Goal: Task Accomplishment & Management: Manage account settings

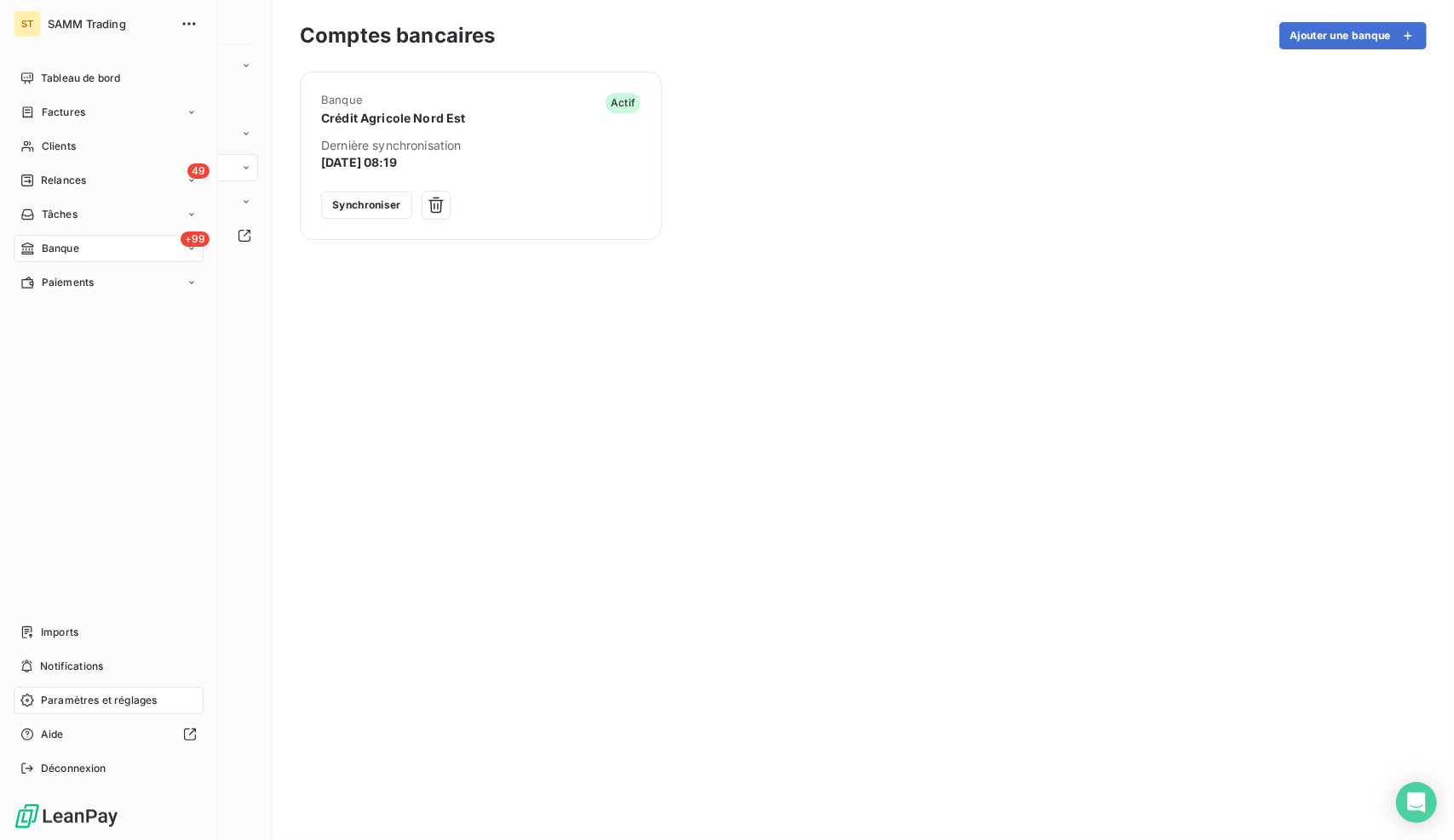
click at [60, 255] on span "Banque" at bounding box center [60, 249] width 38 height 15
click at [90, 283] on span "Opérations à associer" at bounding box center [94, 283] width 107 height 15
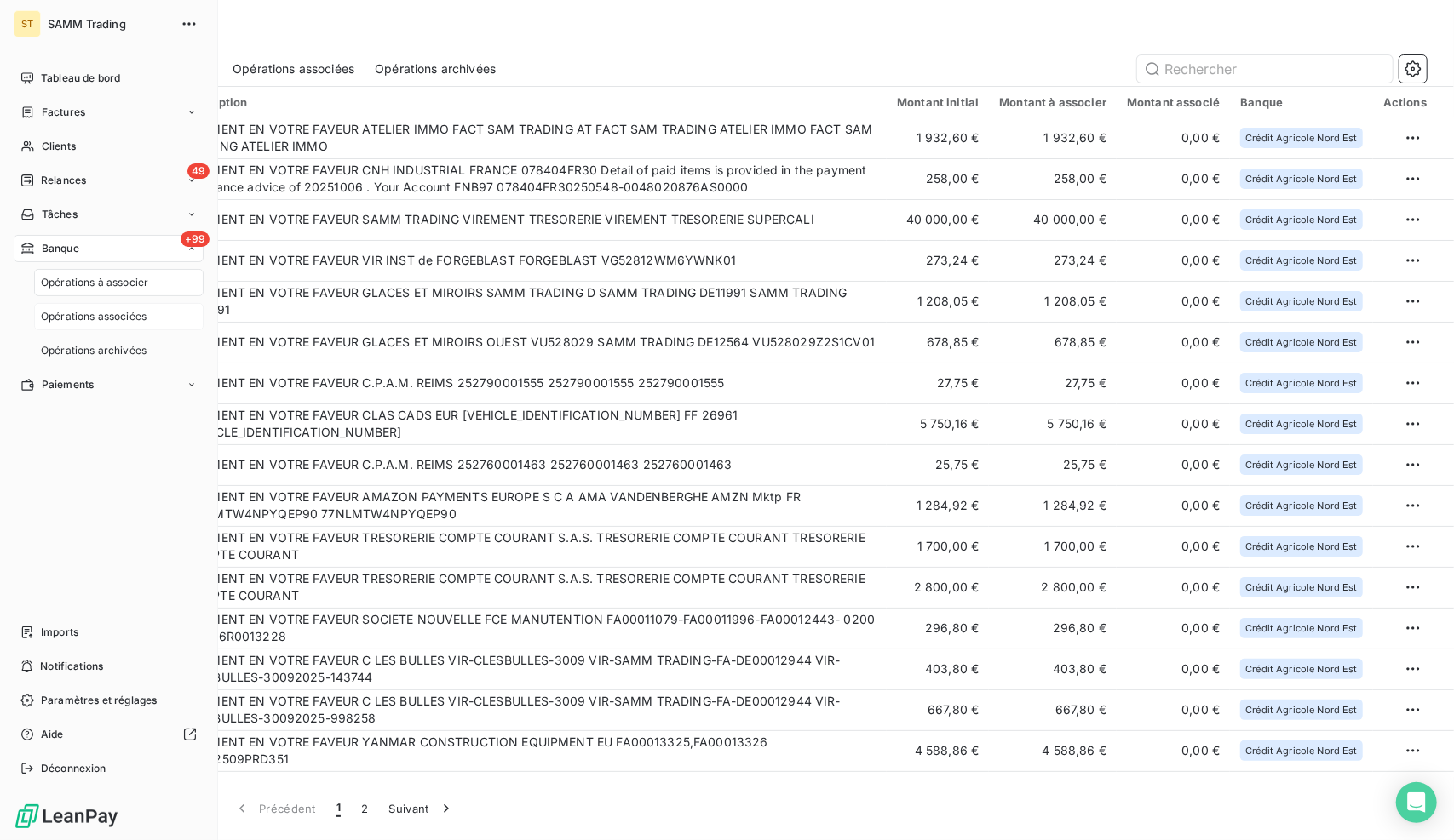
click at [89, 314] on span "Opérations associées" at bounding box center [93, 316] width 105 height 15
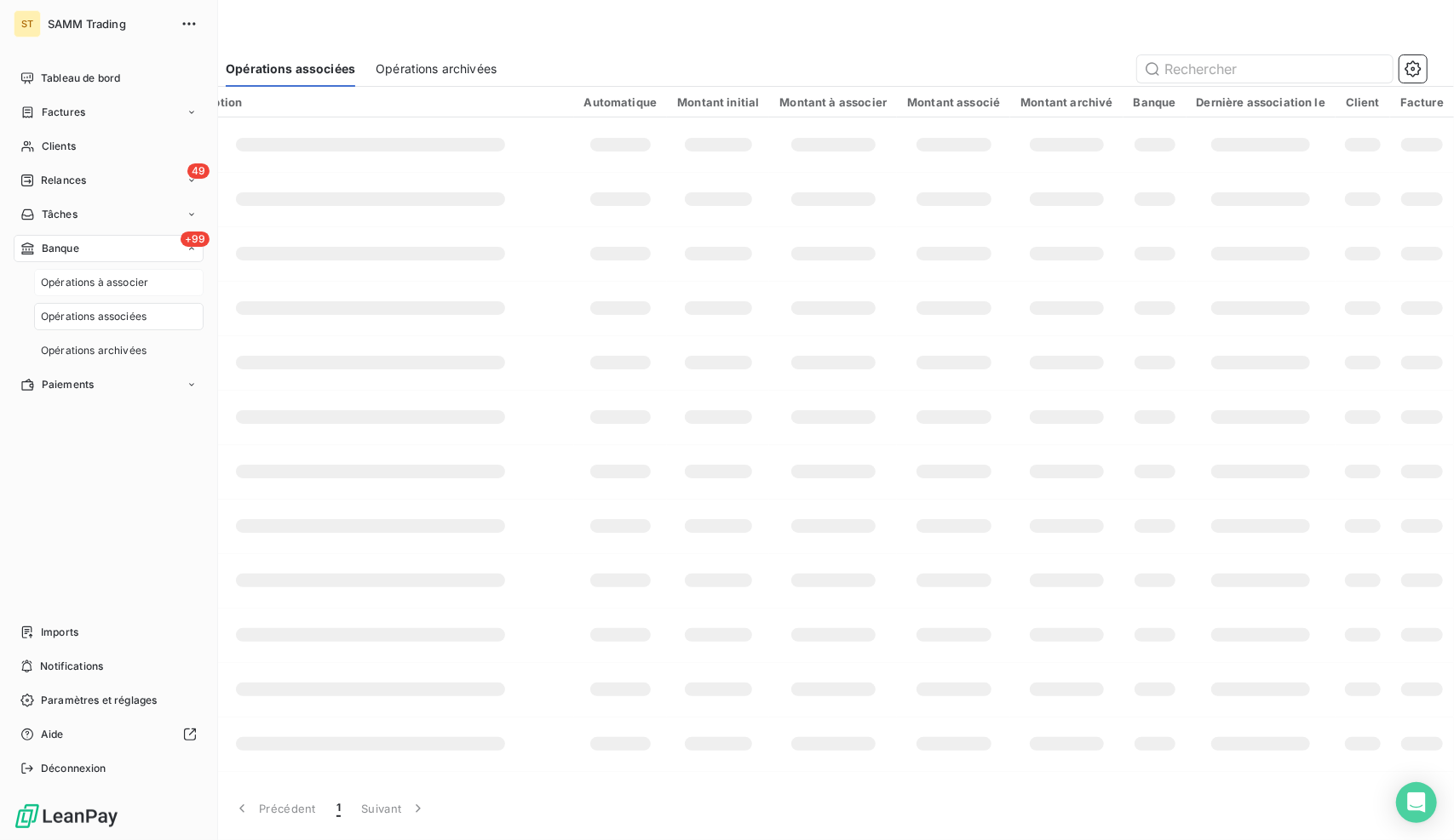
click at [99, 277] on span "Opérations à associer" at bounding box center [94, 283] width 107 height 15
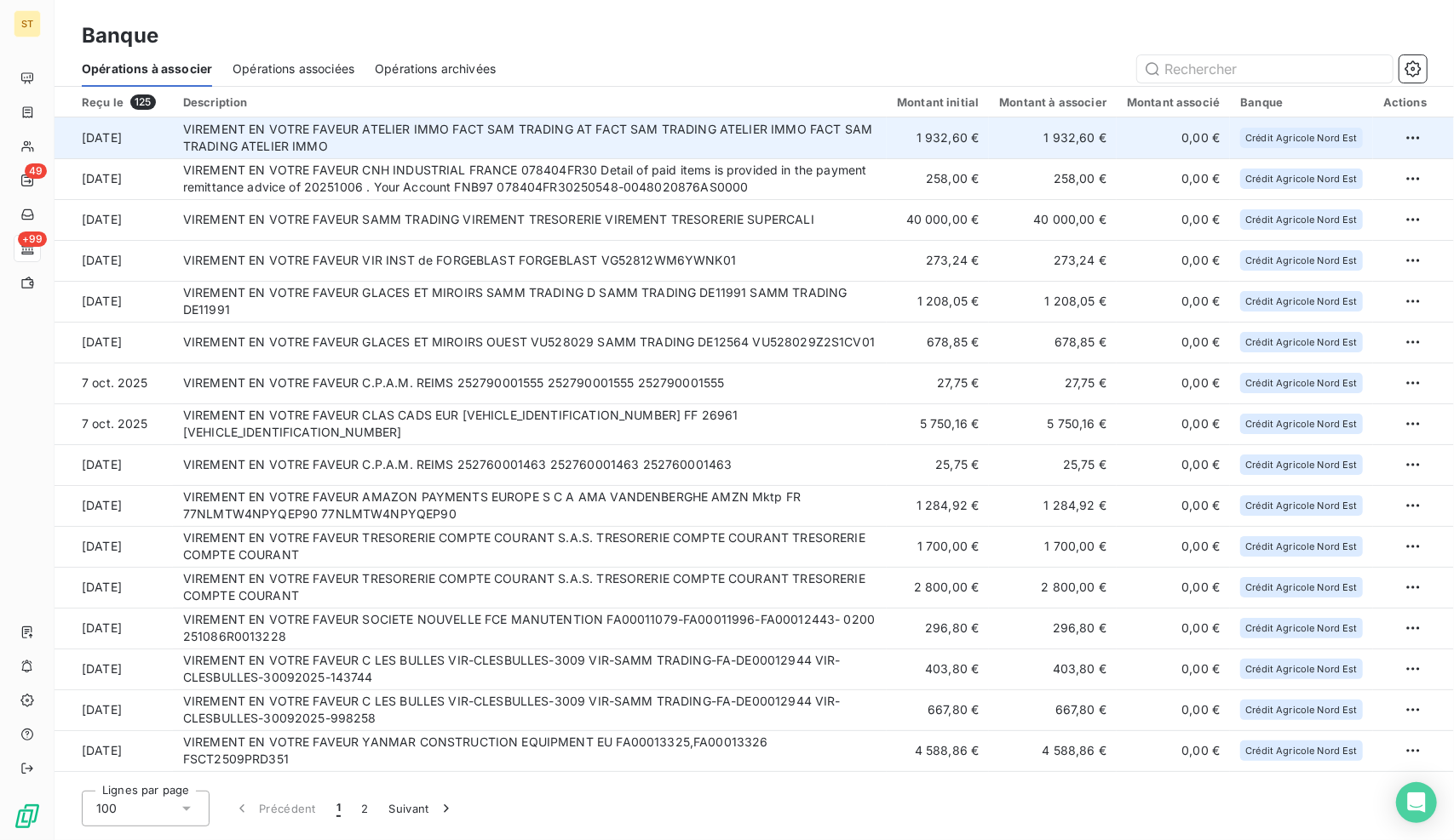
click at [809, 142] on td "VIREMENT EN VOTRE FAVEUR ATELIER IMMO FACT SAM TRADING AT FACT SAM TRADING ATEL…" at bounding box center [530, 138] width 714 height 41
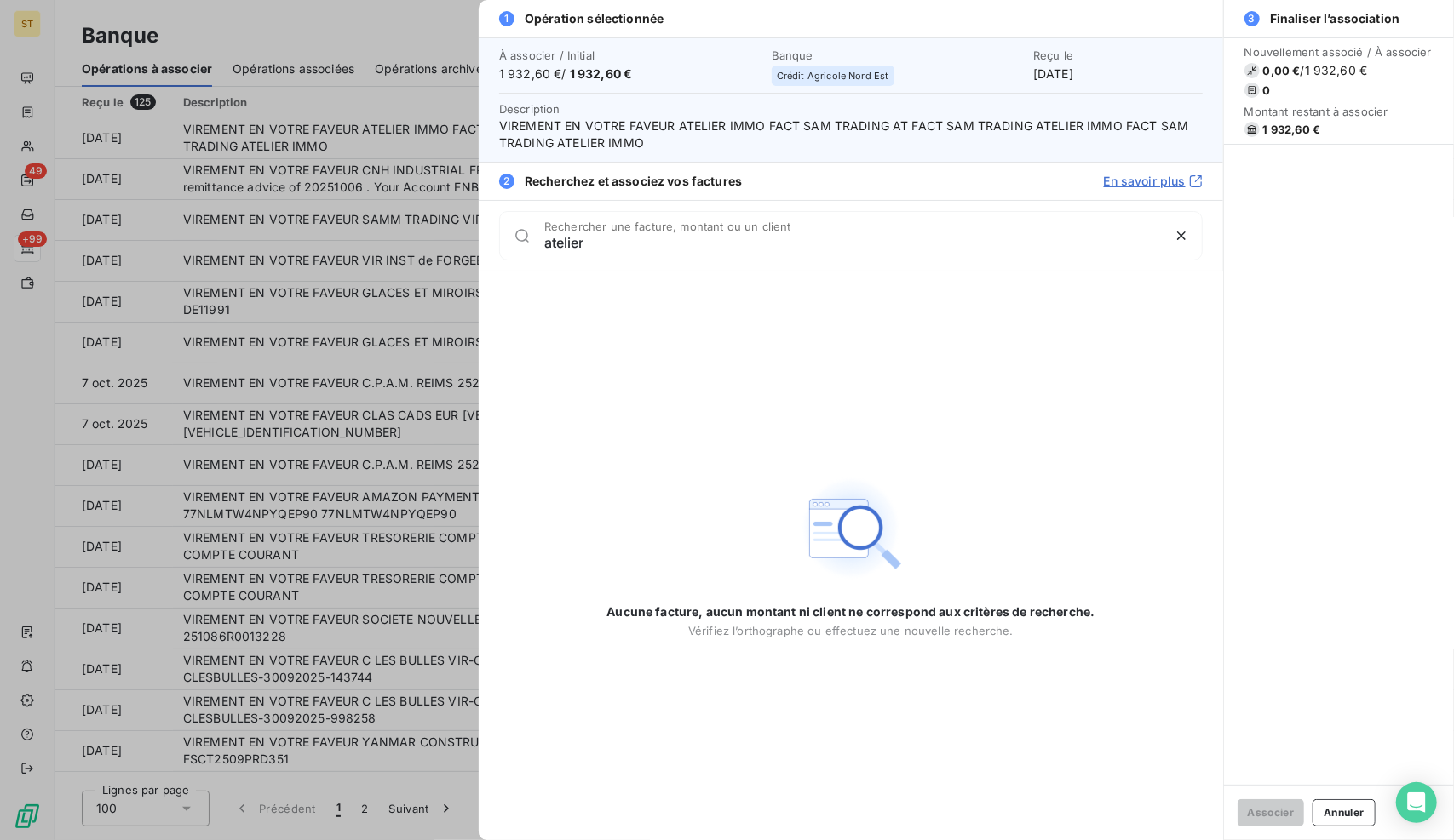
drag, startPoint x: 629, startPoint y: 240, endPoint x: 484, endPoint y: 250, distance: 145.3
click at [484, 250] on div "atelier Rechercher une facture, montant ou un client" at bounding box center [850, 234] width 744 height 70
type input "atelier"
click at [336, 306] on div at bounding box center [727, 420] width 1454 height 840
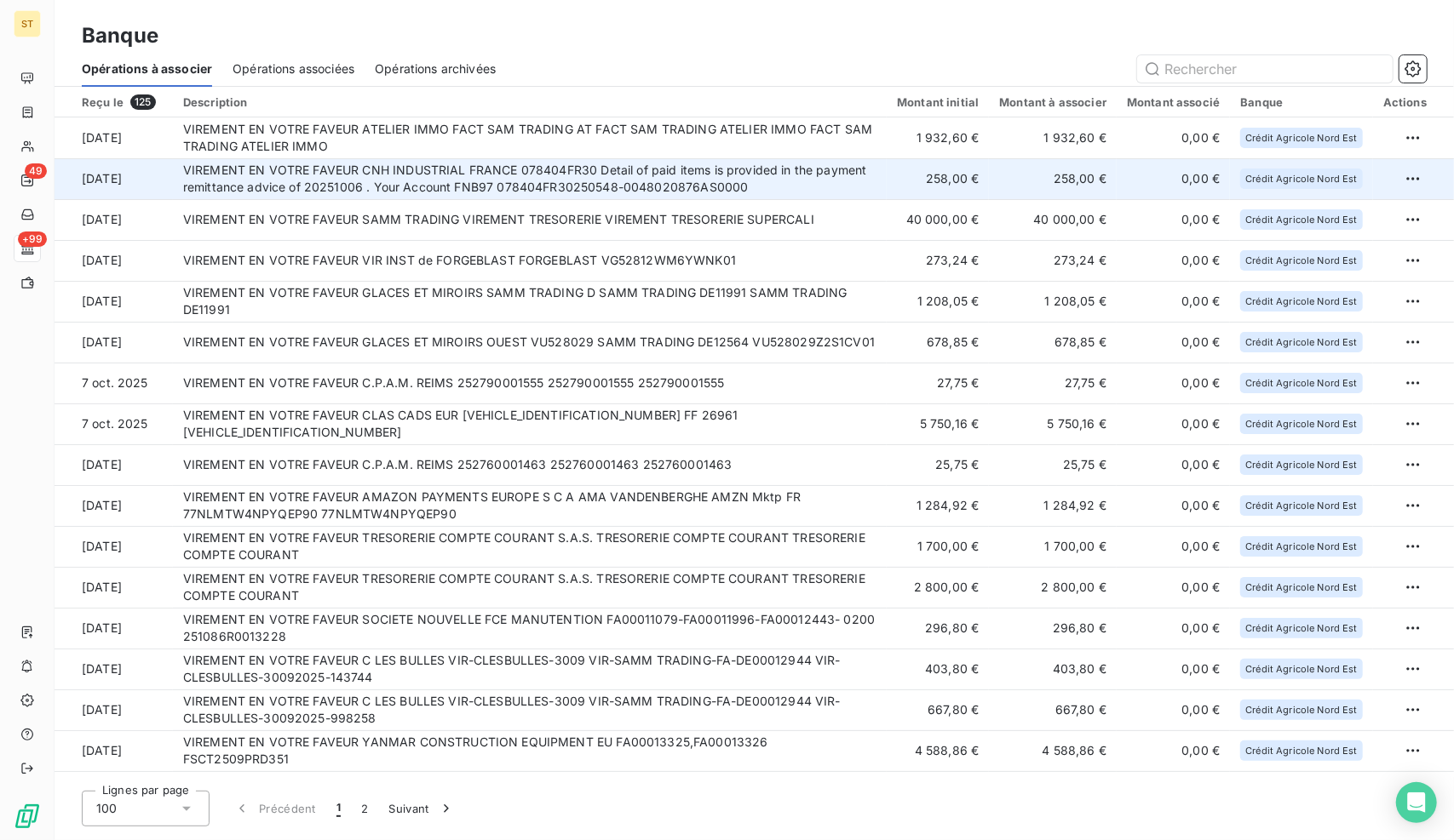
click at [397, 191] on td "VIREMENT EN VOTRE FAVEUR CNH INDUSTRIAL FRANCE 078404FR30 Detail of paid items …" at bounding box center [530, 178] width 714 height 41
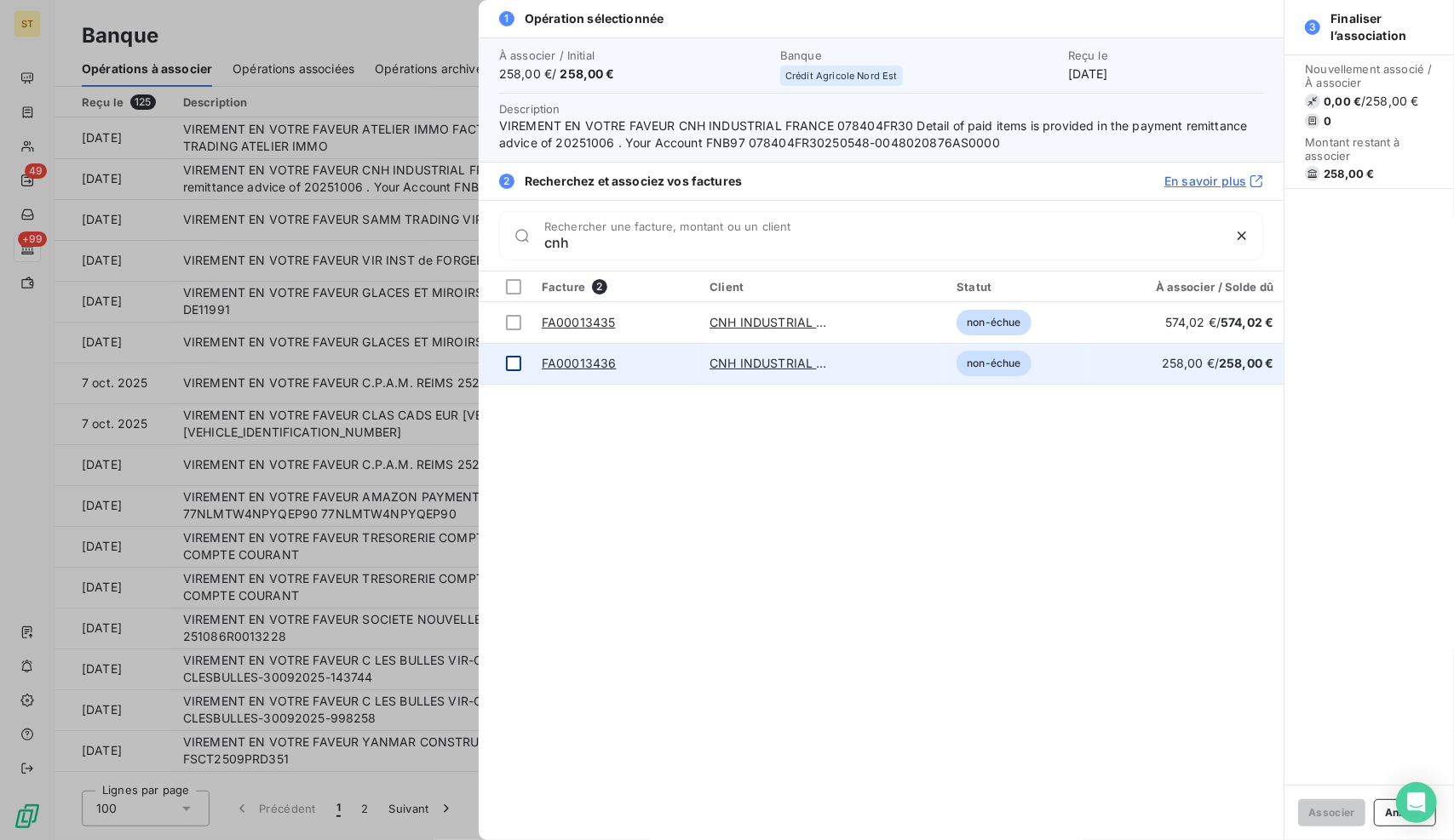
type input "cnh"
click at [508, 358] on div at bounding box center [513, 364] width 15 height 15
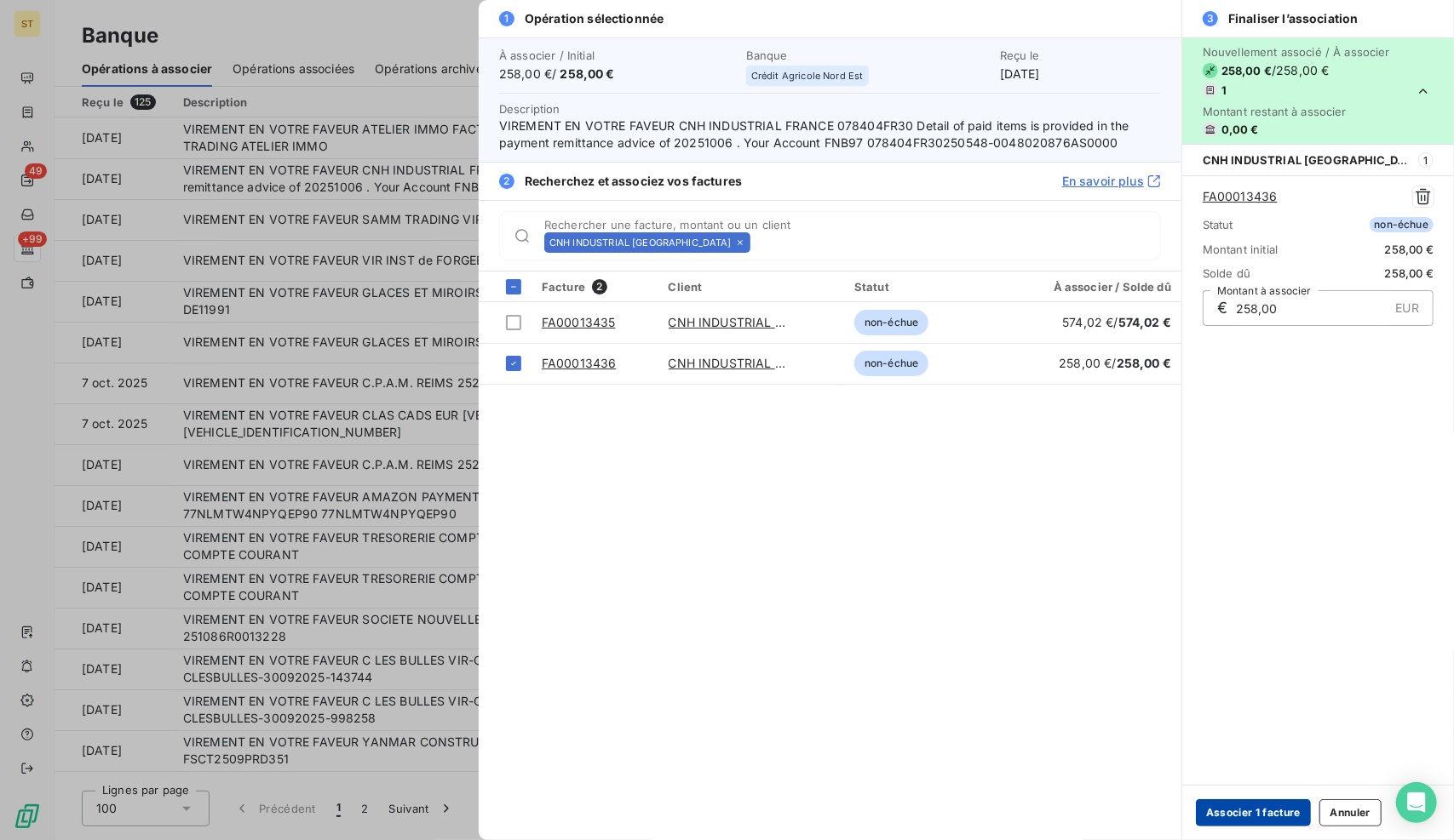
click at [1277, 807] on button "Associer 1 facture" at bounding box center [1252, 813] width 115 height 27
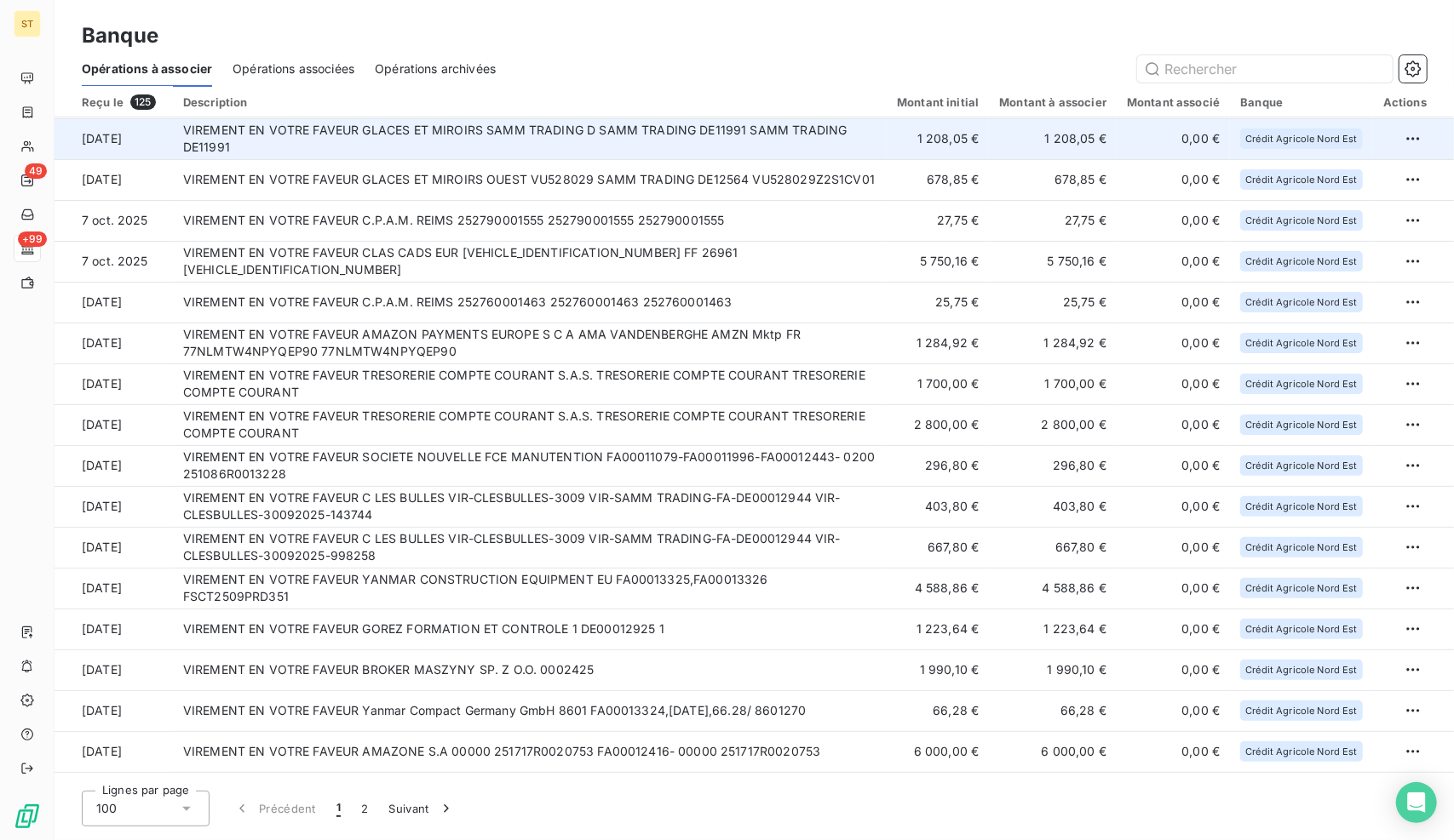
scroll to position [171, 0]
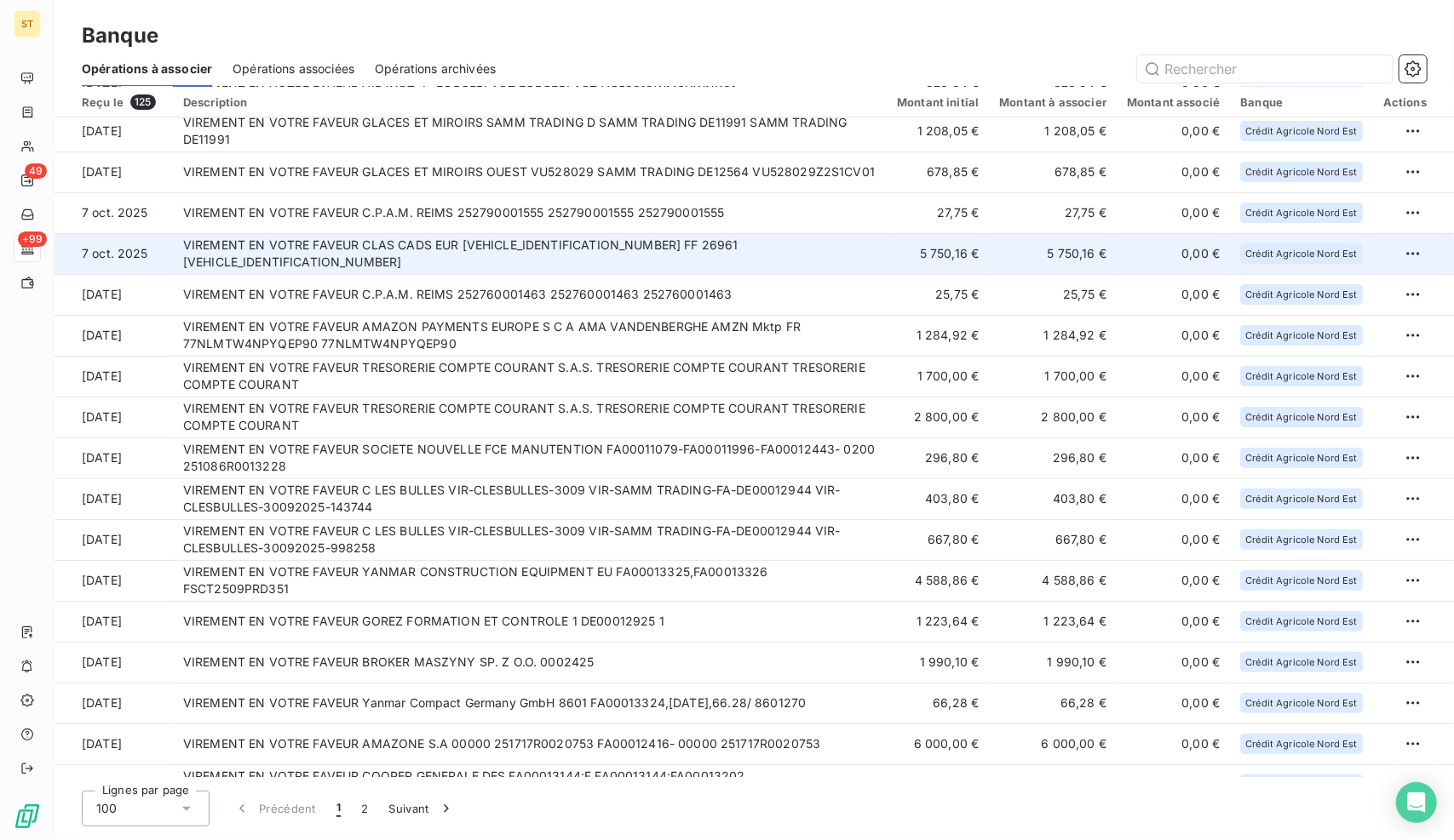
click at [509, 258] on td "VIREMENT EN VOTRE FAVEUR CLAS CADS EUR [VEHICLE_IDENTIFICATION_NUMBER] FF 26961…" at bounding box center [530, 254] width 714 height 41
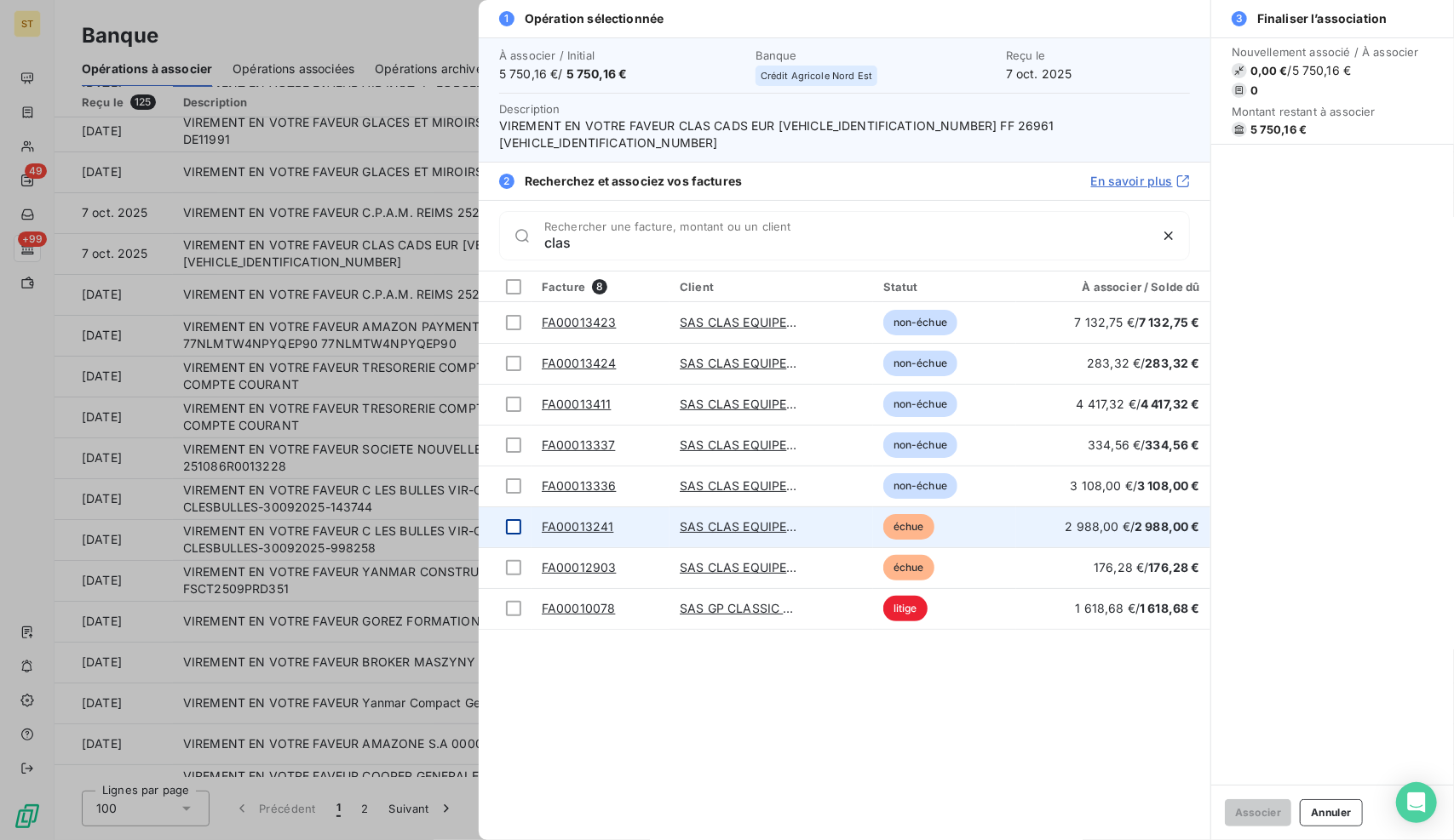
type input "clas"
click at [516, 519] on div at bounding box center [513, 527] width 15 height 15
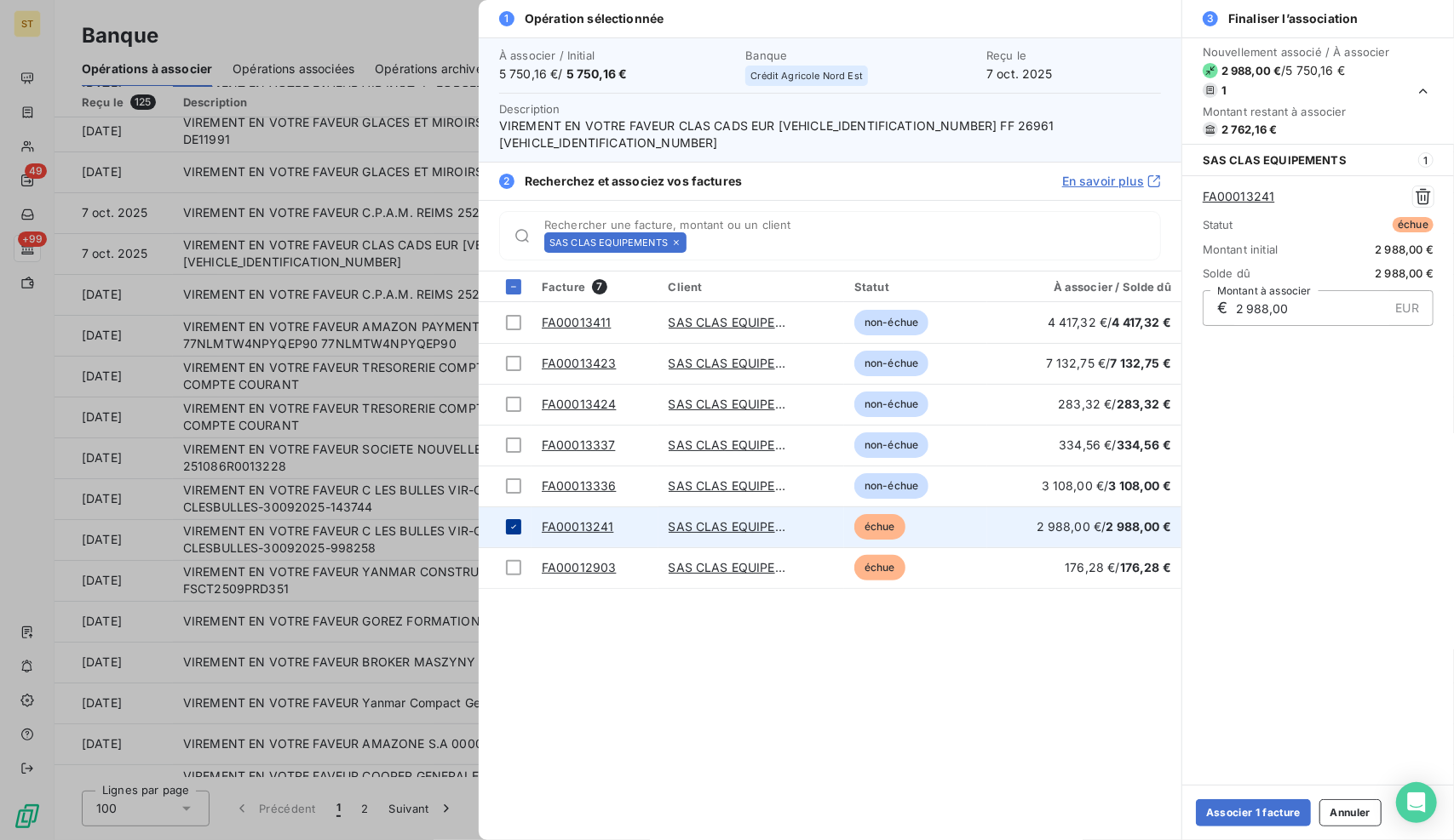
click at [512, 526] on icon at bounding box center [513, 528] width 5 height 4
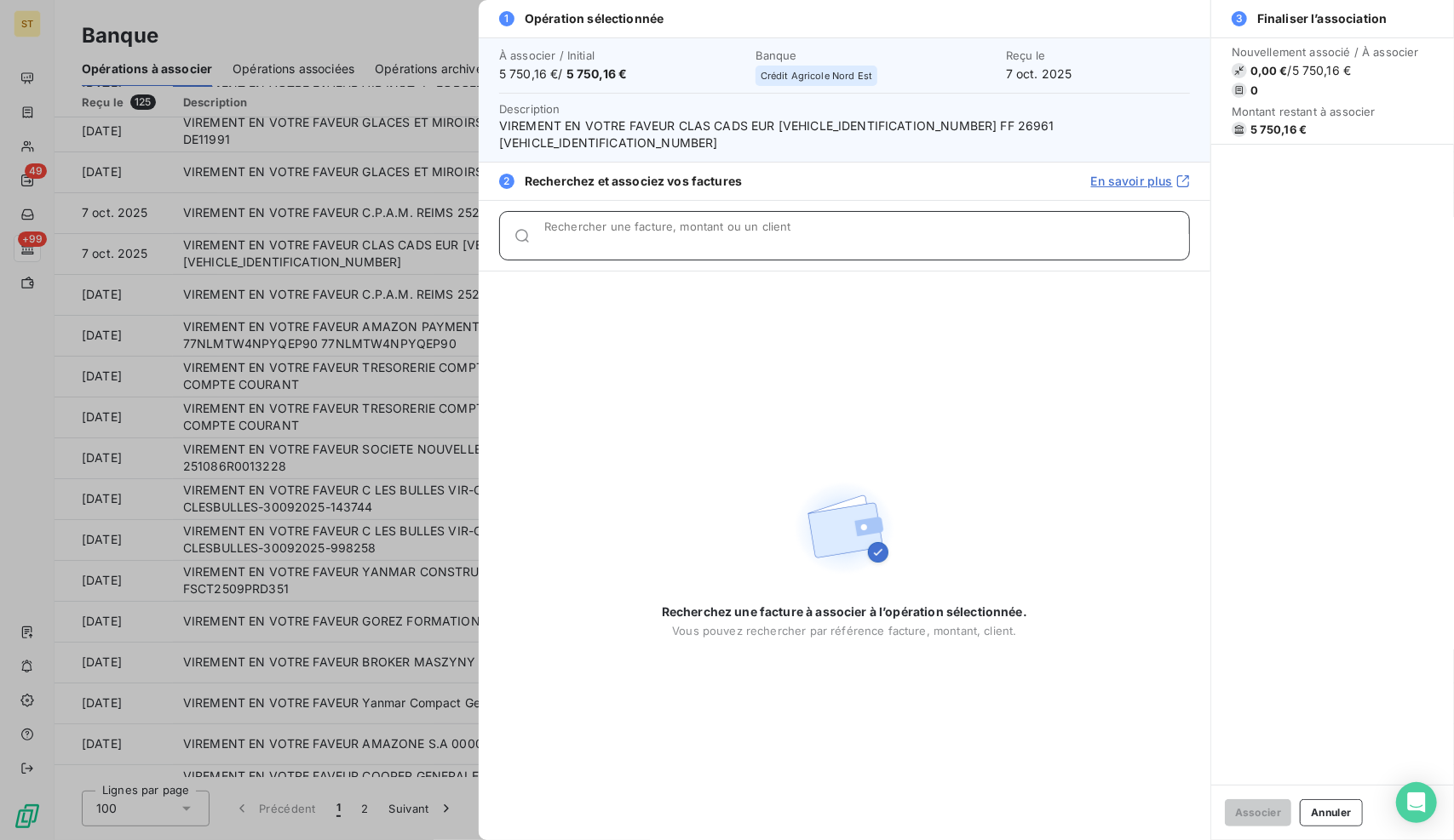
click at [644, 234] on input "Rechercher une facture, montant ou un client" at bounding box center [866, 243] width 645 height 17
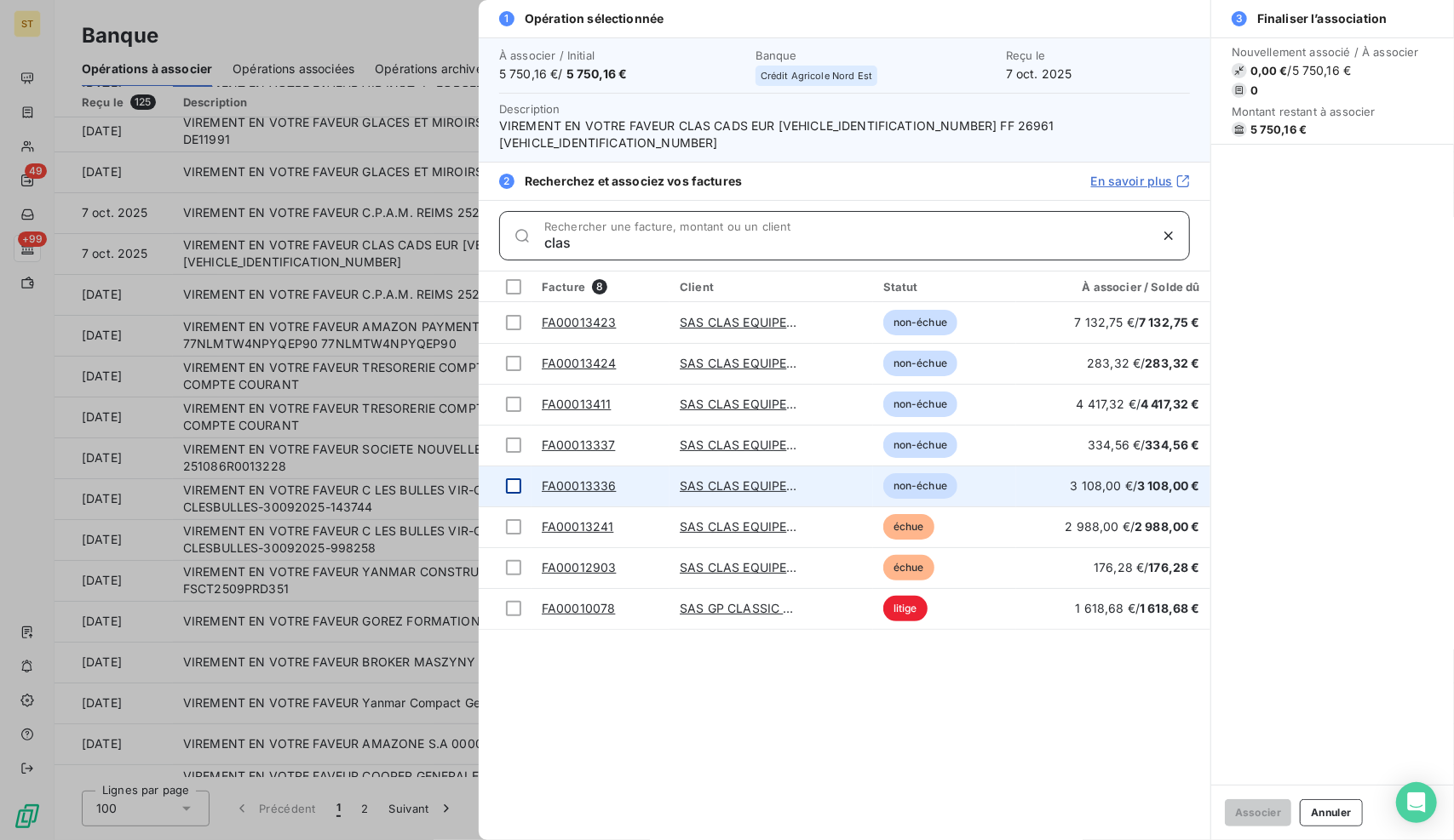
type input "clas"
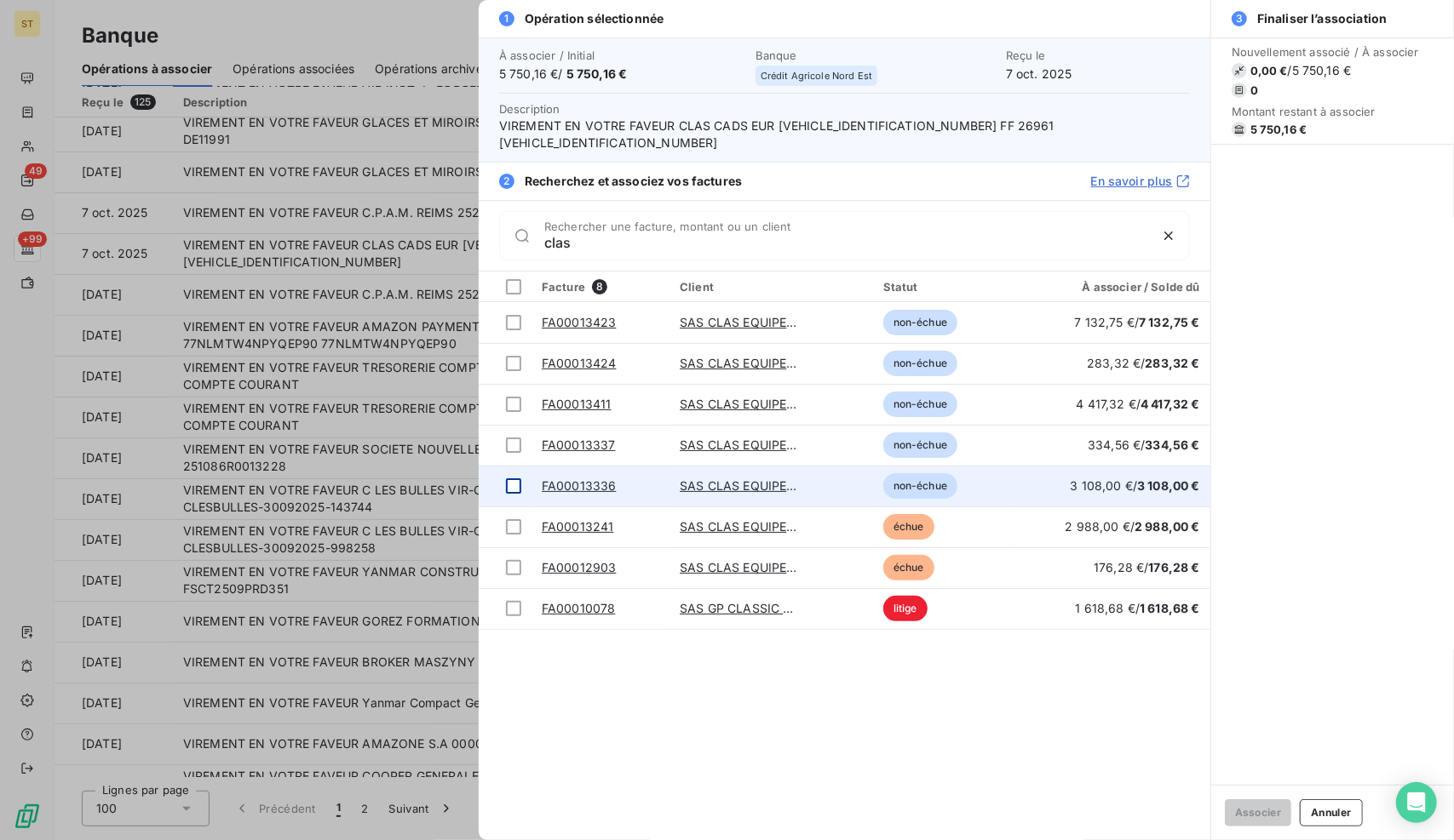
click at [515, 478] on div at bounding box center [513, 486] width 15 height 15
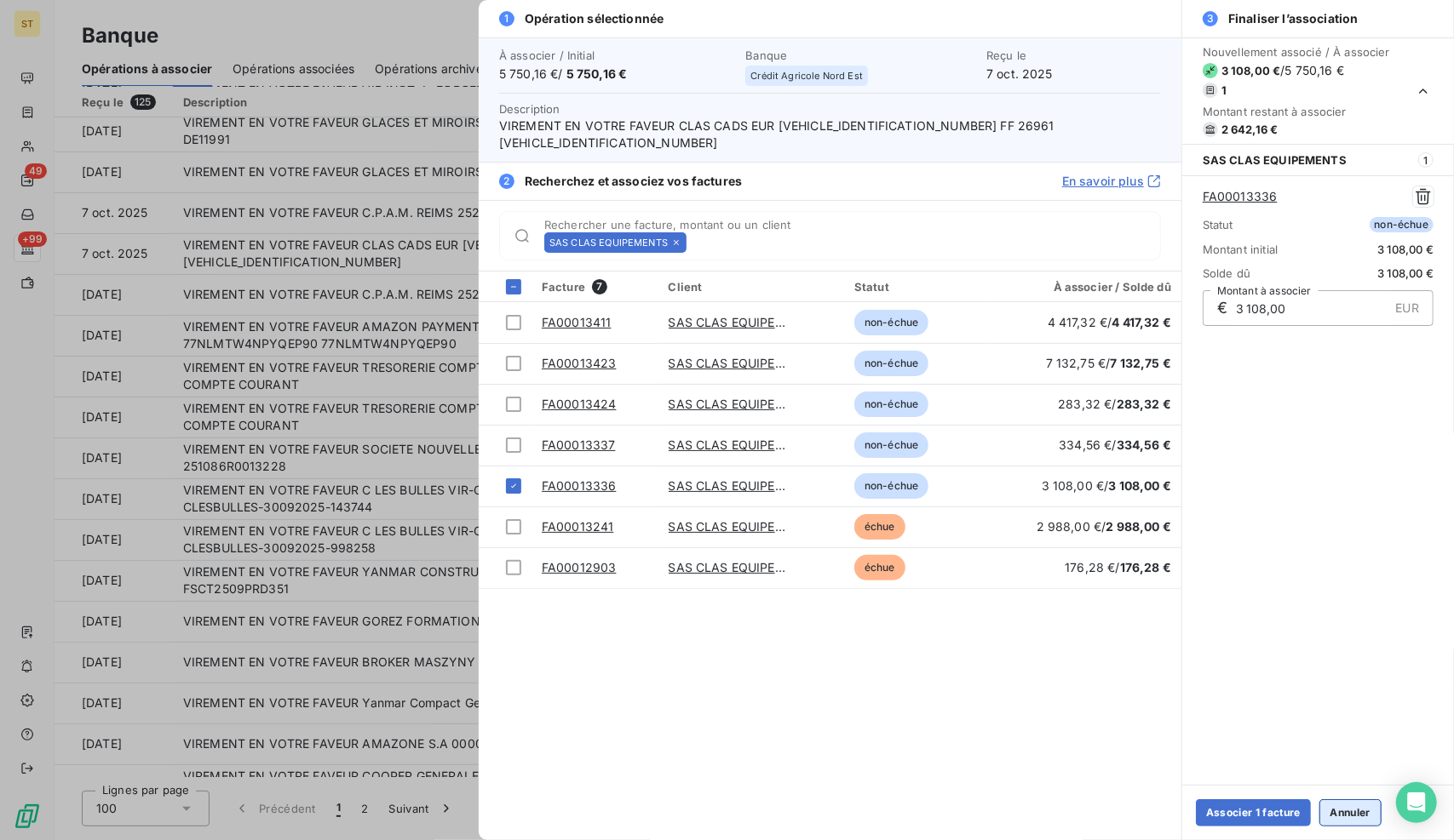
click at [1352, 816] on button "Annuler" at bounding box center [1350, 813] width 62 height 27
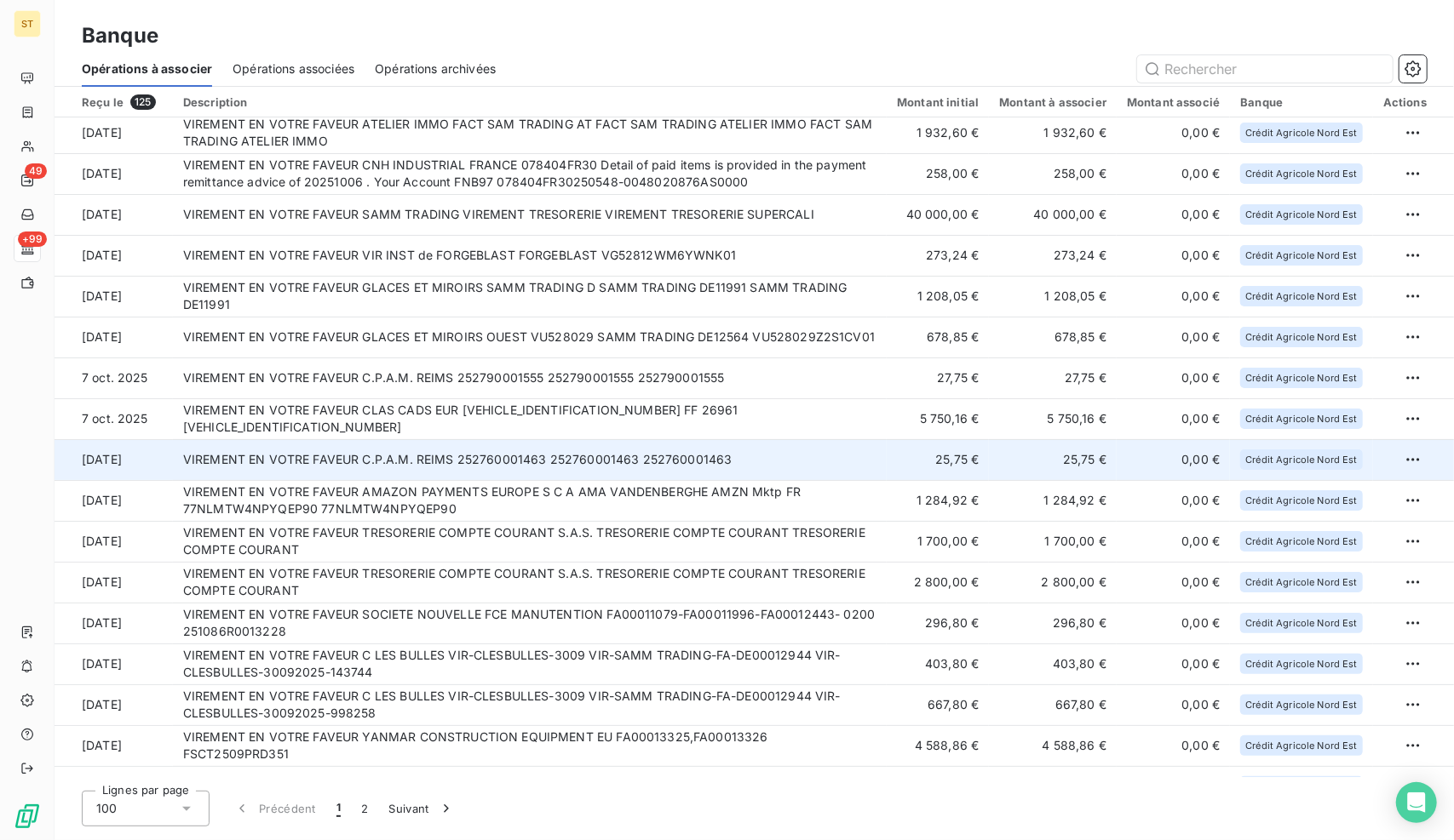
scroll to position [0, 0]
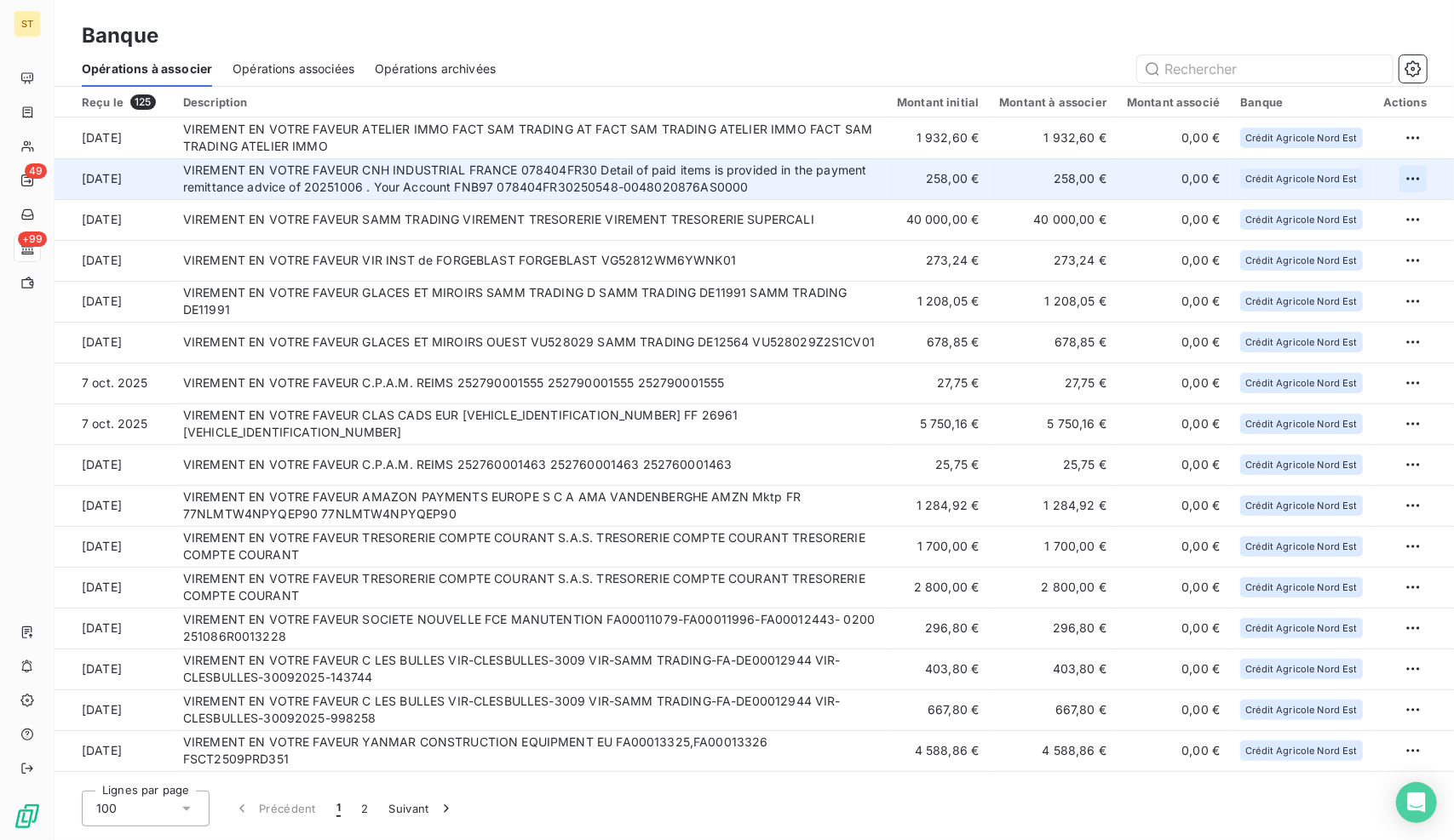
click at [1403, 181] on html "ST 49 +99 Banque Opérations à associer Opérations associées Opérations archivée…" at bounding box center [727, 420] width 1454 height 840
click at [1371, 222] on div "Archiver l’opération" at bounding box center [1346, 216] width 131 height 27
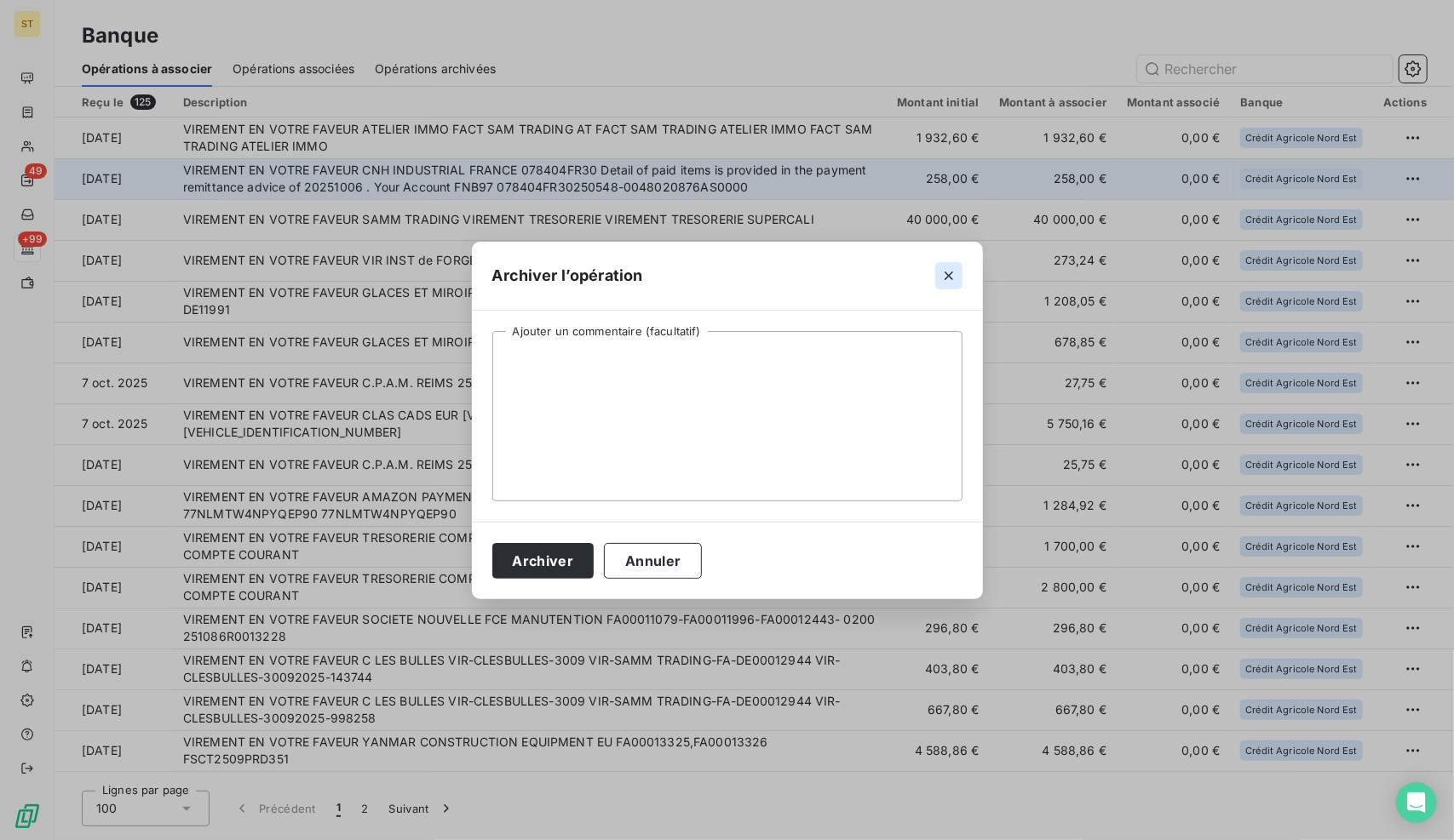
click at [950, 273] on icon "button" at bounding box center [948, 276] width 9 height 9
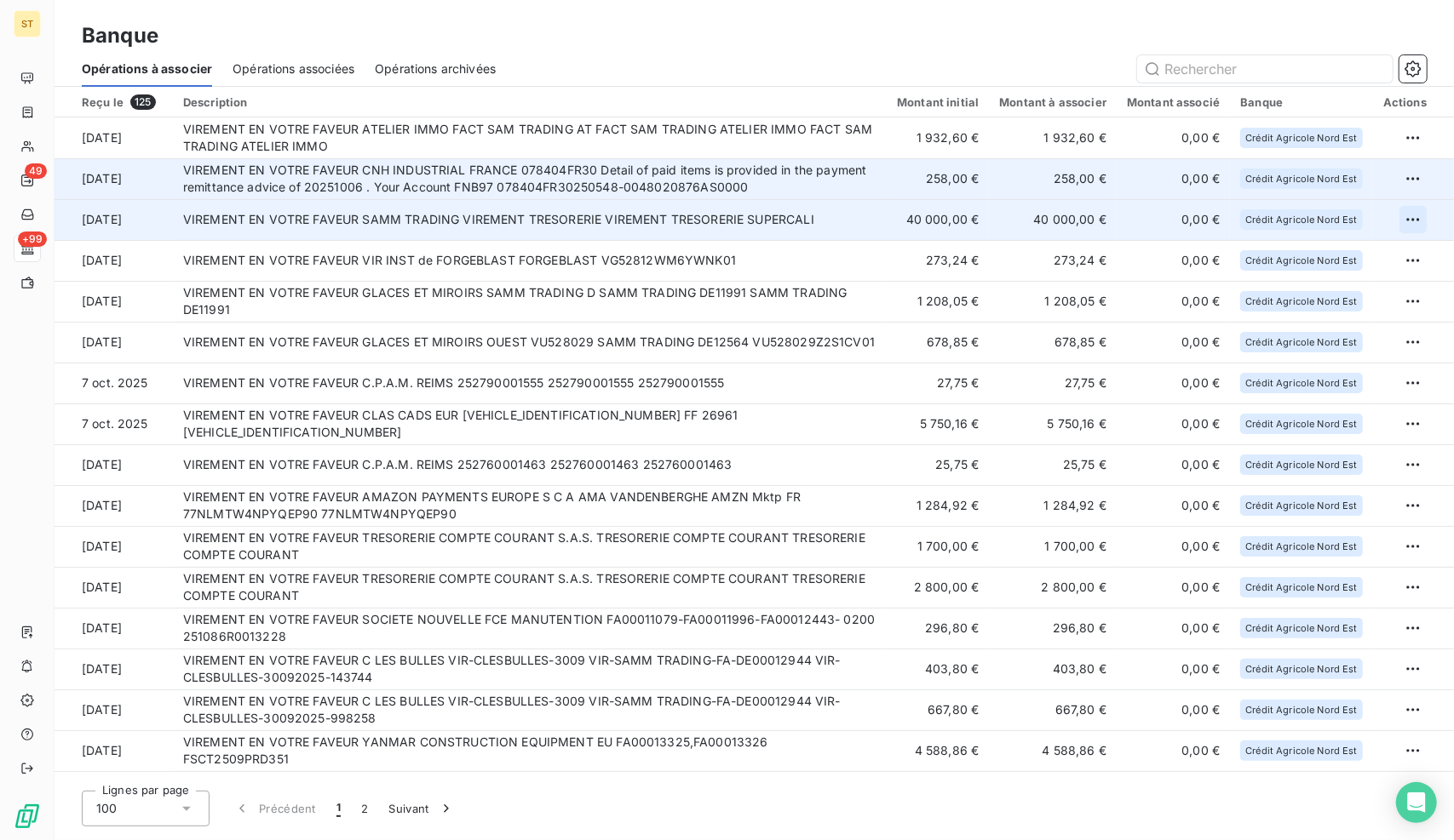
click at [1406, 216] on html "ST 49 +99 Banque Opérations à associer Opérations associées Opérations archivée…" at bounding box center [727, 420] width 1454 height 840
click at [1380, 272] on div "Archiver l’opération" at bounding box center [1346, 257] width 145 height 41
click at [1378, 264] on div "Archiver l’opération" at bounding box center [1346, 257] width 131 height 27
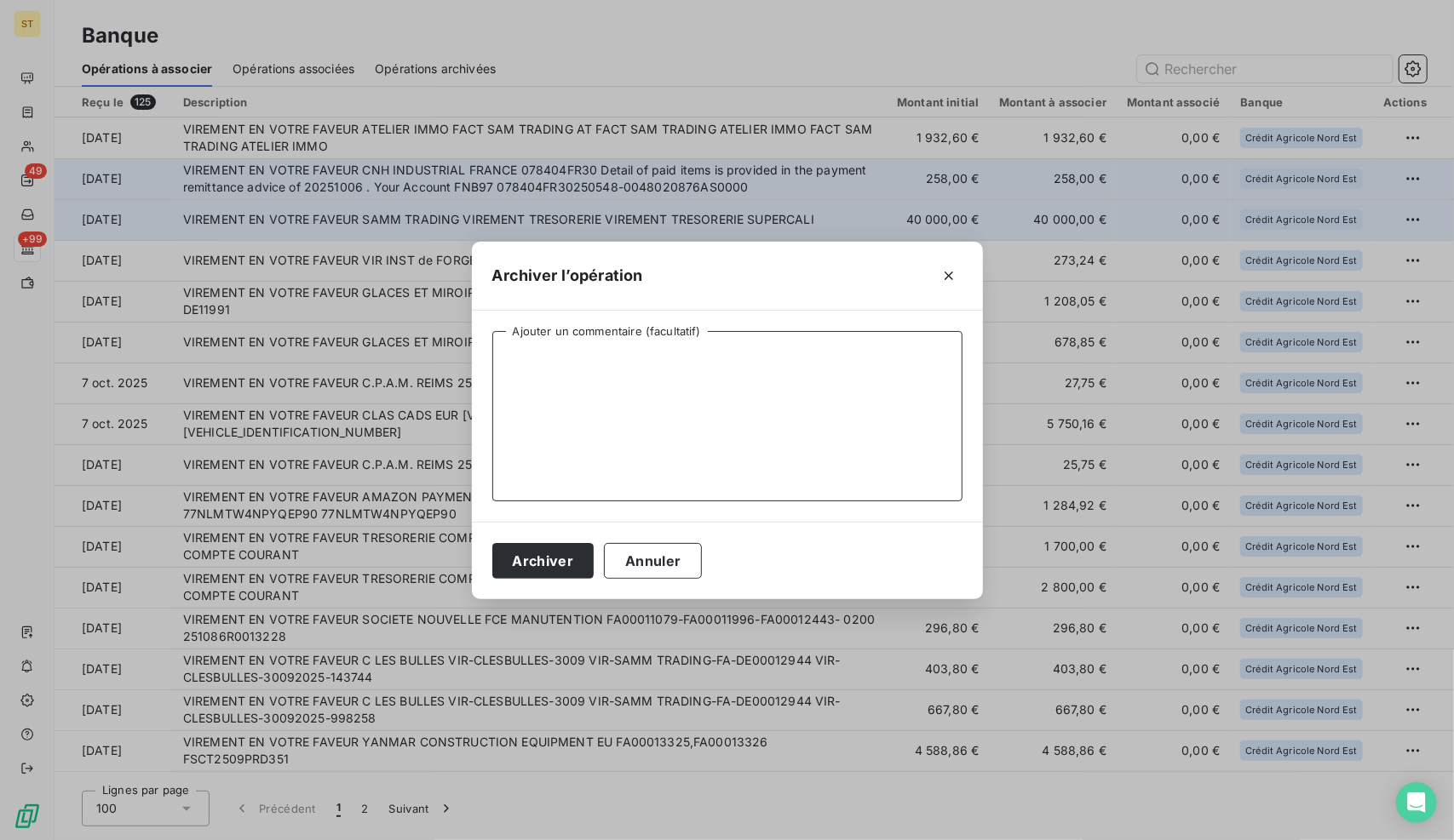
click at [712, 401] on textarea "Ajouter un commentaire (facultatif)" at bounding box center [727, 416] width 470 height 171
type textarea "n"
drag, startPoint x: 709, startPoint y: 375, endPoint x: 385, endPoint y: 378, distance: 324.0
click at [385, 378] on div "Archiver l’opération NE CONCERNE PAS UN CLIENT Ajouter un commentaire (facultat…" at bounding box center [727, 420] width 1454 height 840
type textarea "NE CONCERNE PAS UN CLIENT"
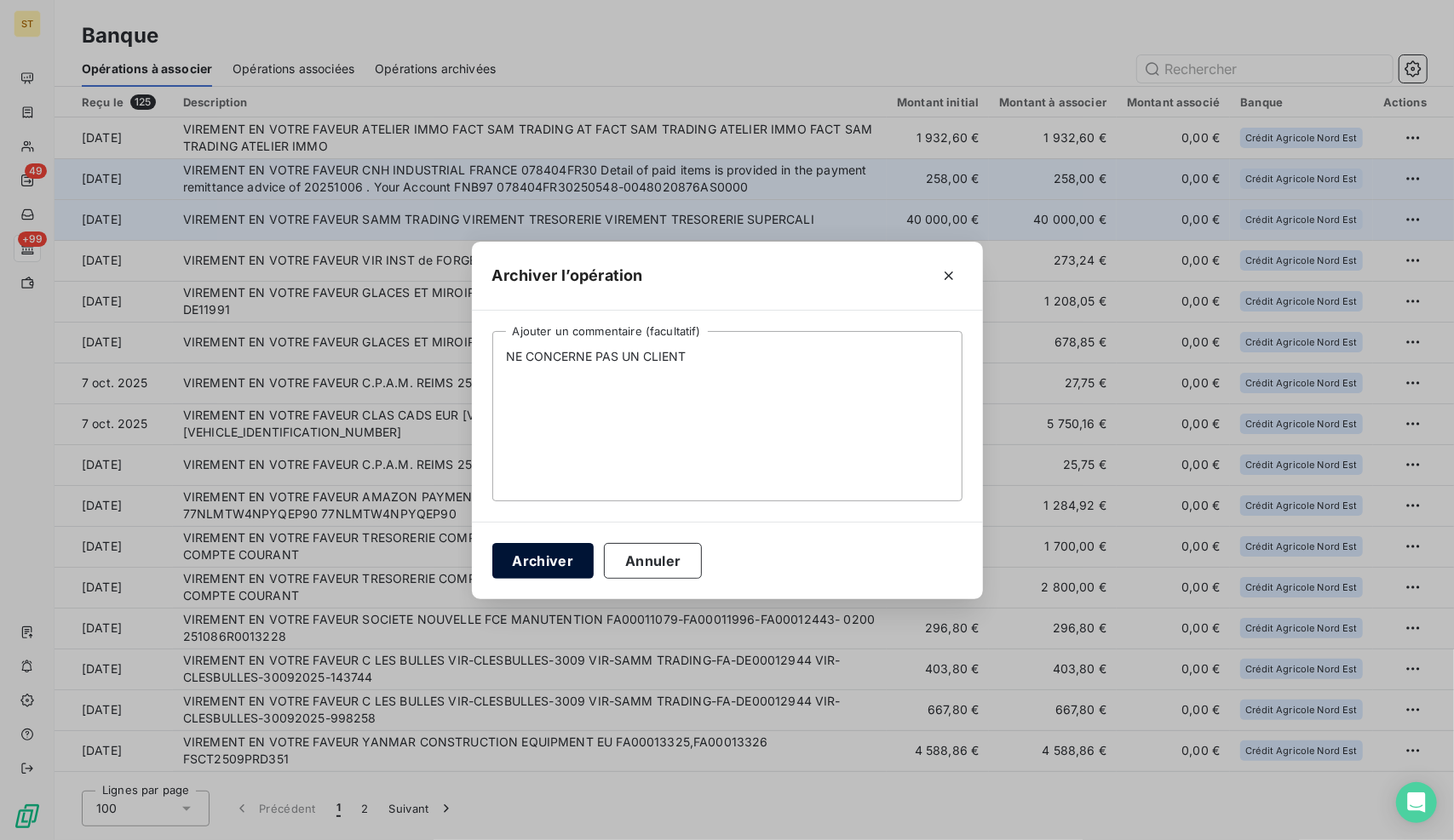
click at [520, 554] on button "Archiver" at bounding box center [543, 560] width 102 height 36
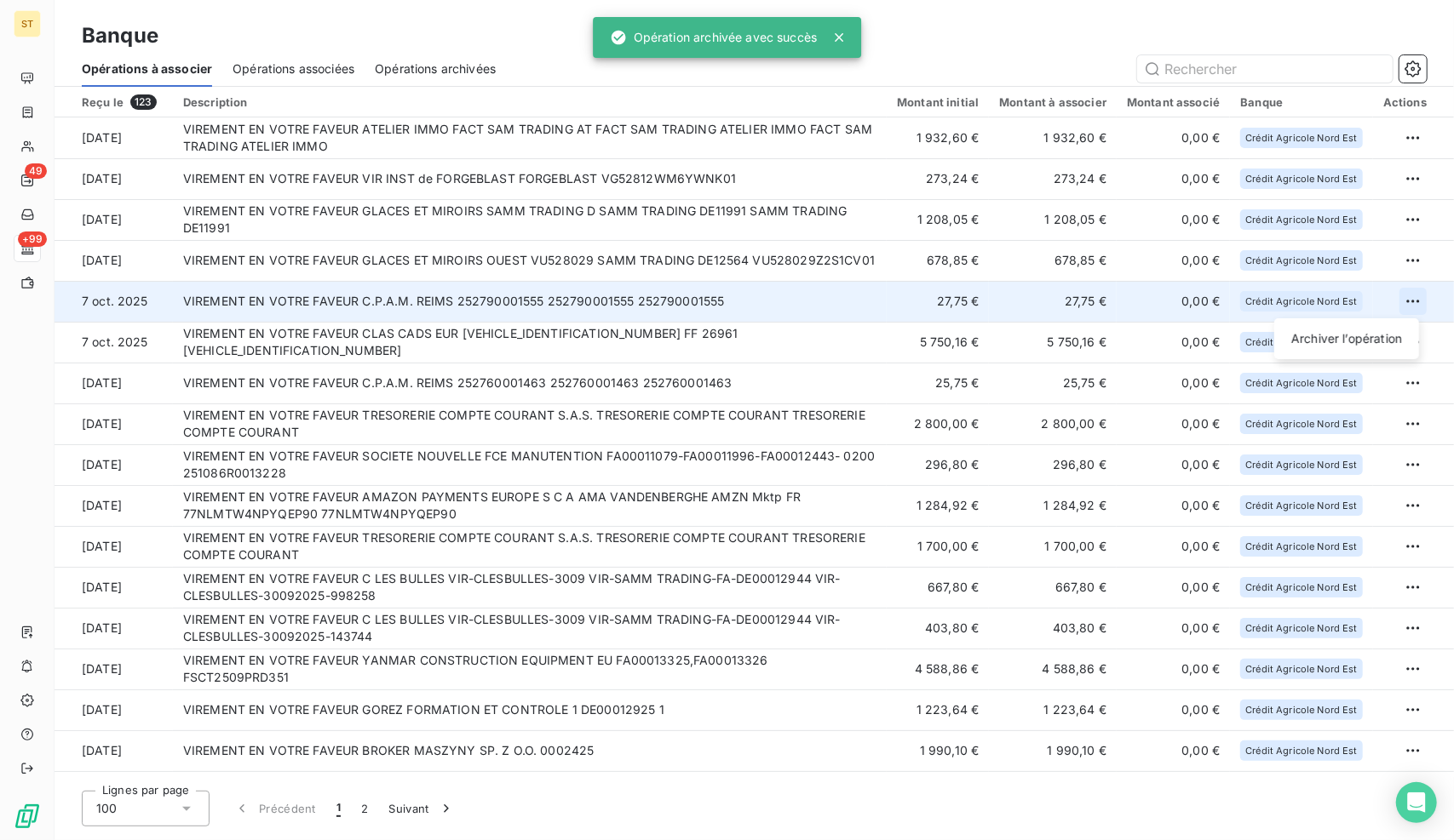
click at [1394, 298] on html "ST 49 +99 Banque Opérations à associer Opérations associées Opérations archivée…" at bounding box center [727, 420] width 1454 height 840
click at [1340, 339] on div "Archiver l’opération" at bounding box center [1346, 339] width 131 height 27
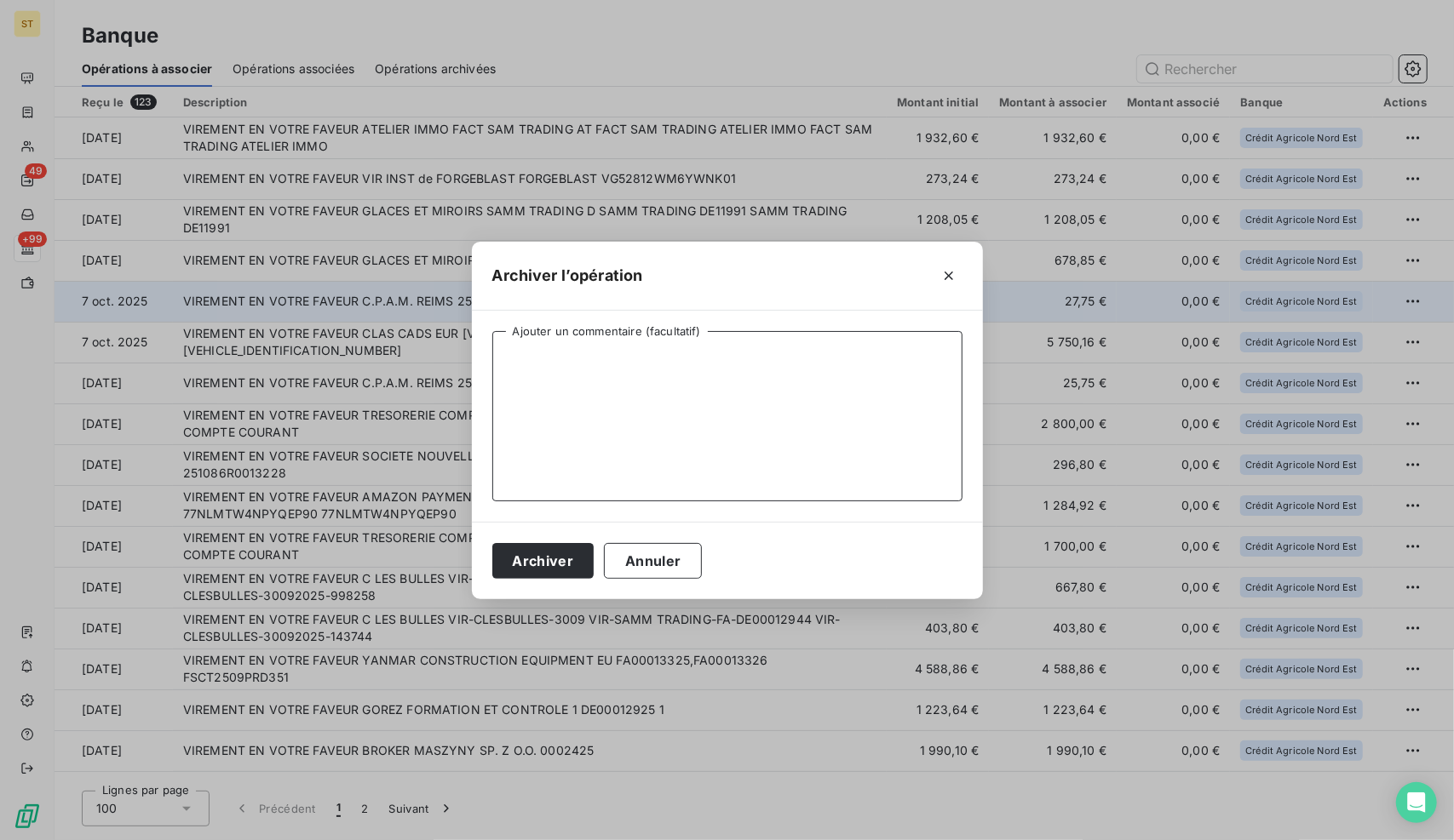
click at [612, 429] on textarea "Ajouter un commentaire (facultatif)" at bounding box center [727, 416] width 470 height 171
paste textarea "NE CONCERNE PAS UN CLIENT"
type textarea "NE CONCERNE PAS UN CLIENT"
click at [541, 561] on button "Archiver" at bounding box center [543, 560] width 102 height 36
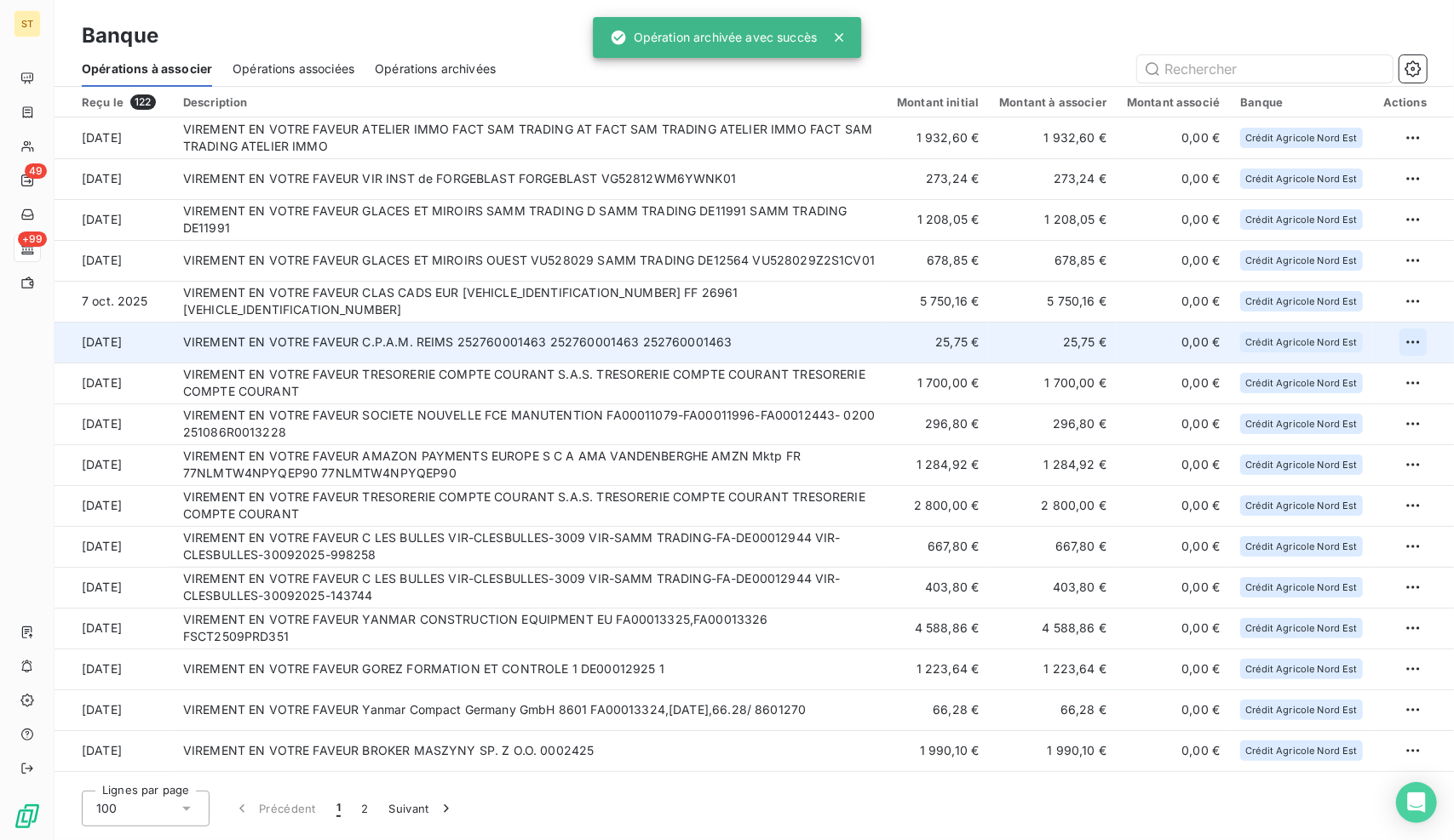
click at [1403, 334] on html "ST 49 +99 Banque Opérations à associer Opérations associées Opérations archivée…" at bounding box center [727, 420] width 1454 height 840
click at [1352, 379] on div "Archiver l’opération" at bounding box center [1346, 379] width 131 height 27
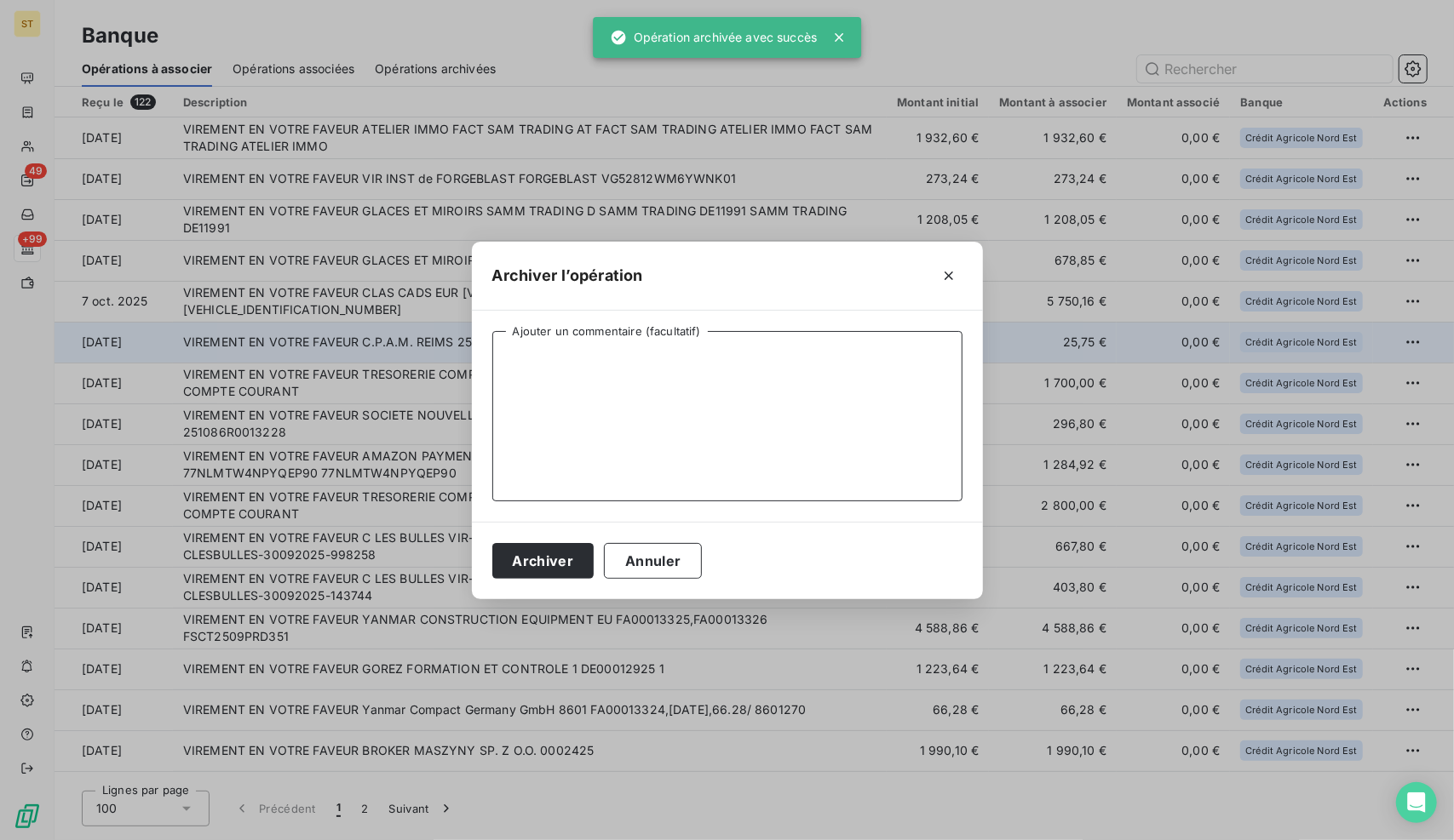
click at [689, 422] on textarea "Ajouter un commentaire (facultatif)" at bounding box center [727, 416] width 470 height 171
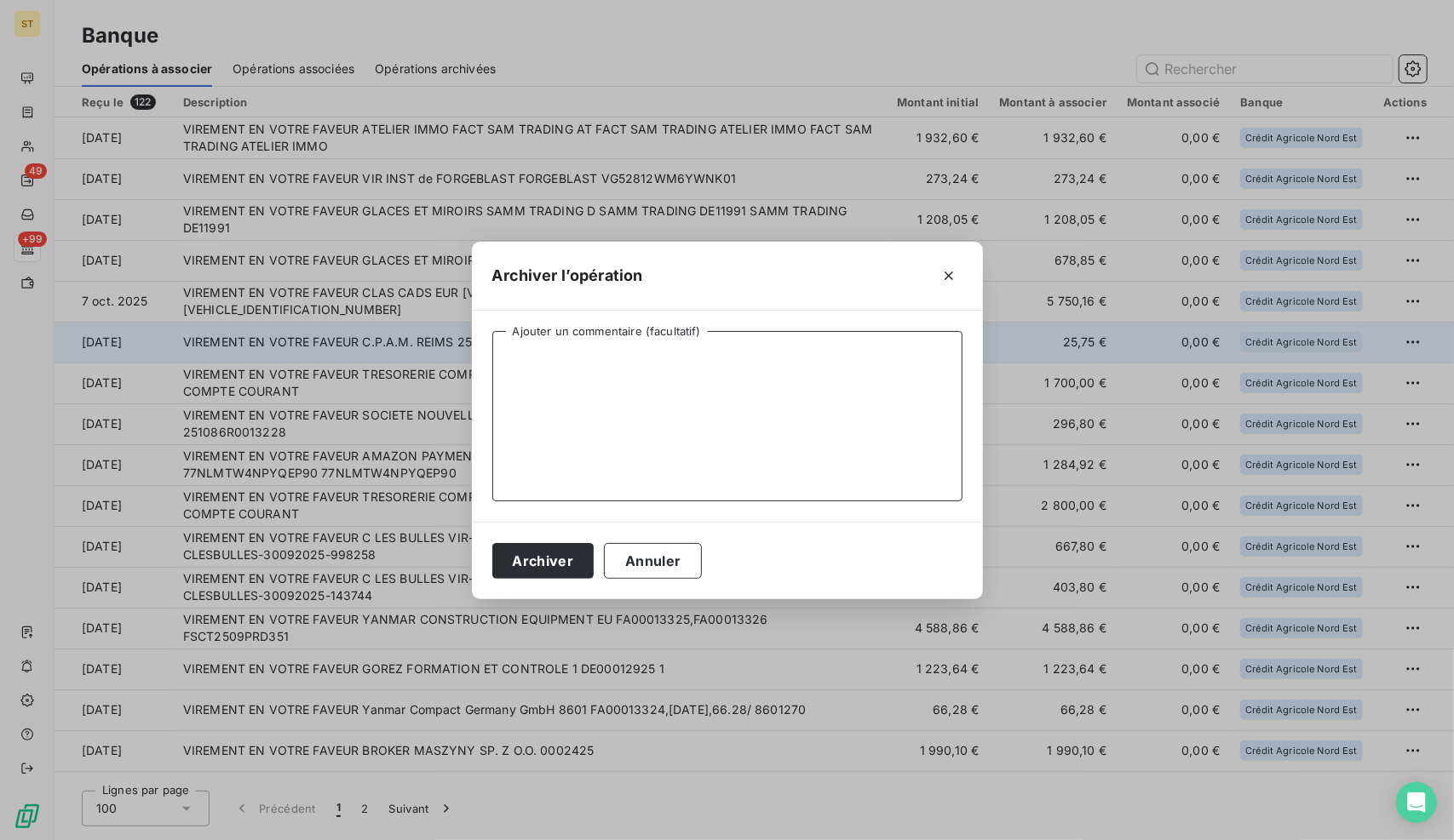
paste textarea "NE CONCERNE PAS UN CLIENT"
type textarea "NE CONCERNE PAS UN CLIENT"
click at [540, 569] on button "Archiver" at bounding box center [543, 560] width 102 height 36
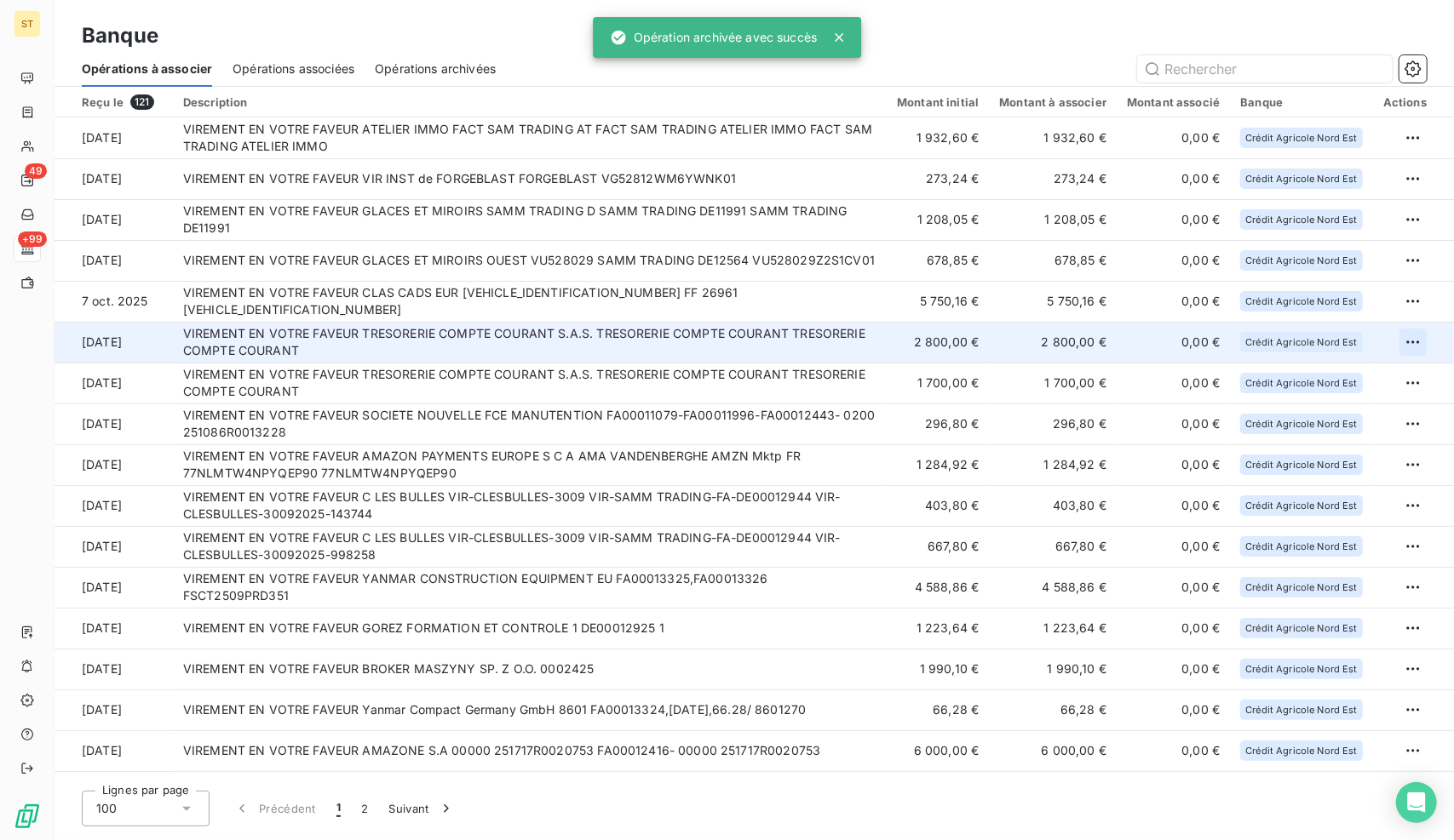
click at [1410, 339] on html "ST 49 +99 Banque Opérations à associer Opérations associées Opérations archivée…" at bounding box center [727, 420] width 1454 height 840
click at [1356, 381] on div "Archiver l’opération" at bounding box center [1346, 379] width 131 height 27
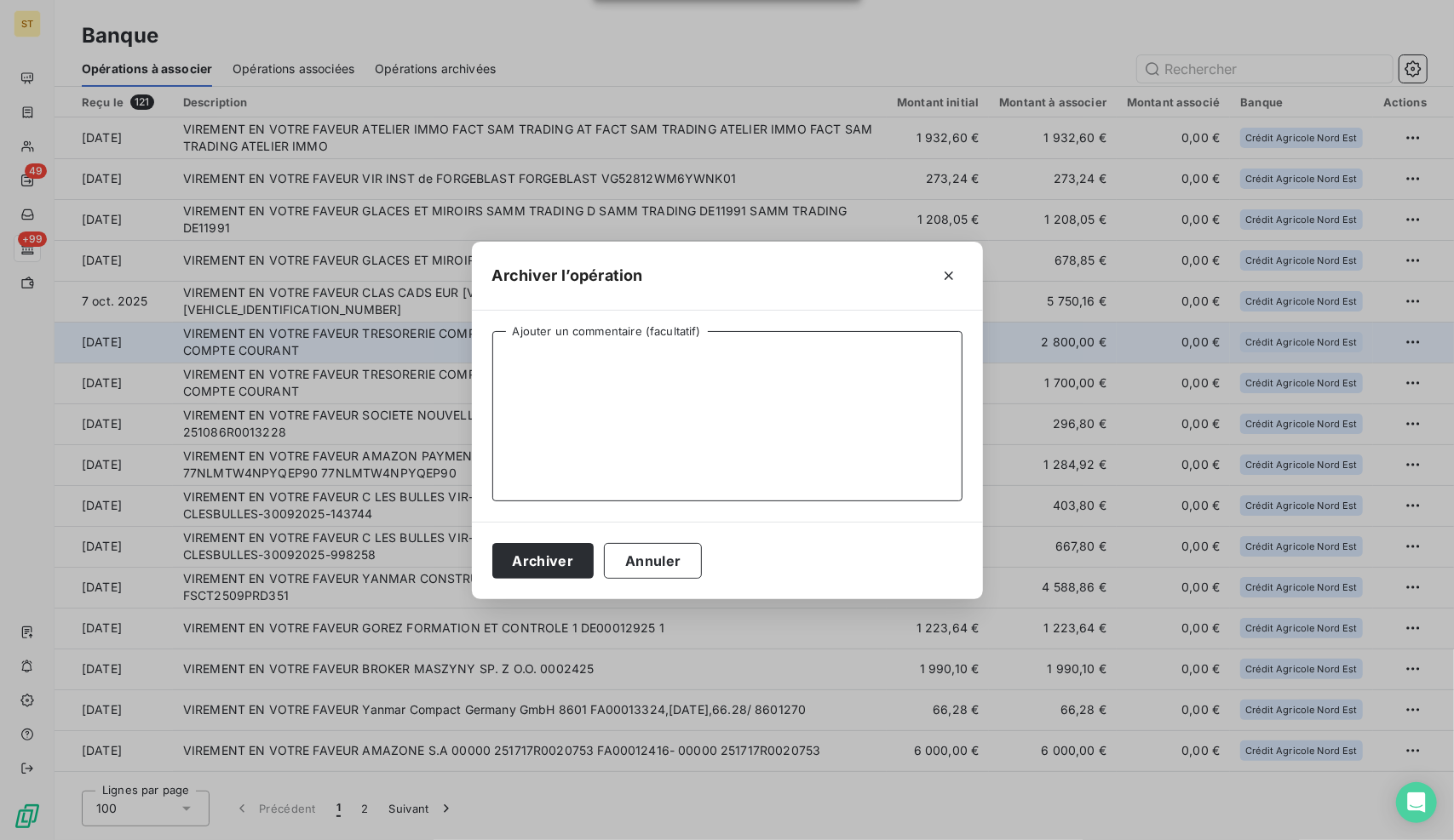
click at [562, 383] on textarea "Ajouter un commentaire (facultatif)" at bounding box center [727, 416] width 470 height 171
paste textarea "NE CONCERNE PAS UN CLIENT"
type textarea "NE CONCERNE PAS UN CLIENT"
click at [523, 554] on button "Archiver" at bounding box center [543, 560] width 102 height 36
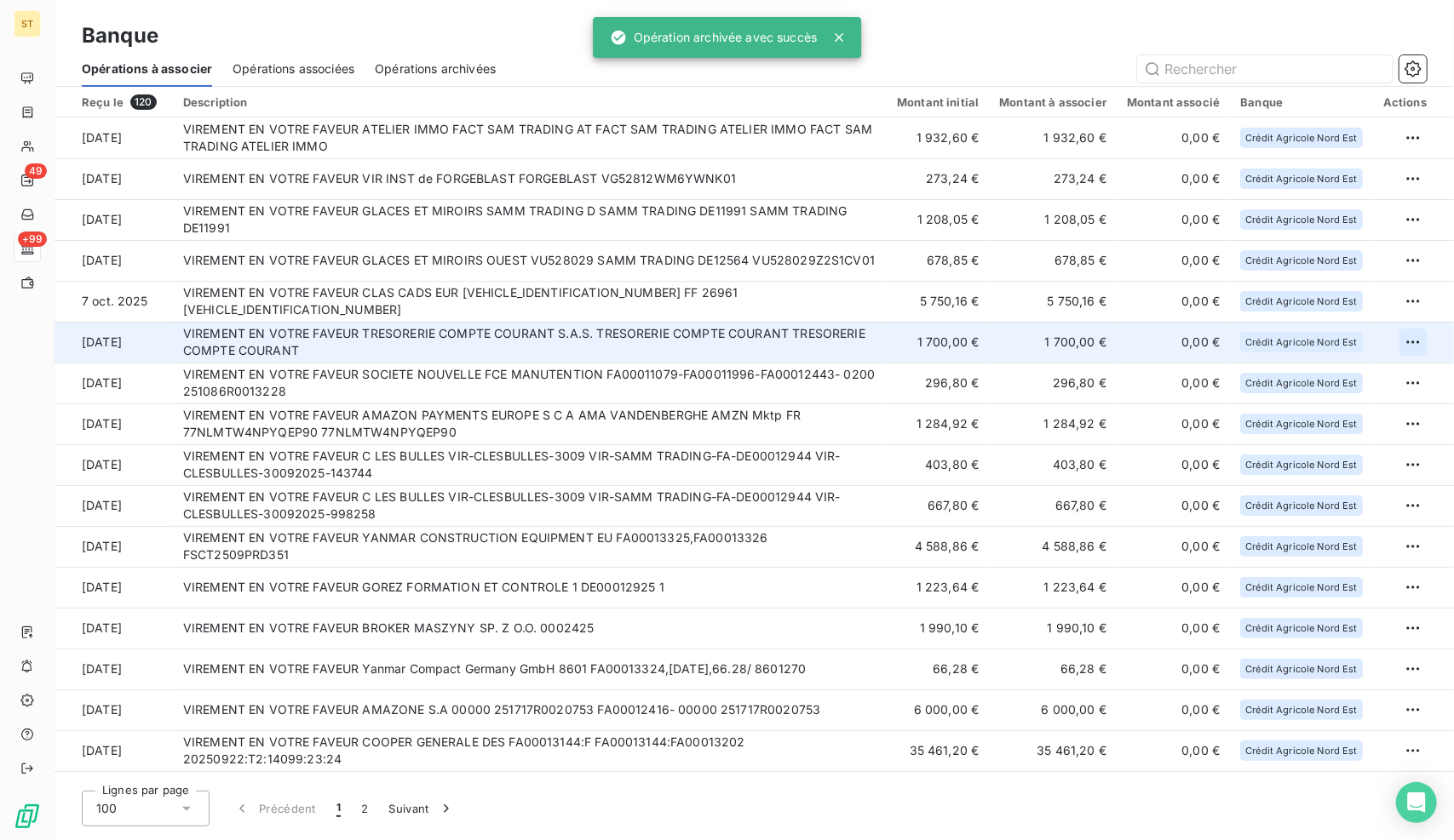
click at [1400, 337] on html "ST 49 +99 Banque Opérations à associer Opérations associées Opérations archivée…" at bounding box center [727, 420] width 1454 height 840
click at [1347, 371] on div "Archiver l’opération" at bounding box center [1346, 379] width 131 height 27
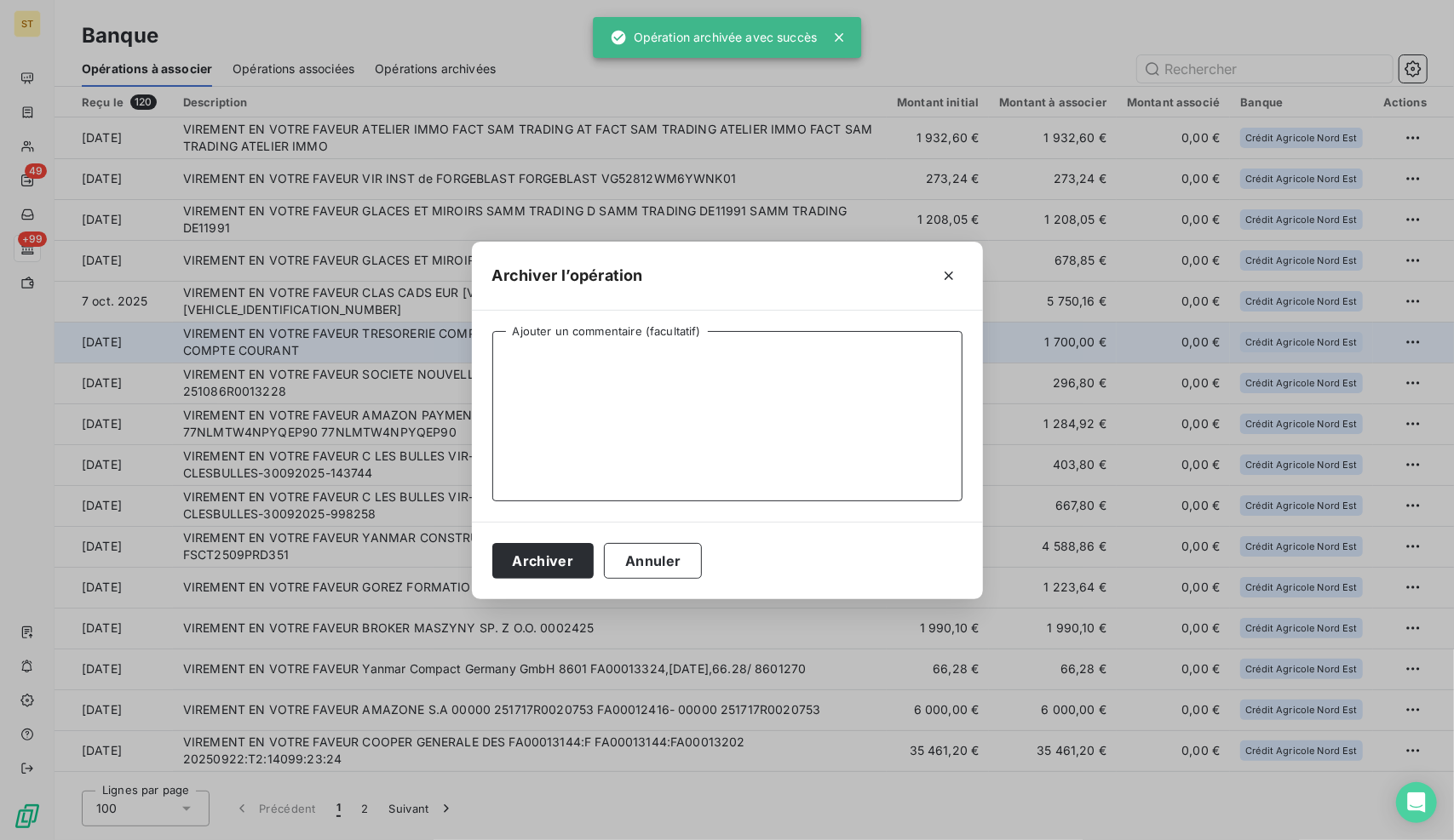
click at [728, 398] on textarea "Ajouter un commentaire (facultatif)" at bounding box center [727, 416] width 470 height 171
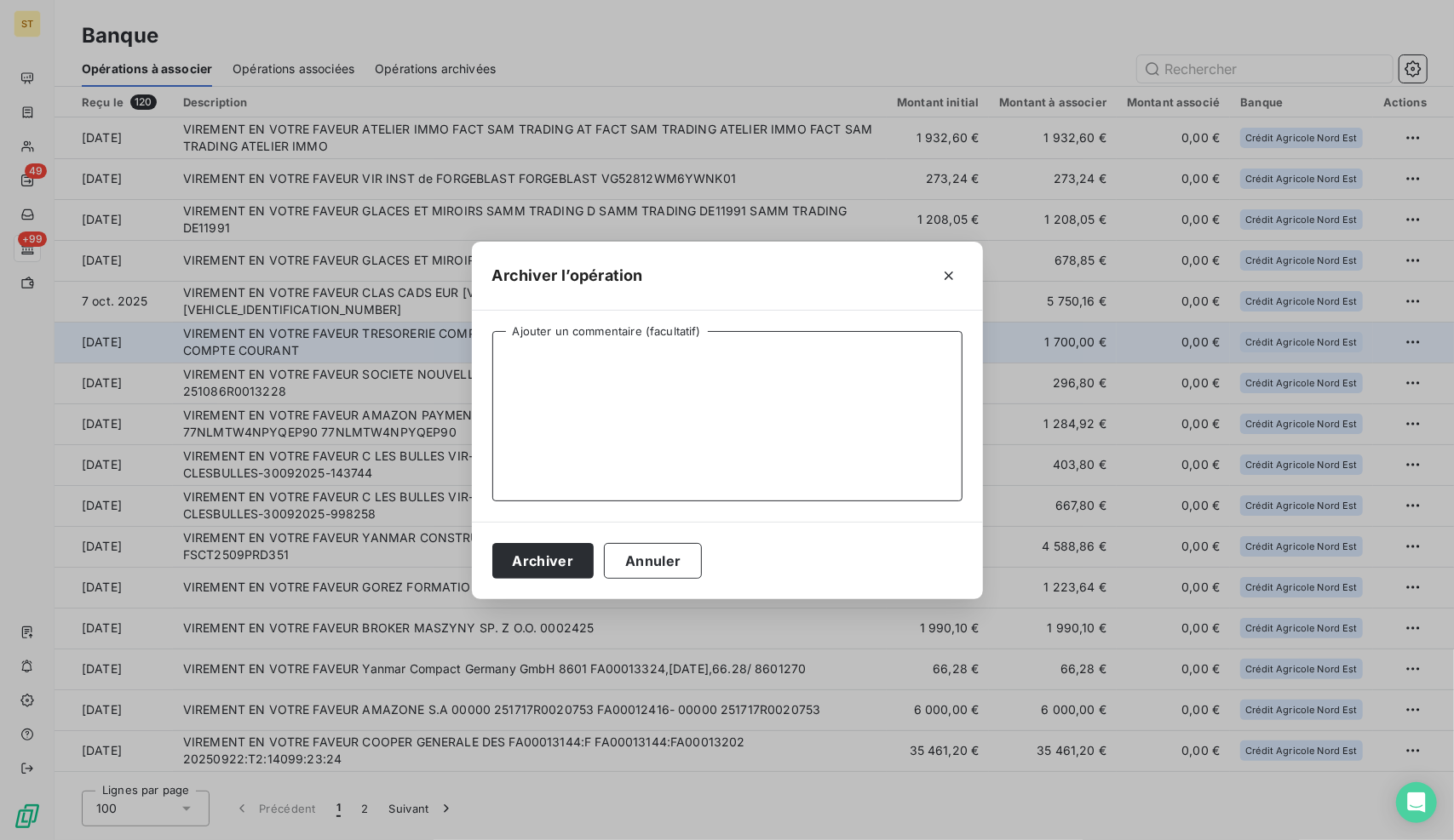
paste textarea "NE CONCERNE PAS UN CLIENT"
type textarea "NE CONCERNE PAS UN CLIENT"
click at [556, 564] on button "Archiver" at bounding box center [543, 560] width 102 height 36
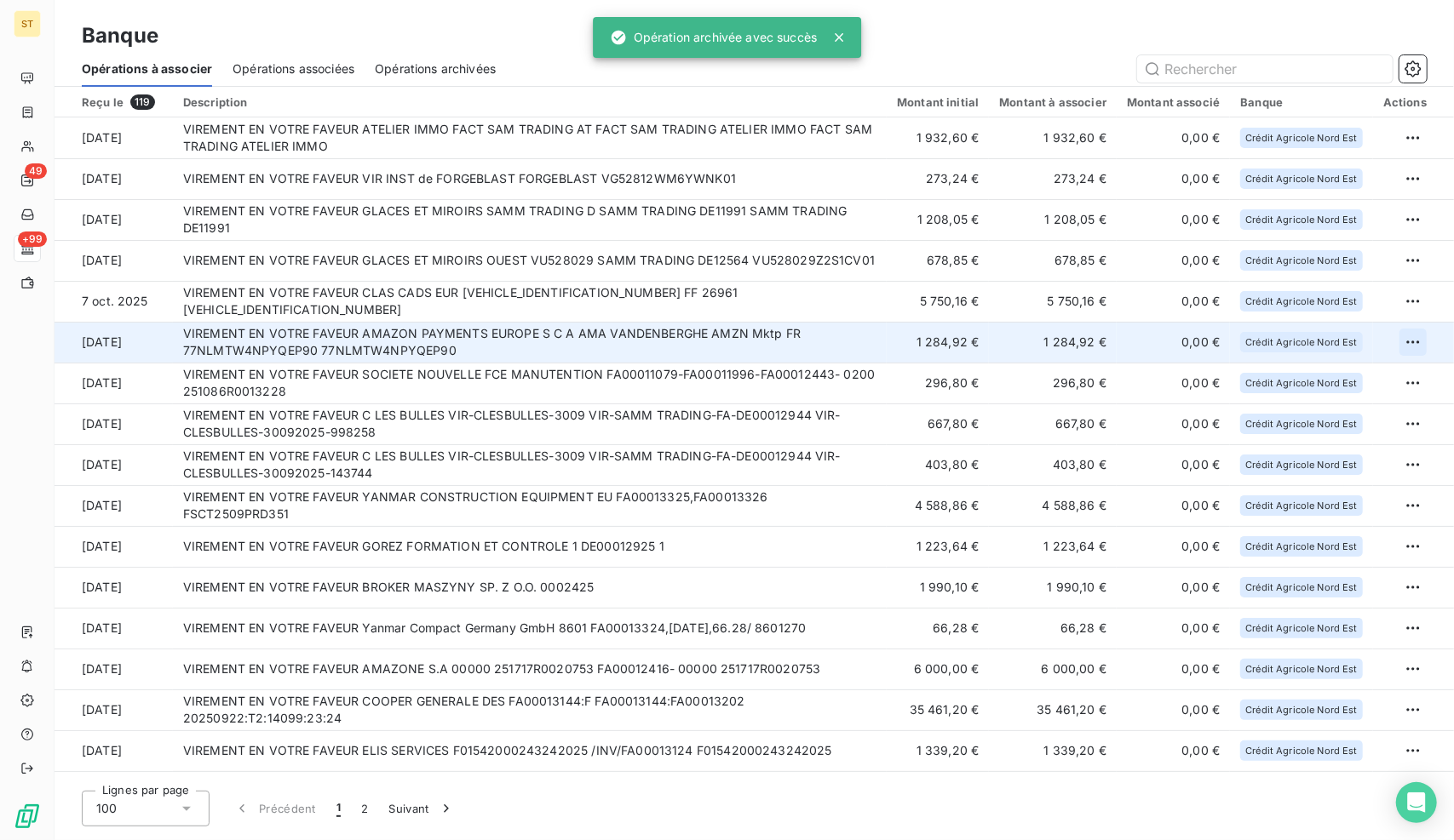
click at [1409, 340] on html "ST 49 +99 Banque Opérations à associer Opérations associées Opérations archivée…" at bounding box center [727, 420] width 1454 height 840
click at [1348, 381] on div "Archiver l’opération" at bounding box center [1346, 379] width 131 height 27
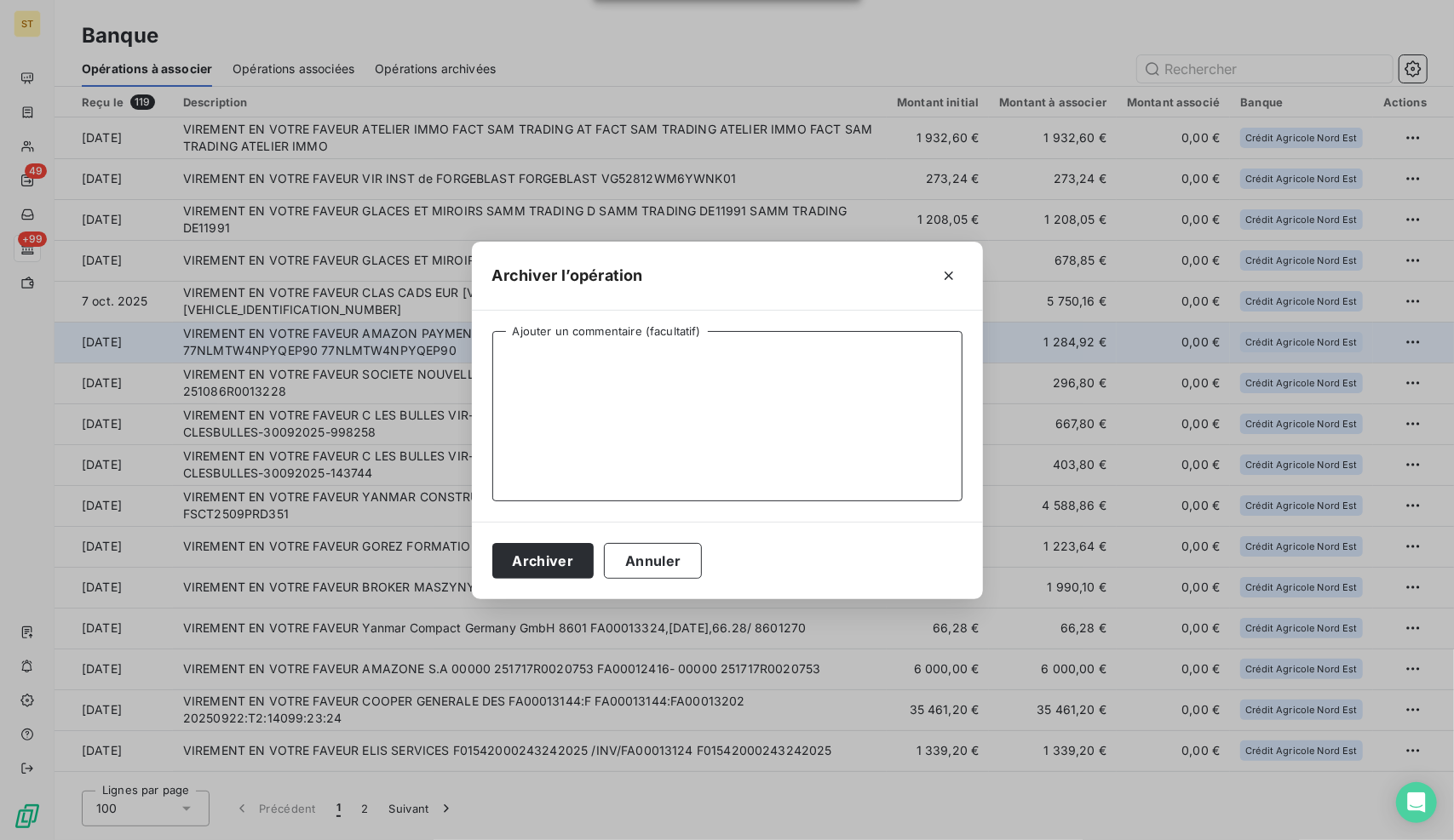
click at [695, 383] on textarea "Ajouter un commentaire (facultatif)" at bounding box center [727, 416] width 470 height 171
paste textarea "NE CONCERNE PAS UN CLIENT"
type textarea "NE CONCERNE PAS UN CLIENT"
click at [559, 553] on button "Archiver" at bounding box center [543, 560] width 102 height 36
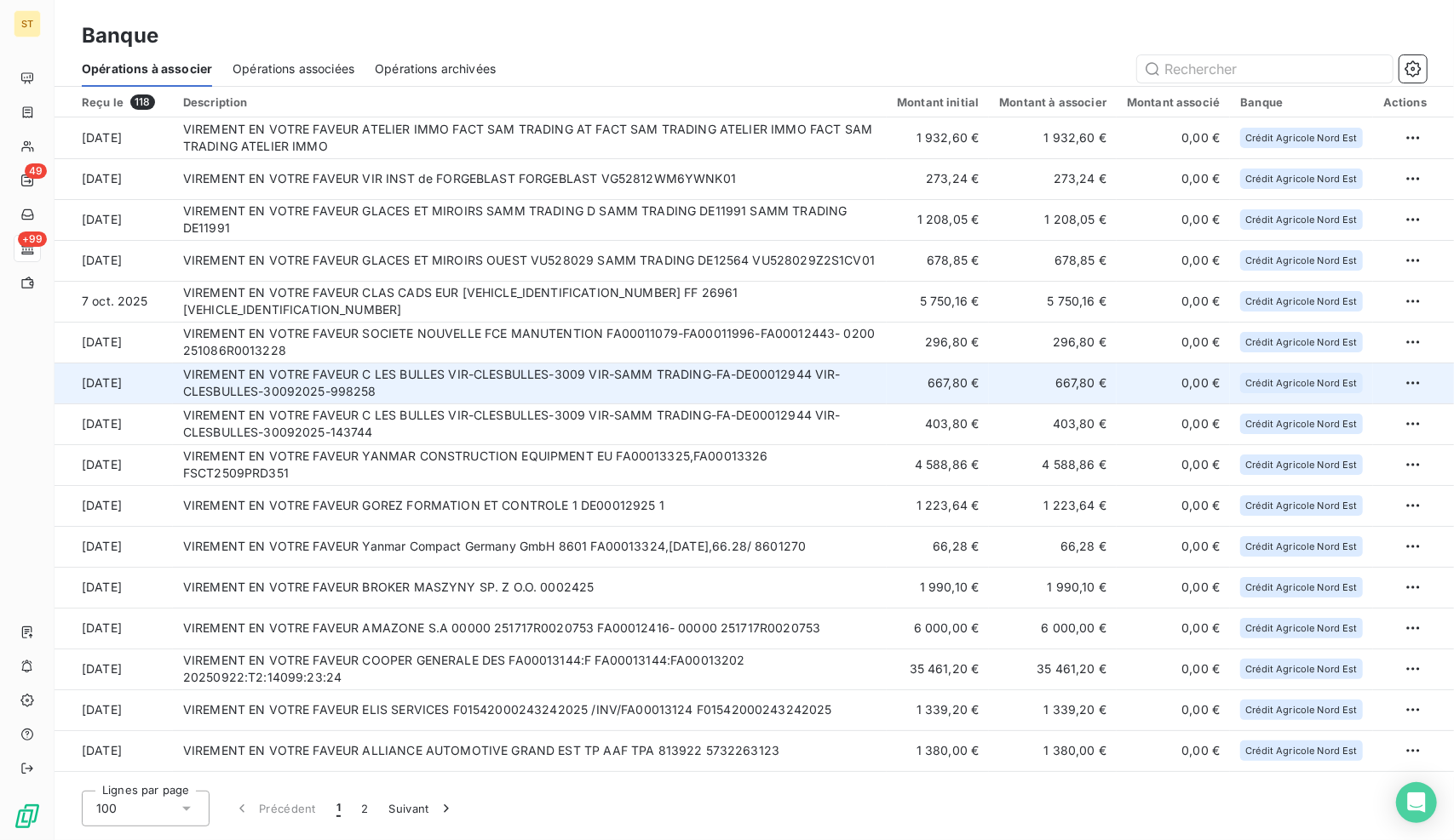
click at [551, 381] on td "VIREMENT EN VOTRE FAVEUR C LES BULLES VIR-CLESBULLES-3009 VIR-SAMM TRADING-FA-D…" at bounding box center [530, 383] width 714 height 41
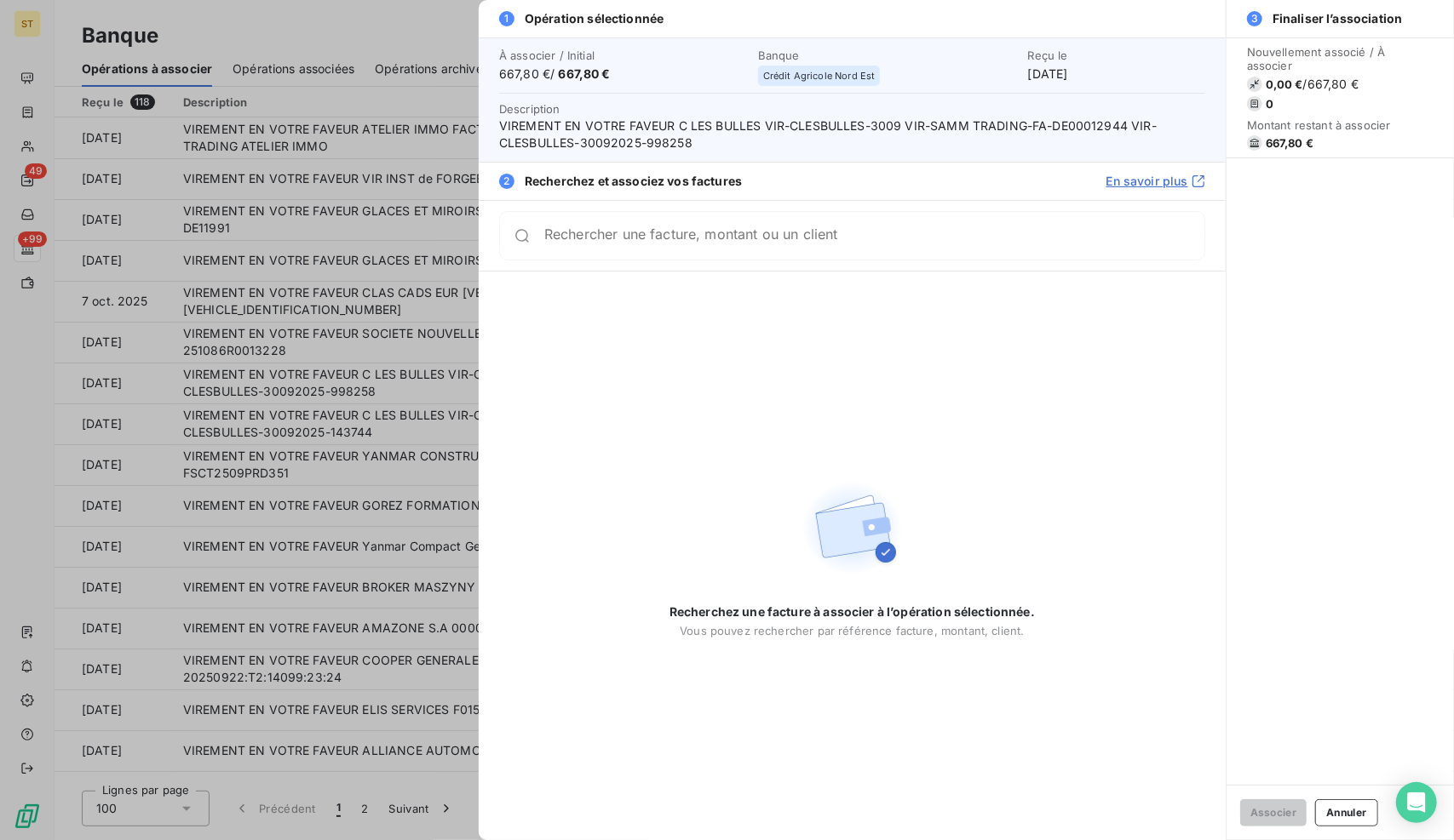
click at [374, 442] on div at bounding box center [727, 420] width 1454 height 840
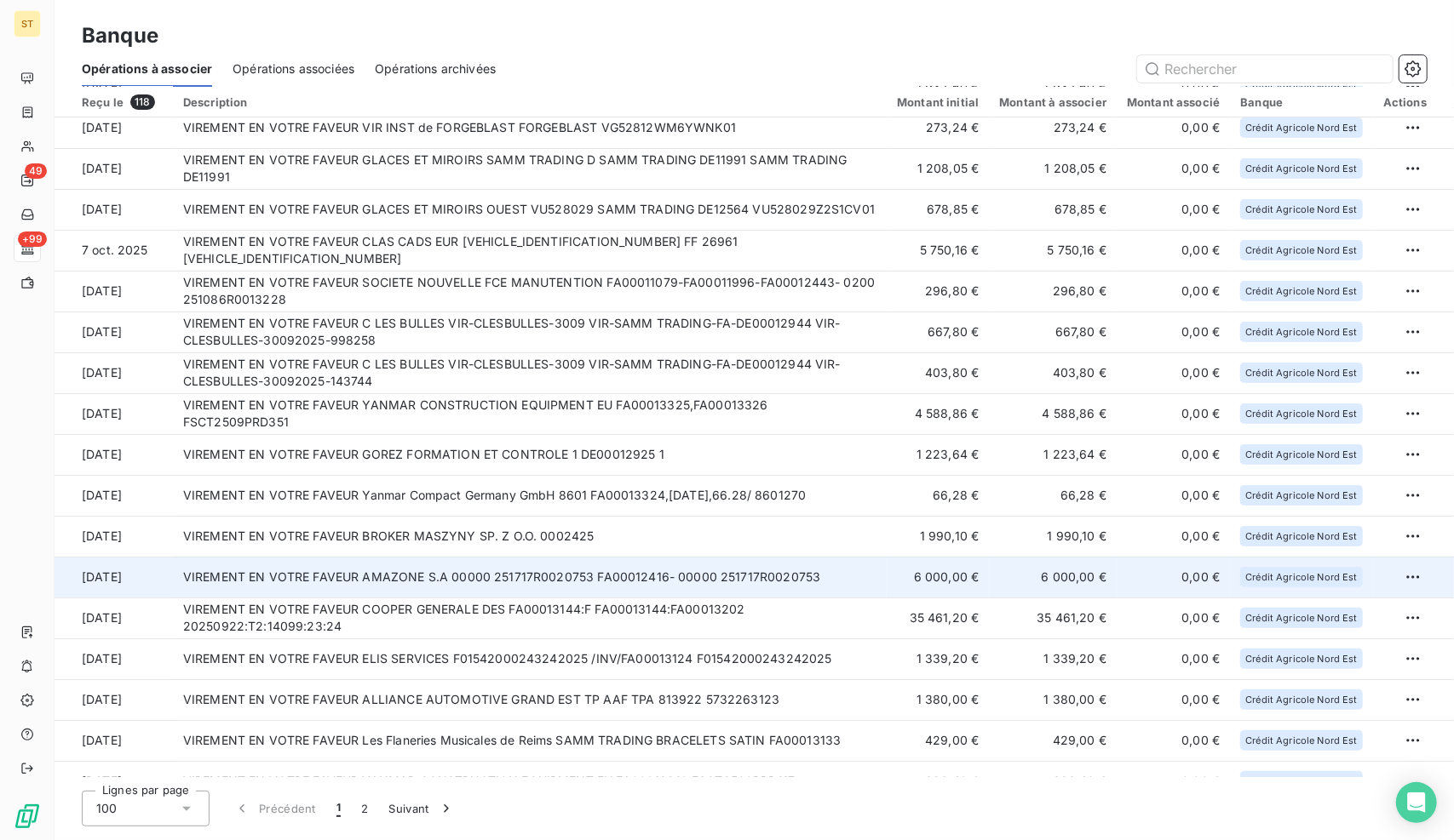
scroll to position [171, 0]
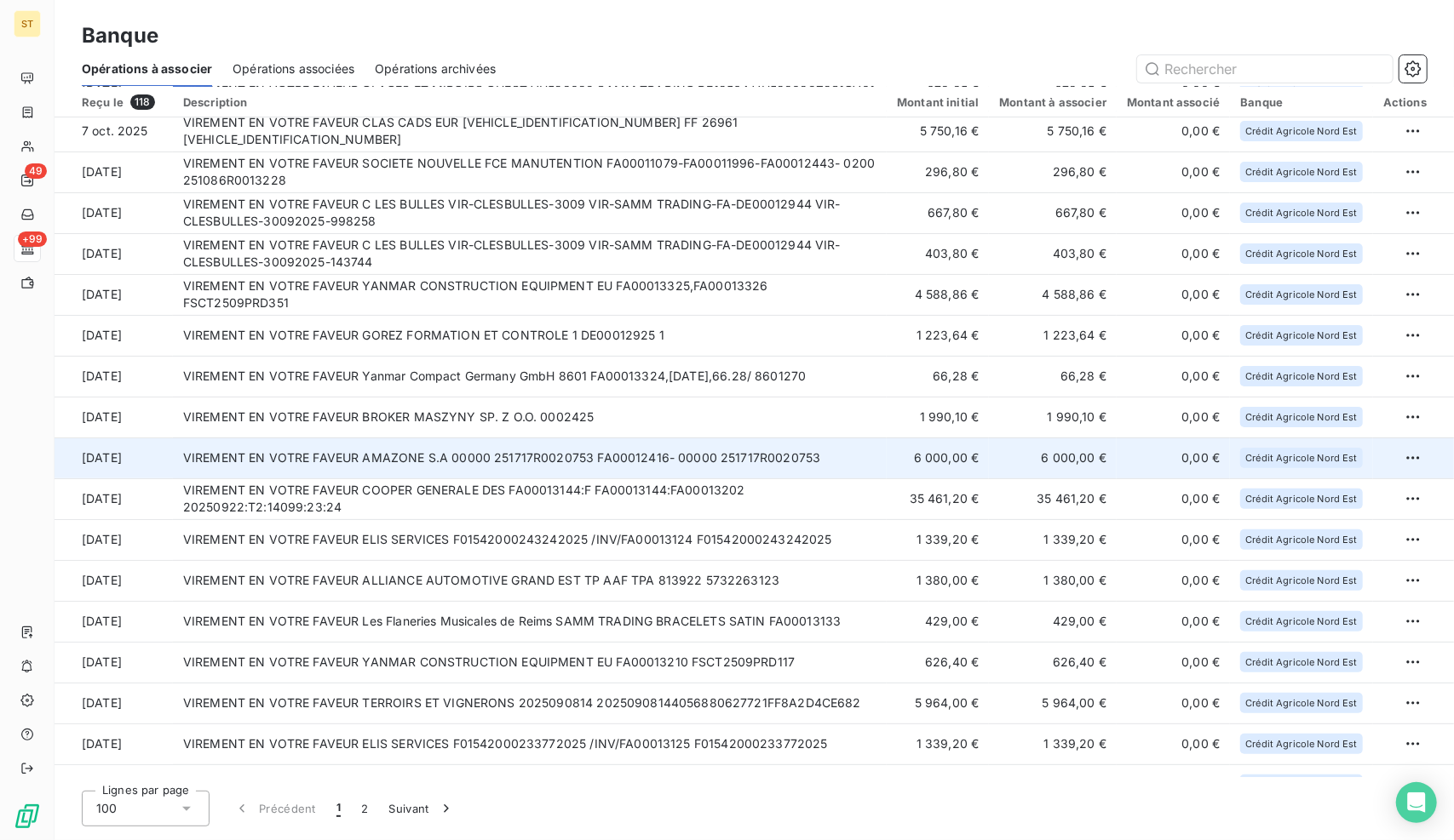
click at [359, 458] on td "VIREMENT EN VOTRE FAVEUR AMAZONE S.A 00000 251717R0020753 FA00012416- 00000 251…" at bounding box center [530, 458] width 714 height 41
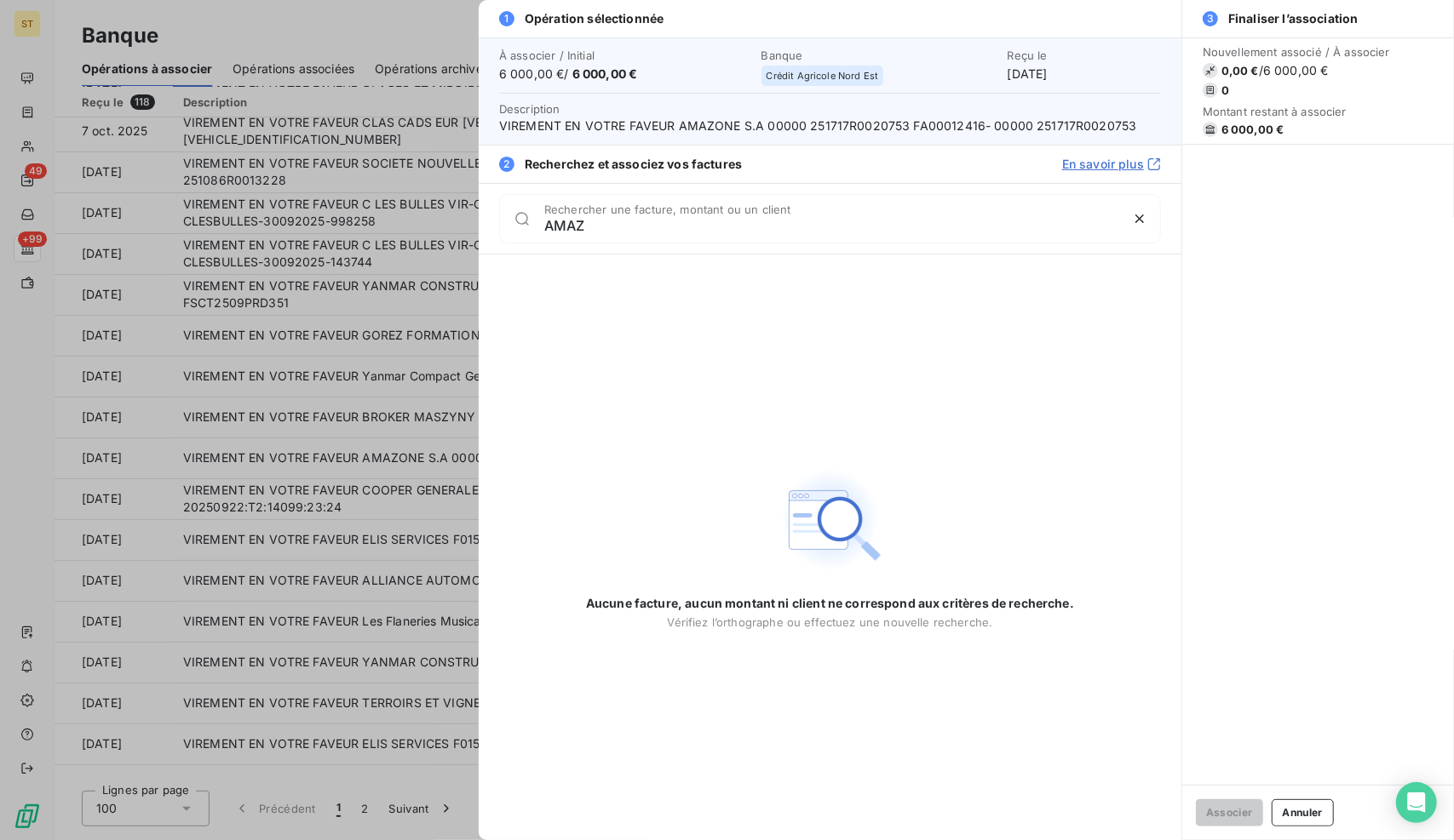
type input "AMAZ"
click at [261, 442] on div at bounding box center [727, 420] width 1454 height 840
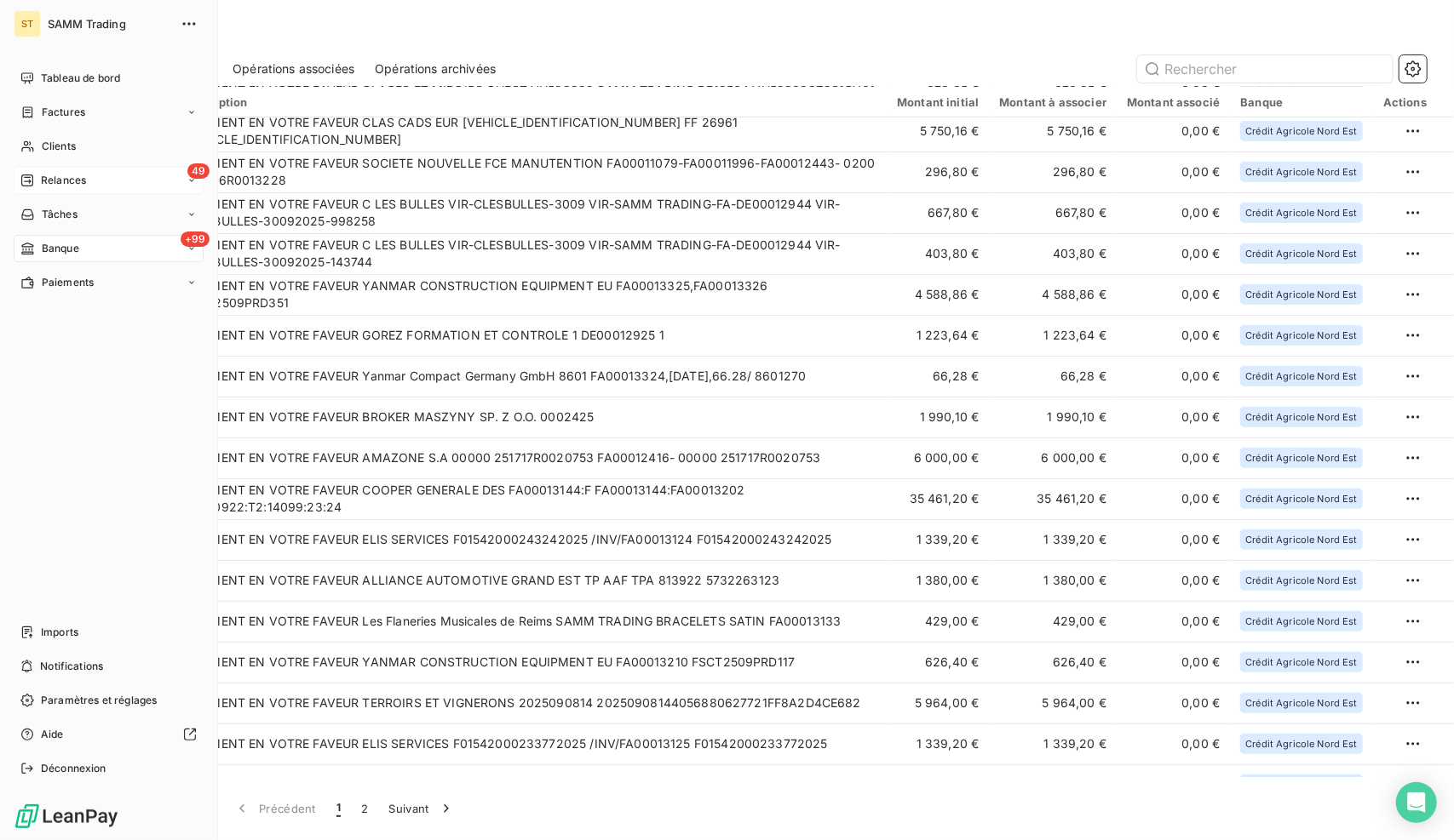
click at [63, 185] on span "Relances" at bounding box center [63, 180] width 45 height 15
click at [97, 214] on div "À effectuer" at bounding box center [119, 214] width 170 height 27
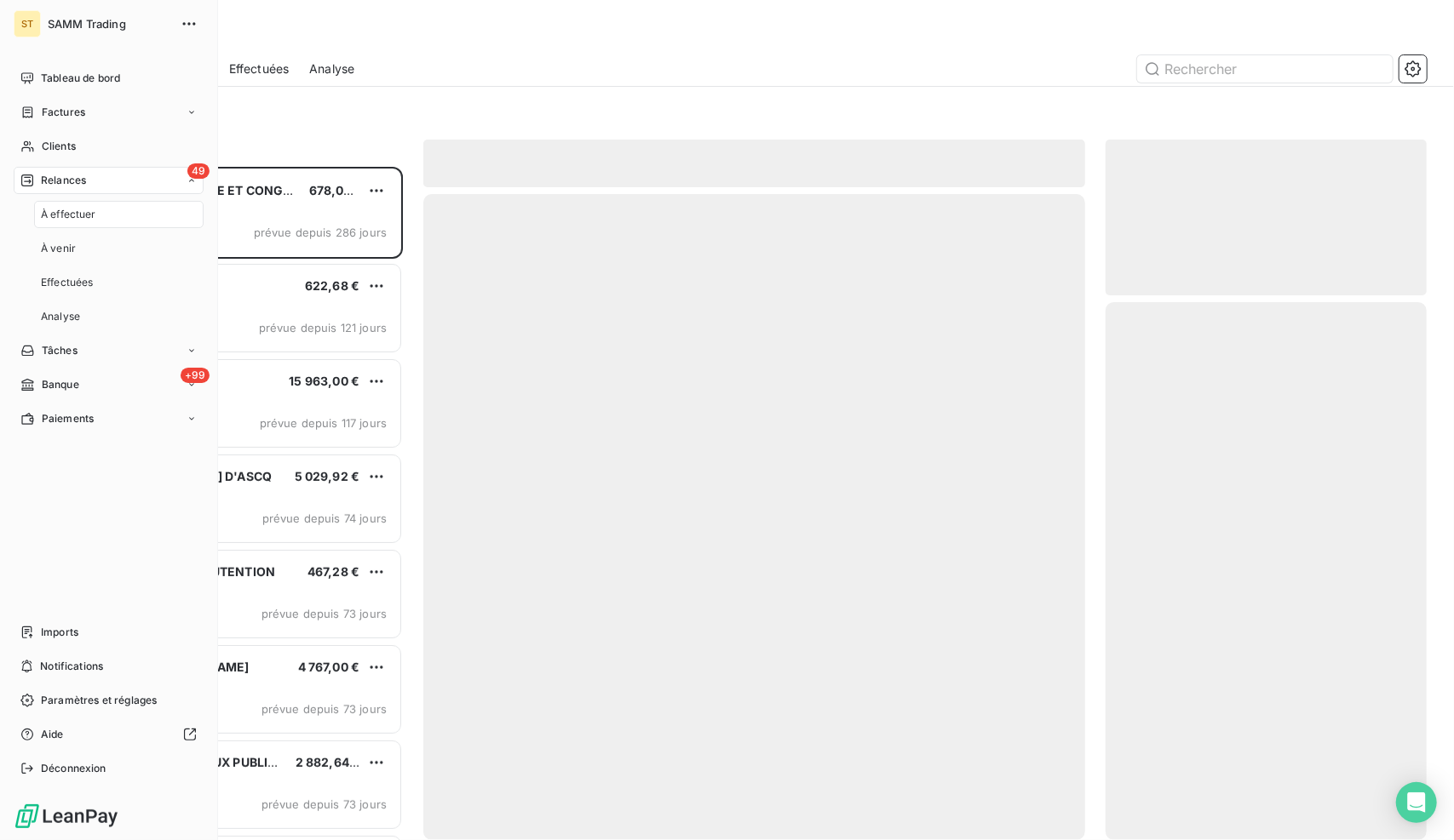
scroll to position [661, 308]
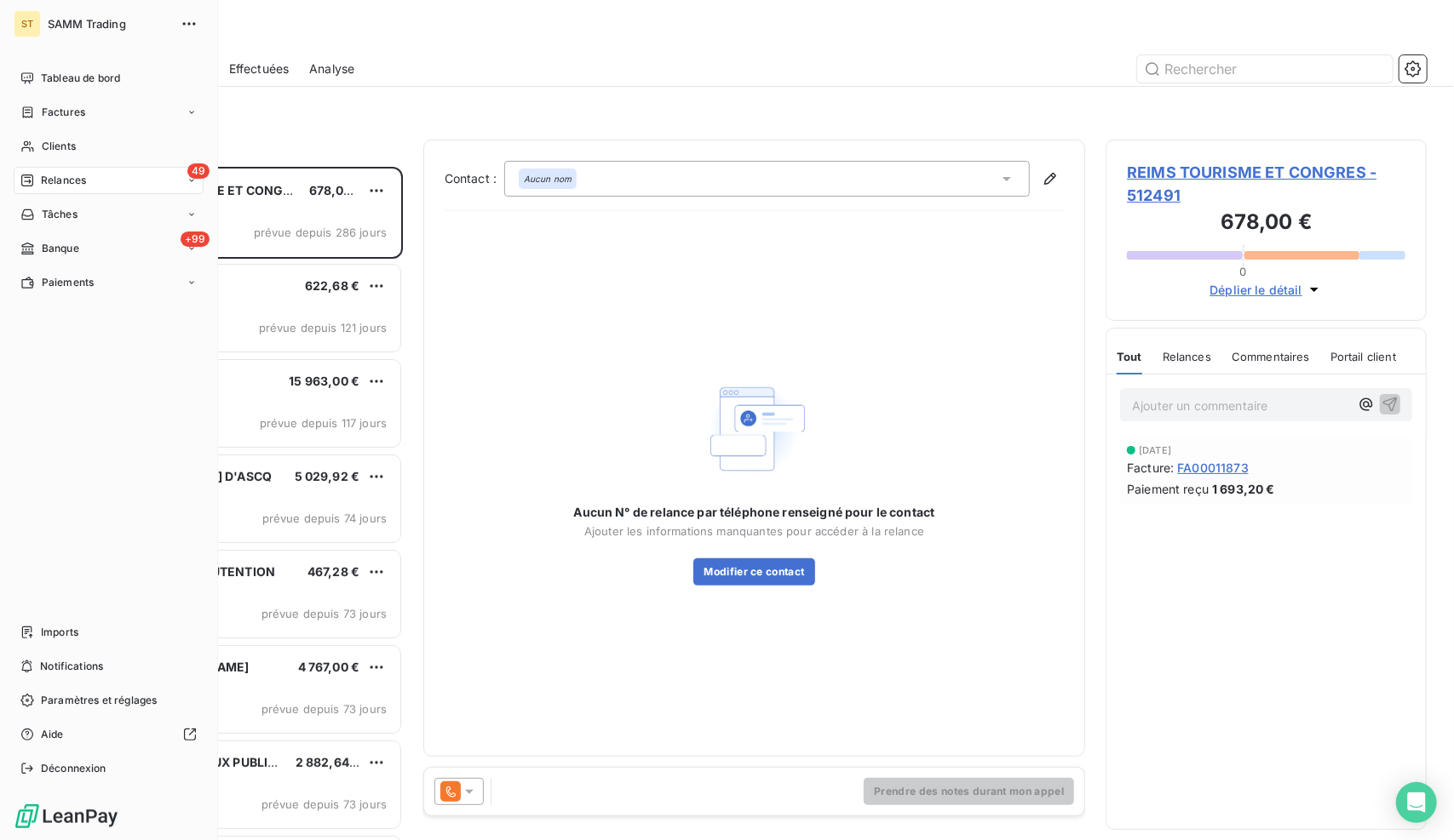
click at [111, 191] on div "49 Relances" at bounding box center [108, 180] width 190 height 27
click at [51, 315] on span "Analyse" at bounding box center [60, 316] width 40 height 15
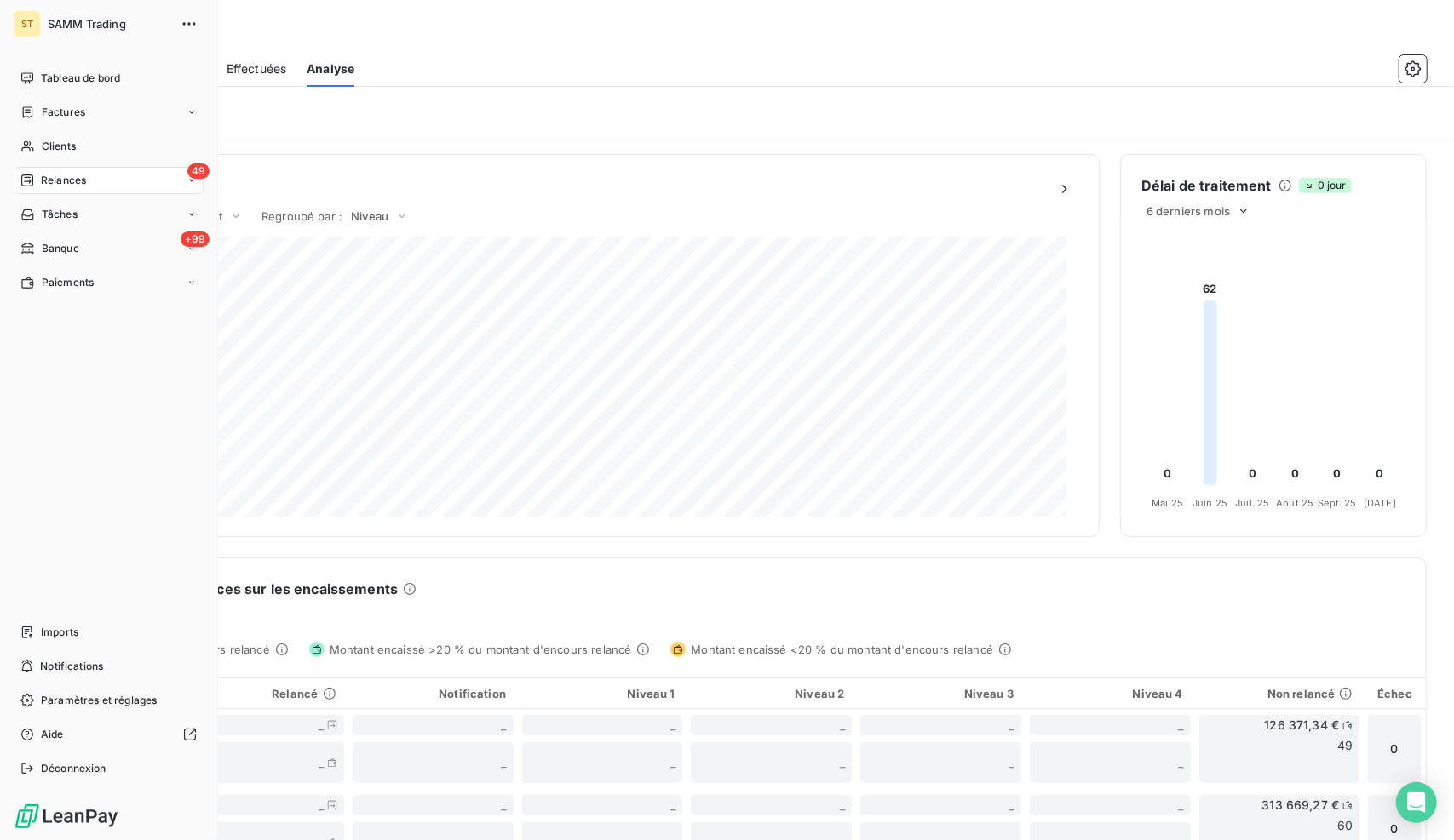
click at [73, 180] on span "Relances" at bounding box center [63, 180] width 45 height 15
click at [112, 214] on div "À effectuer" at bounding box center [119, 214] width 170 height 27
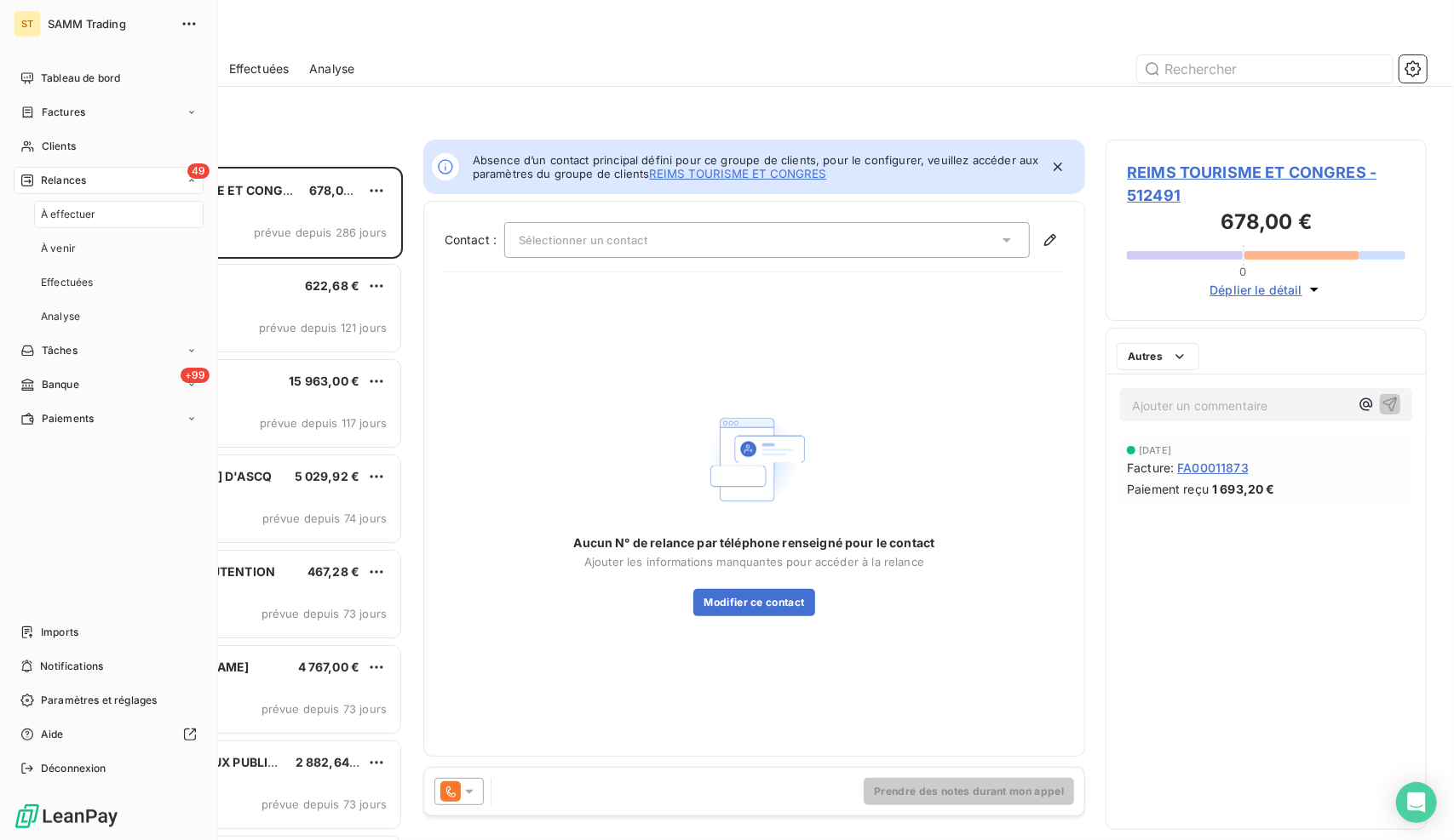
scroll to position [661, 308]
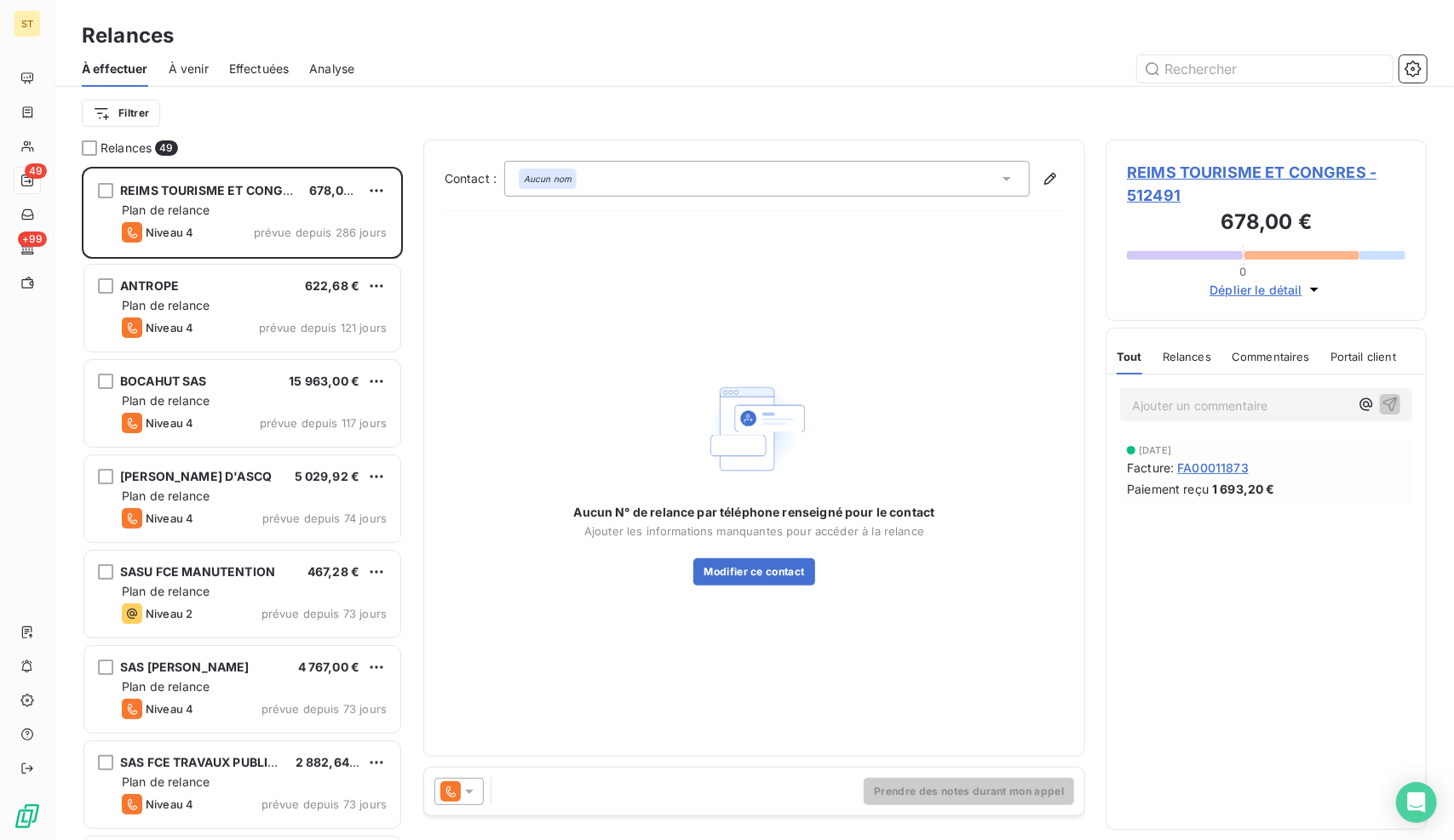
click at [1184, 166] on span "REIMS TOURISME ET CONGRES - 512491" at bounding box center [1266, 184] width 279 height 46
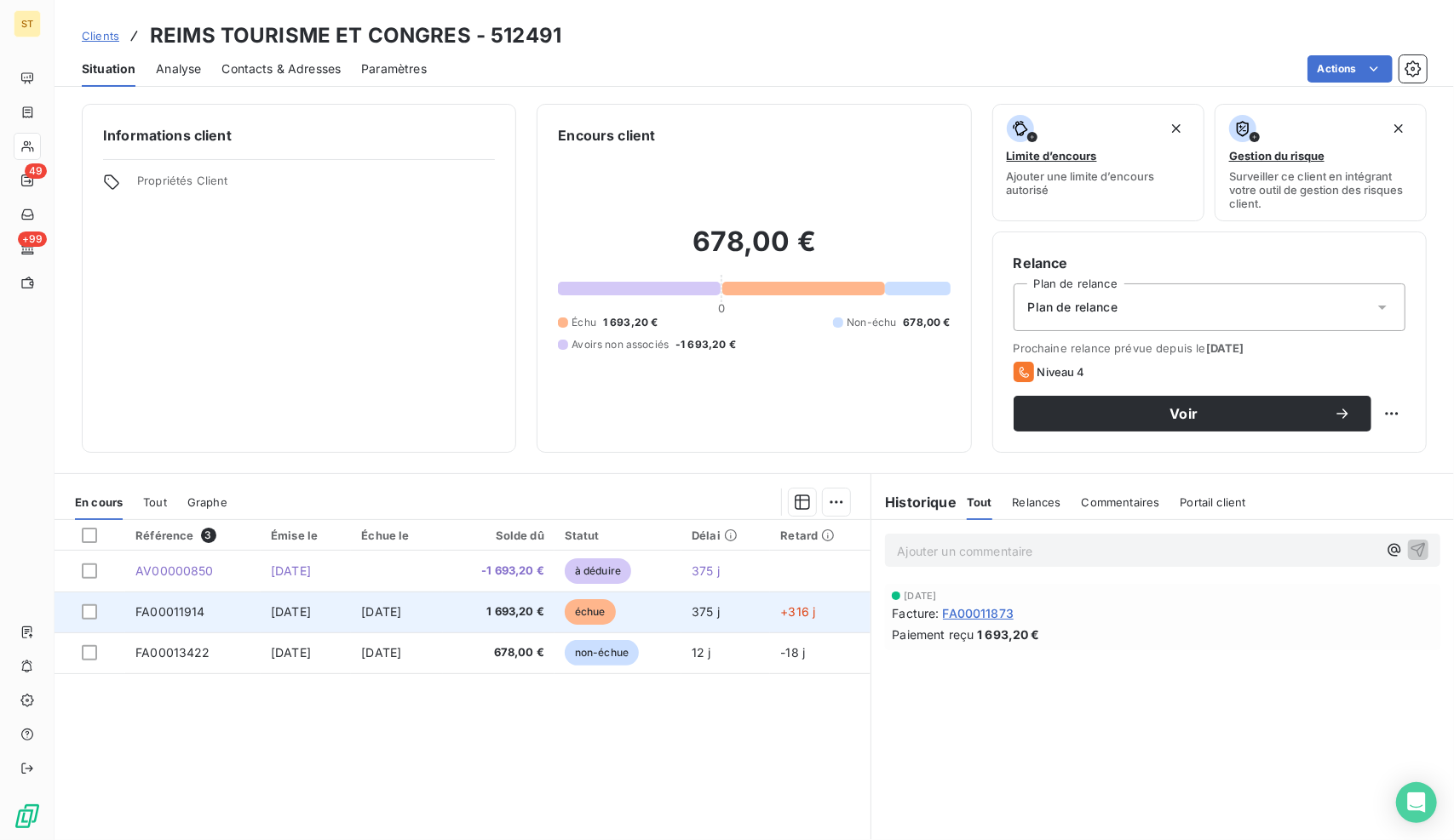
click at [544, 612] on span "1 693,20 €" at bounding box center [499, 612] width 91 height 17
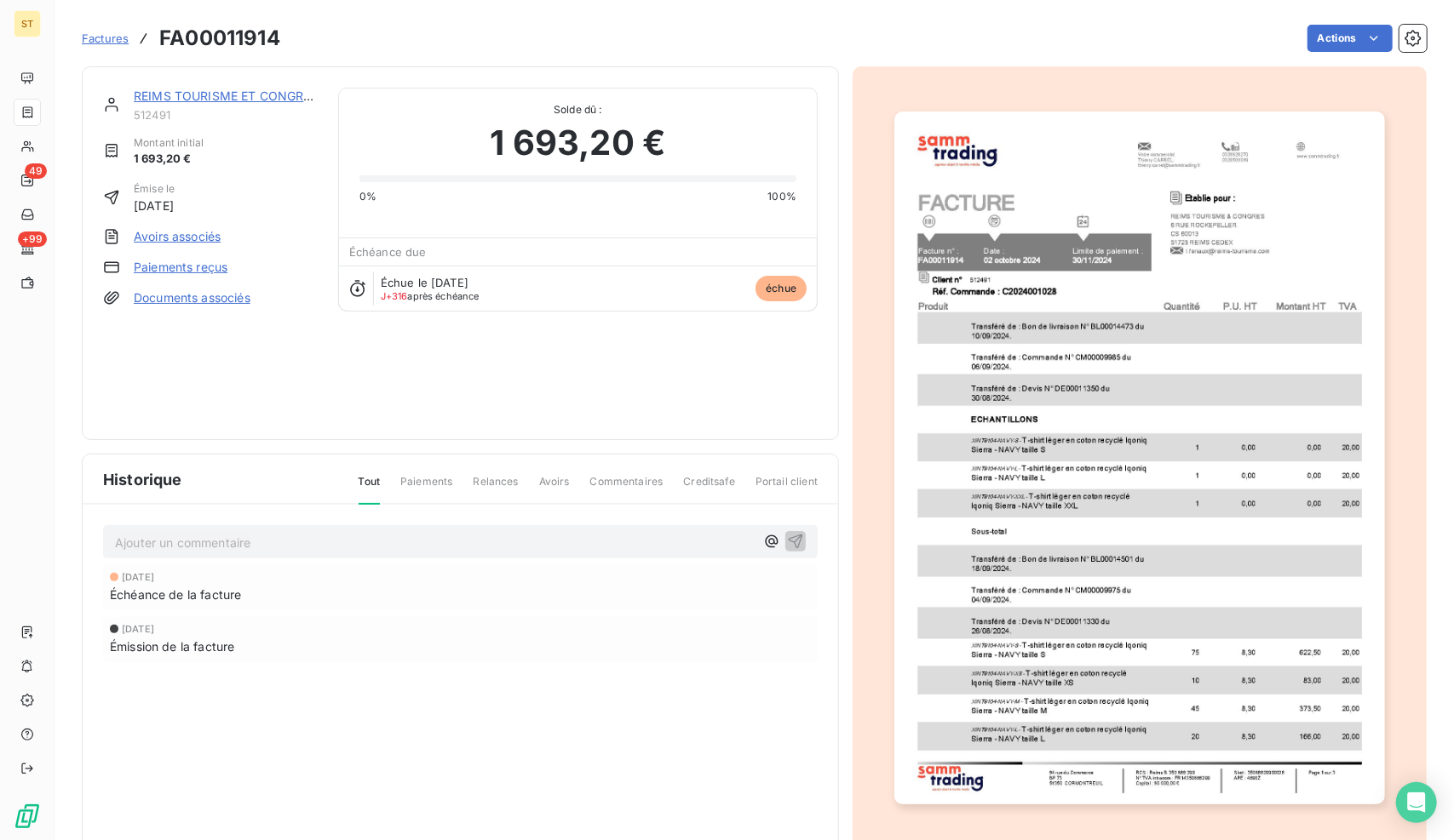
click at [182, 233] on link "Avoirs associés" at bounding box center [178, 237] width 87 height 17
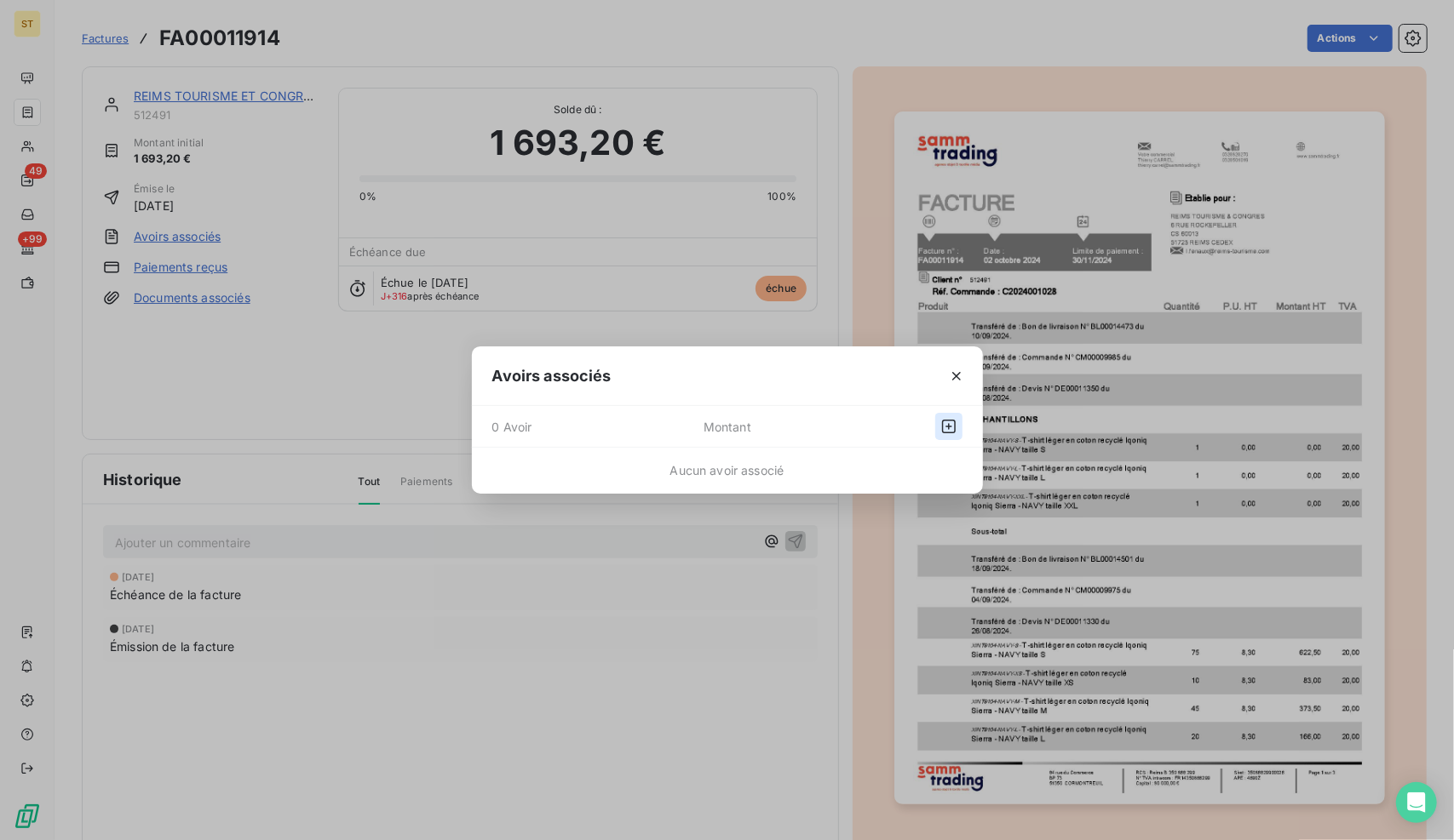
click at [950, 436] on button "button" at bounding box center [948, 426] width 27 height 27
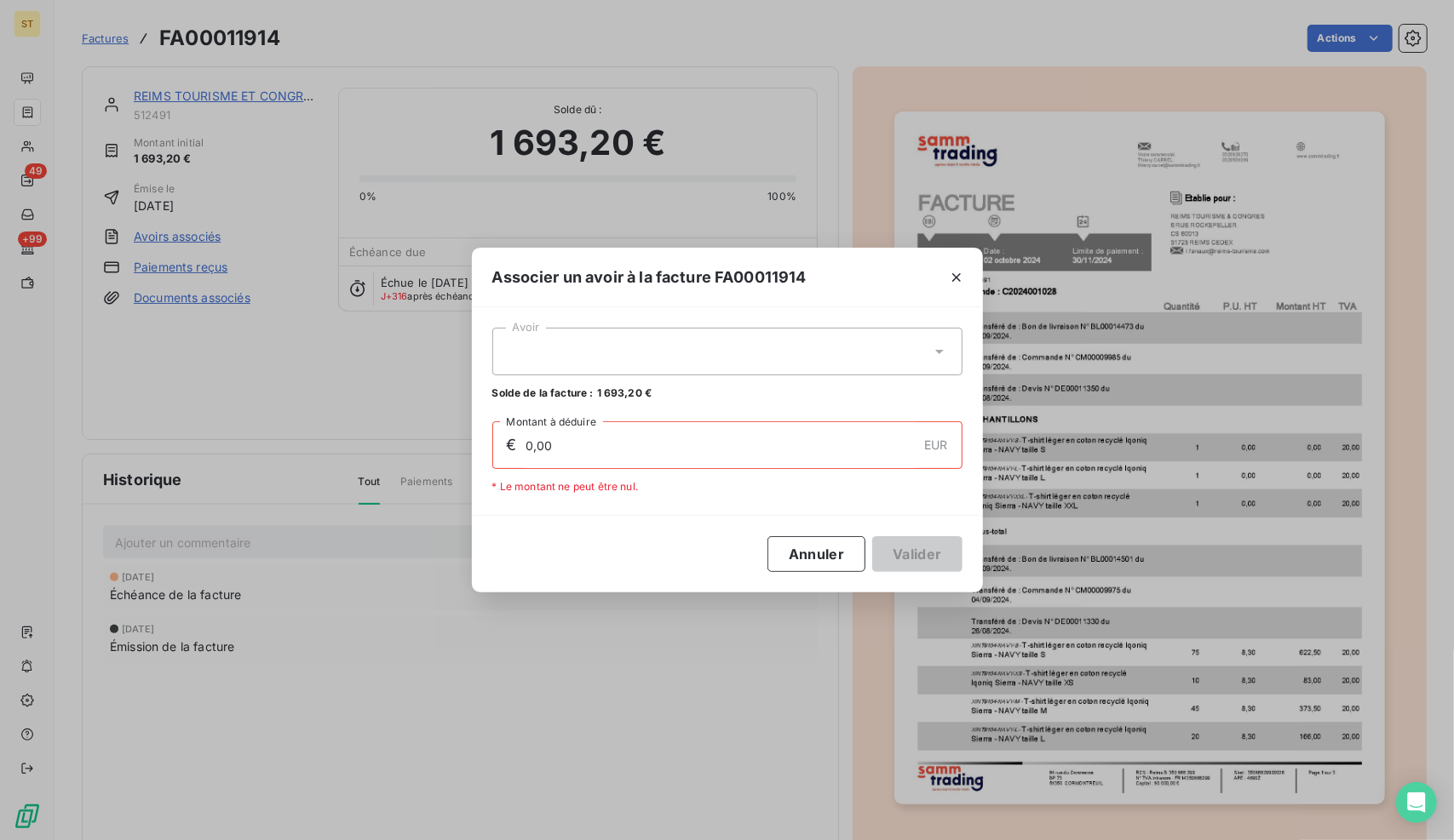
click at [573, 343] on div at bounding box center [727, 351] width 470 height 47
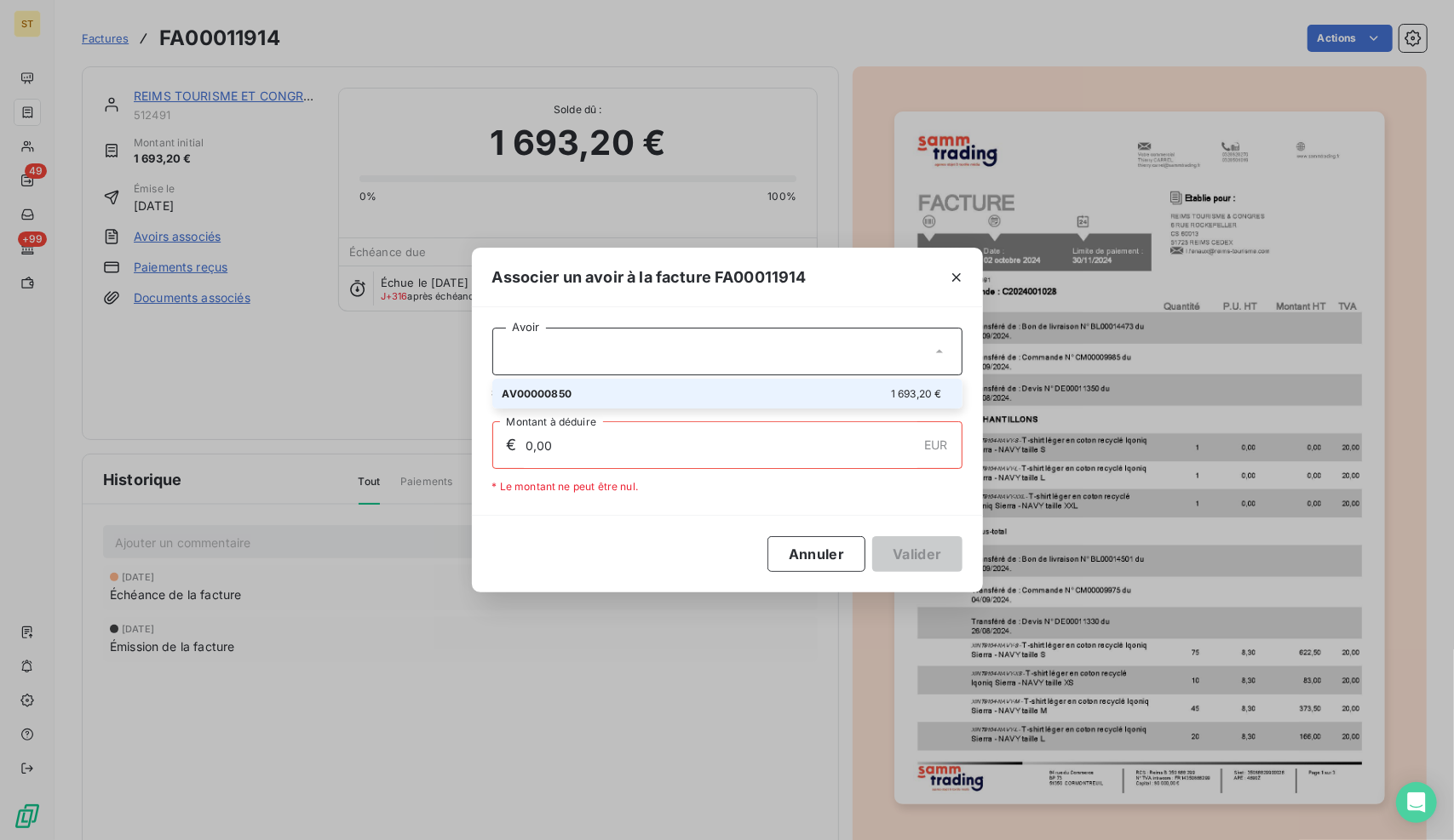
click at [569, 390] on span "AV00000850" at bounding box center [537, 393] width 69 height 13
type input "1 693,20"
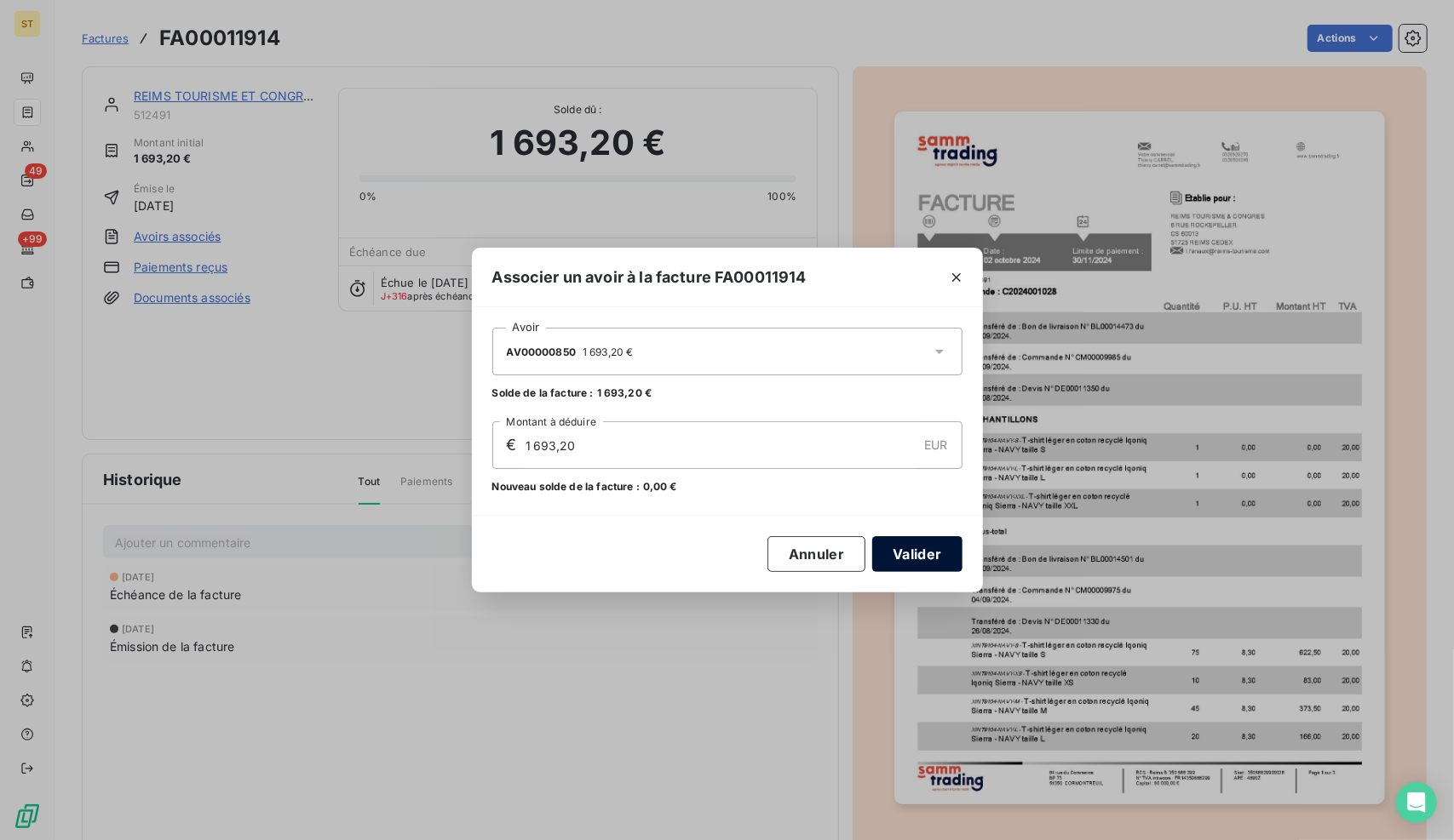
click at [930, 552] on button "Valider" at bounding box center [917, 554] width 90 height 36
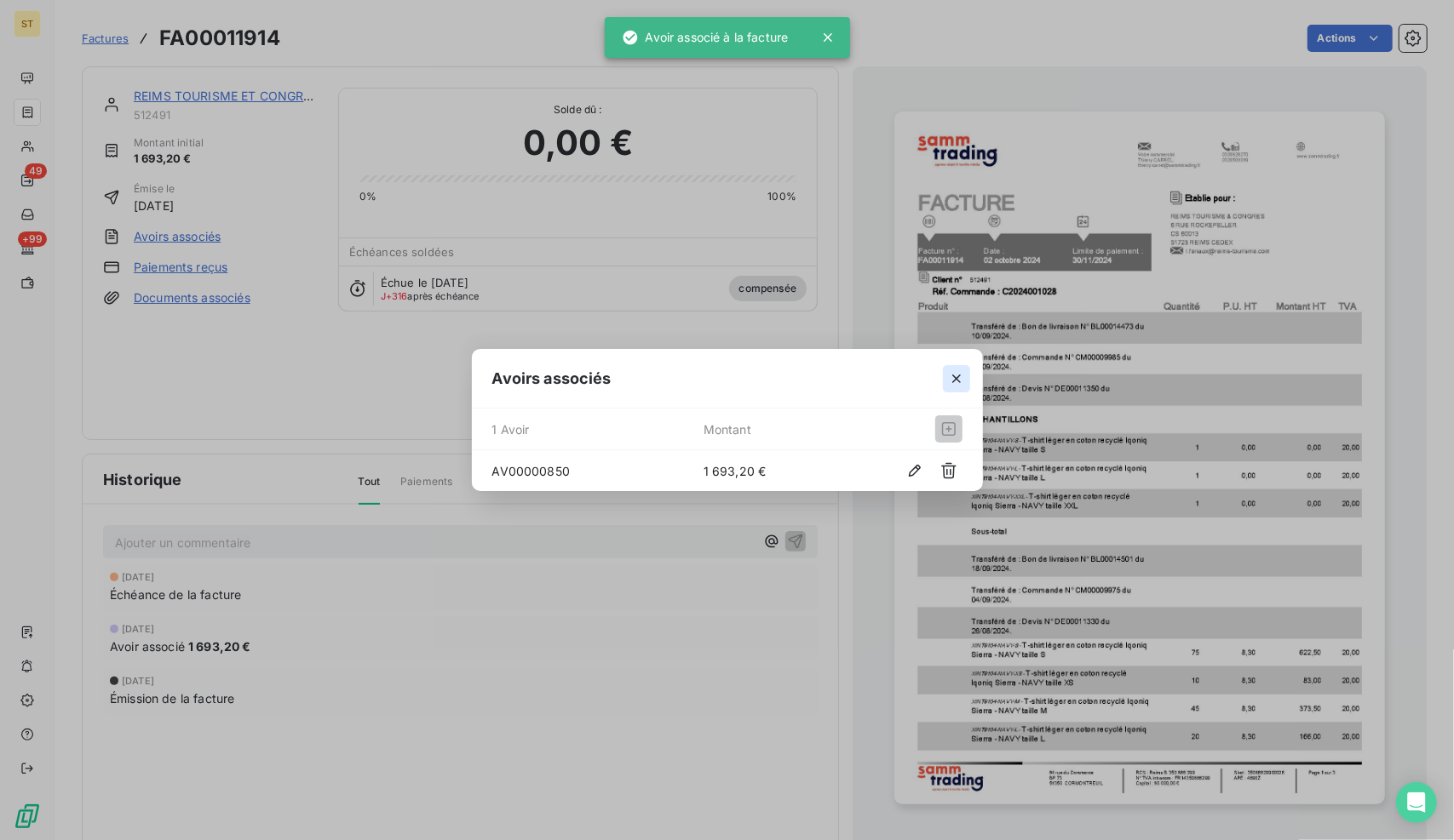
click at [957, 381] on icon "button" at bounding box center [956, 379] width 17 height 17
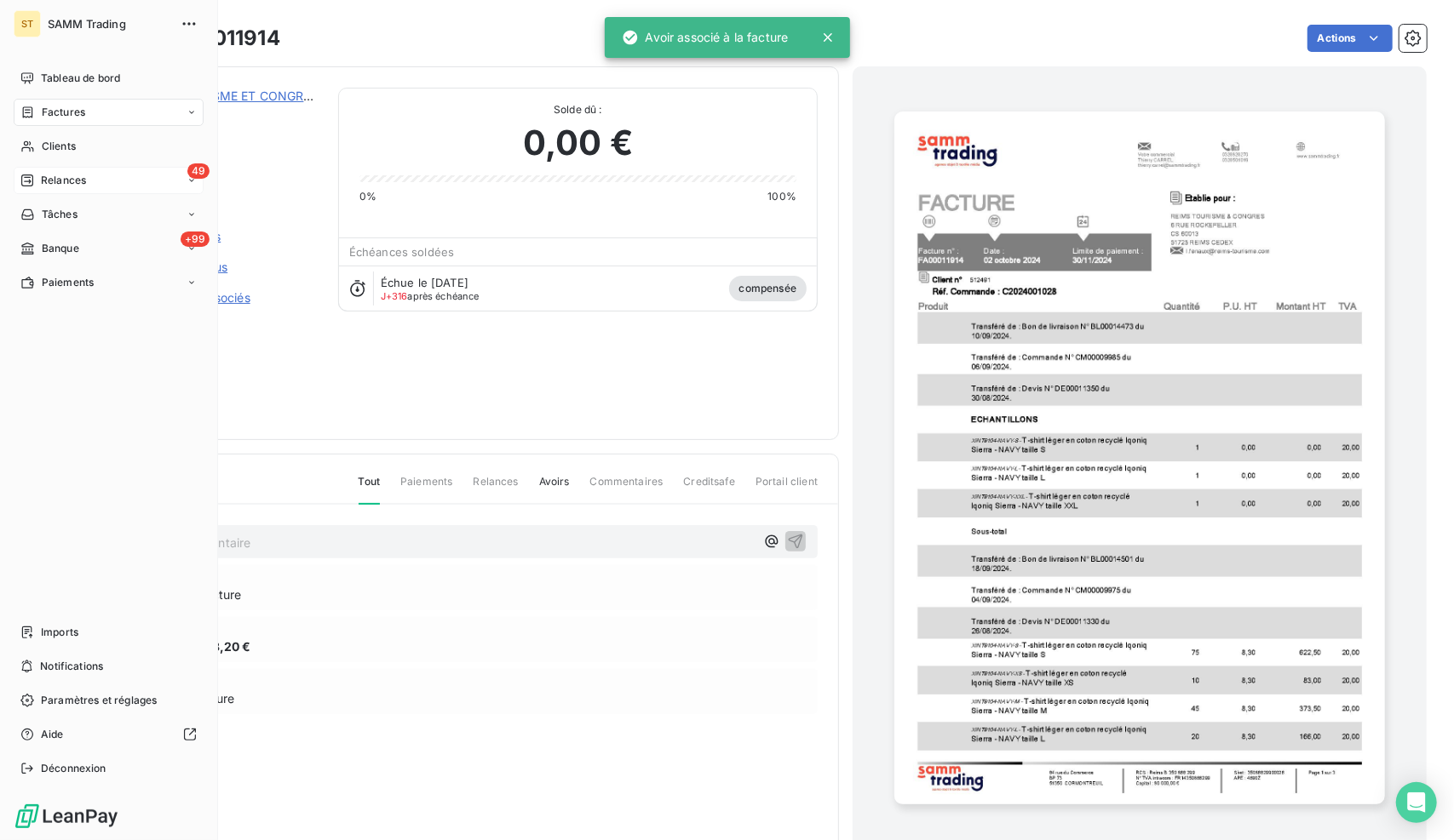
click at [42, 177] on span "Relances" at bounding box center [63, 180] width 45 height 15
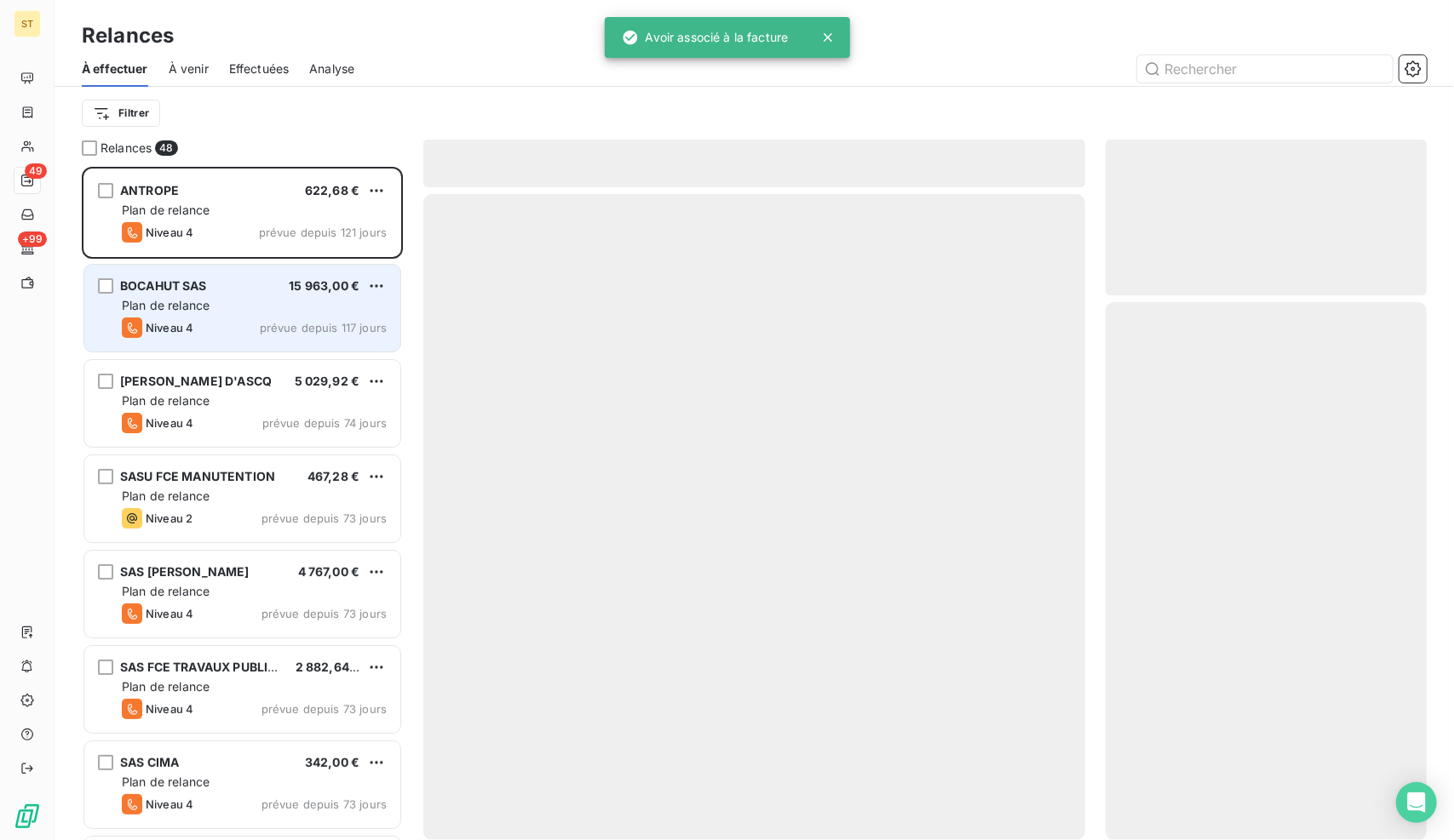
scroll to position [661, 308]
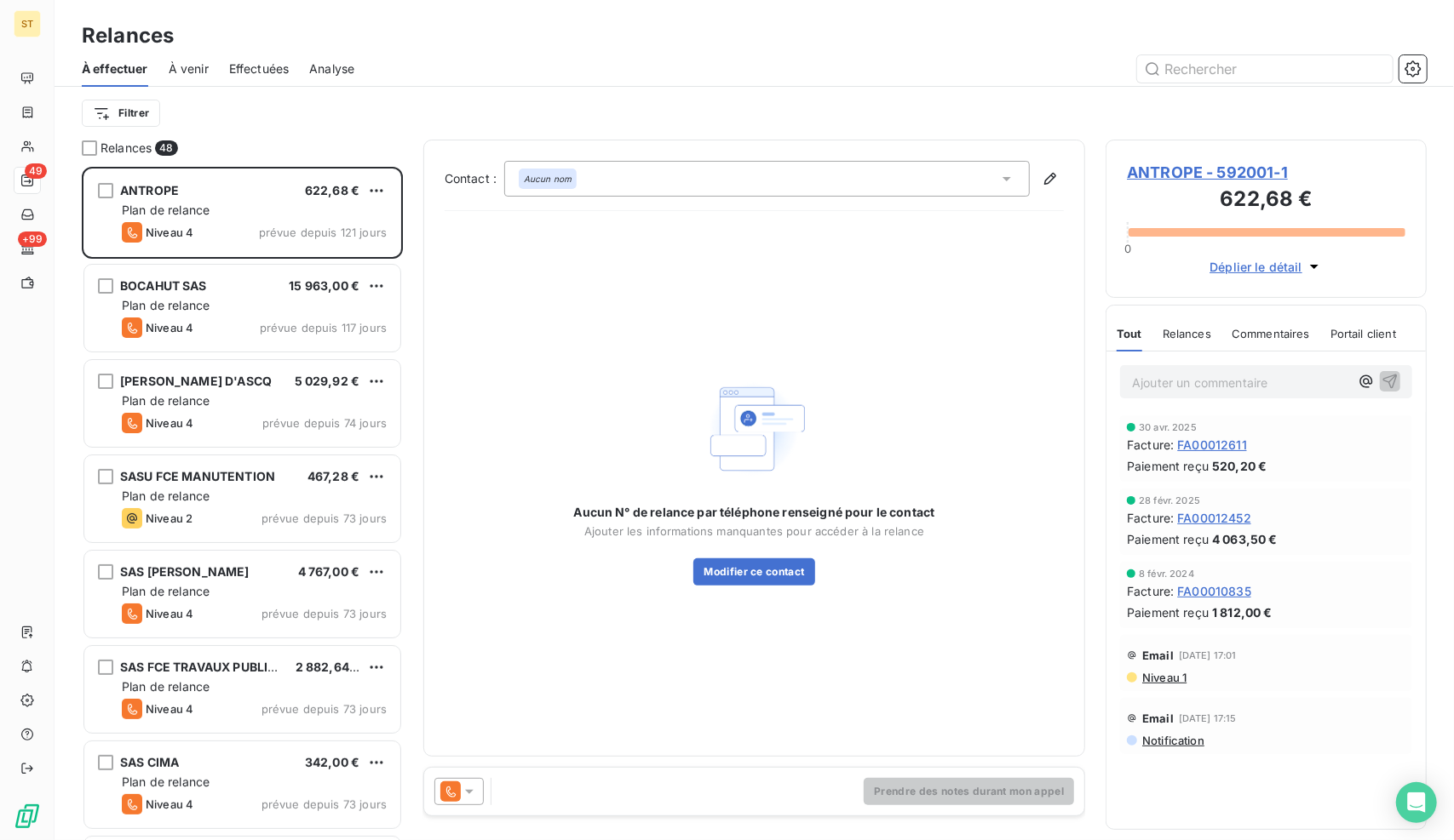
click at [1164, 174] on span "ANTROPE - 592001-1" at bounding box center [1266, 173] width 279 height 23
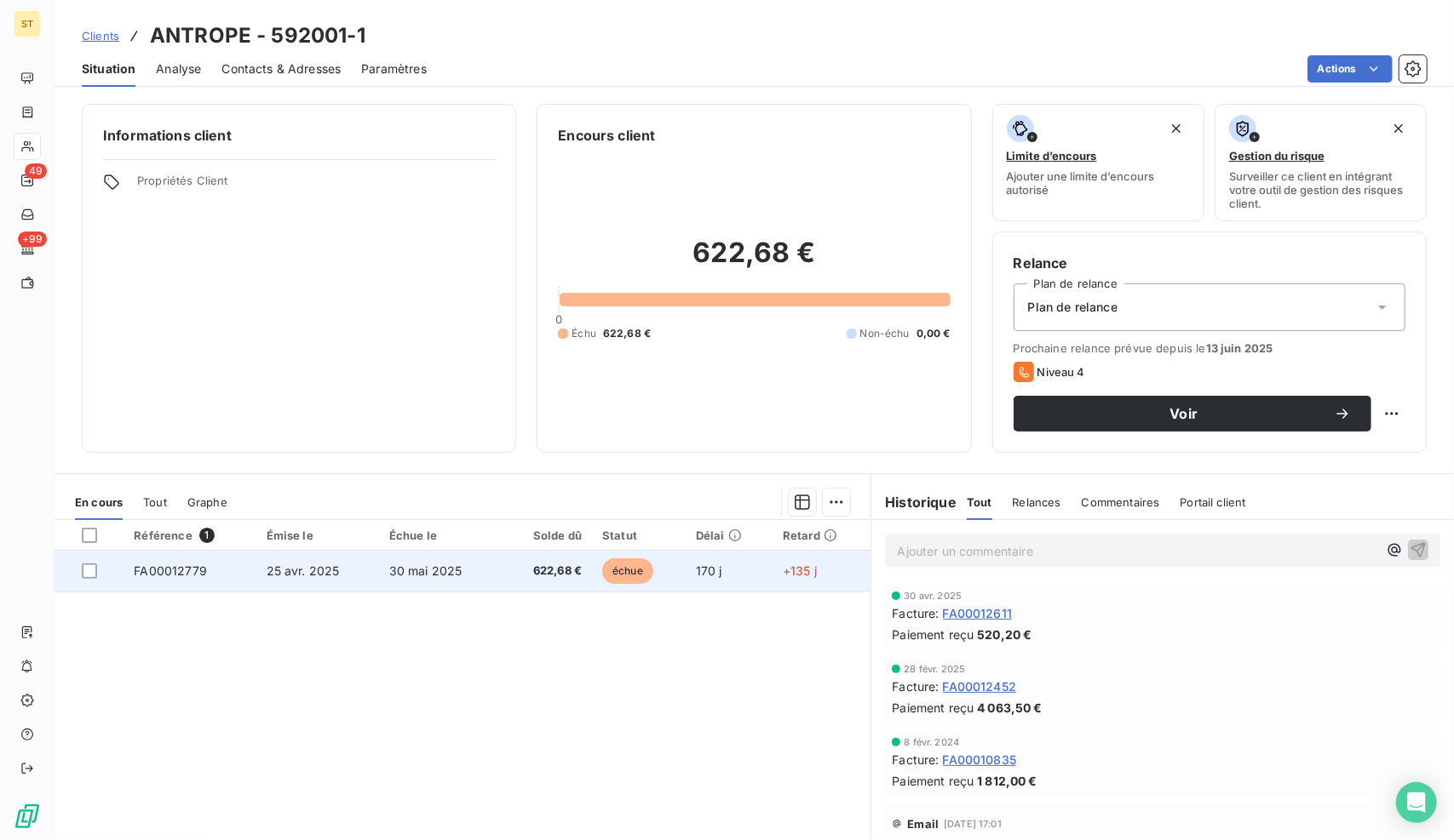
click at [403, 558] on td "30 mai 2025" at bounding box center [440, 571] width 123 height 41
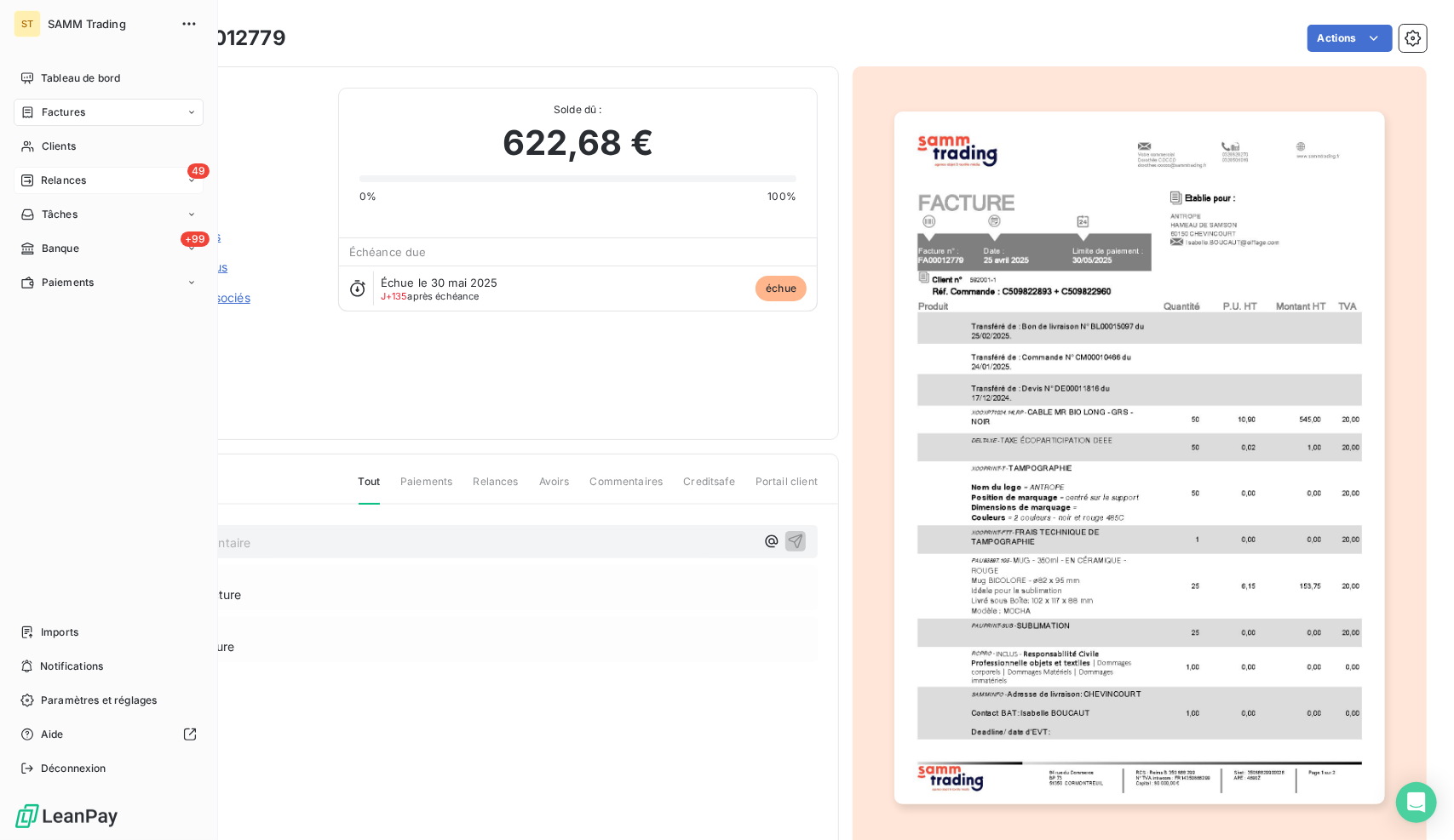
click at [67, 173] on span "Relances" at bounding box center [63, 180] width 45 height 15
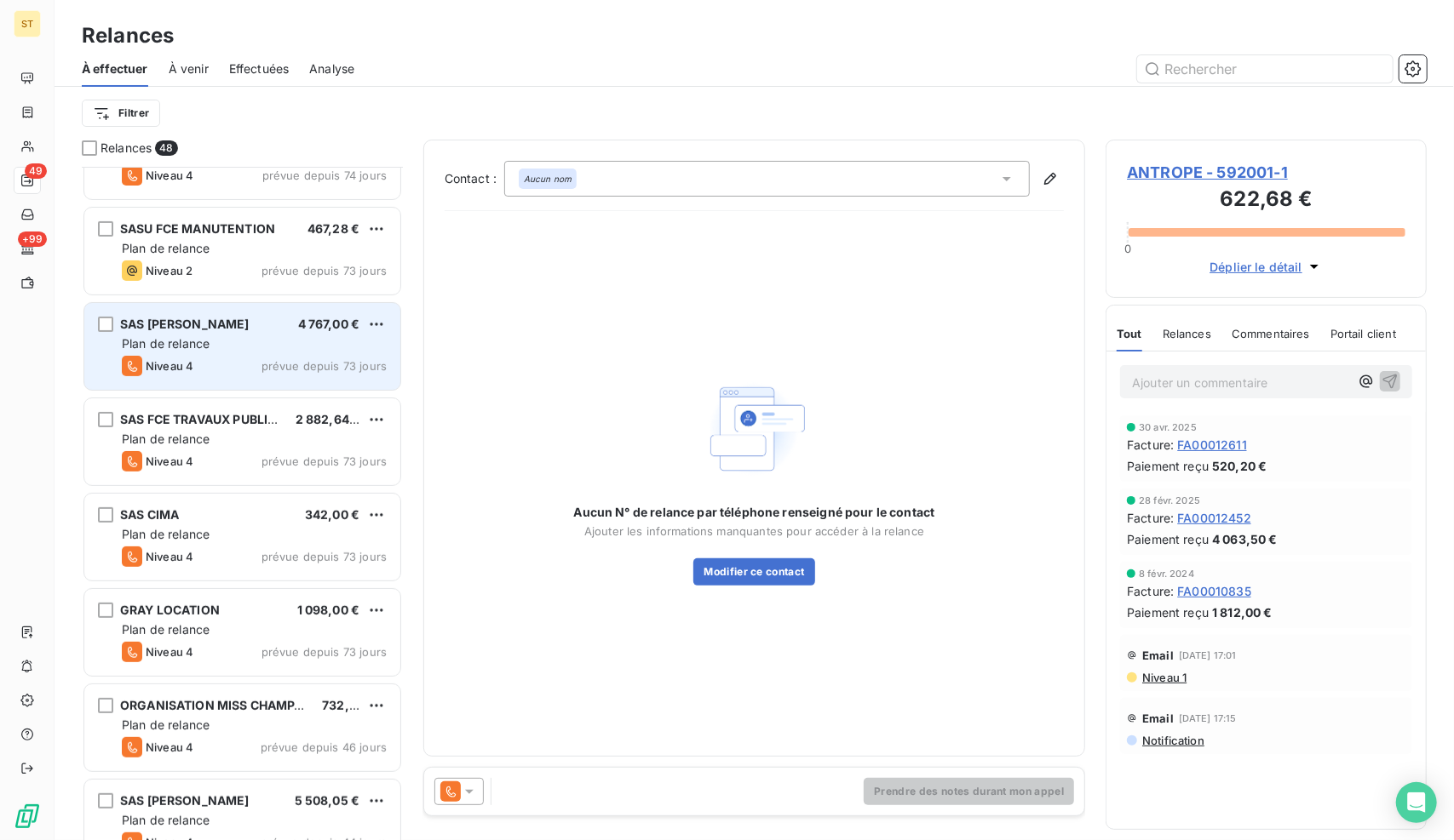
scroll to position [256, 0]
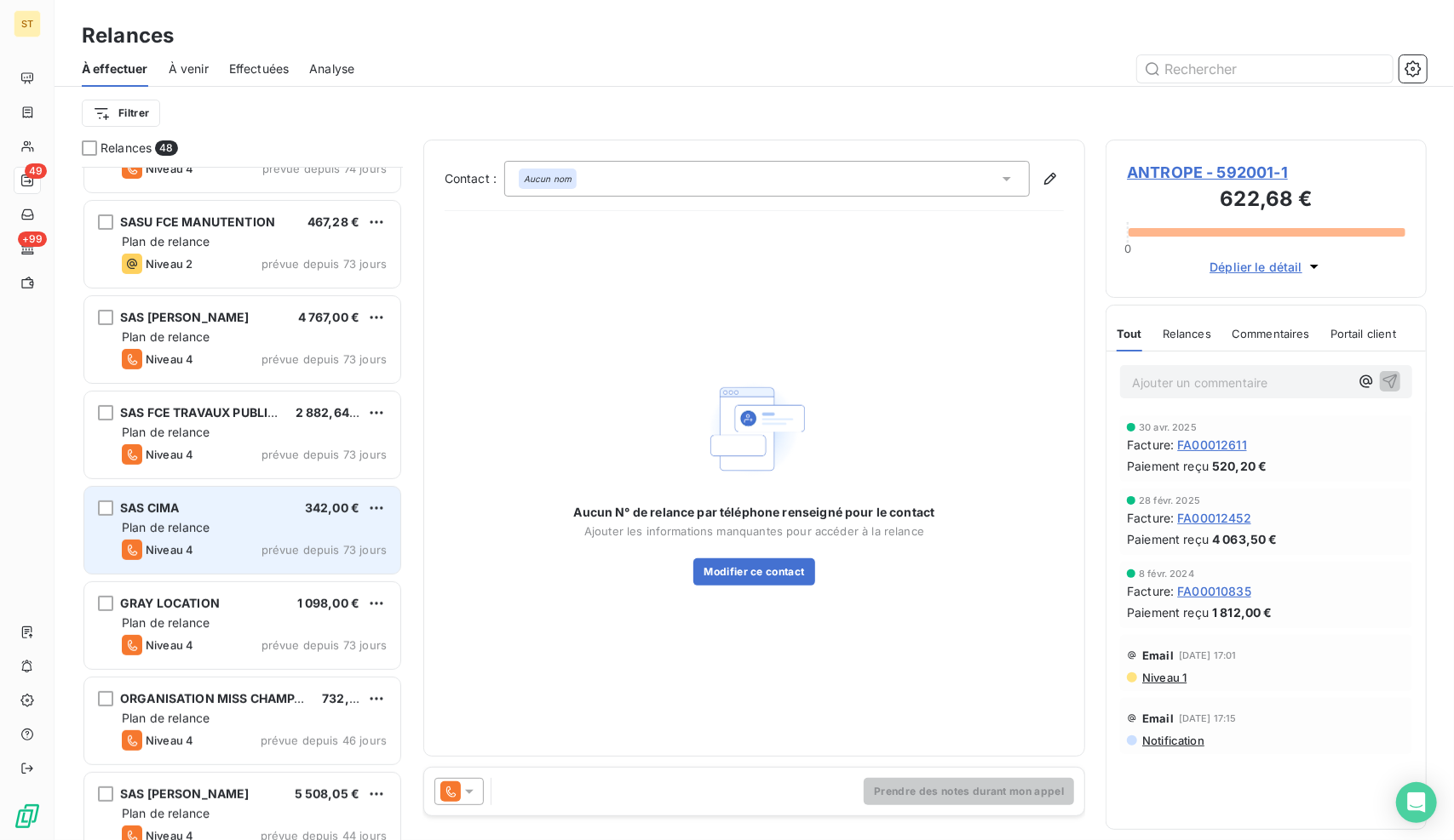
click at [222, 536] on div "SAS CIMA 342,00 € Plan de relance Niveau 4 prévue depuis 73 jours" at bounding box center [241, 530] width 315 height 87
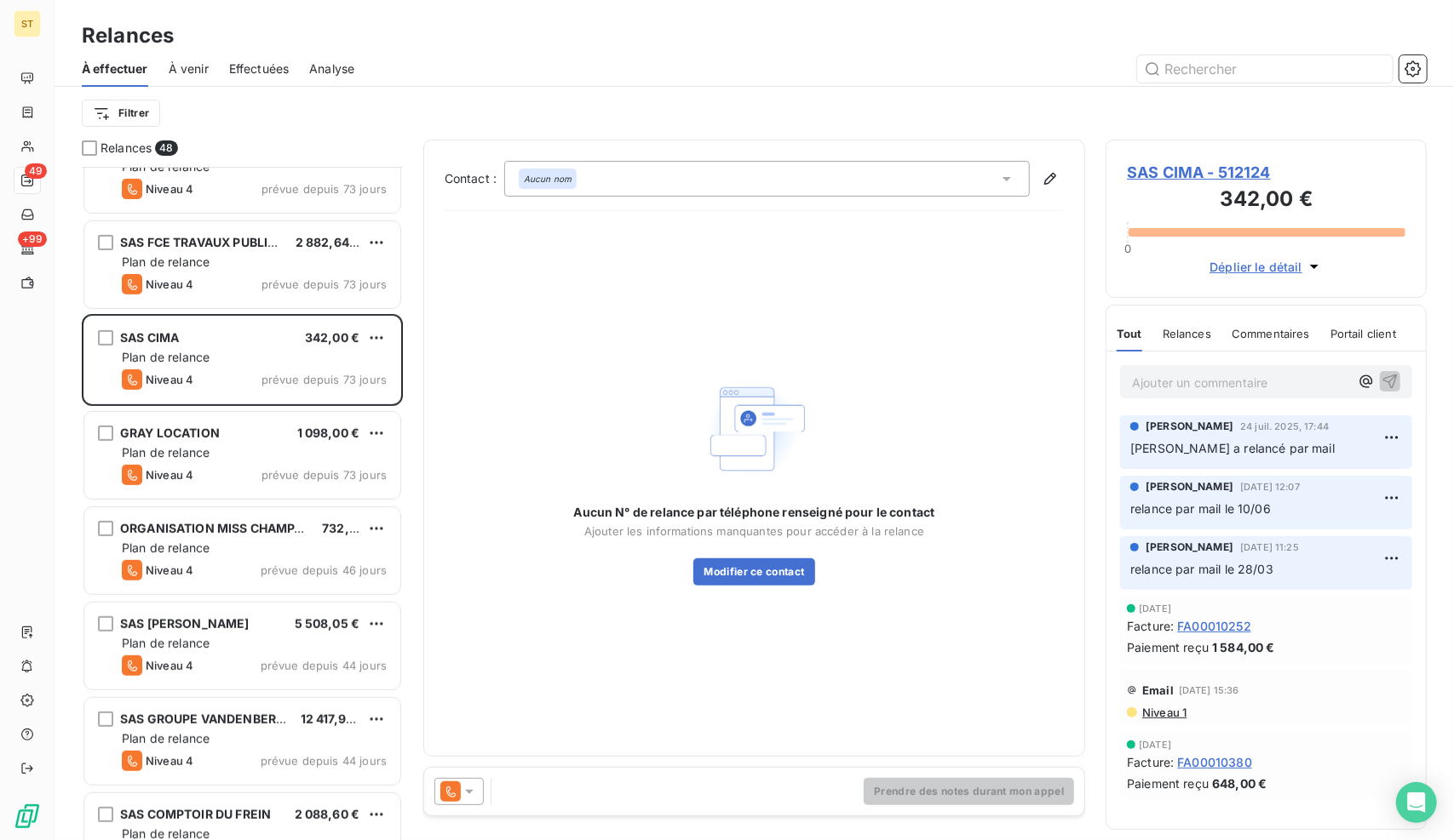
scroll to position [425, 0]
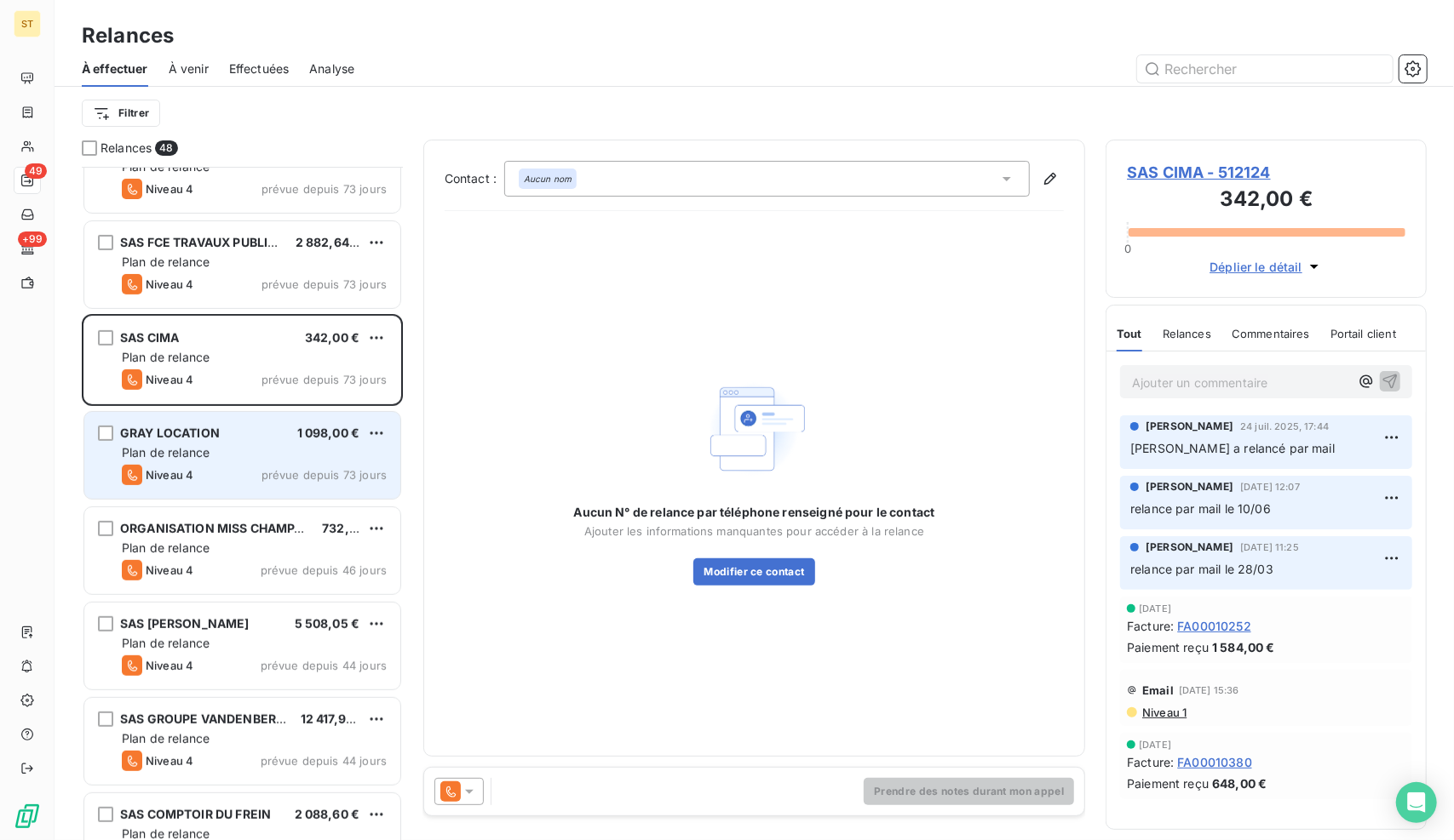
click at [242, 451] on div "Plan de relance" at bounding box center [254, 453] width 264 height 17
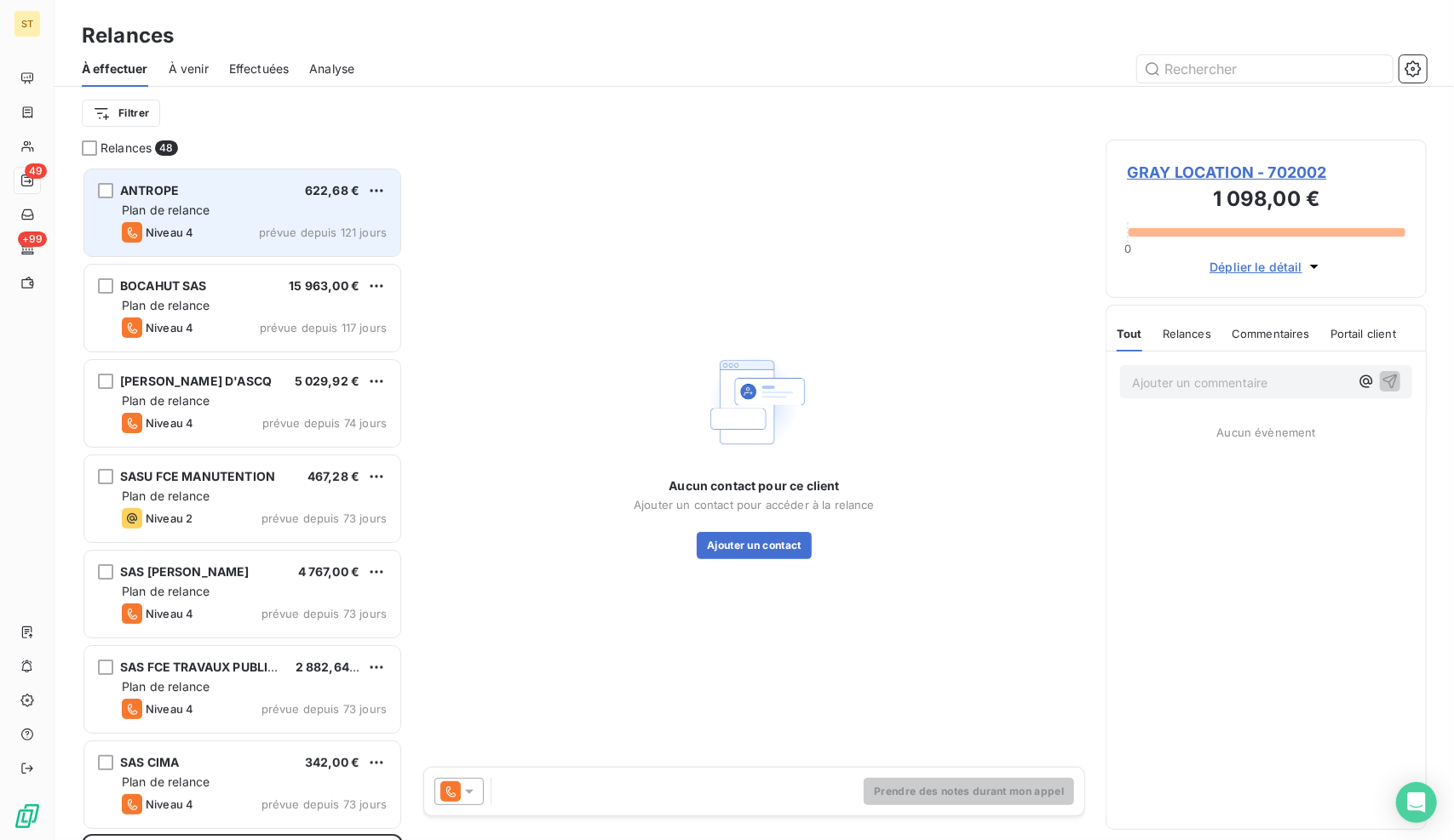
click at [227, 213] on div "Plan de relance" at bounding box center [254, 210] width 264 height 17
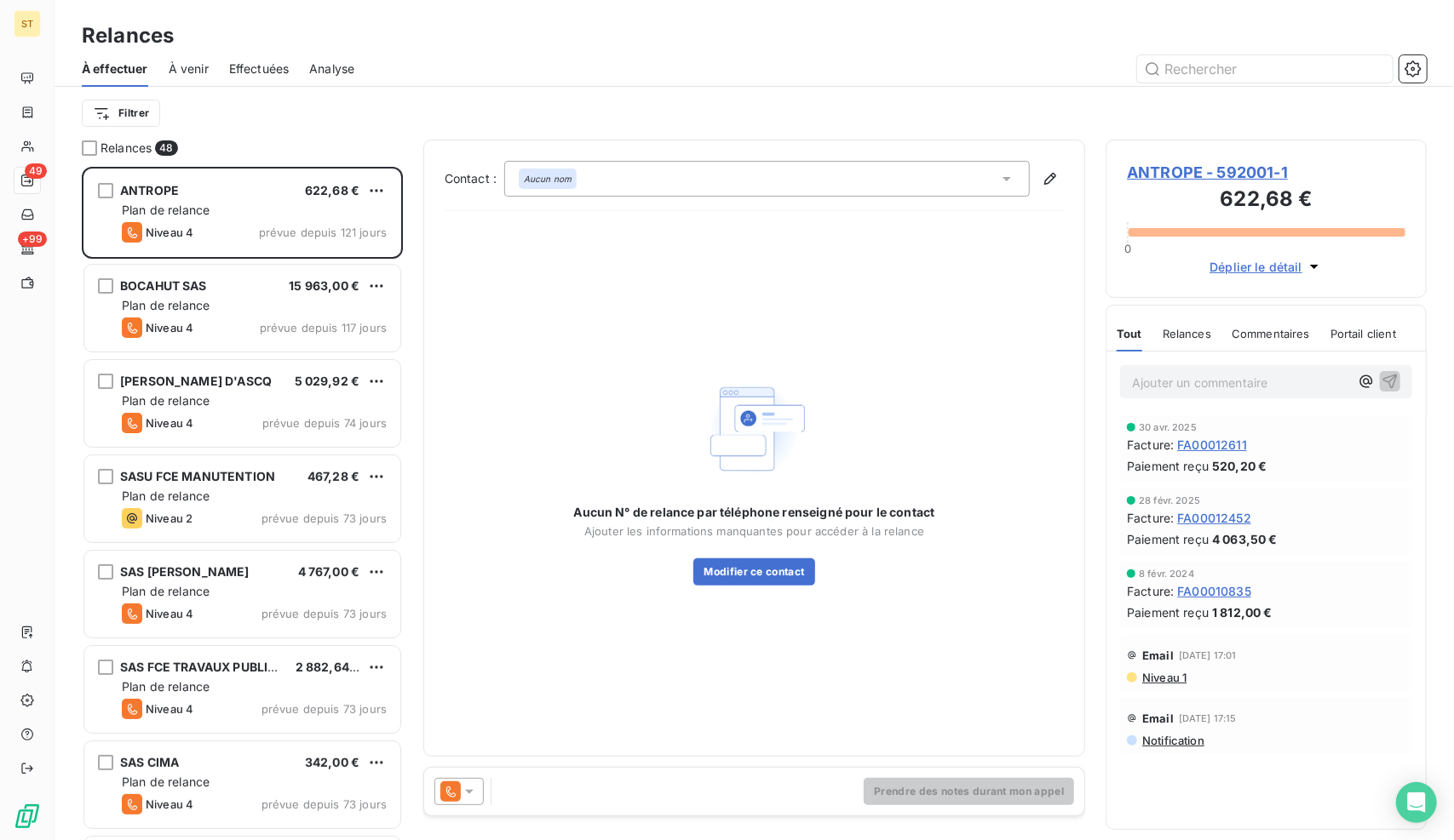
click at [1203, 171] on span "ANTROPE - 592001-1" at bounding box center [1266, 173] width 279 height 23
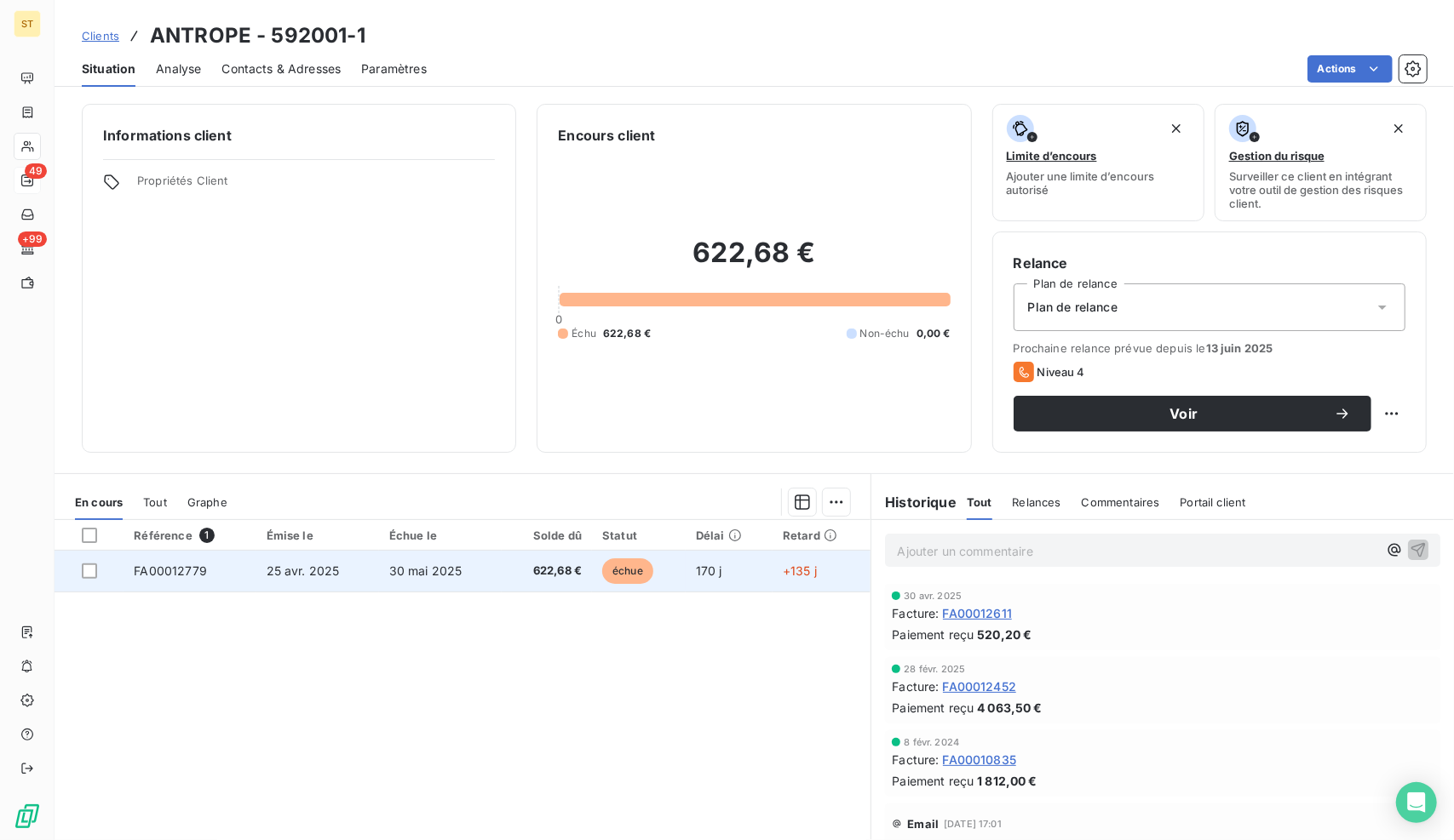
click at [502, 575] on td "622,68 €" at bounding box center [547, 571] width 91 height 41
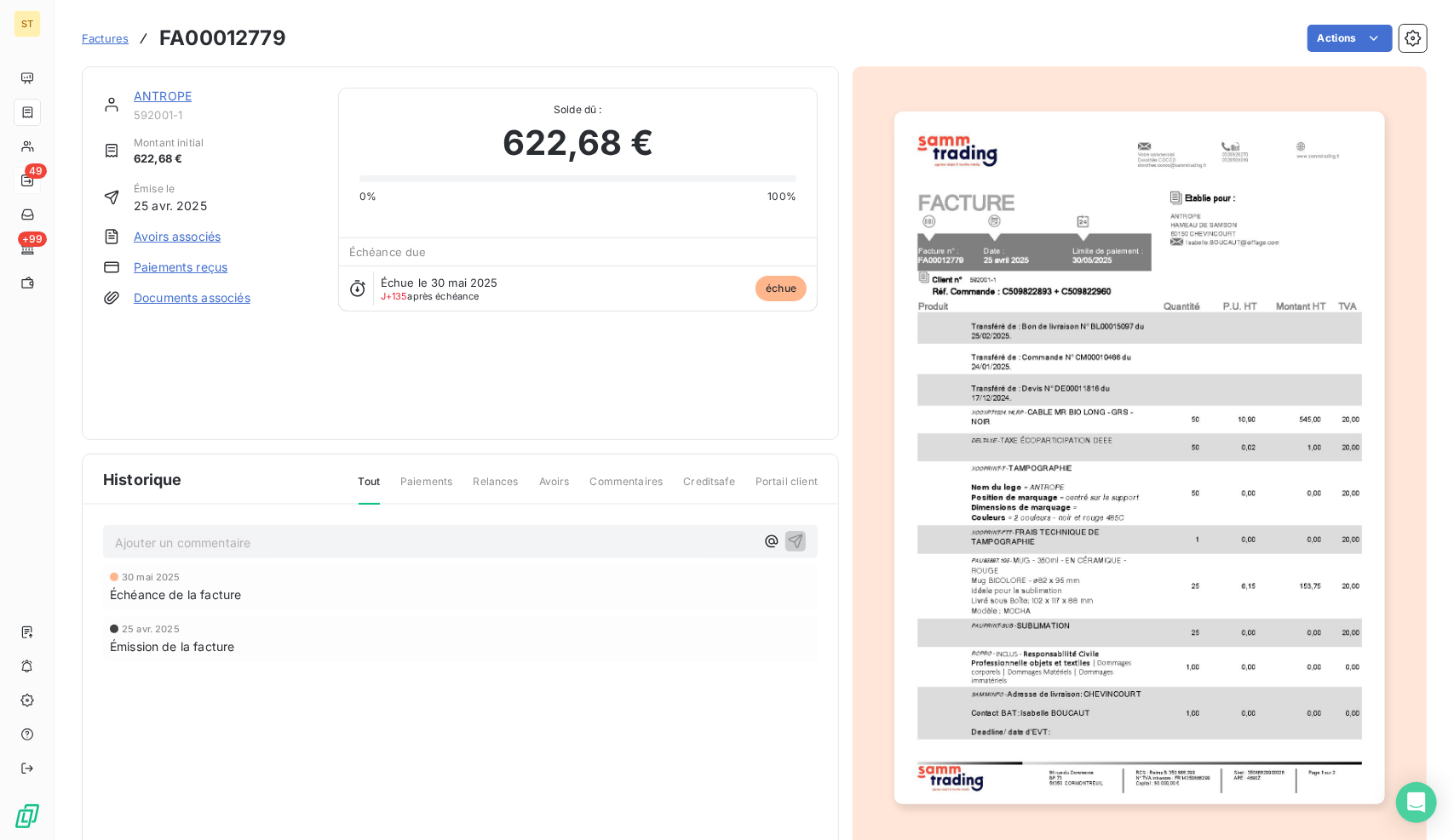
click at [1017, 509] on img "button" at bounding box center [1139, 458] width 489 height 692
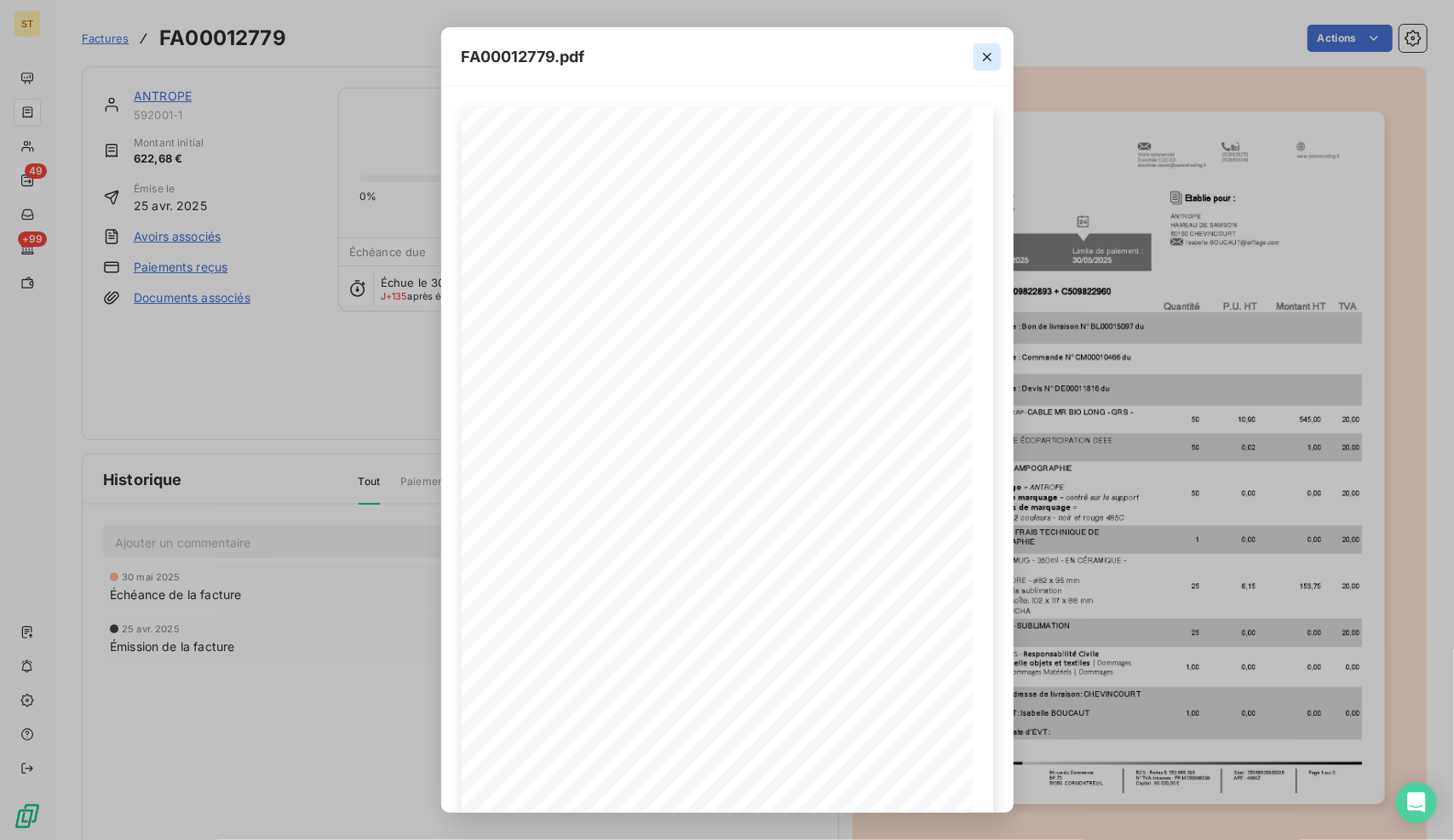
click at [997, 60] on button "button" at bounding box center [987, 57] width 27 height 27
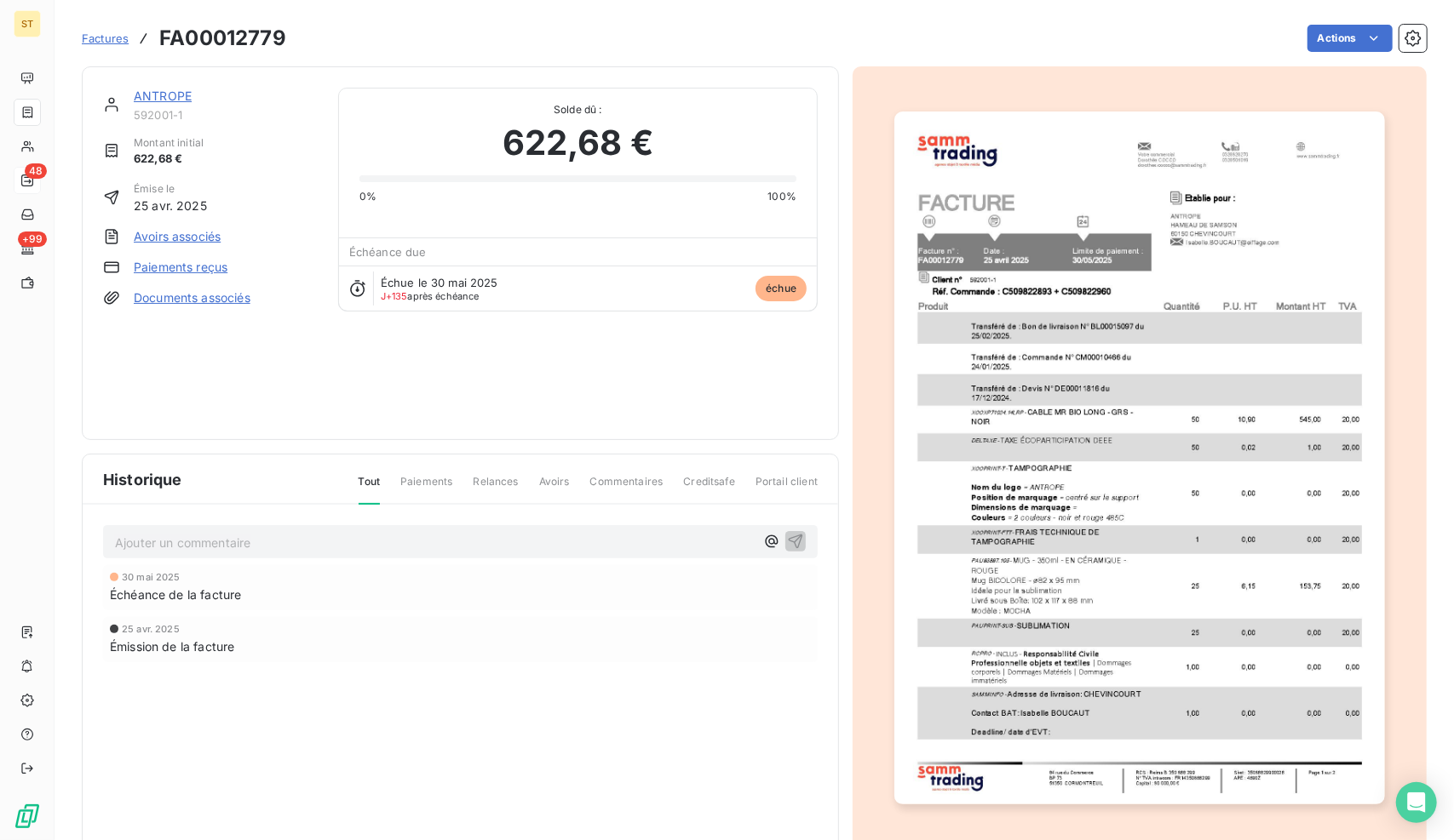
click at [1169, 293] on img "button" at bounding box center [1139, 458] width 489 height 692
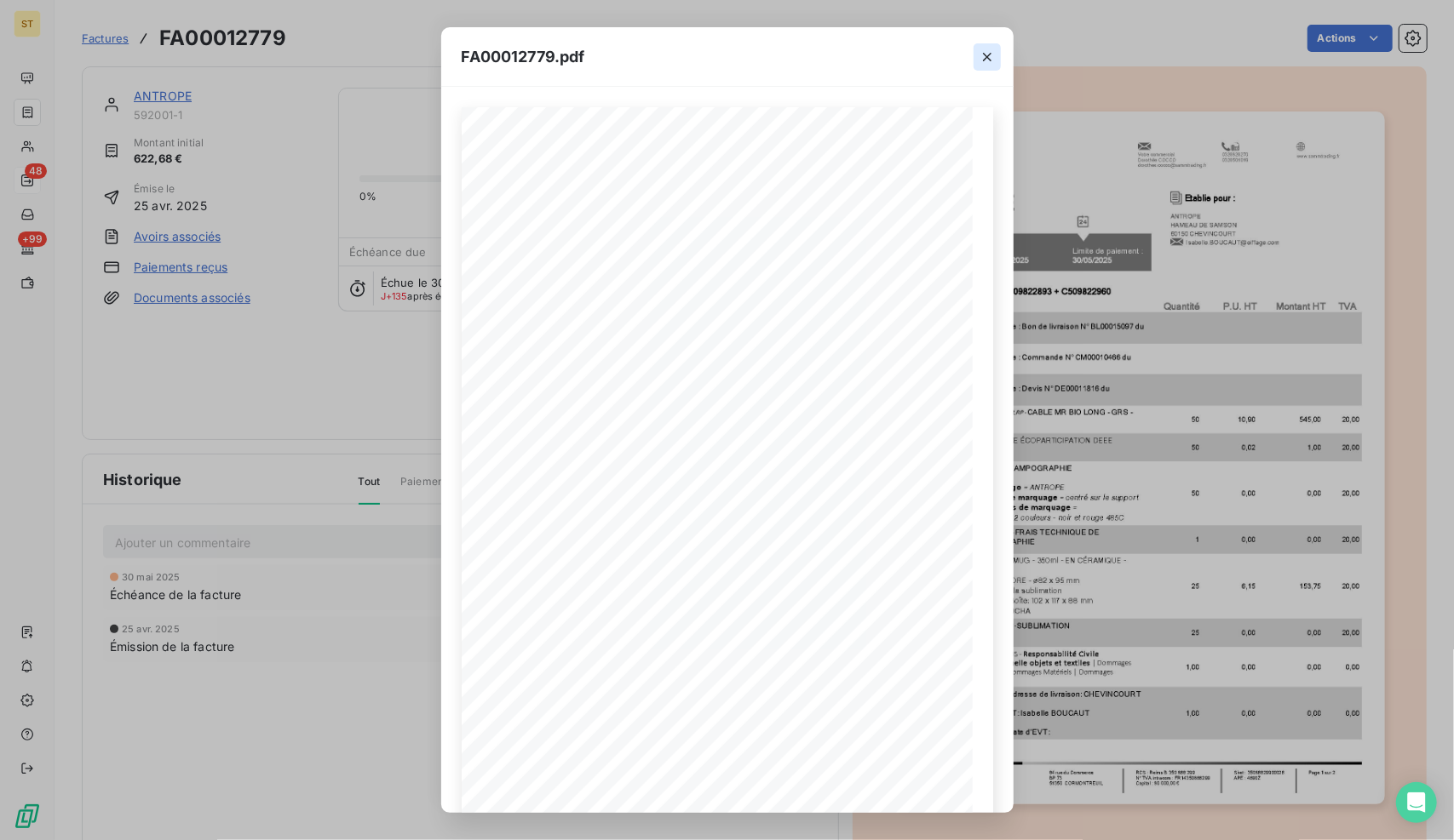
click at [983, 52] on icon "button" at bounding box center [987, 57] width 17 height 17
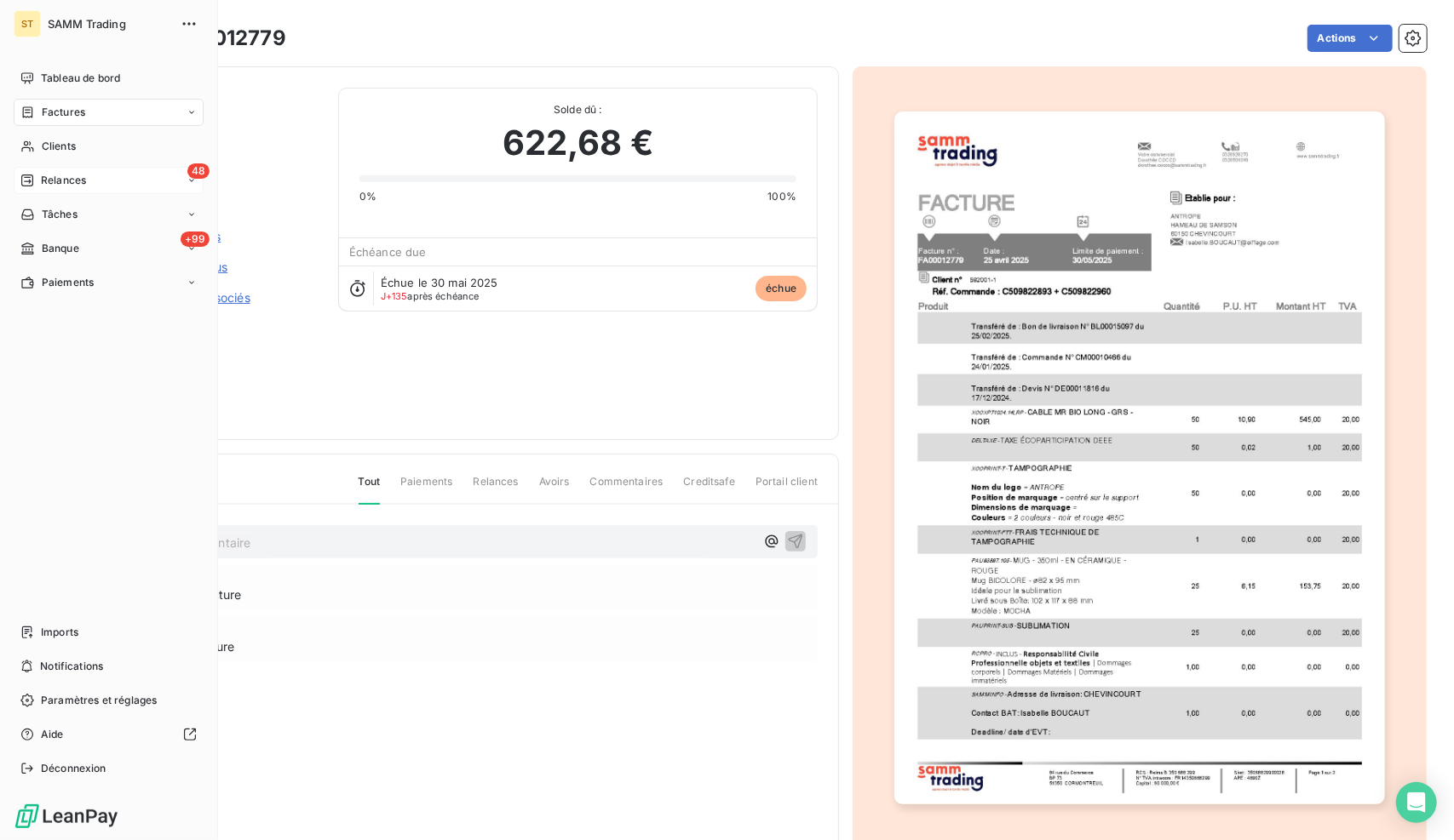
click at [75, 180] on span "Relances" at bounding box center [63, 180] width 45 height 15
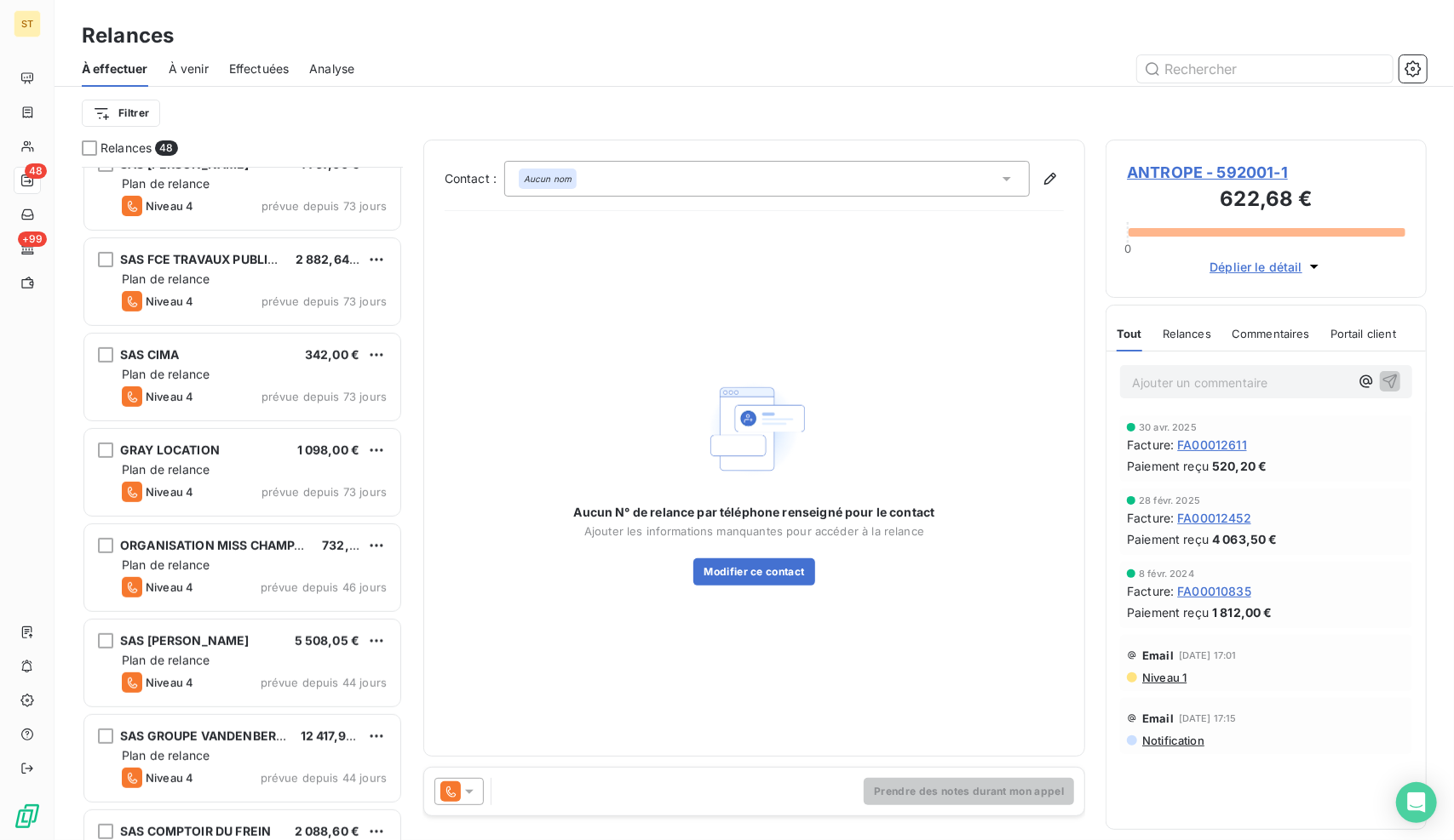
scroll to position [596, 0]
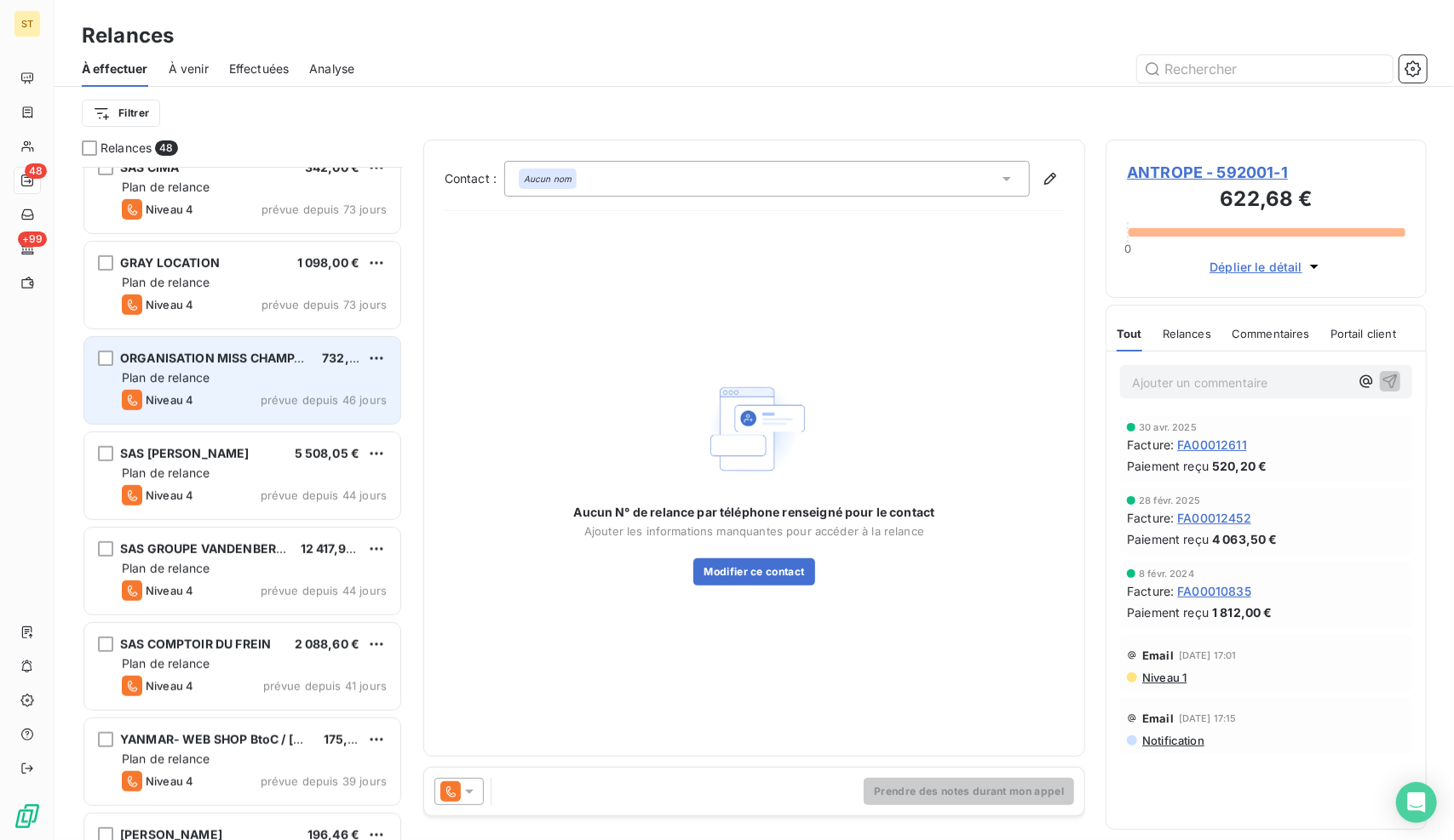
click at [214, 374] on div "Plan de relance" at bounding box center [254, 378] width 264 height 17
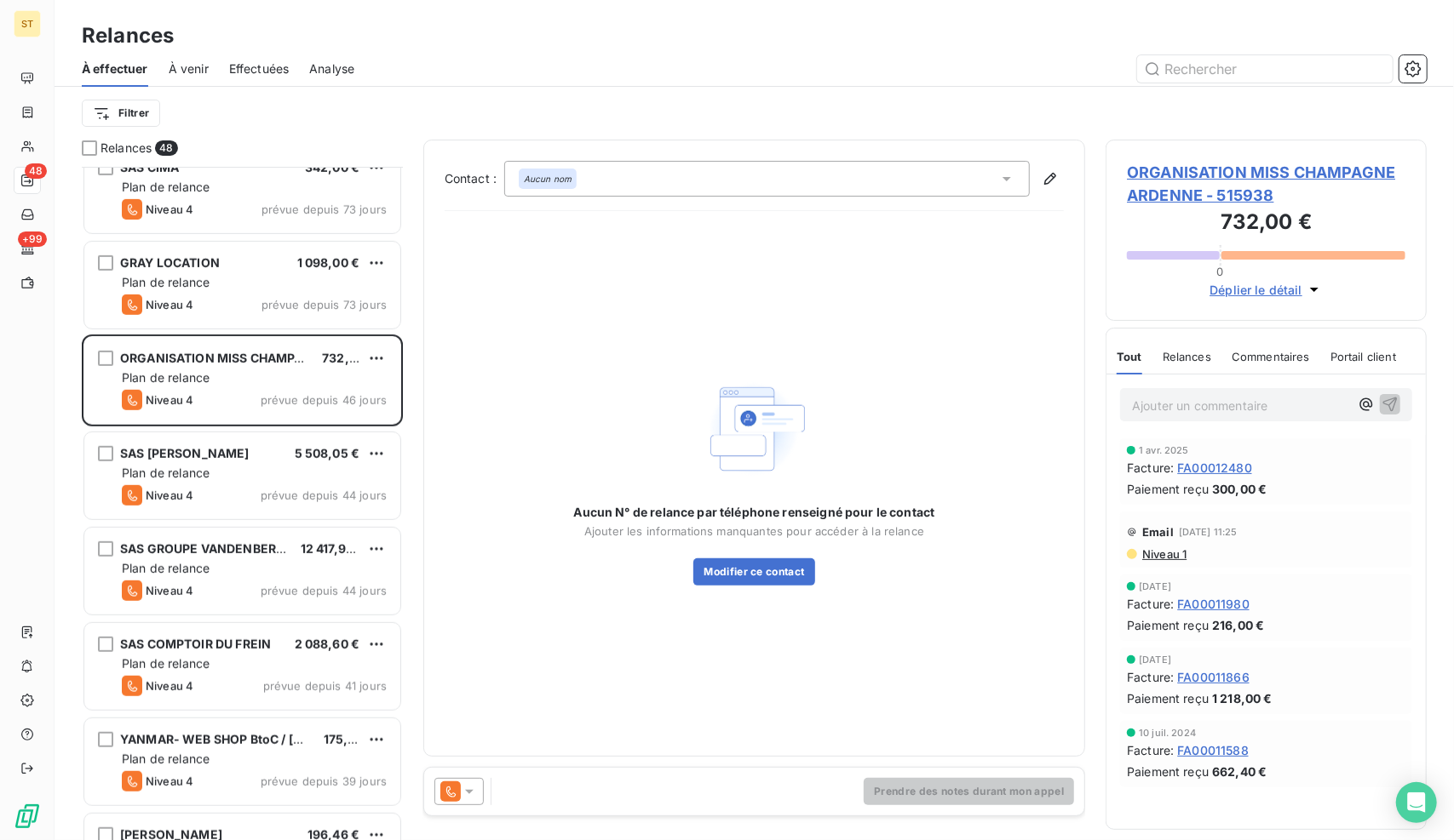
click at [1193, 171] on span "ORGANISATION MISS CHAMPAGNE ARDENNE - 515938" at bounding box center [1266, 184] width 279 height 46
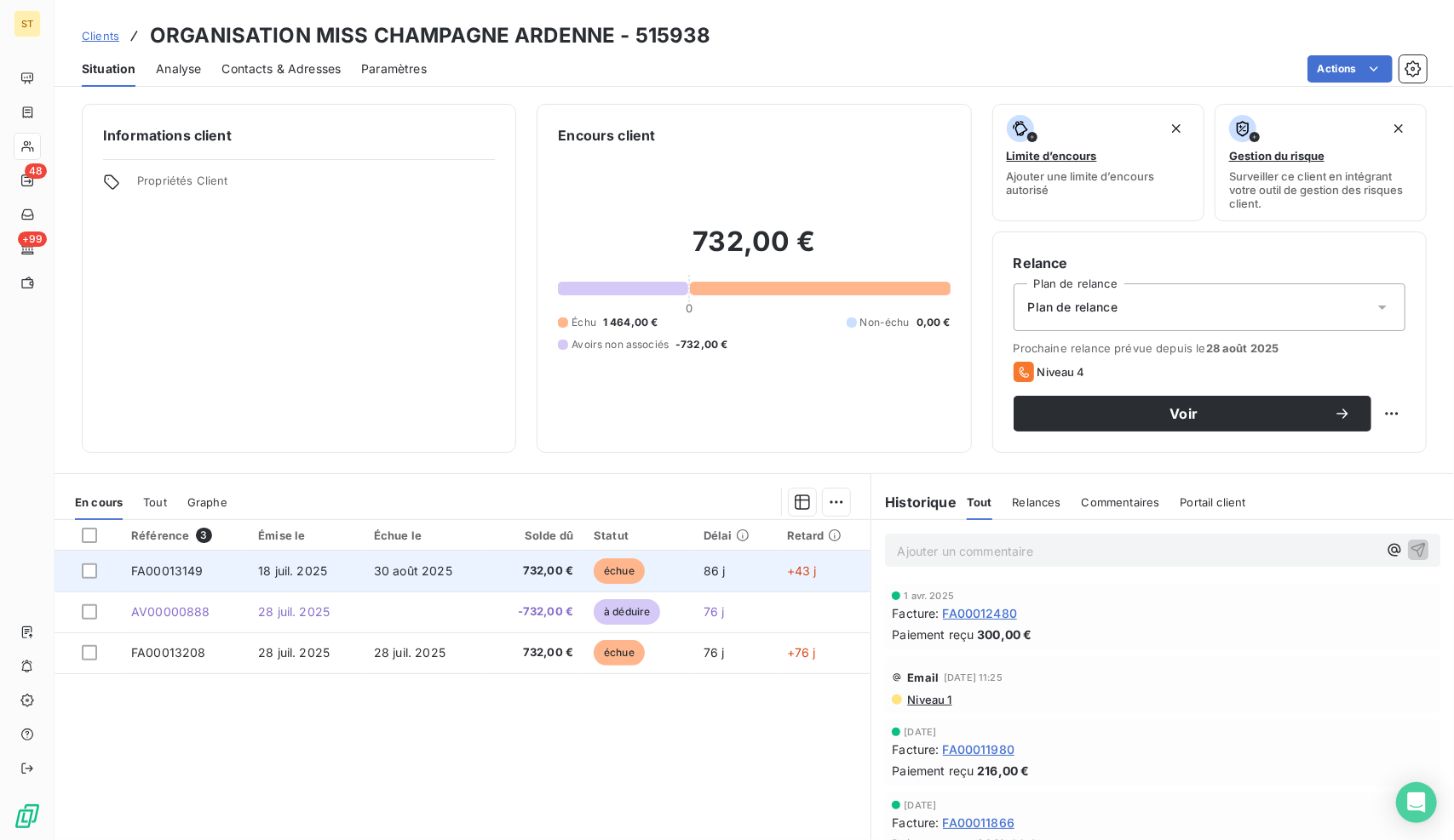
click at [479, 563] on td "30 août 2025" at bounding box center [425, 571] width 124 height 41
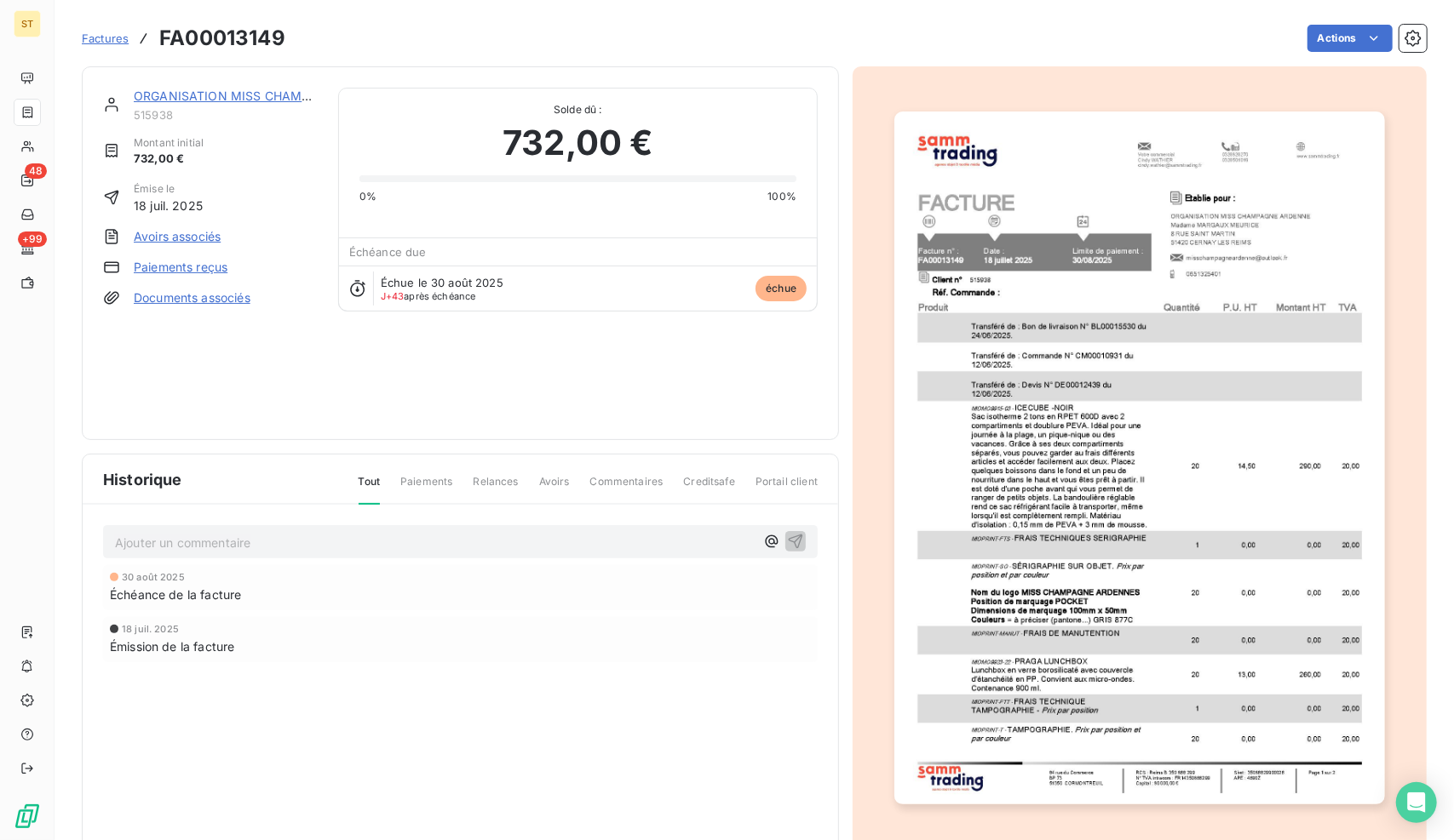
click at [191, 230] on link "Avoirs associés" at bounding box center [178, 237] width 87 height 17
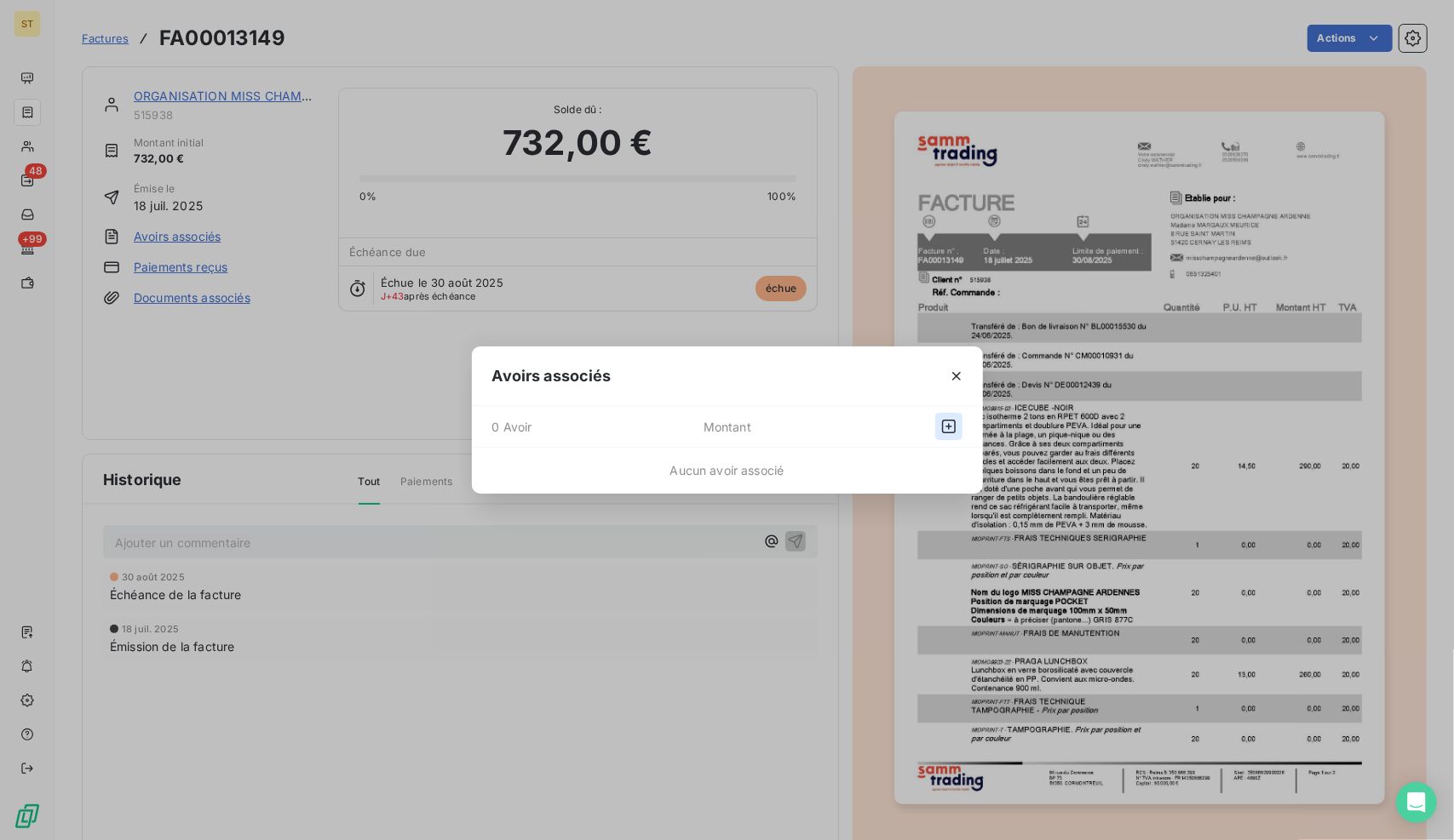
click at [950, 424] on icon "button" at bounding box center [948, 426] width 17 height 17
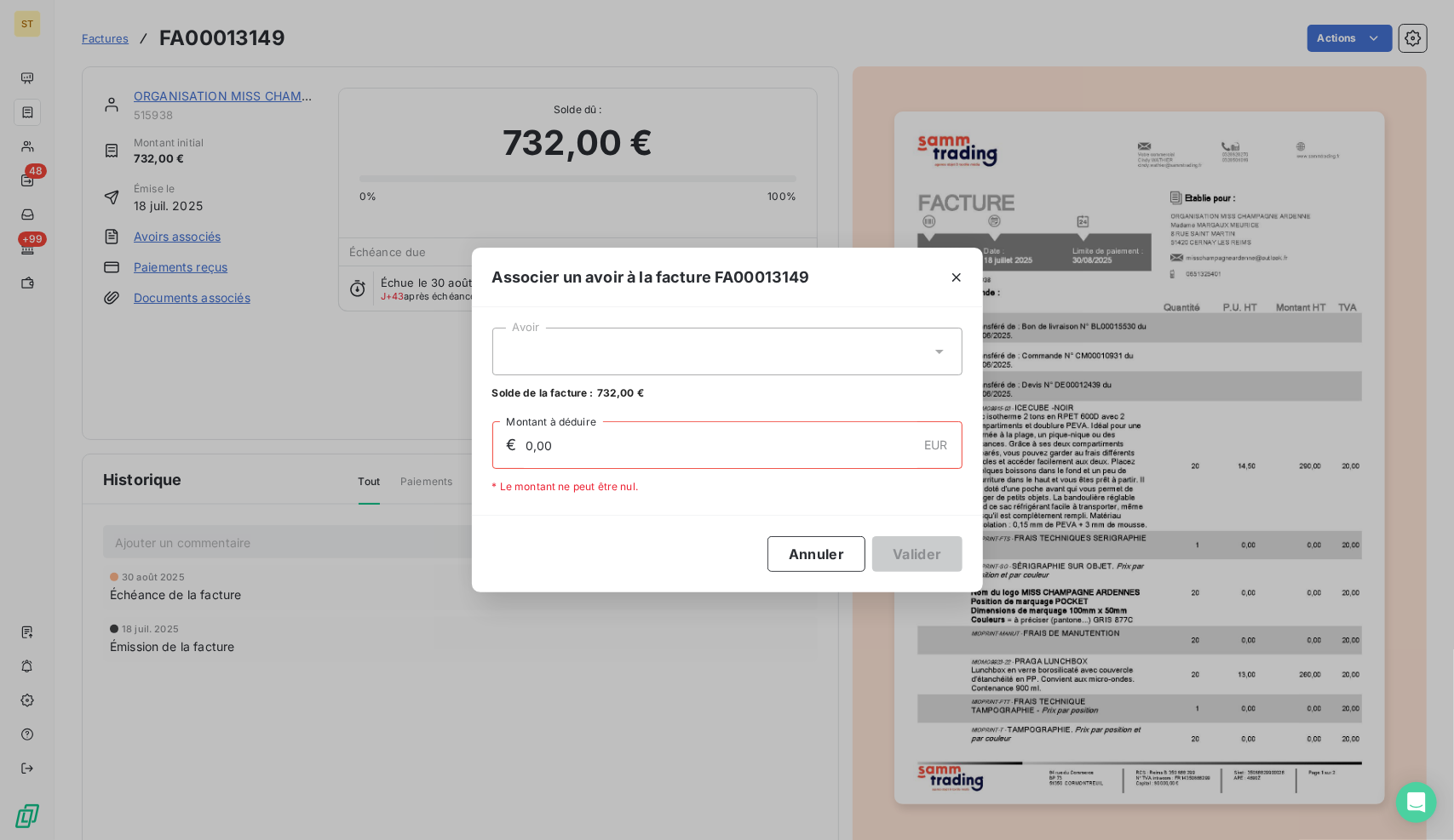
click at [641, 361] on div at bounding box center [727, 351] width 470 height 47
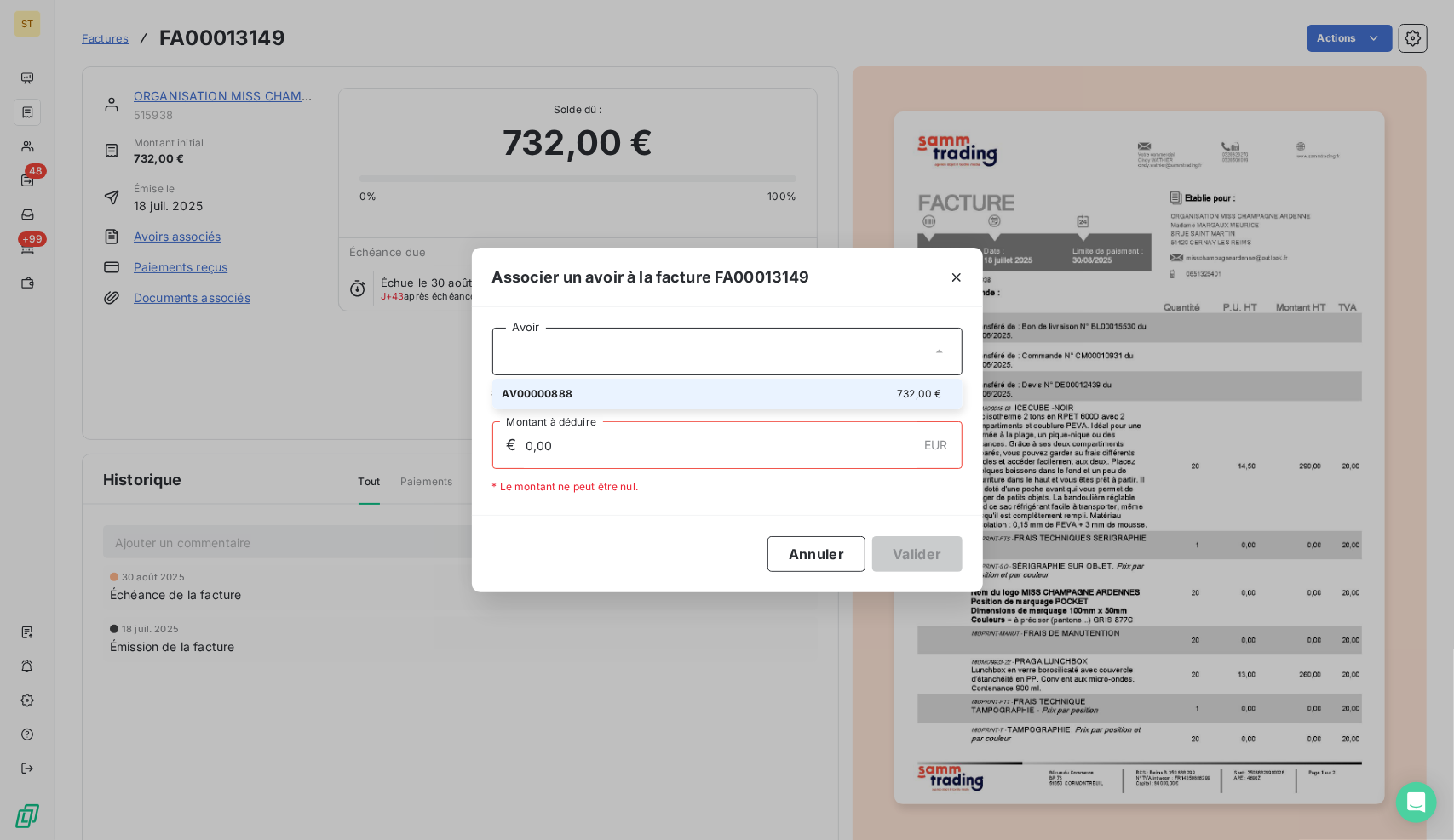
click at [599, 393] on div "AV00000888 732,00 €" at bounding box center [727, 393] width 450 height 16
type input "732,00"
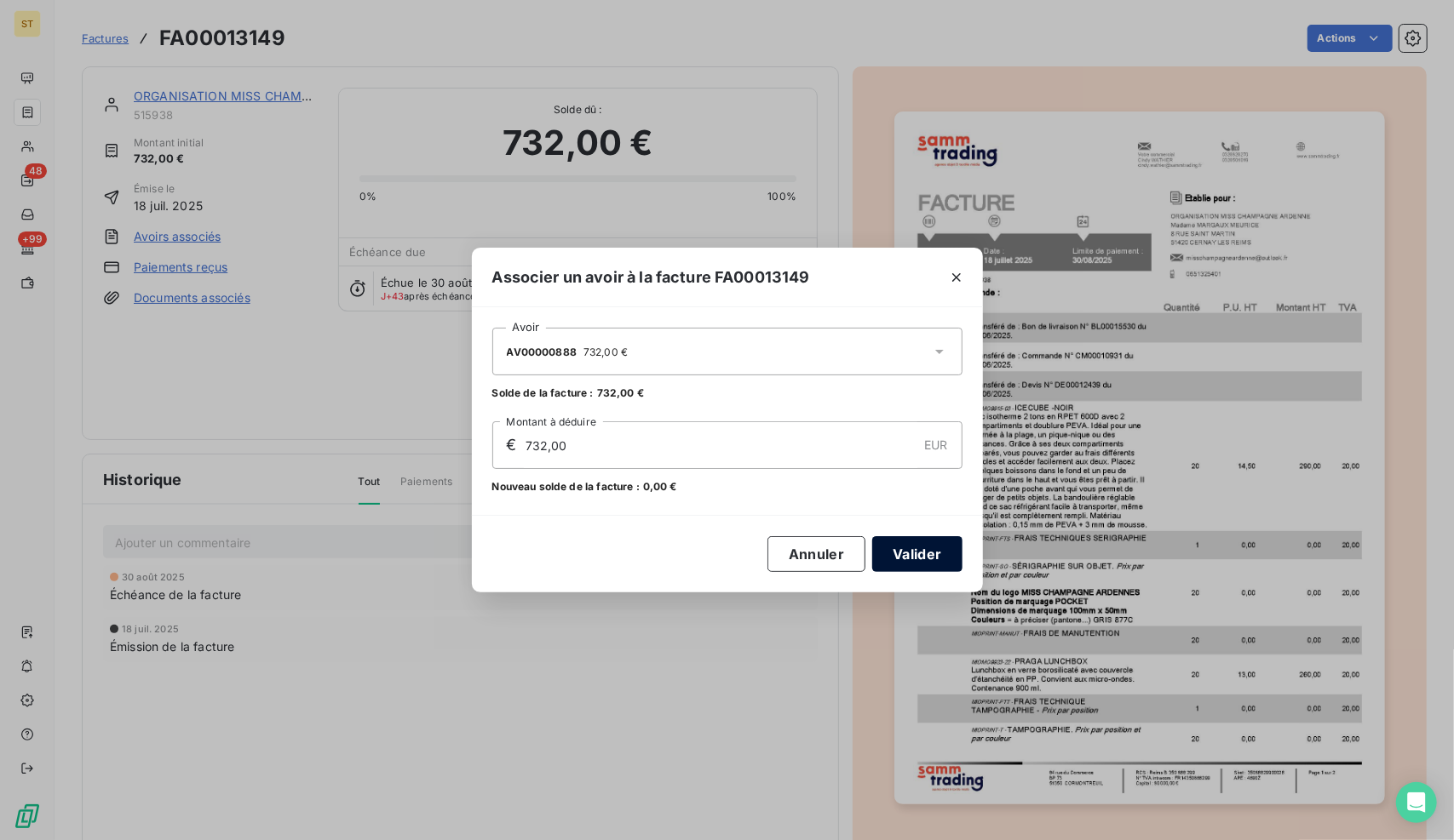
click at [932, 547] on button "Valider" at bounding box center [917, 554] width 90 height 36
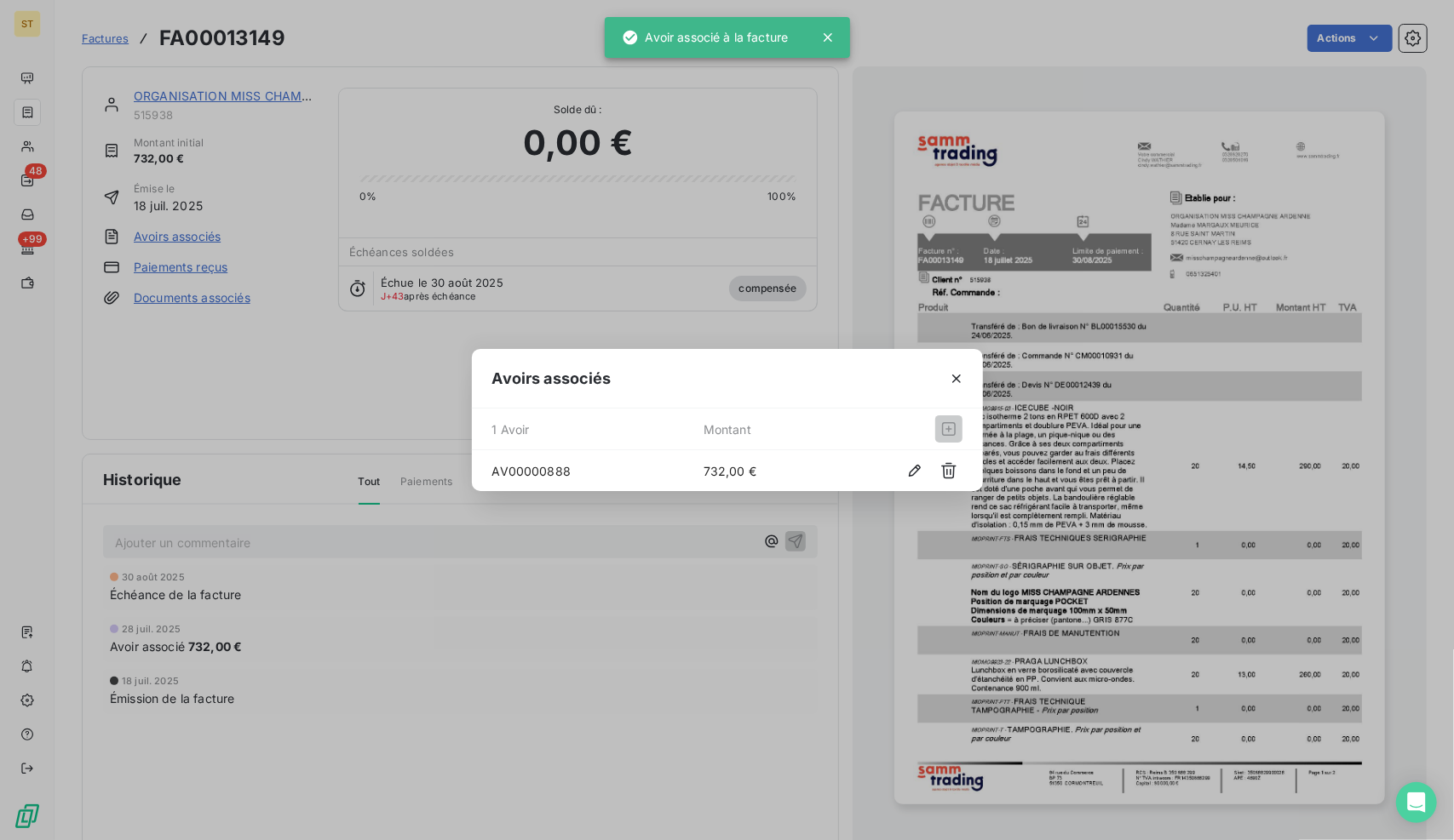
click at [1068, 549] on div "Avoirs associés 1 Avoir Montant AV00000888 732,00 €" at bounding box center [727, 420] width 1454 height 840
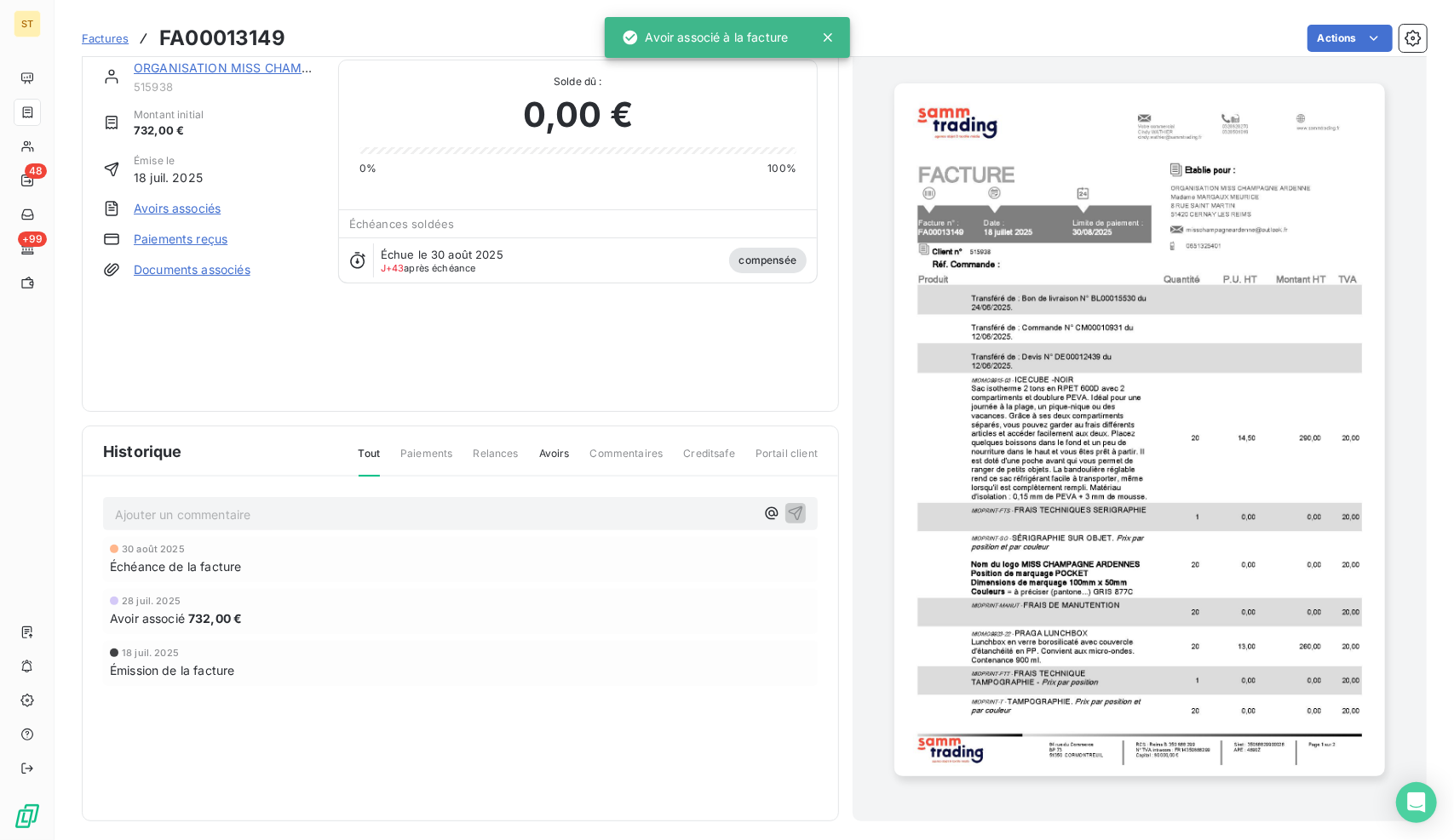
scroll to position [29, 0]
click at [1068, 549] on img "button" at bounding box center [1139, 429] width 489 height 692
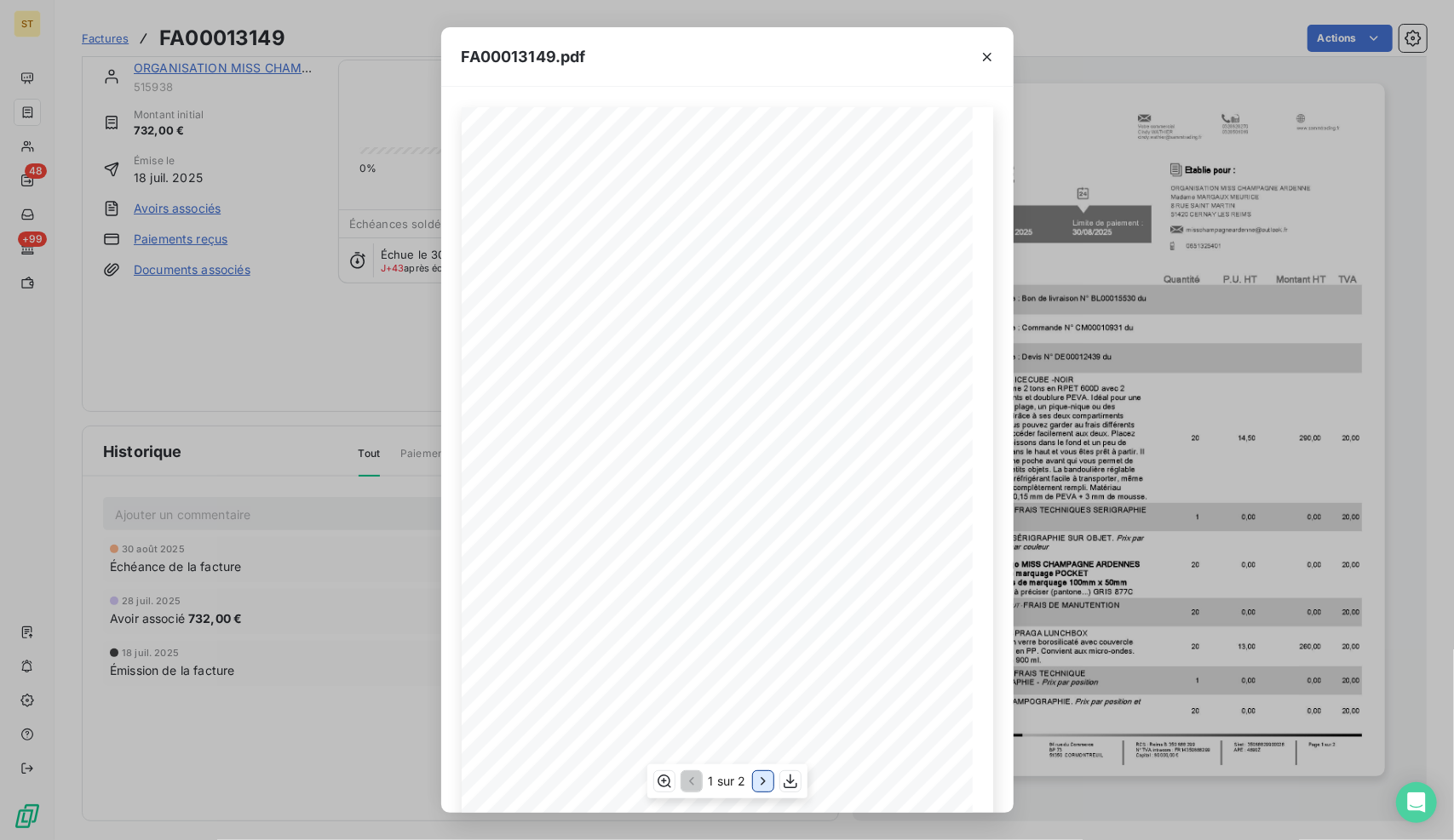
click at [762, 783] on icon "button" at bounding box center [762, 781] width 4 height 8
click at [979, 56] on icon "button" at bounding box center [987, 57] width 17 height 17
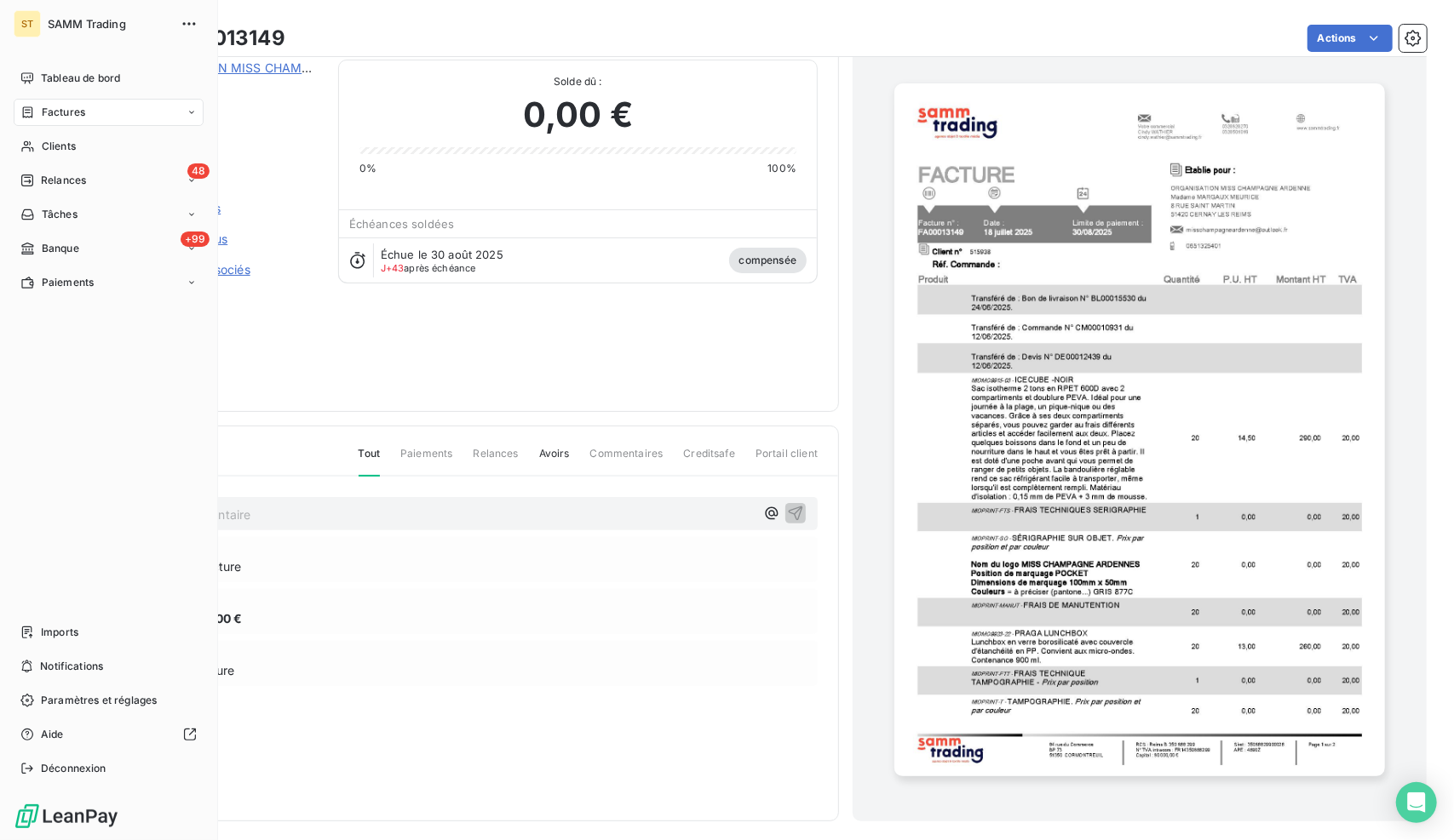
click at [62, 180] on span "Relances" at bounding box center [63, 180] width 45 height 15
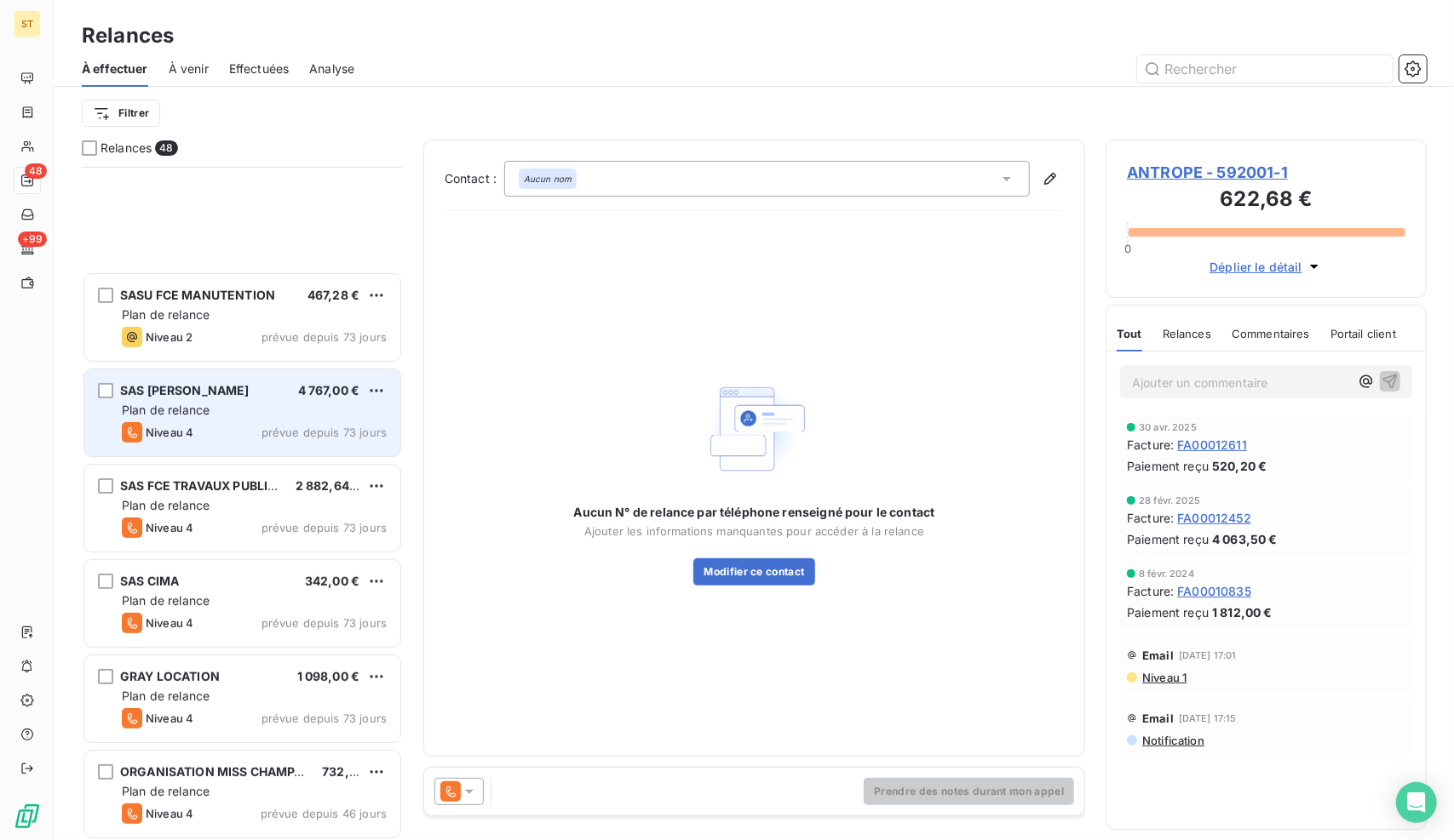
scroll to position [681, 0]
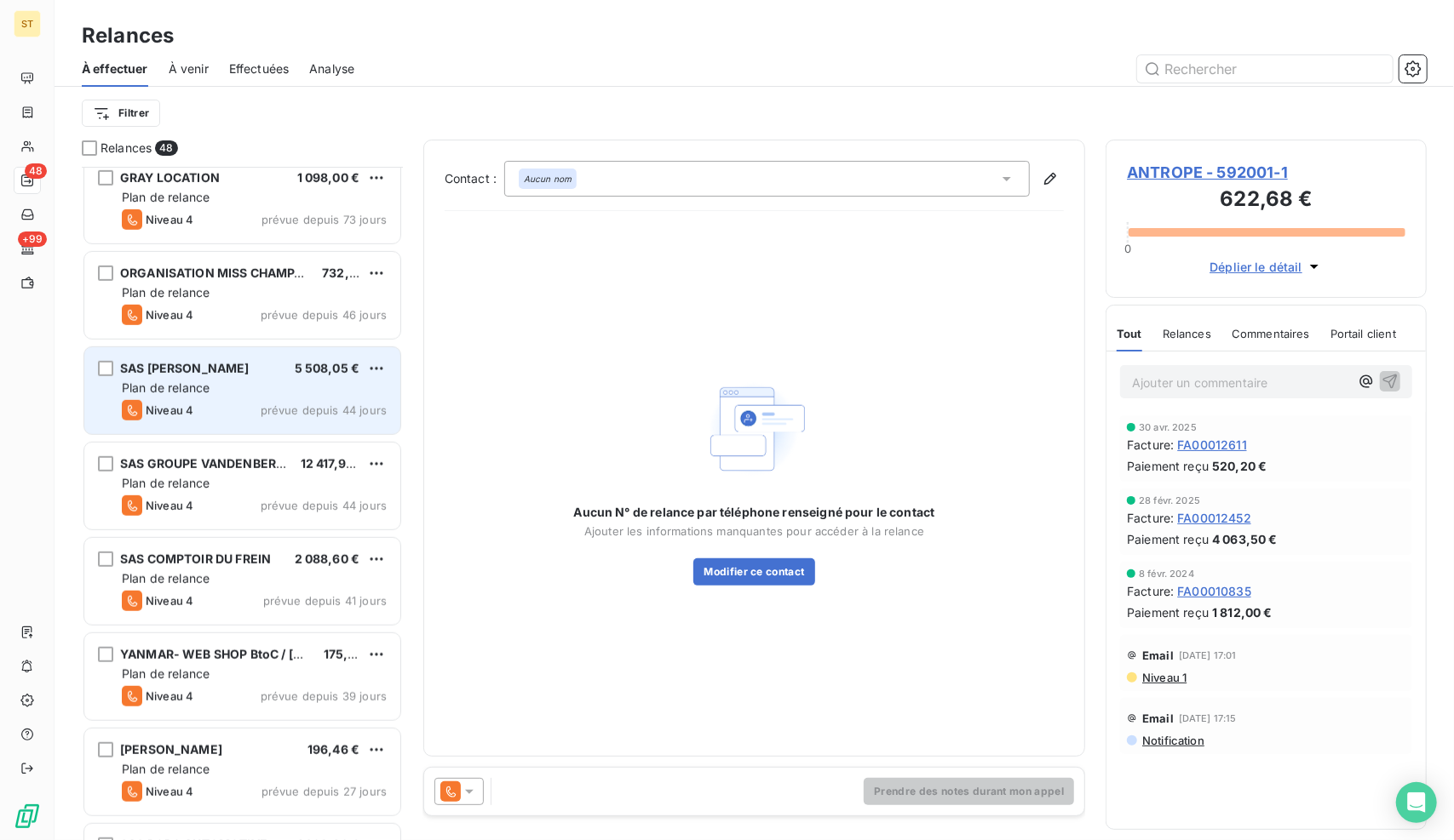
click at [258, 381] on div "Plan de relance" at bounding box center [254, 389] width 264 height 17
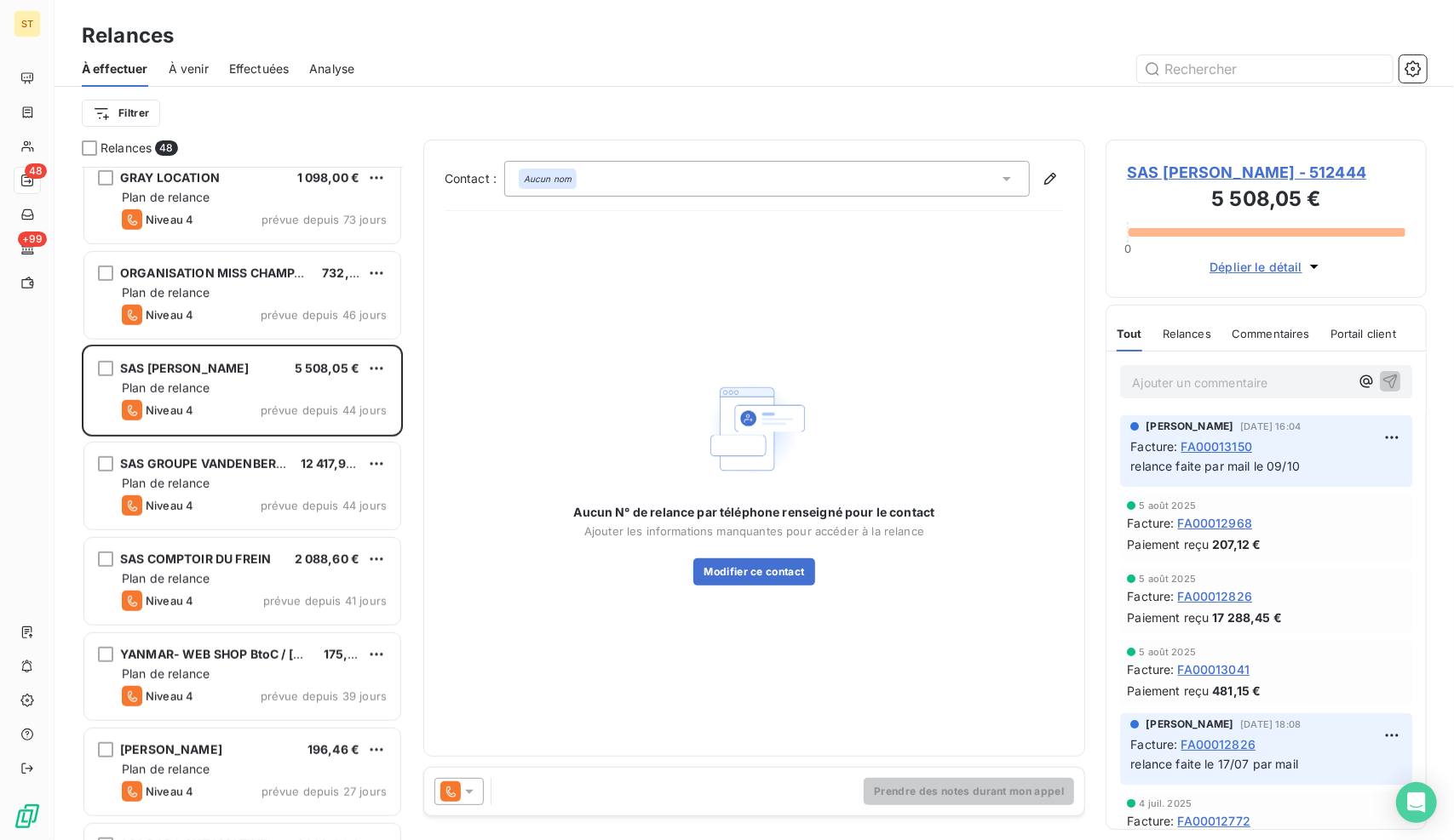
click at [1236, 178] on span "SAS [PERSON_NAME] - 512444" at bounding box center [1266, 173] width 279 height 23
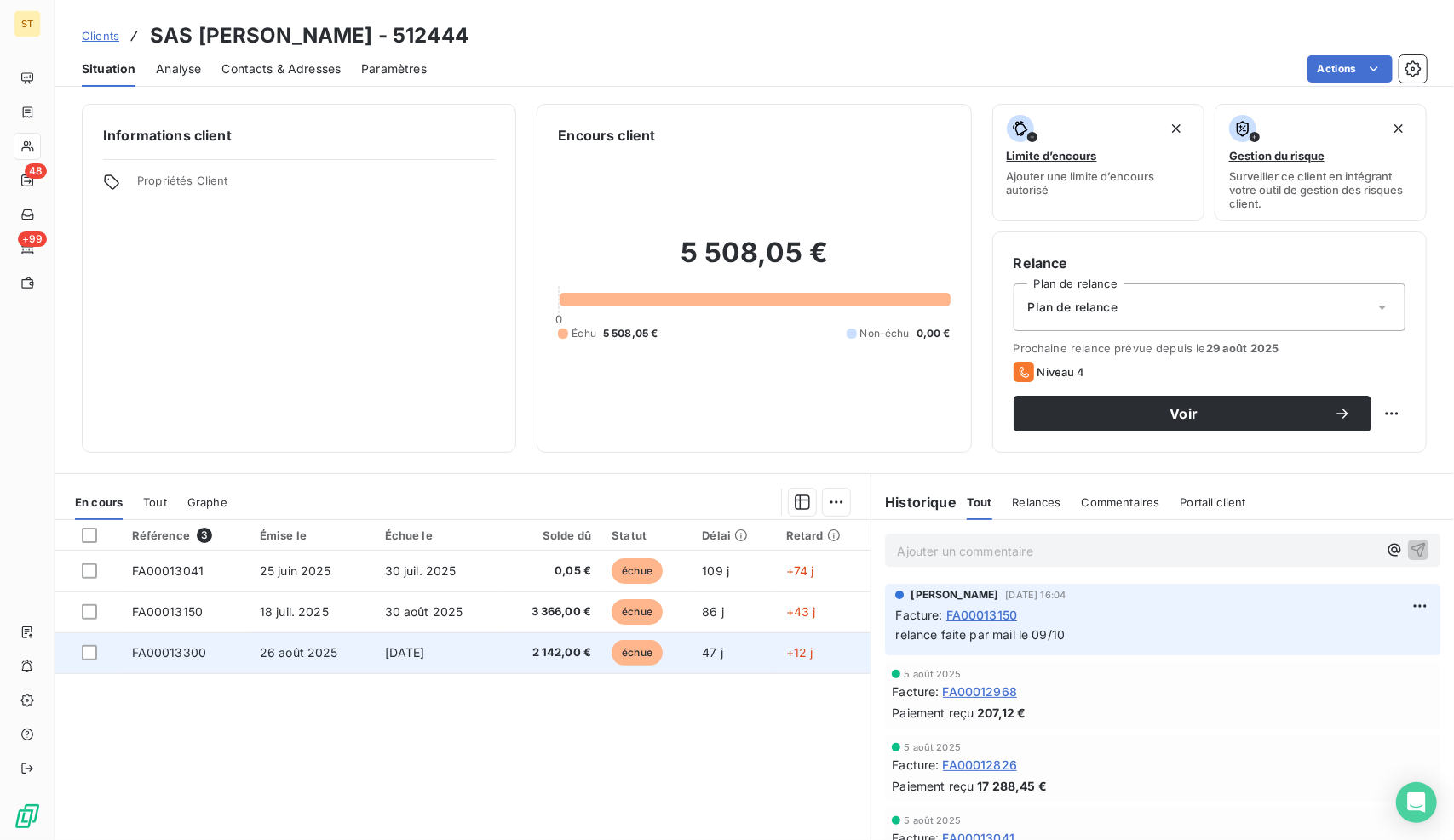
click at [425, 645] on span "[DATE]" at bounding box center [404, 652] width 40 height 14
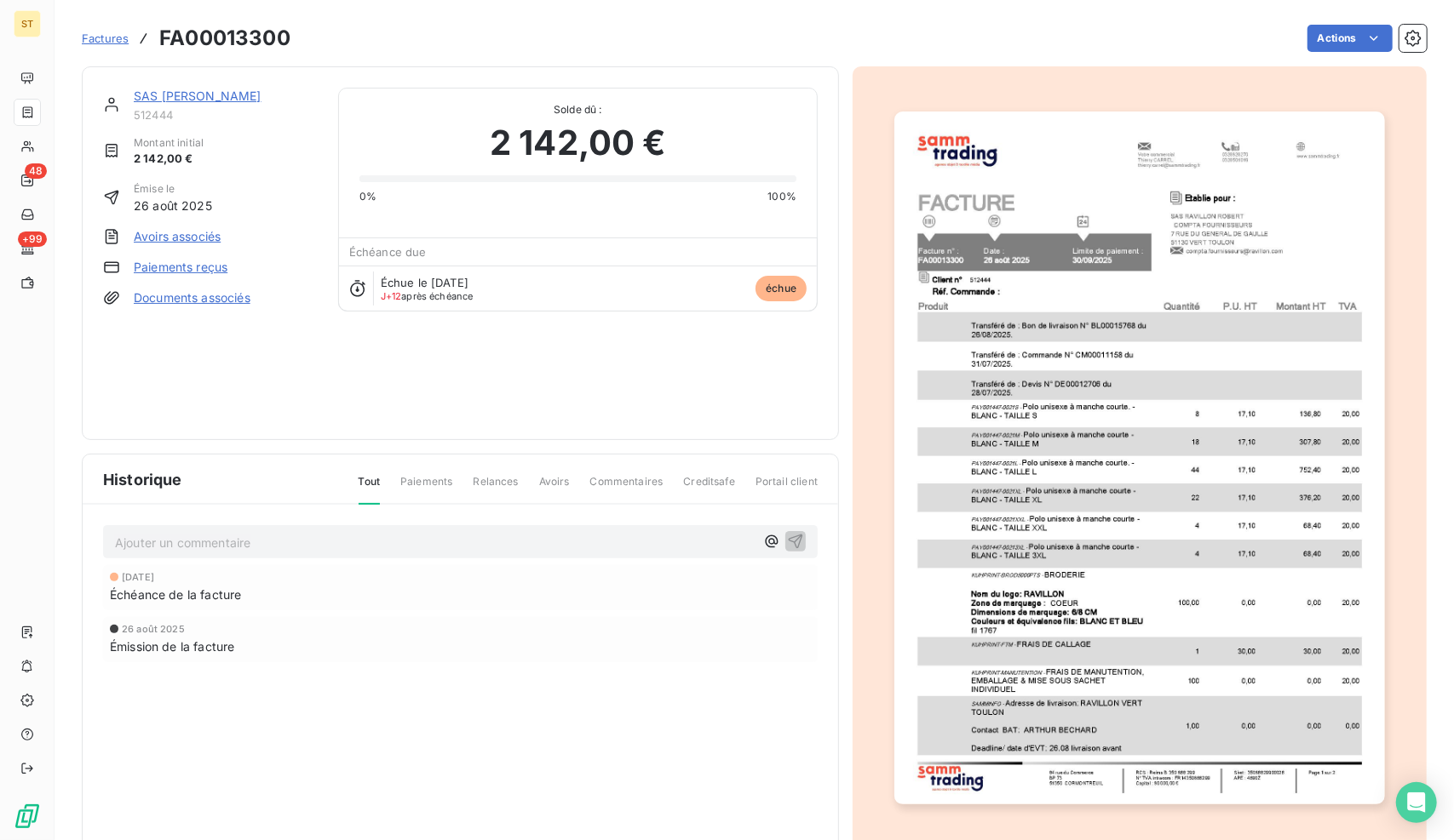
click at [1004, 547] on img "button" at bounding box center [1139, 458] width 489 height 692
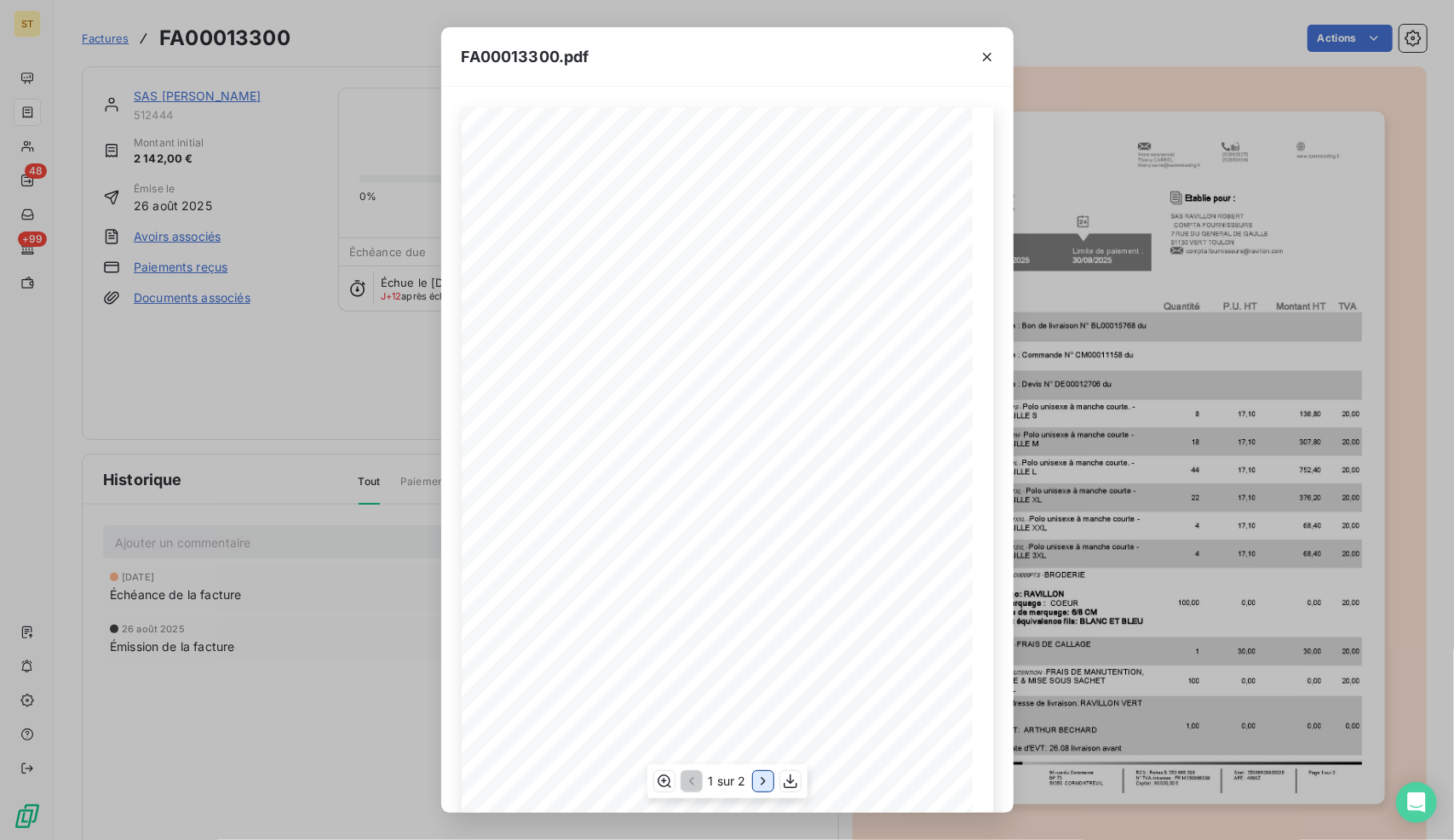
click at [754, 779] on icon "button" at bounding box center [763, 781] width 17 height 17
click at [974, 60] on button "button" at bounding box center [987, 57] width 27 height 27
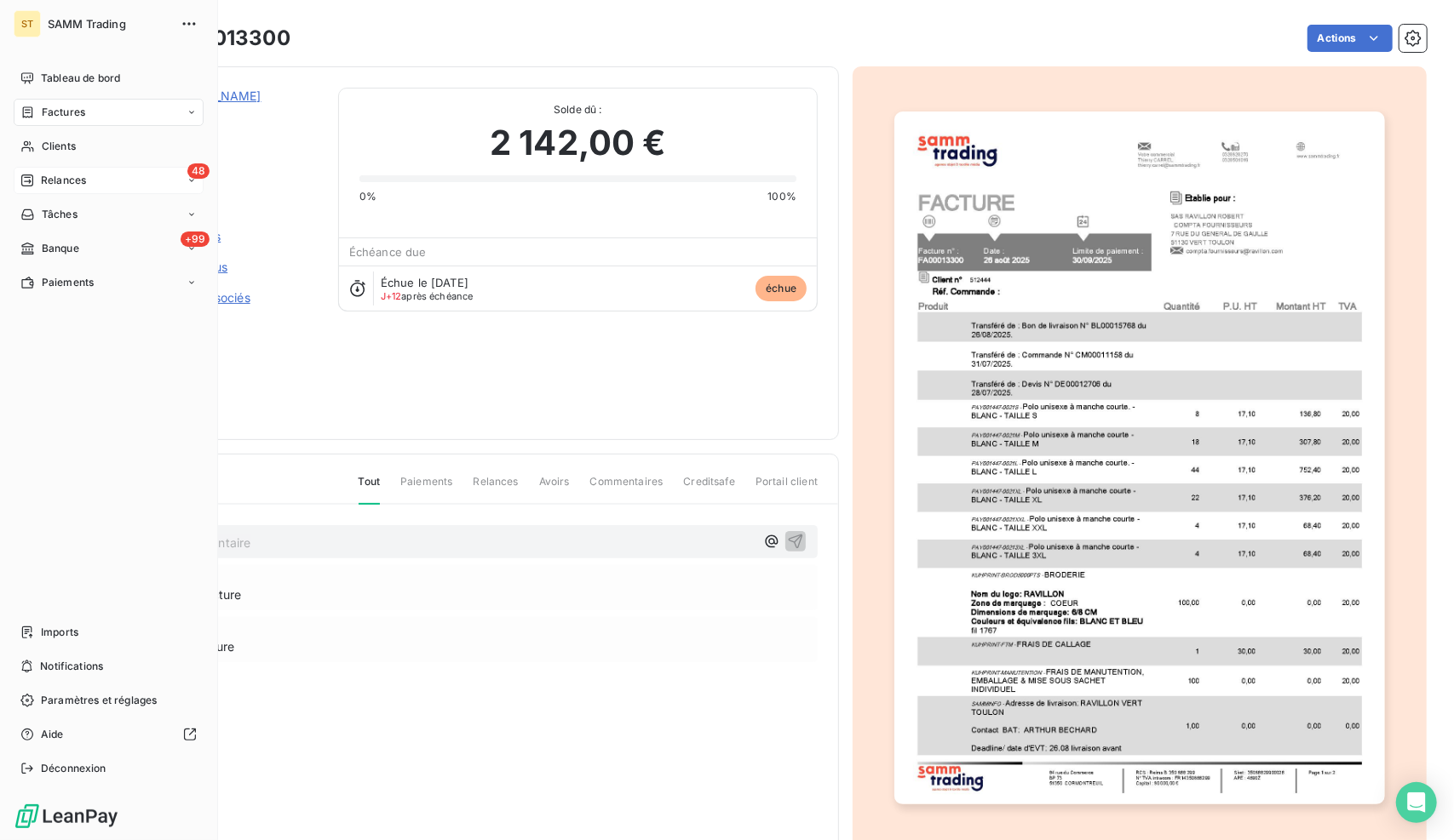
drag, startPoint x: 97, startPoint y: 174, endPoint x: 102, endPoint y: 185, distance: 12.1
click at [96, 175] on div "48 Relances" at bounding box center [108, 180] width 190 height 27
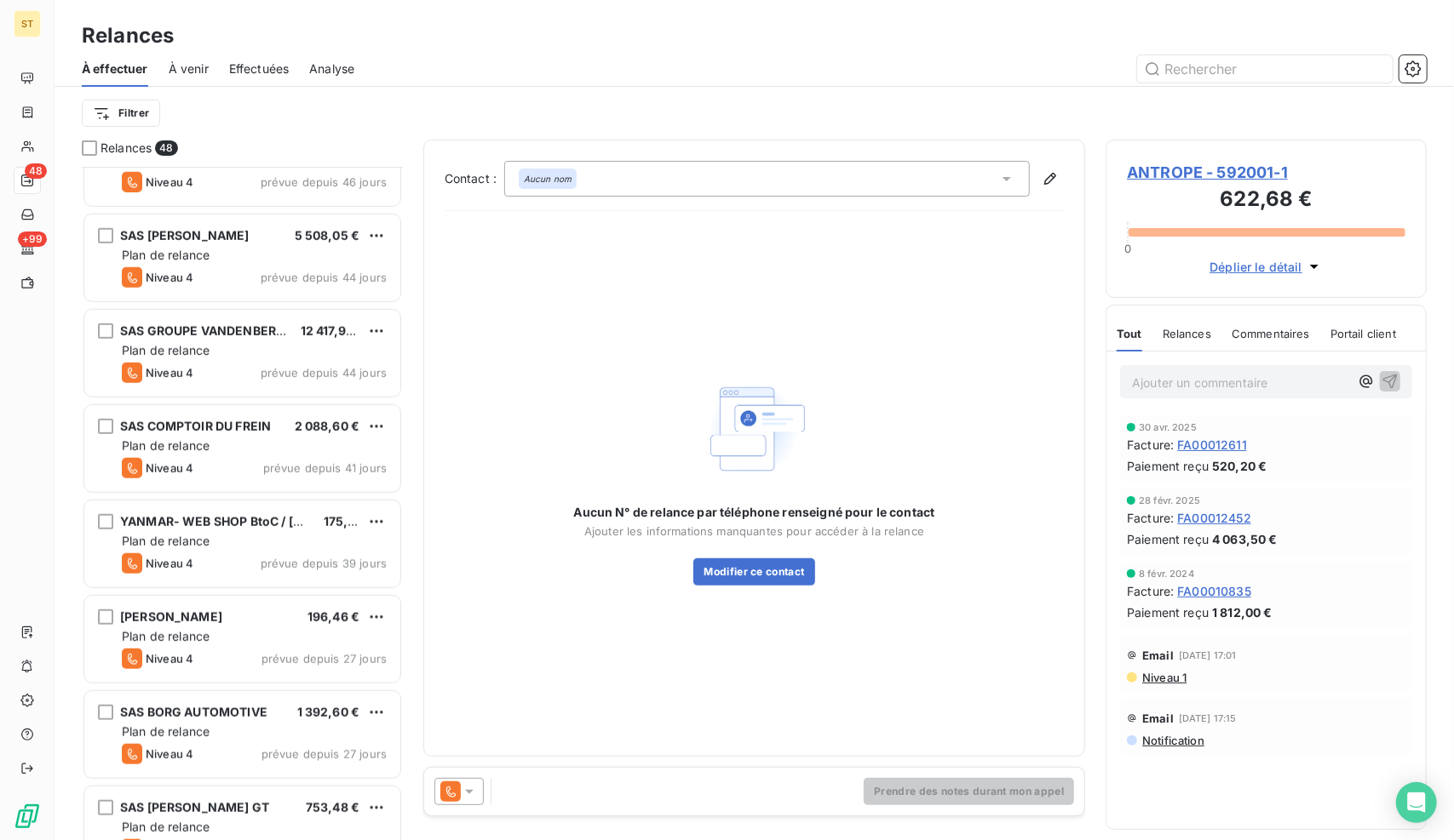
scroll to position [852, 0]
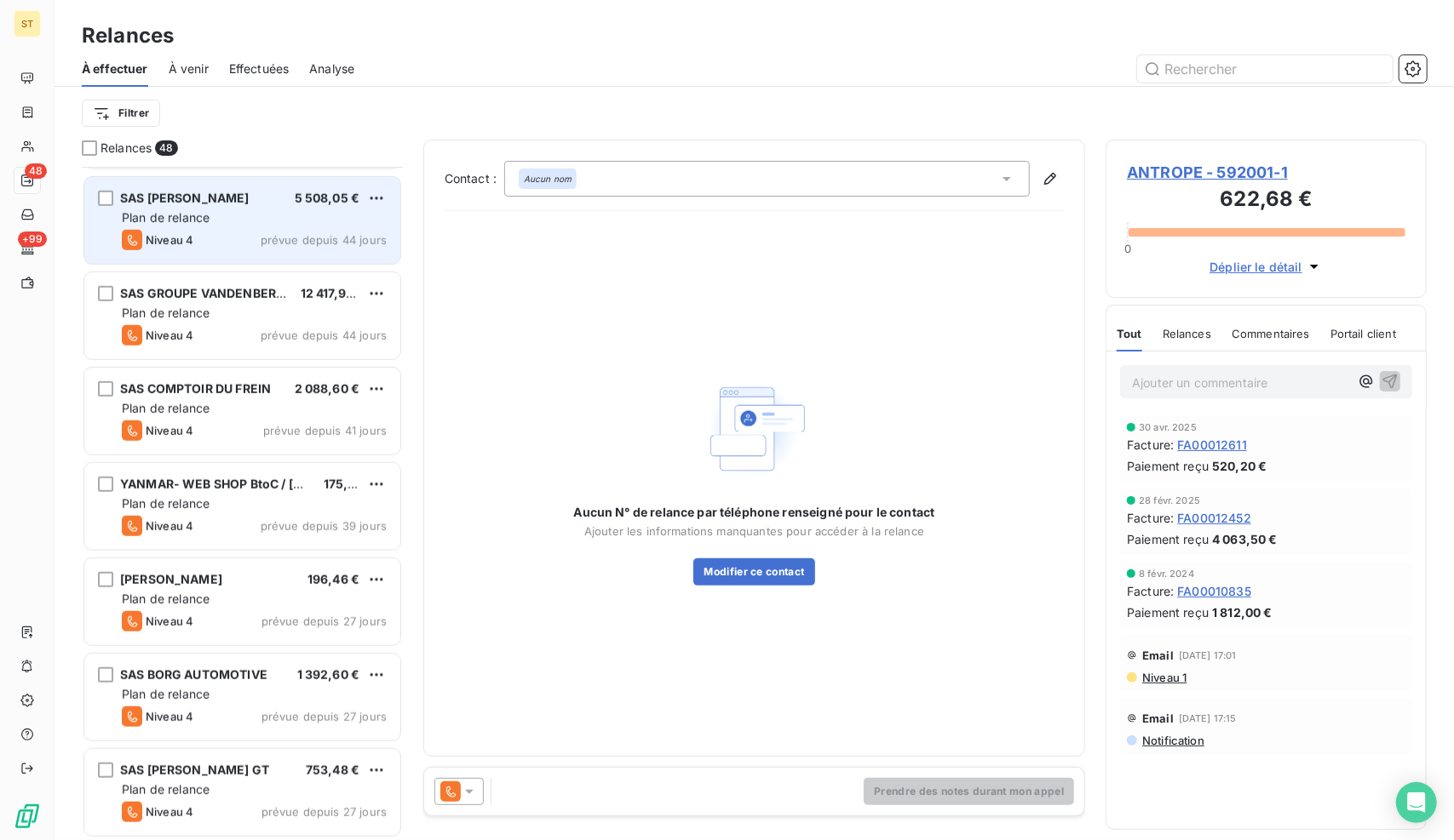
click at [213, 184] on div "SAS [PERSON_NAME] 5 508,05 € Plan de relance Niveau 4 prévue depuis 44 jours" at bounding box center [241, 221] width 315 height 87
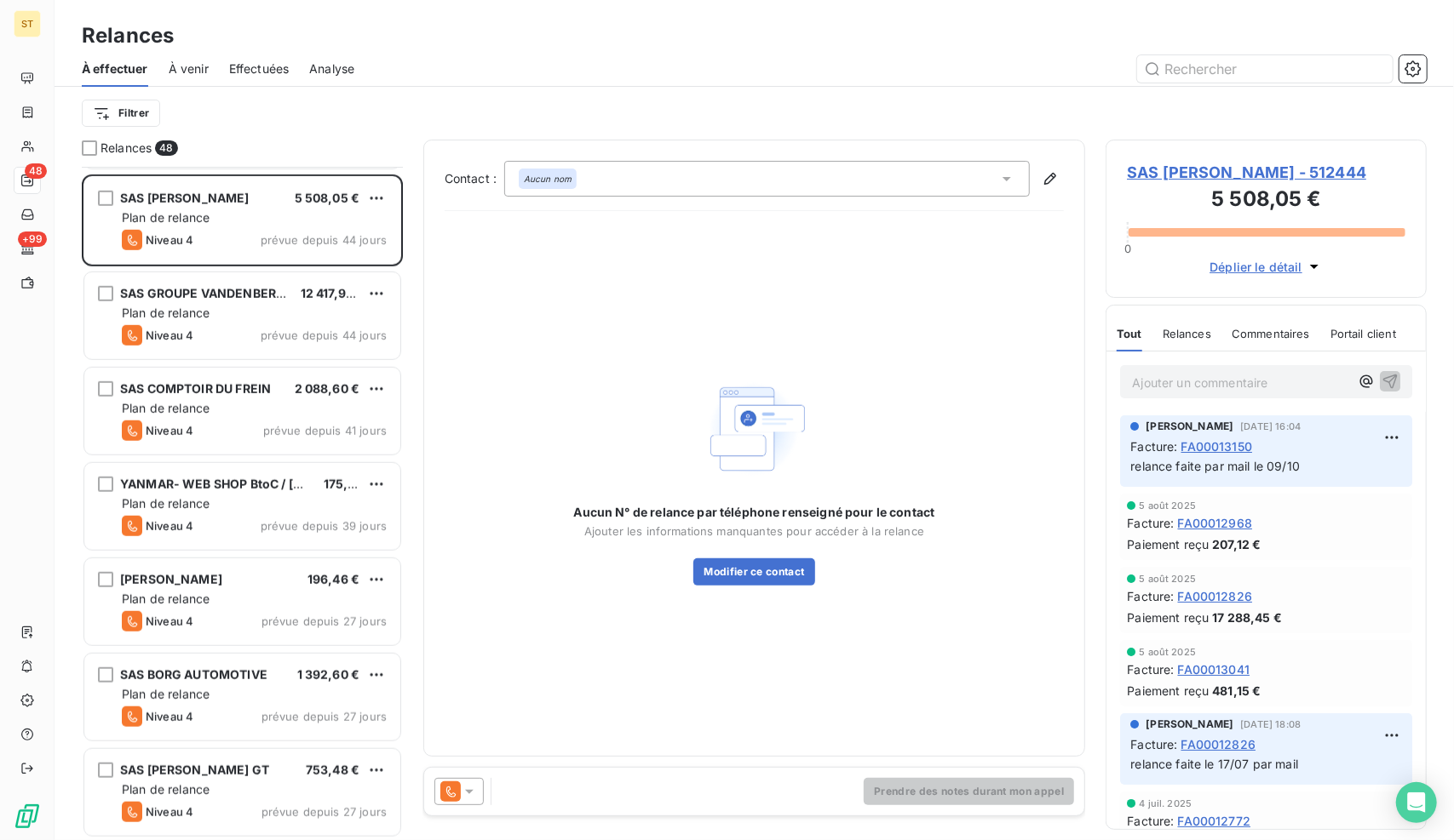
click at [1271, 156] on div "[PERSON_NAME] - 512444 5 508,05 € 0 Déplier le détail" at bounding box center [1266, 219] width 321 height 158
click at [1255, 171] on span "SAS [PERSON_NAME] - 512444" at bounding box center [1266, 173] width 279 height 23
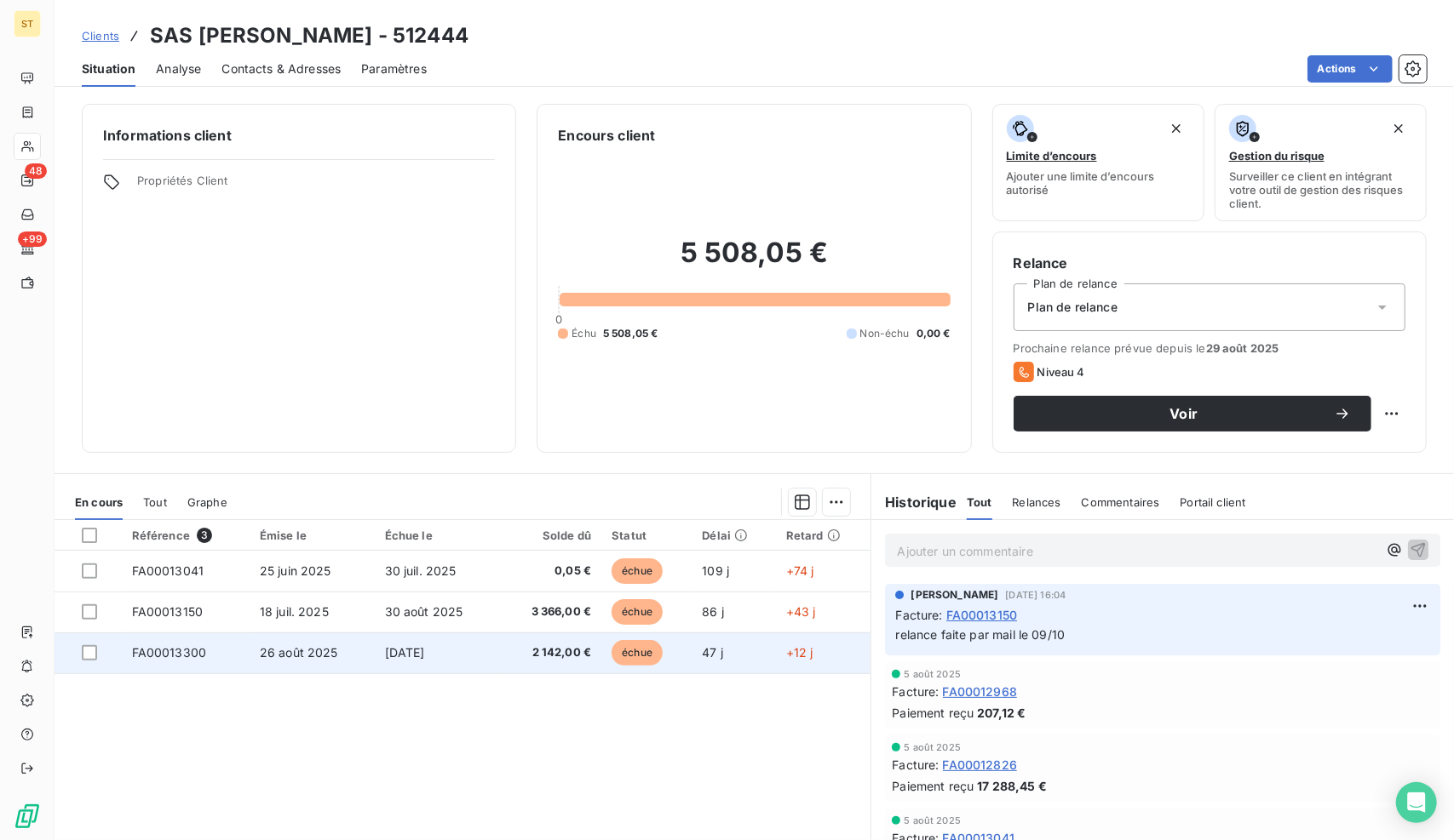
click at [444, 658] on td "[DATE]" at bounding box center [437, 653] width 125 height 41
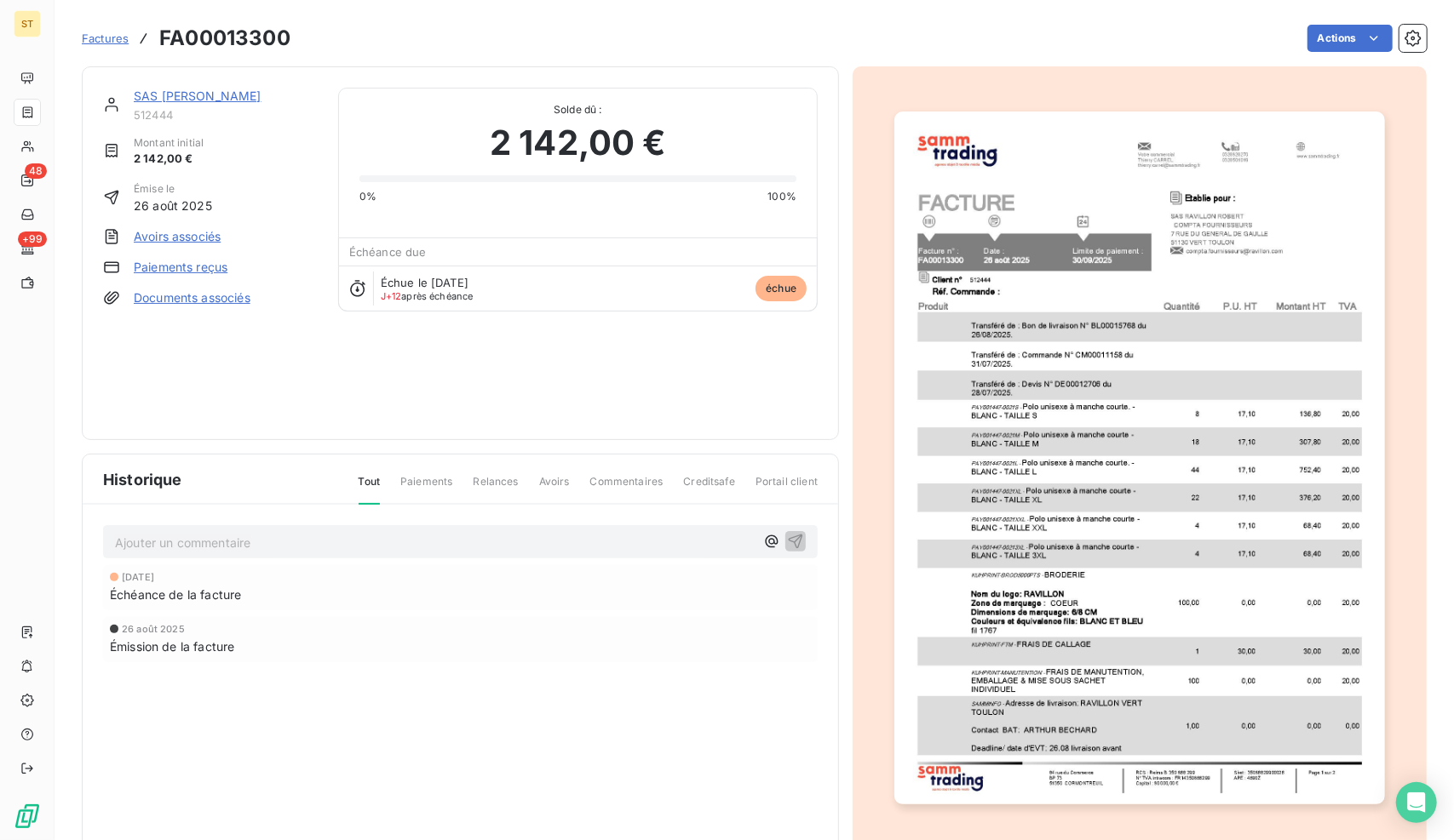
click at [229, 534] on p "Ajouter un commentaire ﻿" at bounding box center [434, 543] width 640 height 21
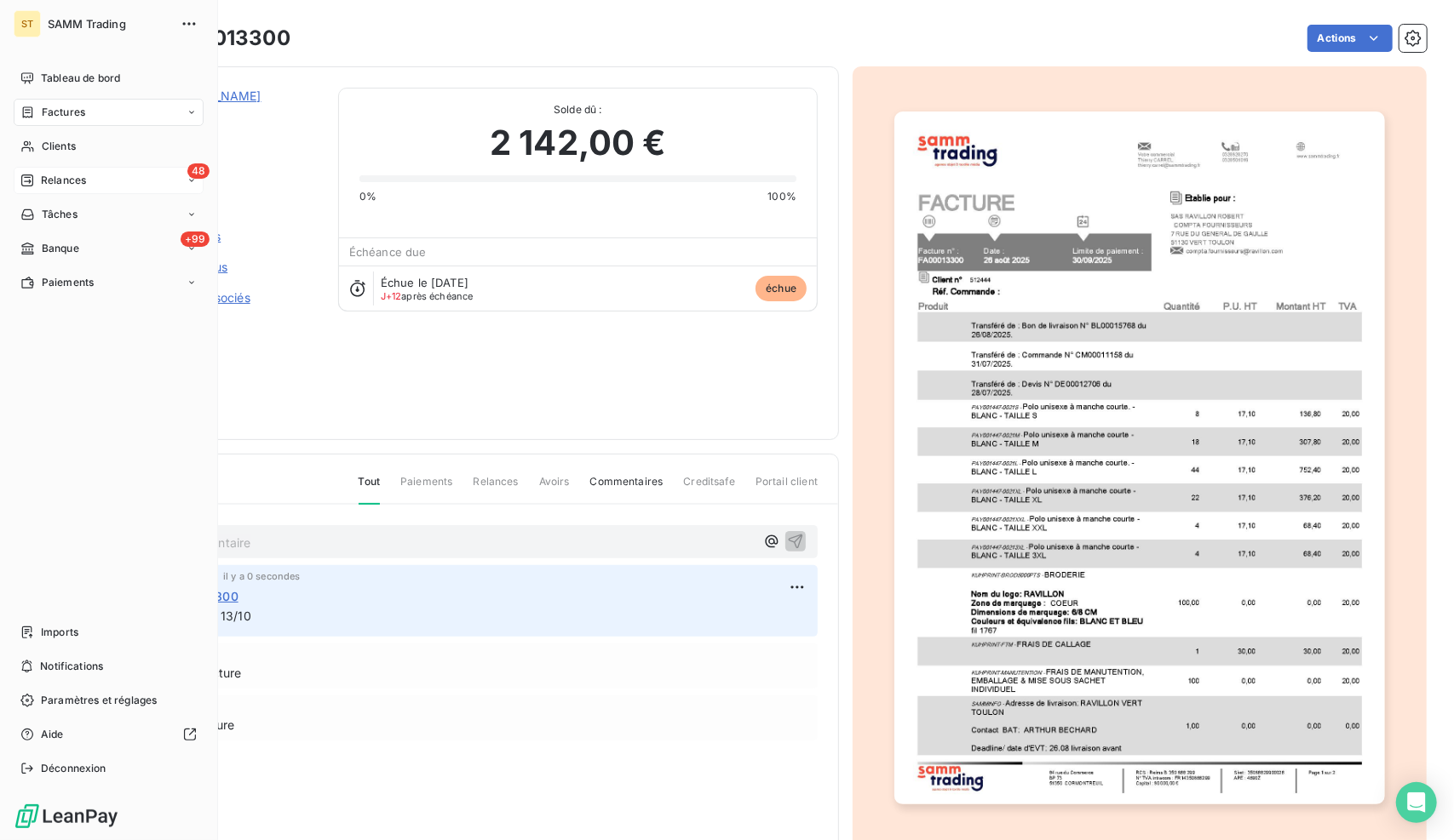
click at [54, 177] on span "Relances" at bounding box center [63, 180] width 45 height 15
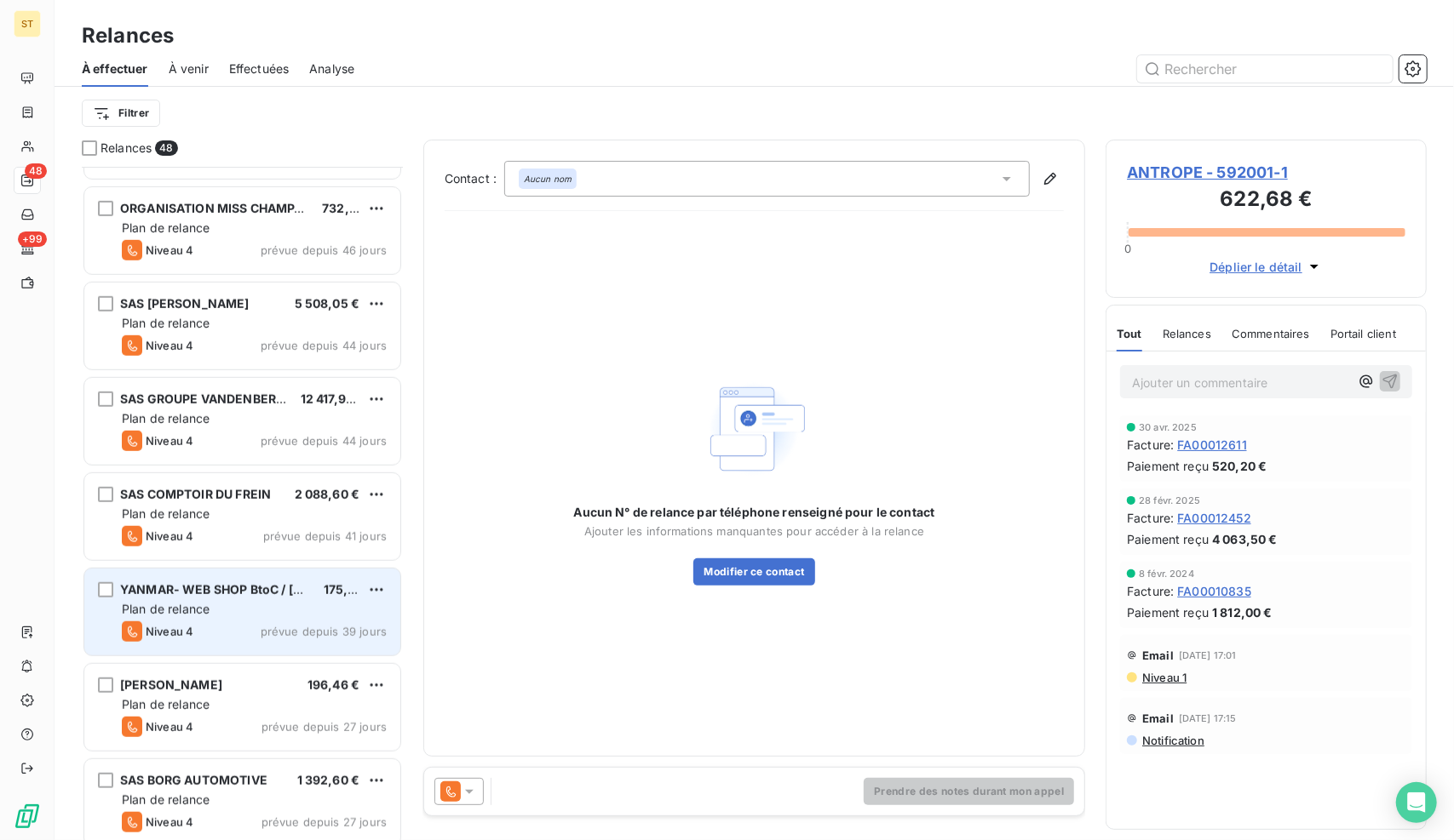
scroll to position [681, 0]
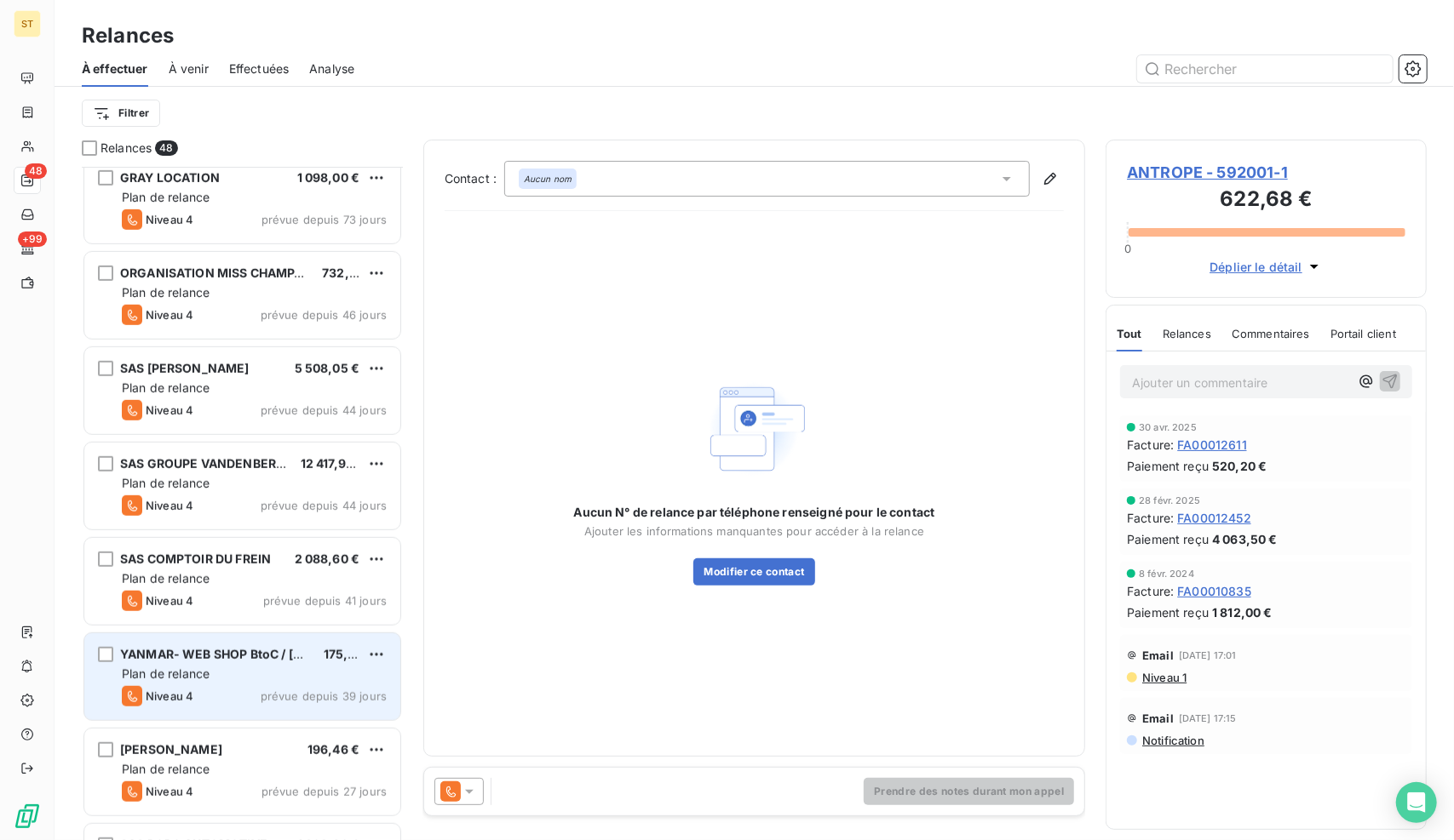
click at [192, 308] on span "Niveau 4" at bounding box center [169, 314] width 47 height 14
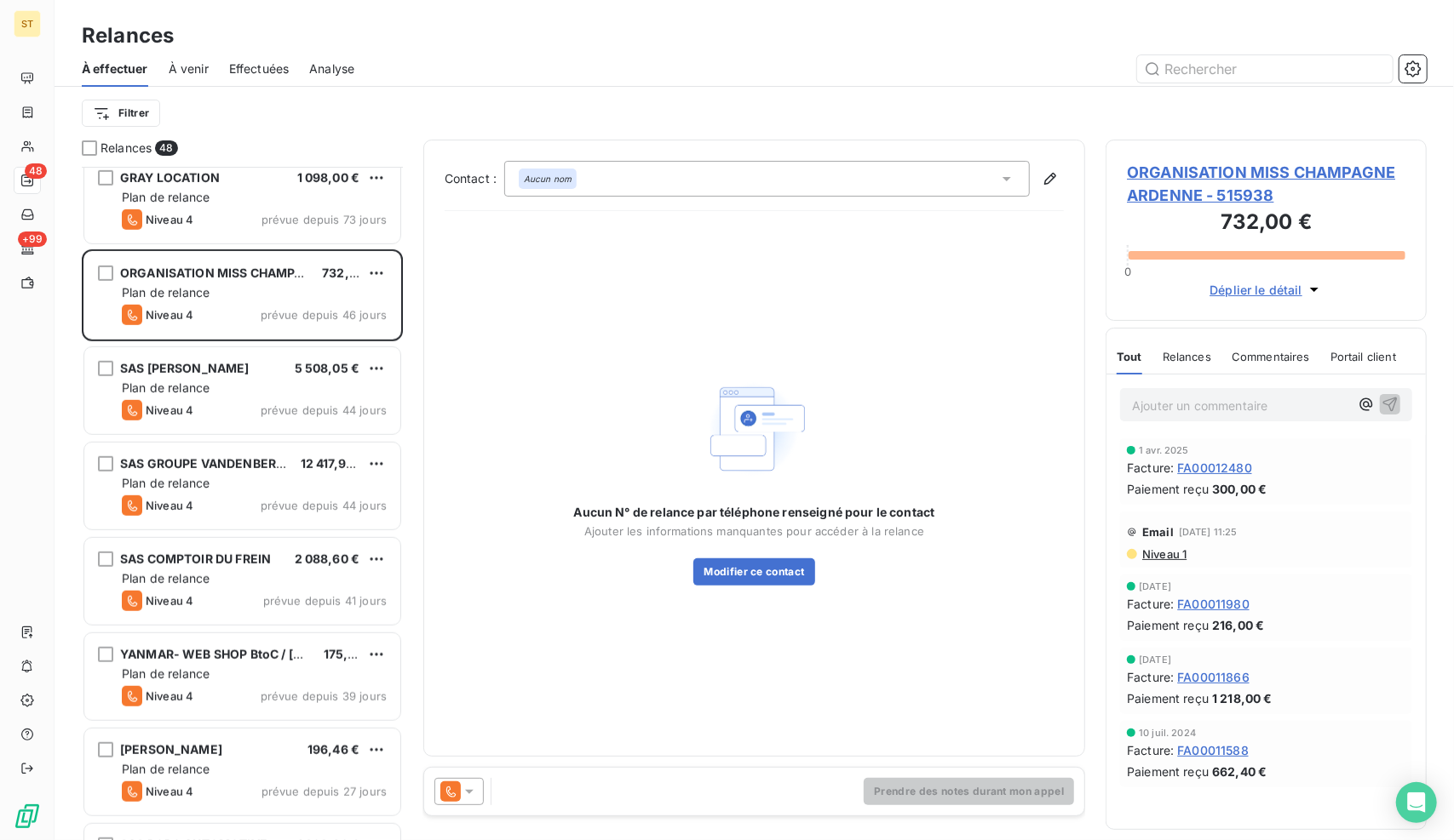
click at [1178, 197] on span "ORGANISATION MISS CHAMPAGNE ARDENNE - 515938" at bounding box center [1266, 184] width 279 height 46
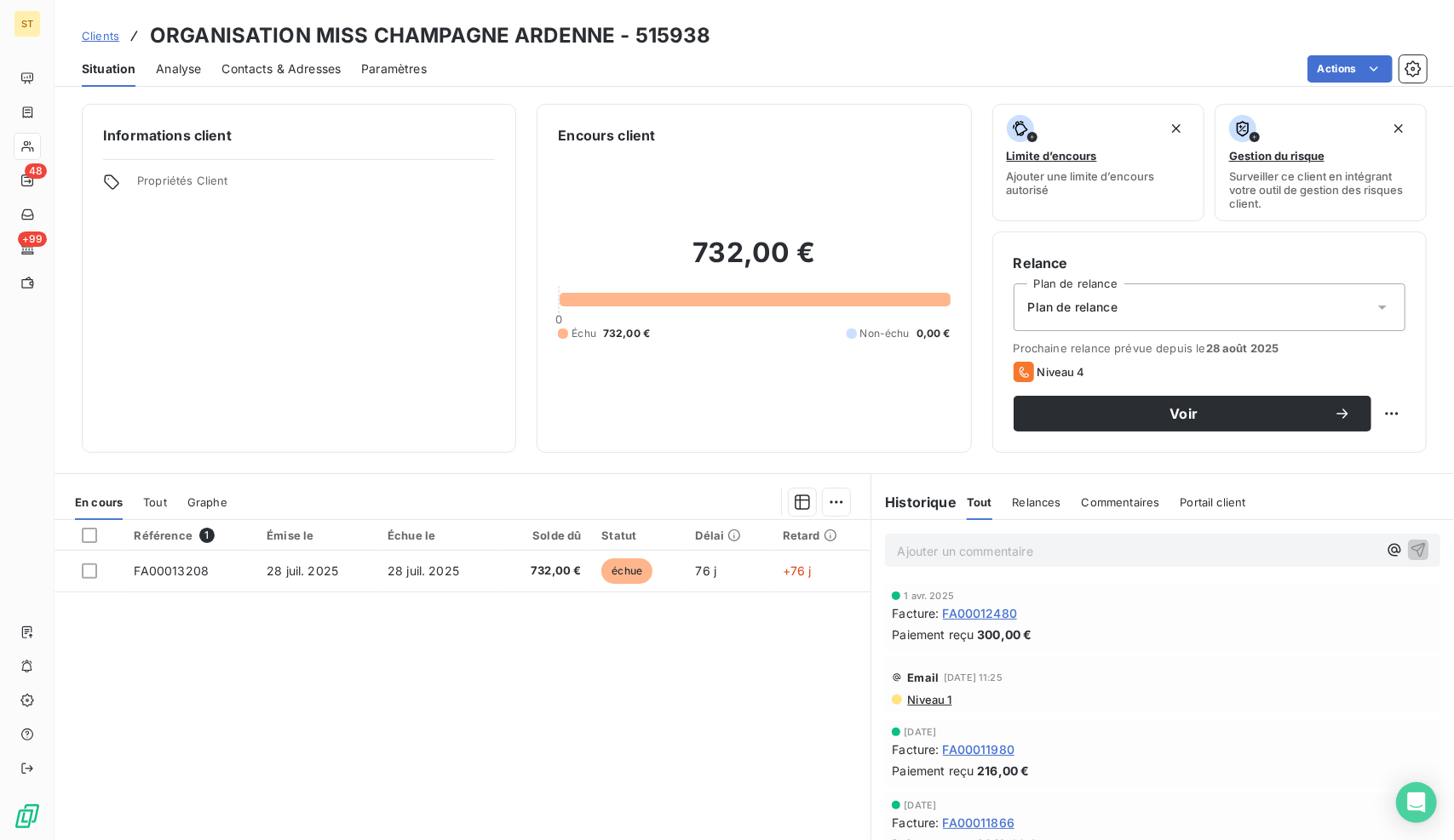
click at [406, 592] on div "Référence 1 Émise le Échue le Solde dû Statut Délai Retard FA00013208 [DATE] [D…" at bounding box center [461, 684] width 815 height 328
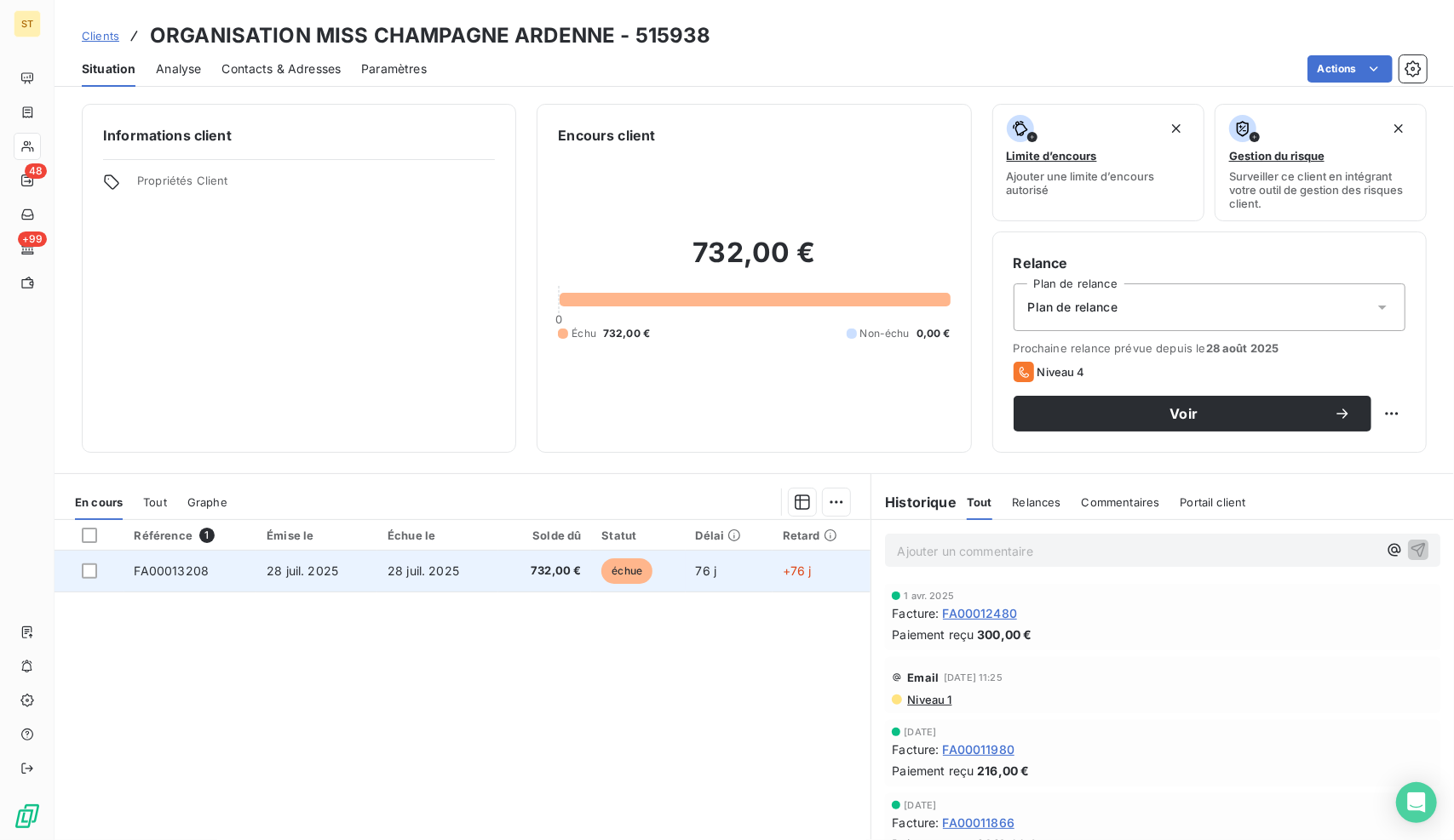
click at [421, 572] on span "28 juil. 2025" at bounding box center [424, 570] width 71 height 14
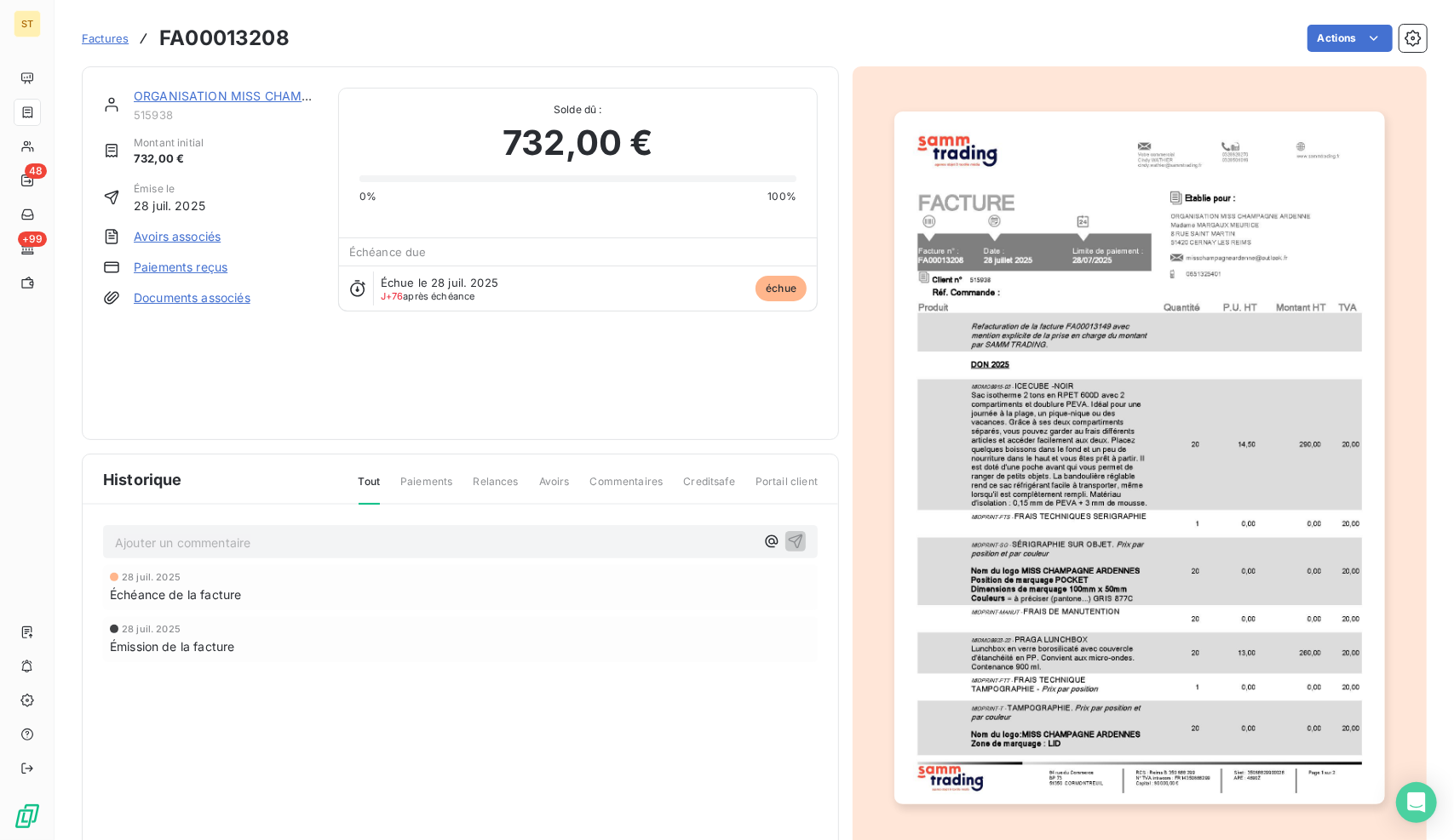
click at [1135, 464] on img "button" at bounding box center [1139, 458] width 489 height 692
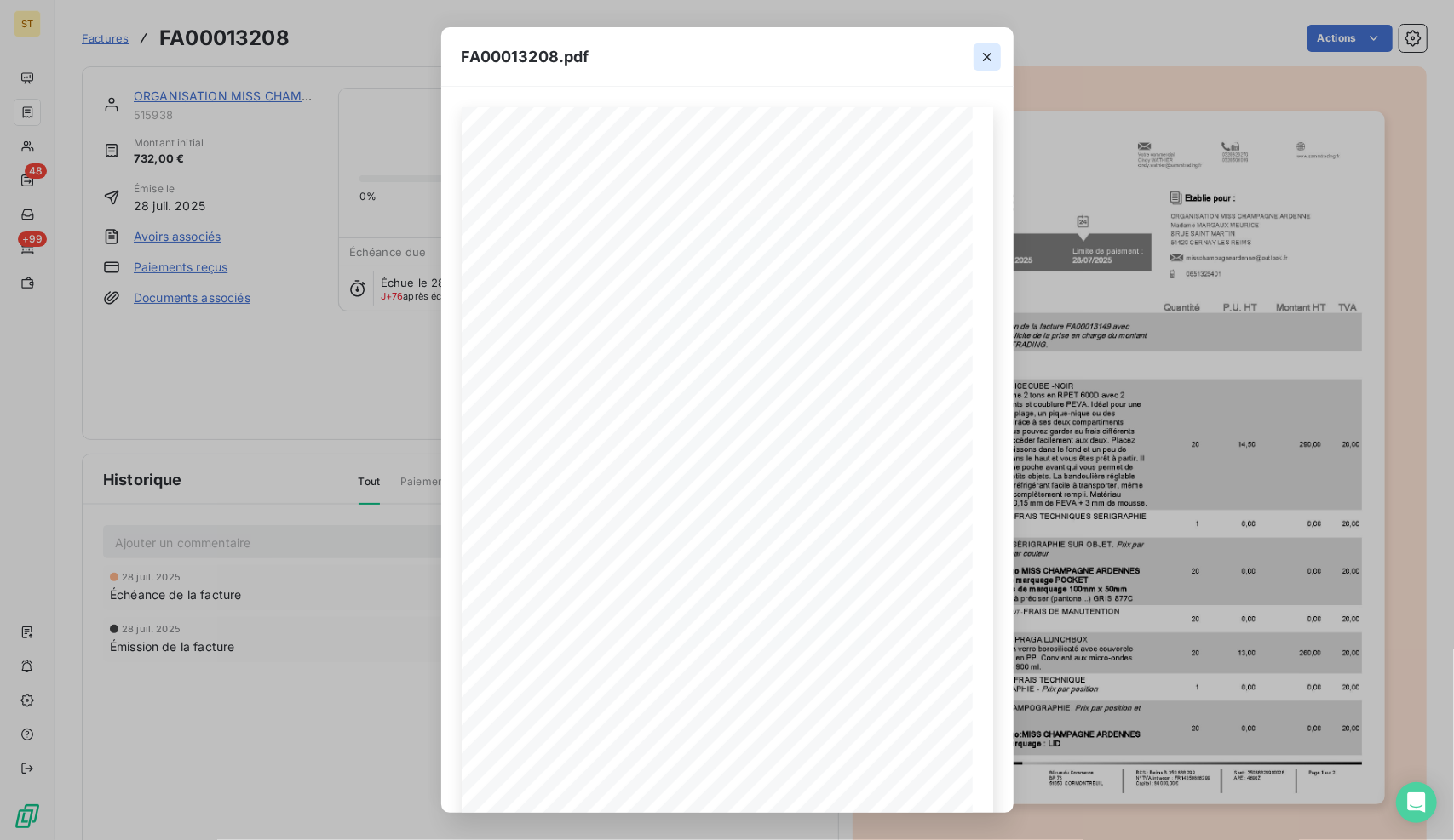
click at [990, 58] on icon "button" at bounding box center [987, 57] width 17 height 17
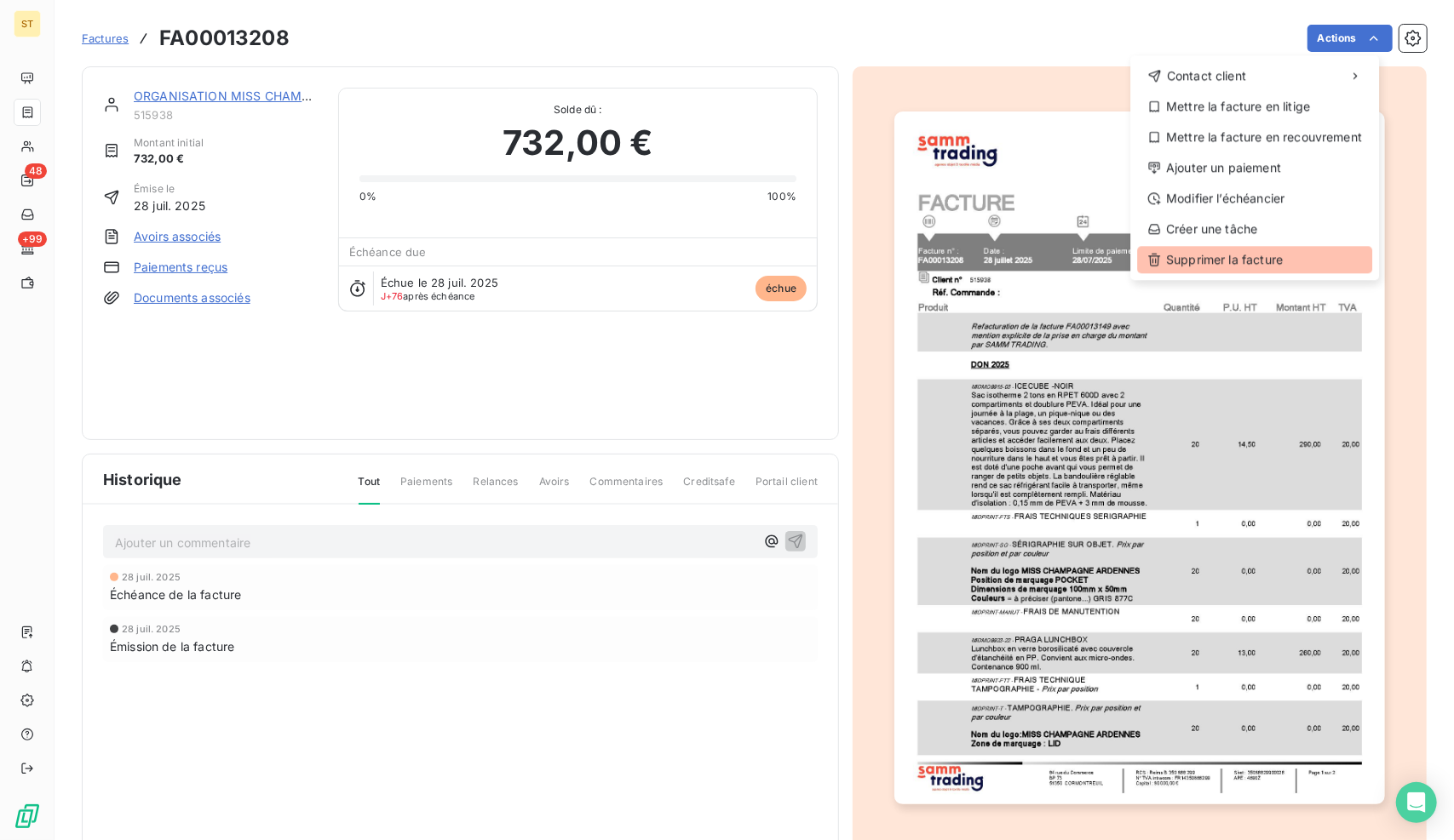
click at [1289, 258] on div "Supprimer la facture" at bounding box center [1254, 259] width 235 height 27
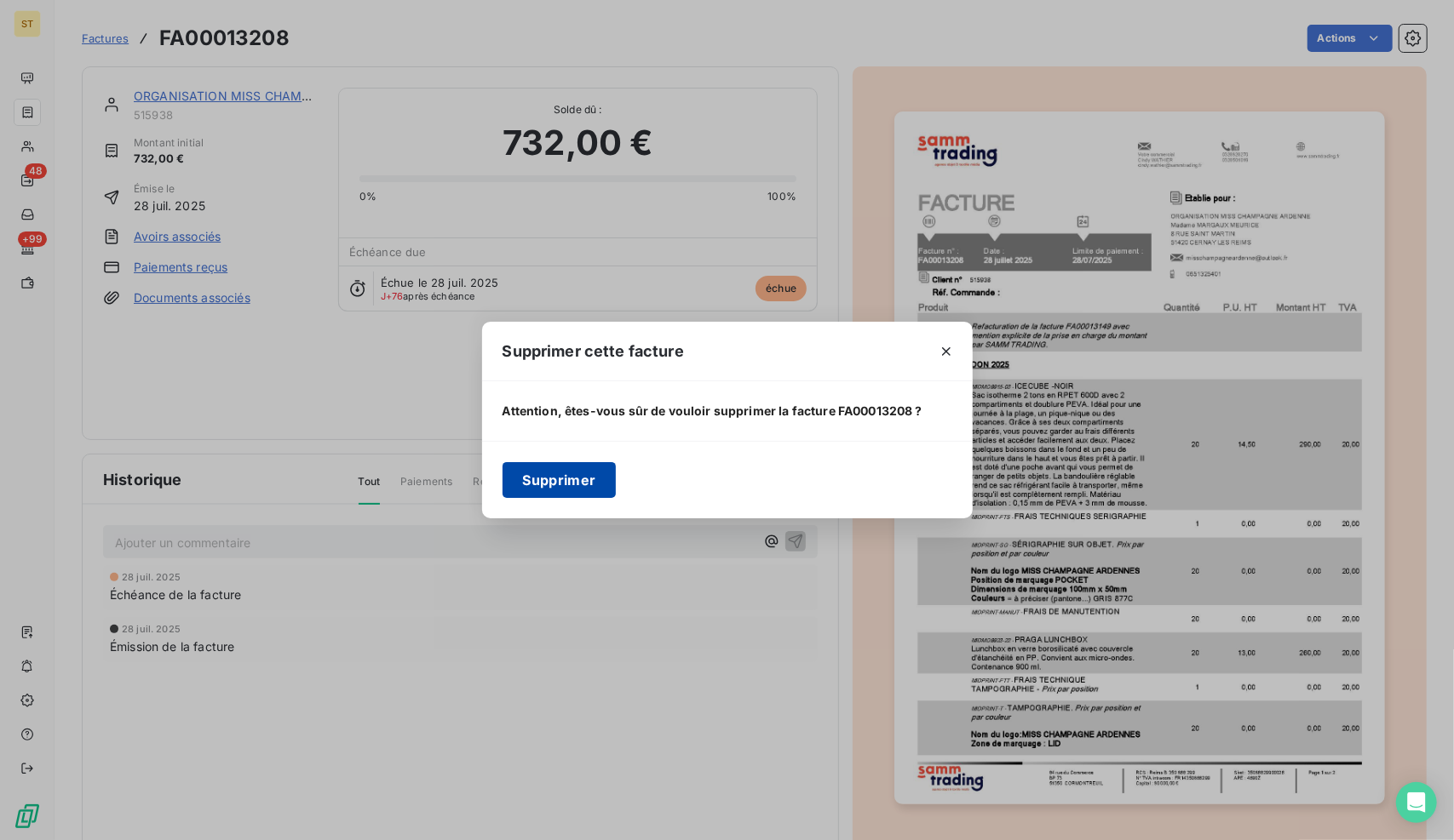
click at [567, 489] on button "Supprimer" at bounding box center [560, 479] width 114 height 36
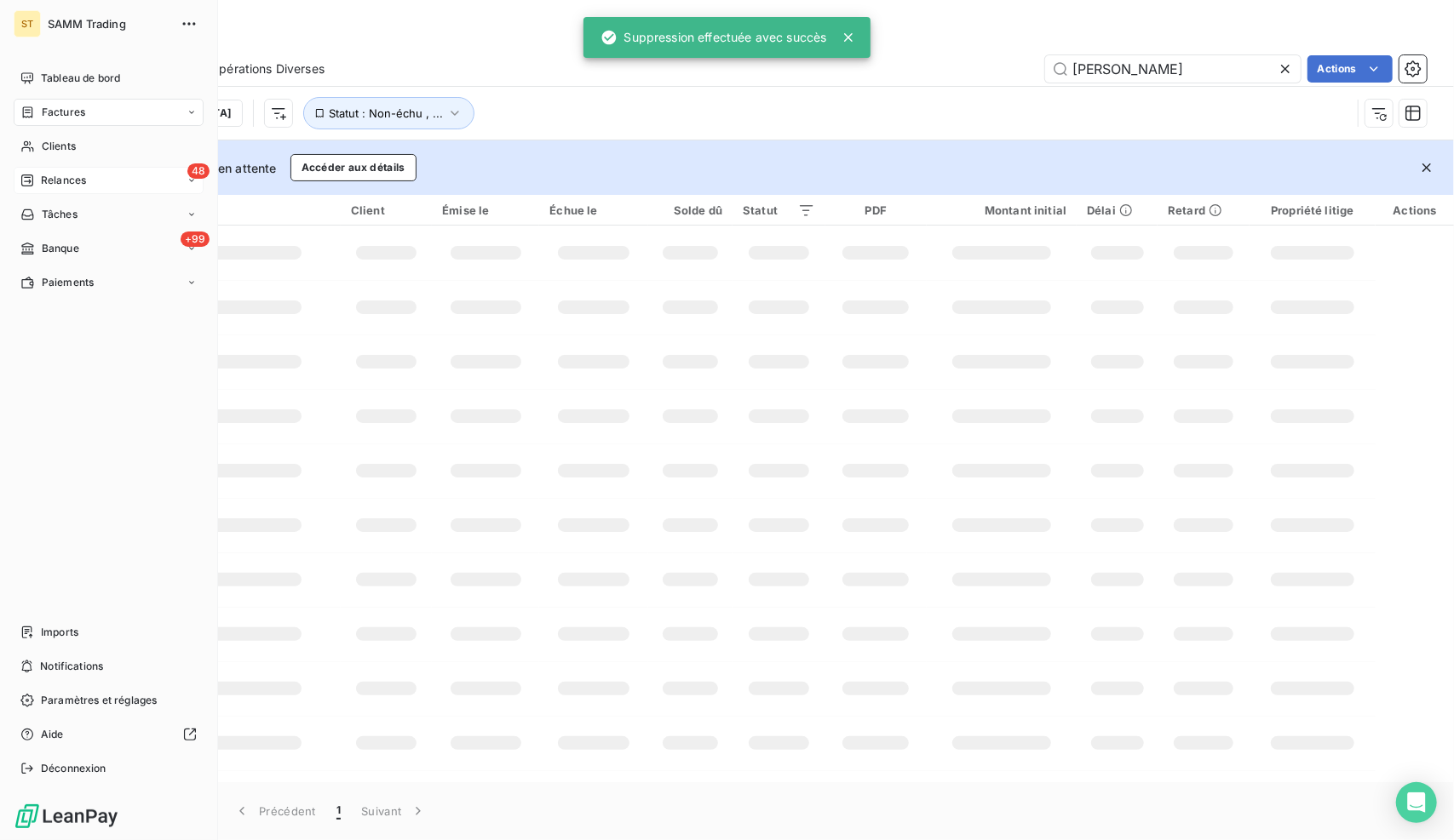
click at [102, 180] on div "48 Relances" at bounding box center [108, 180] width 190 height 27
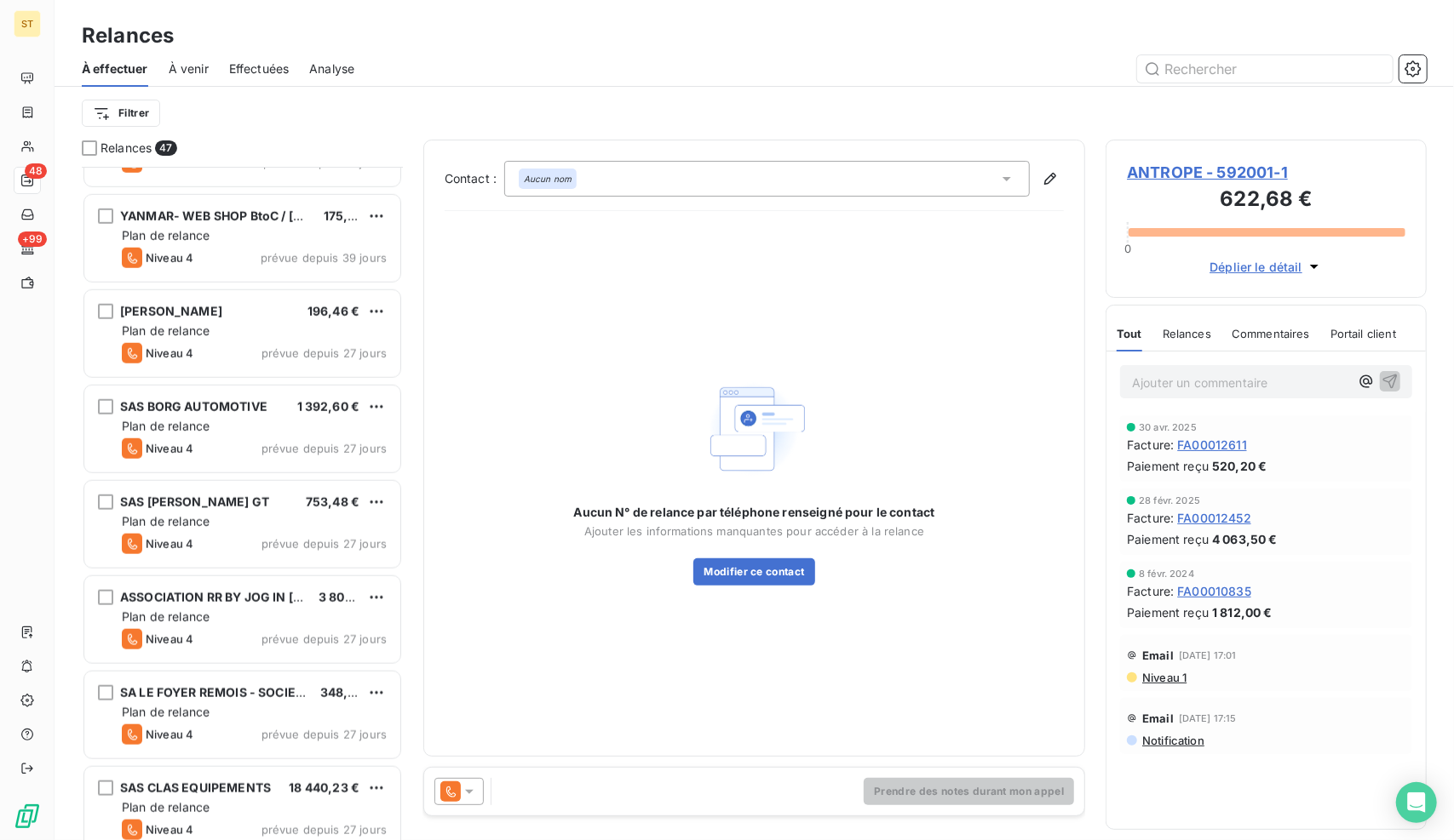
scroll to position [936, 0]
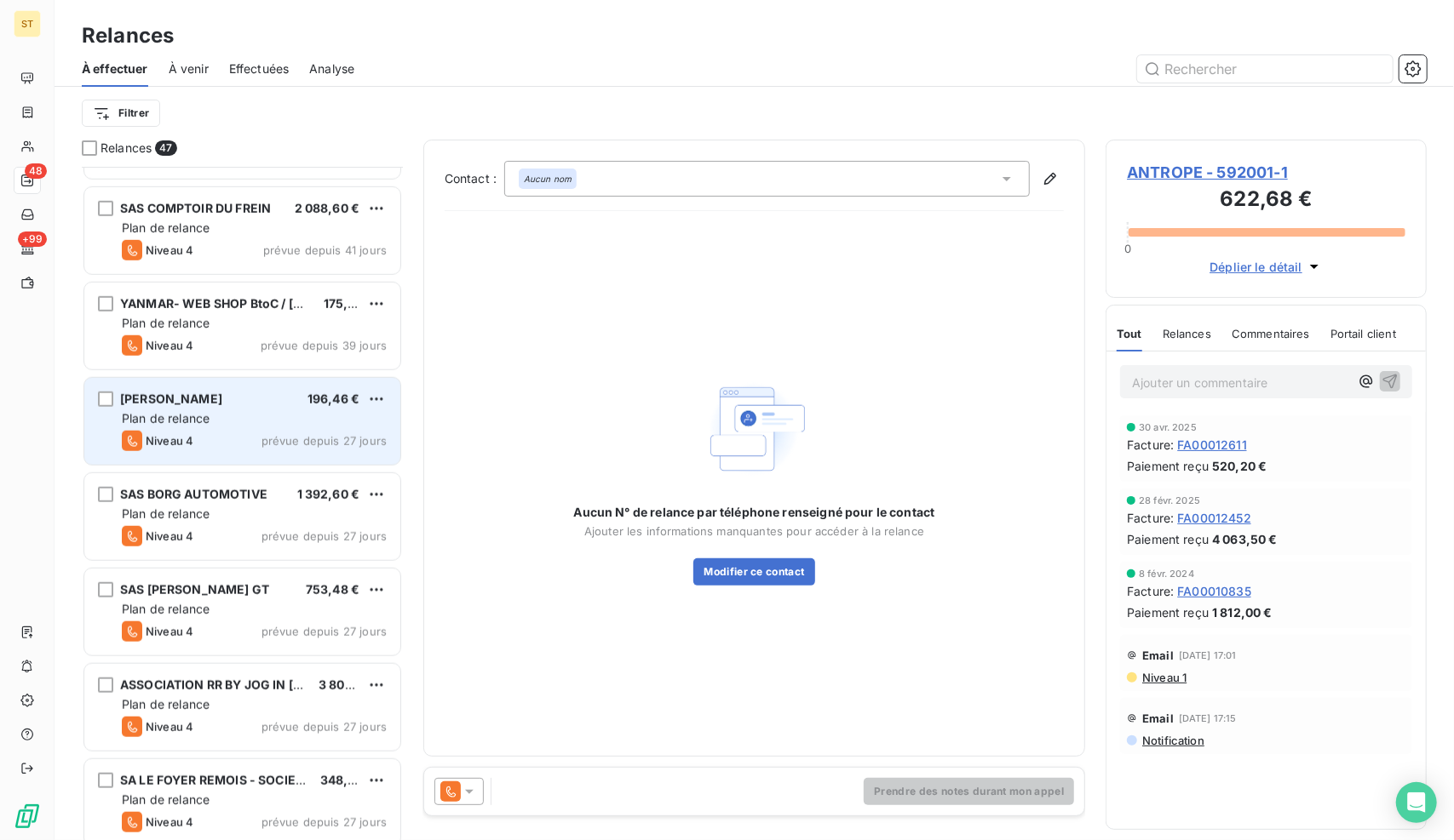
click at [209, 419] on span "Plan de relance" at bounding box center [165, 418] width 88 height 14
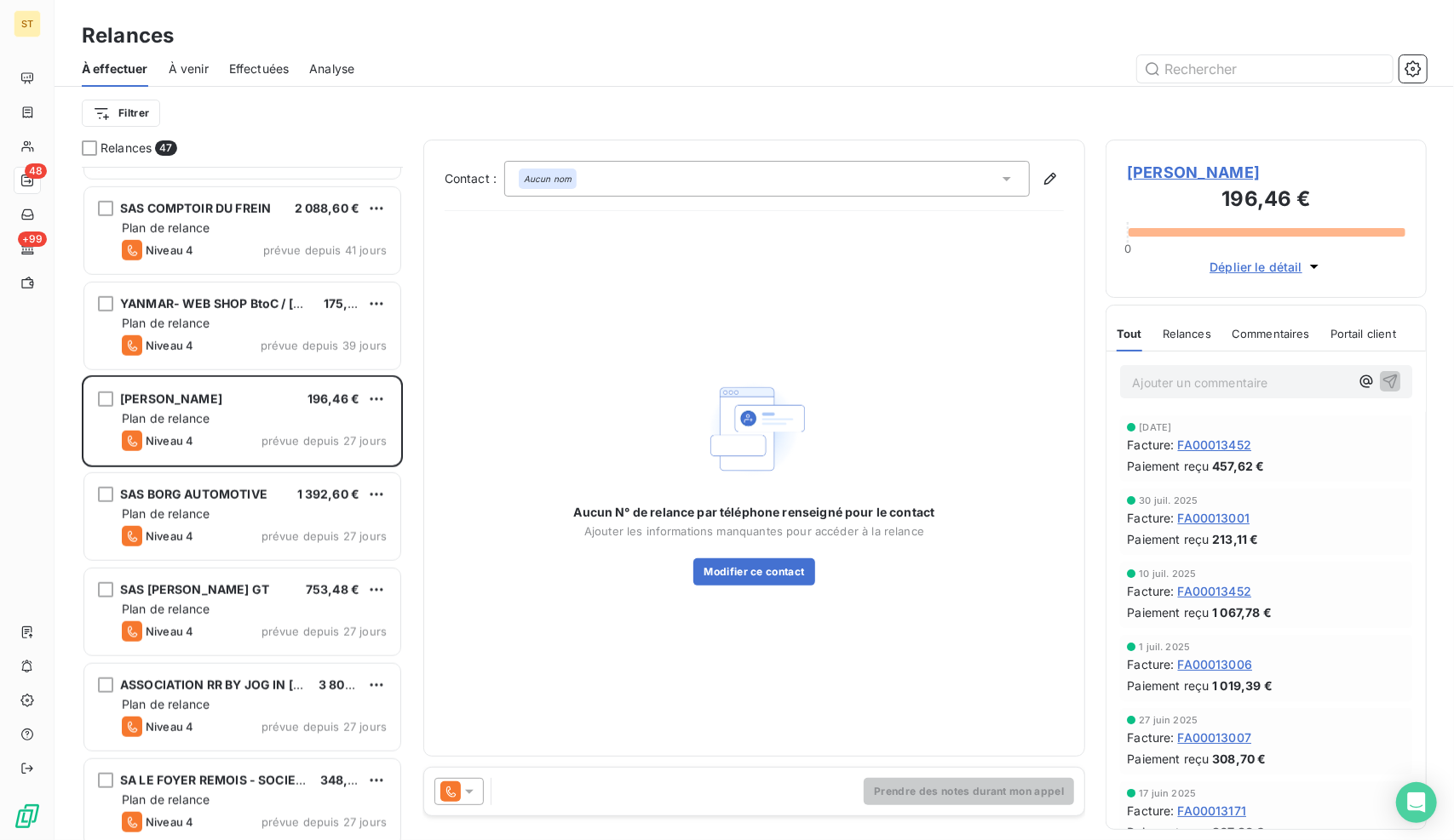
click at [1180, 171] on span "[PERSON_NAME]" at bounding box center [1266, 173] width 279 height 23
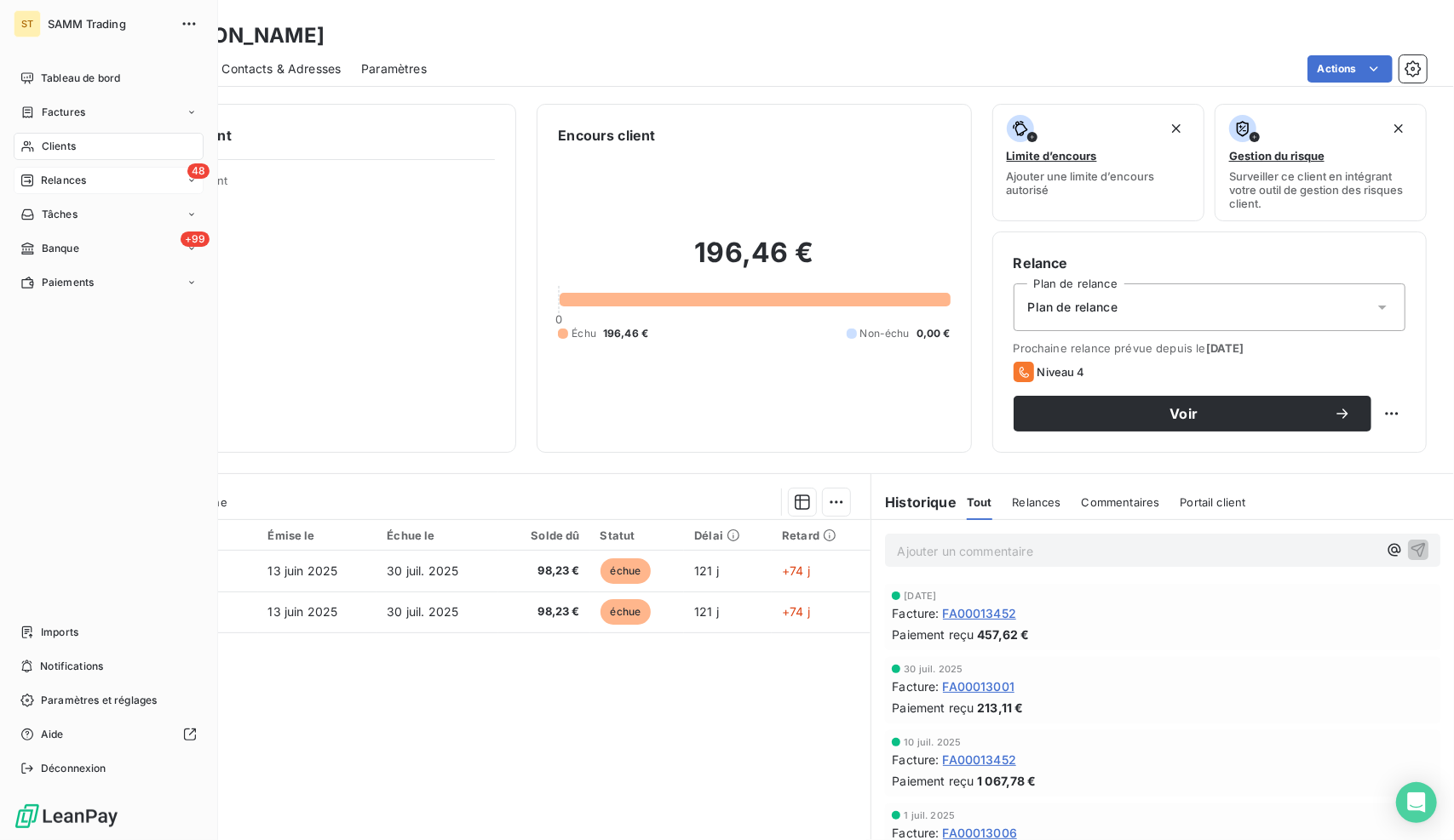
click at [91, 176] on div "48 Relances" at bounding box center [108, 180] width 190 height 27
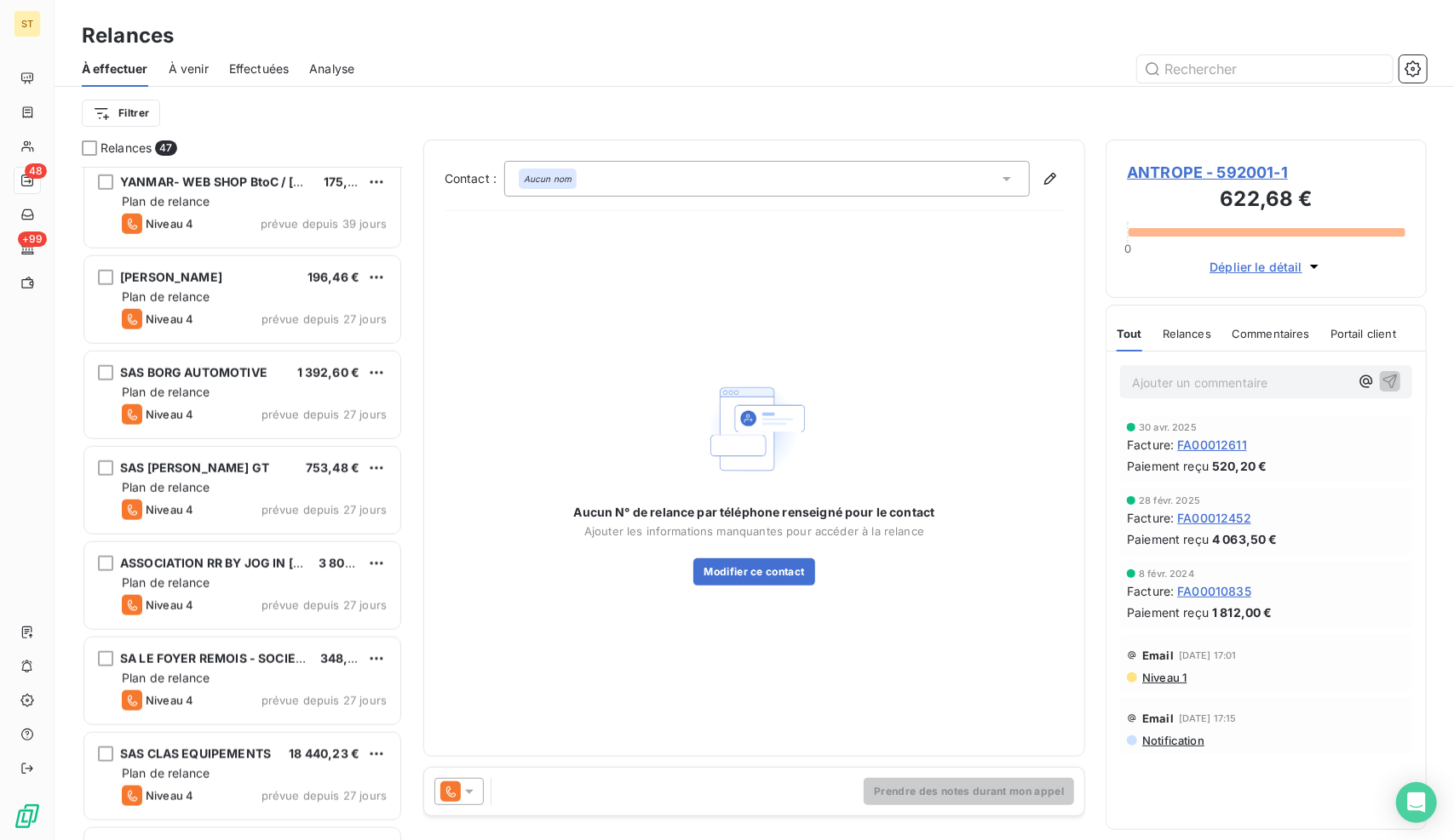
scroll to position [1021, 0]
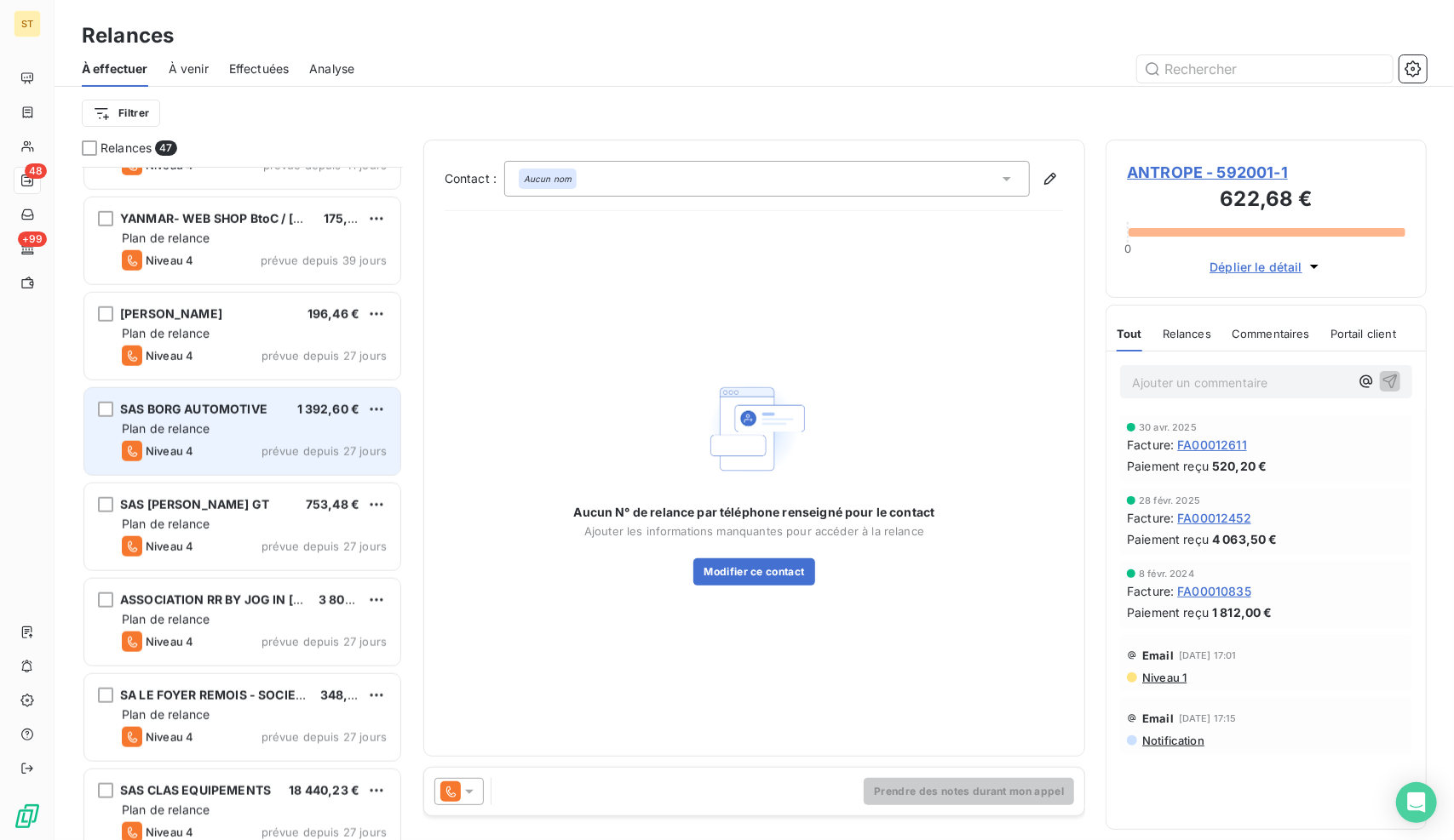
click at [233, 448] on div "Niveau 4 prévue depuis 27 jours" at bounding box center [254, 450] width 264 height 20
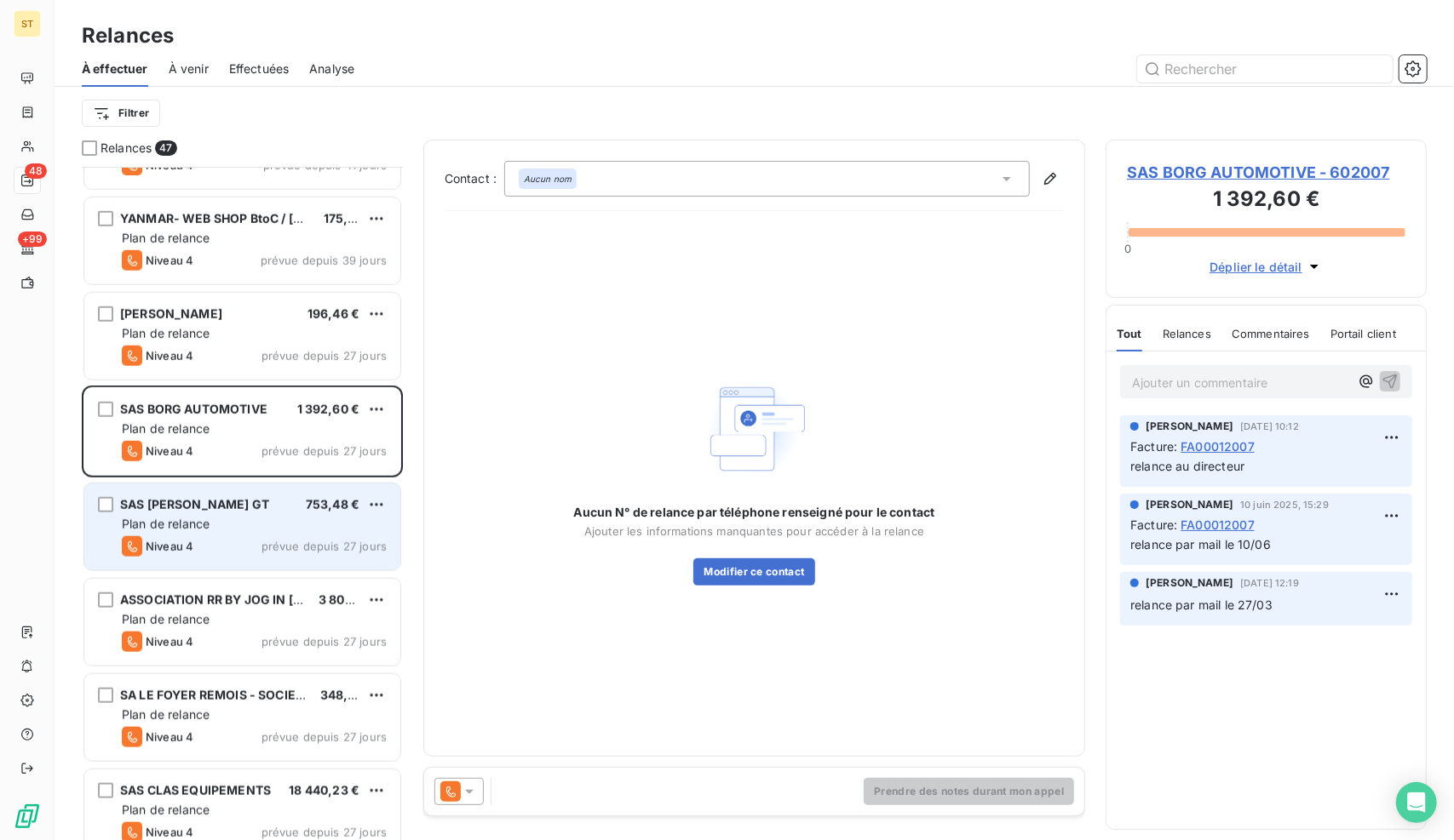
click at [227, 536] on div "Niveau 4 prévue depuis 27 jours" at bounding box center [254, 546] width 264 height 20
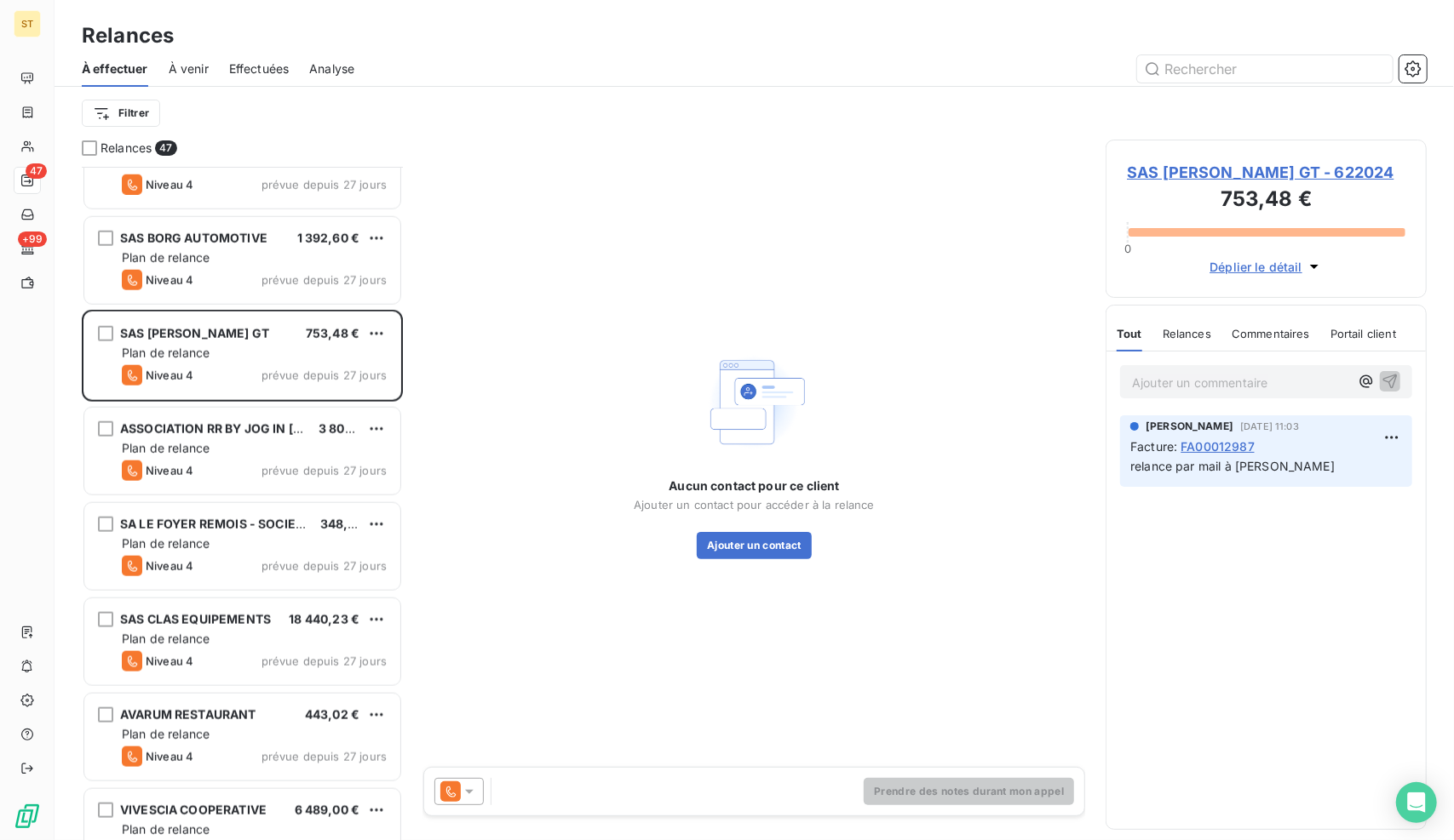
scroll to position [661, 308]
click at [1248, 175] on span "SAS [PERSON_NAME] GT - 622024" at bounding box center [1266, 173] width 279 height 23
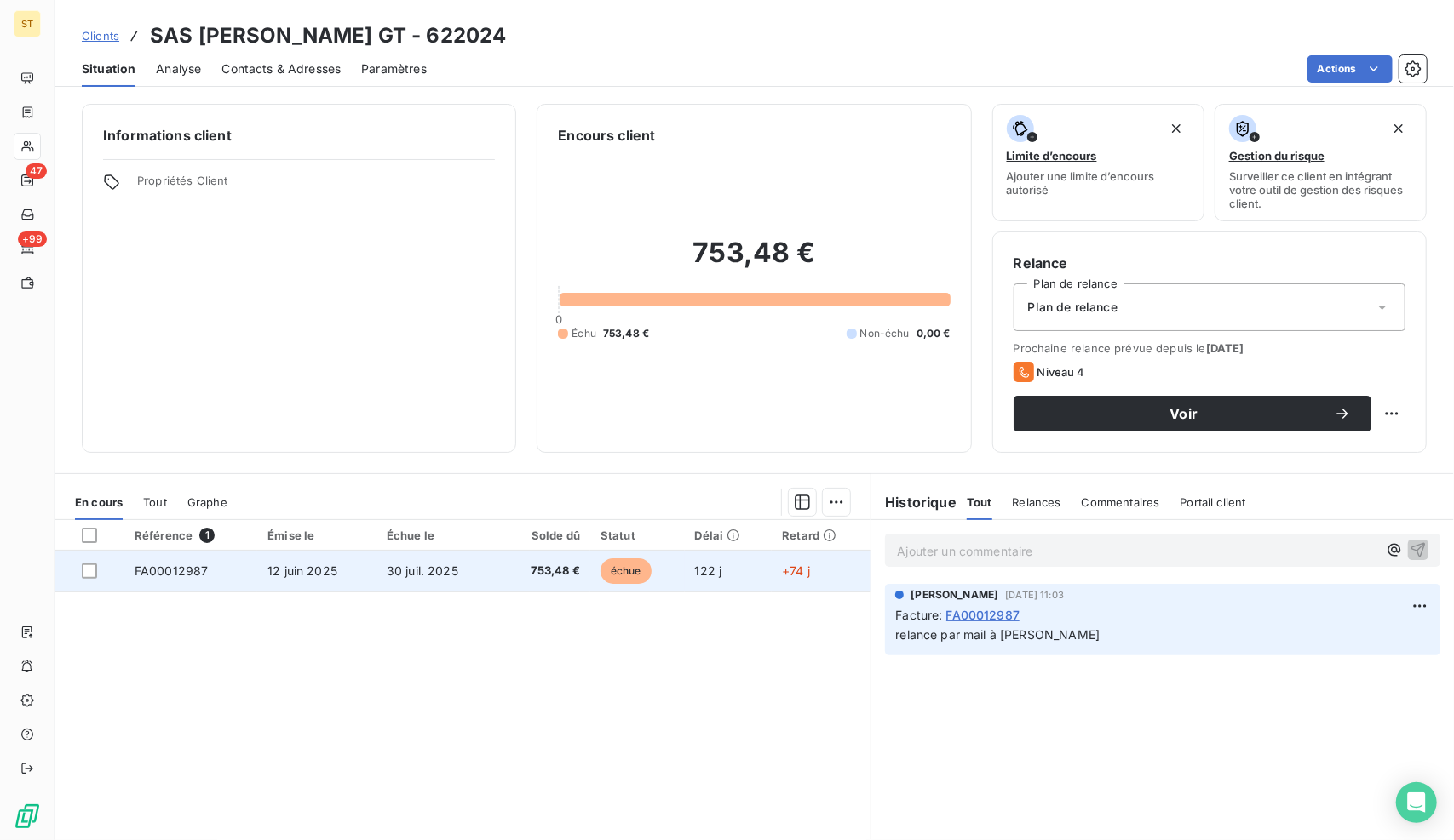
click at [473, 580] on td "30 juil. 2025" at bounding box center [437, 571] width 122 height 41
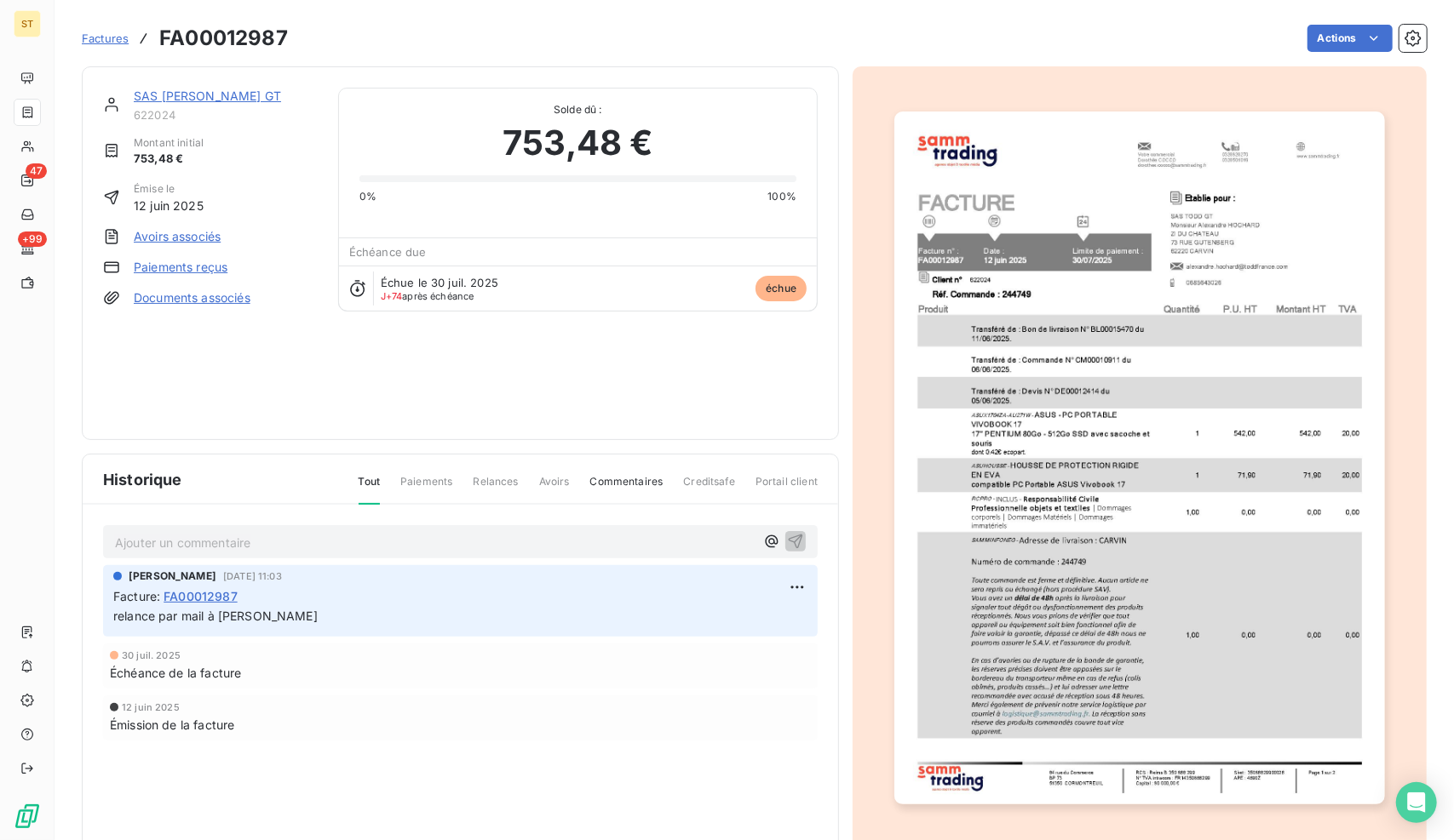
click at [262, 535] on p "Ajouter un commentaire ﻿" at bounding box center [434, 543] width 640 height 21
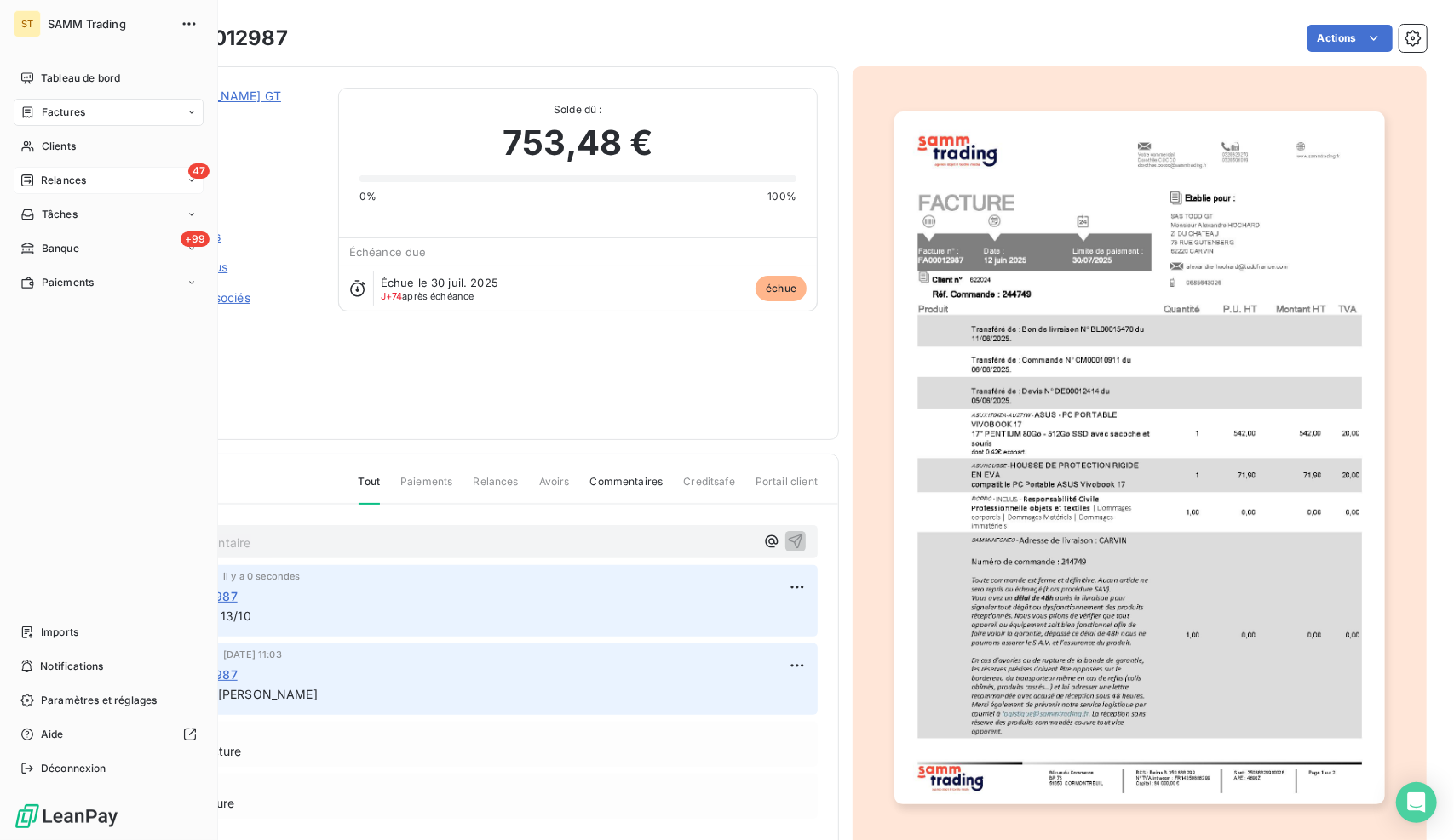
click at [41, 172] on div "47 Relances" at bounding box center [108, 180] width 190 height 27
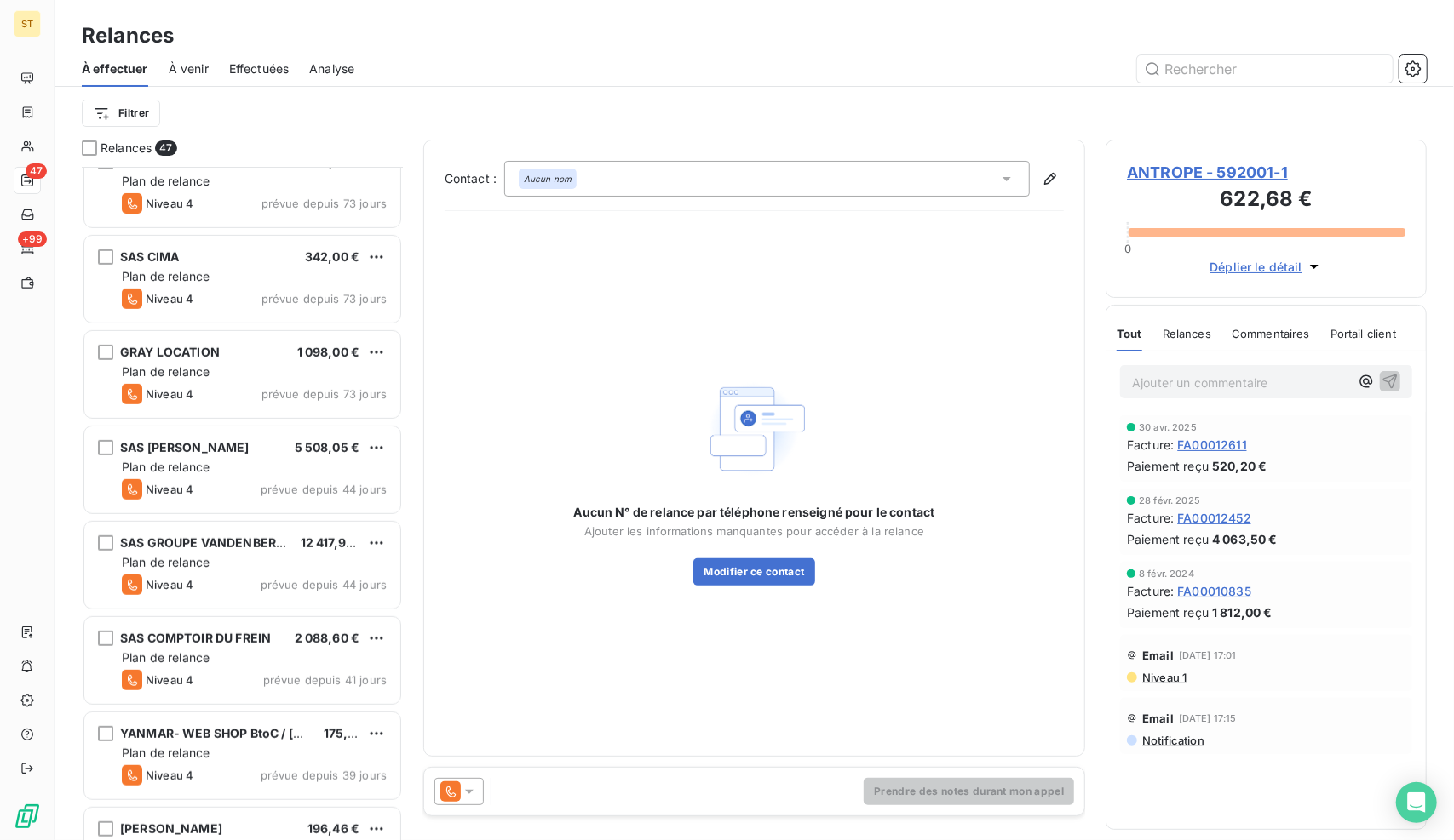
scroll to position [511, 0]
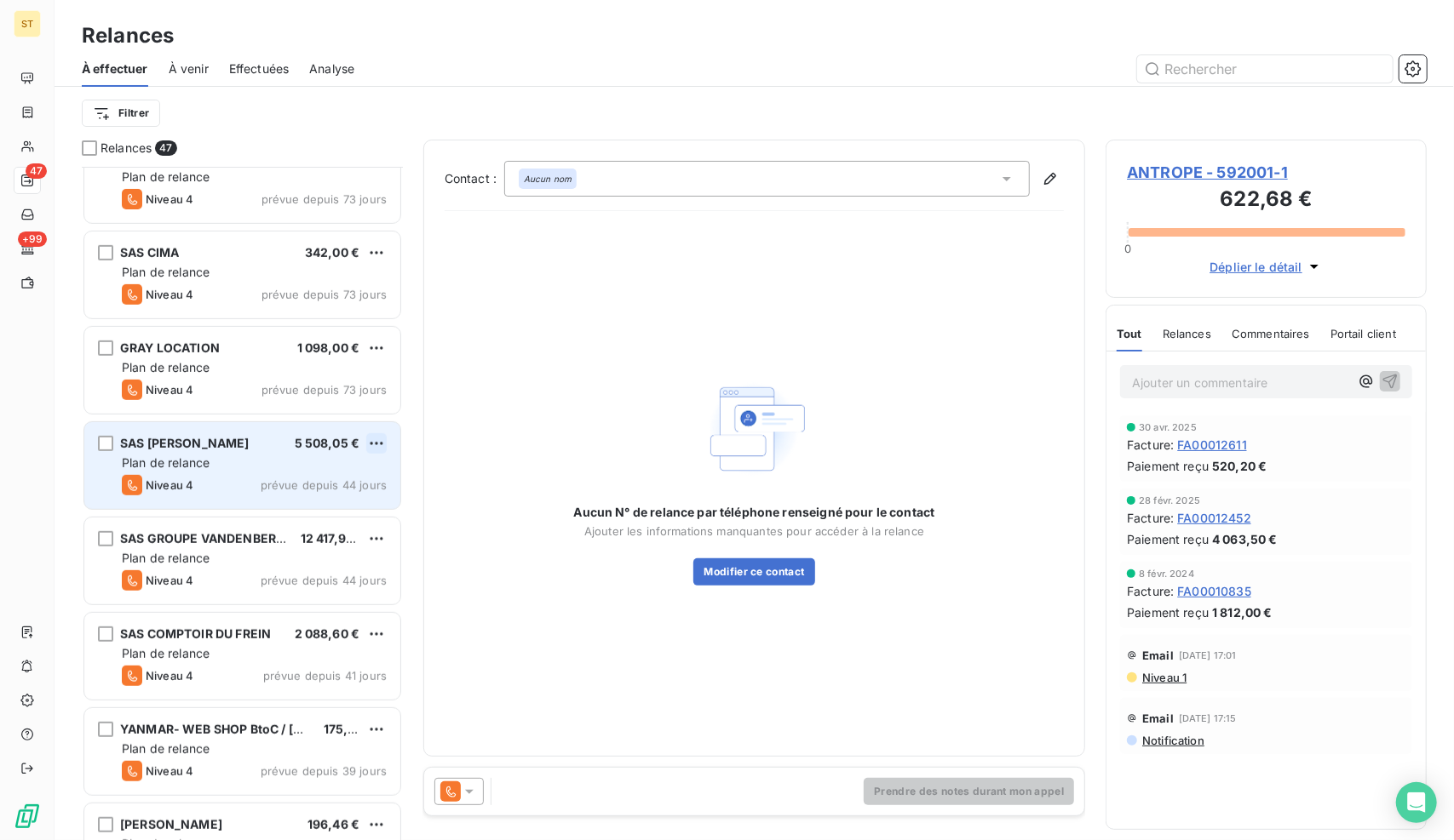
click at [377, 439] on html "ST 47 +99 Relances À effectuer À venir Effectuées Analyse Filtrer Relances 47 S…" at bounding box center [727, 420] width 1454 height 840
click at [356, 478] on div "Replanifier cette action" at bounding box center [304, 476] width 152 height 27
select select "9"
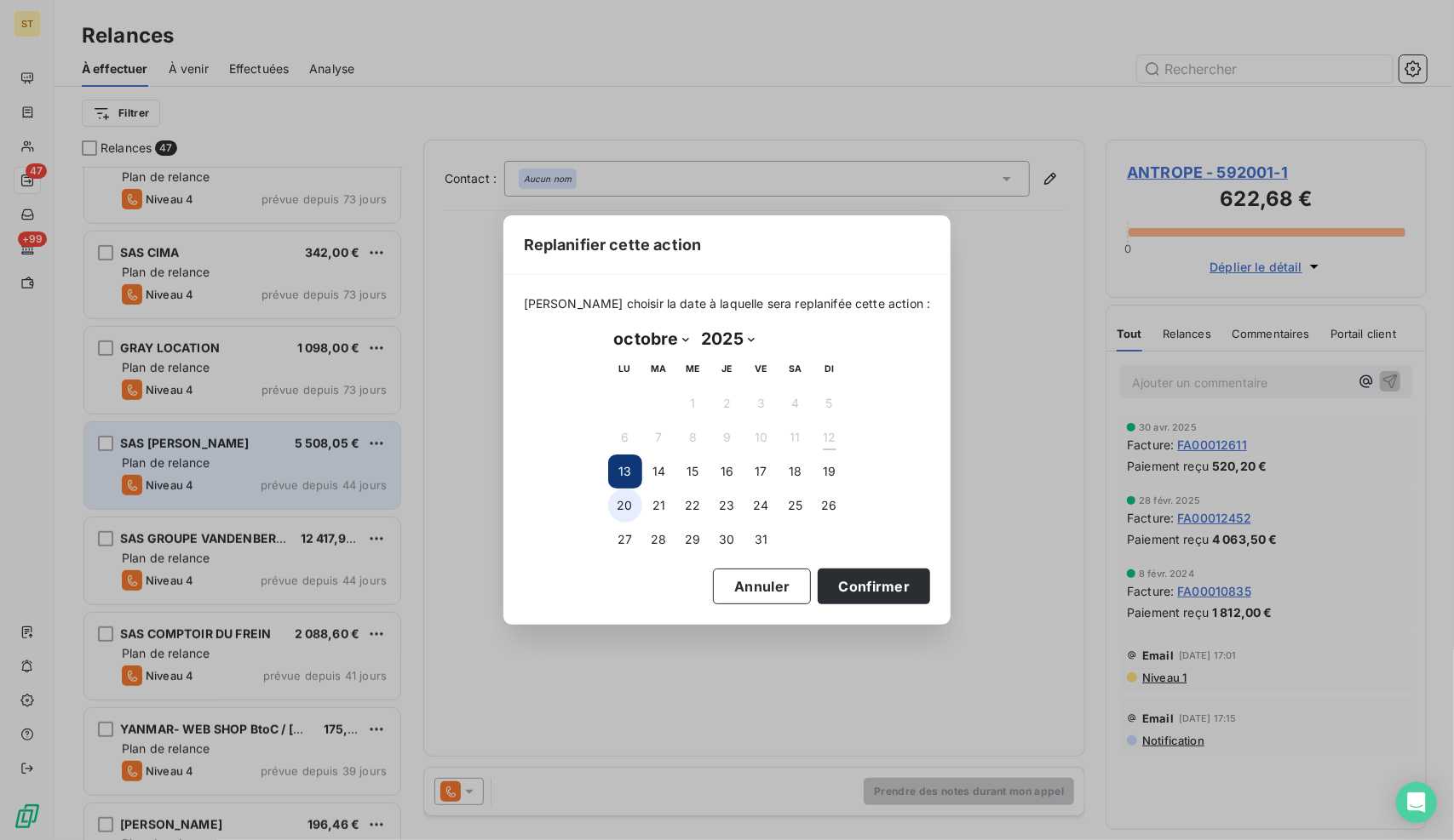
click at [617, 503] on button "20" at bounding box center [624, 505] width 34 height 34
click at [839, 582] on button "Confirmer" at bounding box center [873, 586] width 112 height 36
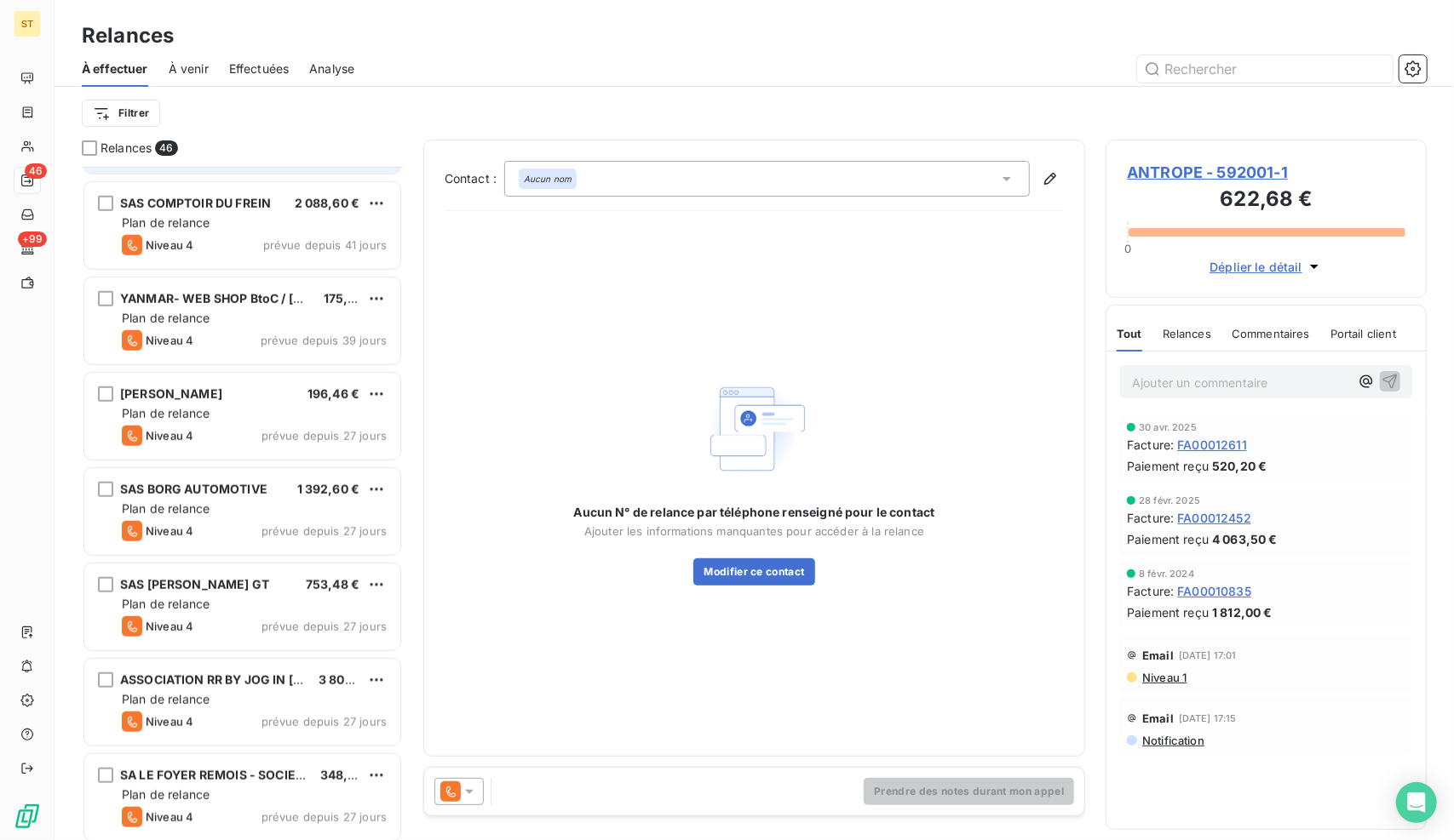
scroll to position [852, 0]
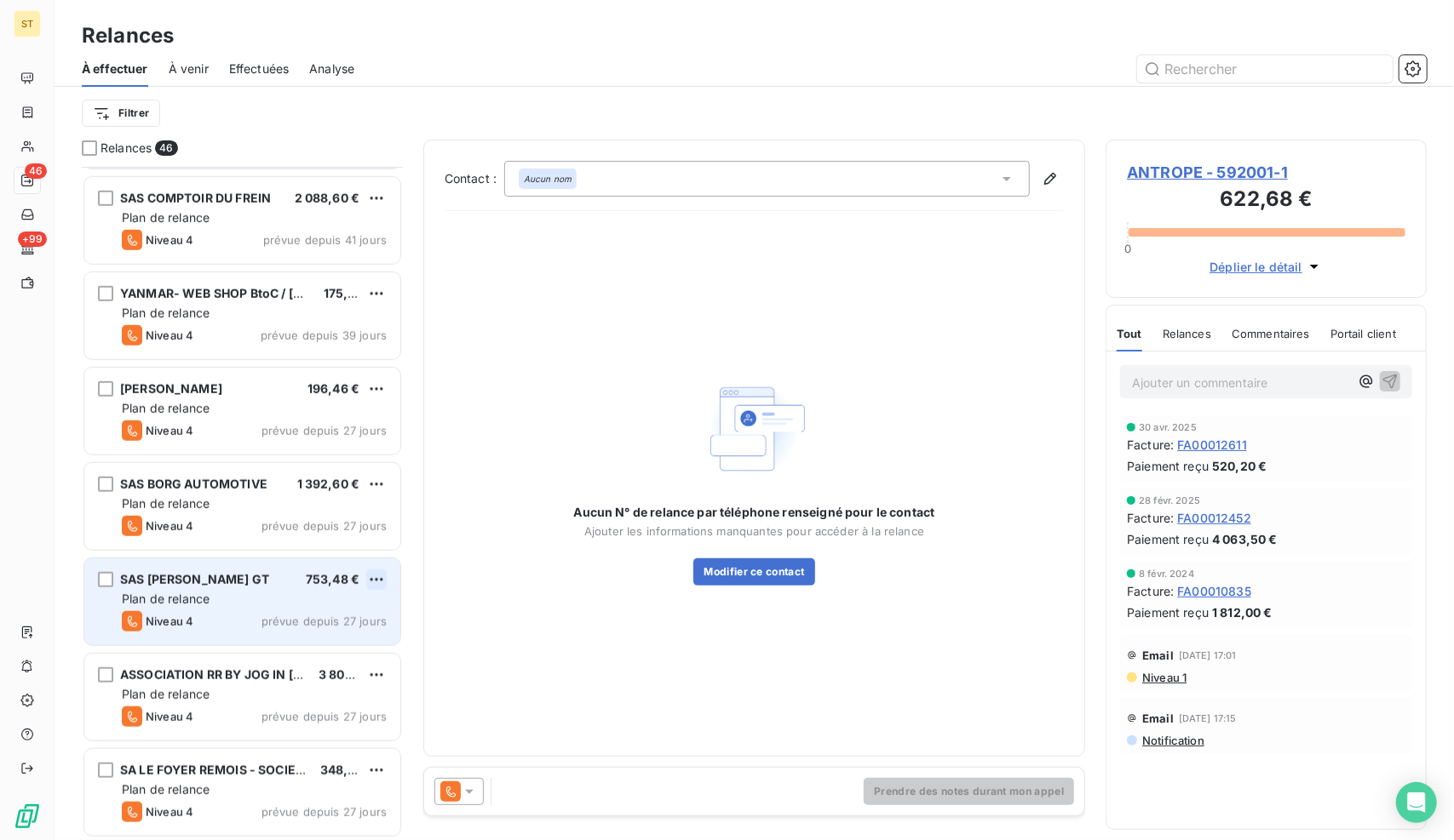
click at [371, 585] on html "ST 46 +99 Relances À effectuer À venir Effectuées Analyse Filtrer Relances 46 G…" at bounding box center [727, 420] width 1454 height 840
click at [345, 611] on div "Replanifier cette action" at bounding box center [304, 612] width 152 height 27
select select "9"
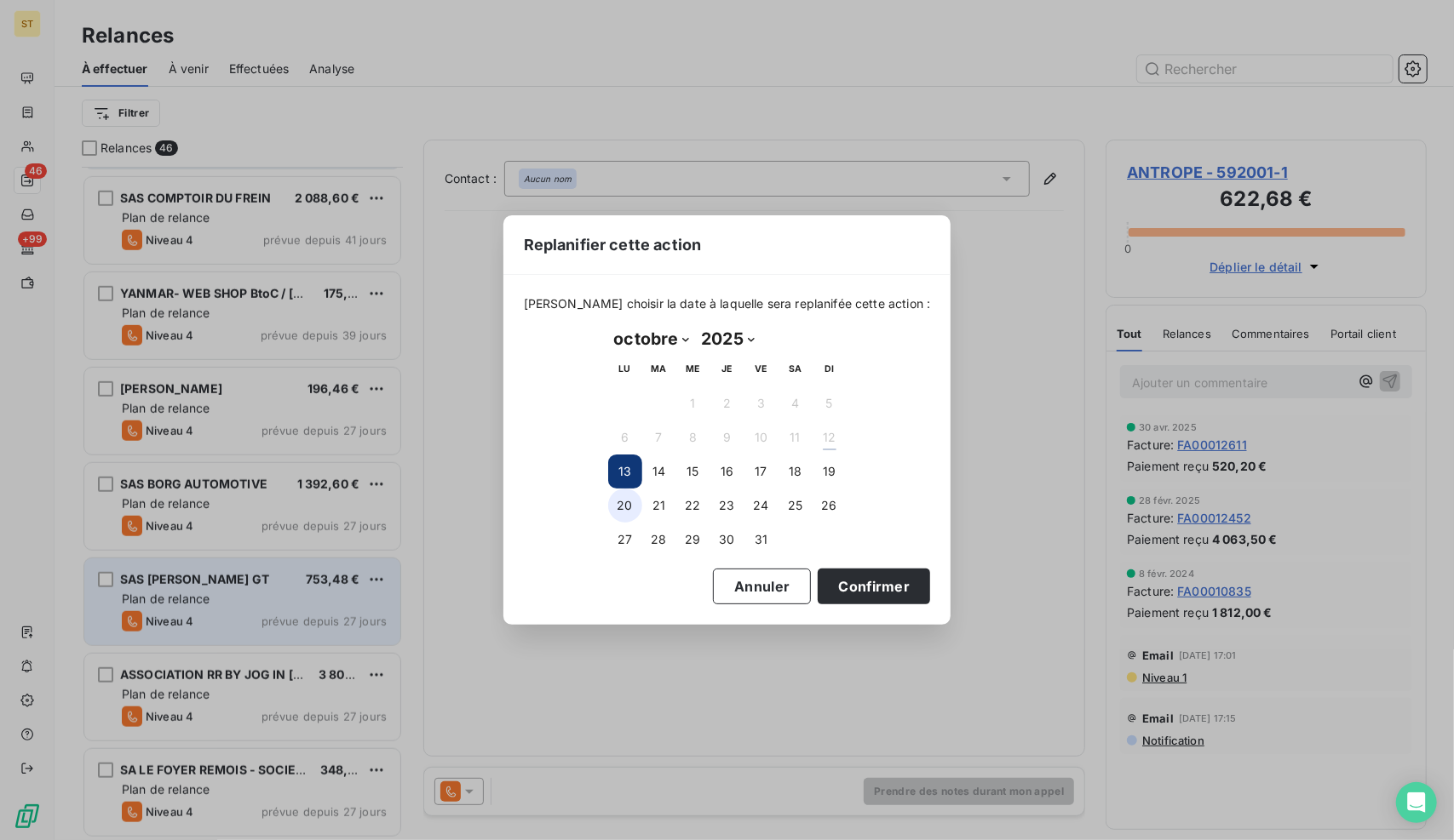
click at [619, 497] on button "20" at bounding box center [624, 505] width 34 height 34
click at [872, 585] on button "Confirmer" at bounding box center [873, 586] width 112 height 36
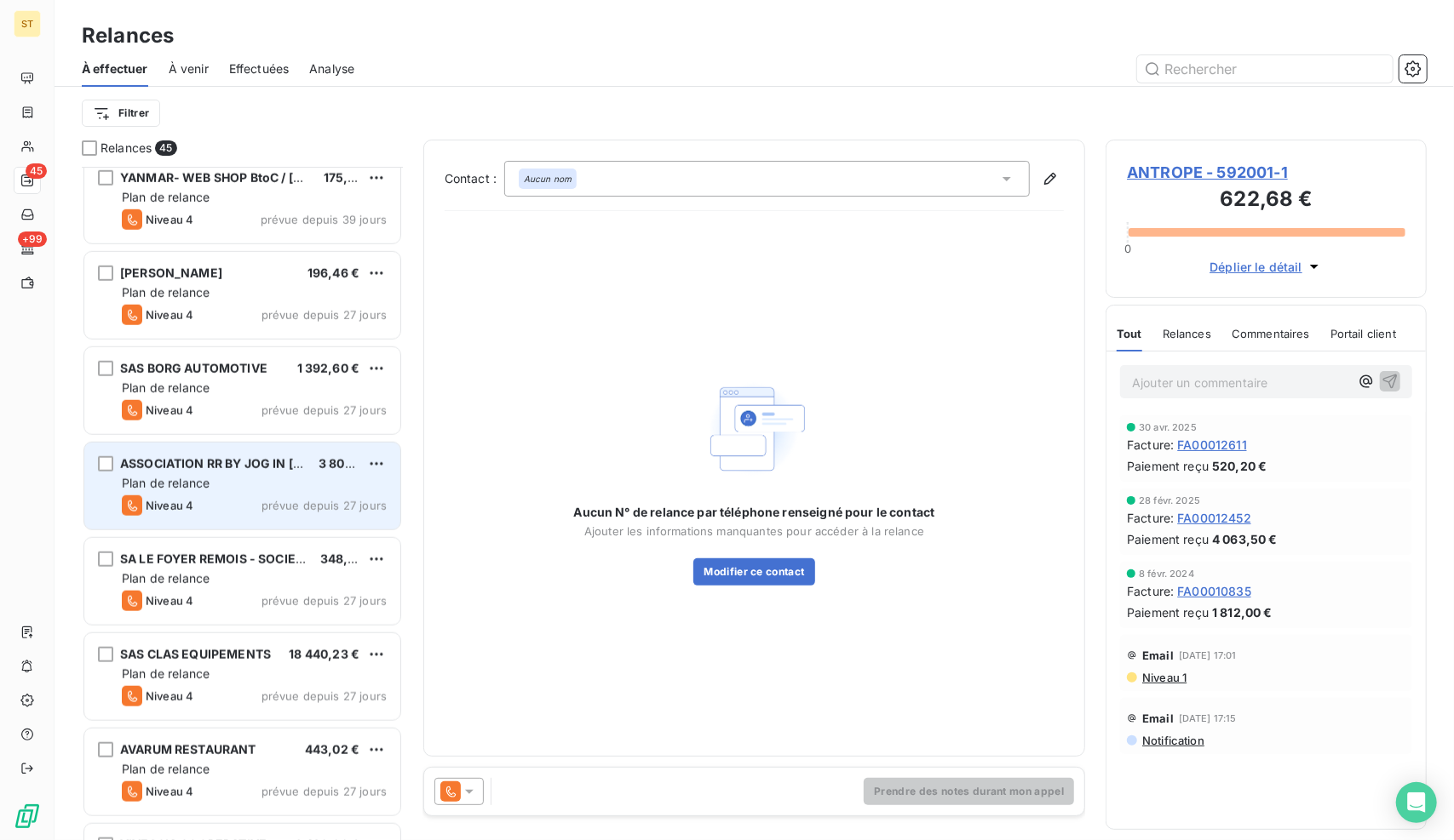
scroll to position [1106, 0]
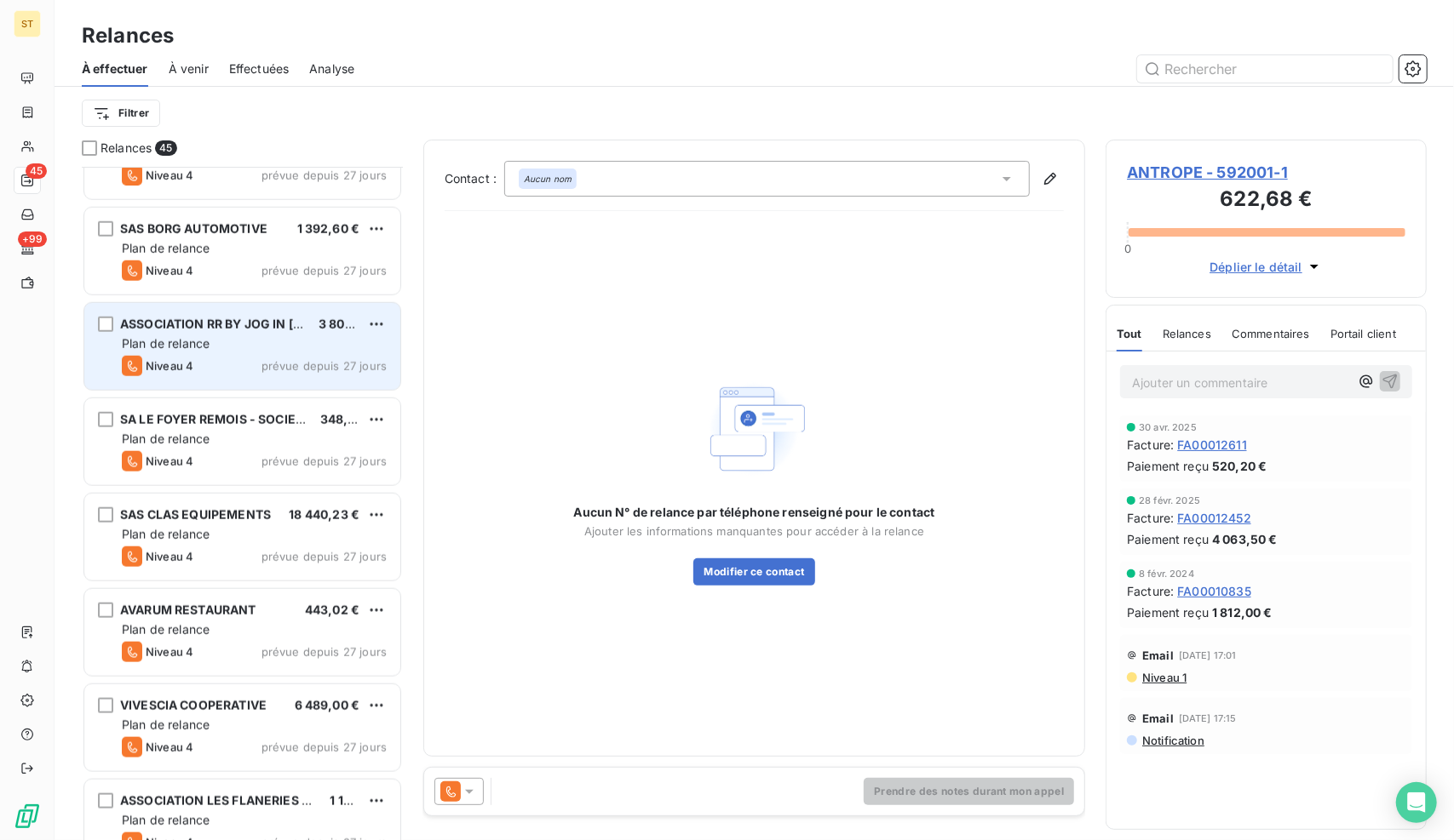
click at [243, 339] on div "Plan de relance" at bounding box center [254, 344] width 264 height 17
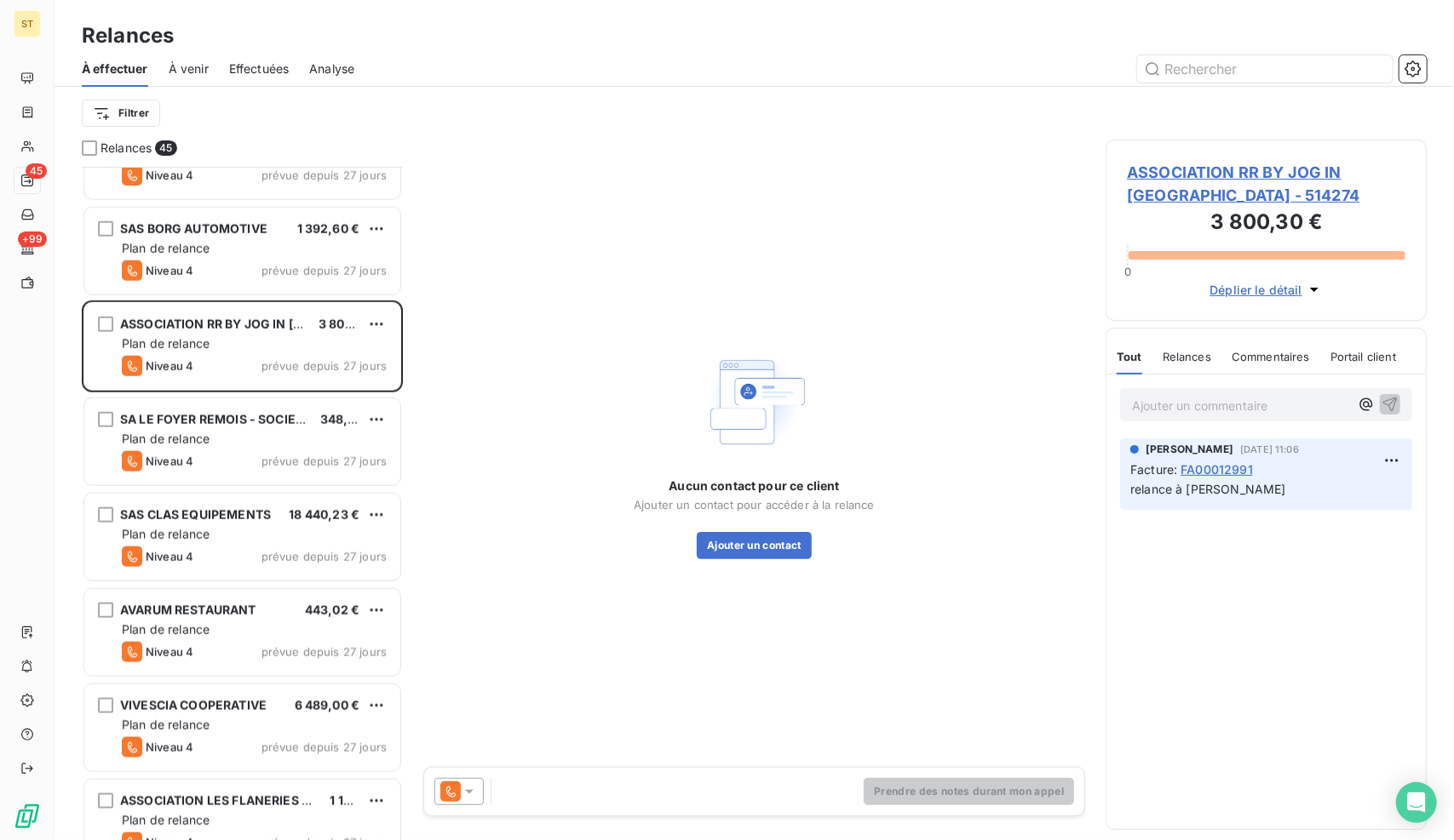
click at [1289, 171] on span "ASSOCIATION RR BY JOG IN [GEOGRAPHIC_DATA] - 514274" at bounding box center [1266, 184] width 279 height 46
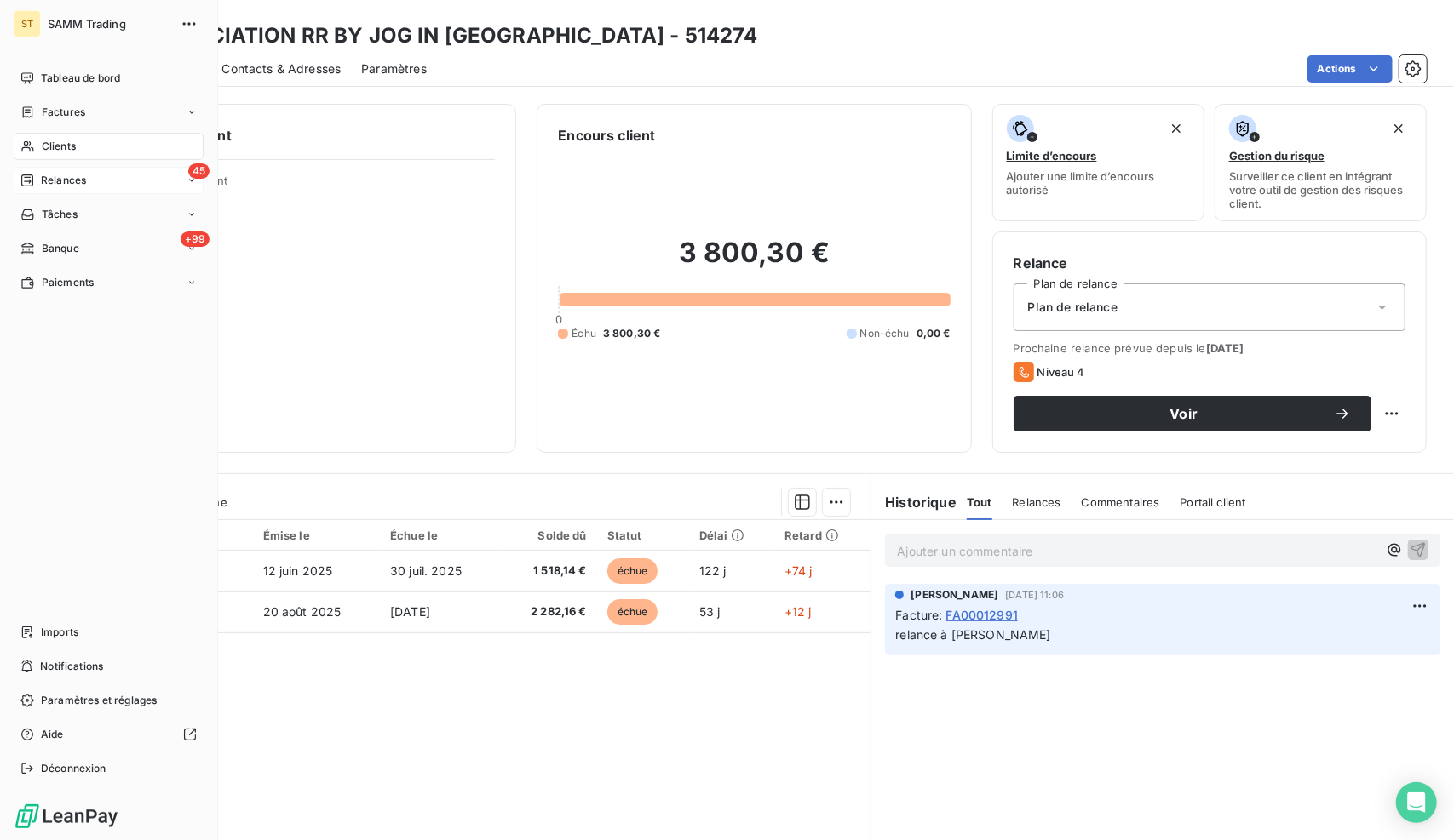
click at [47, 185] on span "Relances" at bounding box center [63, 180] width 45 height 15
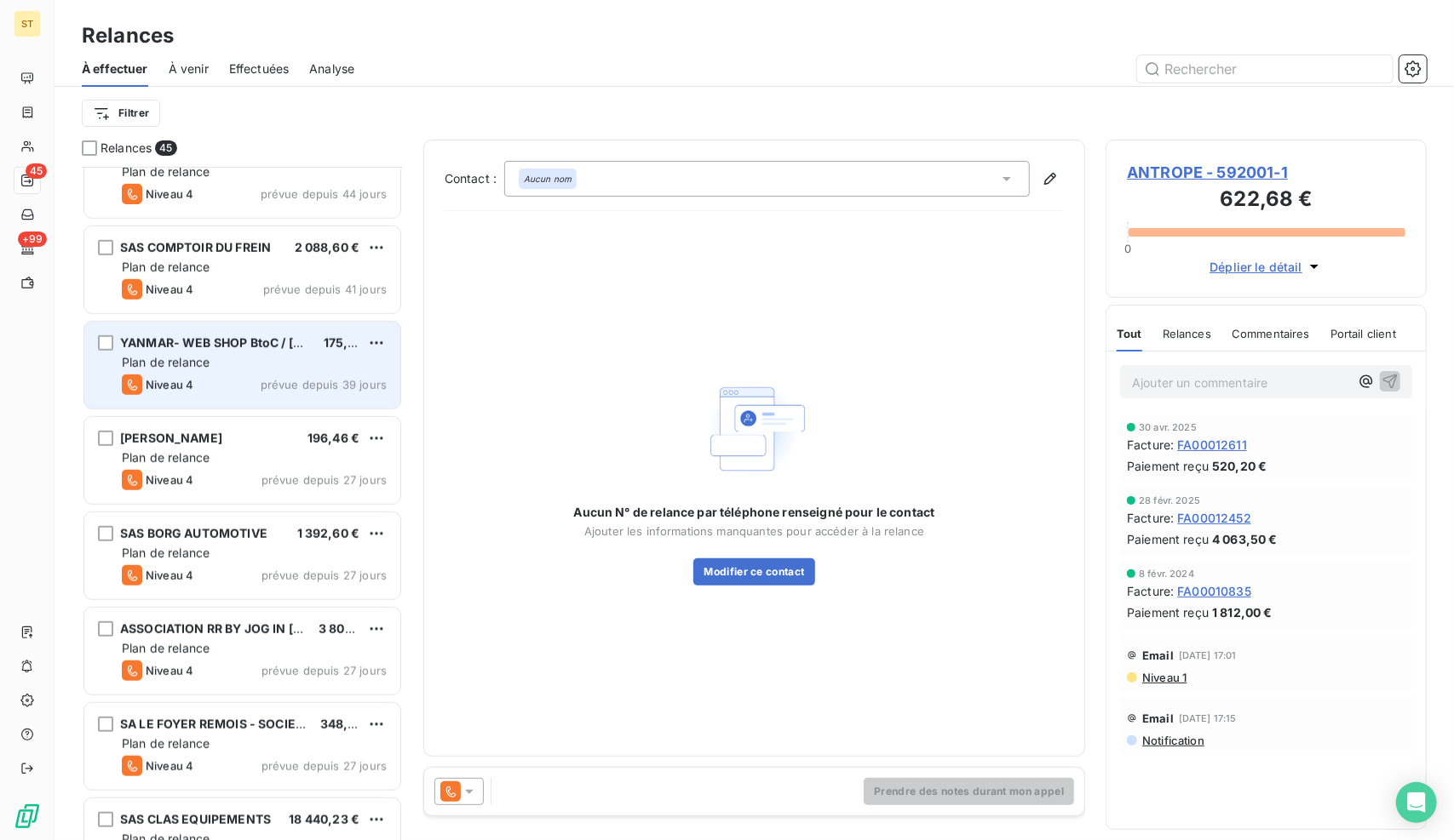
scroll to position [936, 0]
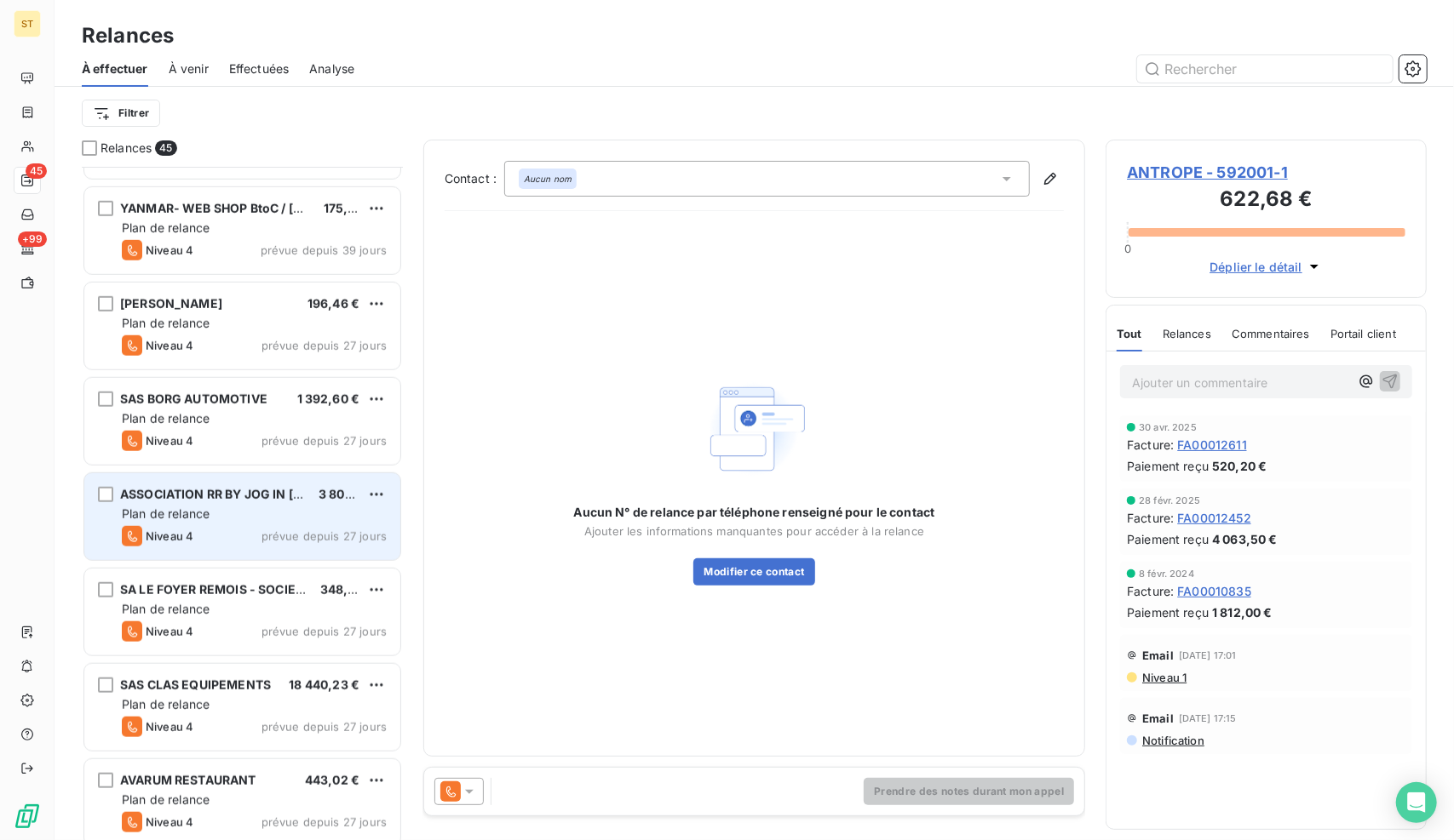
click at [216, 511] on div "Plan de relance" at bounding box center [254, 514] width 264 height 17
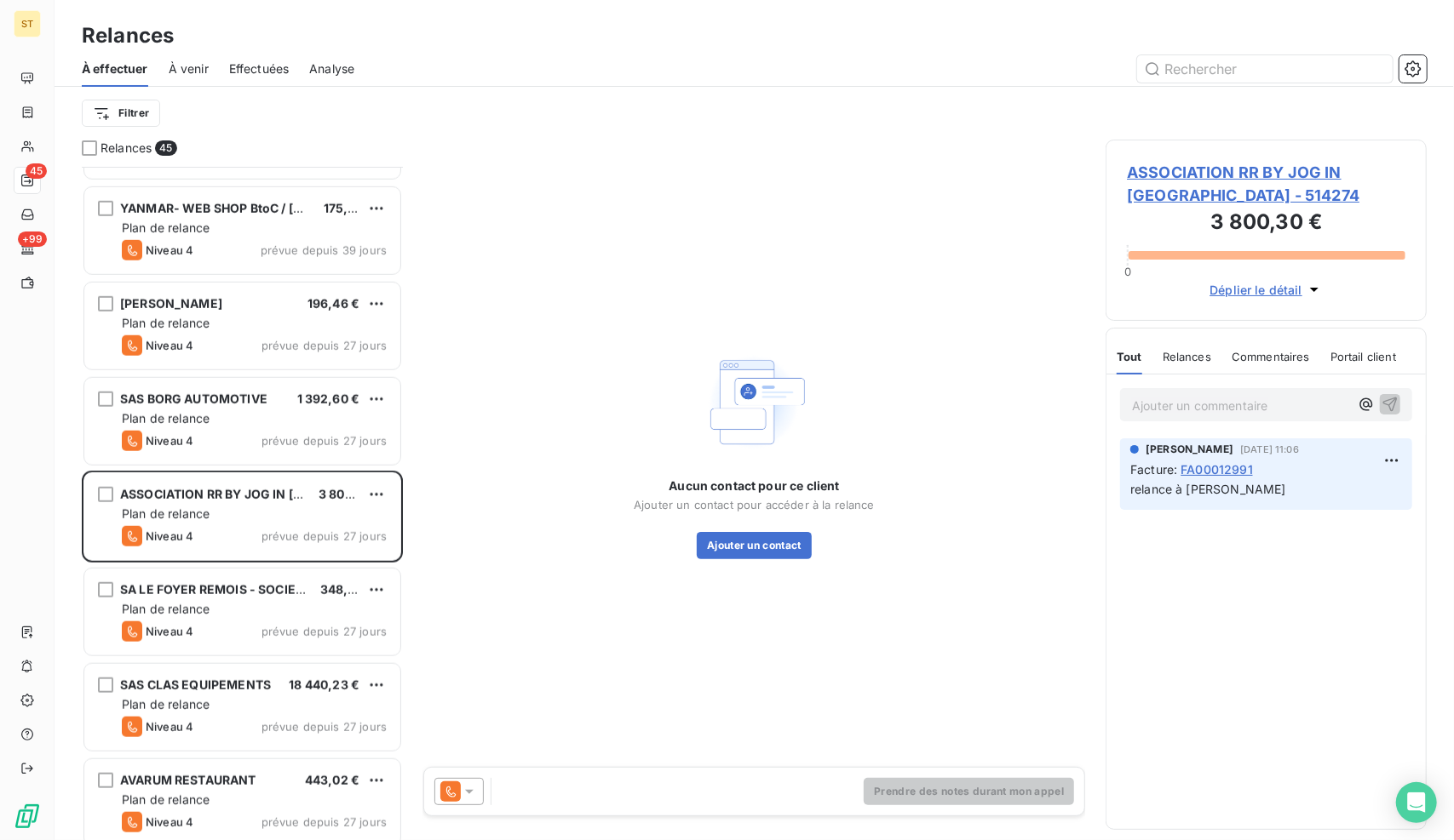
click at [1164, 185] on span "ASSOCIATION RR BY JOG IN [GEOGRAPHIC_DATA] - 514274" at bounding box center [1266, 184] width 279 height 46
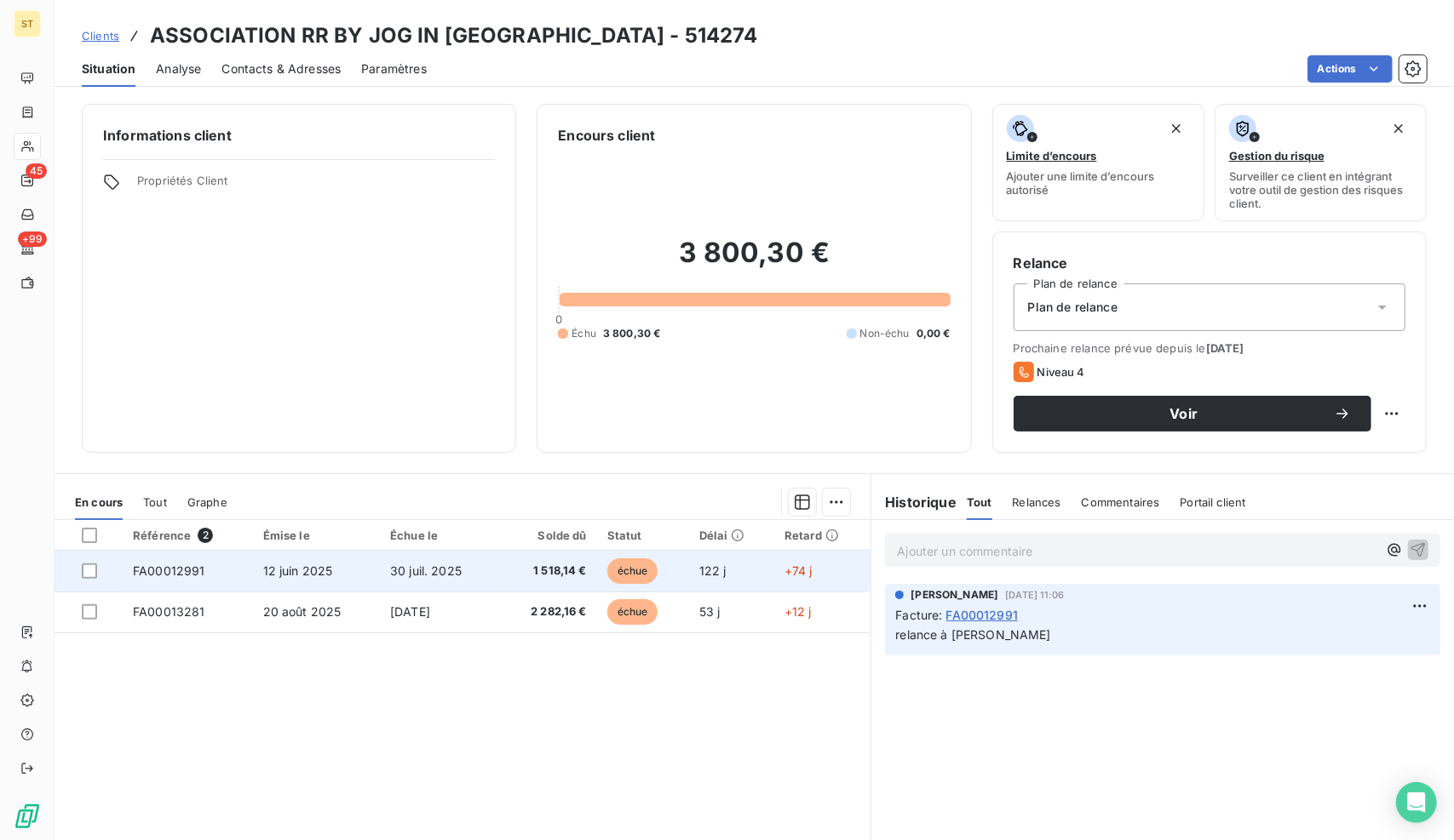
click at [399, 563] on span "30 juil. 2025" at bounding box center [425, 570] width 71 height 14
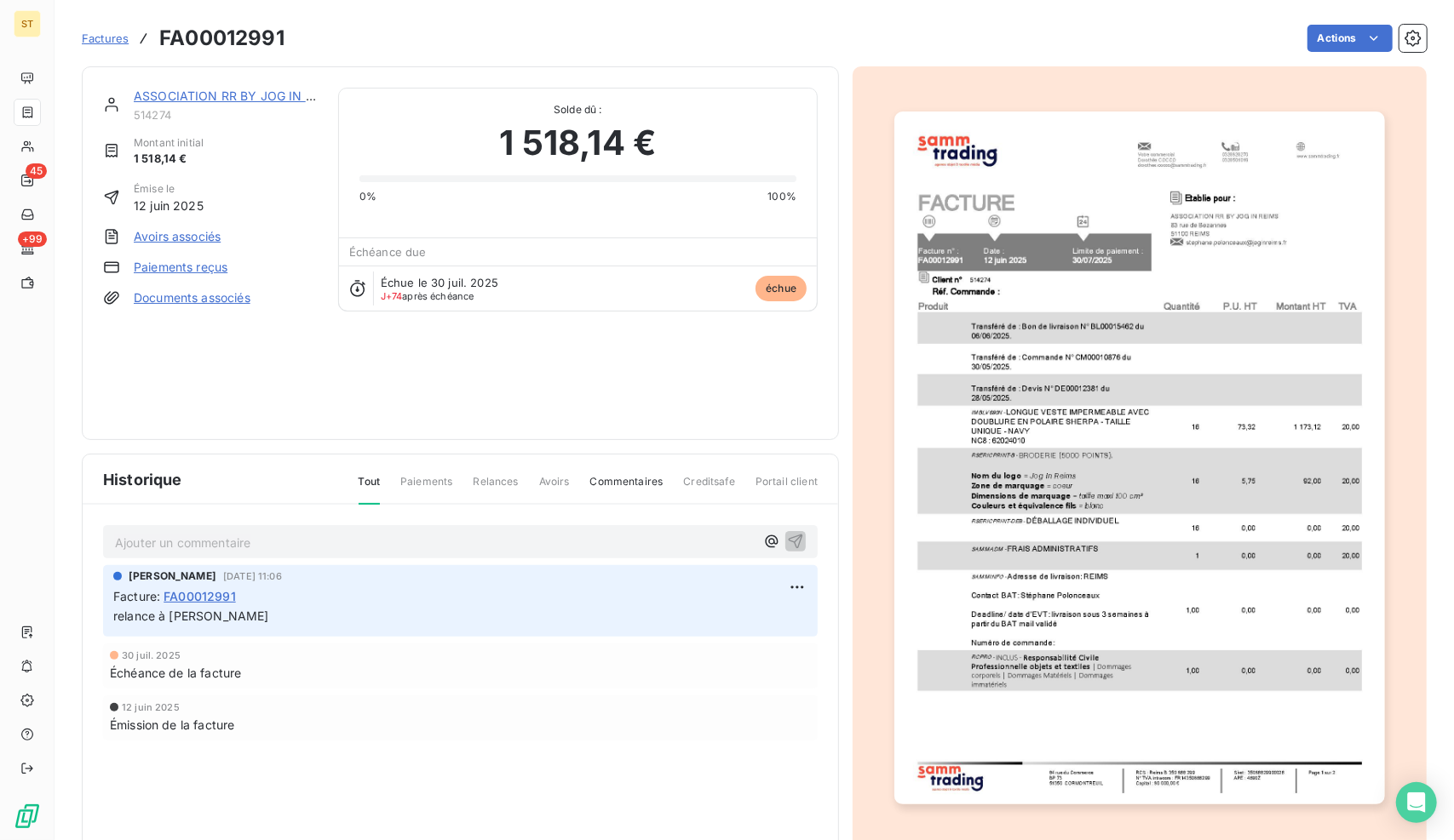
click at [209, 262] on link "Paiements reçus" at bounding box center [180, 267] width 94 height 17
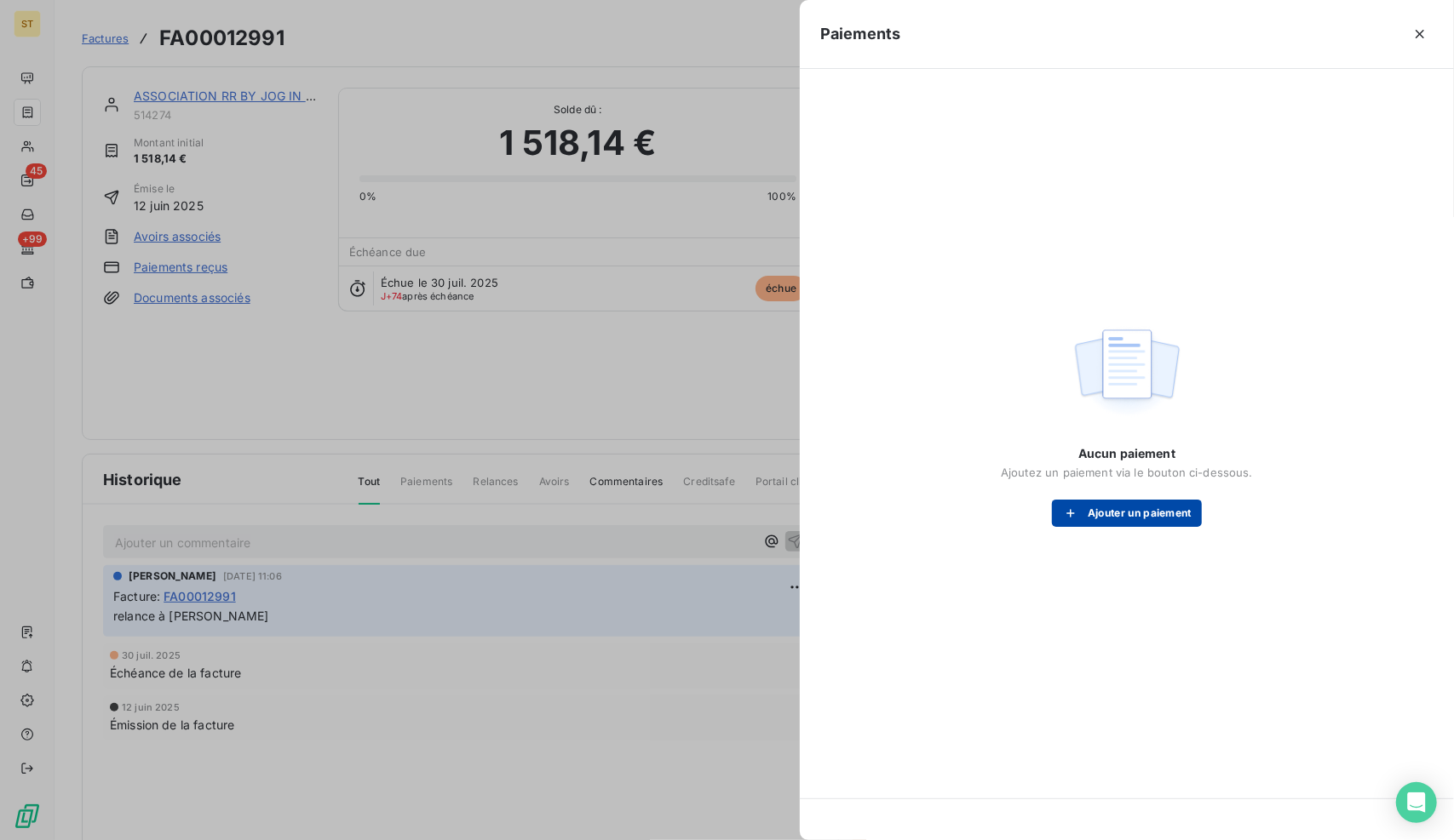
click at [1131, 511] on button "Ajouter un paiement" at bounding box center [1126, 513] width 150 height 27
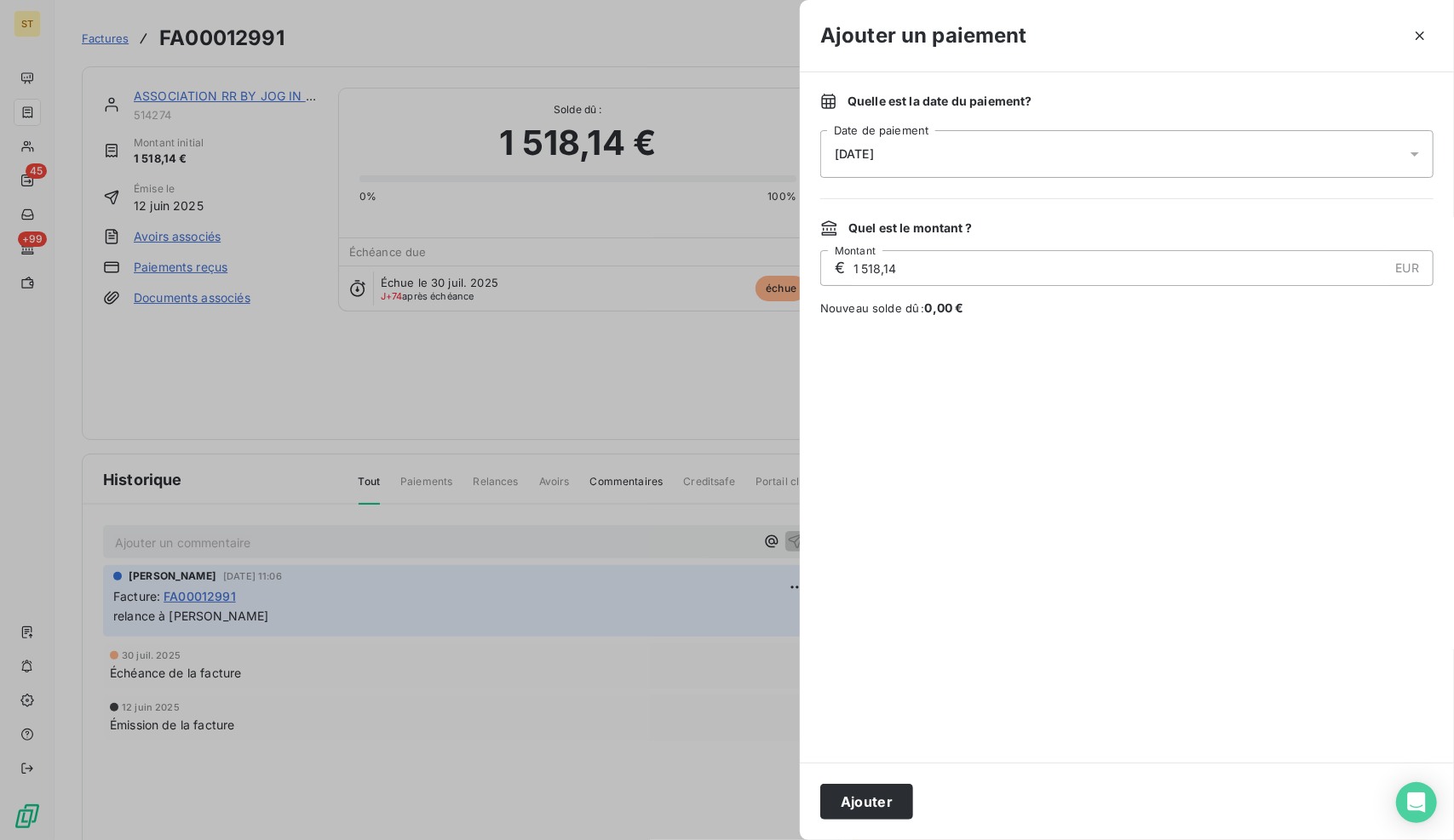
click at [924, 153] on div "[DATE]" at bounding box center [1126, 153] width 613 height 47
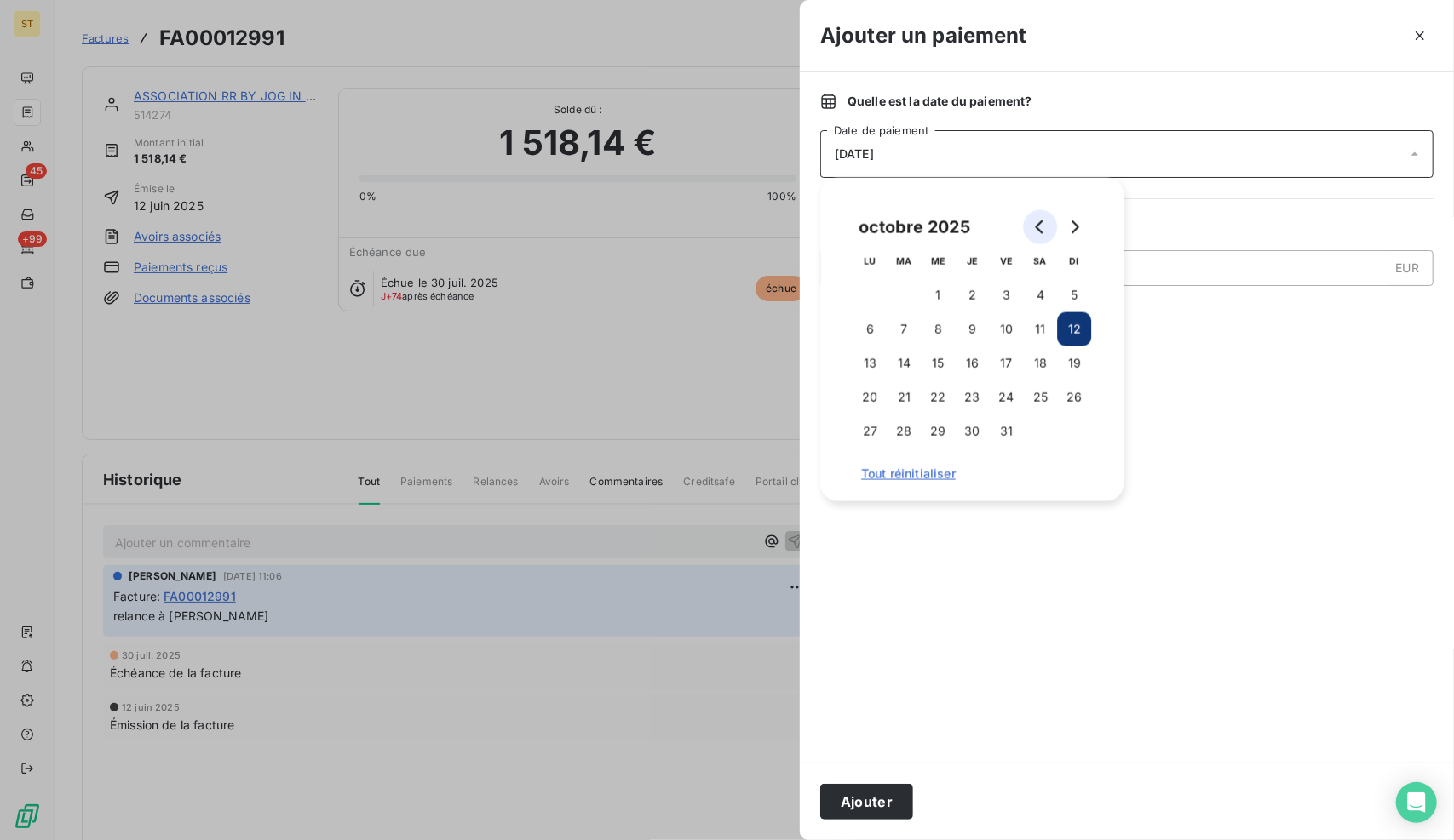
click at [1045, 230] on icon "Go to previous month" at bounding box center [1040, 228] width 14 height 14
click at [974, 423] on button "28" at bounding box center [971, 431] width 34 height 34
click at [968, 658] on div at bounding box center [1126, 539] width 613 height 405
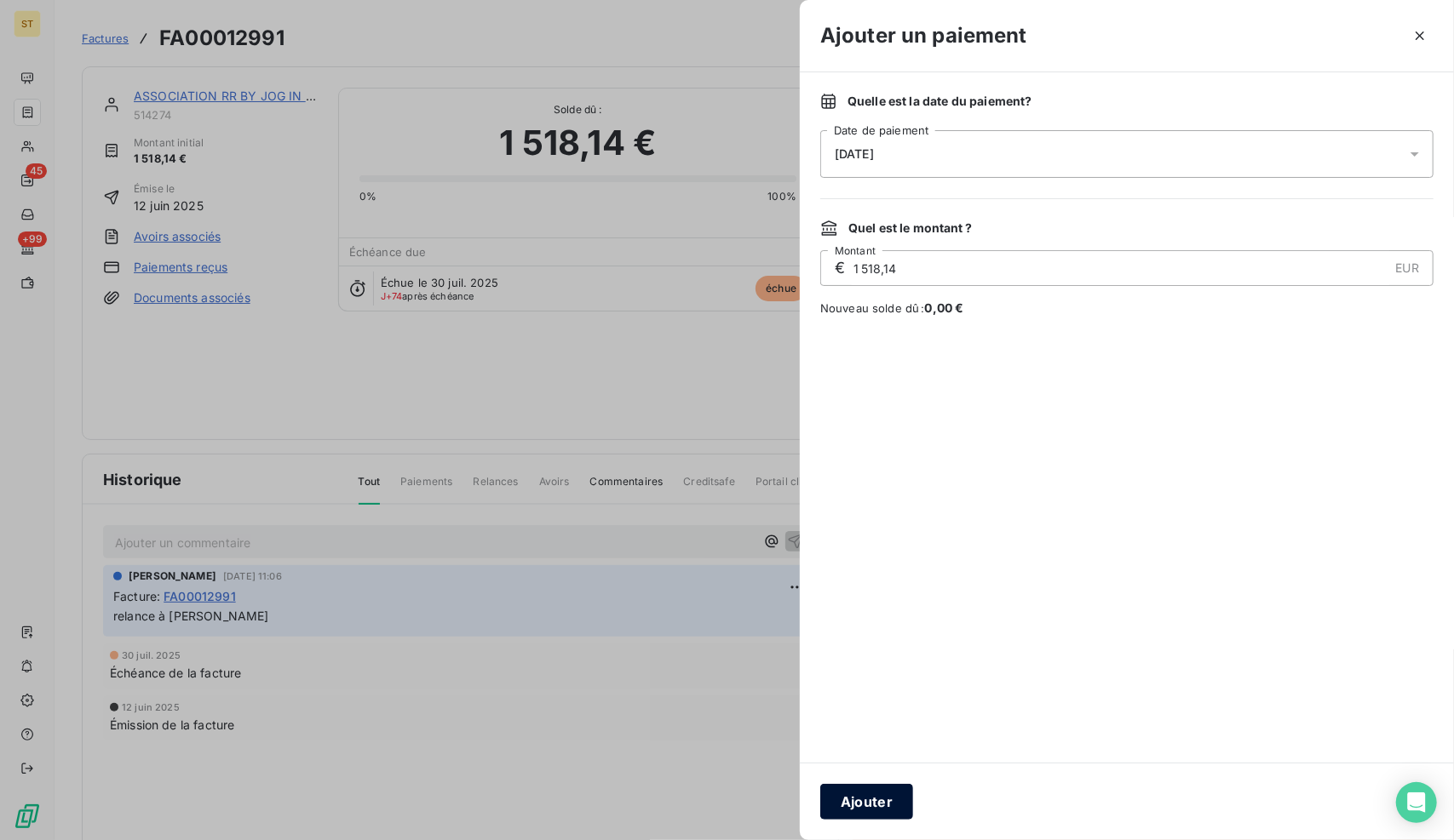
click at [873, 799] on button "Ajouter" at bounding box center [866, 801] width 93 height 36
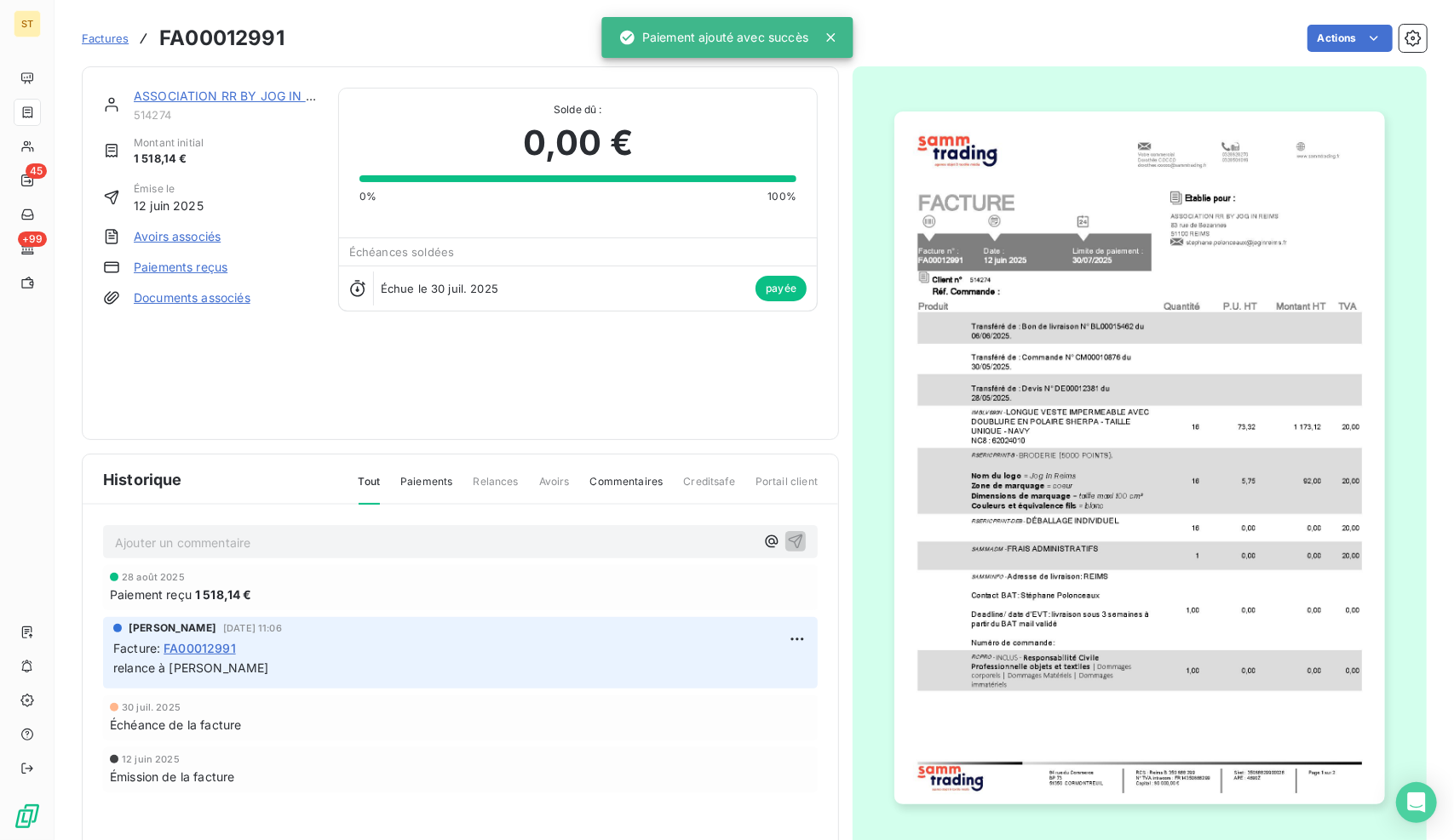
click at [293, 94] on link "ASSOCIATION RR BY JOG IN [GEOGRAPHIC_DATA]" at bounding box center [282, 95] width 295 height 14
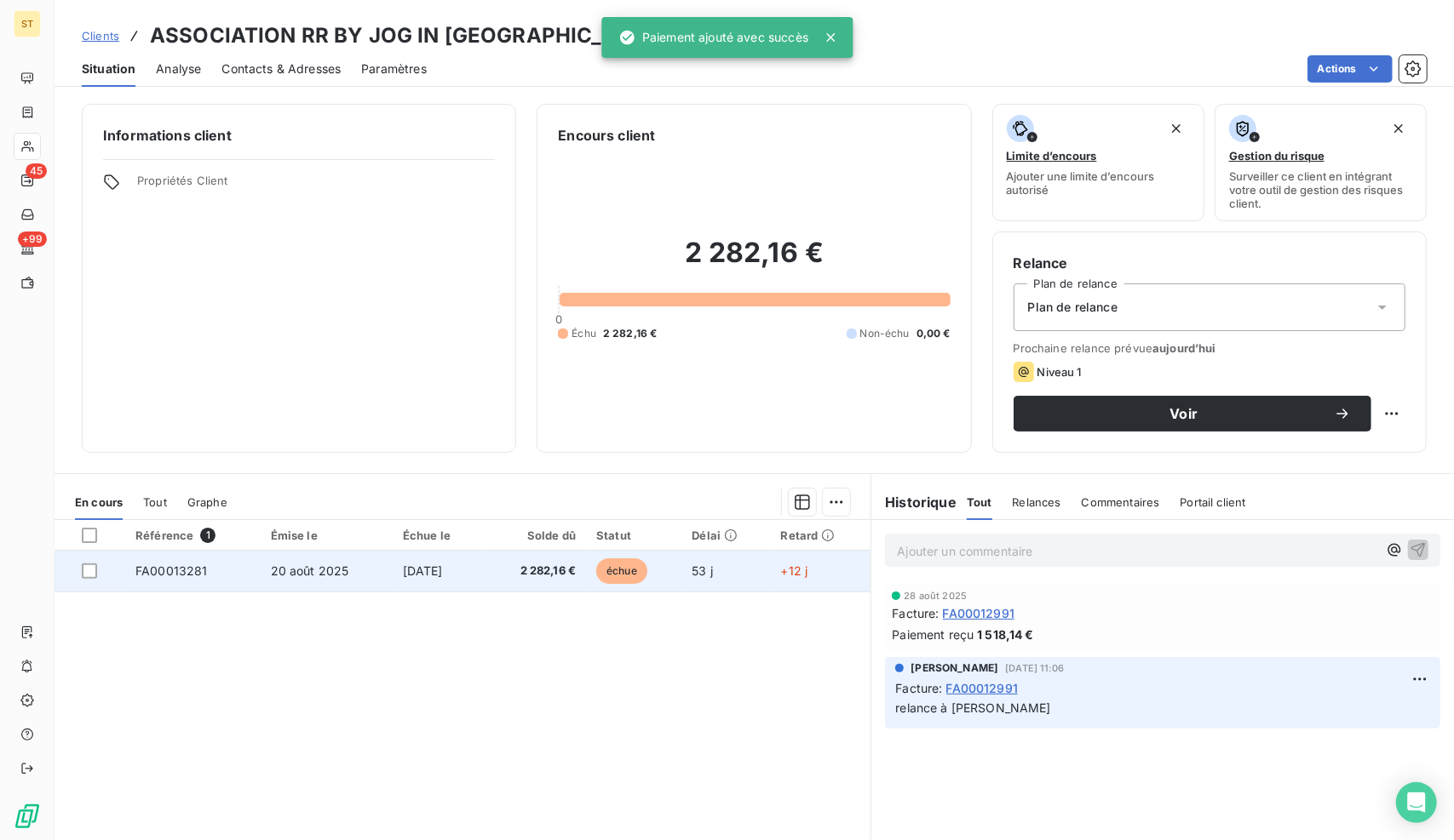
click at [315, 579] on td "20 août 2025" at bounding box center [326, 571] width 132 height 41
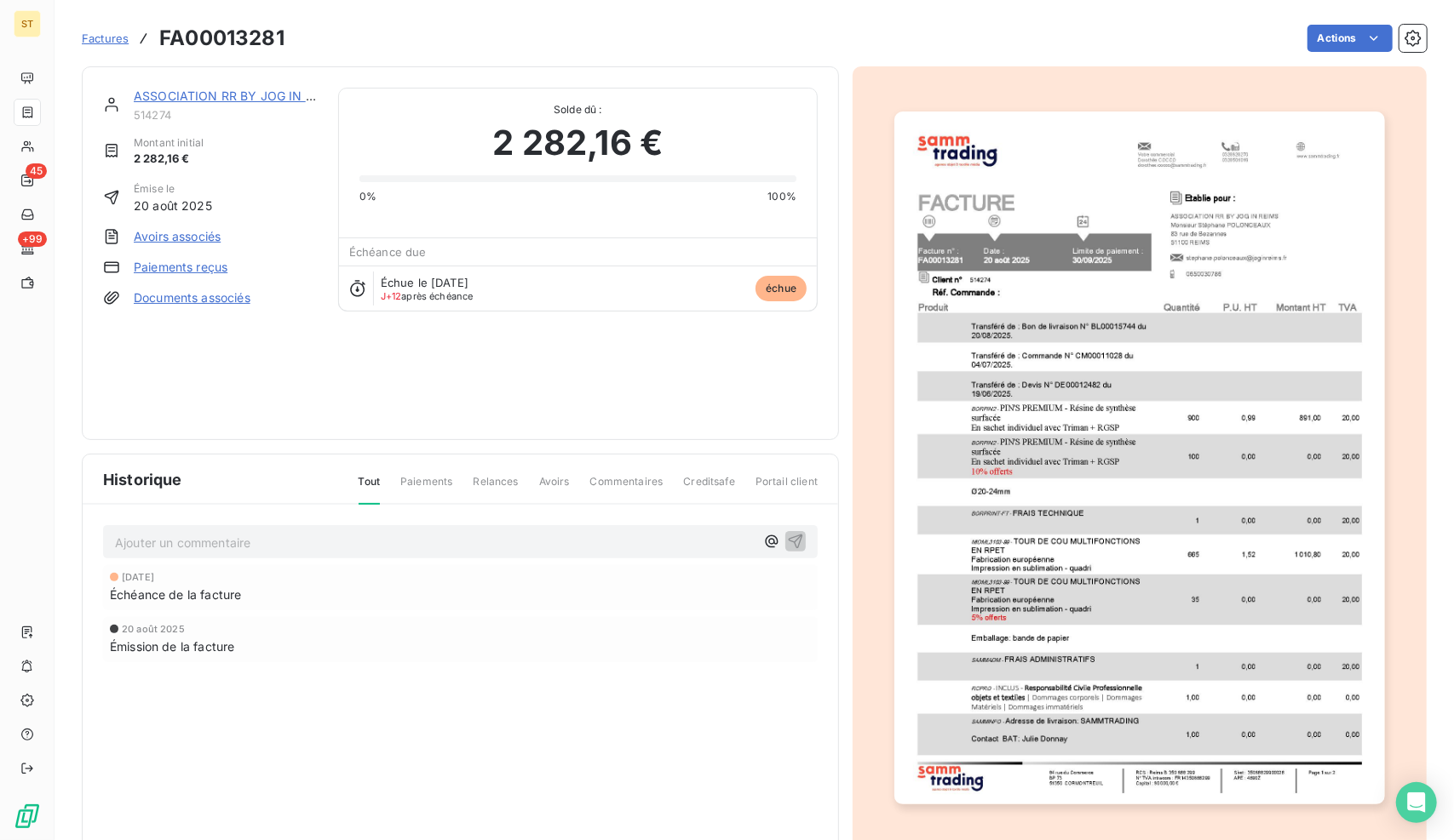
click at [182, 264] on link "Paiements reçus" at bounding box center [180, 267] width 94 height 17
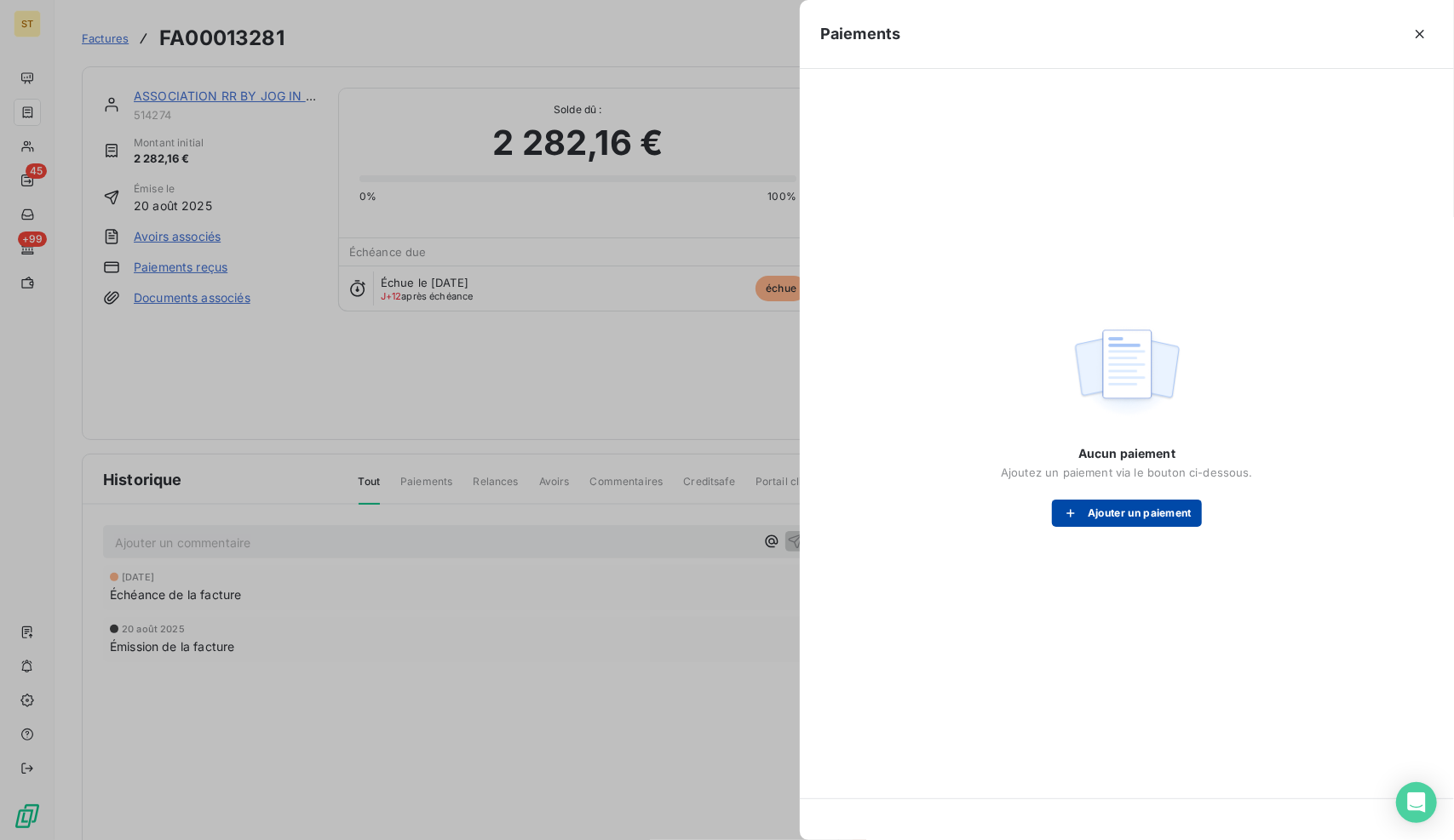
click at [1135, 526] on button "Ajouter un paiement" at bounding box center [1126, 513] width 150 height 27
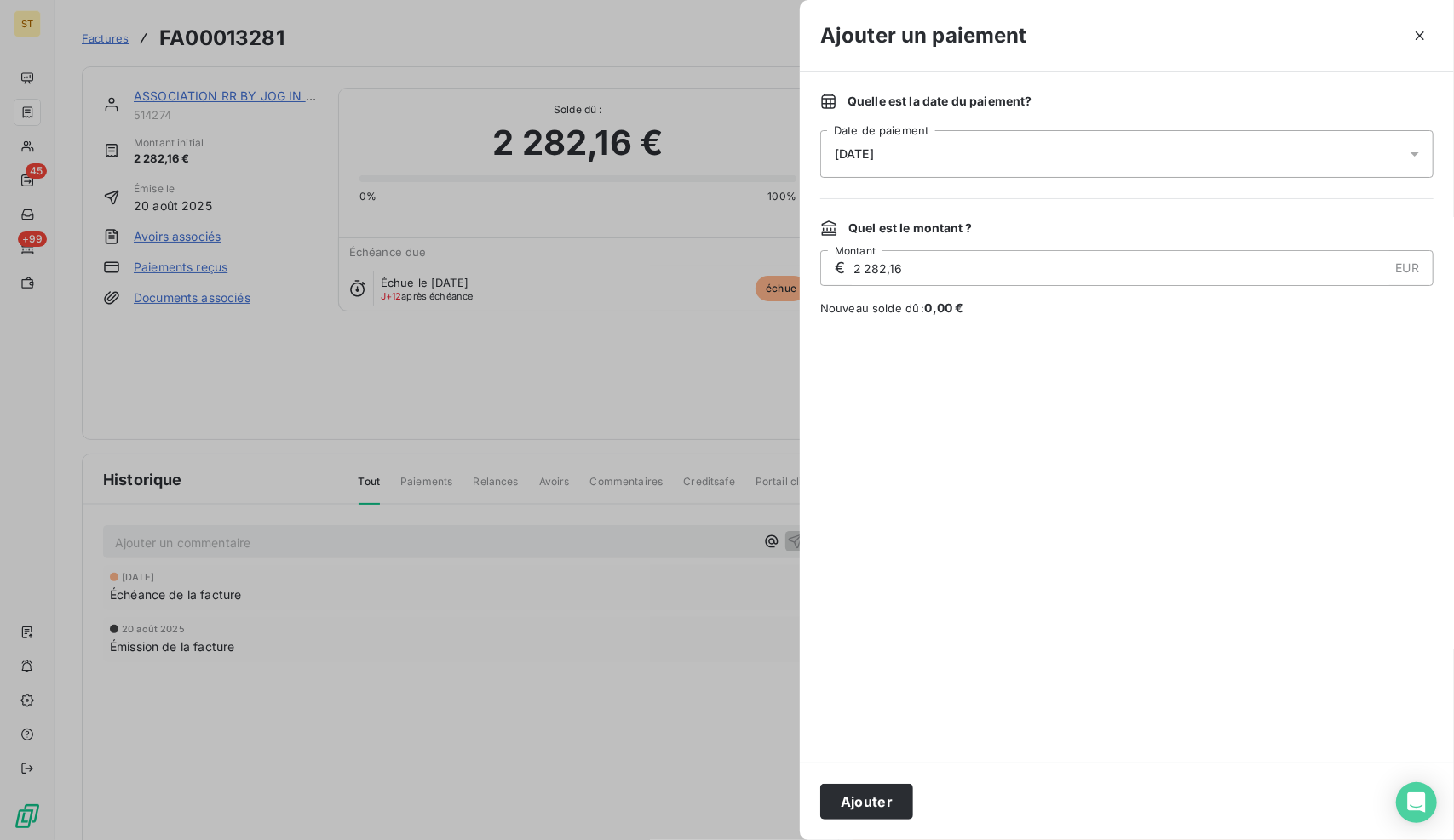
click at [885, 163] on div "[DATE]" at bounding box center [1126, 153] width 613 height 47
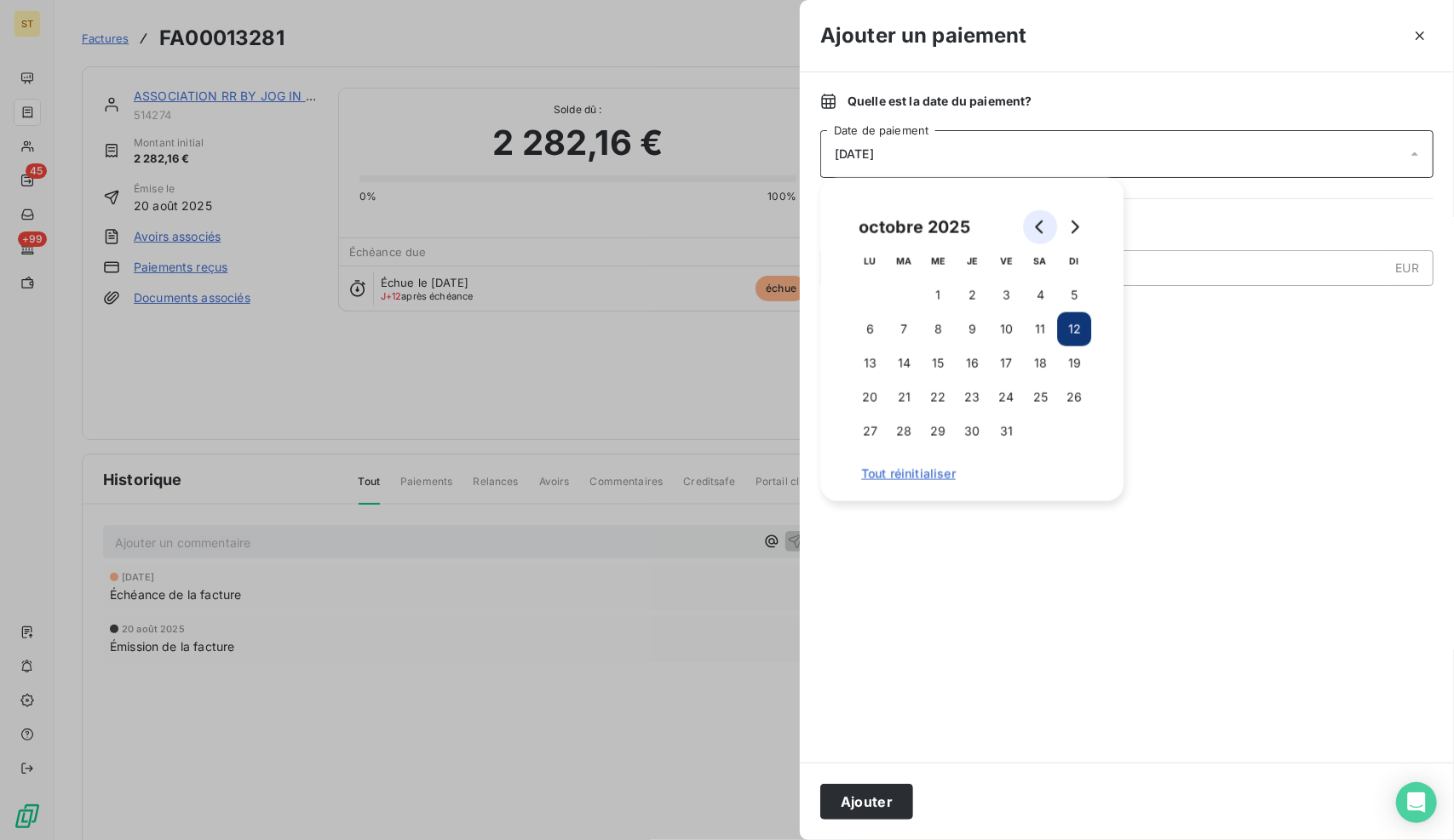
click at [1048, 231] on button "Go to previous month" at bounding box center [1039, 227] width 34 height 34
click at [1086, 230] on button "Go to next month" at bounding box center [1073, 227] width 34 height 34
click at [891, 303] on button "2" at bounding box center [903, 295] width 34 height 34
click at [863, 295] on button "1" at bounding box center [868, 295] width 34 height 34
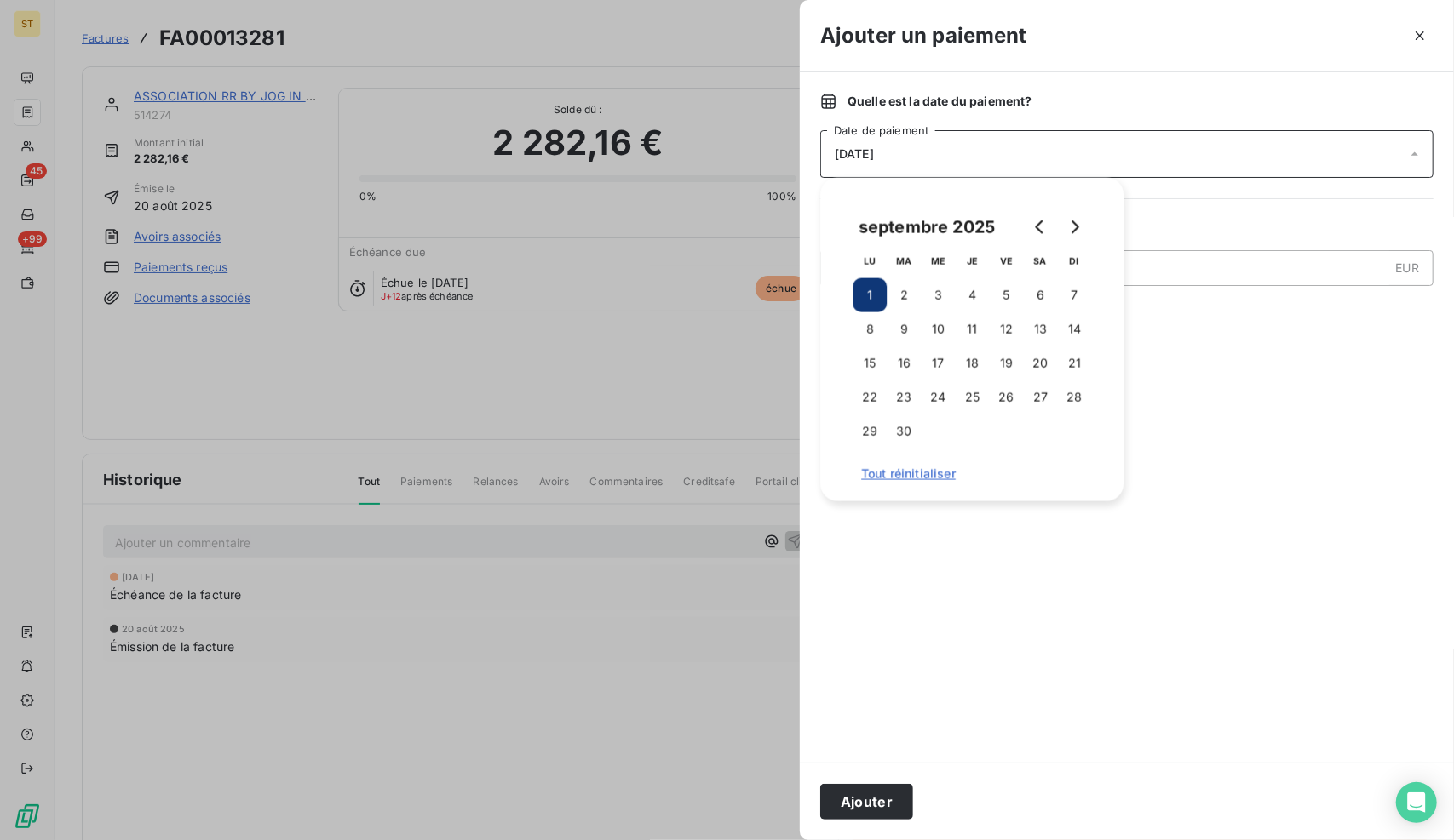
click at [941, 574] on div at bounding box center [1126, 539] width 613 height 405
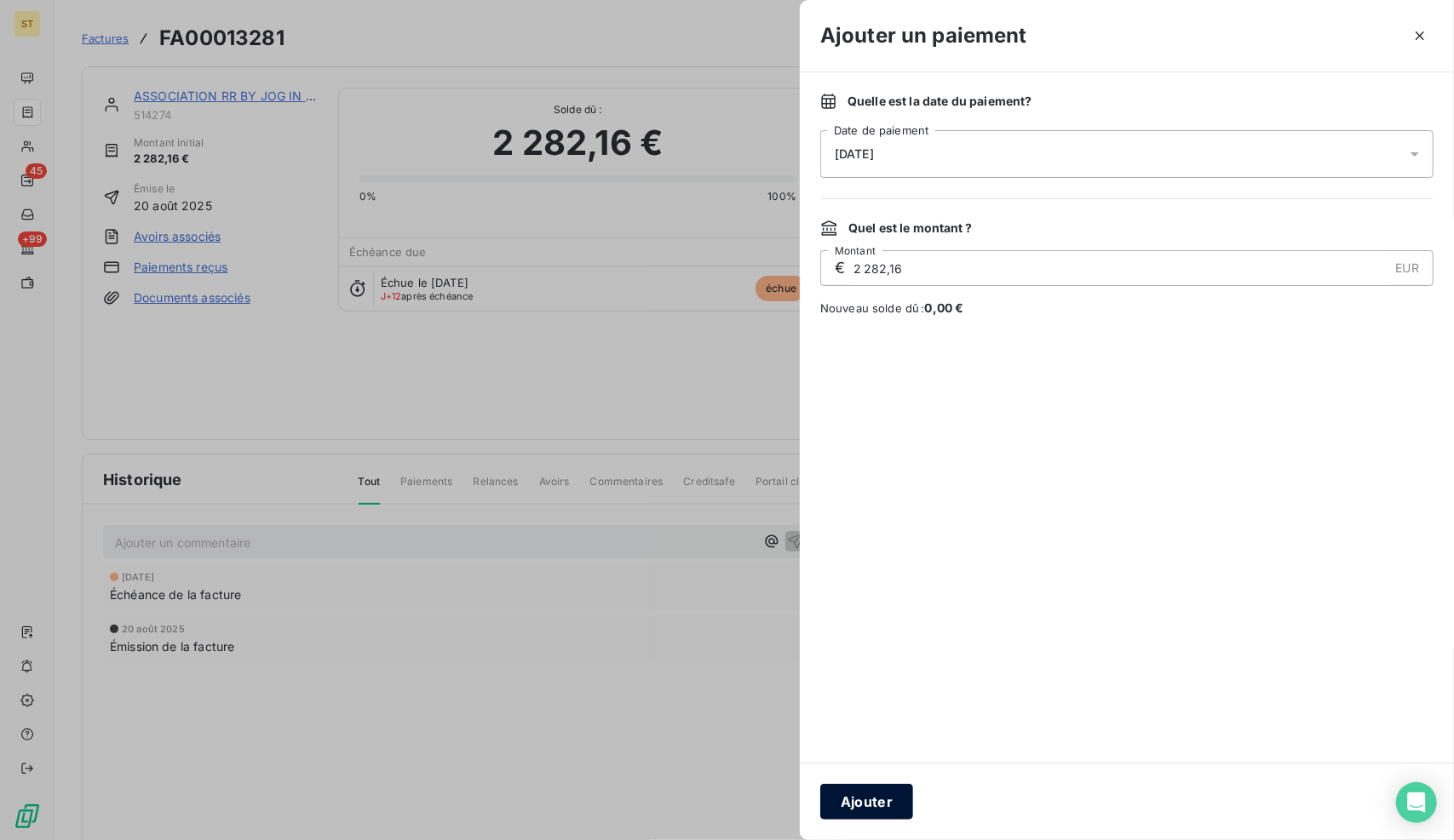
click at [894, 810] on button "Ajouter" at bounding box center [866, 801] width 93 height 36
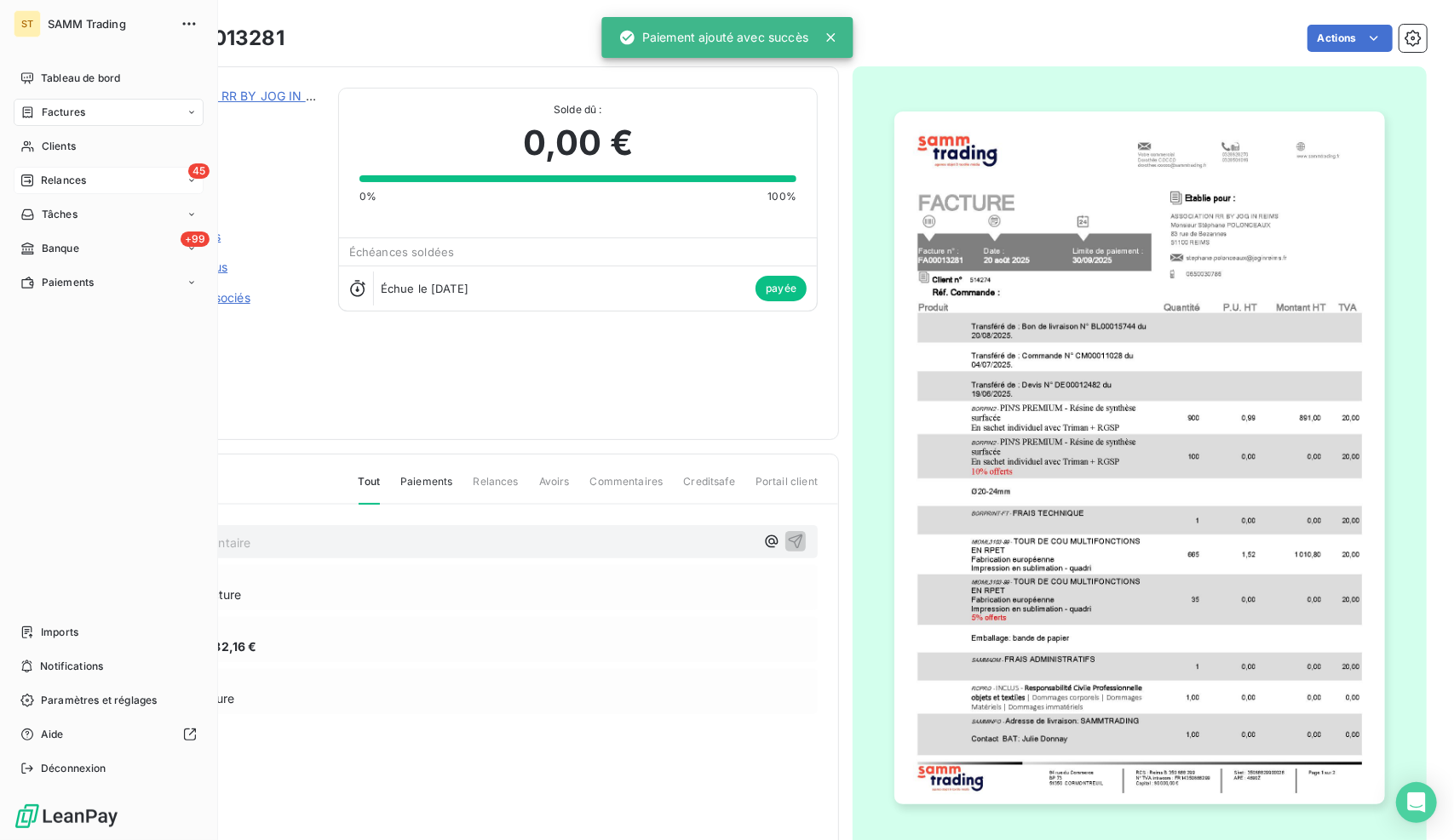
click at [54, 184] on span "Relances" at bounding box center [63, 180] width 45 height 15
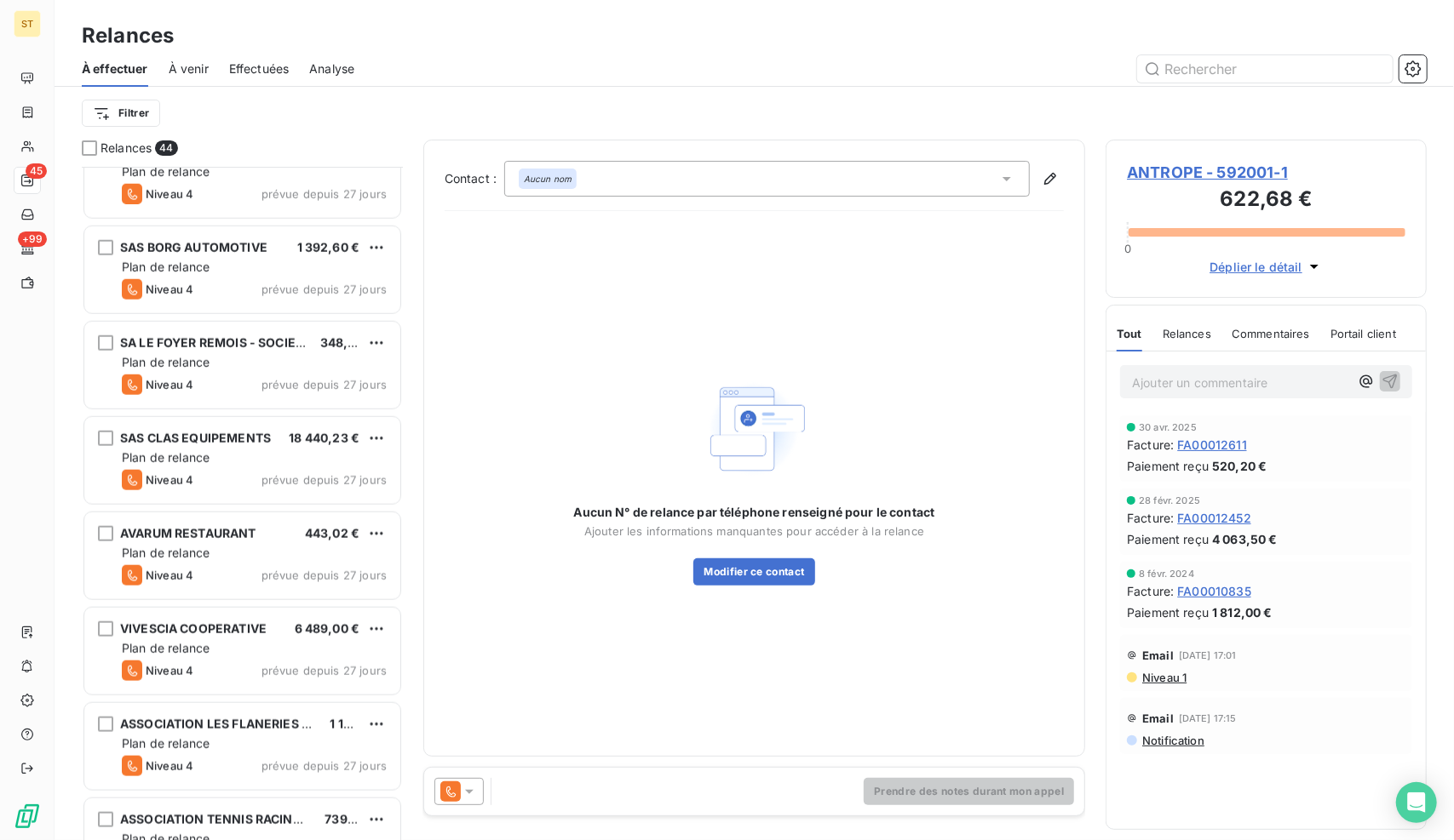
scroll to position [1106, 0]
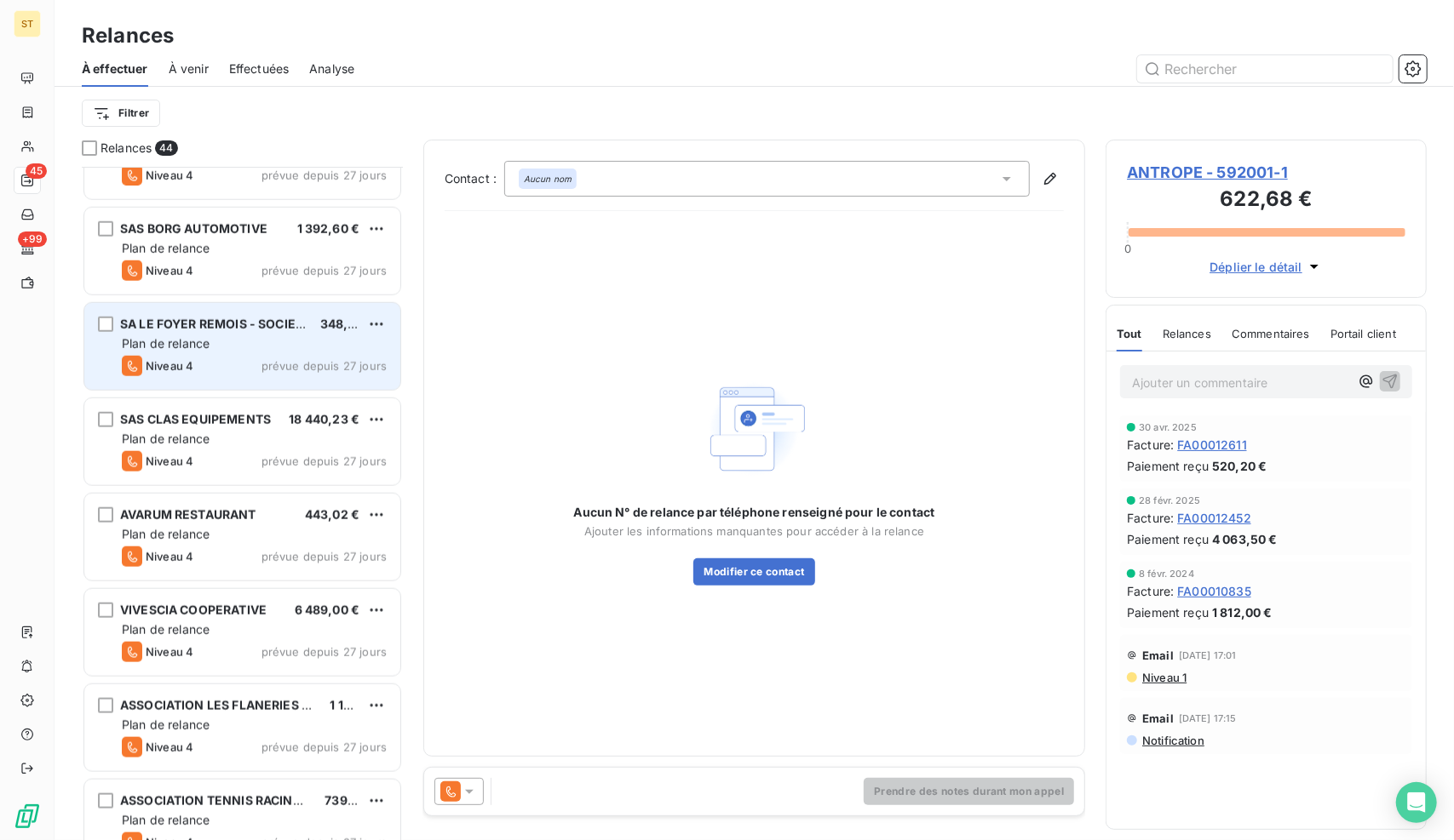
click at [231, 347] on div "Plan de relance" at bounding box center [254, 344] width 264 height 17
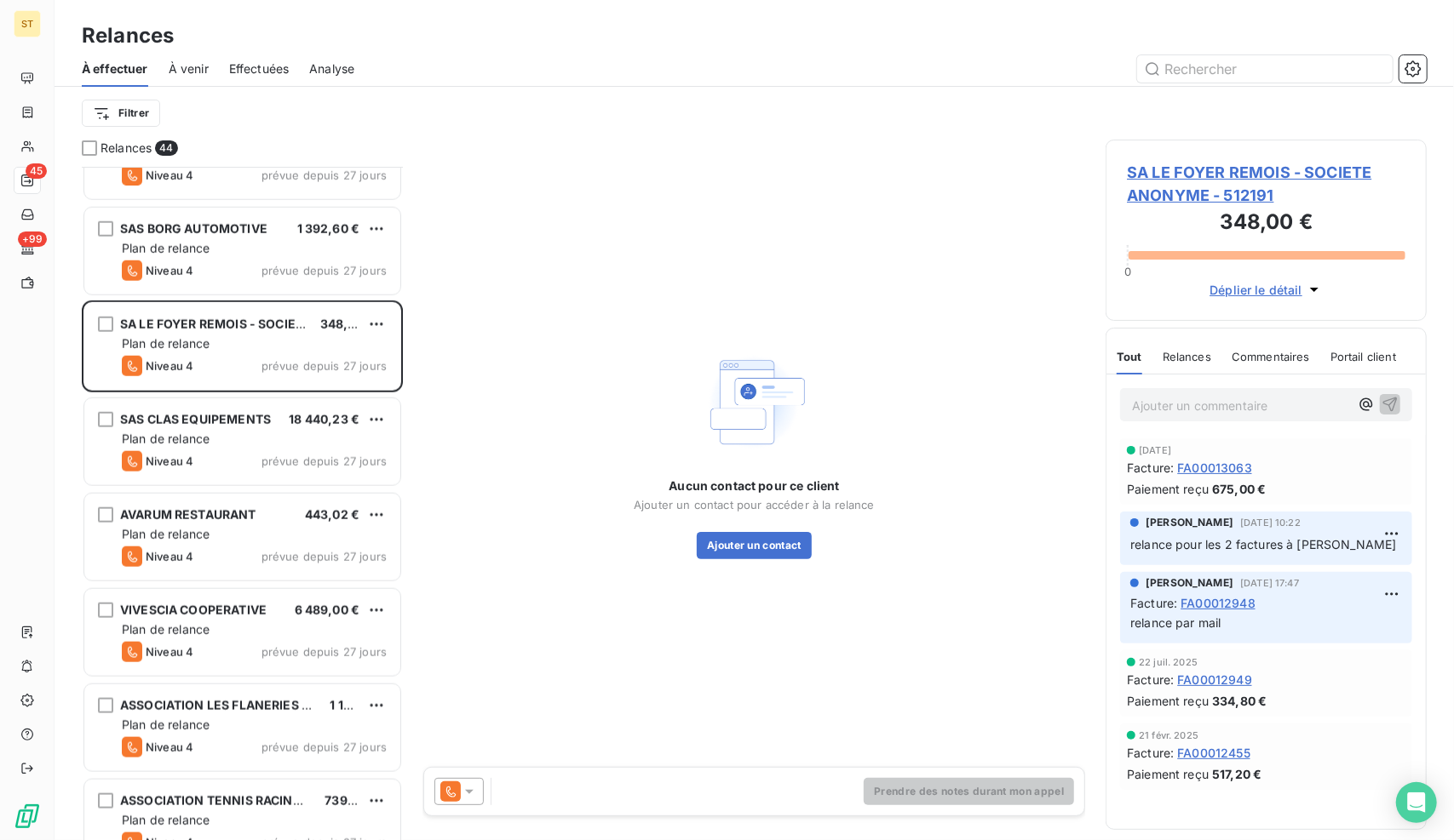
click at [1191, 163] on span "SA LE FOYER REMOIS - SOCIETE ANONYME - 512191" at bounding box center [1266, 184] width 279 height 46
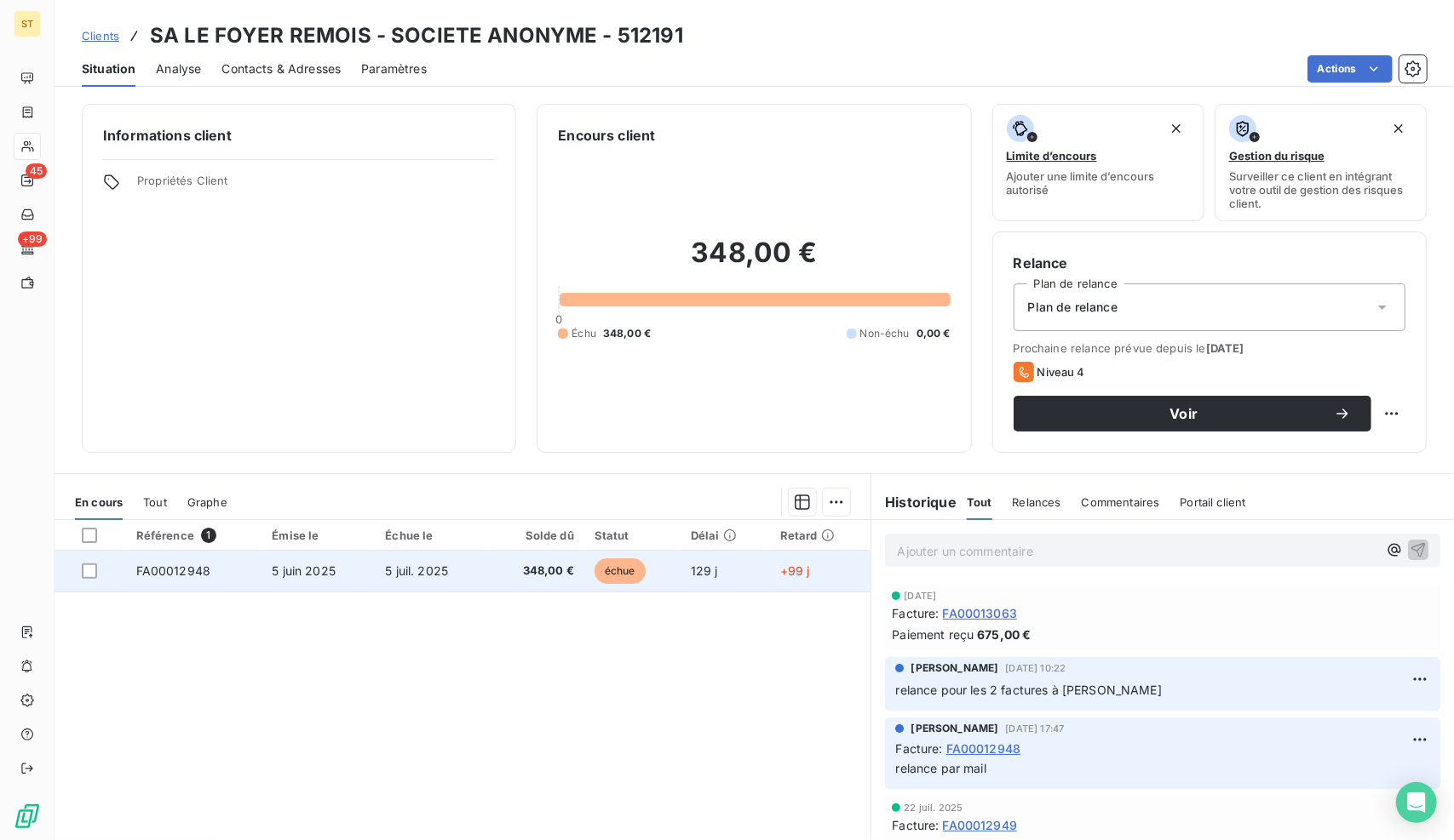
click at [473, 574] on td "5 juil. 2025" at bounding box center [430, 571] width 112 height 41
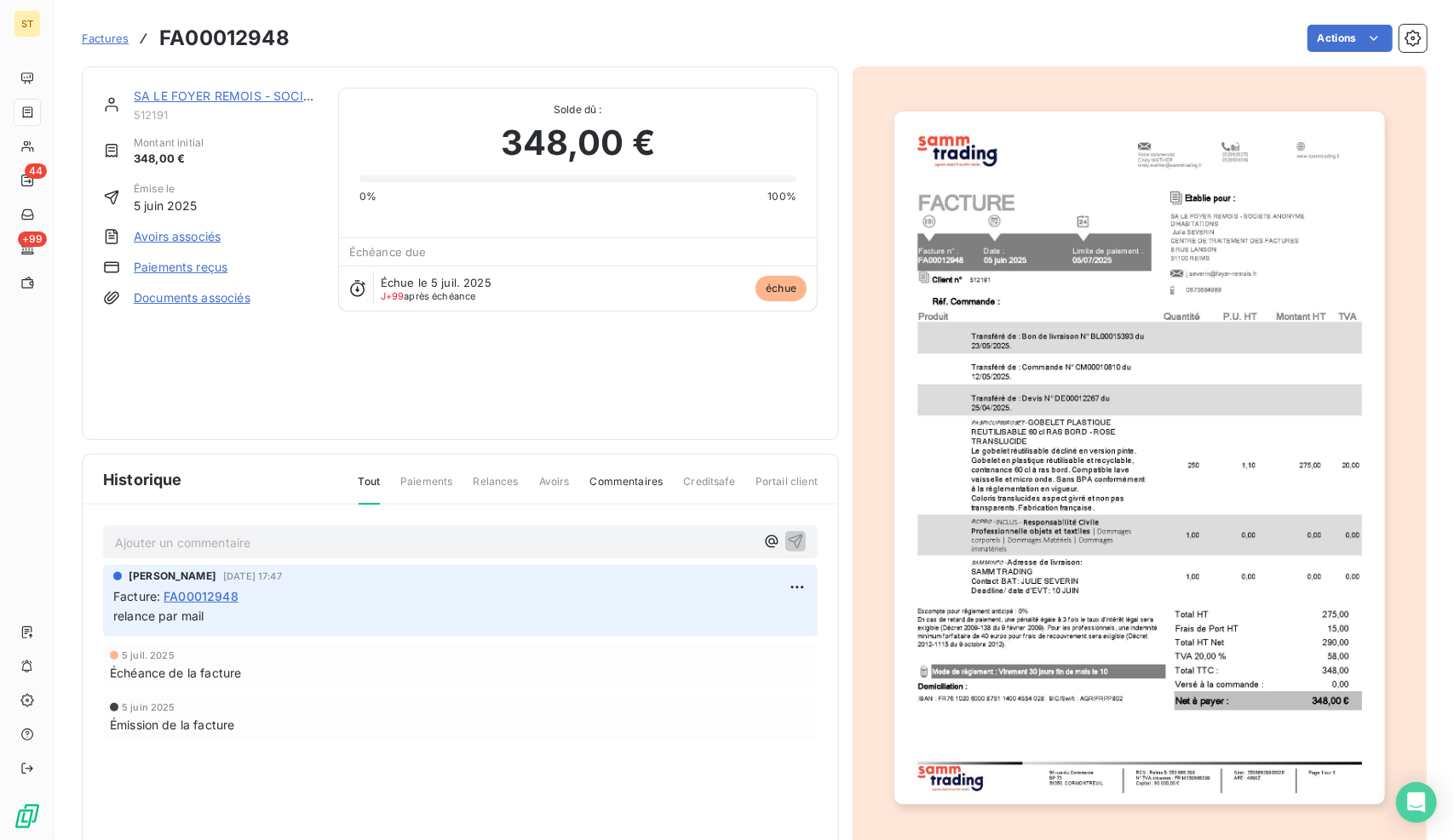
click at [330, 541] on p "Ajouter un commentaire ﻿" at bounding box center [434, 543] width 640 height 21
click at [315, 532] on p "relance par mail le" at bounding box center [434, 542] width 640 height 19
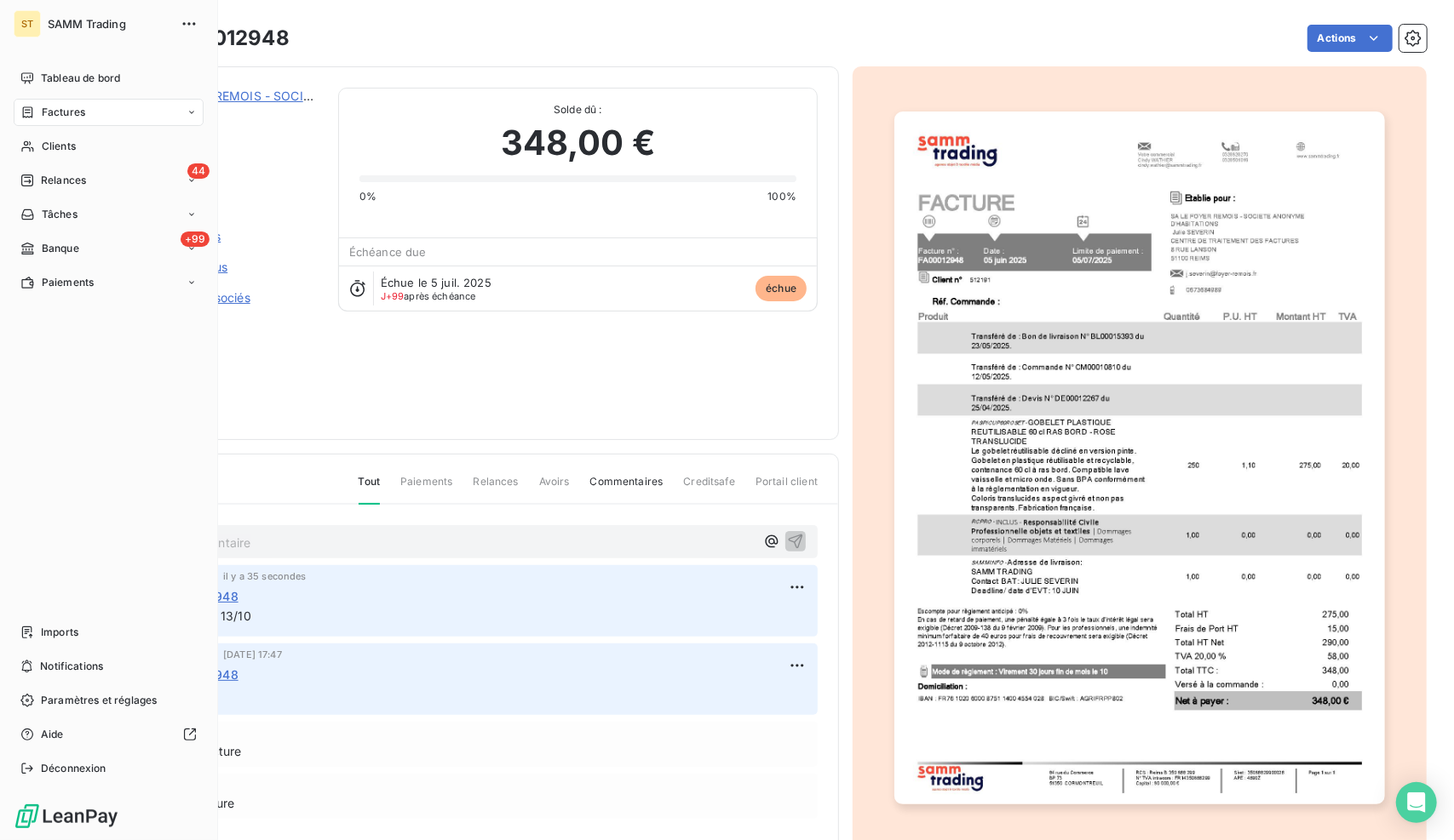
click at [51, 178] on span "Relances" at bounding box center [63, 180] width 45 height 15
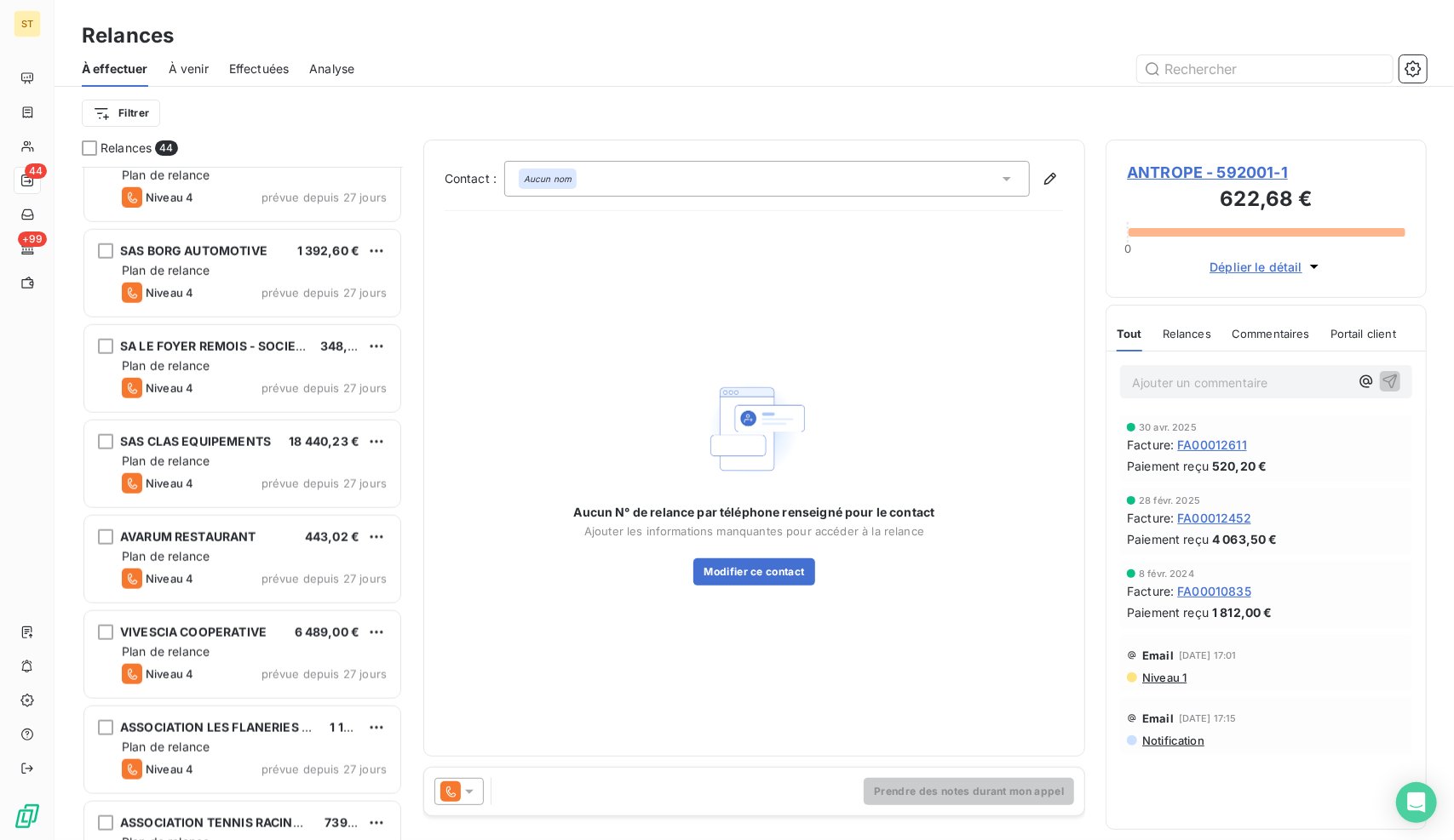
scroll to position [1106, 0]
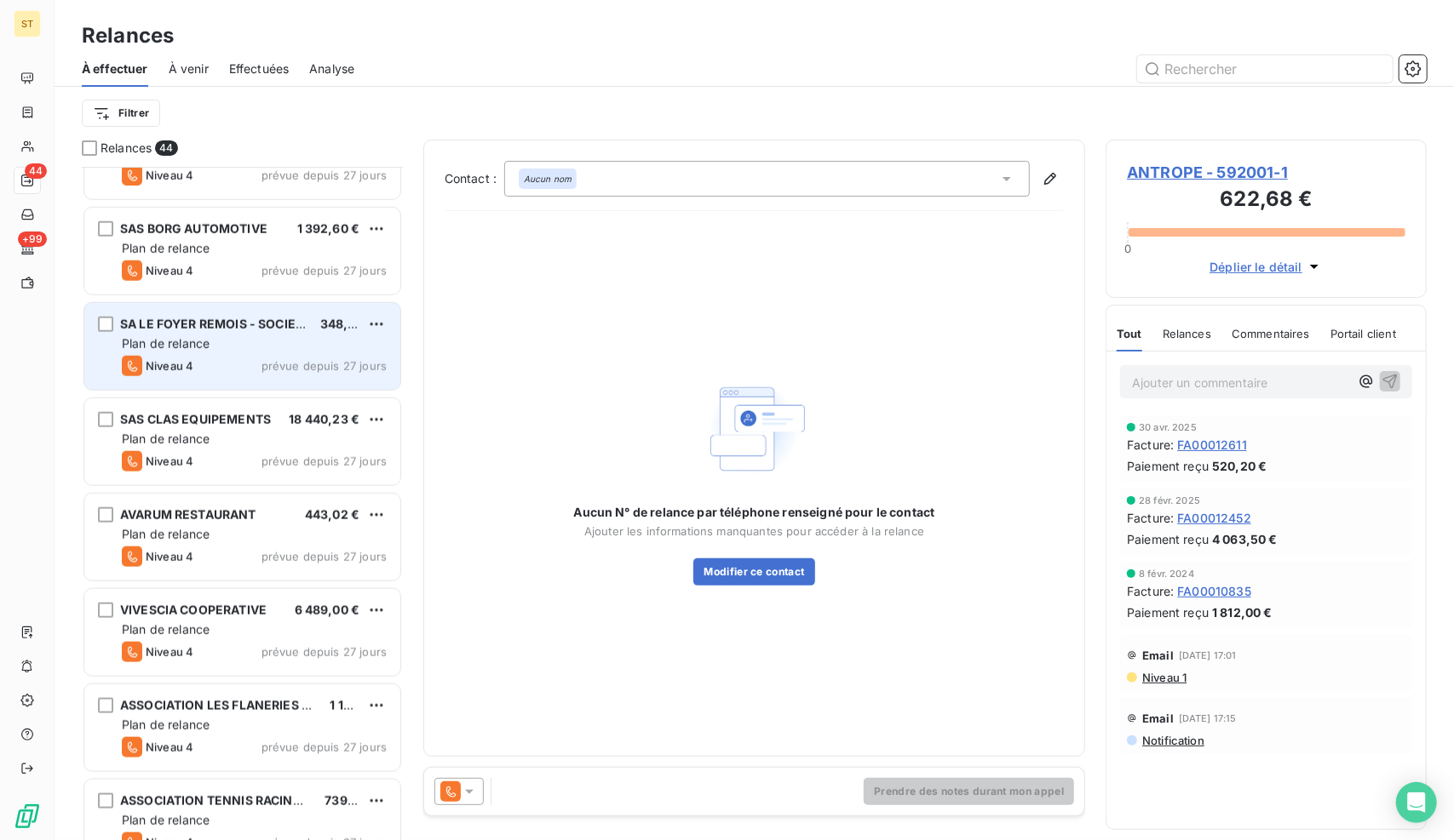
click at [223, 324] on span "SA LE FOYER REMOIS - SOCIETE ANONYME" at bounding box center [248, 323] width 258 height 14
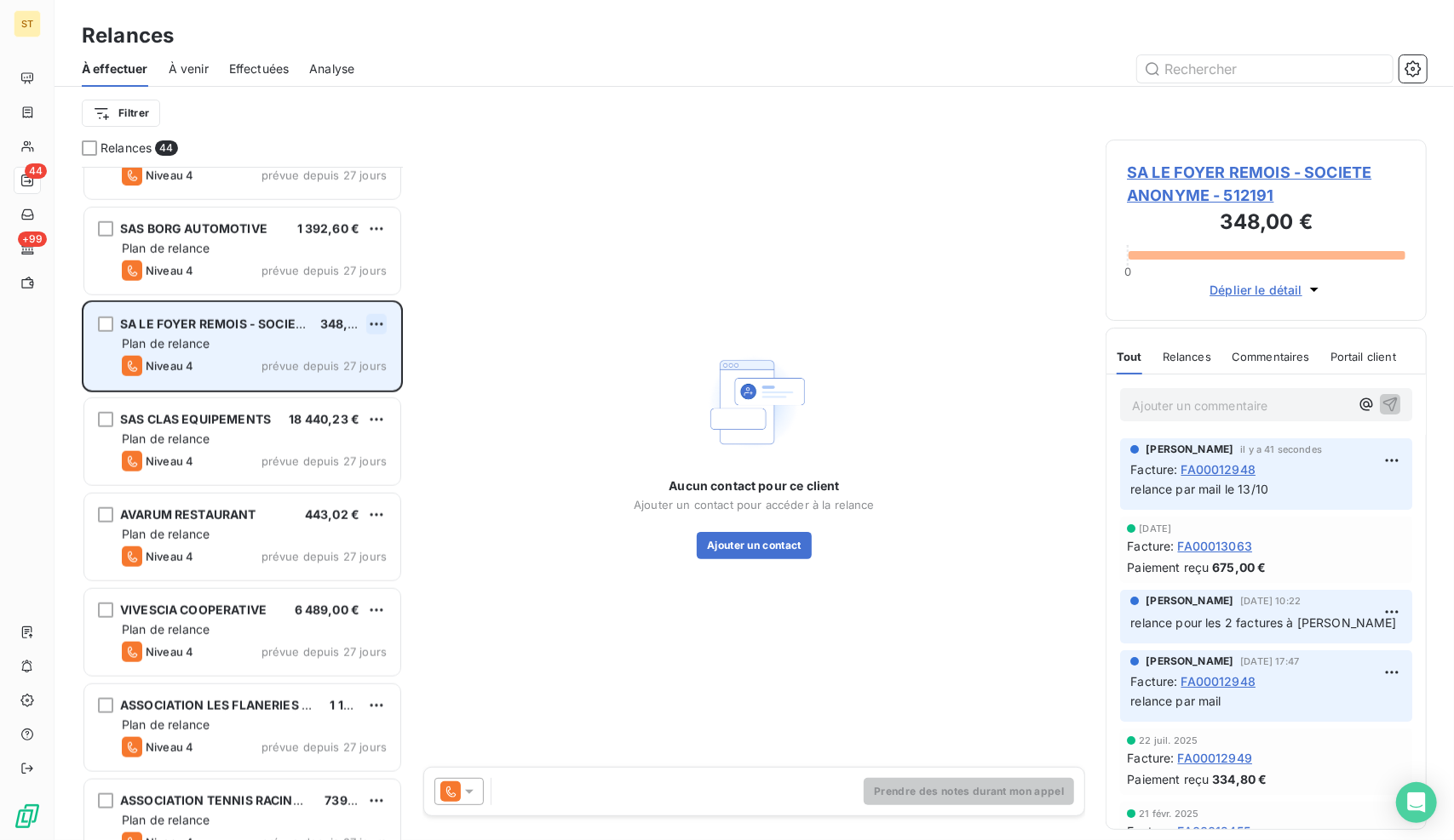
click at [378, 315] on html "ST 44 +99 Relances À effectuer À venir Effectuées Analyse Filtrer Relances 44 Y…" at bounding box center [727, 420] width 1454 height 840
click at [326, 361] on div "Replanifier cette action" at bounding box center [304, 358] width 152 height 27
select select "9"
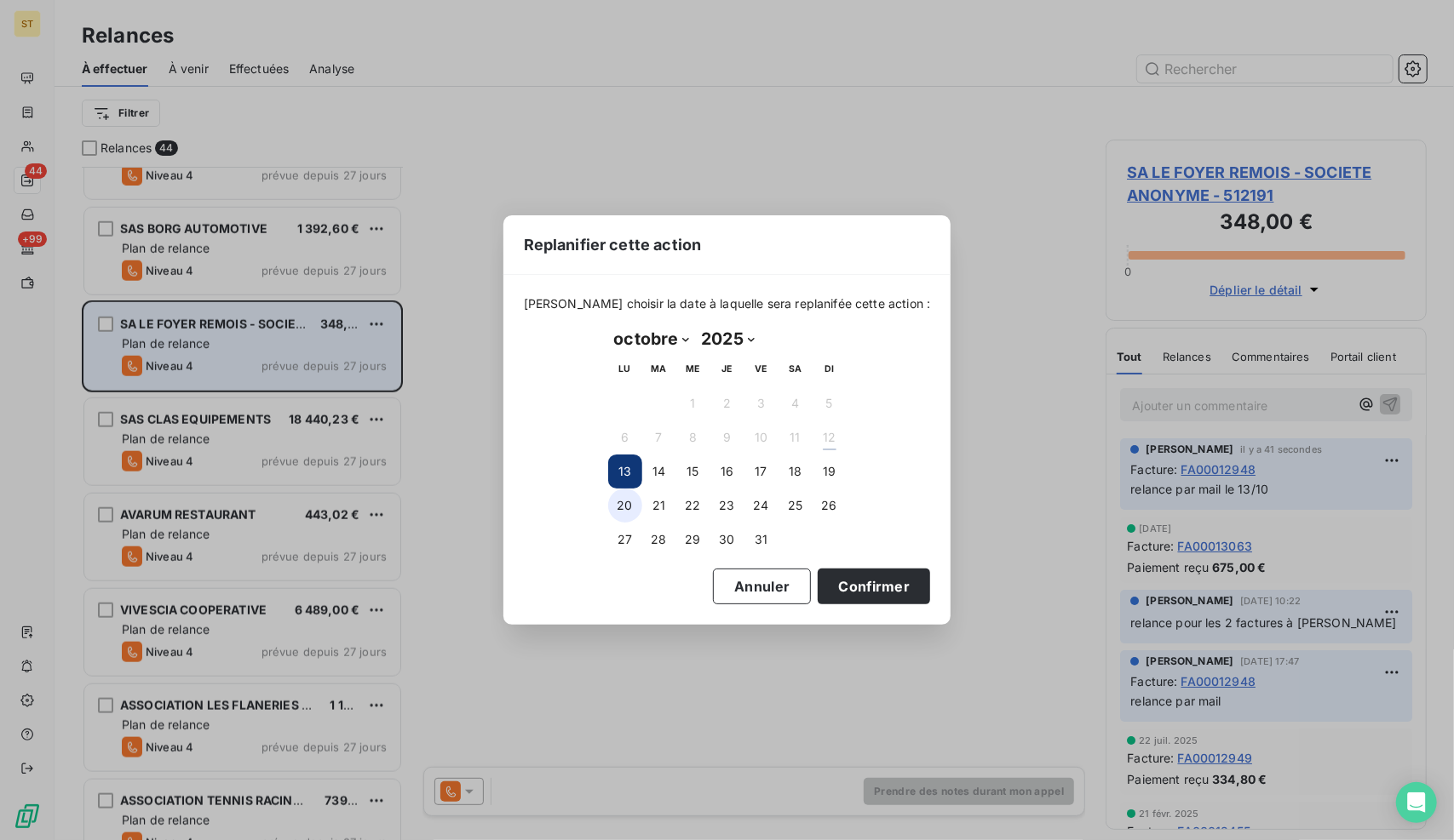
click at [623, 508] on button "20" at bounding box center [624, 505] width 34 height 34
click at [846, 581] on button "Confirmer" at bounding box center [873, 586] width 112 height 36
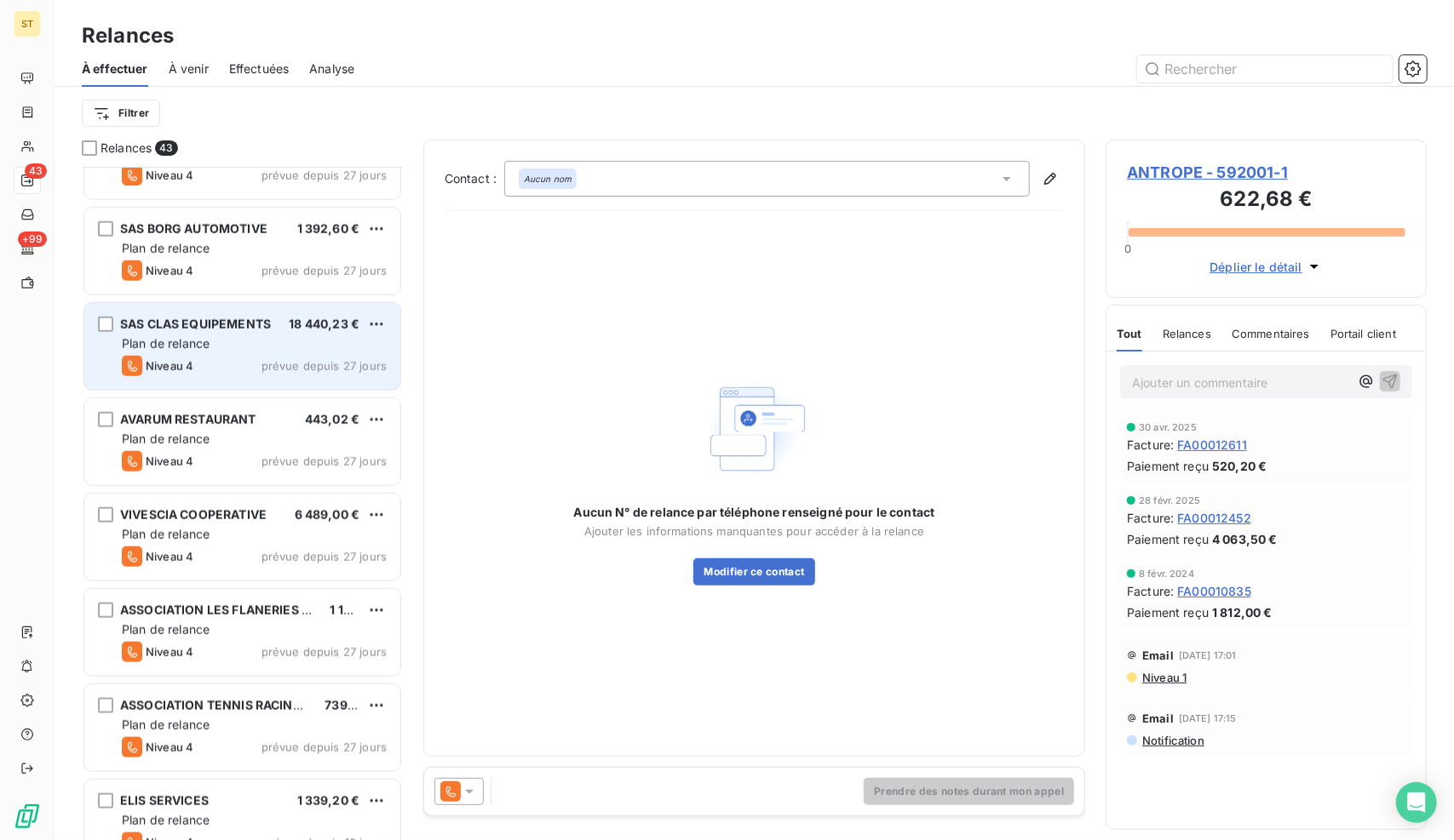
click at [245, 366] on div "Niveau 4 prévue depuis 27 jours" at bounding box center [254, 366] width 264 height 20
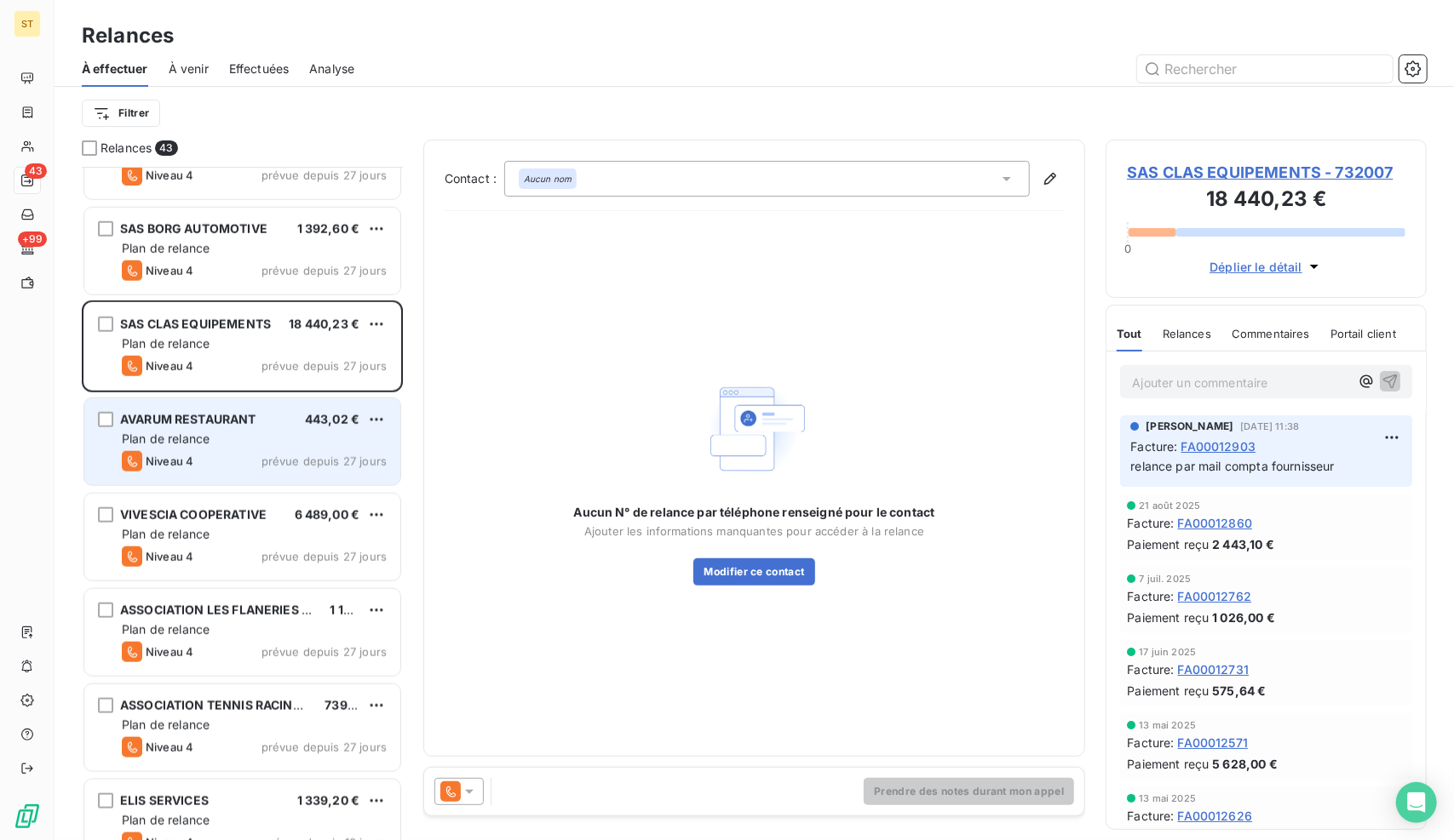
click at [181, 464] on span "Niveau 4" at bounding box center [169, 461] width 47 height 14
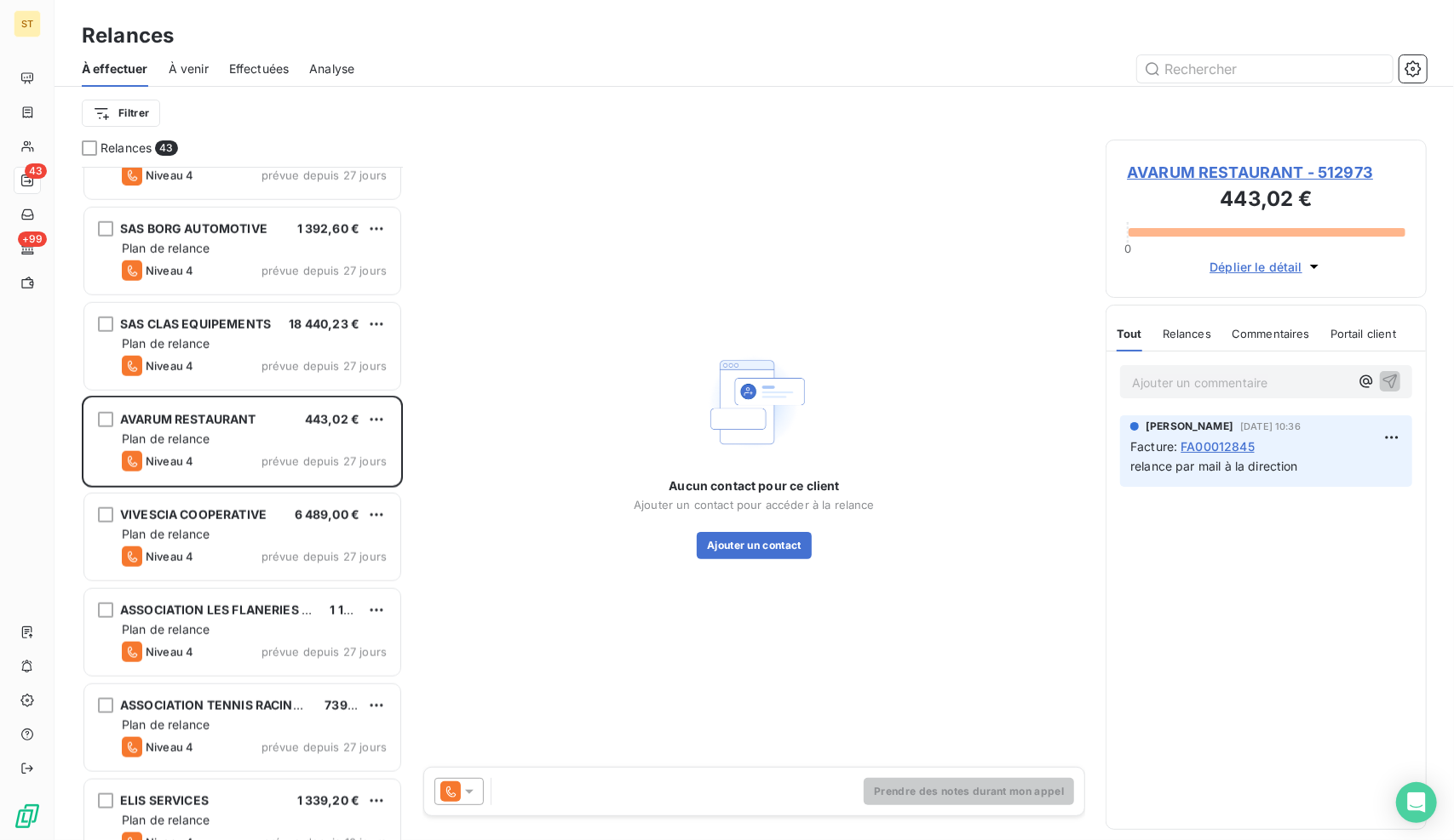
click at [1182, 180] on span "AVARUM RESTAURANT - 512973" at bounding box center [1266, 173] width 279 height 23
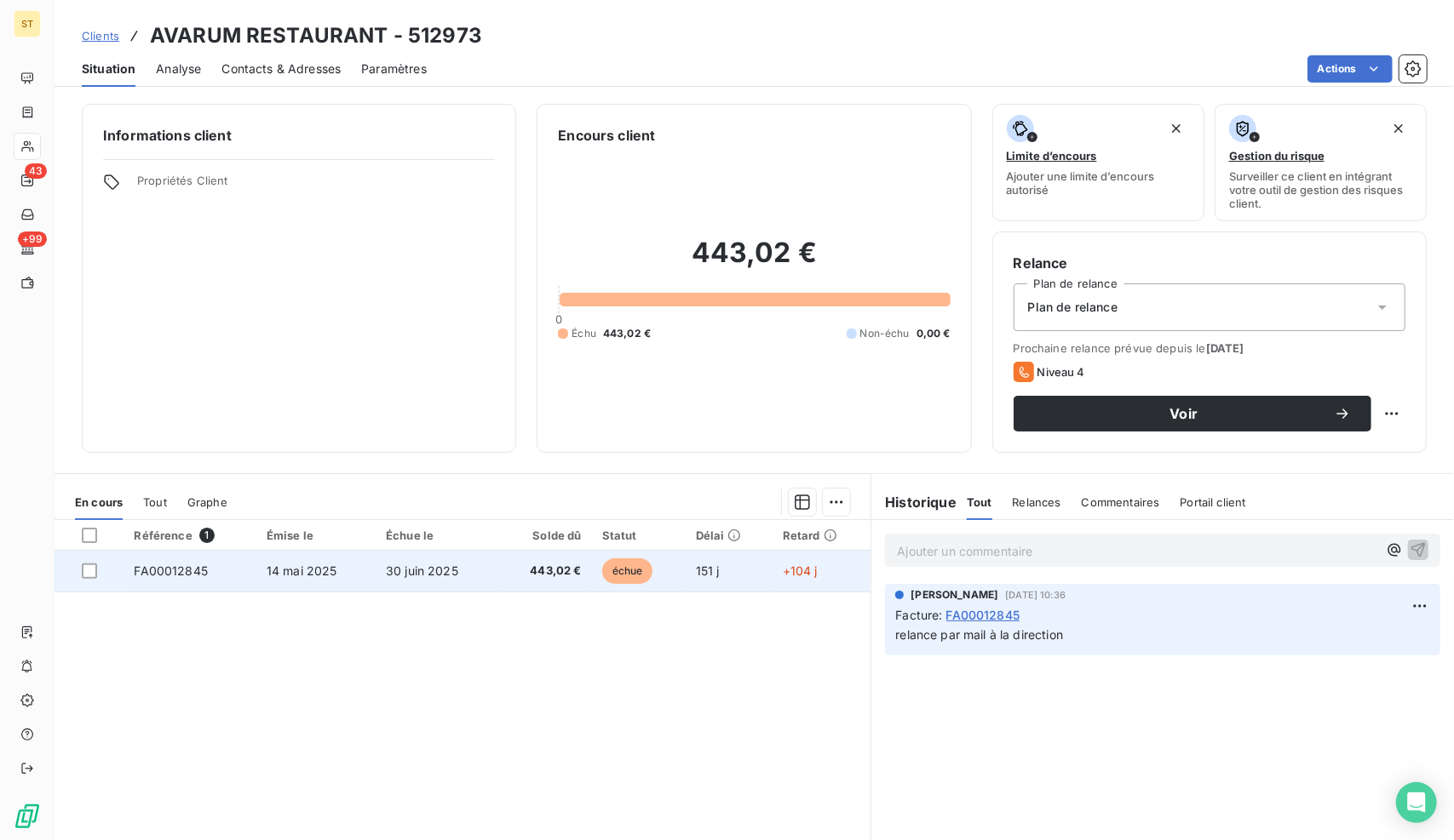
click at [468, 564] on td "30 juin 2025" at bounding box center [436, 571] width 122 height 41
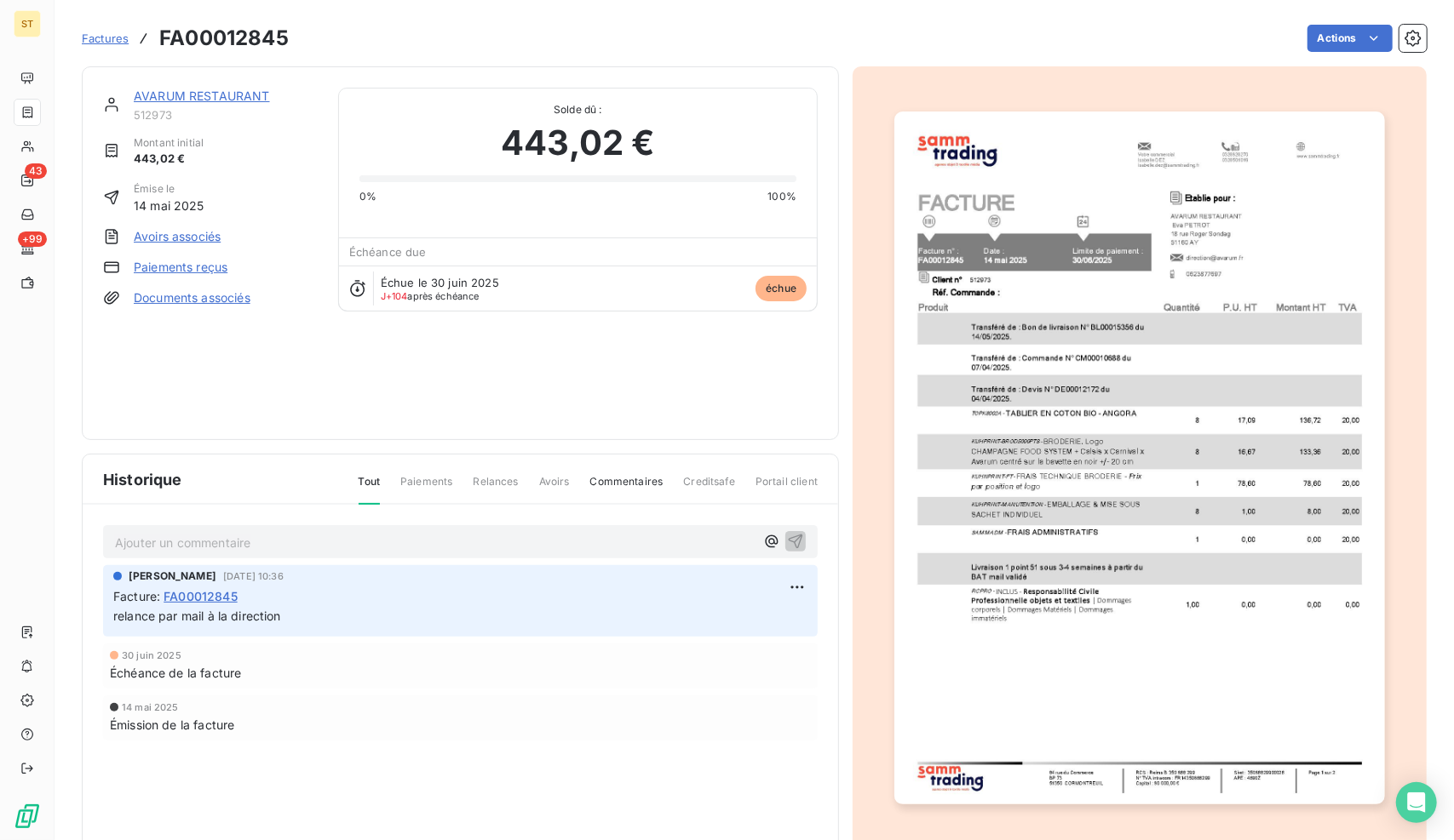
click at [1132, 429] on img "button" at bounding box center [1139, 458] width 489 height 692
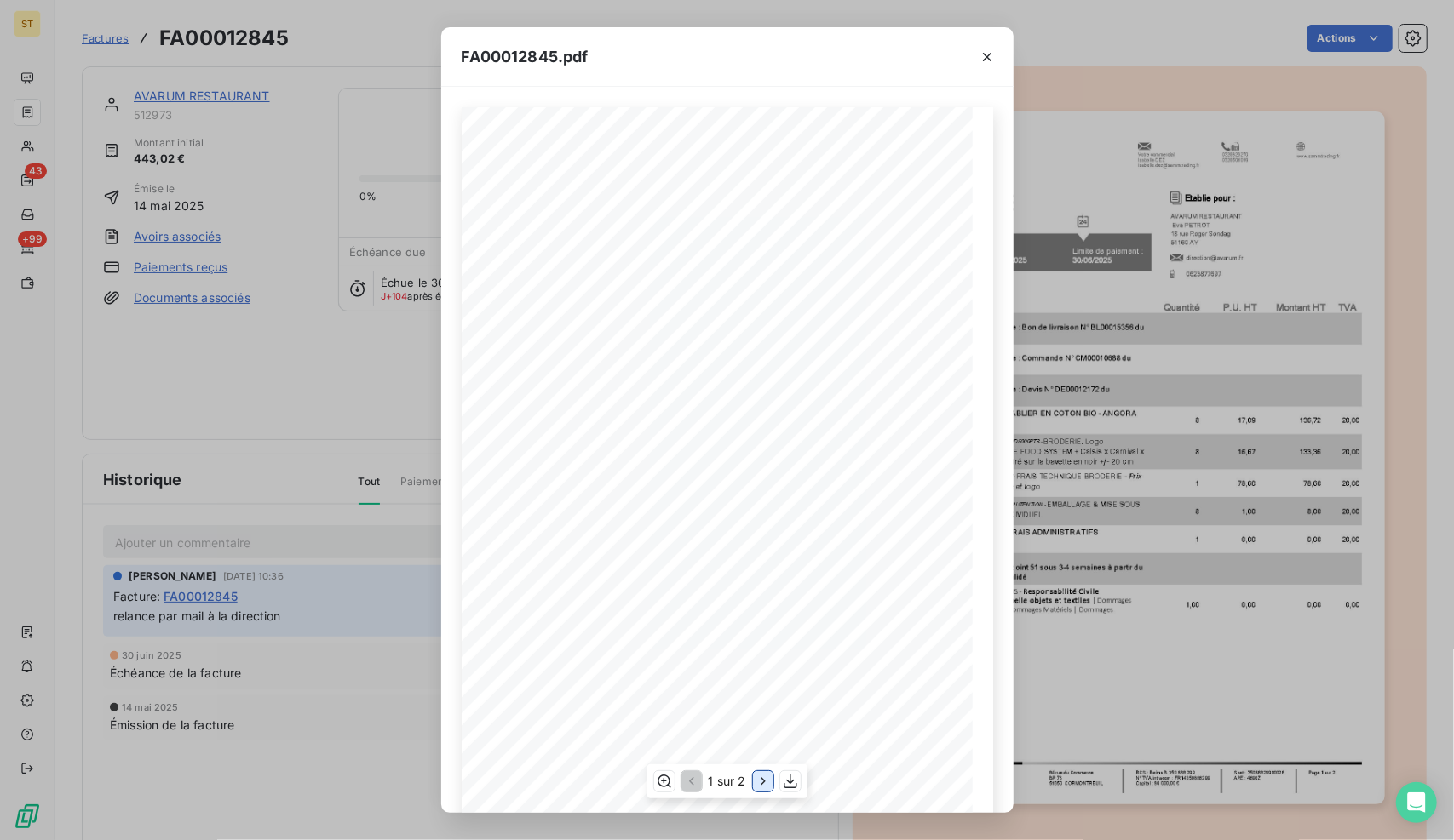
click at [762, 780] on icon "button" at bounding box center [763, 781] width 17 height 17
click at [687, 786] on icon "button" at bounding box center [690, 781] width 17 height 17
click at [977, 47] on button "button" at bounding box center [987, 57] width 27 height 27
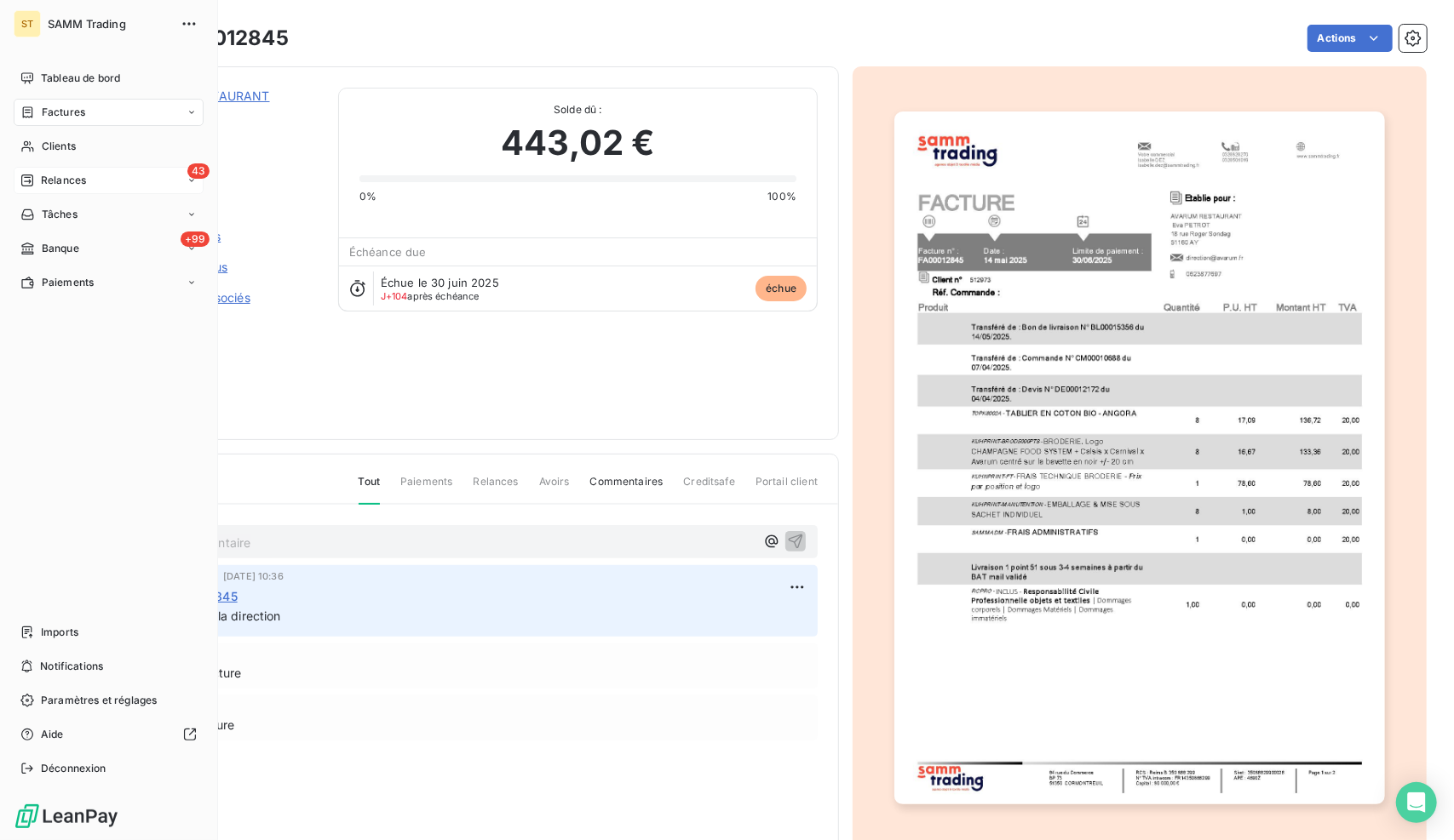
click at [82, 189] on div "43 Relances" at bounding box center [108, 180] width 190 height 27
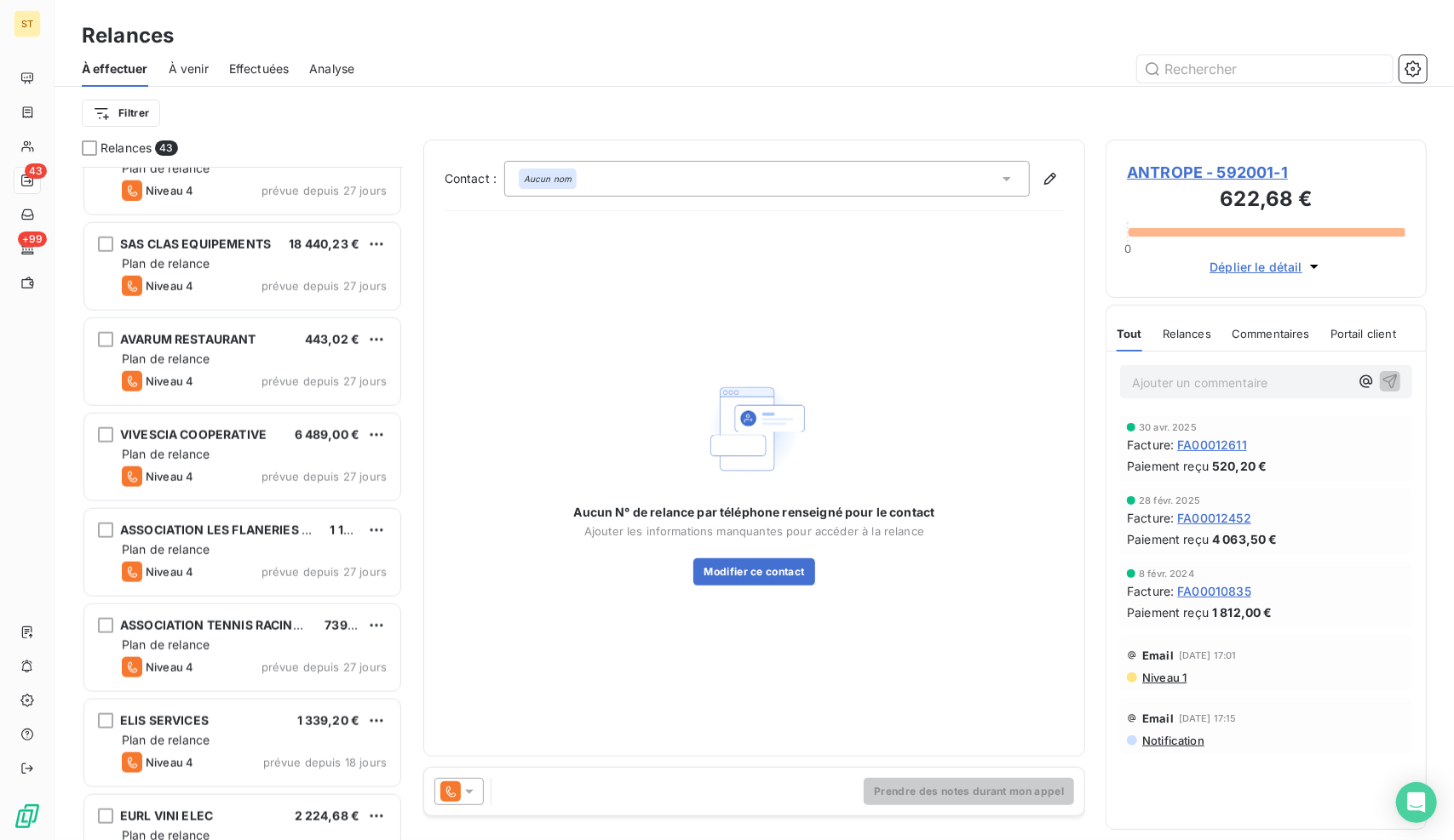
scroll to position [1192, 0]
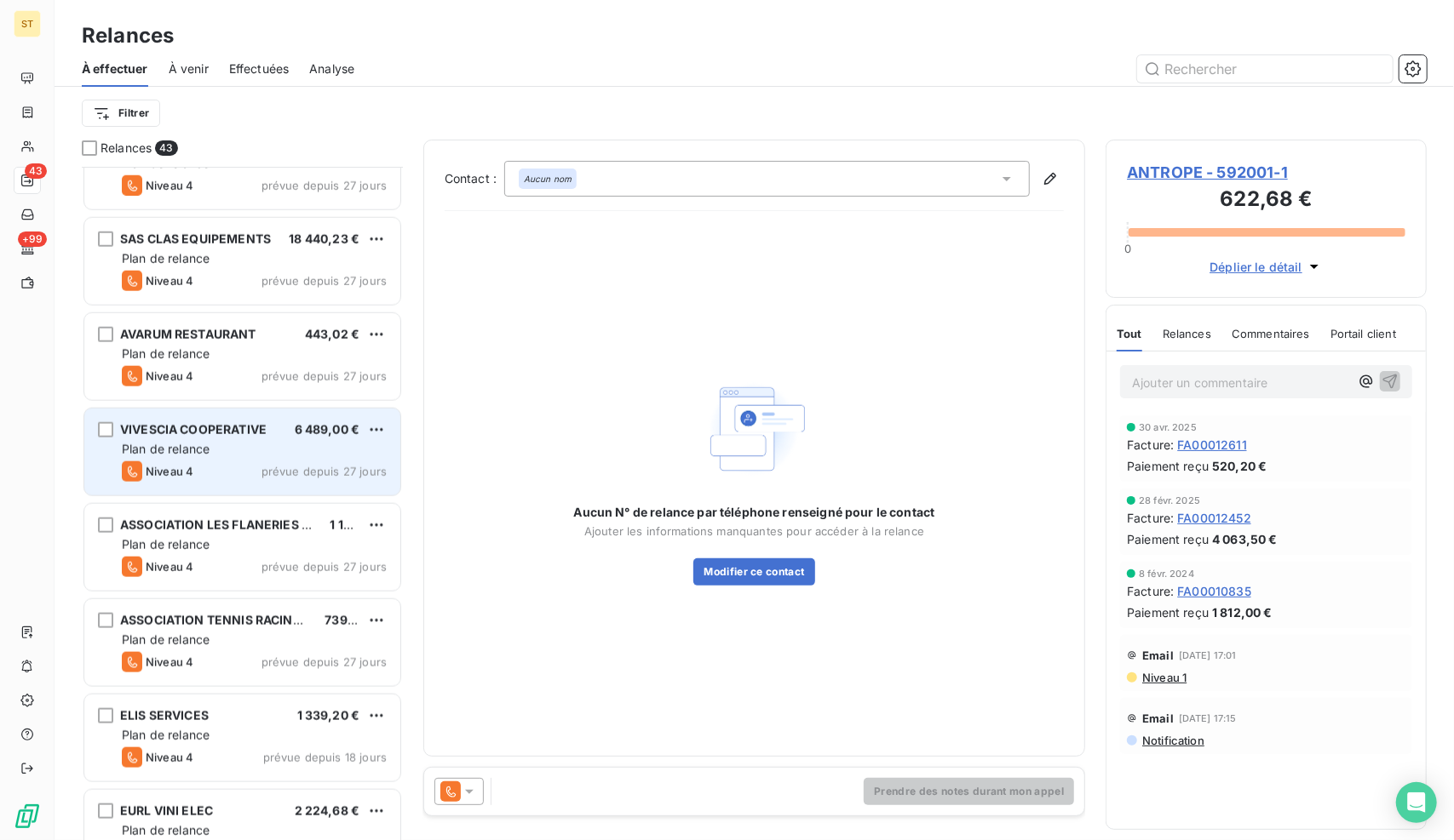
click at [250, 422] on span "VIVESCIA COOPERATIVE" at bounding box center [193, 429] width 147 height 14
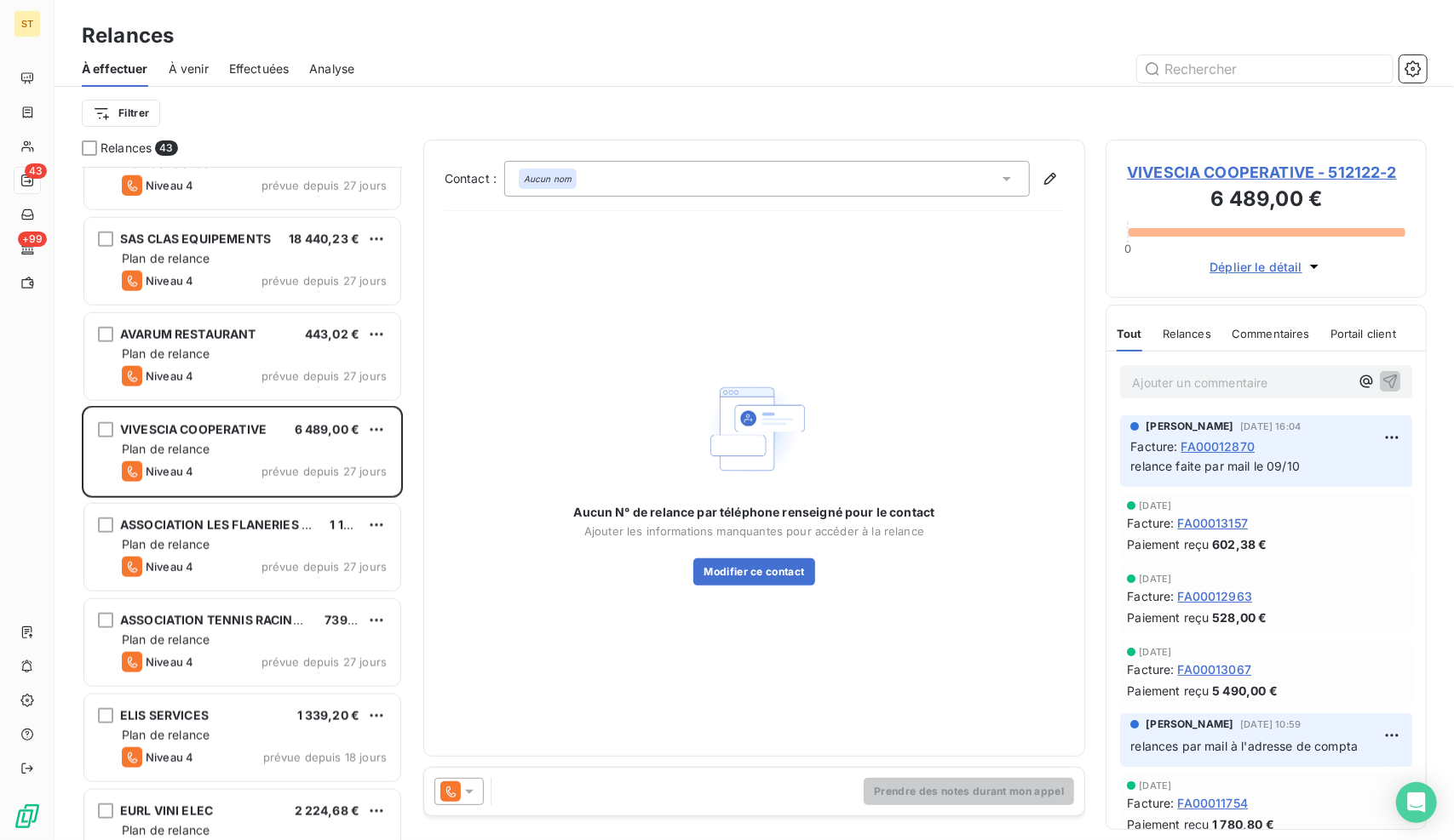
click at [1200, 170] on span "VIVESCIA COOPERATIVE - 512122-2" at bounding box center [1266, 173] width 279 height 23
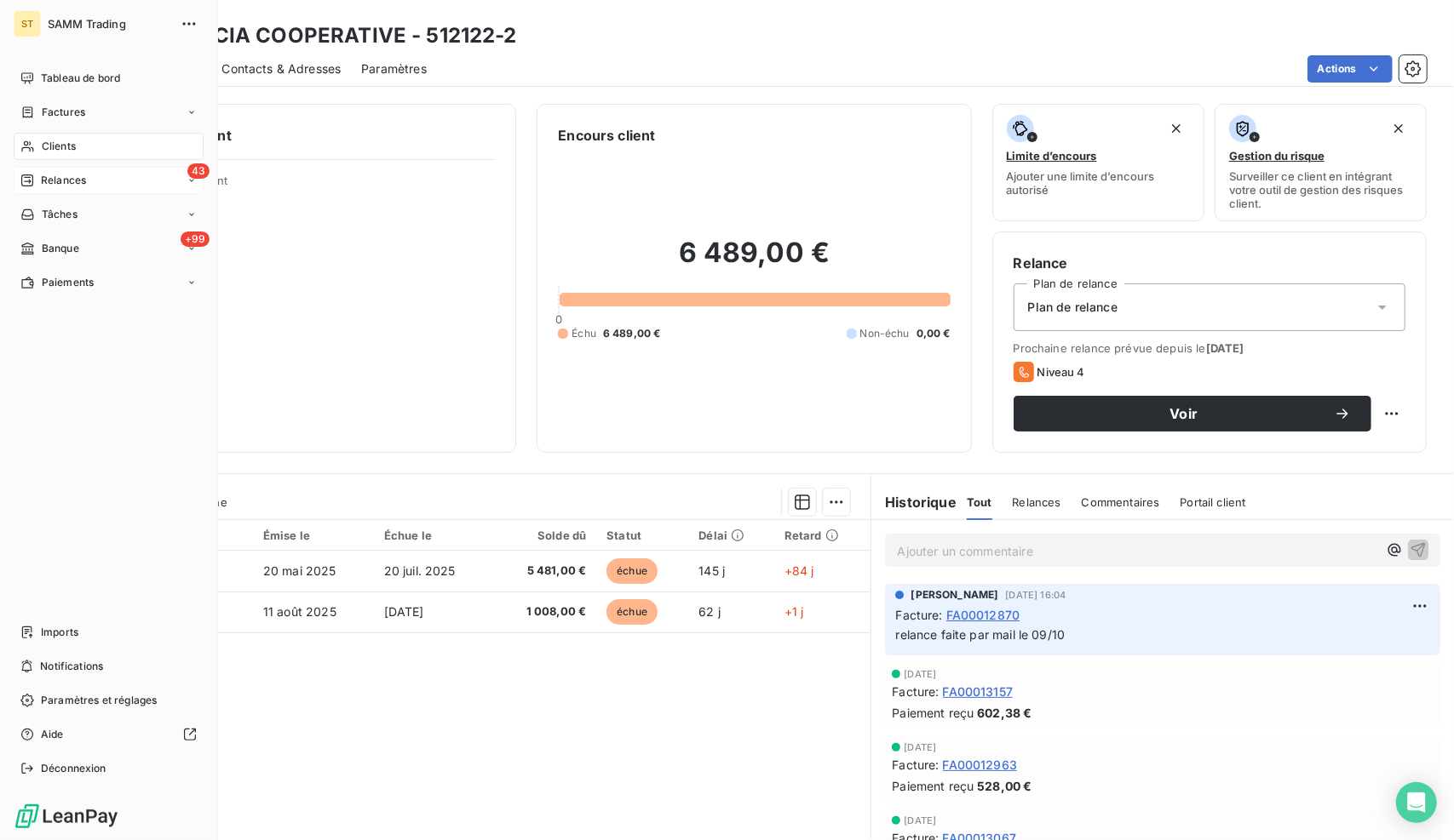
click at [54, 186] on span "Relances" at bounding box center [63, 180] width 45 height 15
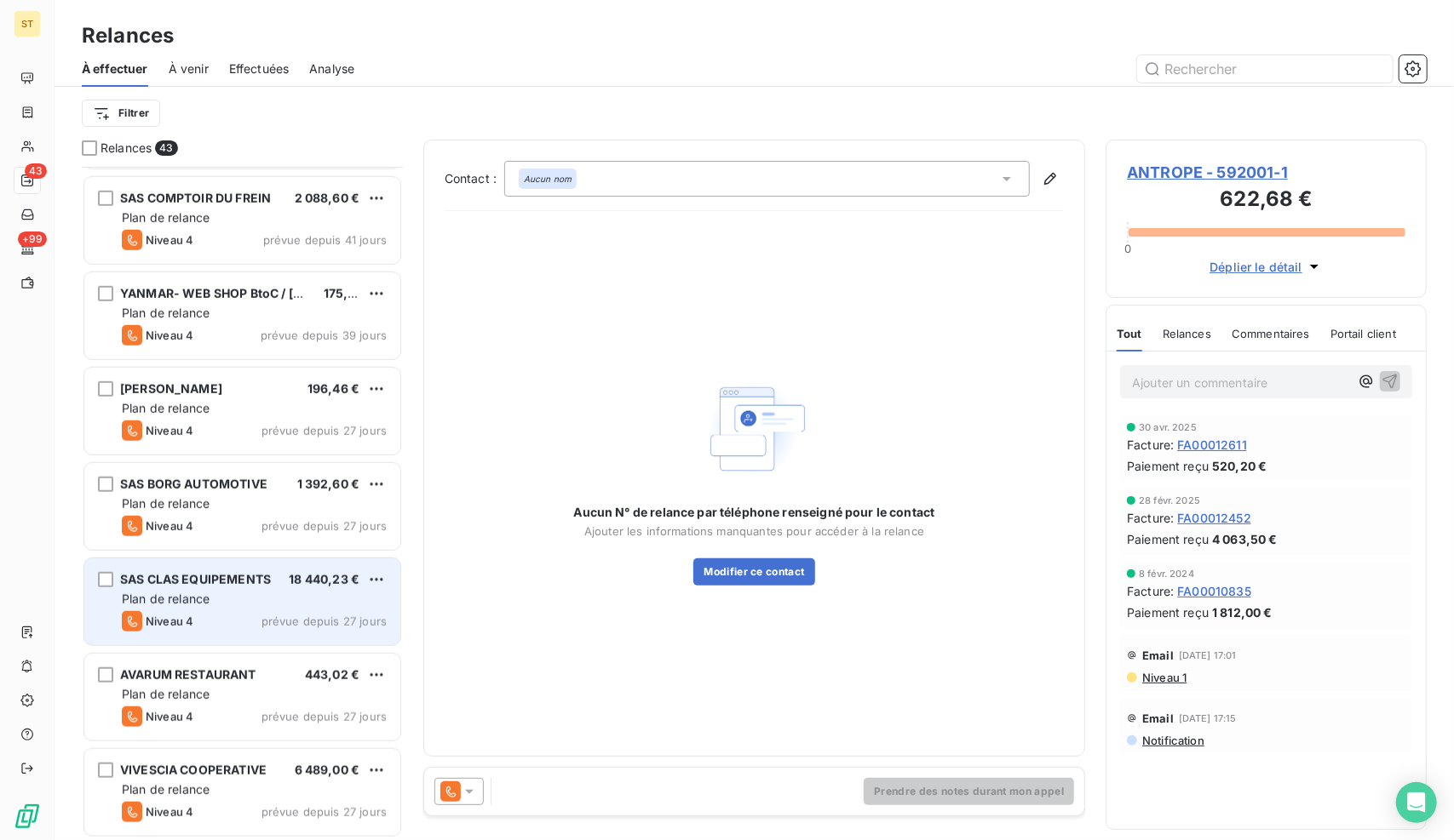
scroll to position [1021, 0]
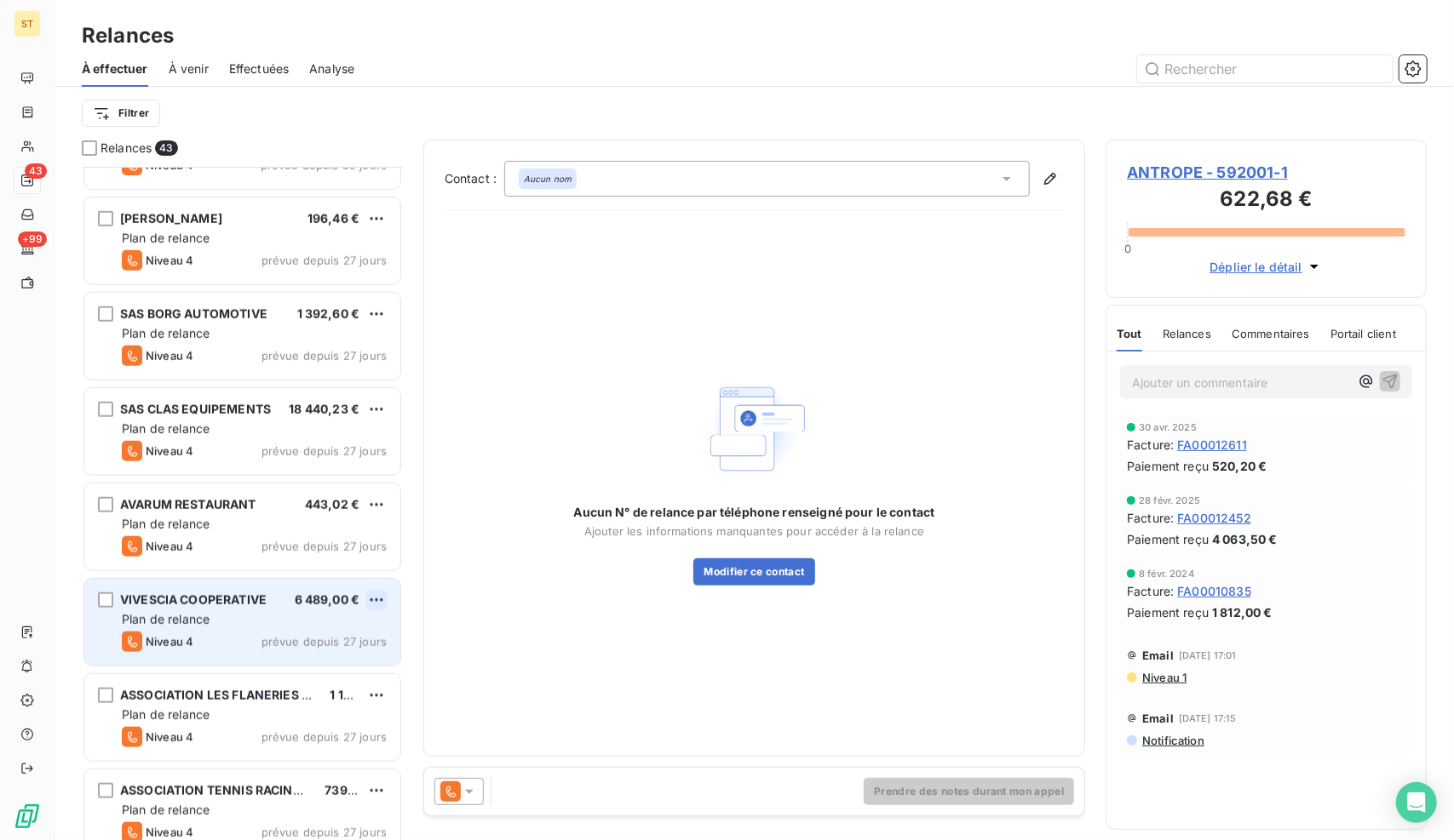
click at [372, 599] on html "ST 43 +99 Relances À effectuer À venir Effectuées Analyse Filtrer Relances 43 S…" at bounding box center [727, 420] width 1454 height 840
click at [351, 631] on div "Replanifier cette action" at bounding box center [304, 633] width 152 height 27
select select "9"
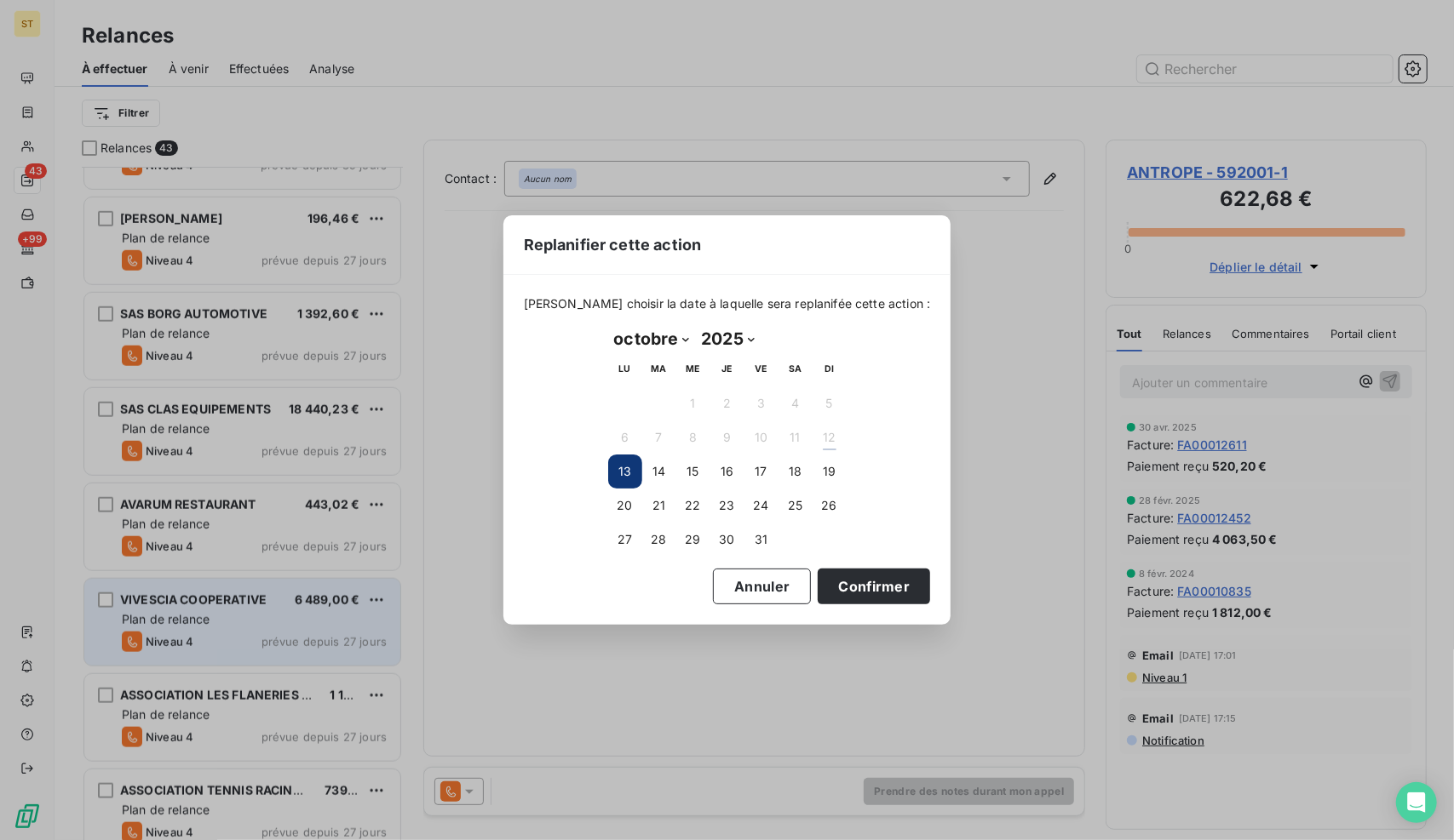
click at [605, 509] on div "[DATE] Month: janvier février mars avril mai juin juillet août septembre octobr…" at bounding box center [727, 441] width 262 height 256
click at [630, 503] on button "20" at bounding box center [624, 505] width 34 height 34
click at [721, 468] on button "16" at bounding box center [727, 471] width 34 height 34
click at [817, 583] on button "Confirmer" at bounding box center [873, 586] width 112 height 36
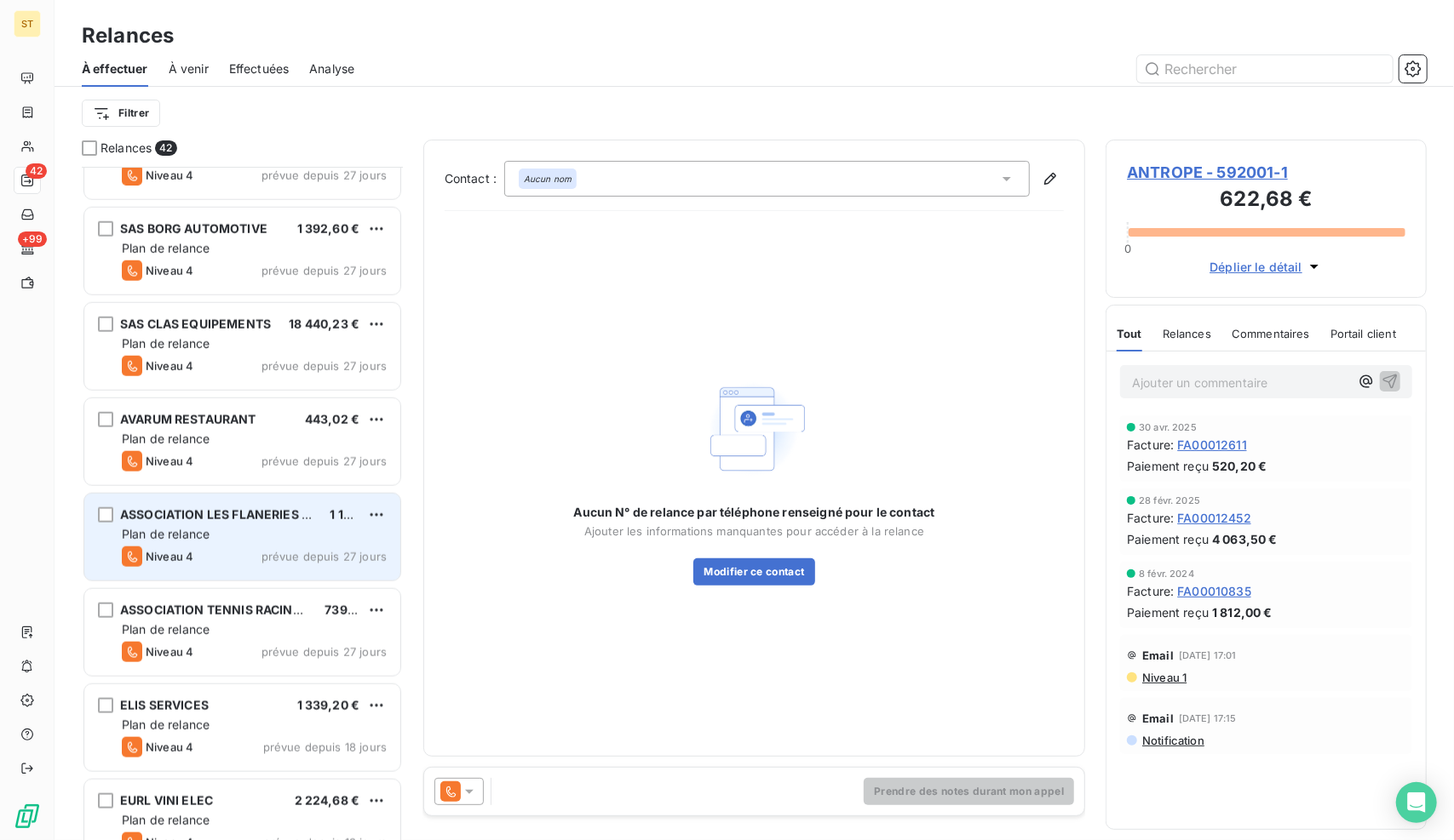
scroll to position [1192, 0]
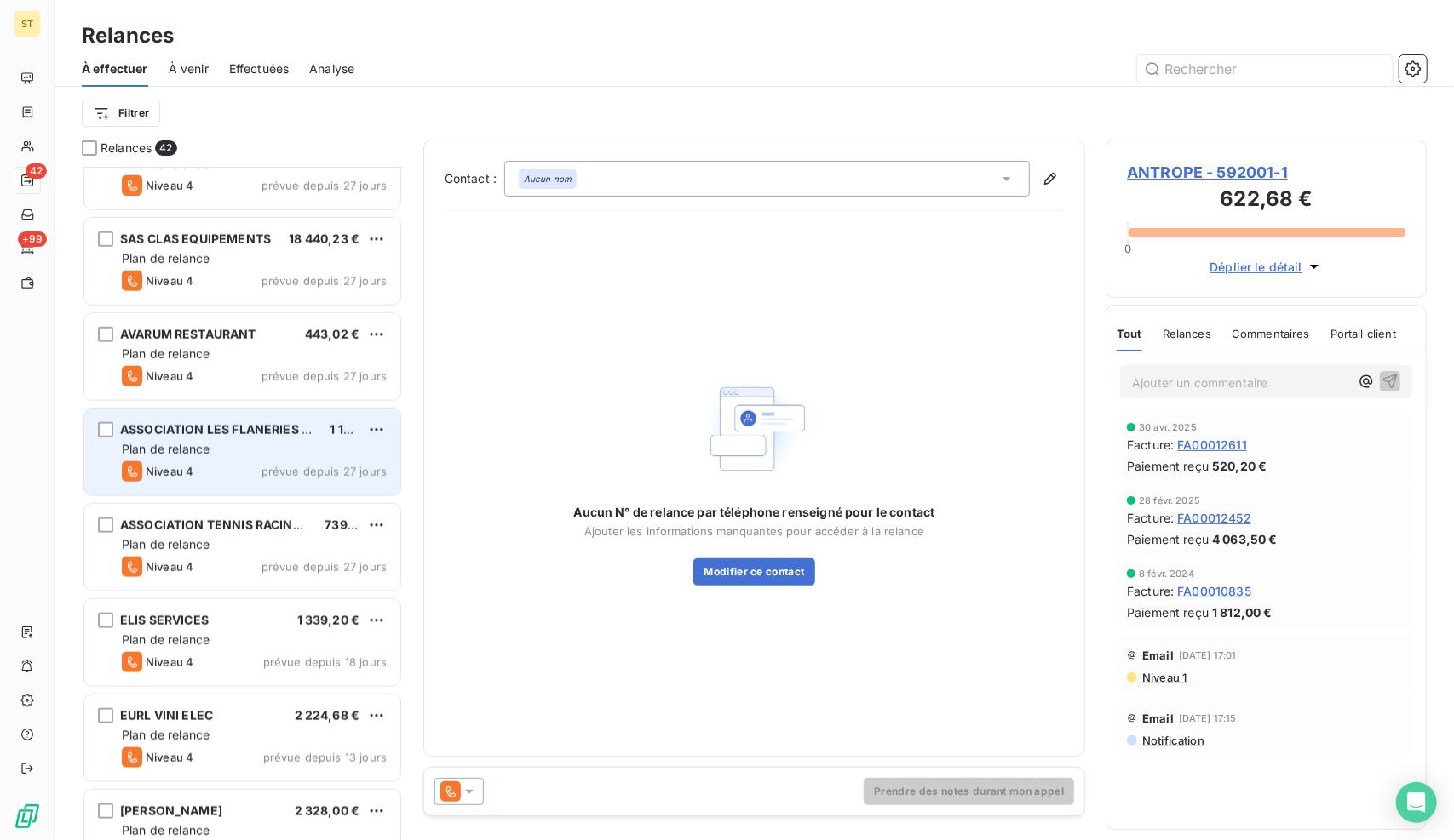
click at [214, 454] on div "Plan de relance" at bounding box center [254, 449] width 264 height 17
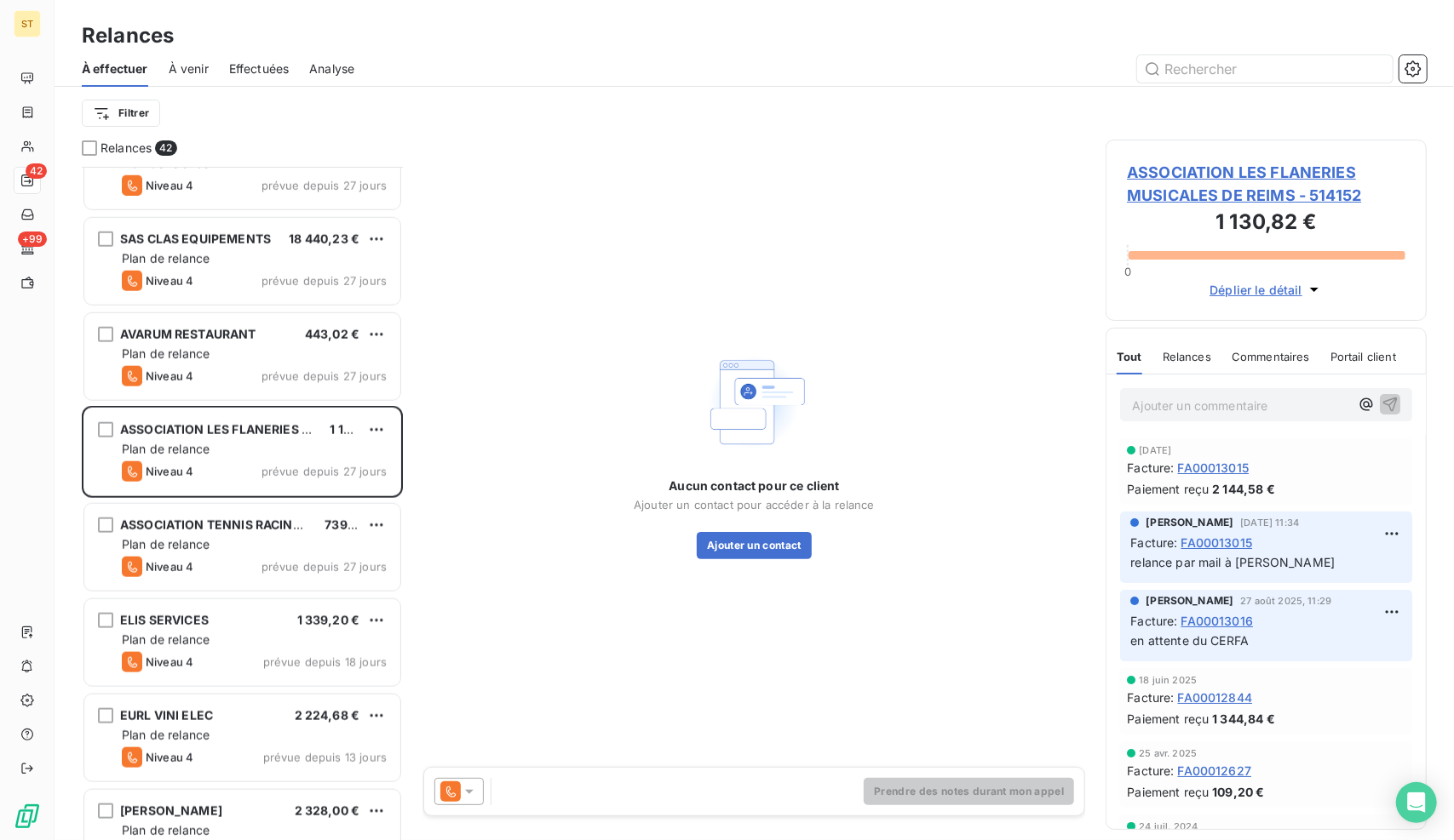
click at [1201, 184] on span "ASSOCIATION LES FLANERIES MUSICALES DE REIMS - 514152" at bounding box center [1266, 184] width 279 height 46
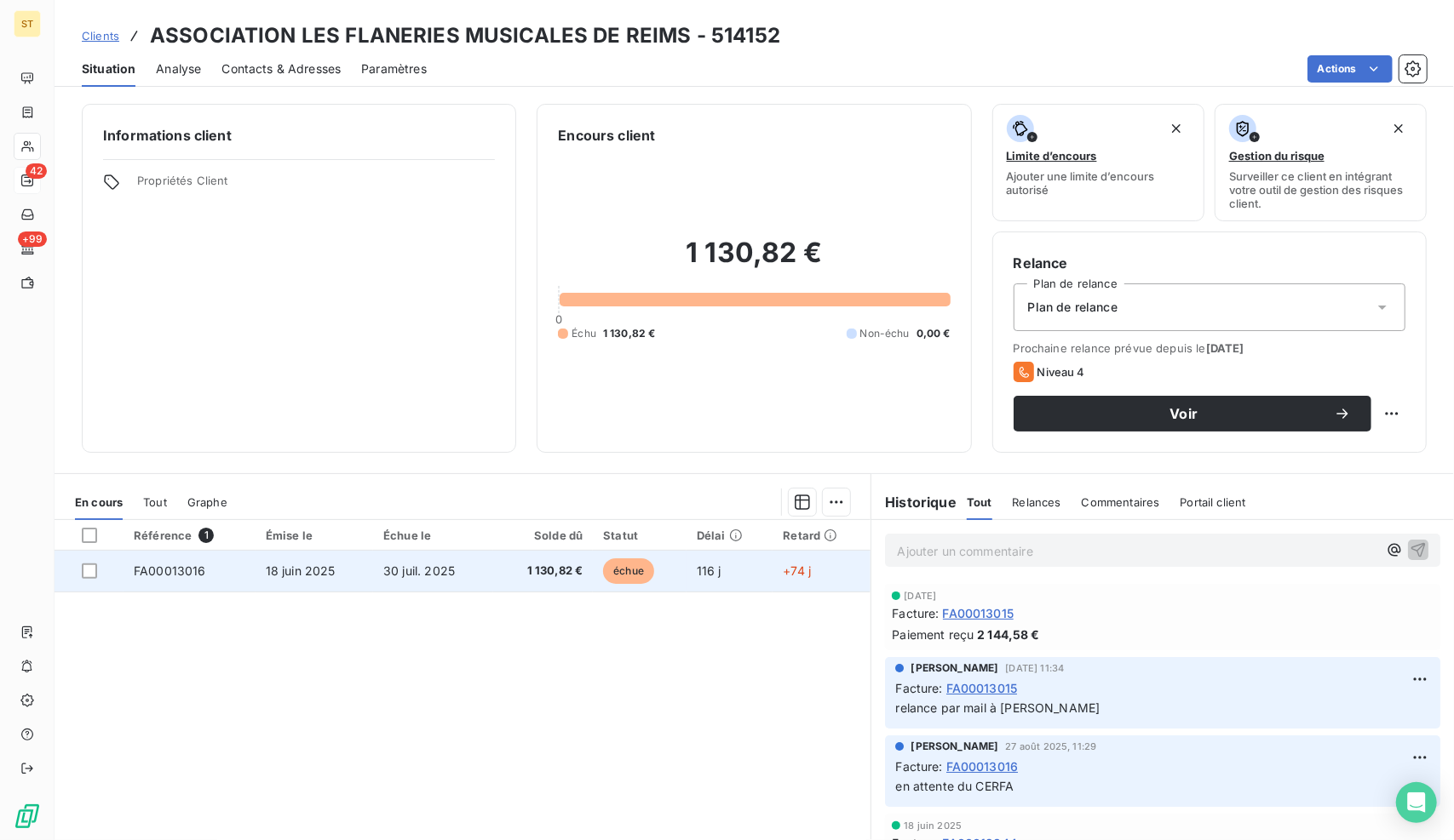
click at [504, 568] on span "1 130,82 €" at bounding box center [543, 571] width 79 height 17
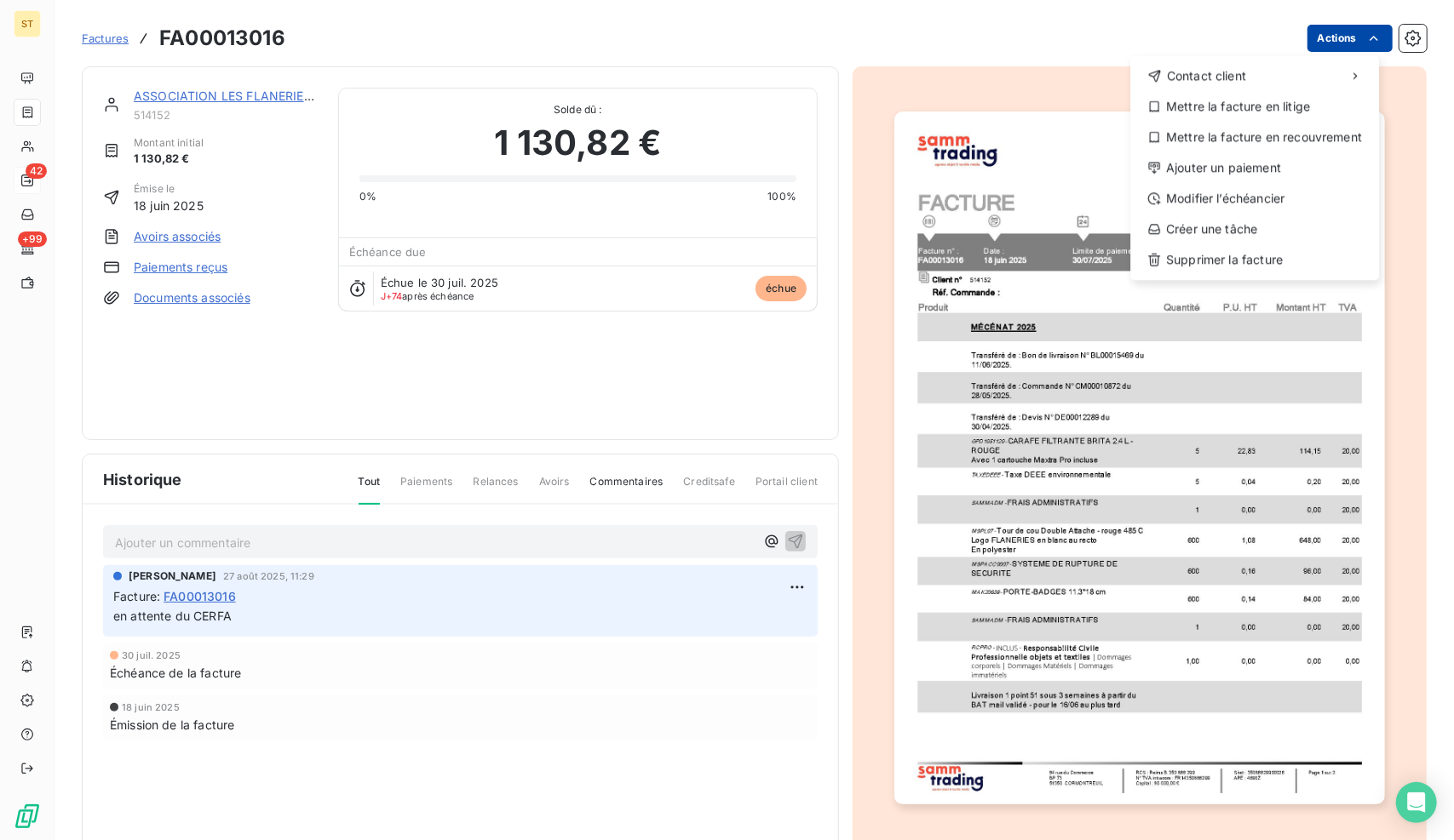
click at [1333, 42] on html "ST 42 +99 Factures FA00013016 Actions Contact client Mettre la facture en litig…" at bounding box center [727, 420] width 1454 height 840
click at [1303, 252] on div "Supprimer la facture" at bounding box center [1254, 259] width 235 height 27
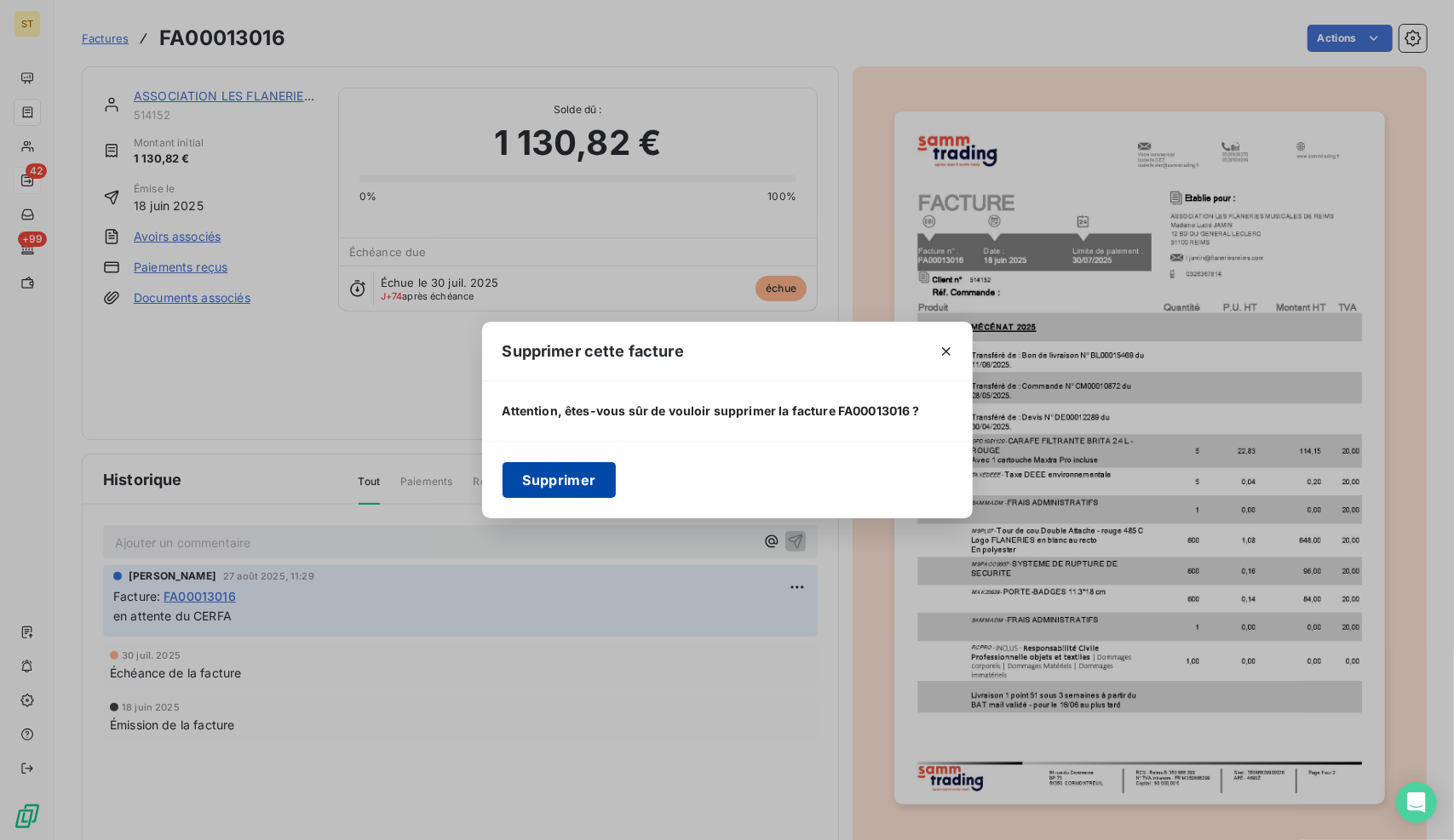
click at [583, 482] on button "Supprimer" at bounding box center [560, 479] width 114 height 36
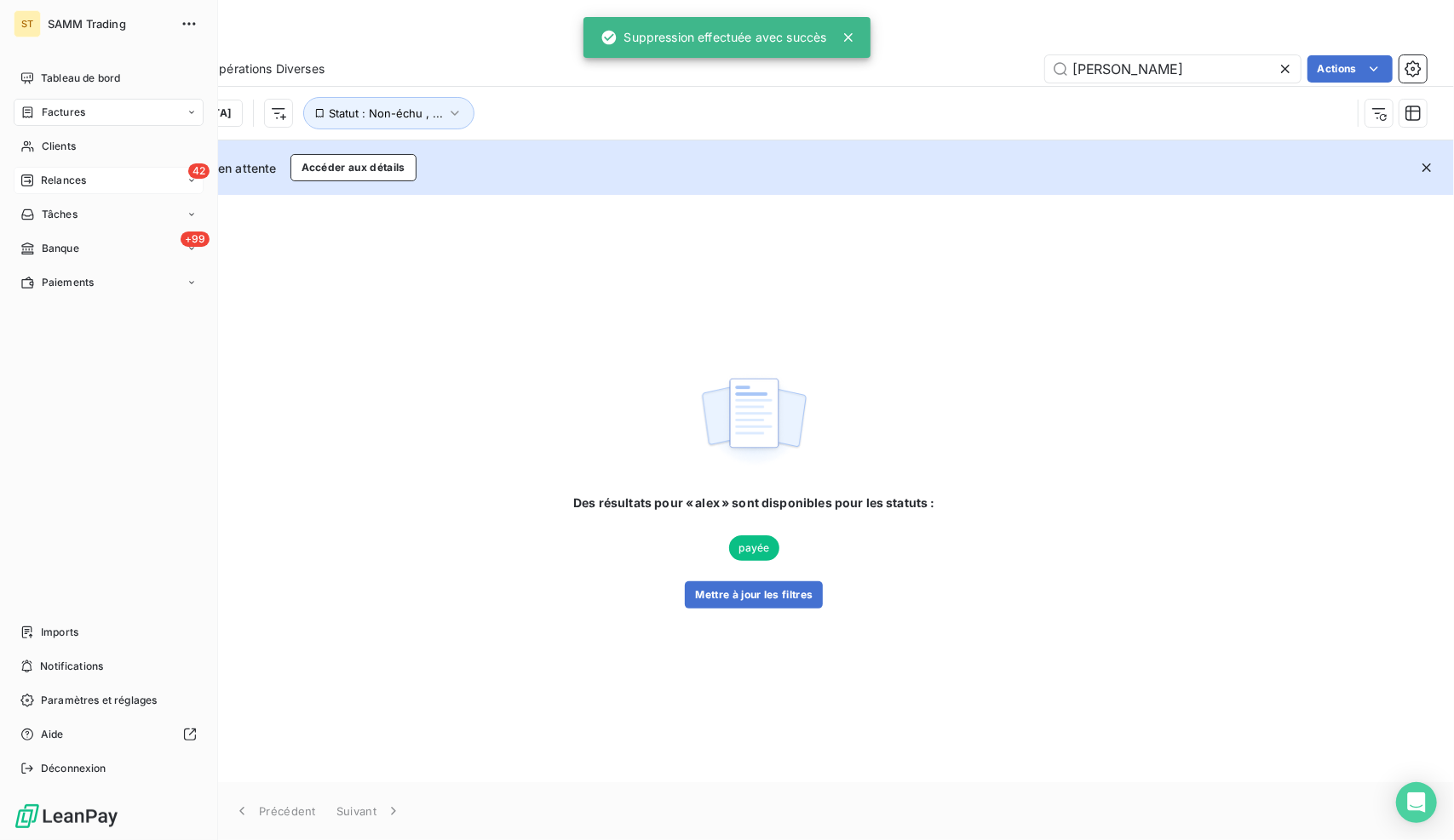
click at [34, 190] on div "42 Relances" at bounding box center [108, 180] width 190 height 27
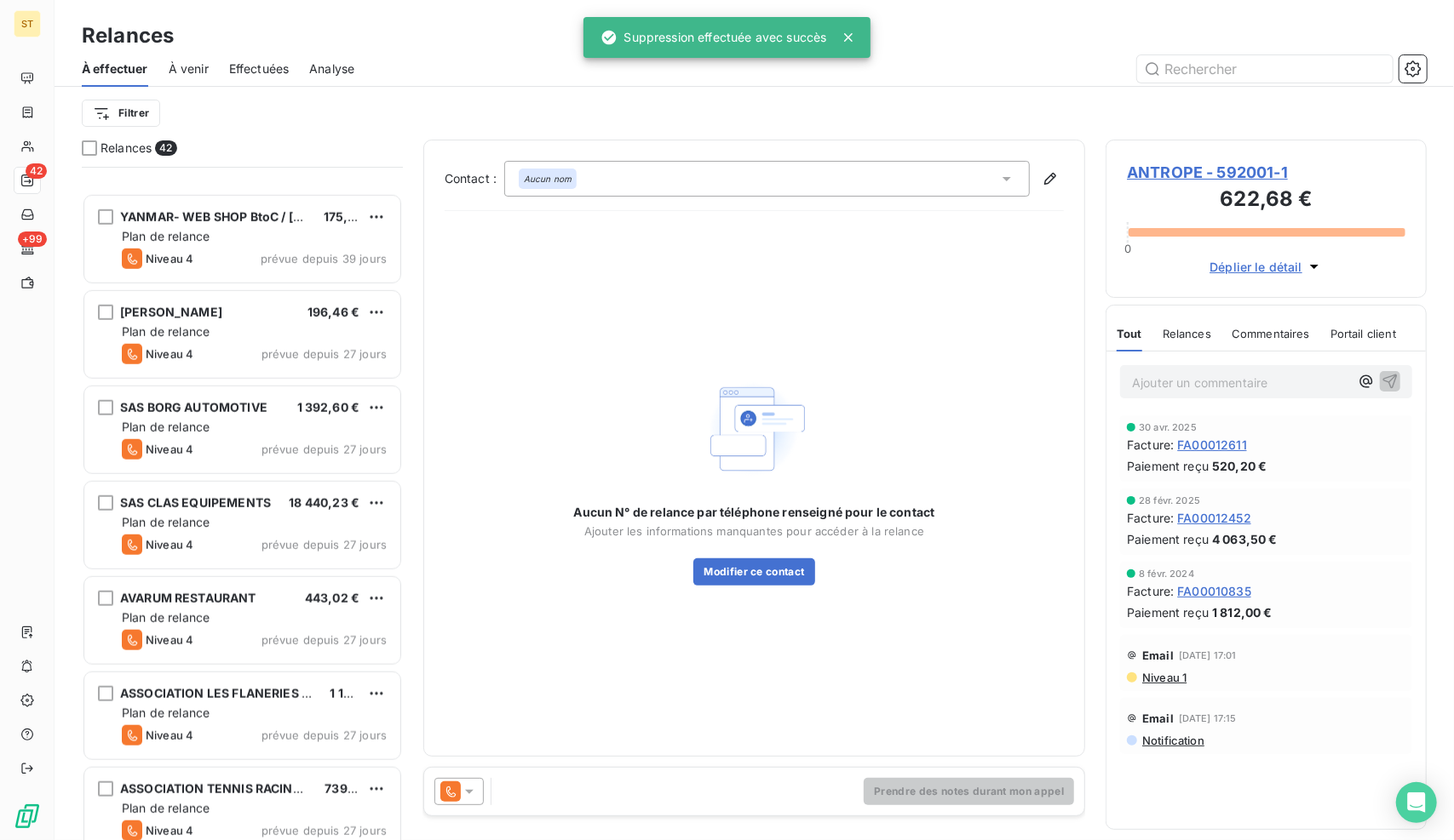
scroll to position [1192, 0]
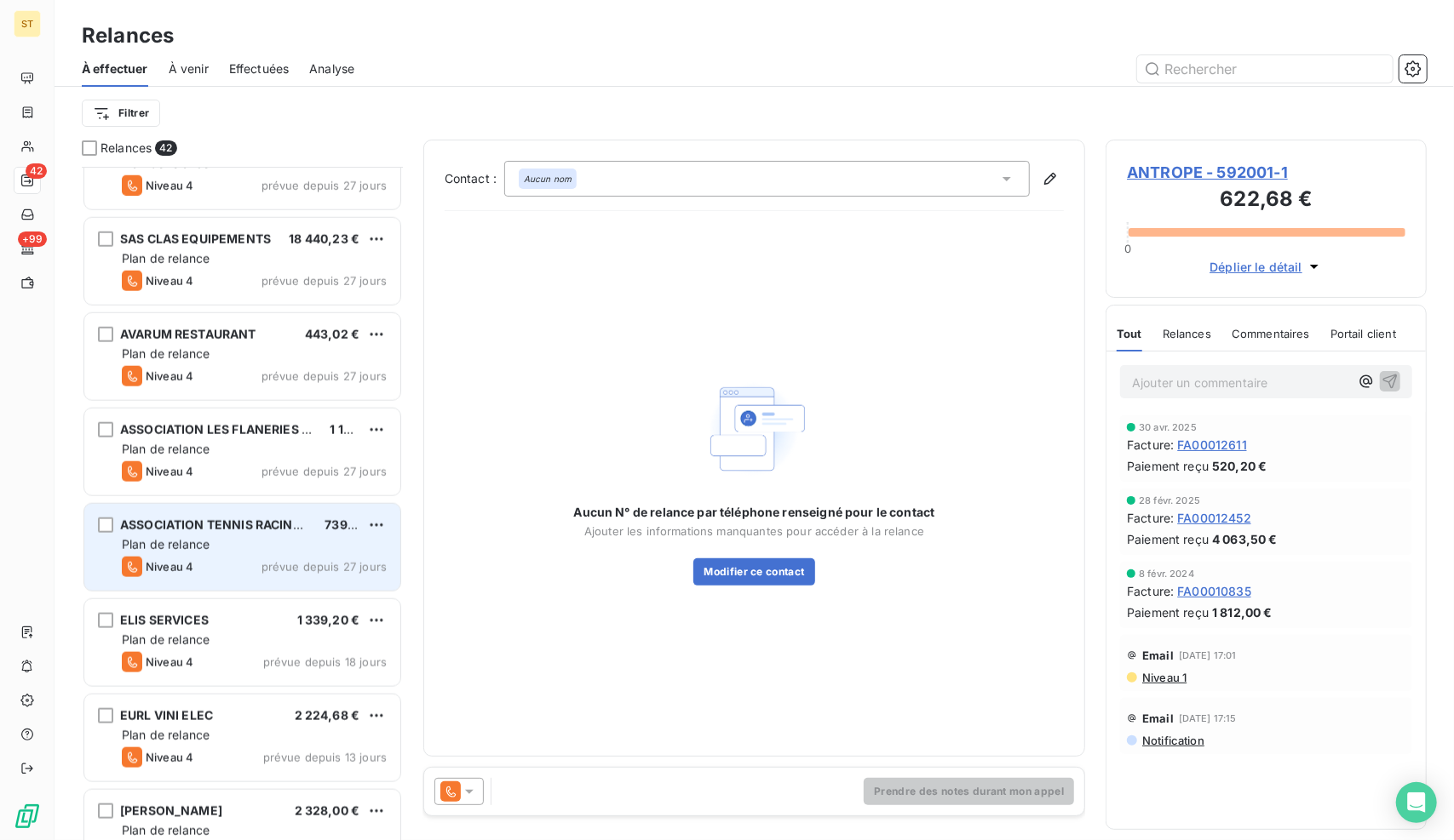
click at [206, 545] on span "Plan de relance" at bounding box center [165, 544] width 88 height 14
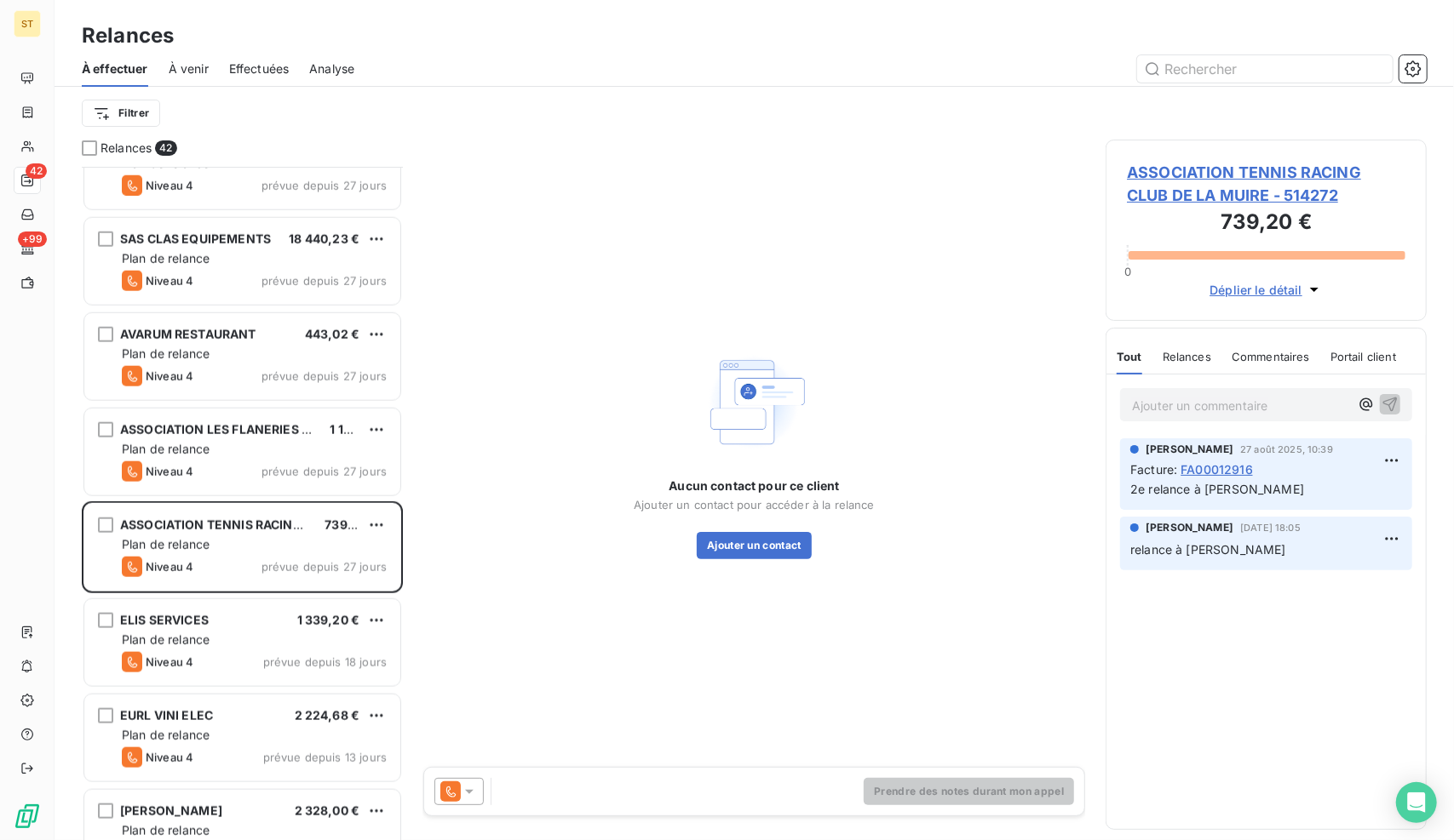
click at [1209, 163] on span "ASSOCIATION TENNIS RACING CLUB DE LA MUIRE - 514272" at bounding box center [1266, 184] width 279 height 46
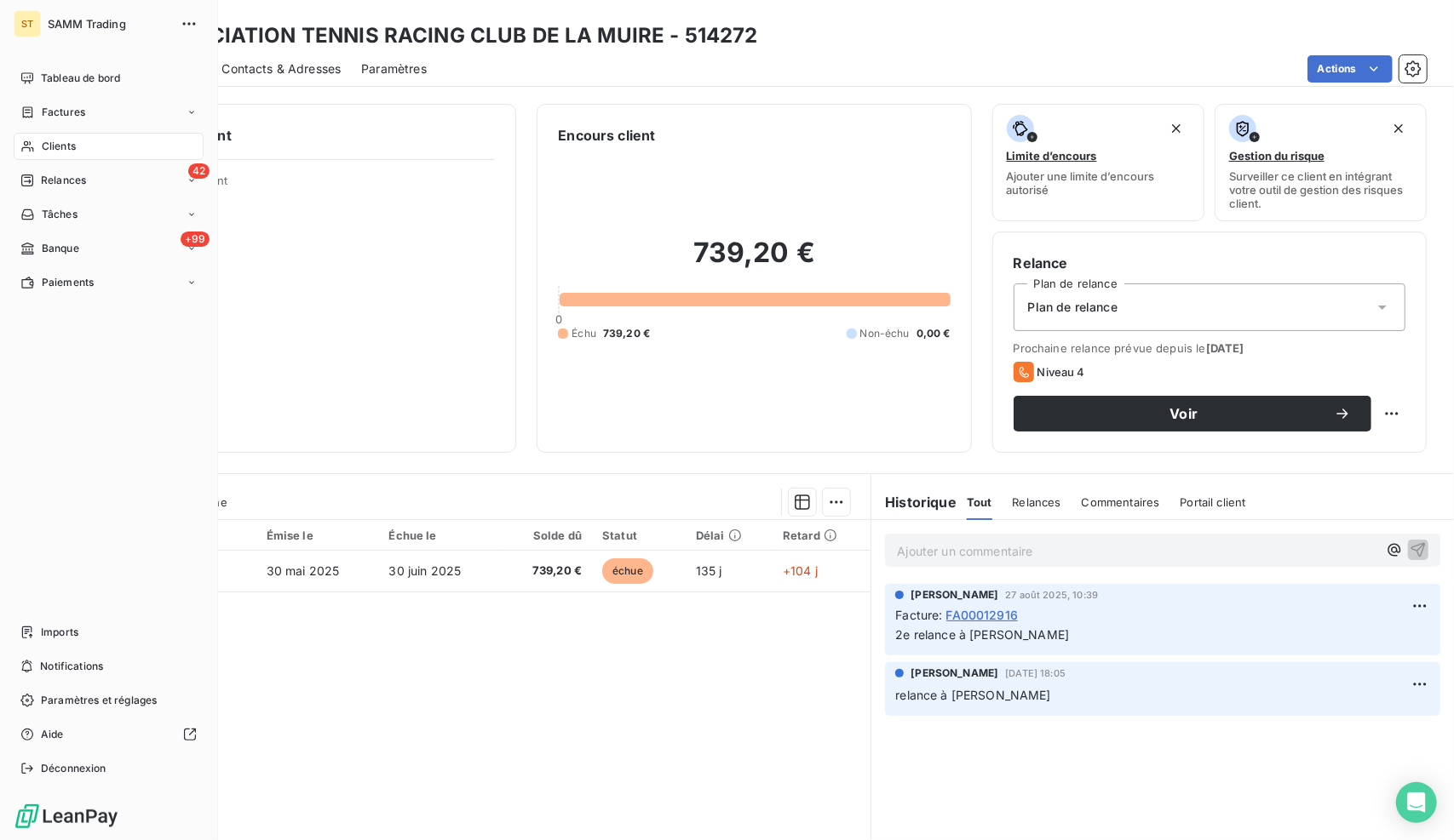
click at [47, 179] on span "Relances" at bounding box center [63, 180] width 45 height 15
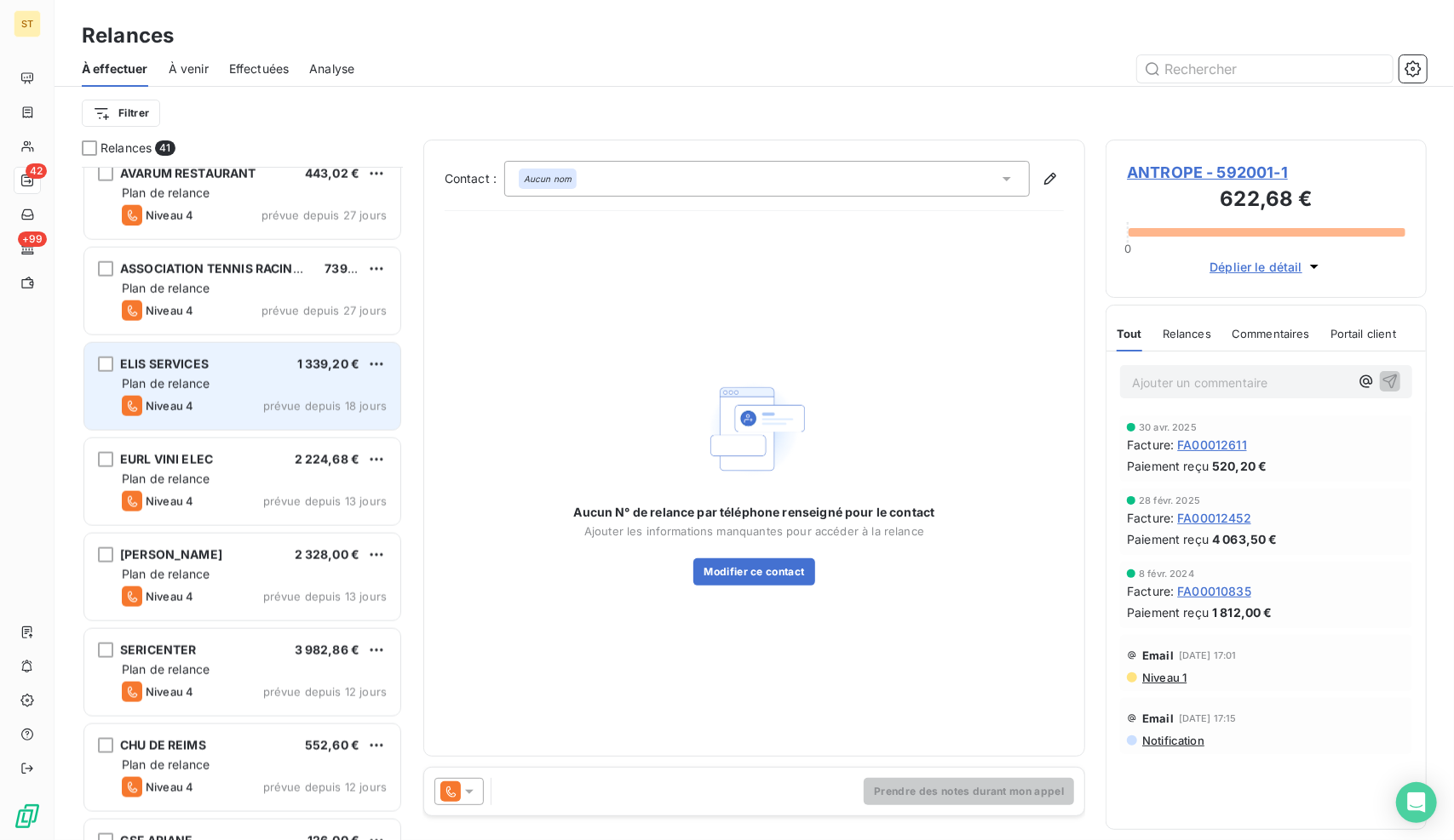
scroll to position [1362, 0]
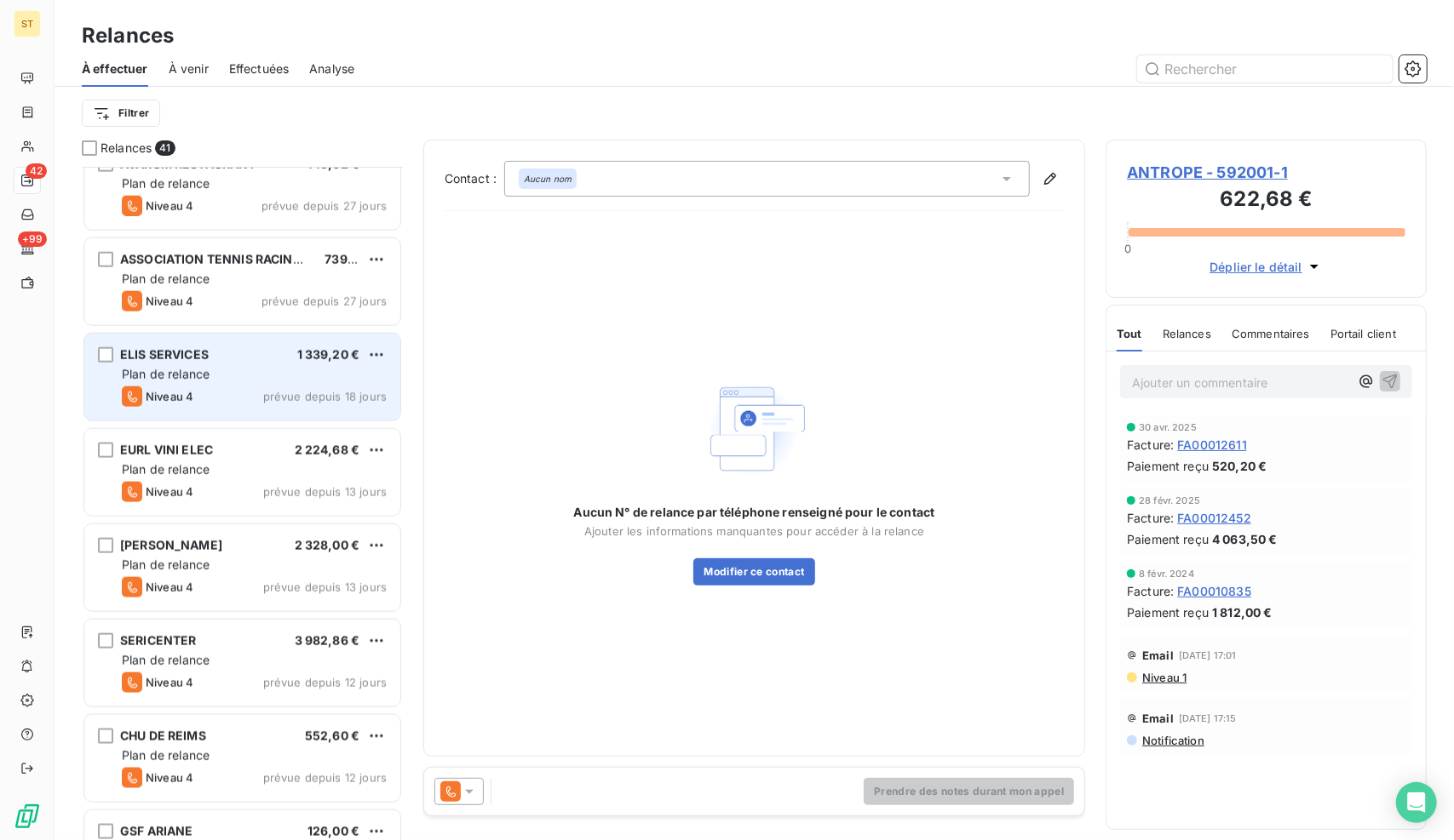
click at [246, 382] on div "ELIS SERVICES 1 339,20 € Plan de relance Niveau 4 prévue depuis 18 jours" at bounding box center [241, 377] width 315 height 87
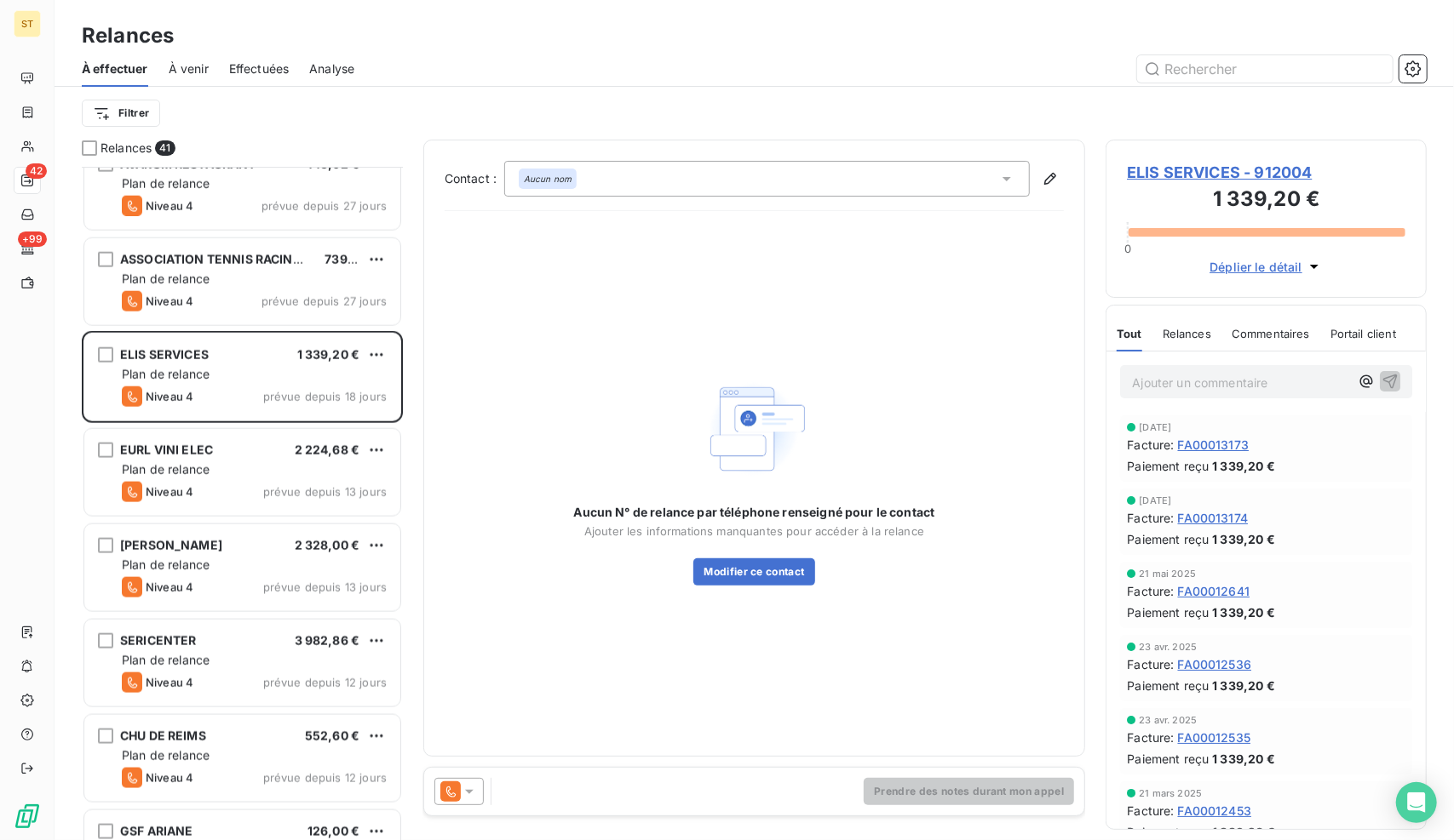
click at [1180, 157] on div "ELIS SERVICES - 912004 1 339,20 € 0 Déplier le détail" at bounding box center [1266, 219] width 321 height 158
click at [1177, 166] on span "ELIS SERVICES - 912004" at bounding box center [1266, 173] width 279 height 23
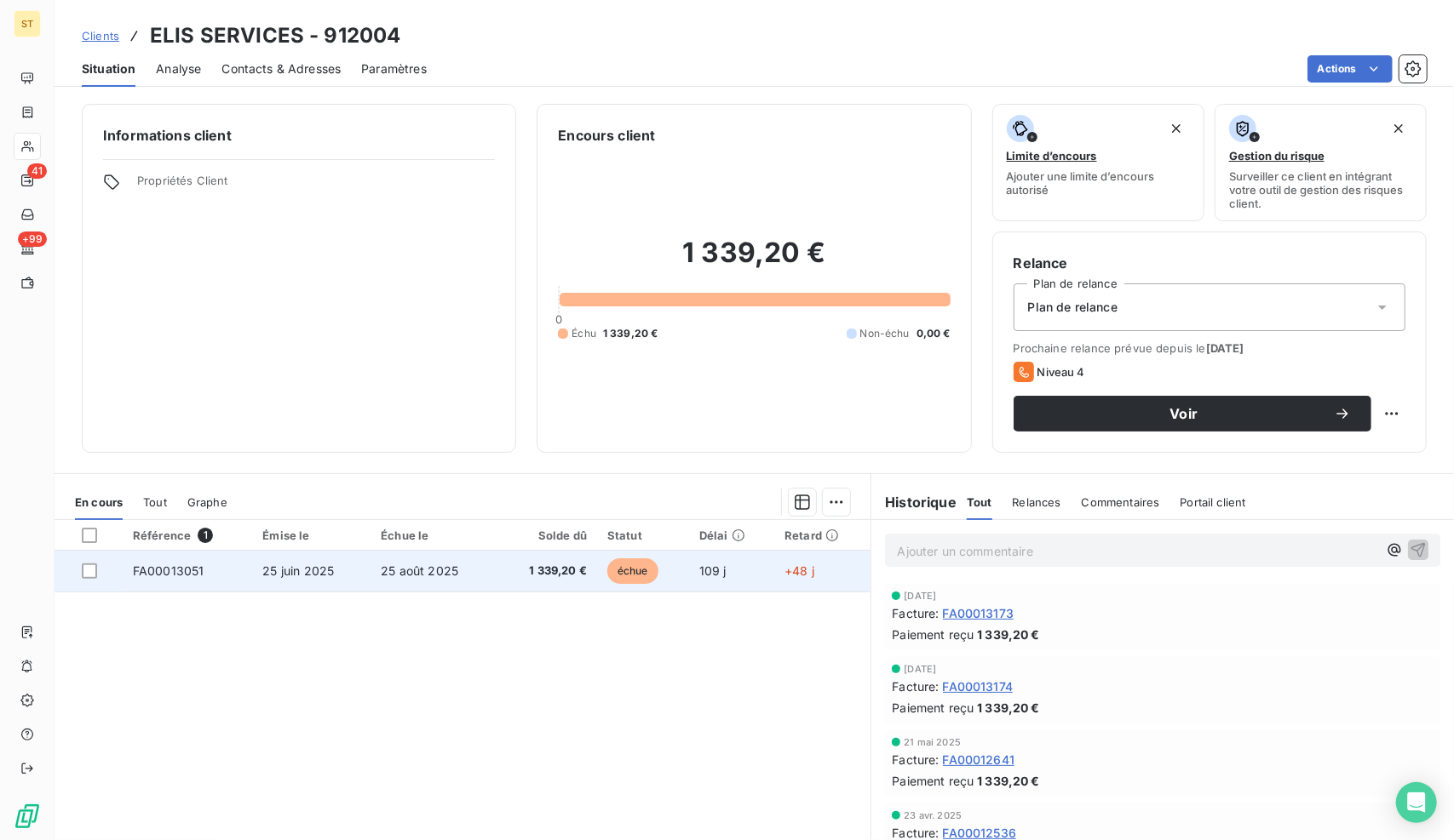
click at [358, 581] on td "25 juin 2025" at bounding box center [311, 571] width 119 height 41
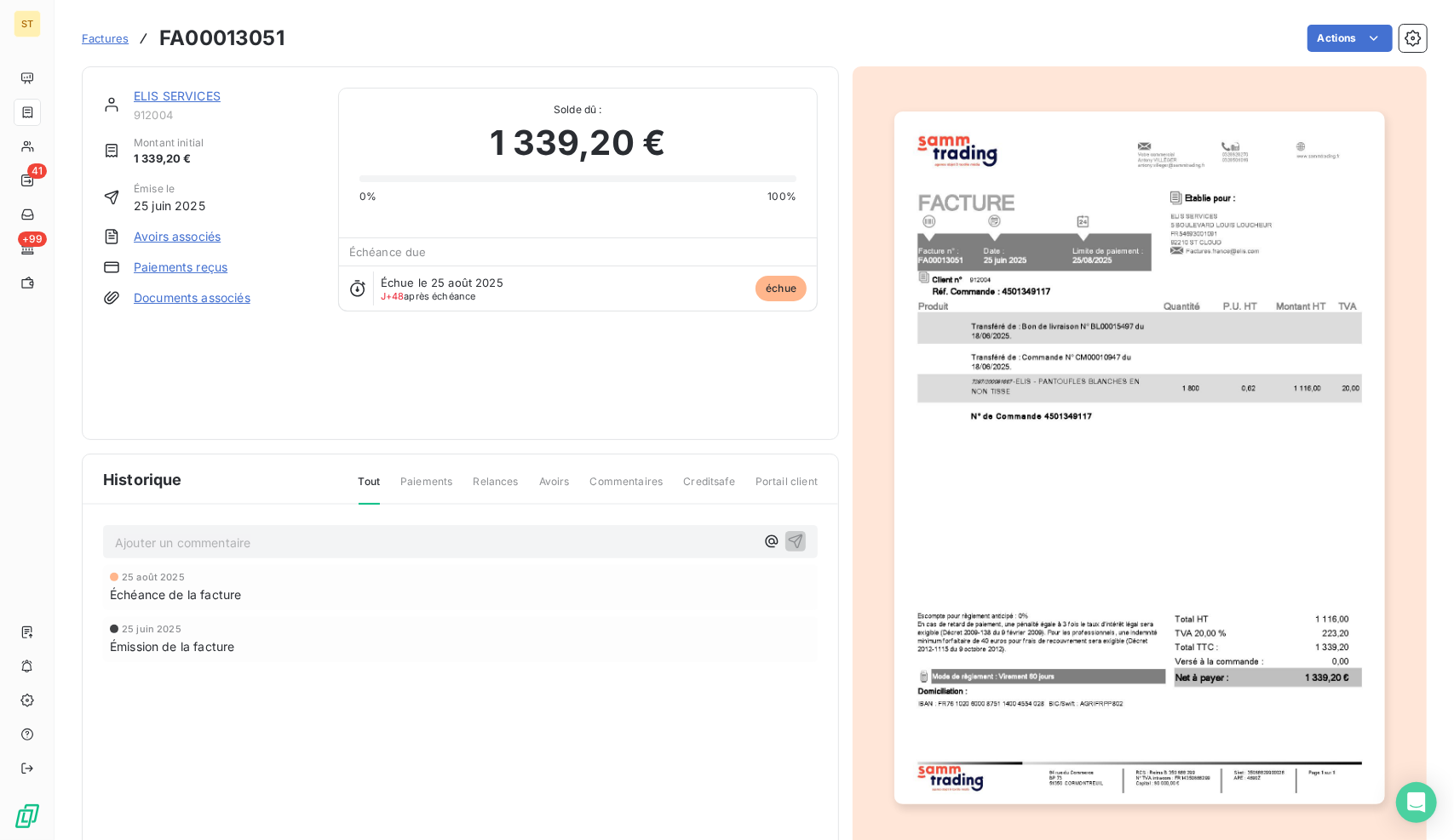
click at [209, 532] on p "Ajouter un commentaire ﻿" at bounding box center [434, 543] width 640 height 21
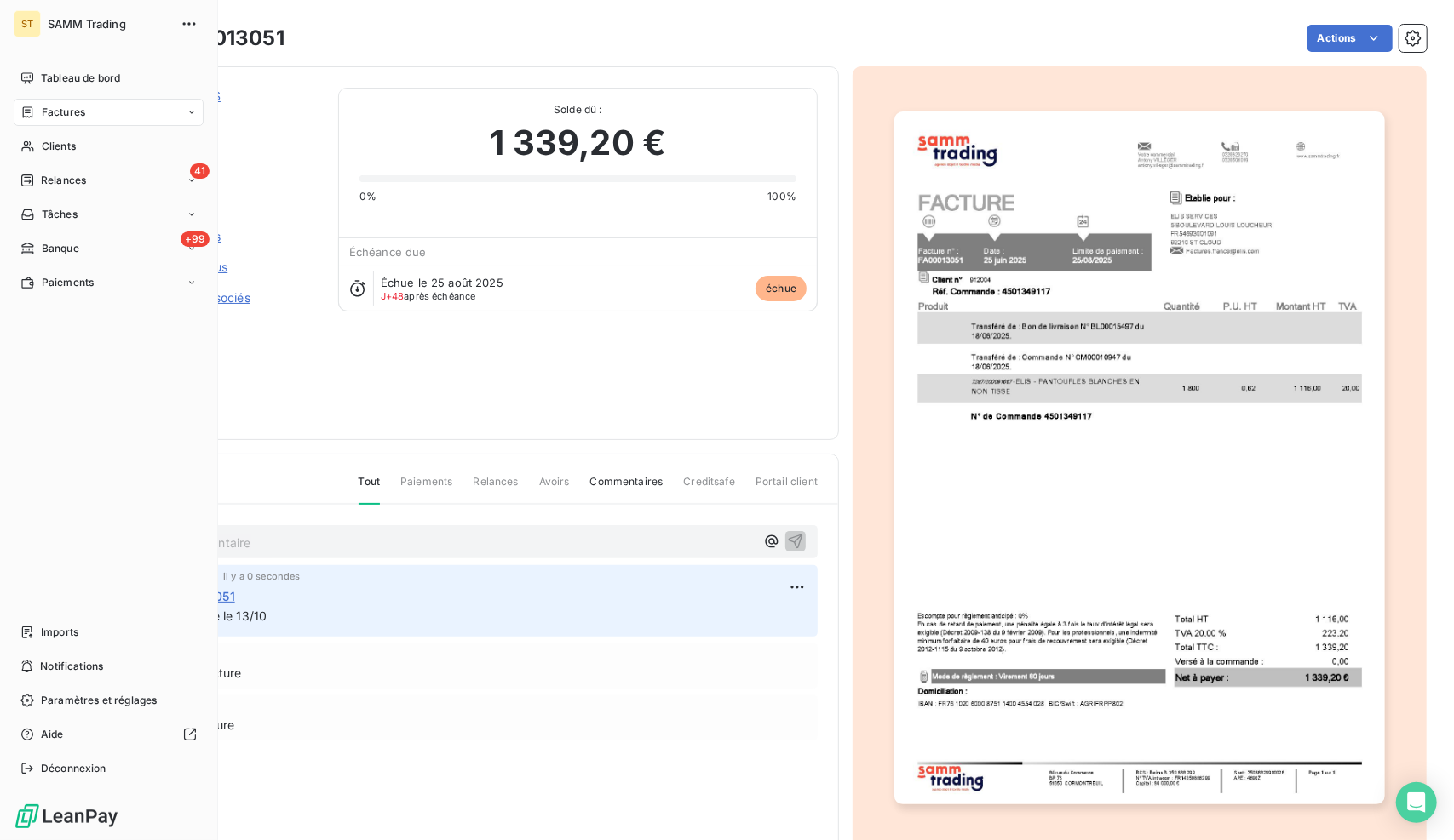
click at [49, 183] on span "Relances" at bounding box center [63, 180] width 45 height 15
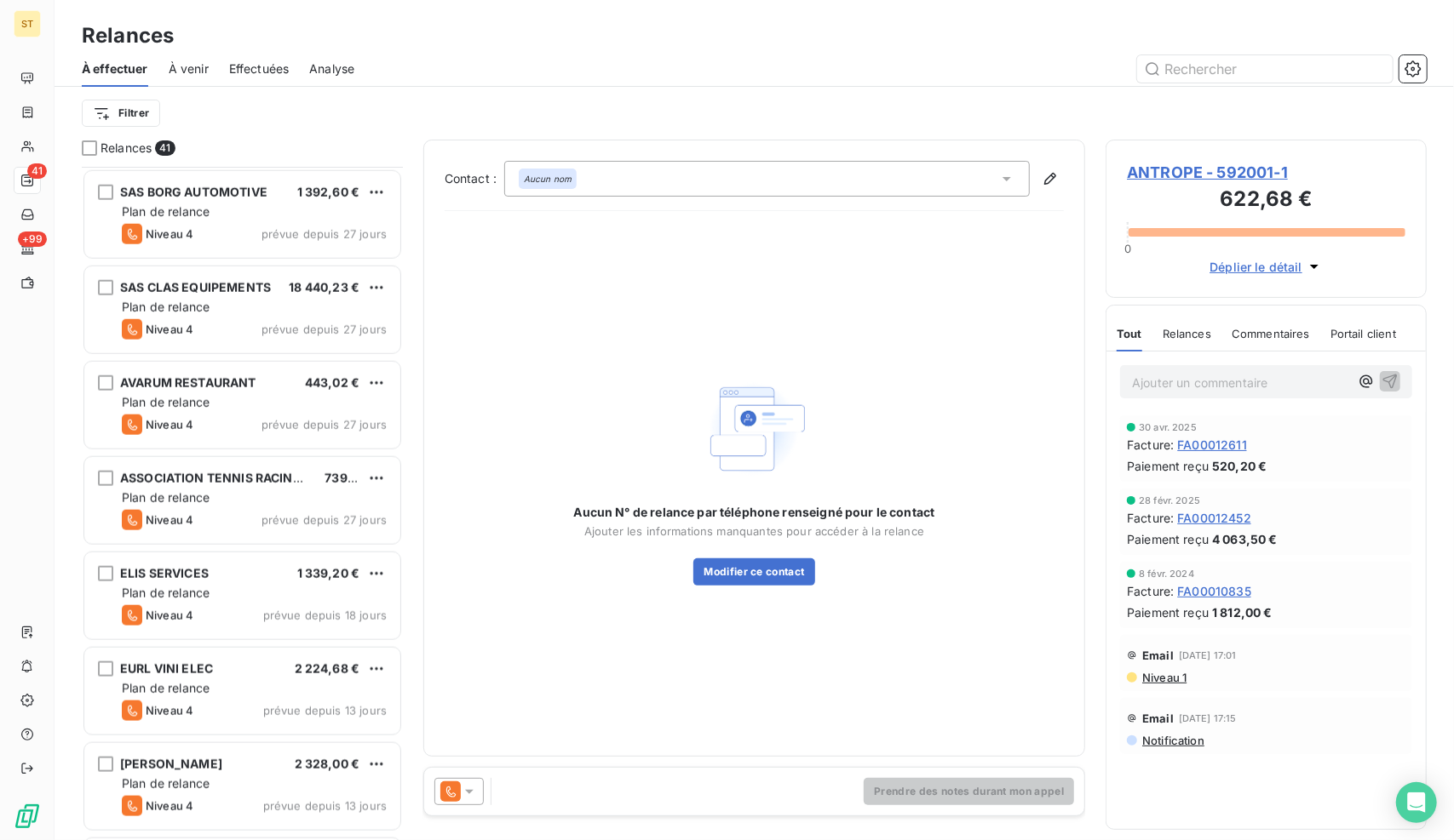
scroll to position [1192, 0]
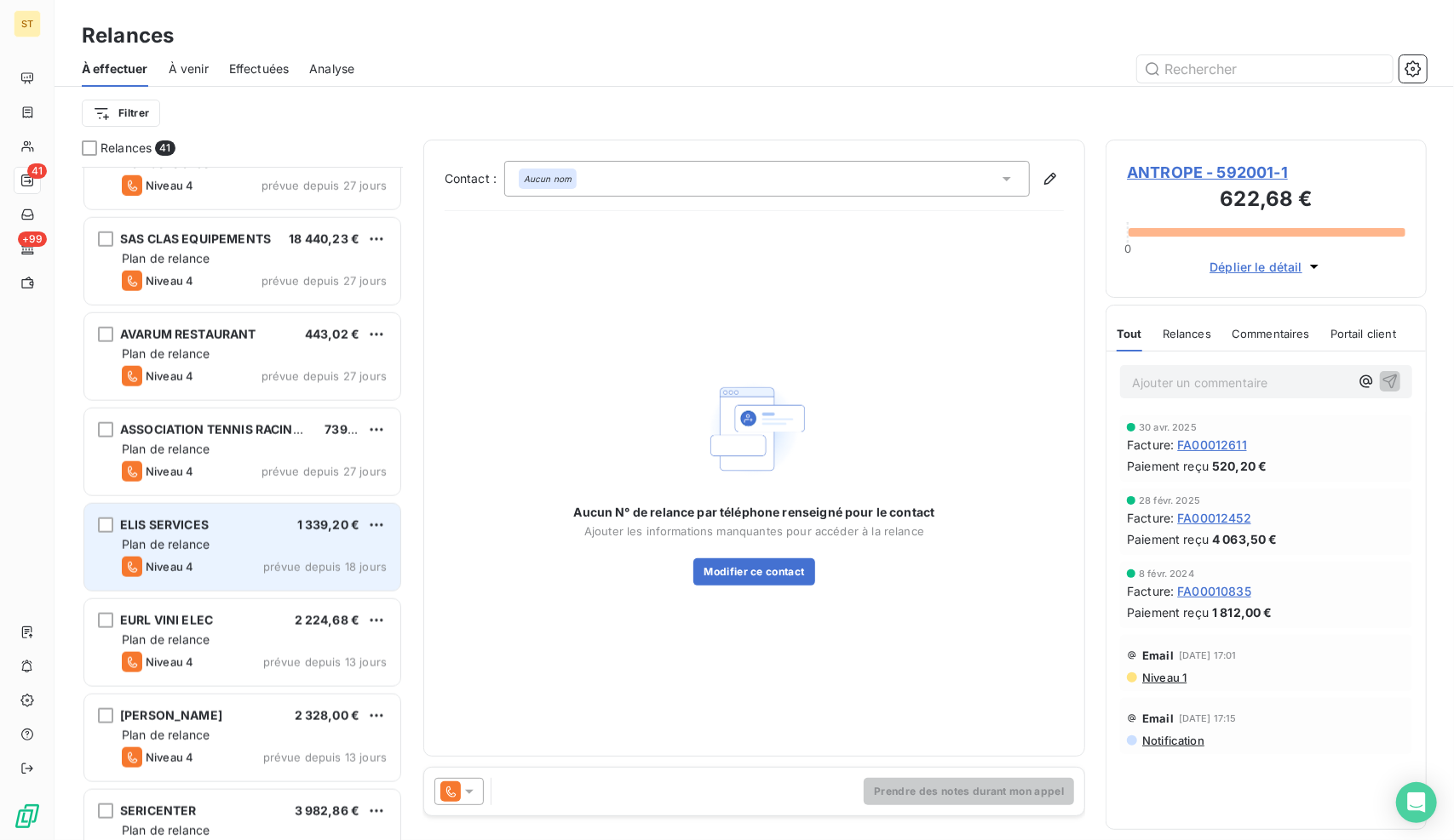
click at [211, 552] on div "ELIS SERVICES 1 339,20 € Plan de relance Niveau 4 prévue depuis 18 jours" at bounding box center [241, 547] width 315 height 87
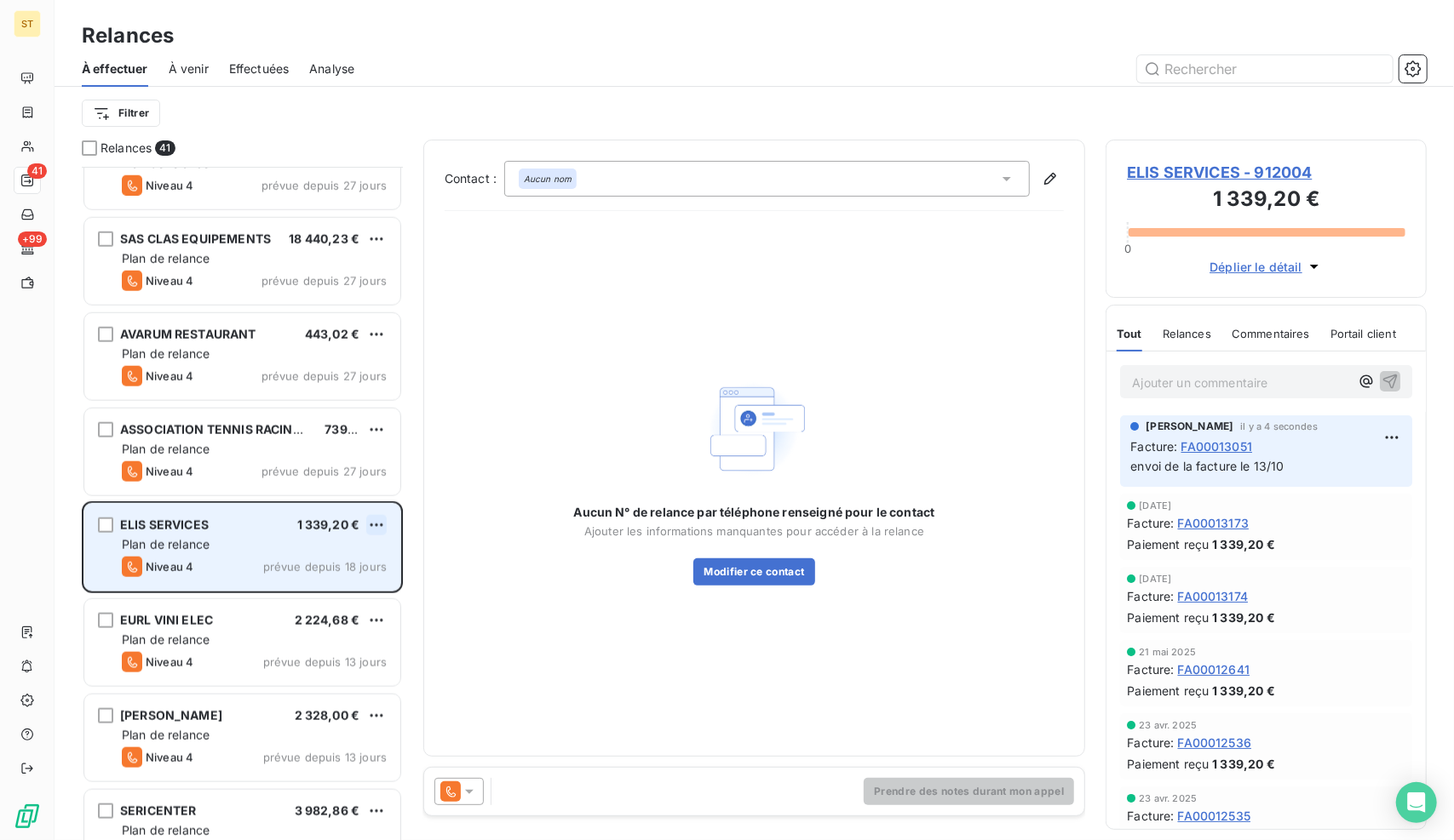
click at [379, 525] on html "ST 41 +99 Relances À effectuer À venir Effectuées Analyse Filtrer Relances 41 […" at bounding box center [727, 420] width 1454 height 840
click at [316, 555] on div "Replanifier cette action" at bounding box center [304, 558] width 152 height 27
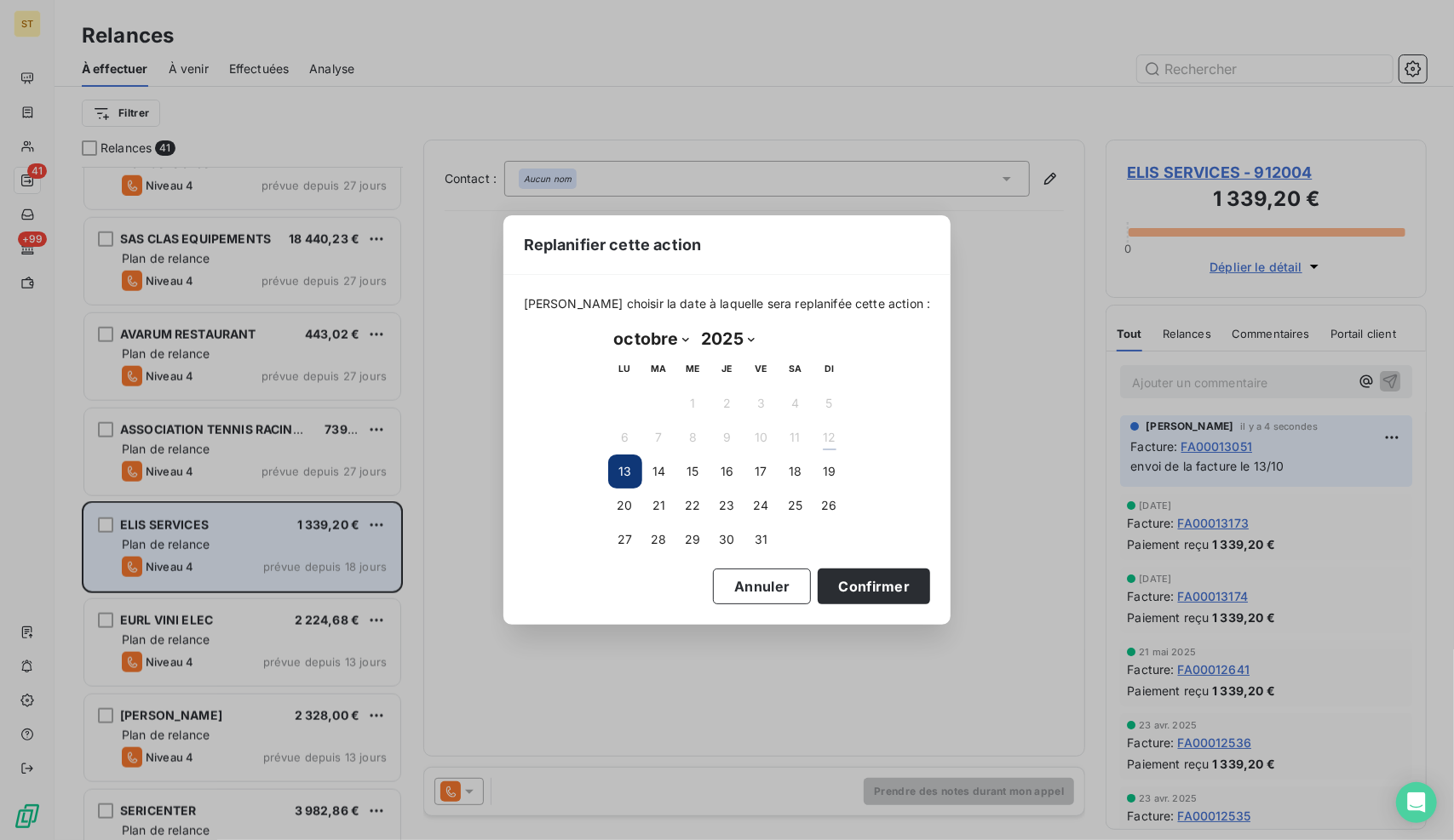
click at [659, 343] on select "janvier février mars avril mai juin juillet août septembre octobre novembre déc…" at bounding box center [651, 339] width 88 height 27
select select "10"
click at [608, 325] on select "janvier février mars avril mai juin juillet août septembre octobre novembre déc…" at bounding box center [651, 339] width 88 height 27
click at [722, 469] on button "13" at bounding box center [727, 471] width 34 height 34
click at [873, 592] on button "Confirmer" at bounding box center [873, 586] width 112 height 36
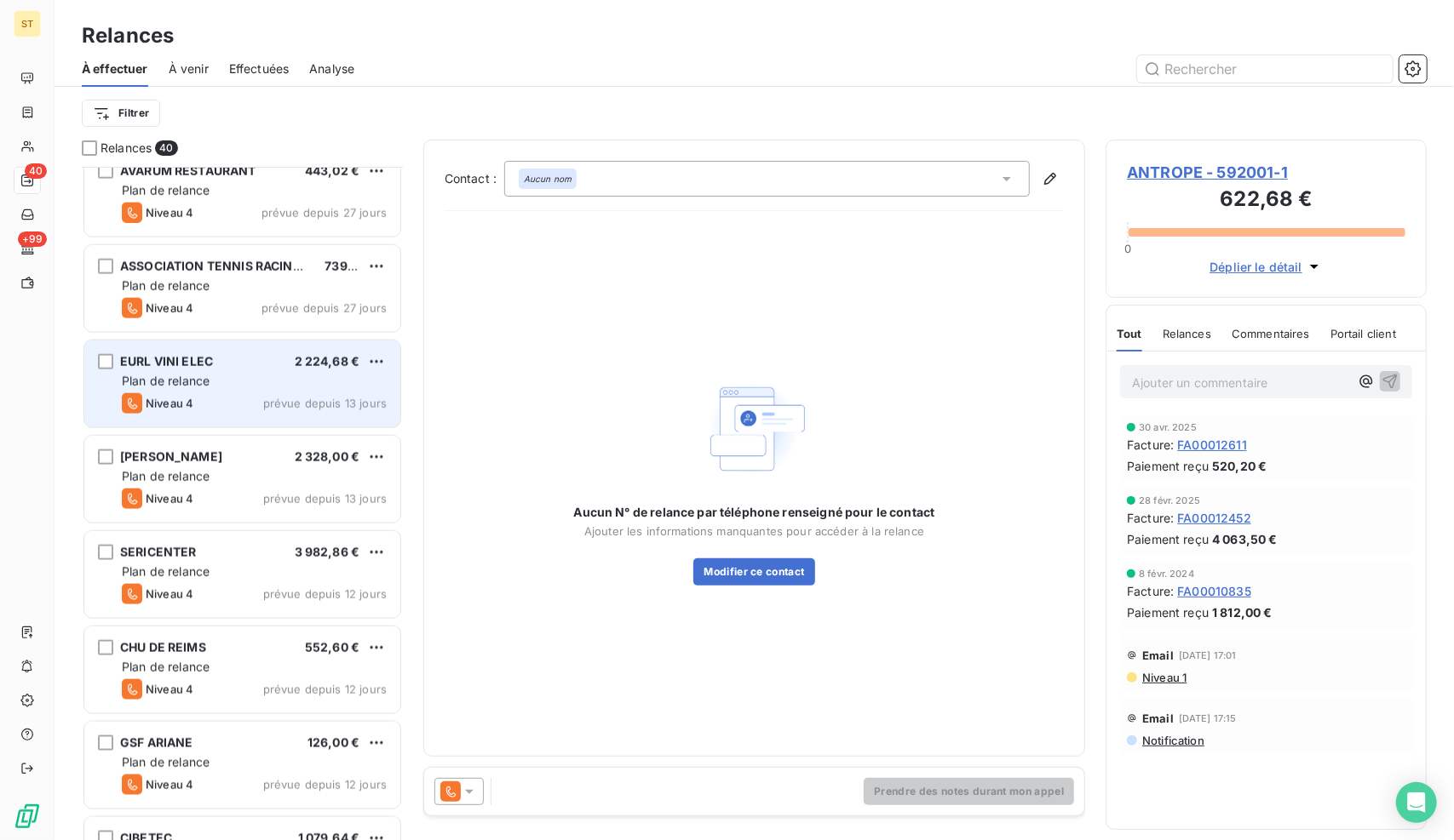
scroll to position [1362, 0]
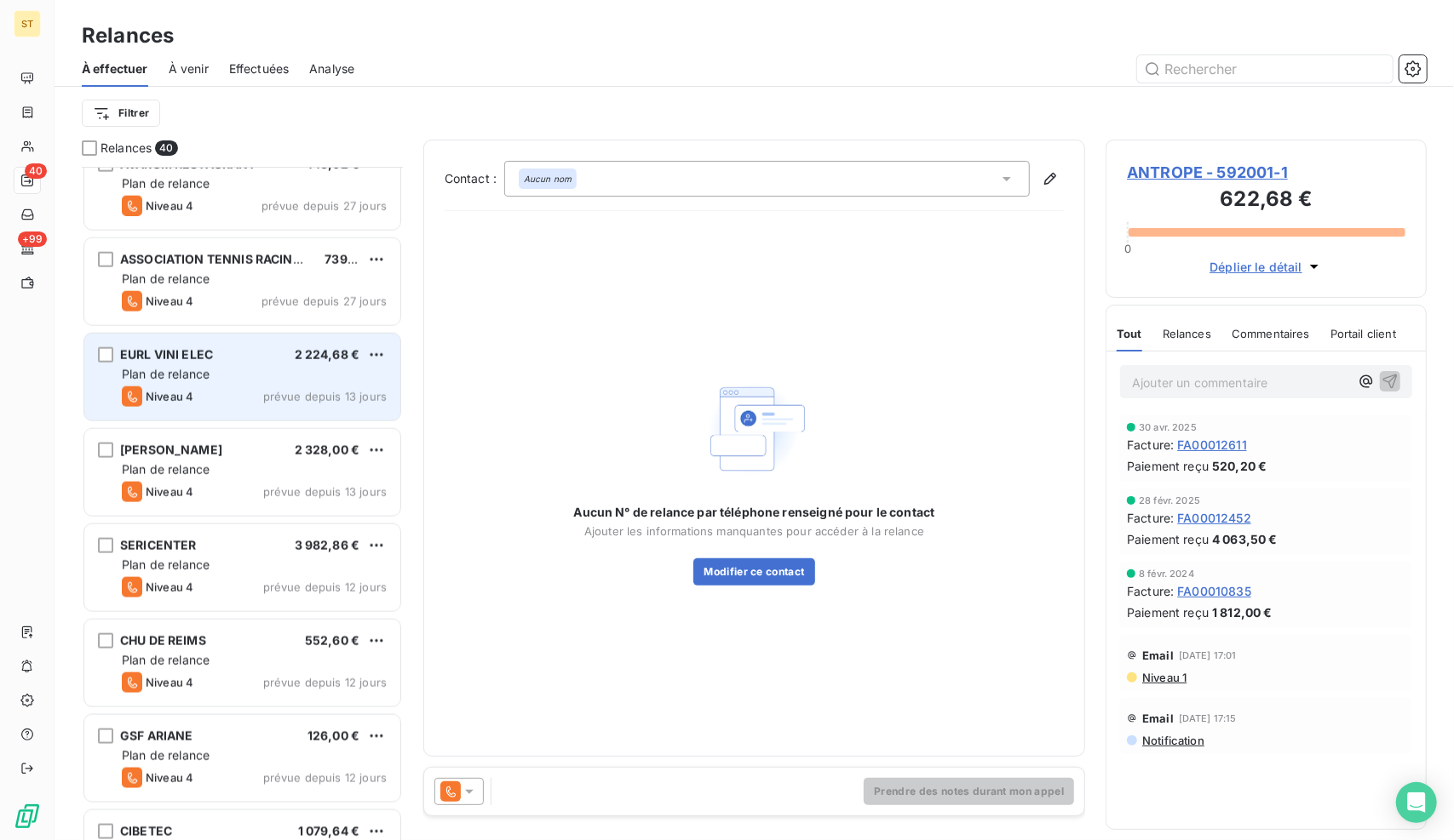
click at [223, 383] on div "EURL VINI ELEC 2 224,68 € Plan de relance Niveau 4 prévue depuis 13 jours" at bounding box center [241, 377] width 315 height 87
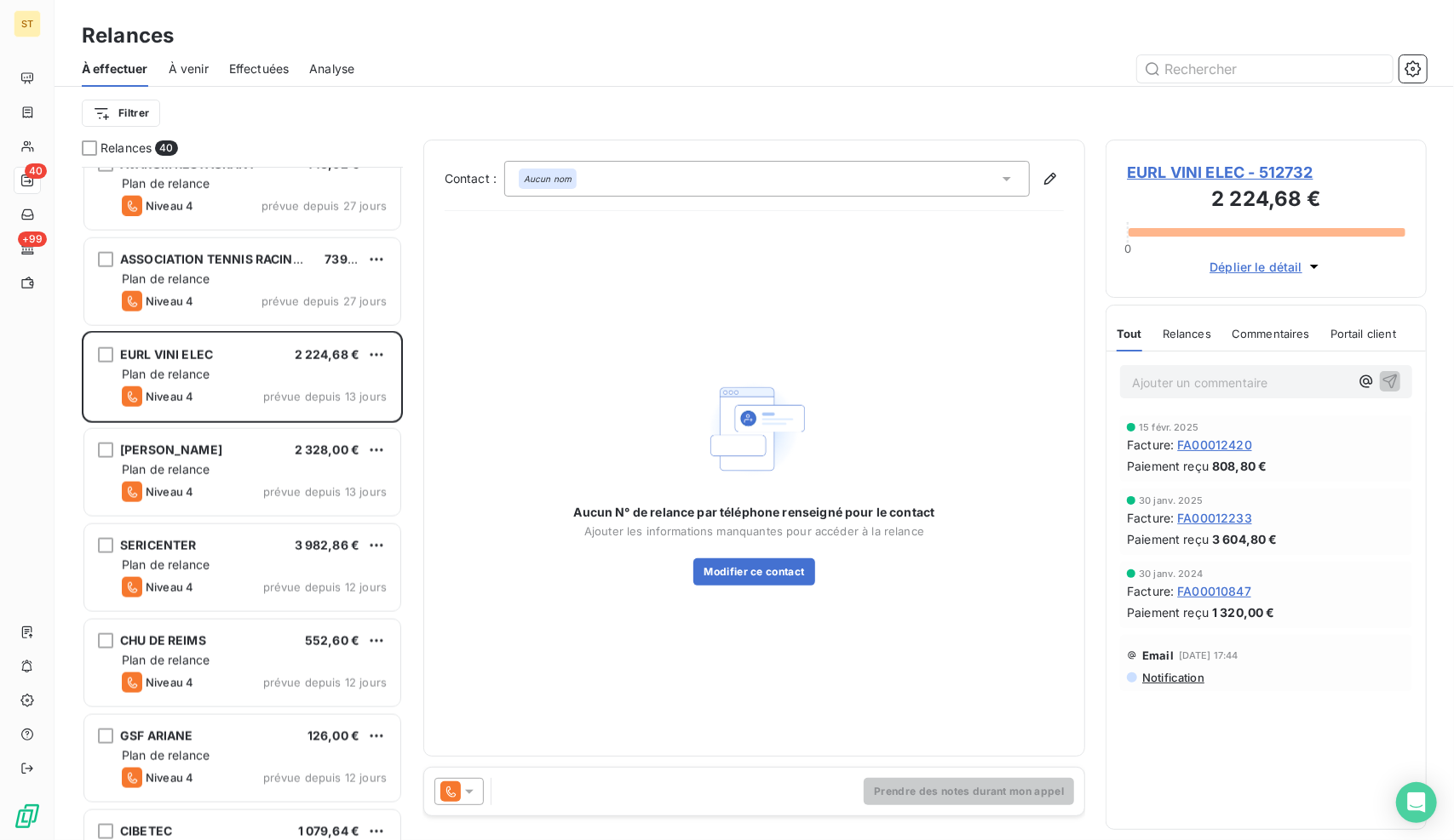
click at [1244, 151] on div "EURL VINI ELEC - 512732 2 224,68 € 0 Déplier le détail" at bounding box center [1266, 219] width 321 height 158
click at [1218, 176] on span "EURL VINI ELEC - 512732" at bounding box center [1266, 173] width 279 height 23
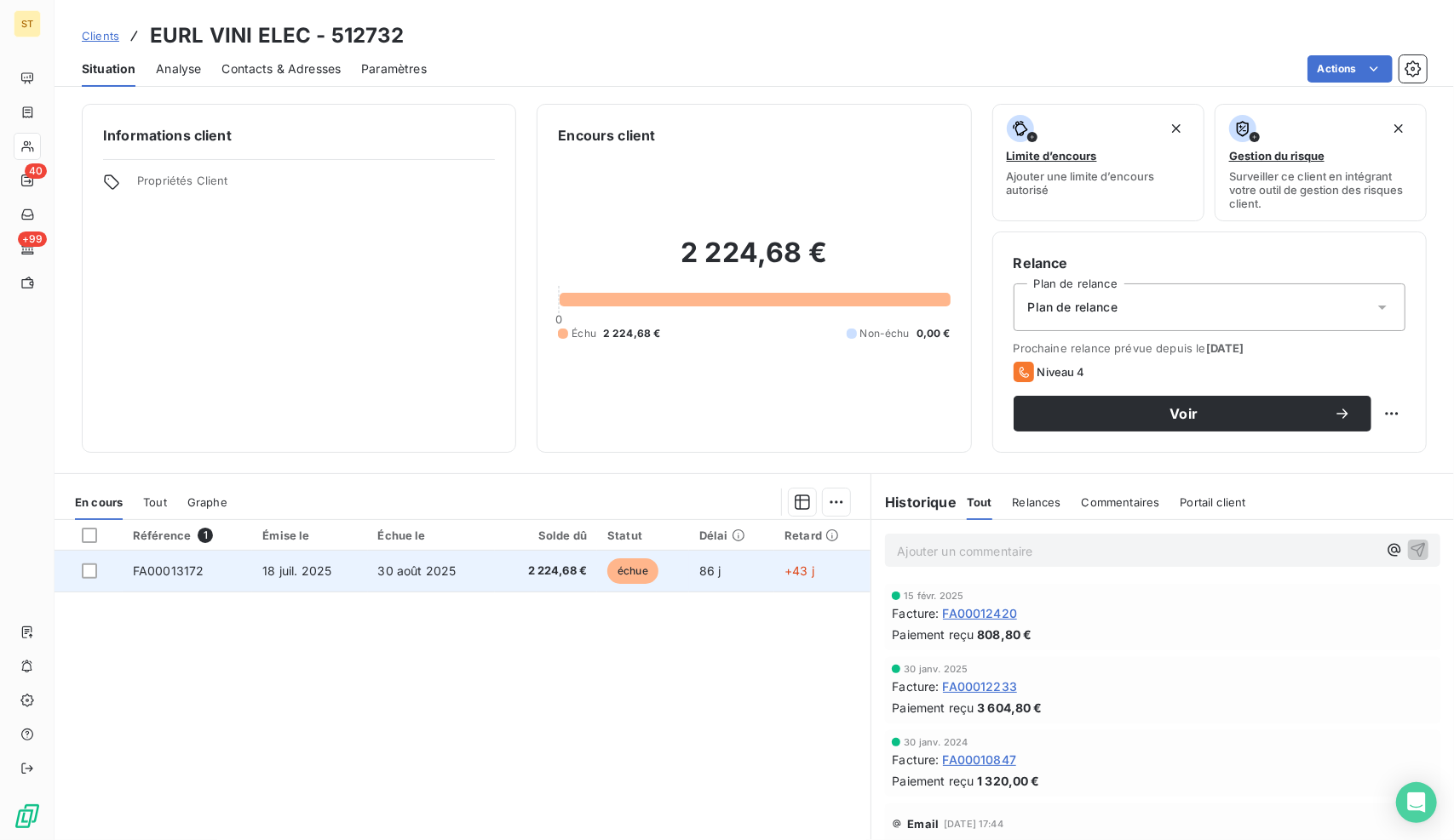
click at [388, 576] on span "30 août 2025" at bounding box center [417, 570] width 78 height 14
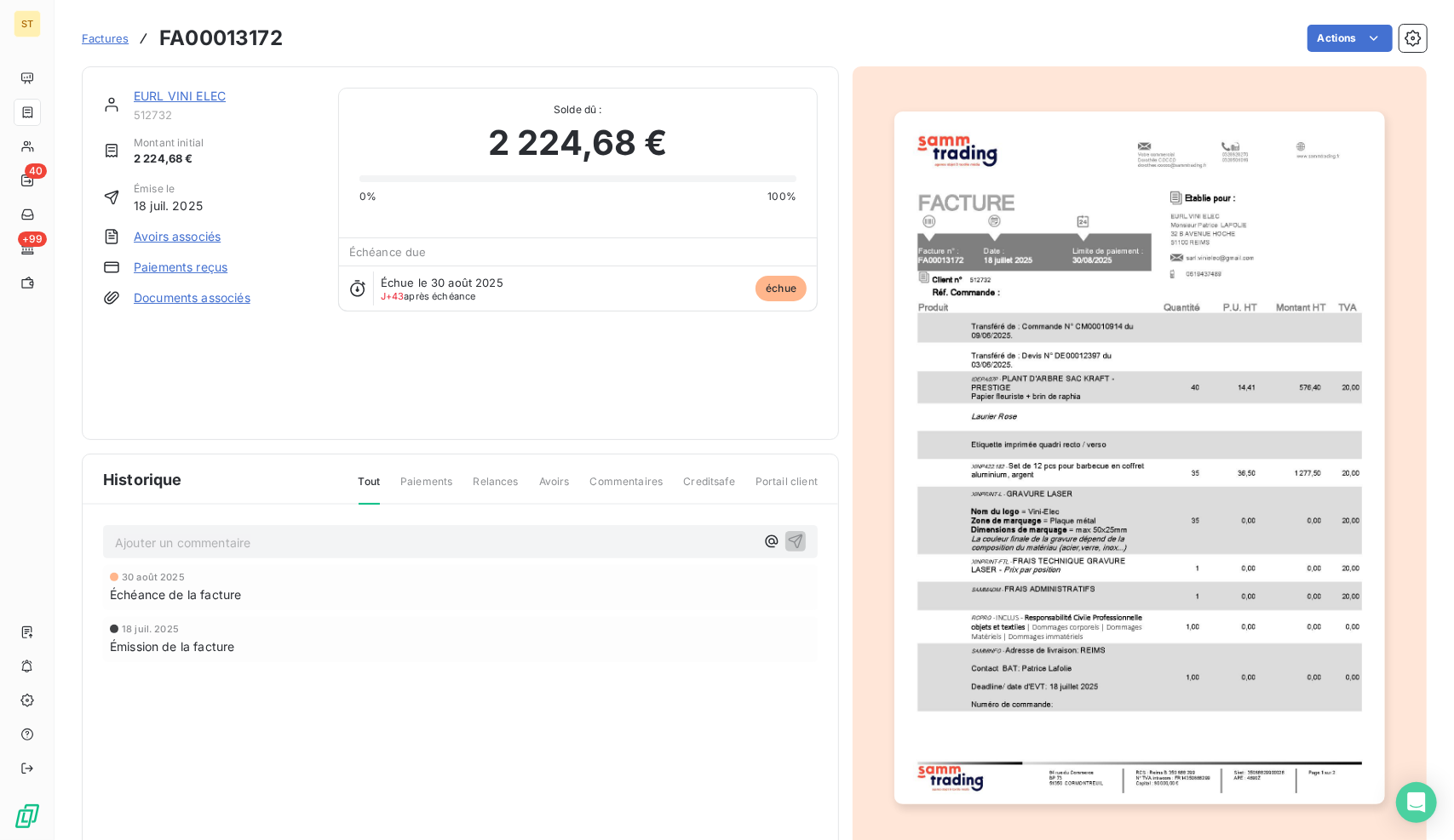
click at [1066, 431] on img "button" at bounding box center [1139, 458] width 489 height 692
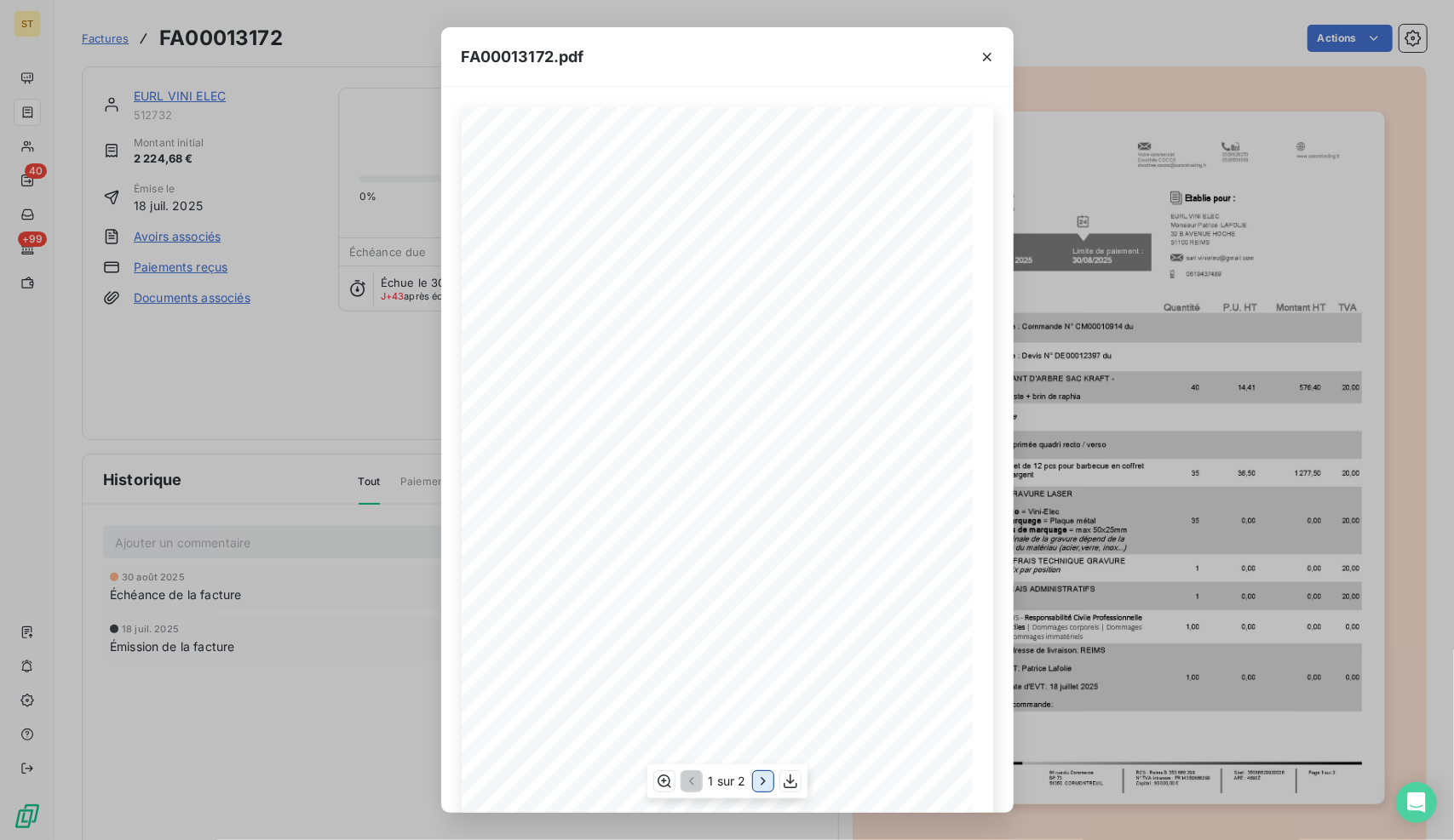
click at [756, 776] on icon "button" at bounding box center [763, 781] width 17 height 17
click at [689, 776] on icon "button" at bounding box center [690, 781] width 17 height 17
click at [984, 63] on icon "button" at bounding box center [987, 57] width 17 height 17
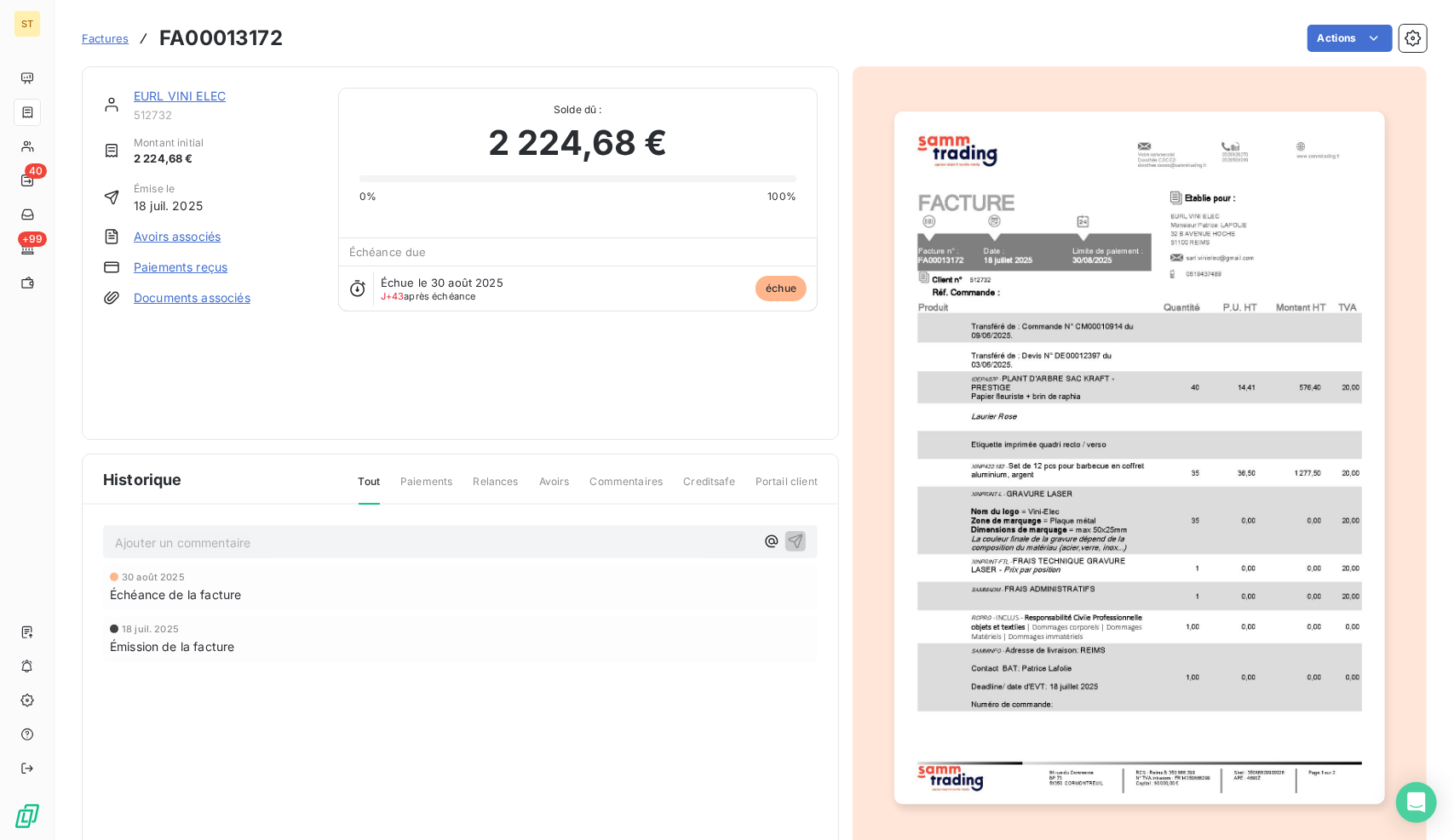
click at [218, 539] on p "Ajouter un commentaire ﻿" at bounding box center [434, 543] width 640 height 21
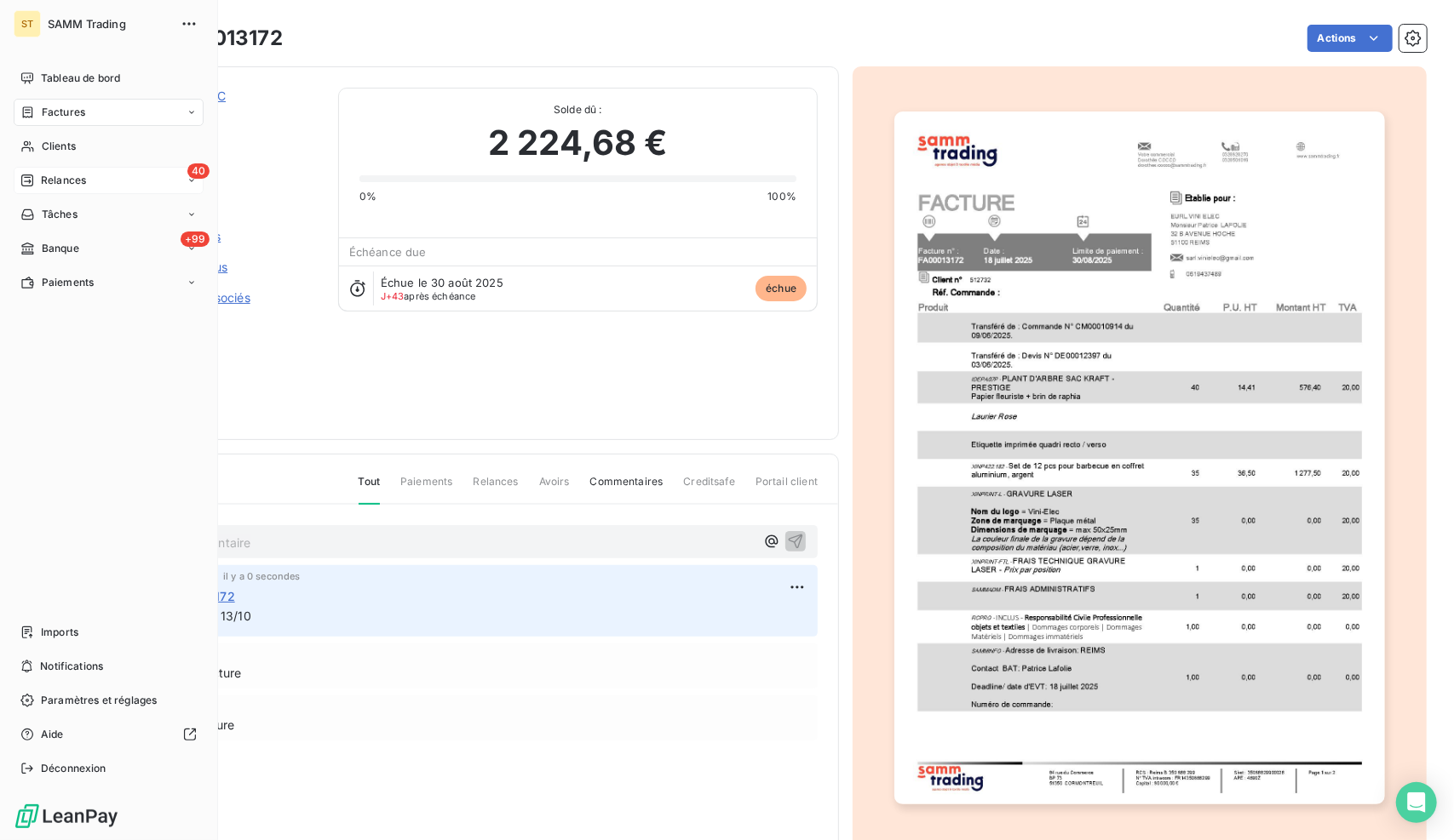
click at [40, 181] on div "Relances" at bounding box center [53, 180] width 66 height 15
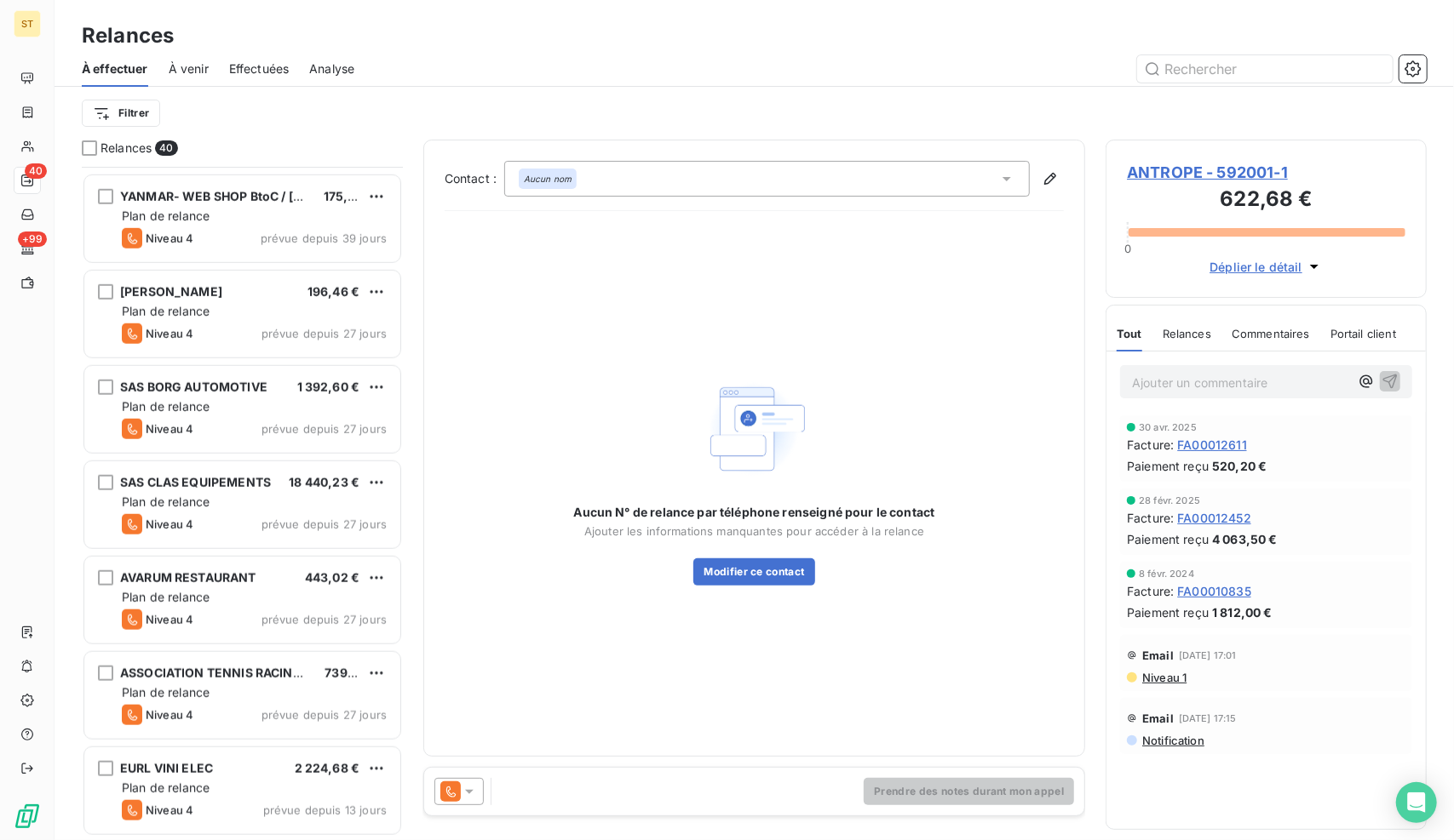
scroll to position [1021, 0]
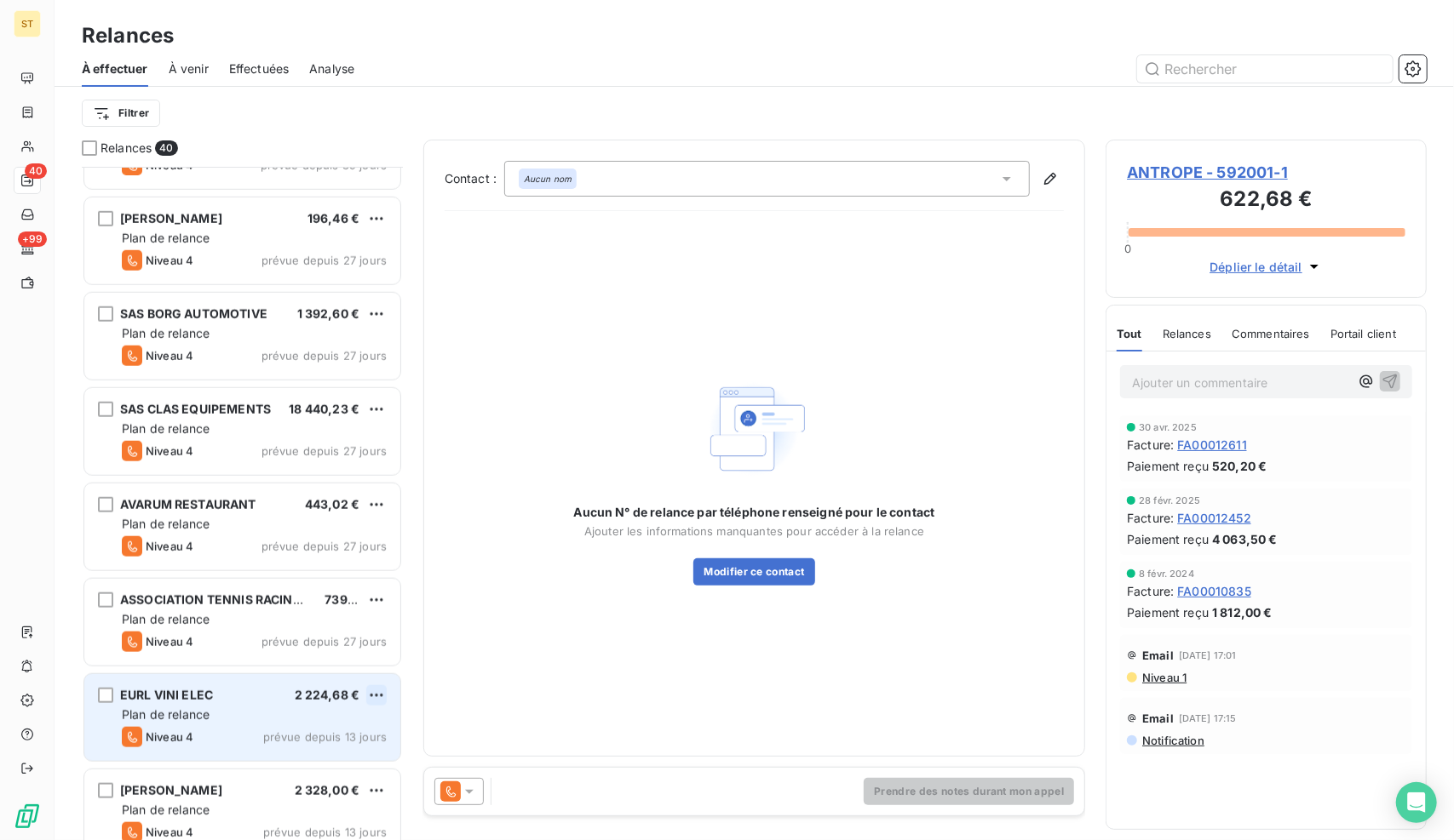
click at [385, 693] on html "ST 40 +99 Relances À effectuer À venir Effectuées Analyse Filtrer Relances 40 S…" at bounding box center [727, 420] width 1454 height 840
click at [316, 722] on div "Replanifier cette action" at bounding box center [304, 728] width 152 height 27
select select "9"
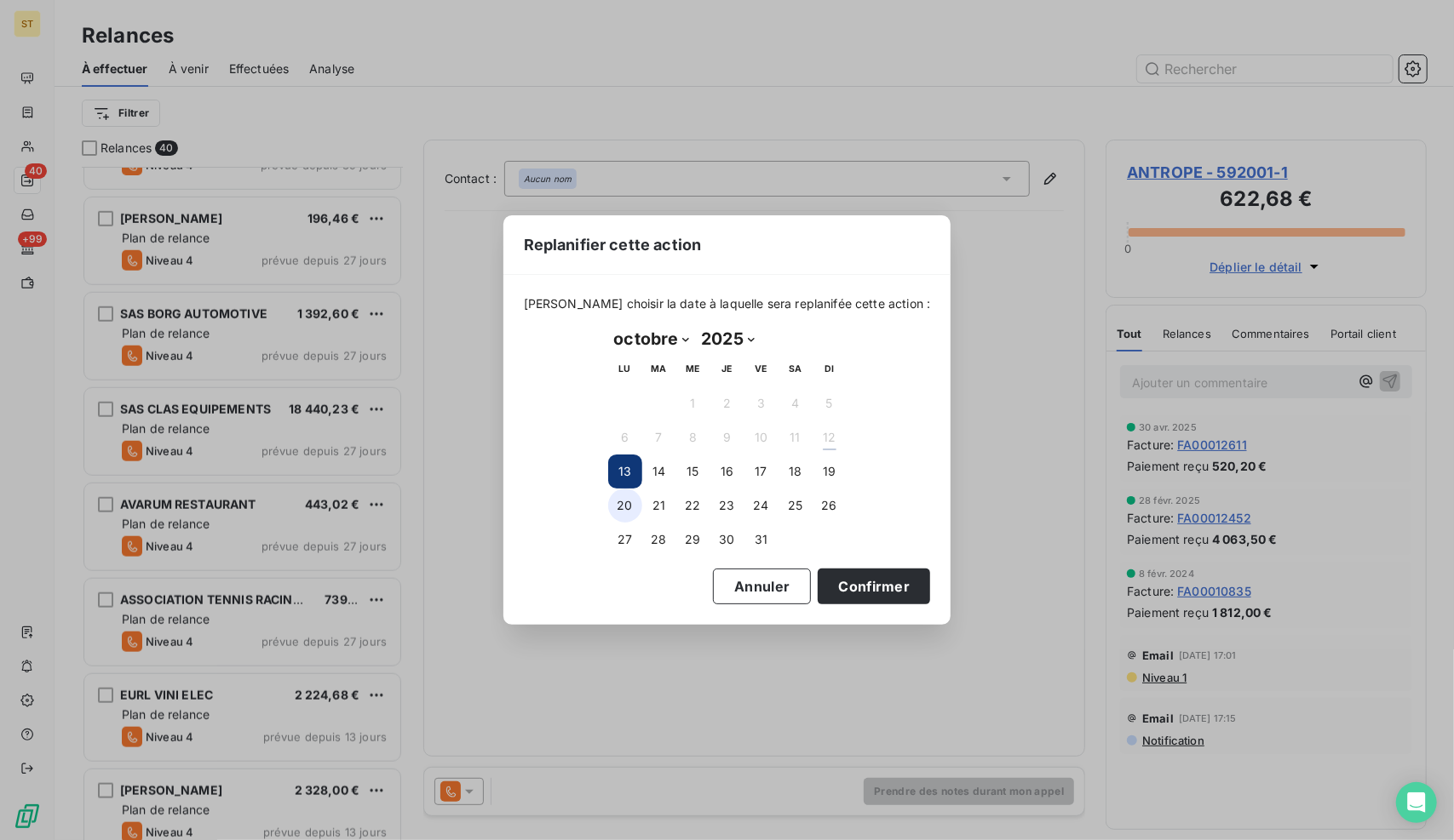
click at [617, 499] on button "20" at bounding box center [624, 505] width 34 height 34
click at [828, 575] on button "Confirmer" at bounding box center [873, 586] width 112 height 36
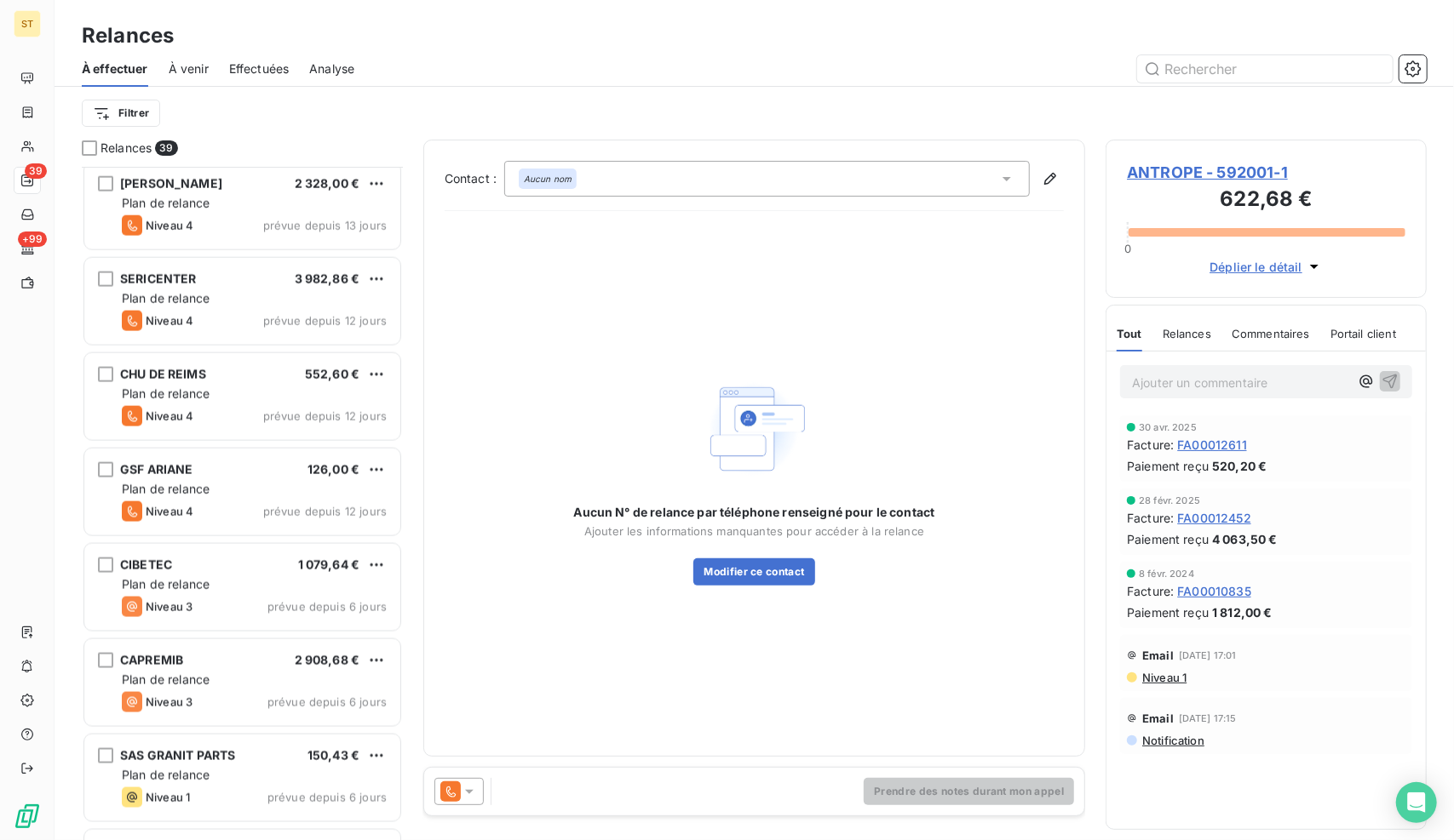
scroll to position [1363, 0]
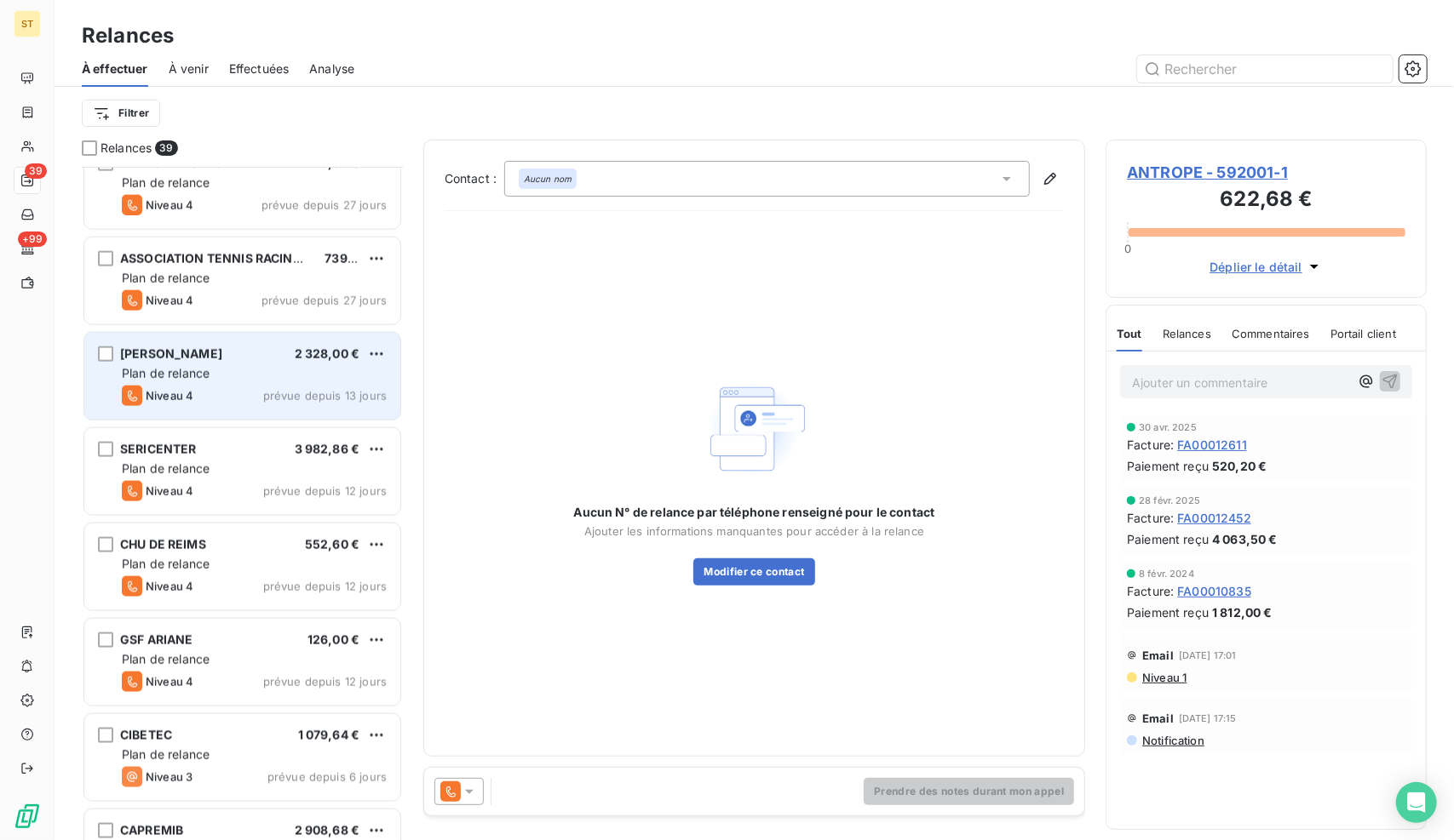
click at [229, 363] on div "[PERSON_NAME]-DERVIN 2 328,00 € Plan de relance Niveau 4 prévue depuis 13 jours" at bounding box center [241, 376] width 315 height 87
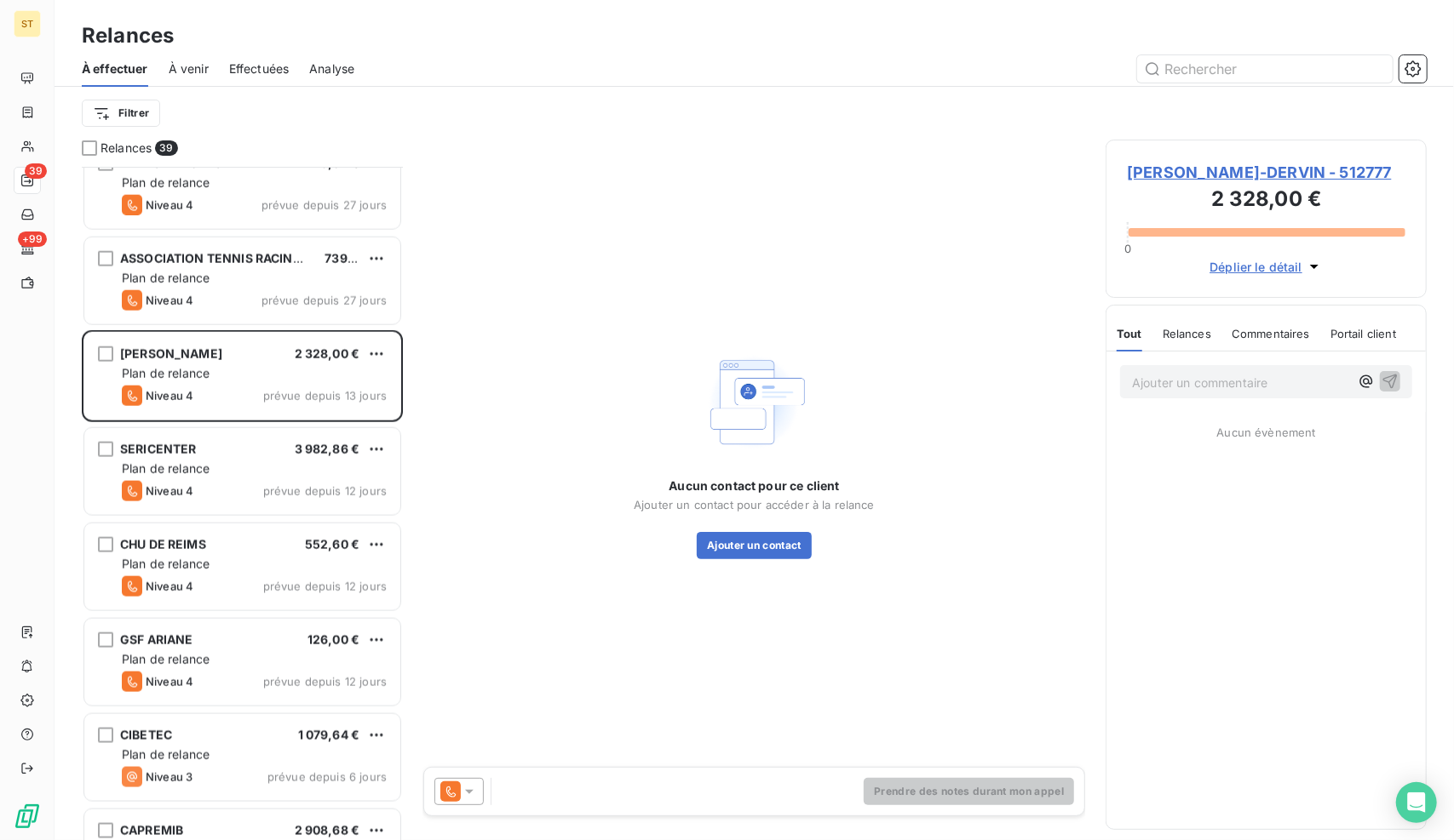
click at [1277, 164] on span "[PERSON_NAME]-DERVIN - 512777" at bounding box center [1266, 173] width 279 height 23
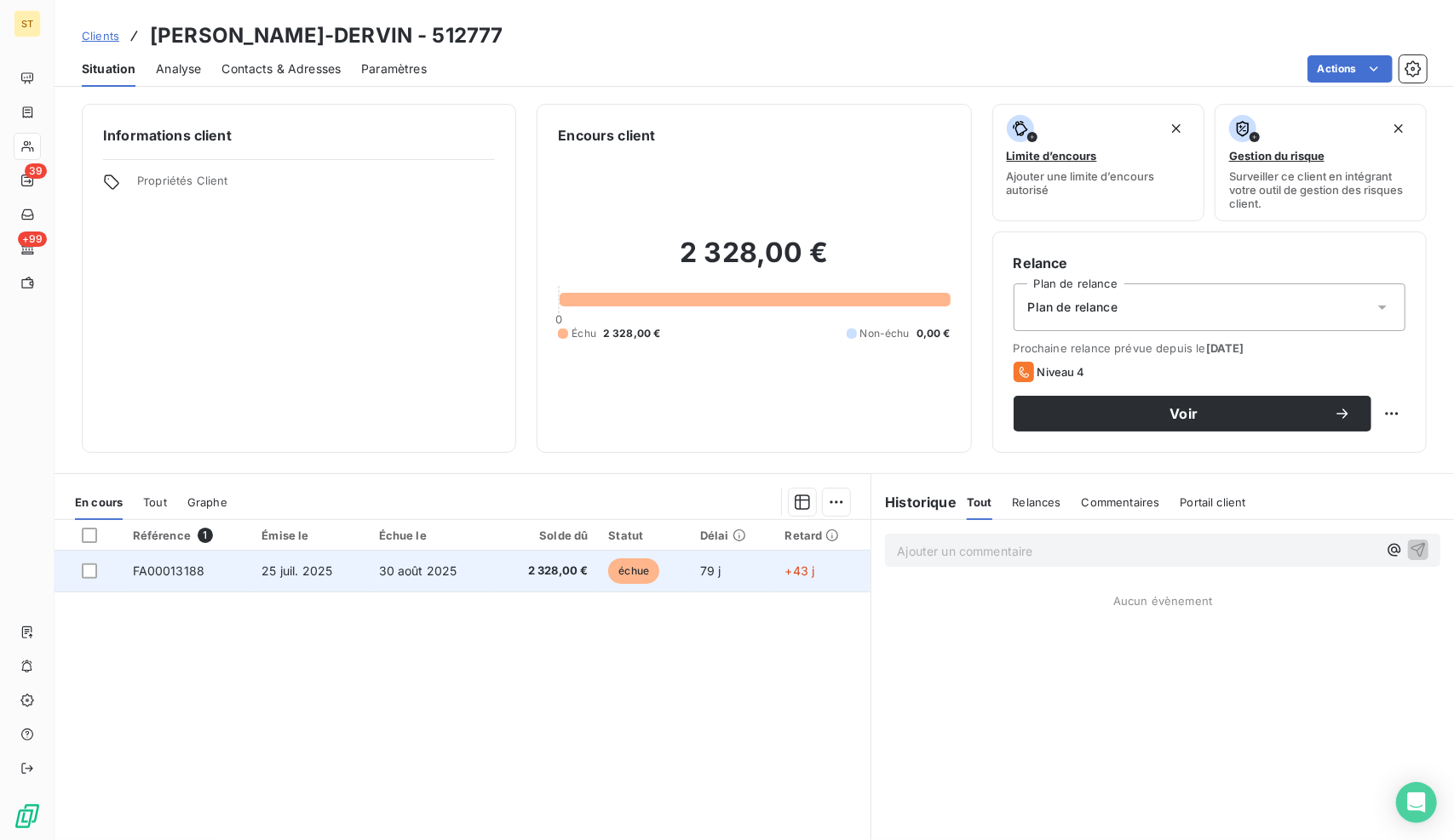
click at [468, 564] on td "30 août 2025" at bounding box center [431, 571] width 126 height 41
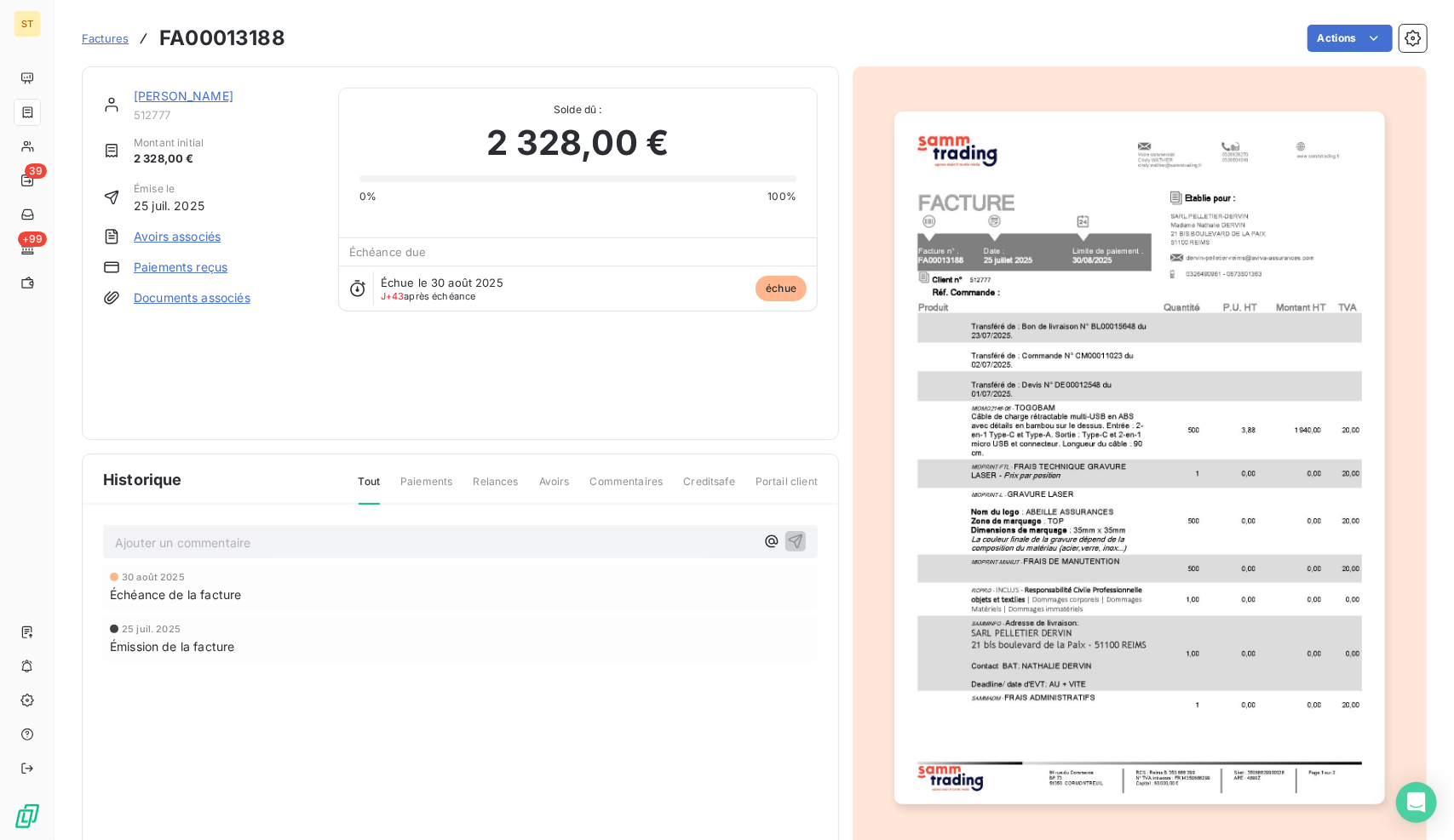
click at [254, 532] on p "Ajouter un commentaire ﻿" at bounding box center [434, 543] width 640 height 21
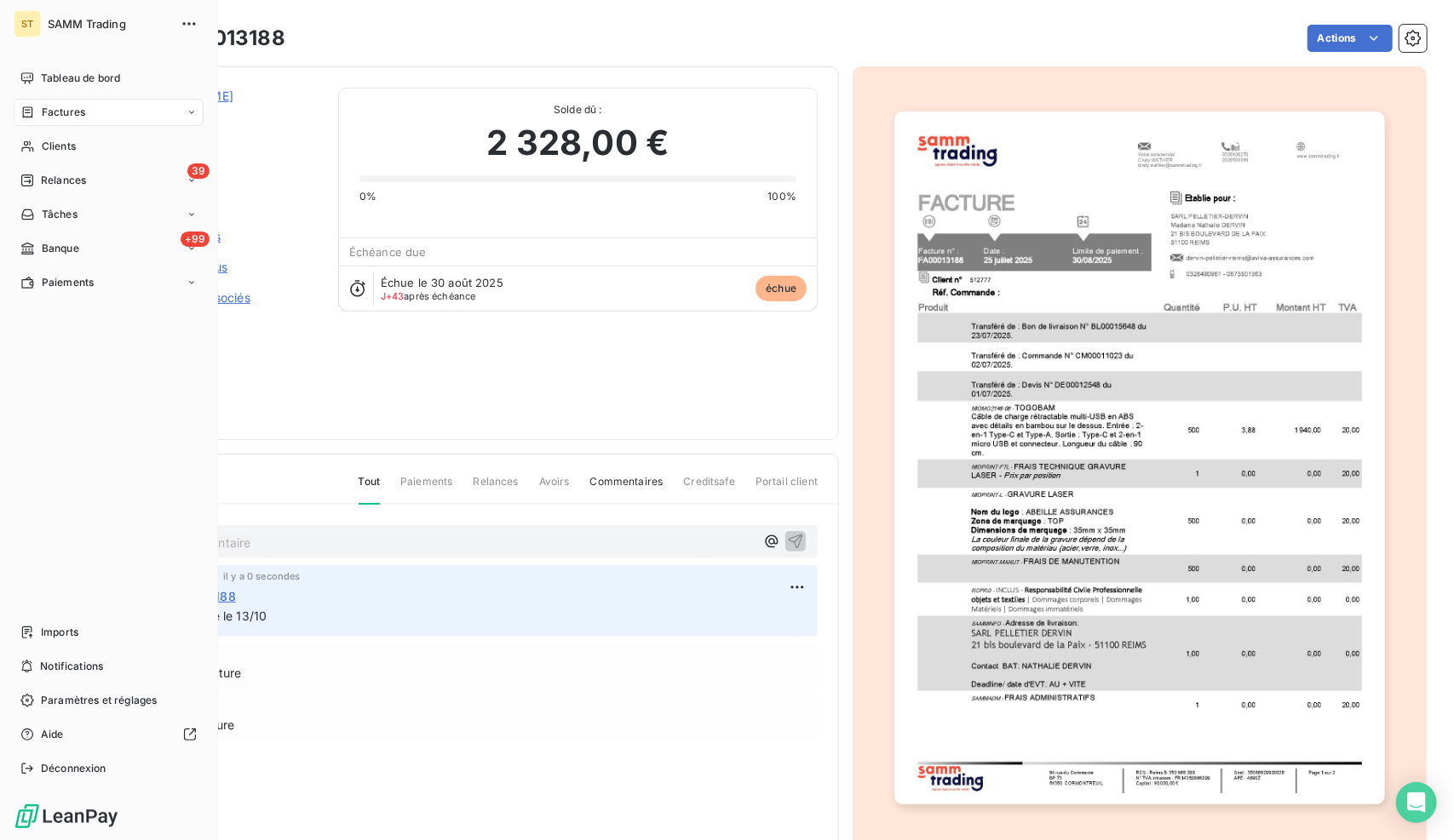
click at [47, 184] on span "Relances" at bounding box center [63, 180] width 45 height 15
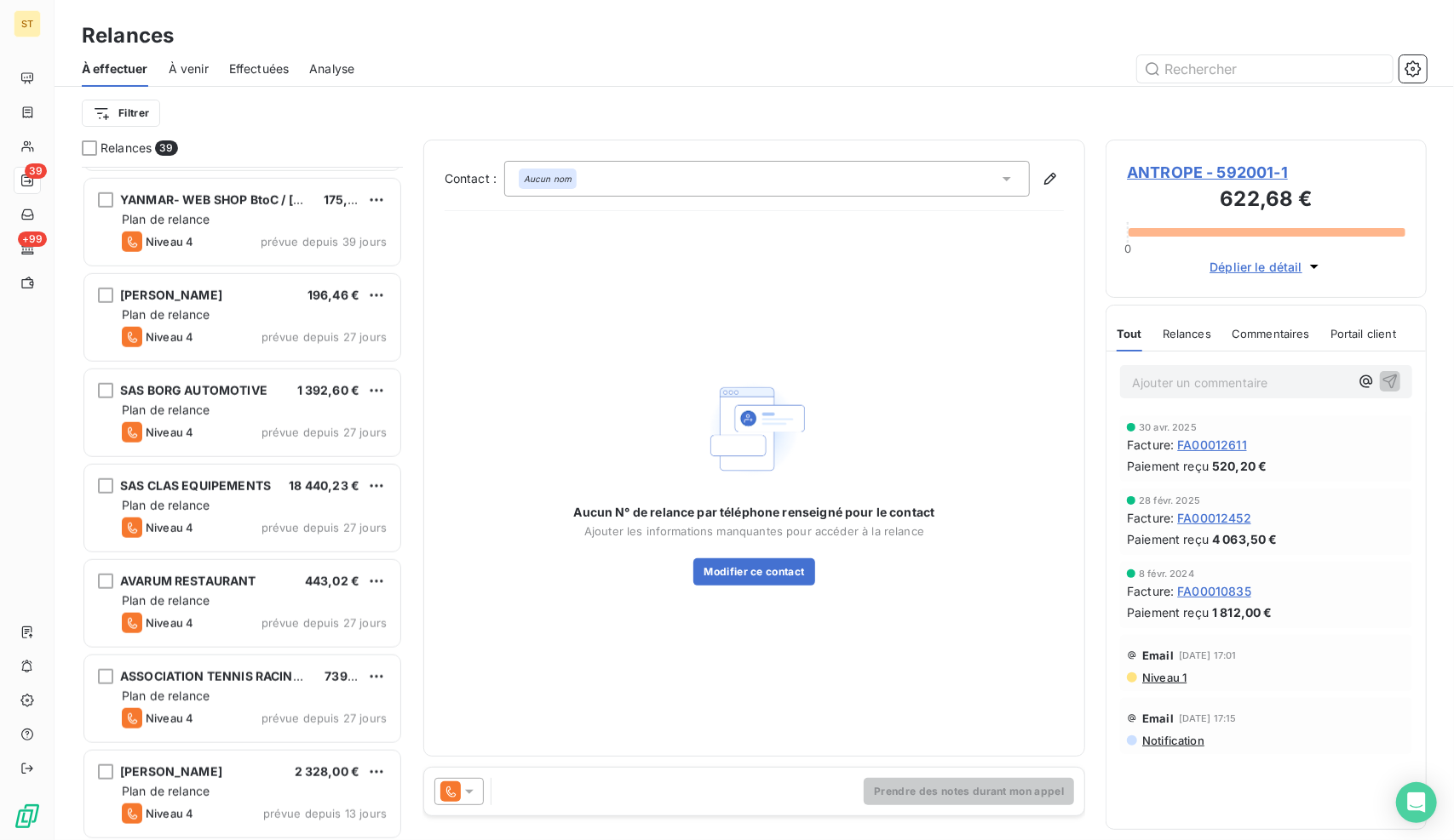
scroll to position [1192, 0]
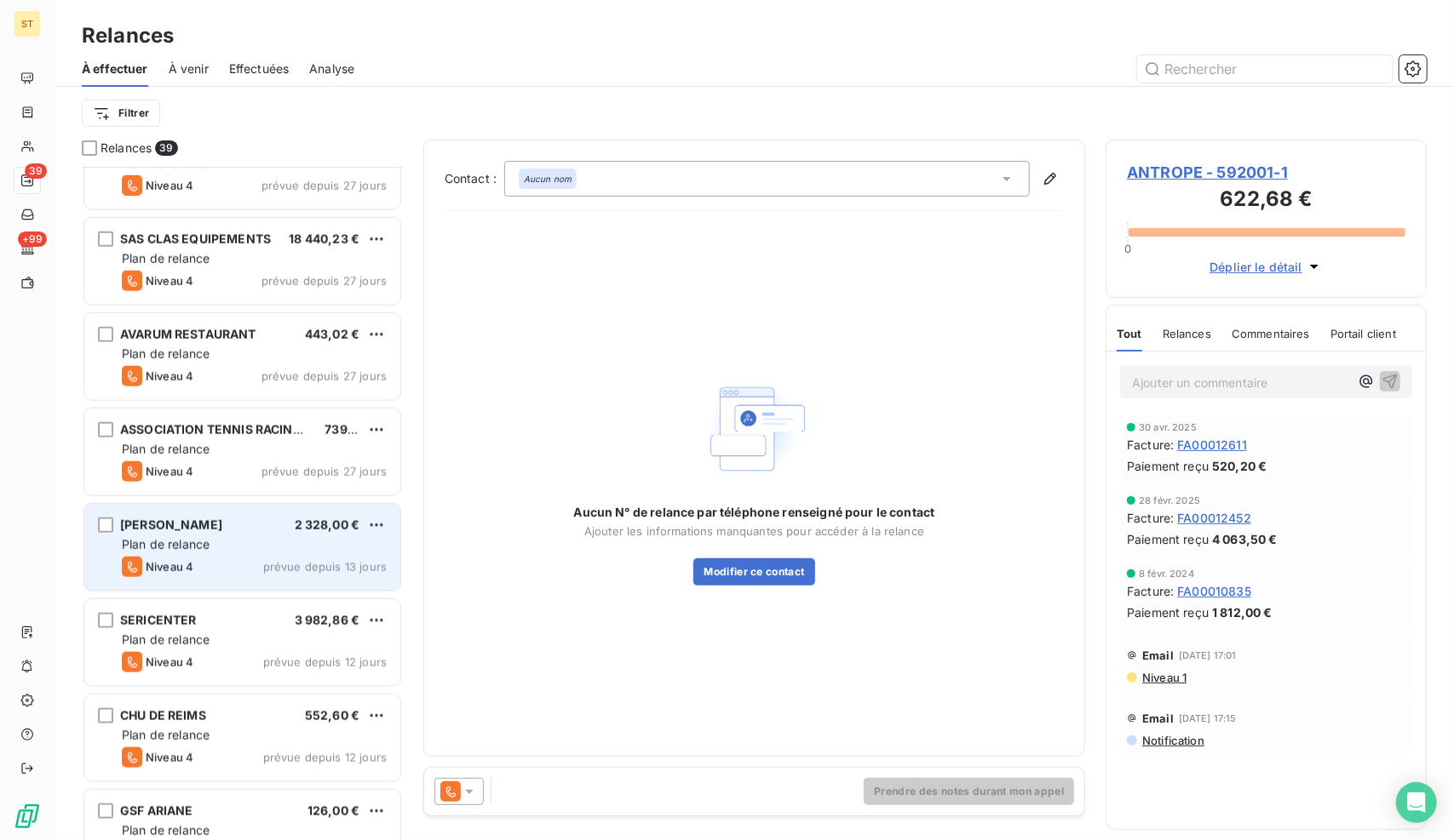
click at [240, 557] on div "Niveau 4 prévue depuis 13 jours" at bounding box center [254, 566] width 264 height 20
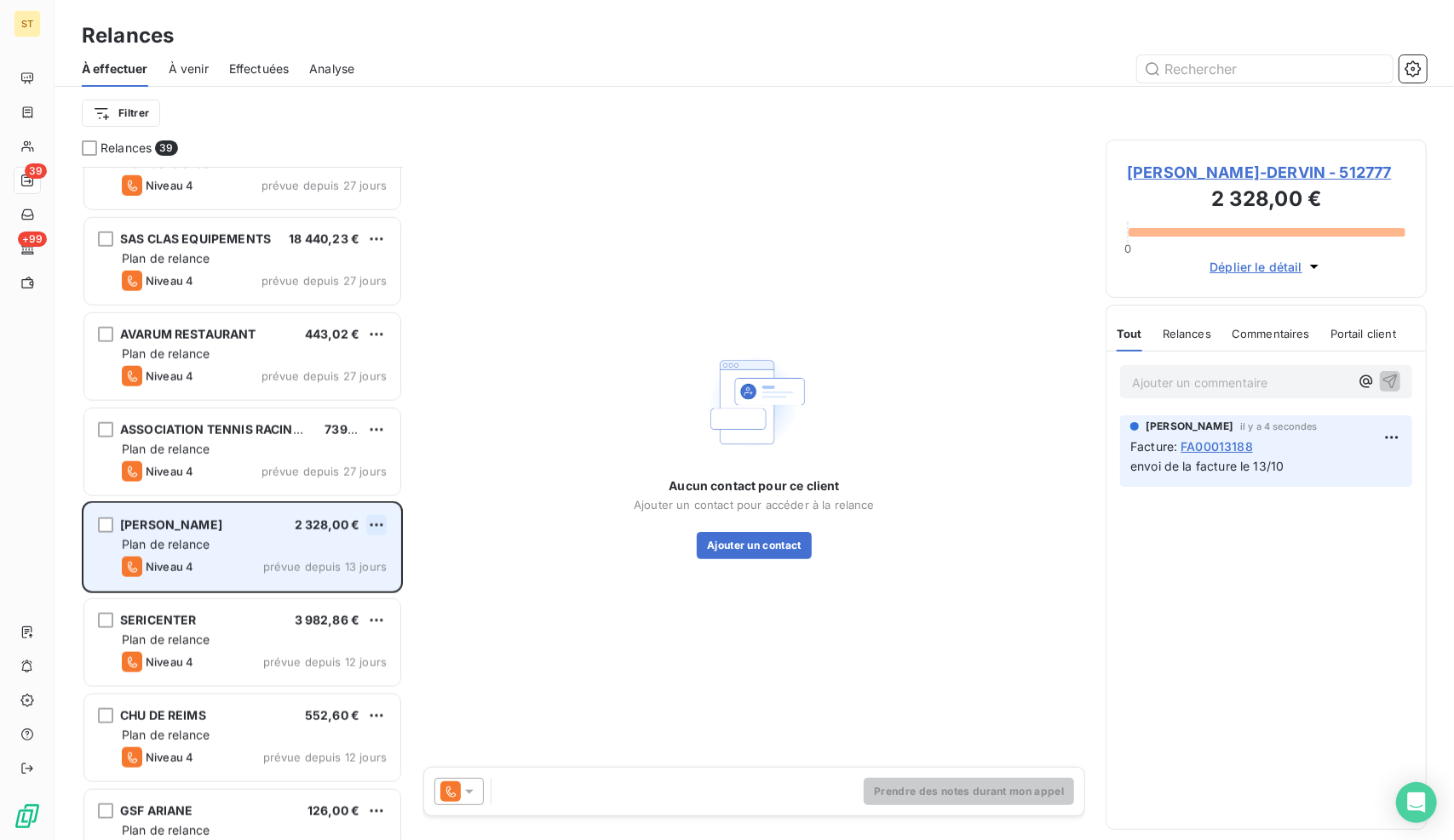
click at [375, 526] on html "ST 39 +99 Relances À effectuer À venir Effectuées Analyse Filtrer Relances 39 […" at bounding box center [727, 420] width 1454 height 840
click at [330, 557] on div "Replanifier cette action" at bounding box center [304, 558] width 152 height 27
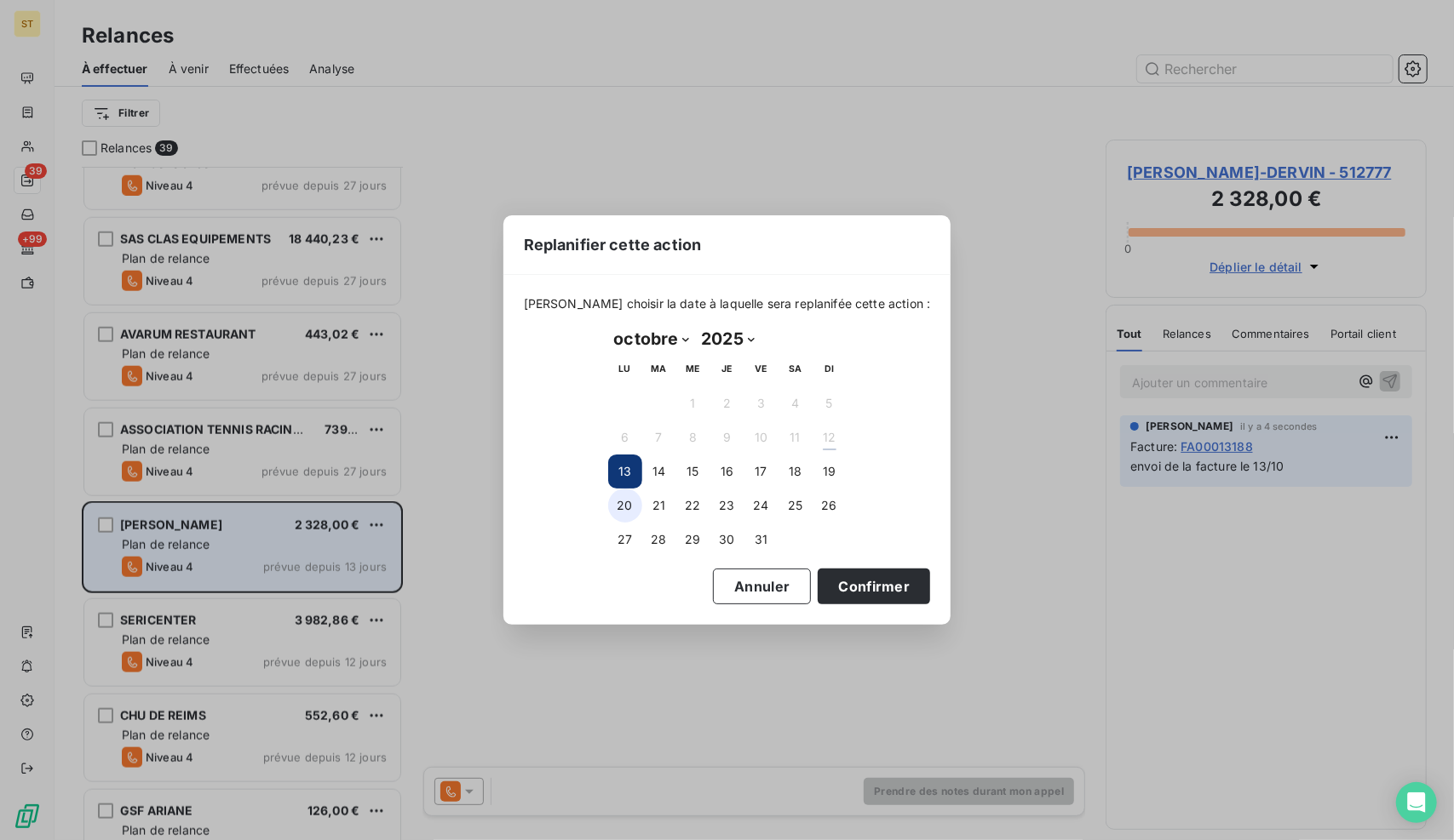
click at [630, 511] on button "20" at bounding box center [624, 505] width 34 height 34
drag, startPoint x: 668, startPoint y: 339, endPoint x: 665, endPoint y: 352, distance: 13.3
click at [668, 339] on select "janvier février mars avril mai juin juillet août septembre octobre novembre déc…" at bounding box center [651, 339] width 88 height 27
select select "10"
click at [608, 325] on select "janvier février mars avril mai juin juillet août septembre octobre novembre déc…" at bounding box center [651, 339] width 88 height 27
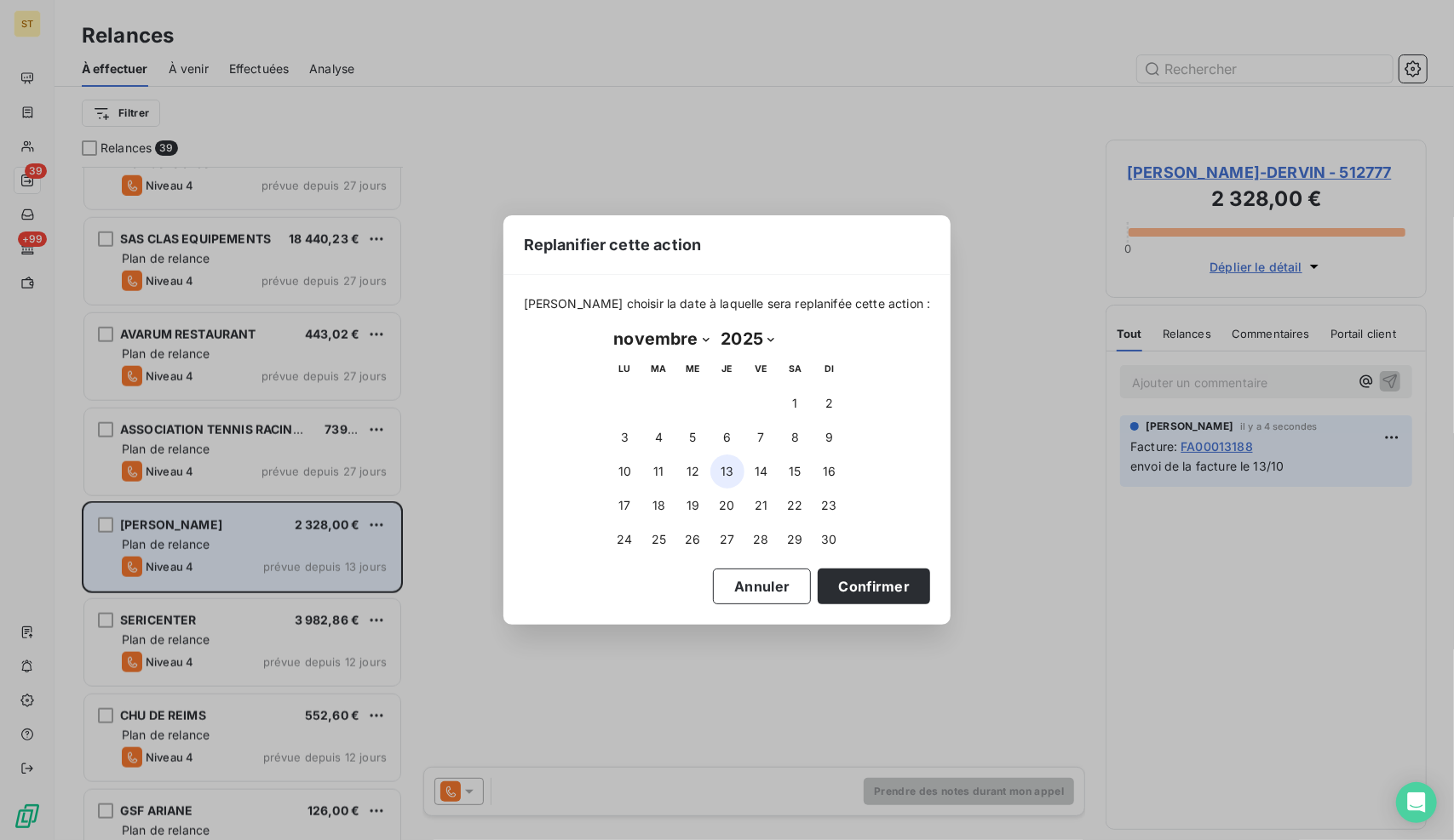
click at [727, 458] on button "13" at bounding box center [727, 471] width 34 height 34
click at [829, 572] on button "Confirmer" at bounding box center [873, 586] width 112 height 36
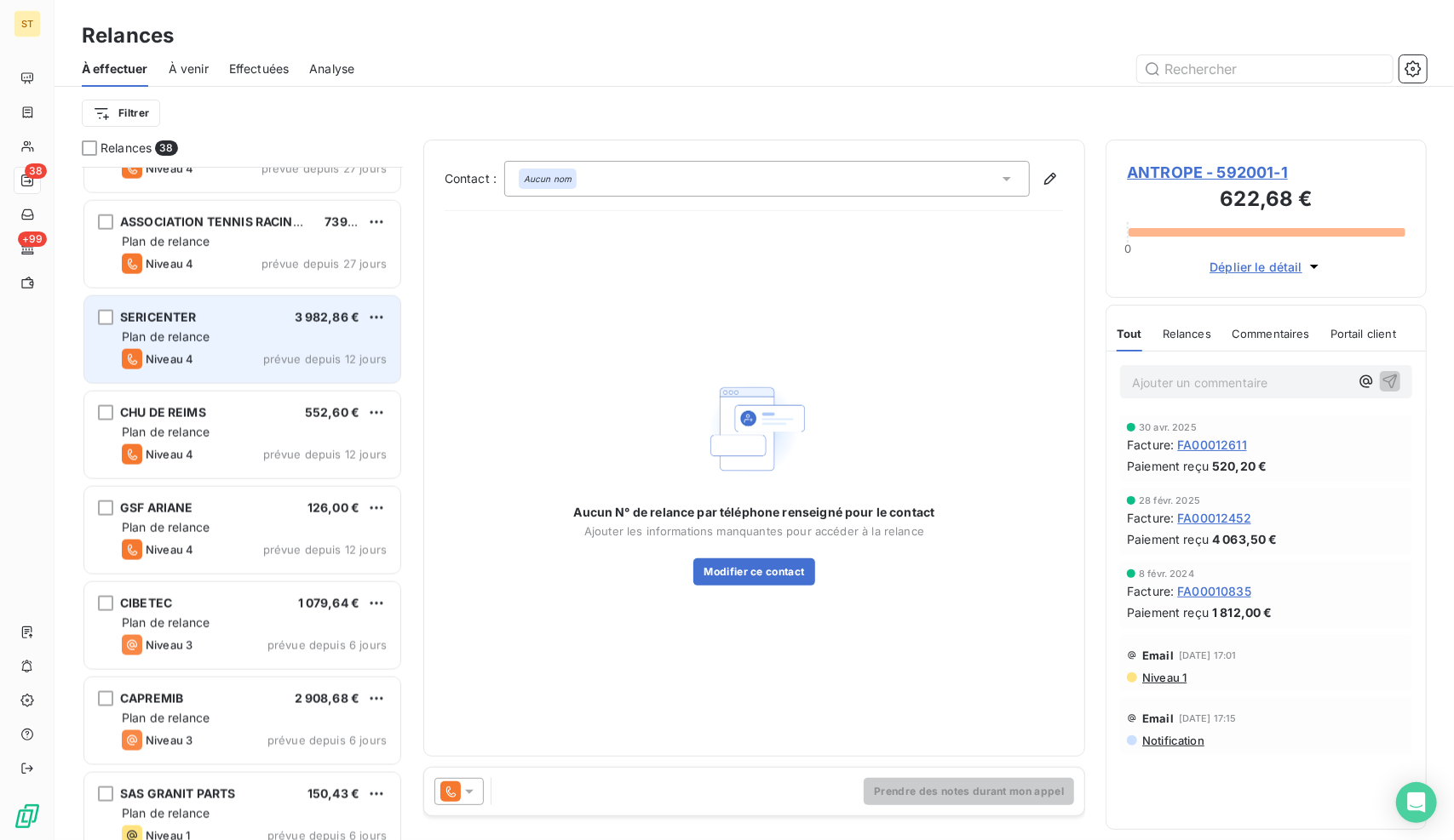
scroll to position [1447, 0]
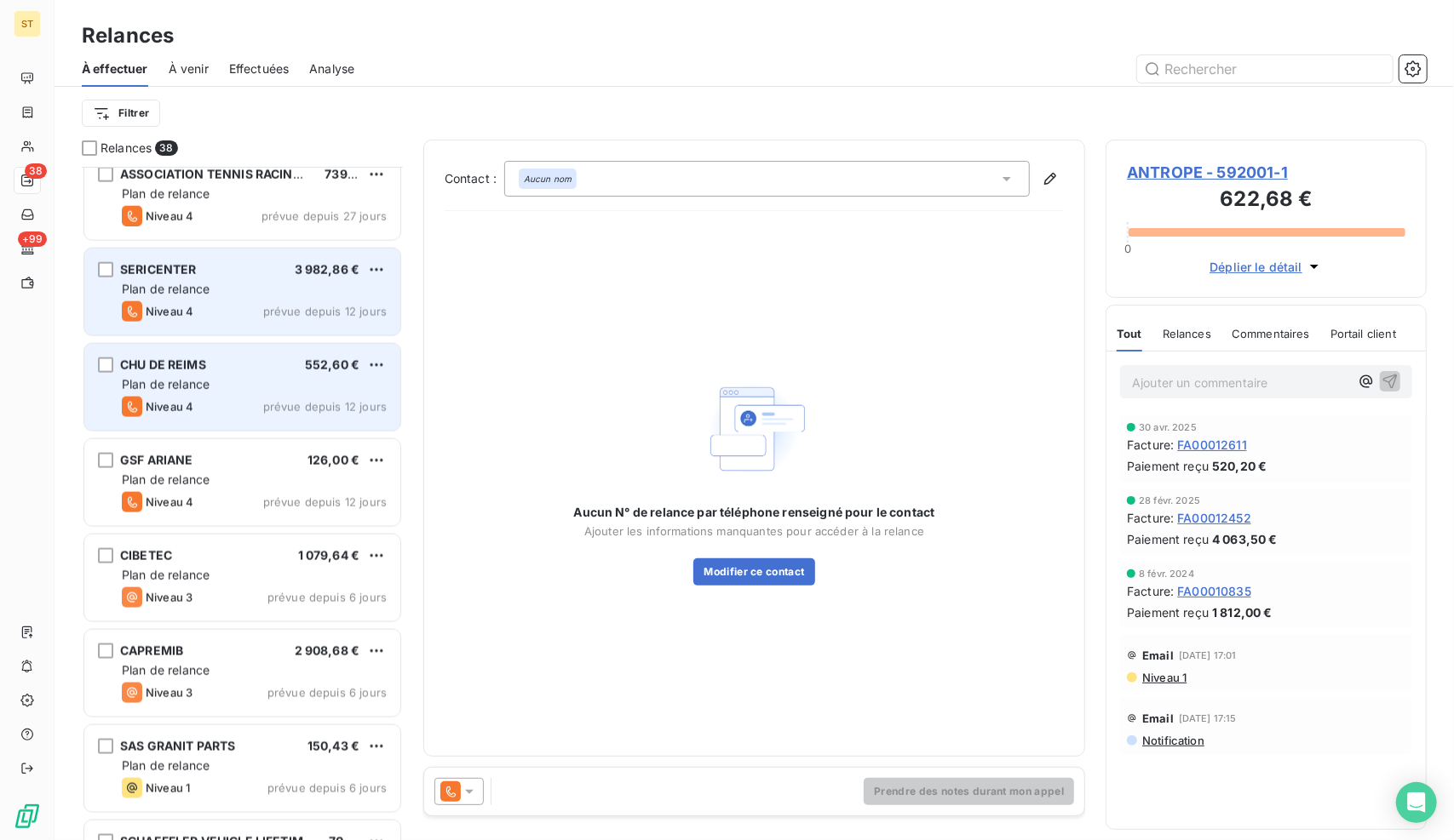
click at [215, 402] on div "Niveau 4 prévue depuis 12 jours" at bounding box center [254, 406] width 264 height 20
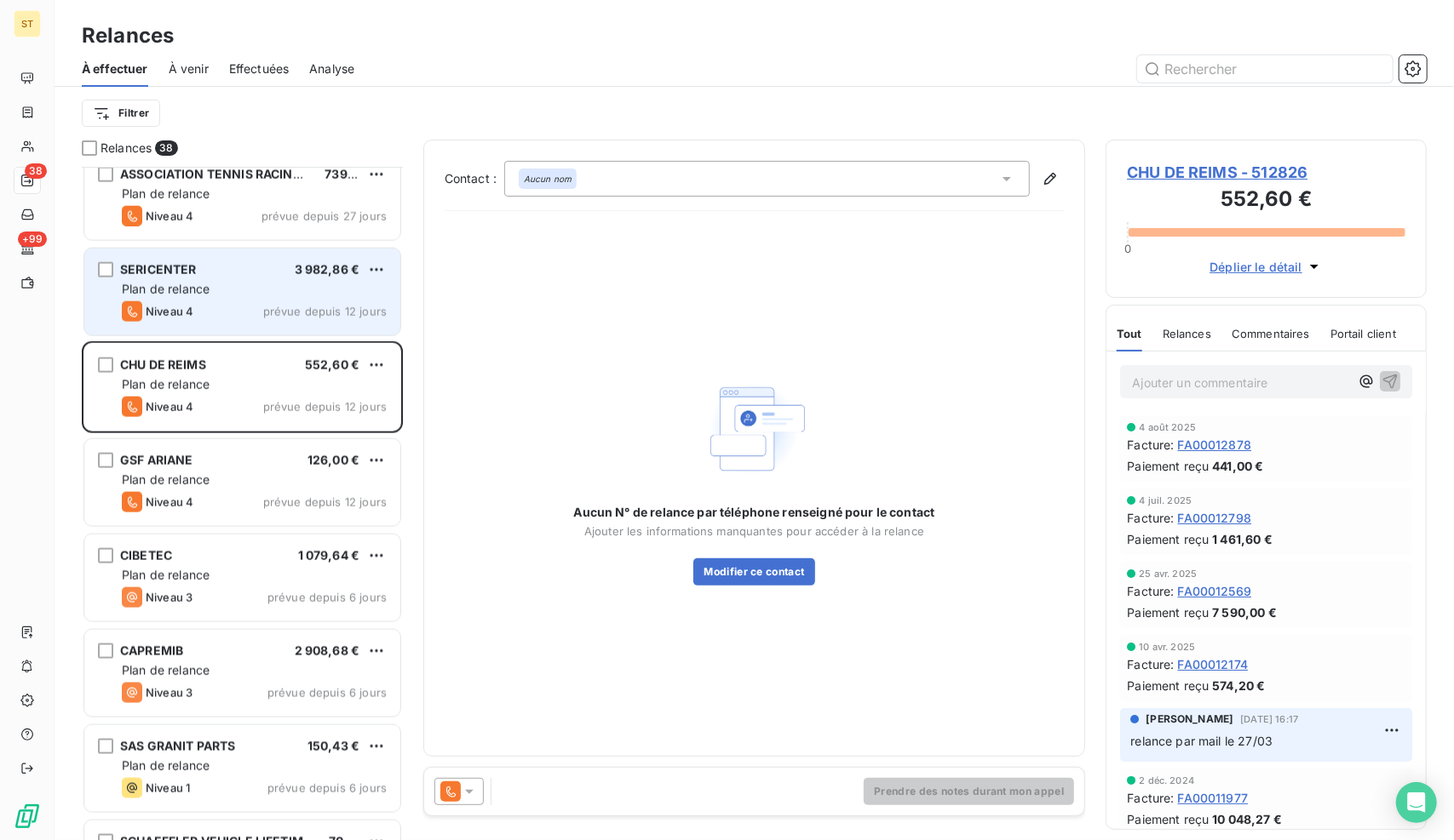
click at [1202, 157] on div "[PERSON_NAME] - 512826 552,60 € 0 Déplier le détail" at bounding box center [1266, 219] width 321 height 158
click at [1200, 166] on span "CHU DE REIMS - 512826" at bounding box center [1266, 173] width 279 height 23
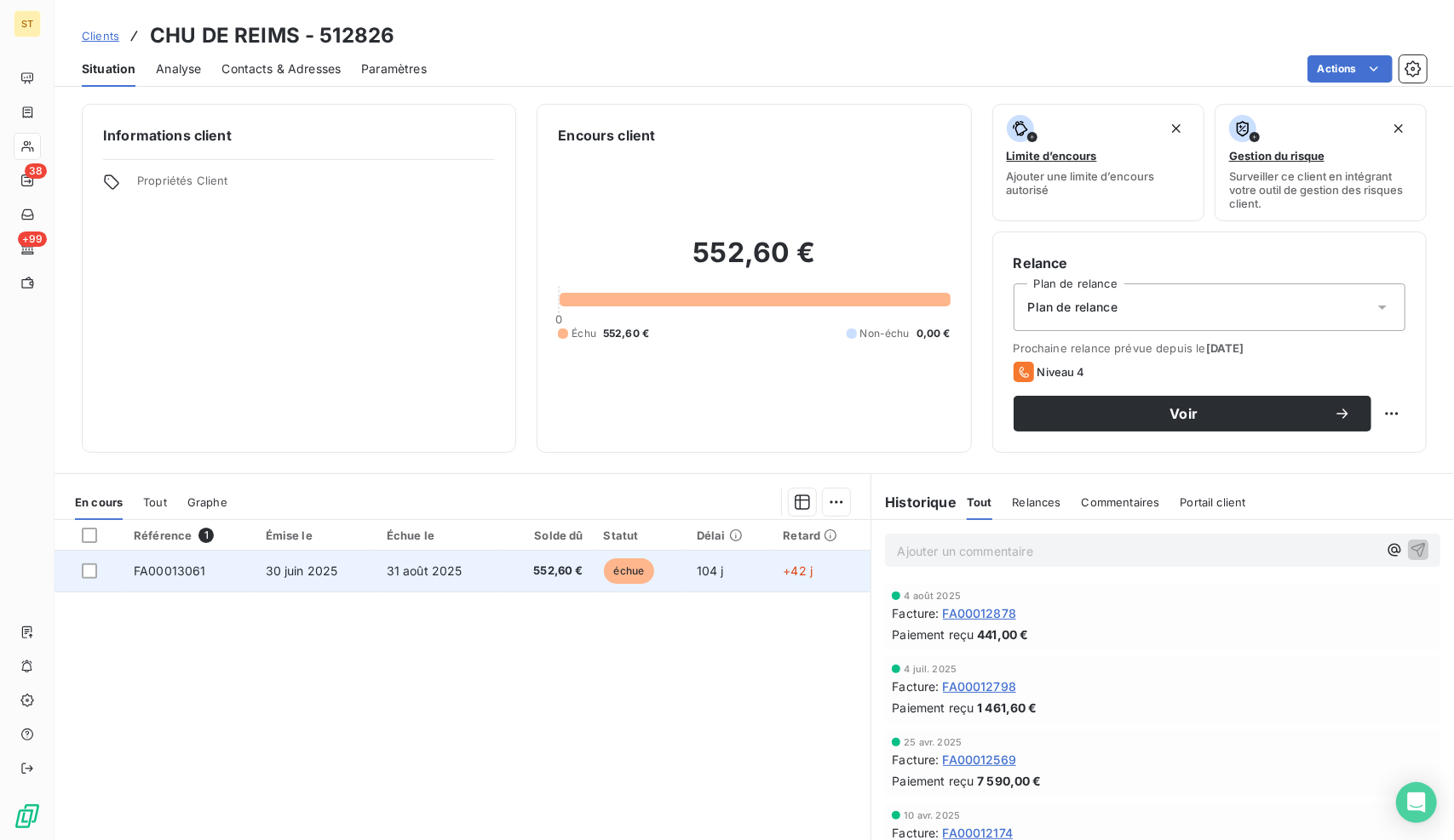
click at [502, 571] on td "552,60 €" at bounding box center [547, 571] width 91 height 41
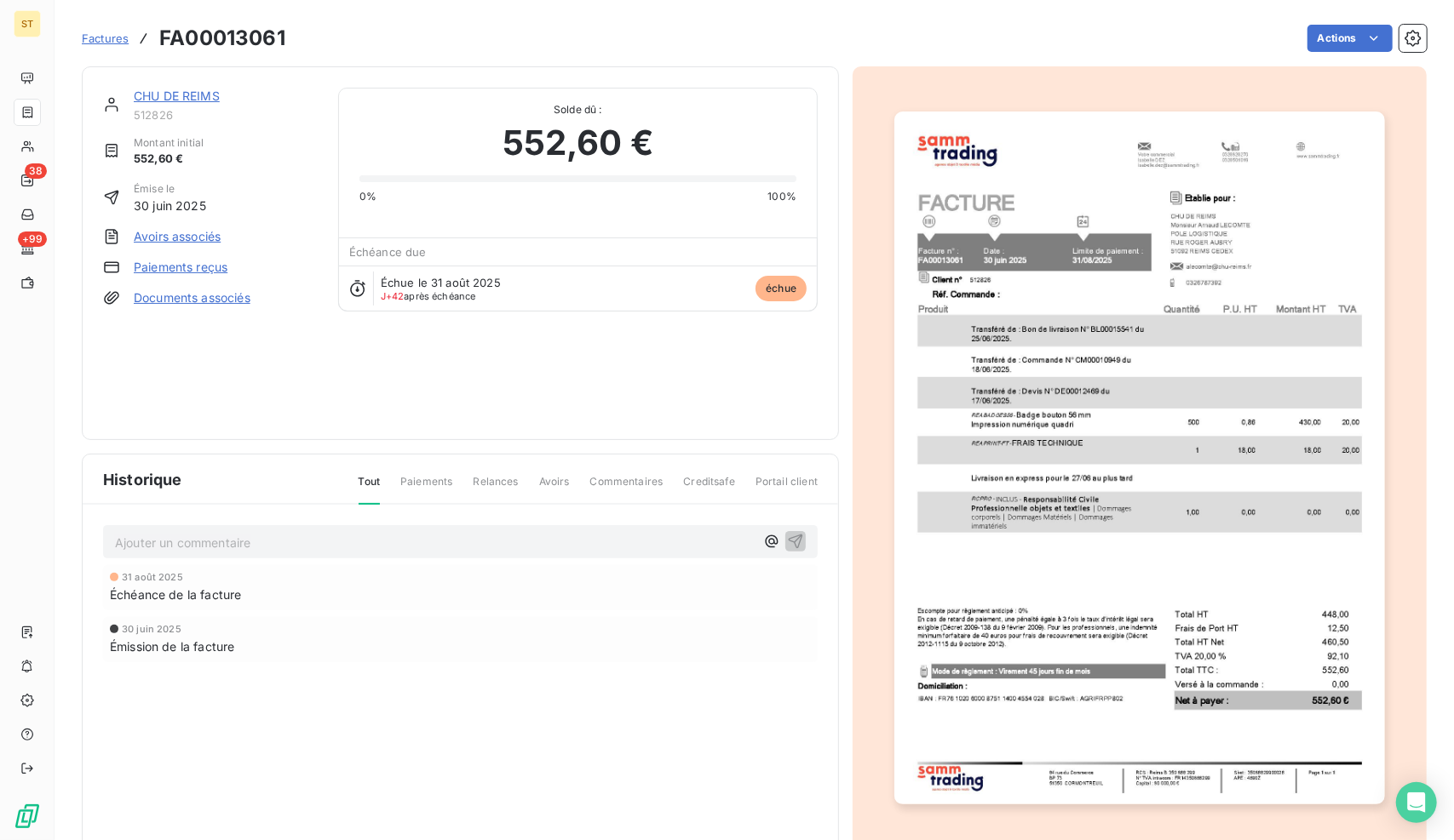
click at [283, 532] on p "Ajouter un commentaire ﻿" at bounding box center [434, 543] width 640 height 21
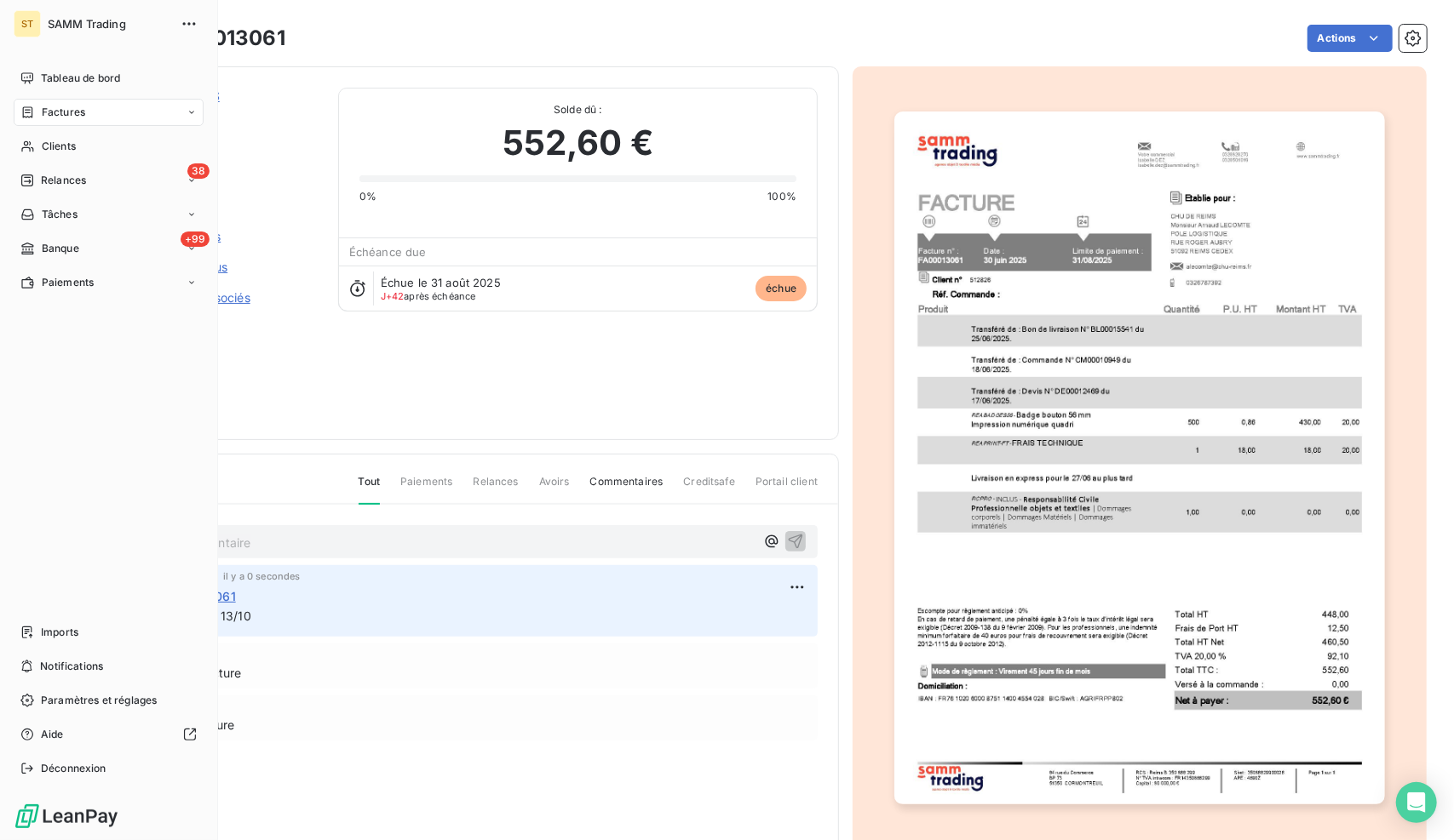
click at [42, 183] on span "Relances" at bounding box center [63, 180] width 45 height 15
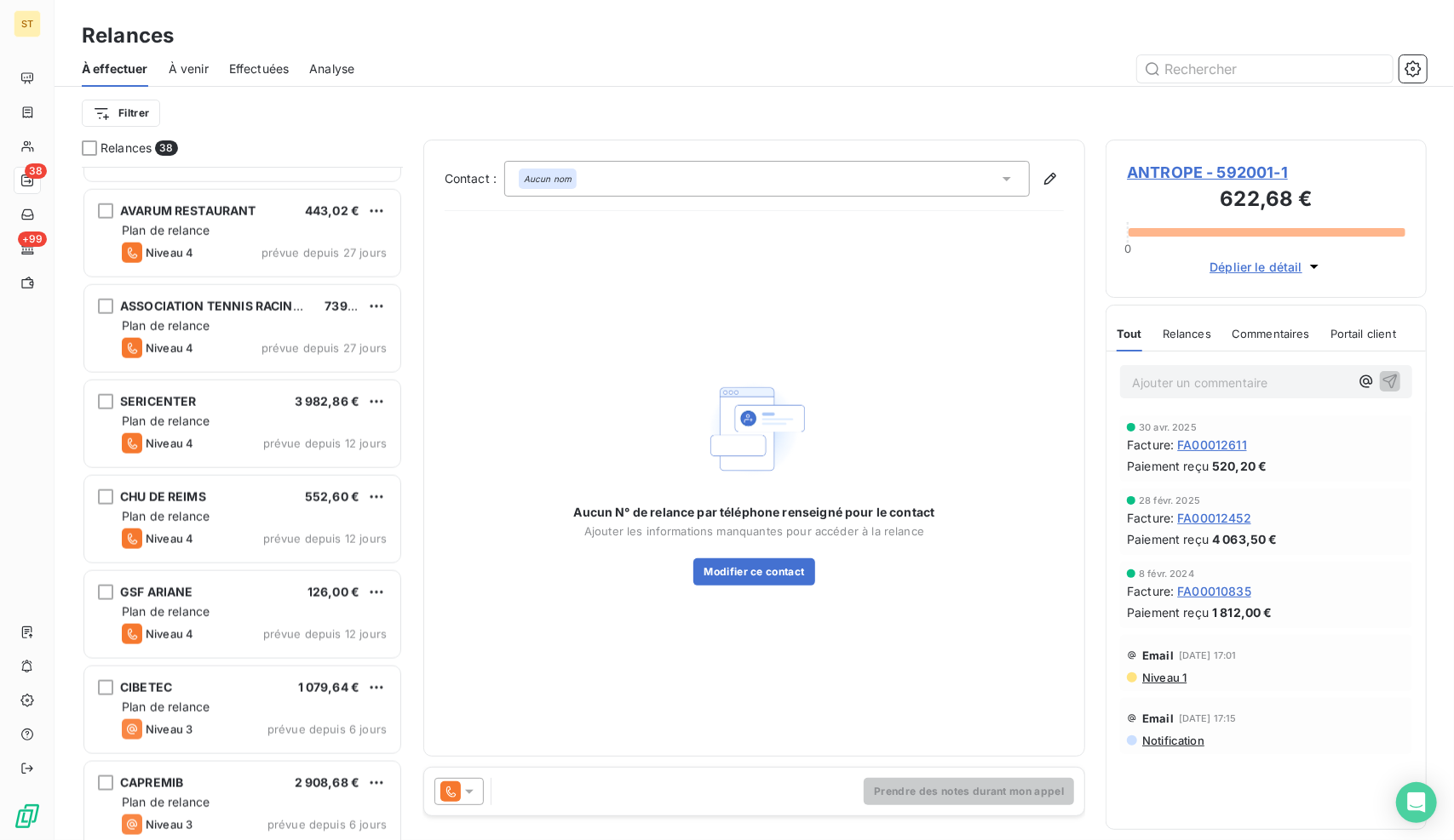
scroll to position [1362, 0]
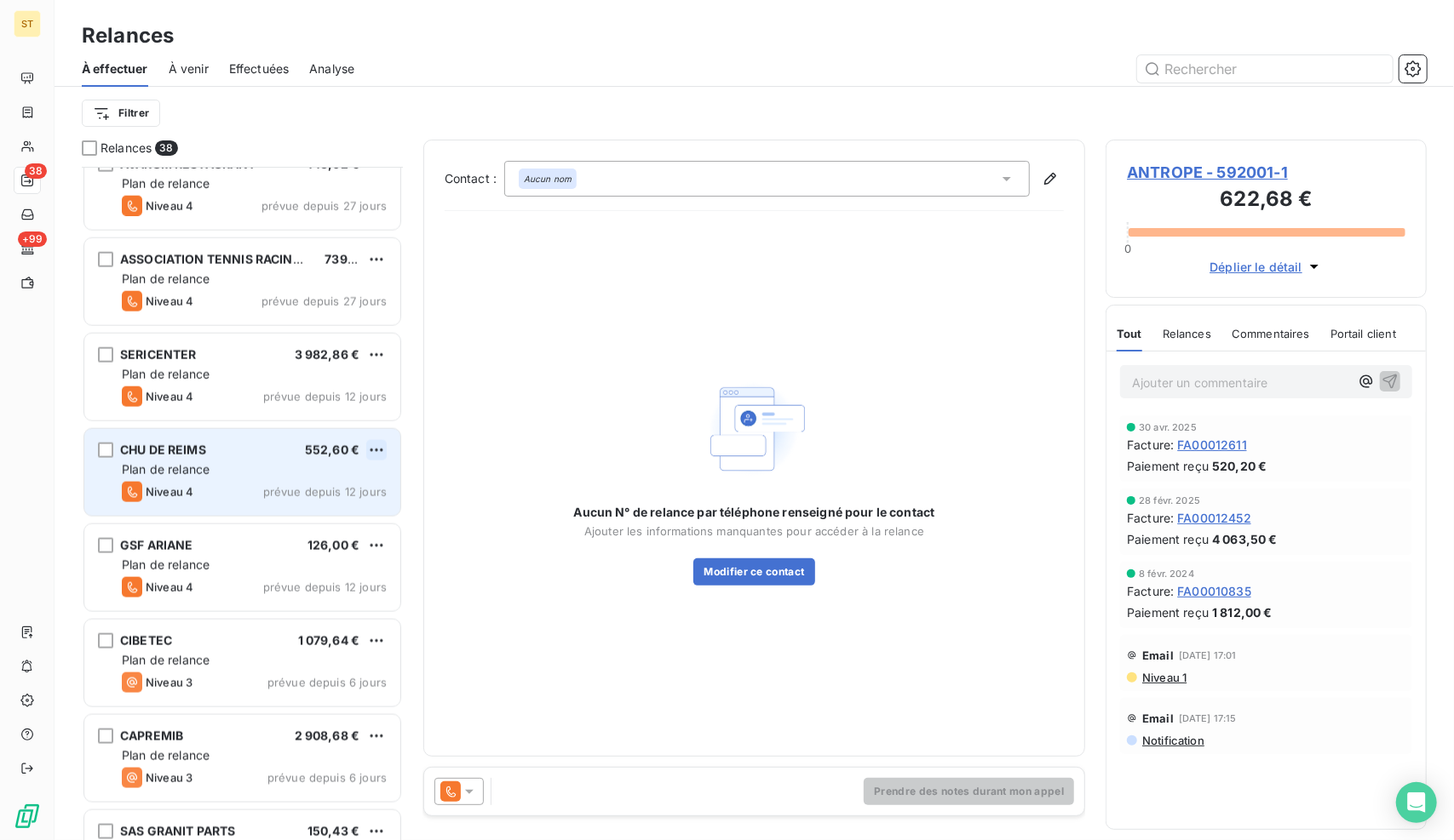
click at [385, 447] on html "ST 38 +99 Relances À effectuer À venir Effectuées Analyse Filtrer Relances 38 S…" at bounding box center [727, 420] width 1454 height 840
click at [320, 477] on div "Replanifier cette action" at bounding box center [304, 483] width 152 height 27
select select "9"
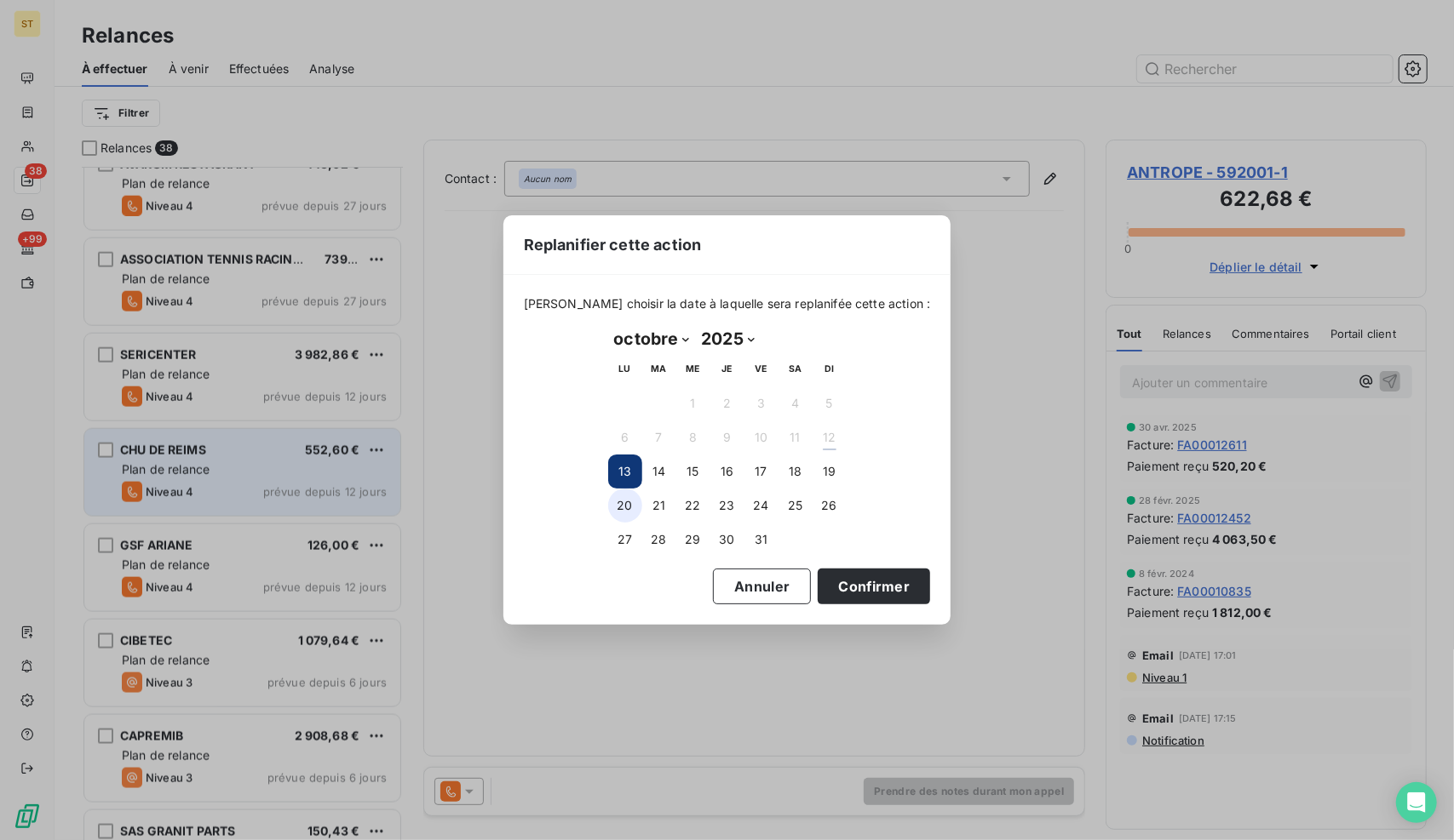
click at [632, 508] on button "20" at bounding box center [624, 505] width 34 height 34
click at [881, 577] on button "Confirmer" at bounding box center [873, 586] width 112 height 36
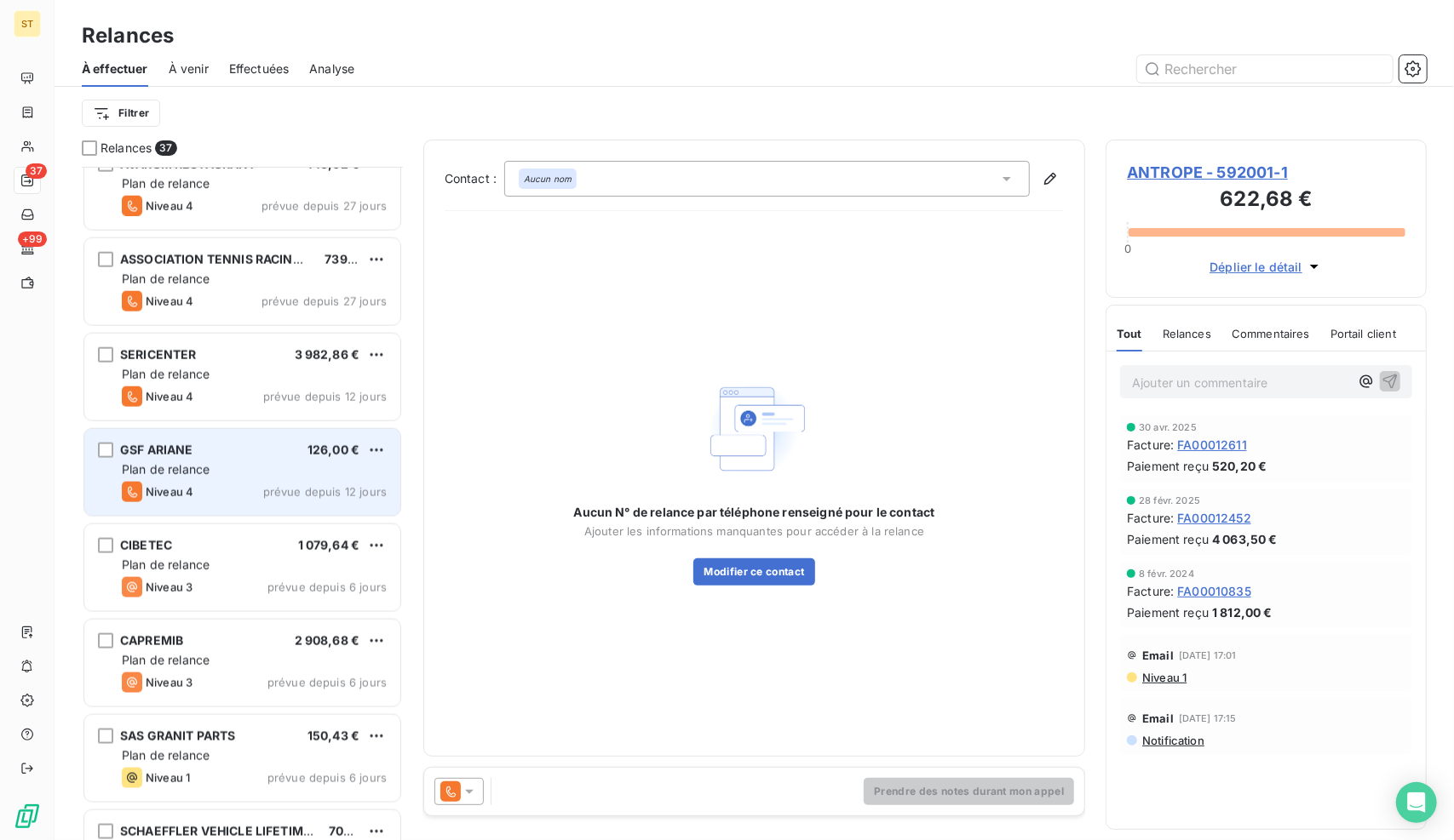
click at [240, 512] on div "GSF ARIANE 126,00 € Plan de relance Niveau 4 prévue depuis 12 jours" at bounding box center [241, 473] width 315 height 87
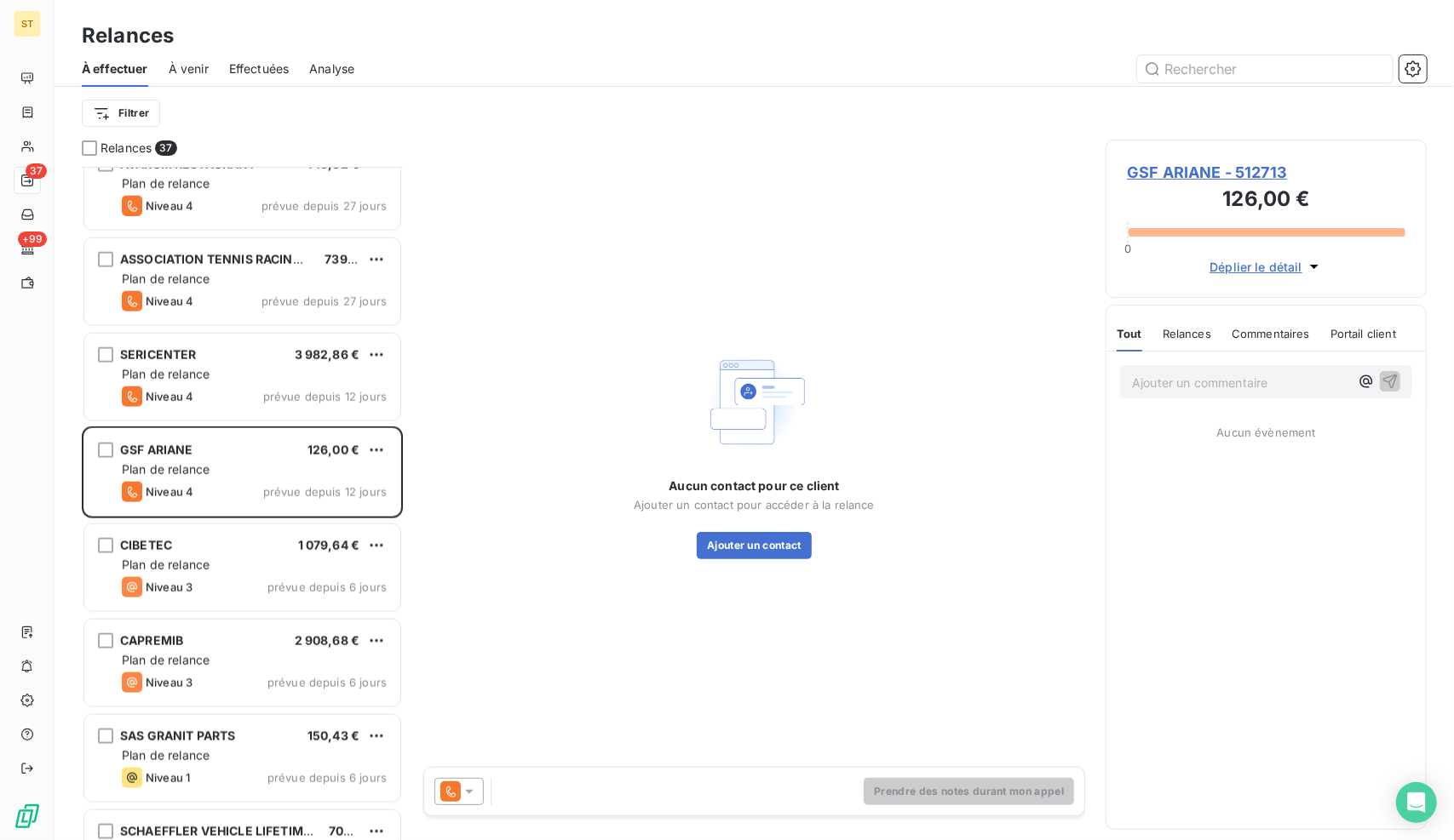
click at [1215, 171] on span "GSF ARIANE - 512713" at bounding box center [1266, 173] width 279 height 23
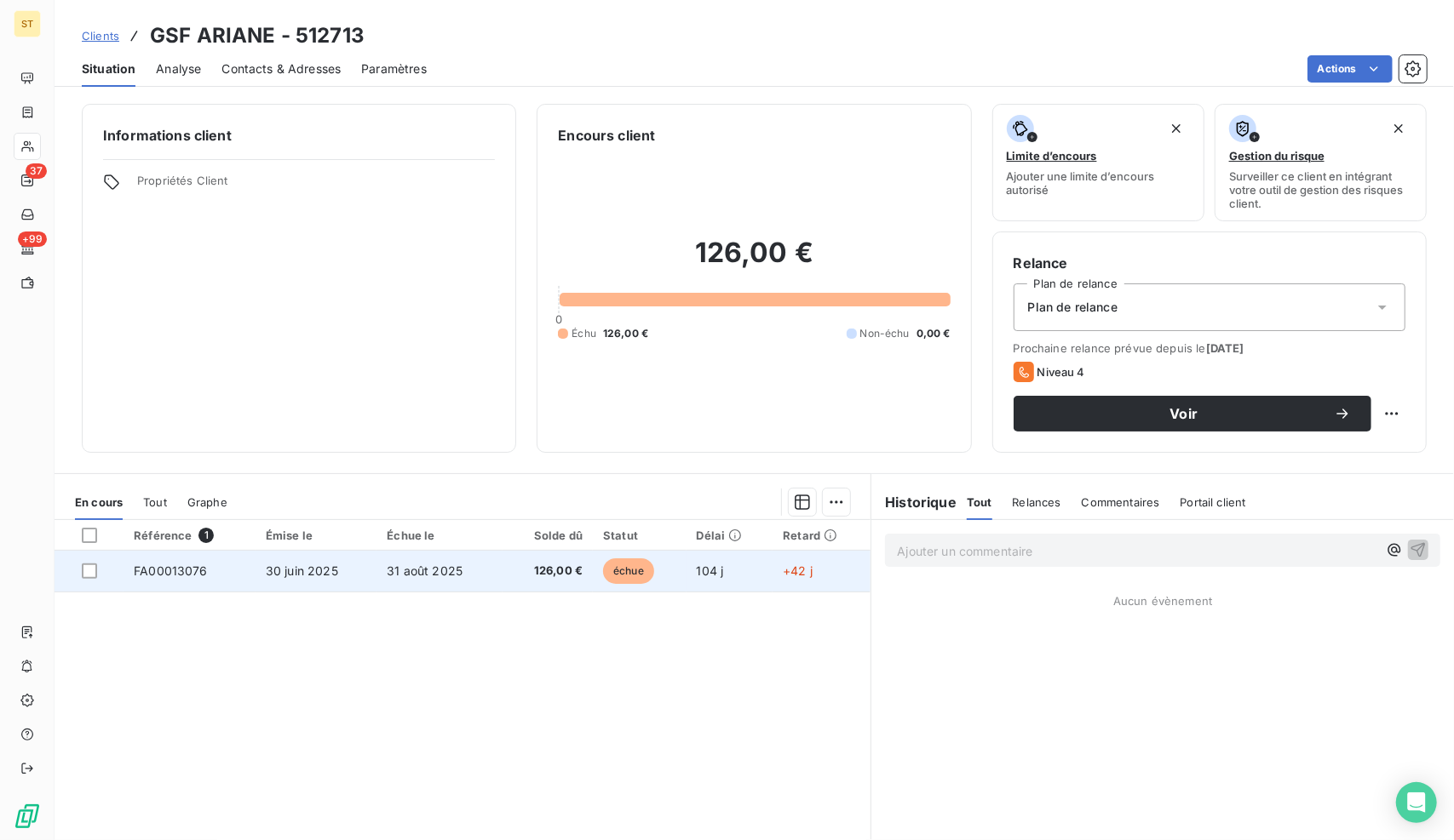
click at [410, 564] on span "31 août 2025" at bounding box center [425, 570] width 76 height 14
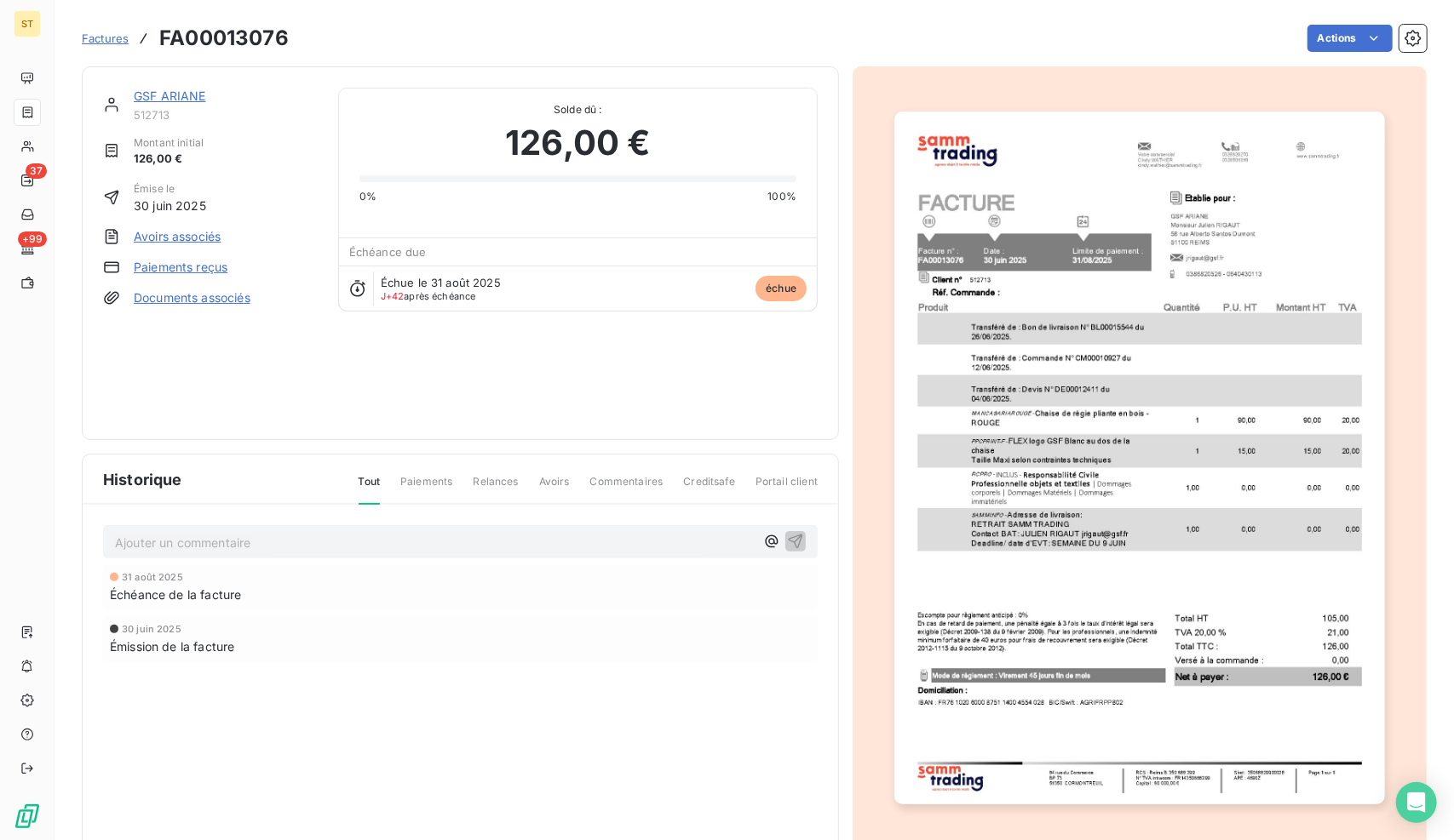
click at [258, 535] on p "Ajouter un commentaire ﻿" at bounding box center [434, 543] width 640 height 21
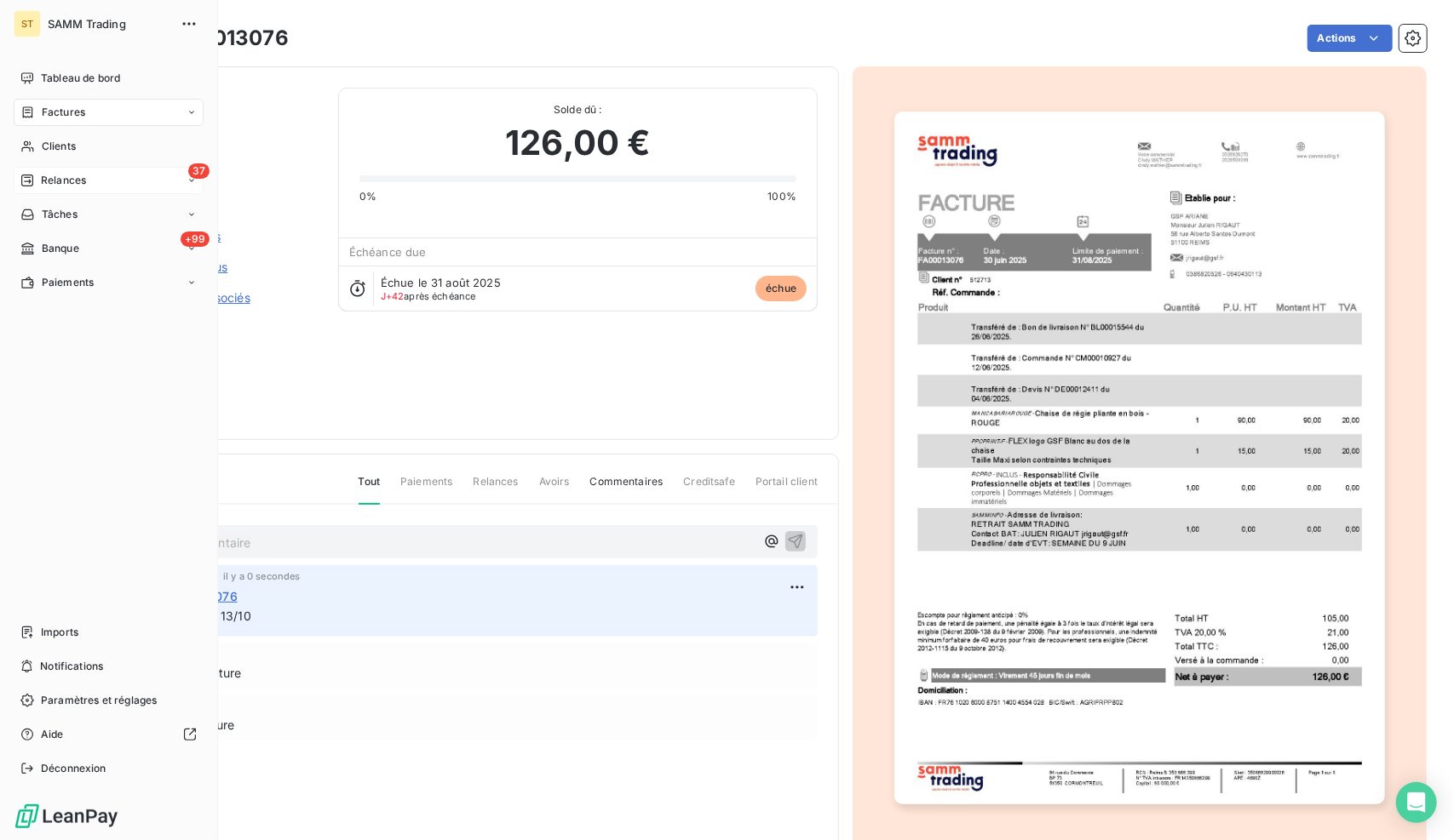
click at [36, 190] on div "37 Relances" at bounding box center [108, 180] width 190 height 27
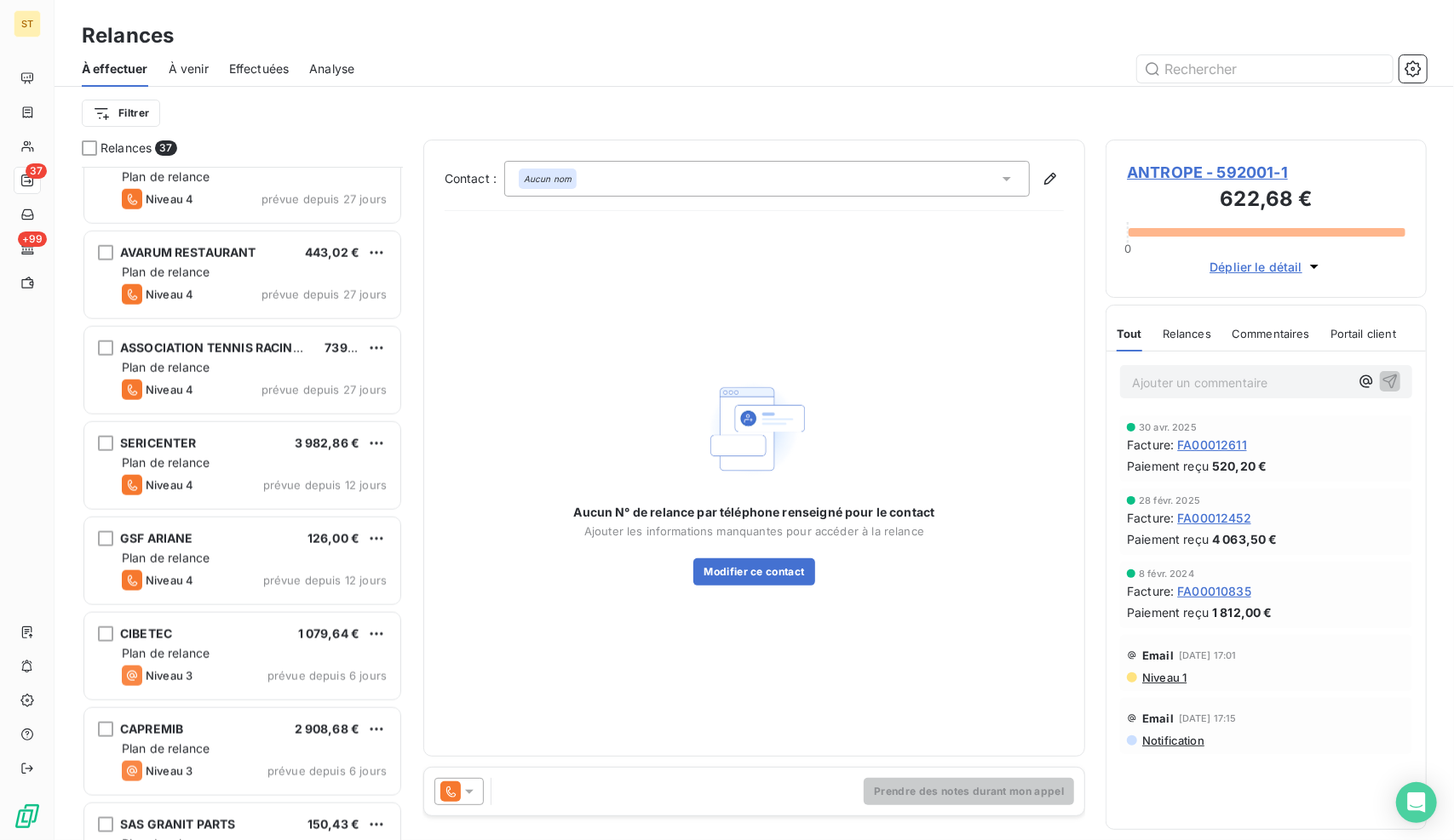
scroll to position [1362, 0]
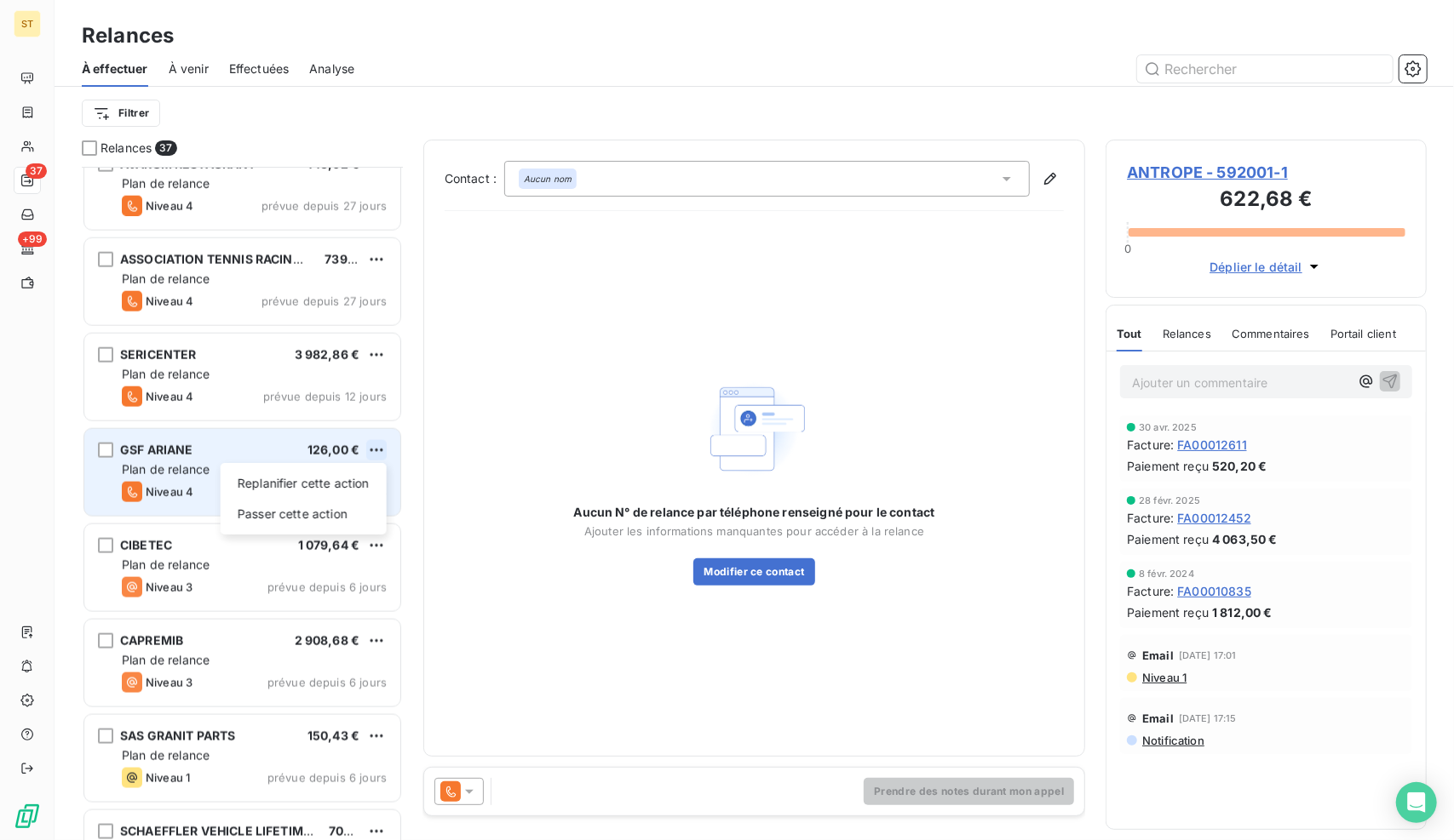
click at [385, 450] on html "ST 37 +99 Relances À effectuer À venir Effectuées Analyse Filtrer Relances 37 S…" at bounding box center [727, 420] width 1454 height 840
click at [341, 487] on div "Replanifier cette action" at bounding box center [304, 483] width 152 height 27
select select "9"
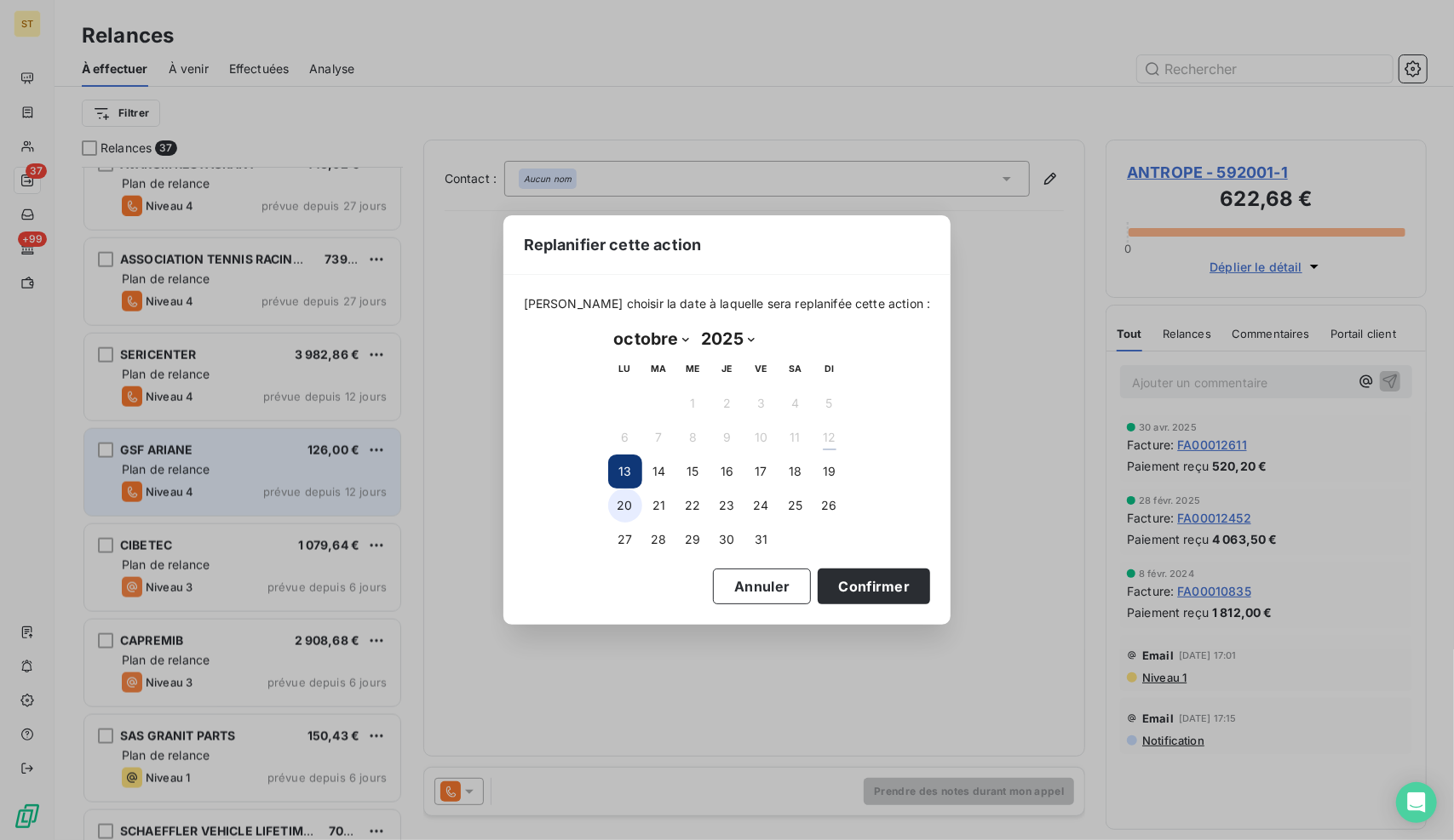
click at [615, 511] on button "20" at bounding box center [624, 505] width 34 height 34
click at [866, 579] on button "Confirmer" at bounding box center [873, 586] width 112 height 36
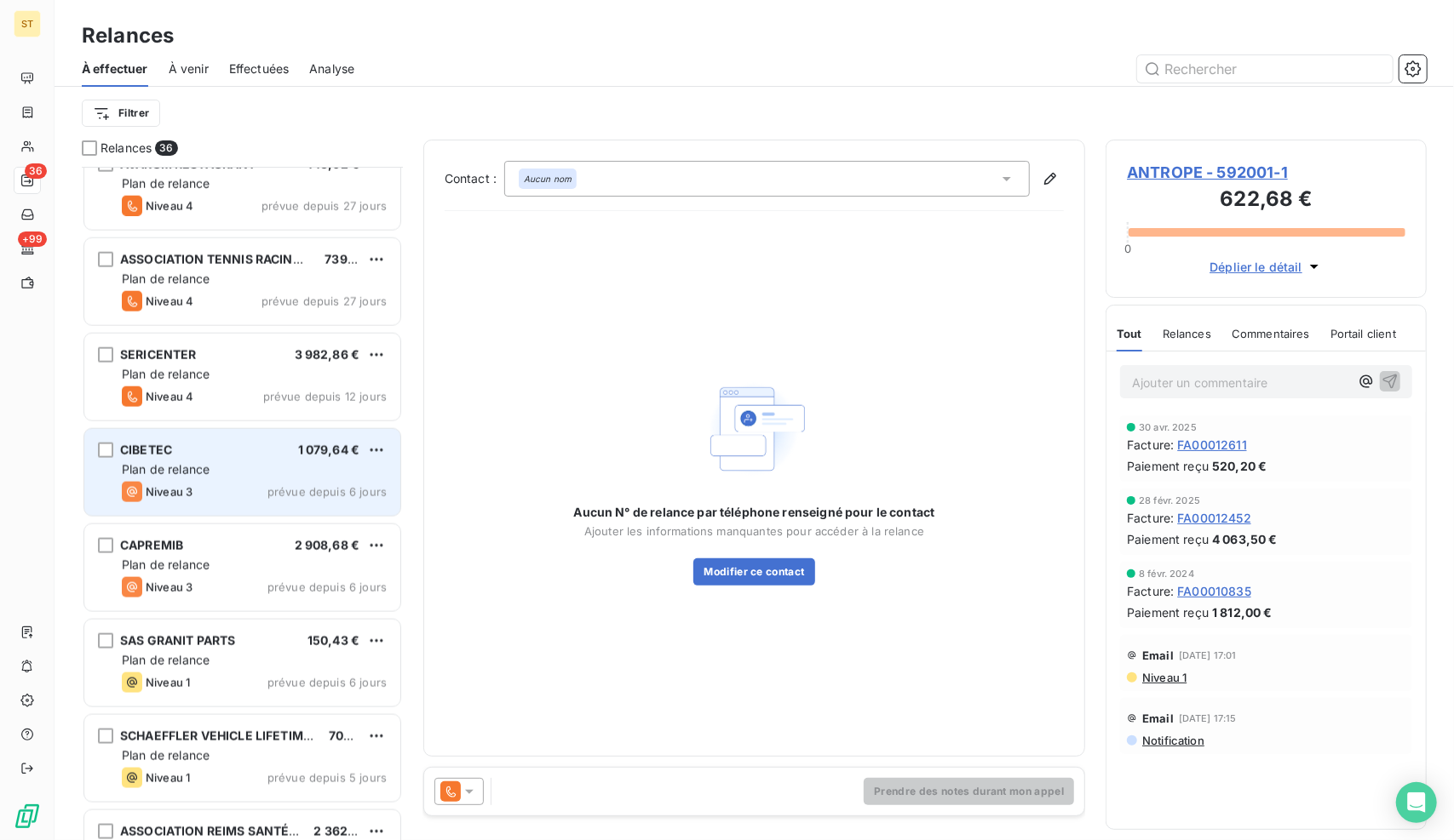
click at [218, 484] on div "Niveau 3 prévue depuis 6 jours" at bounding box center [254, 492] width 264 height 20
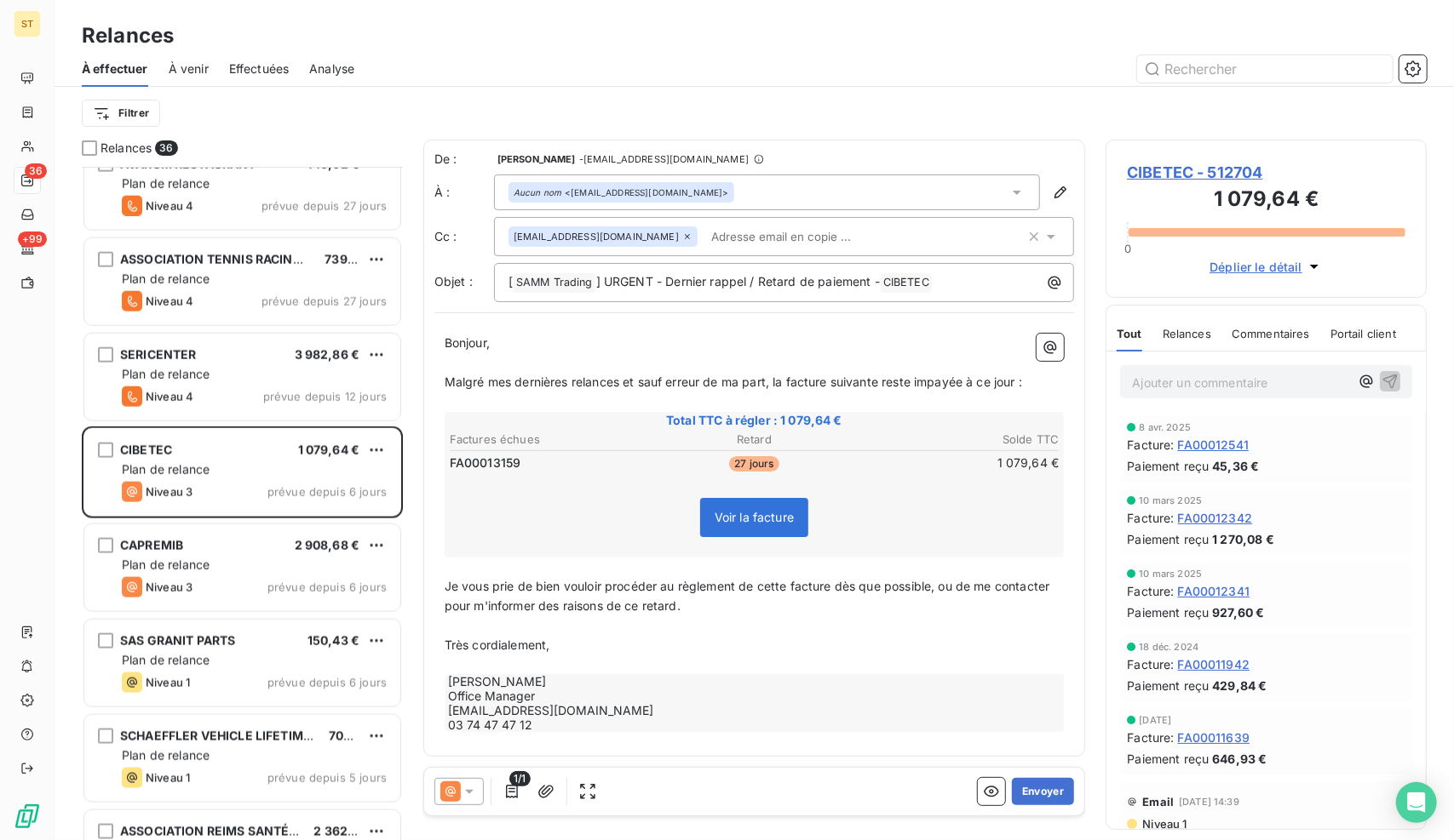
click at [1178, 173] on span "CIBETEC - 512704" at bounding box center [1266, 173] width 279 height 23
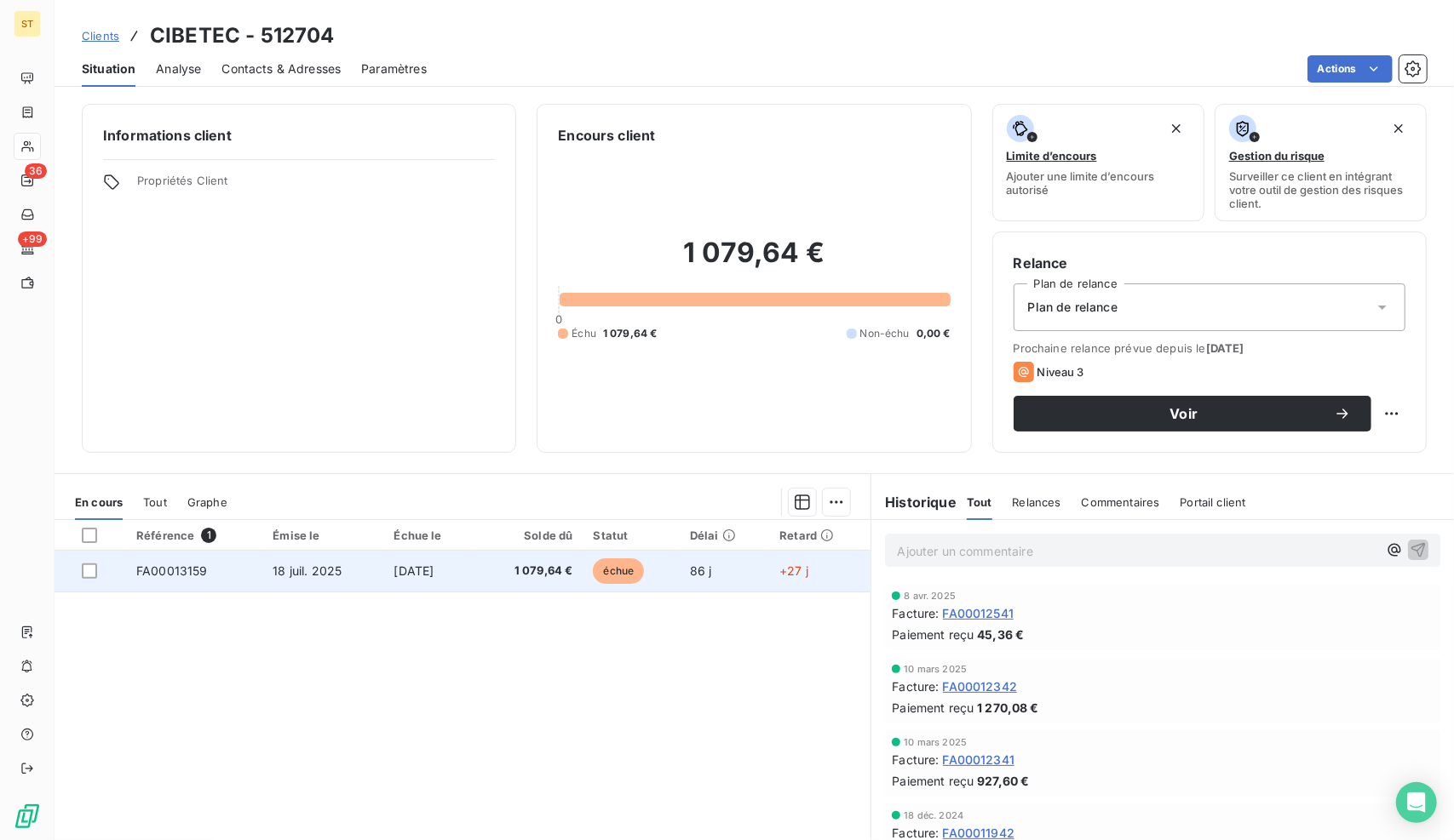
click at [425, 560] on td "[DATE]" at bounding box center [430, 571] width 93 height 41
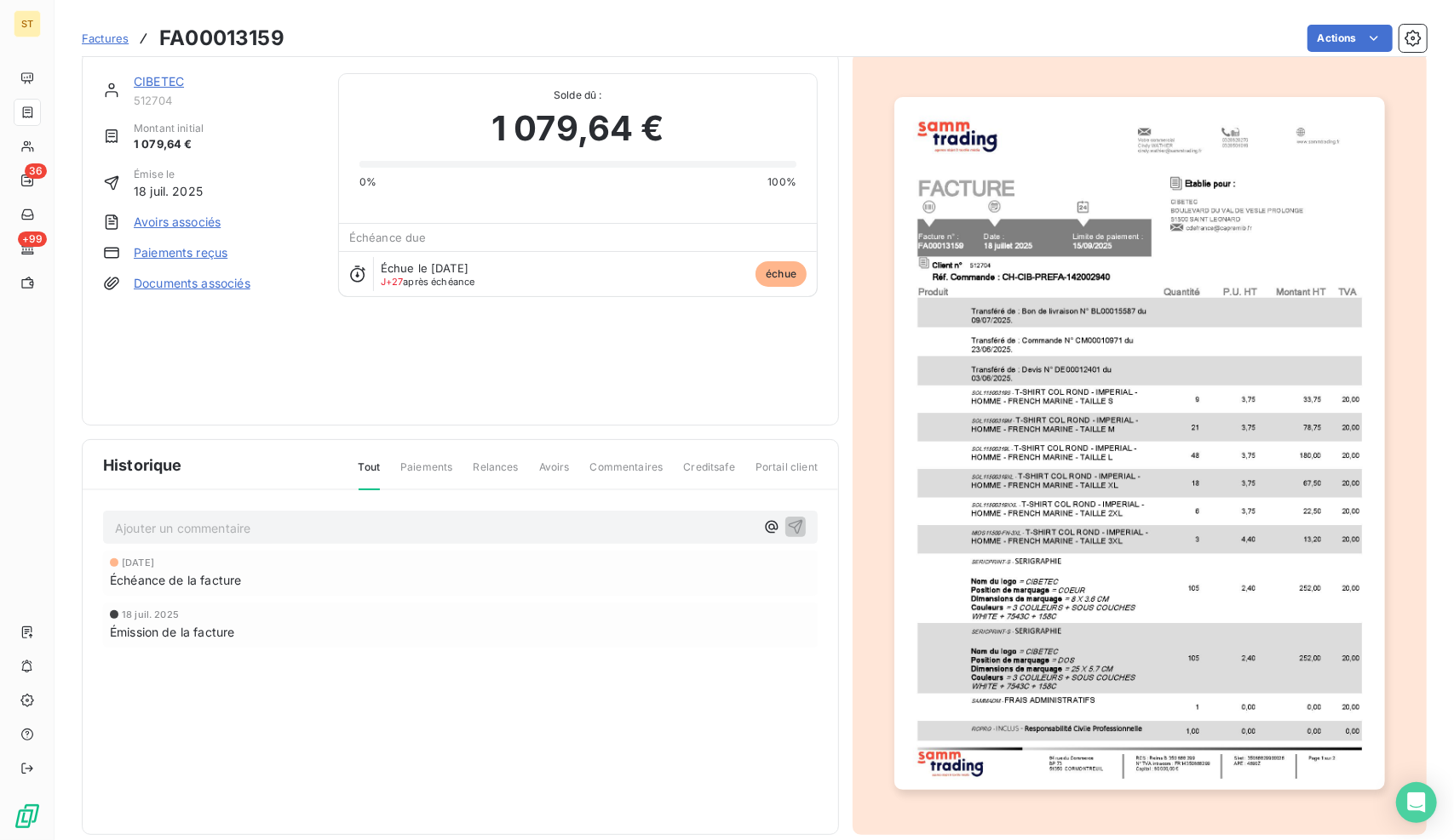
scroll to position [29, 0]
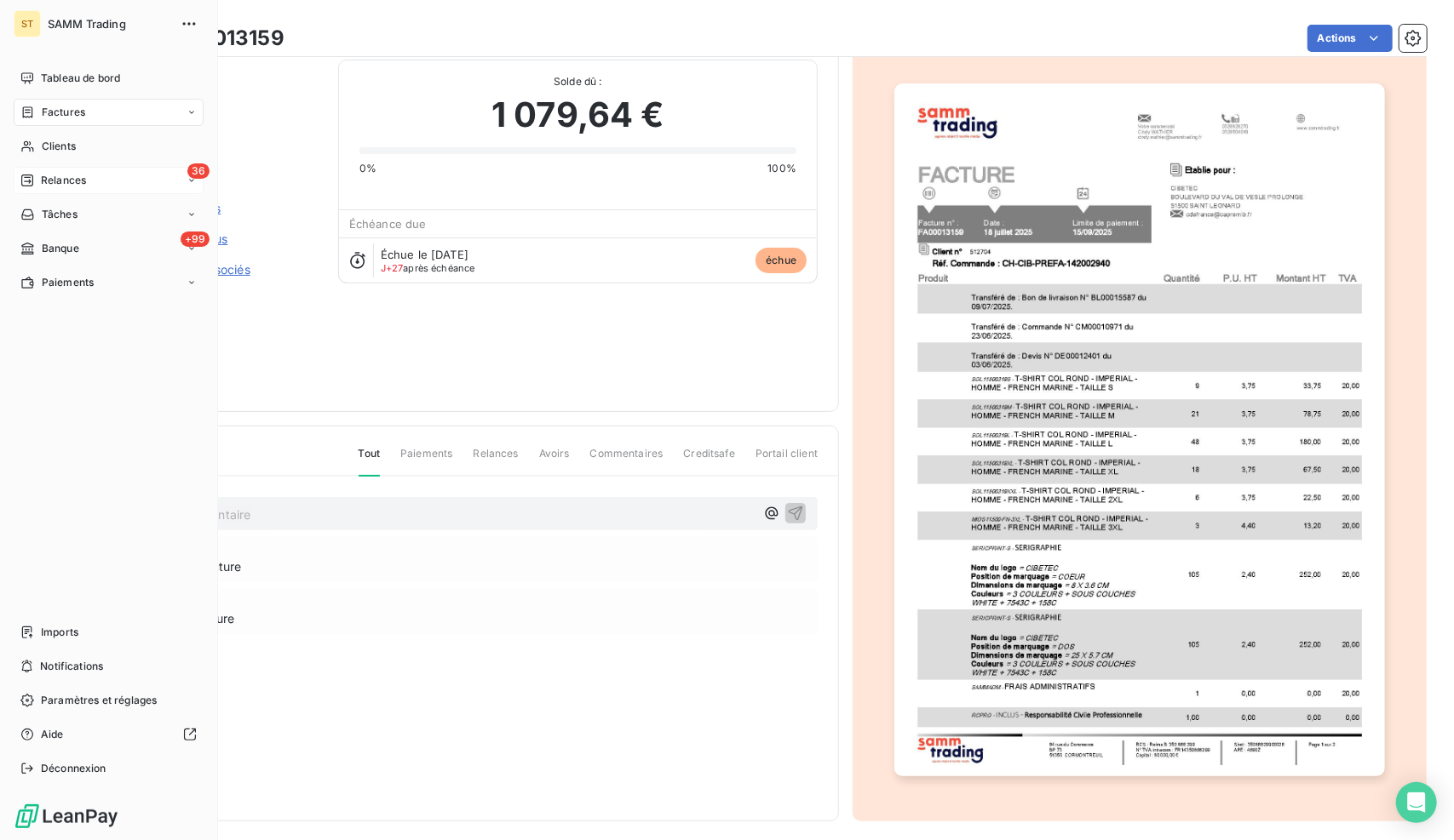
click at [44, 182] on span "Relances" at bounding box center [63, 180] width 45 height 15
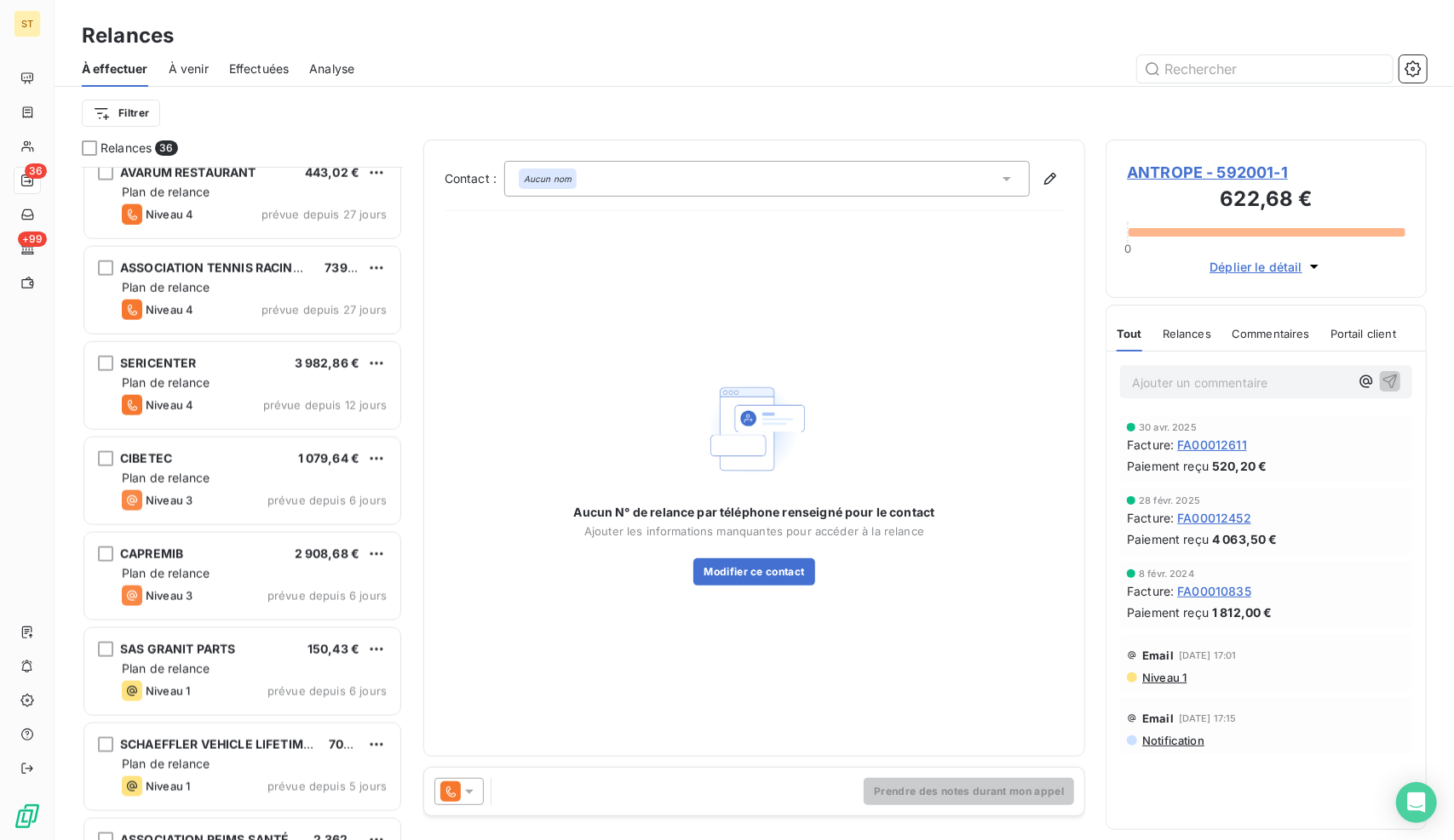
scroll to position [1362, 0]
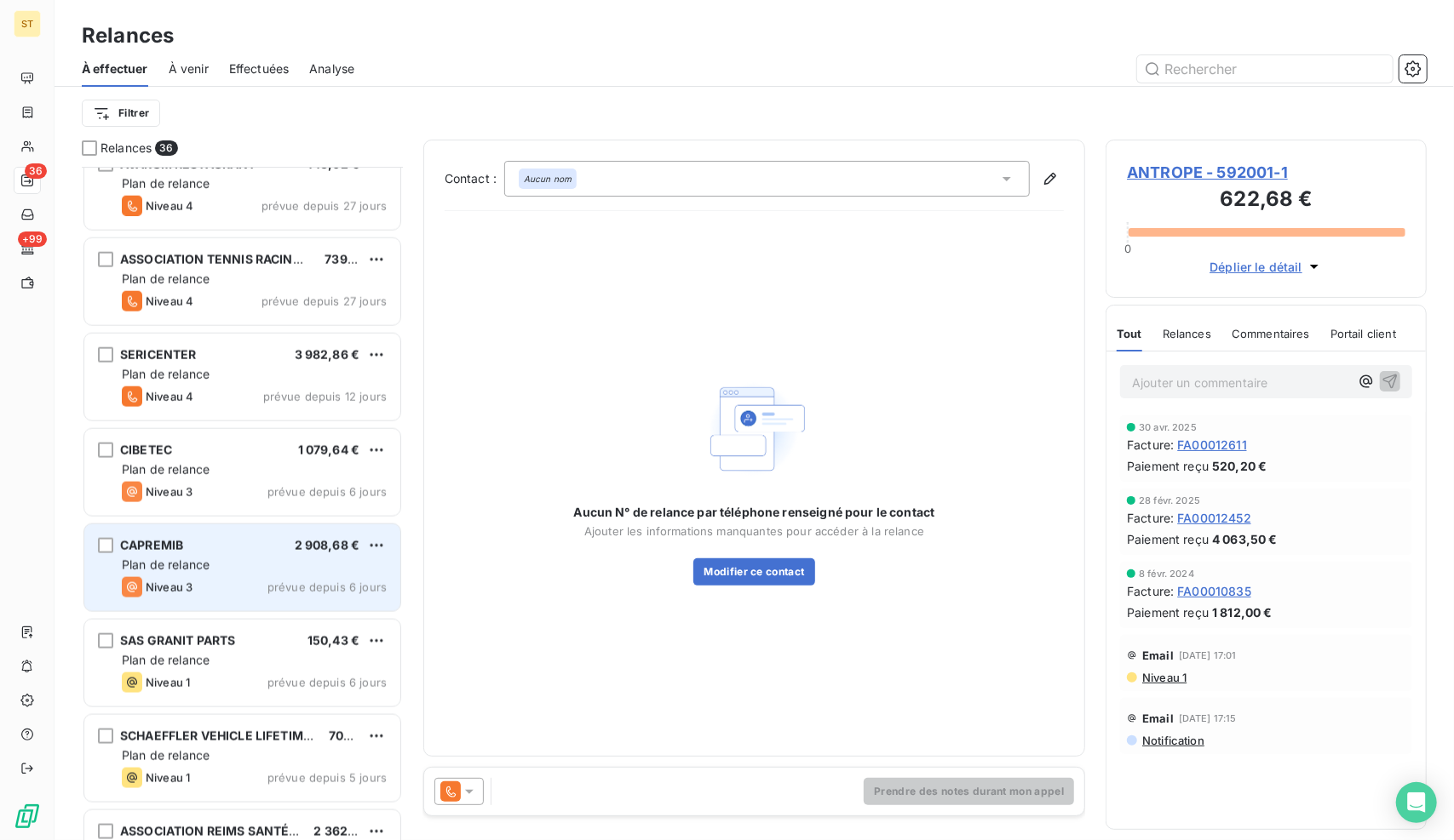
click at [194, 558] on span "Plan de relance" at bounding box center [165, 564] width 88 height 14
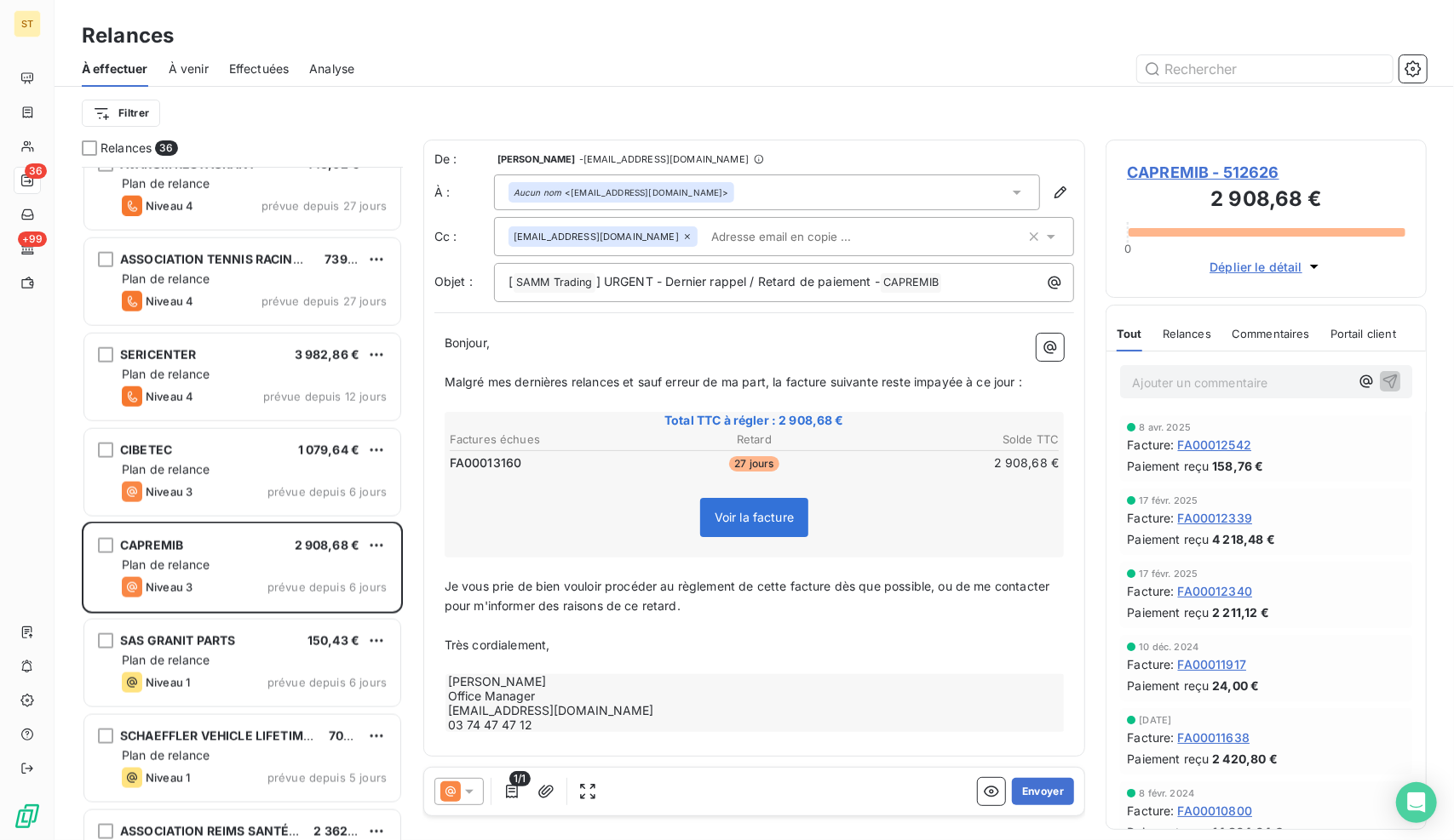
click at [1171, 168] on span "CAPREMIB - 512626" at bounding box center [1266, 173] width 279 height 23
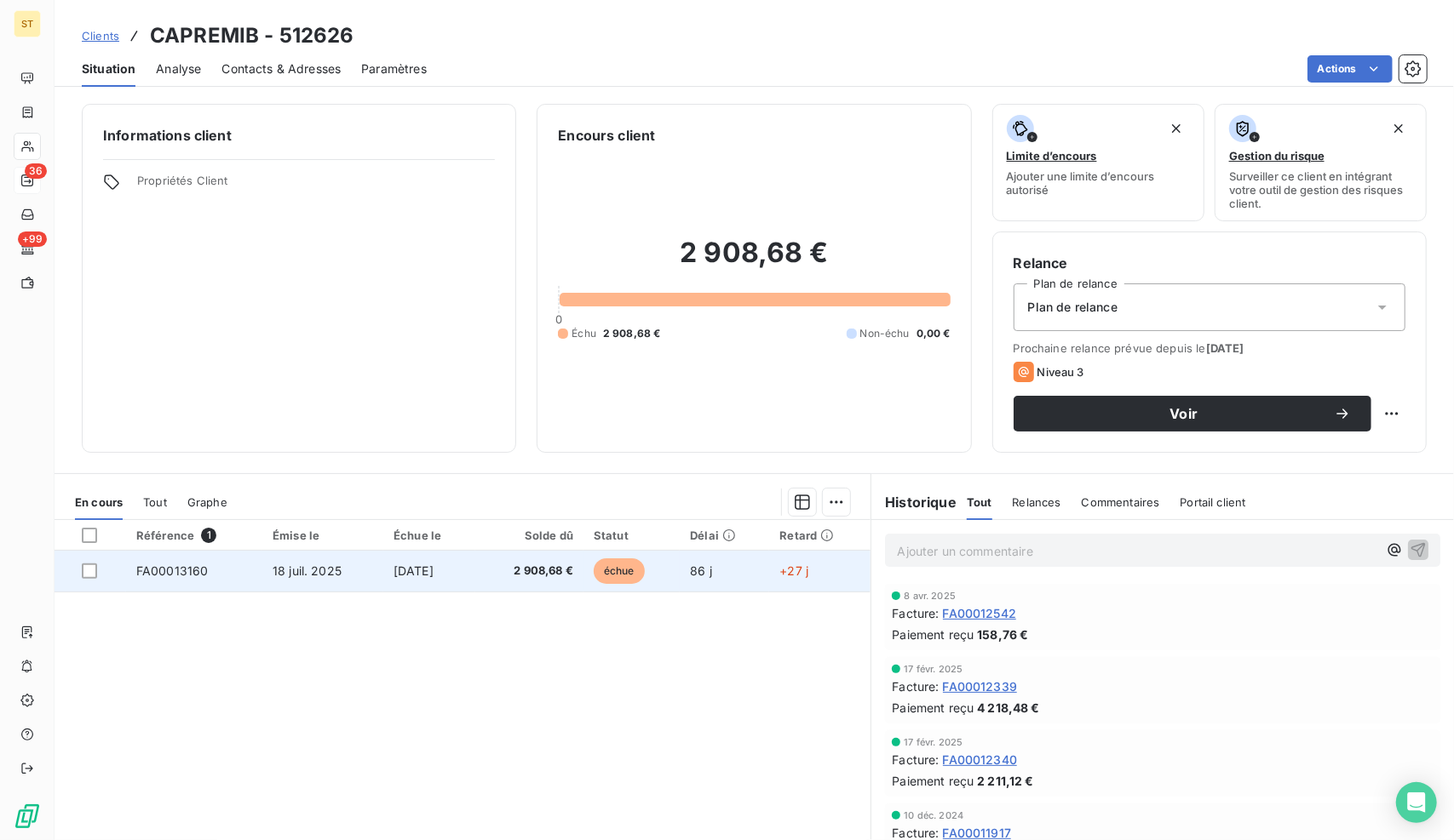
click at [308, 560] on td "18 juil. 2025" at bounding box center [322, 571] width 121 height 41
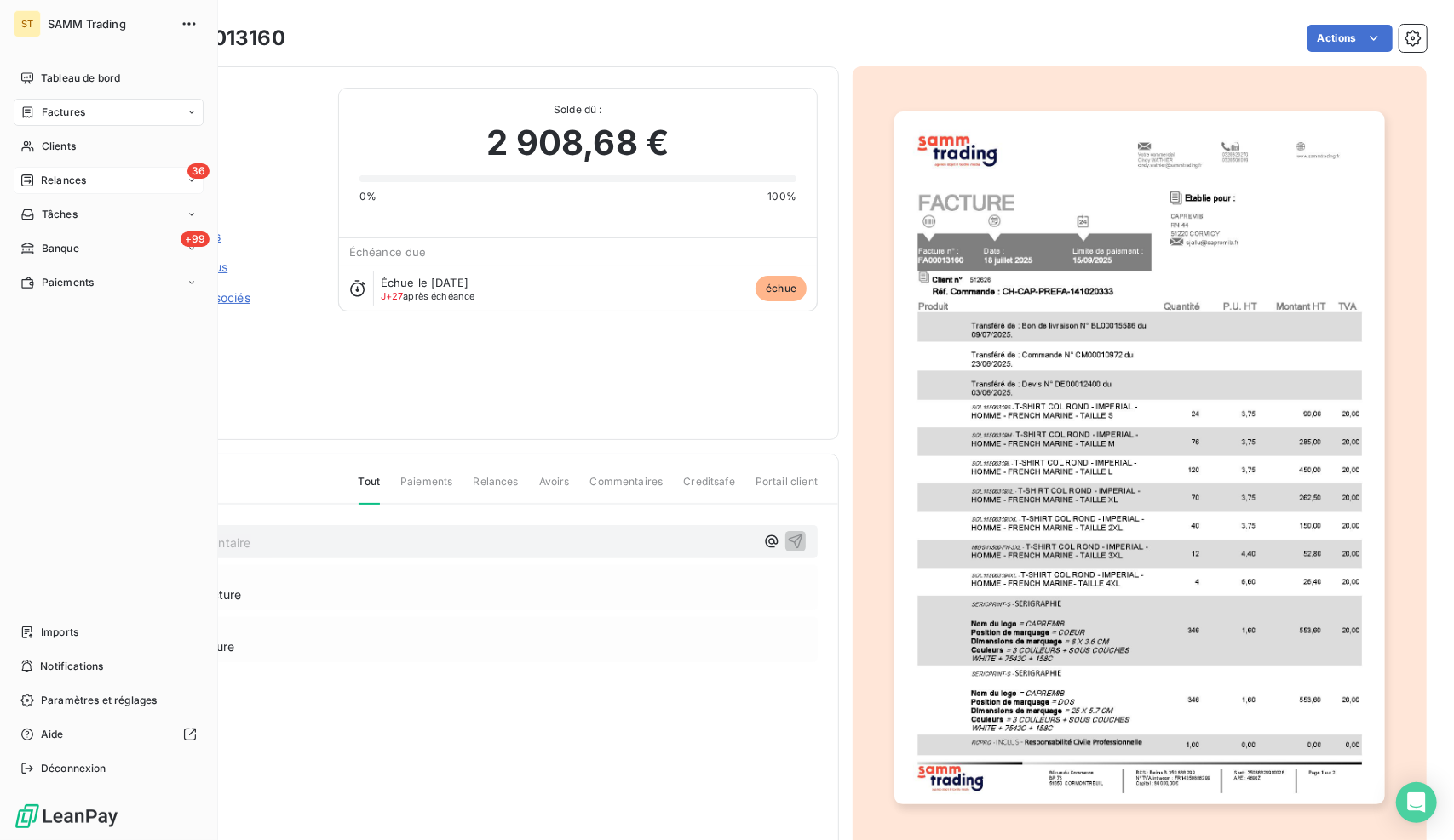
click at [116, 177] on div "36 Relances" at bounding box center [108, 180] width 190 height 27
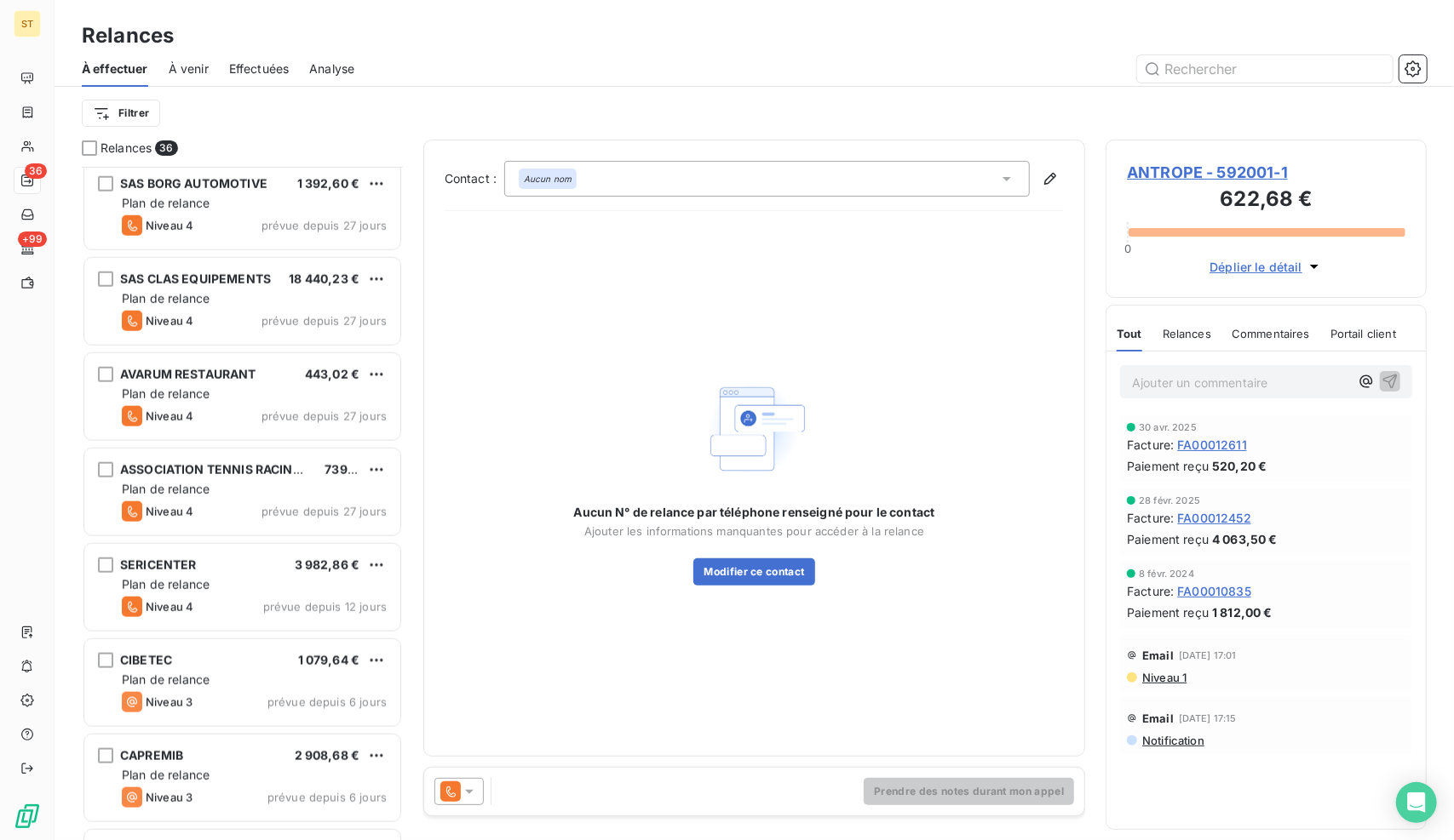
scroll to position [1192, 0]
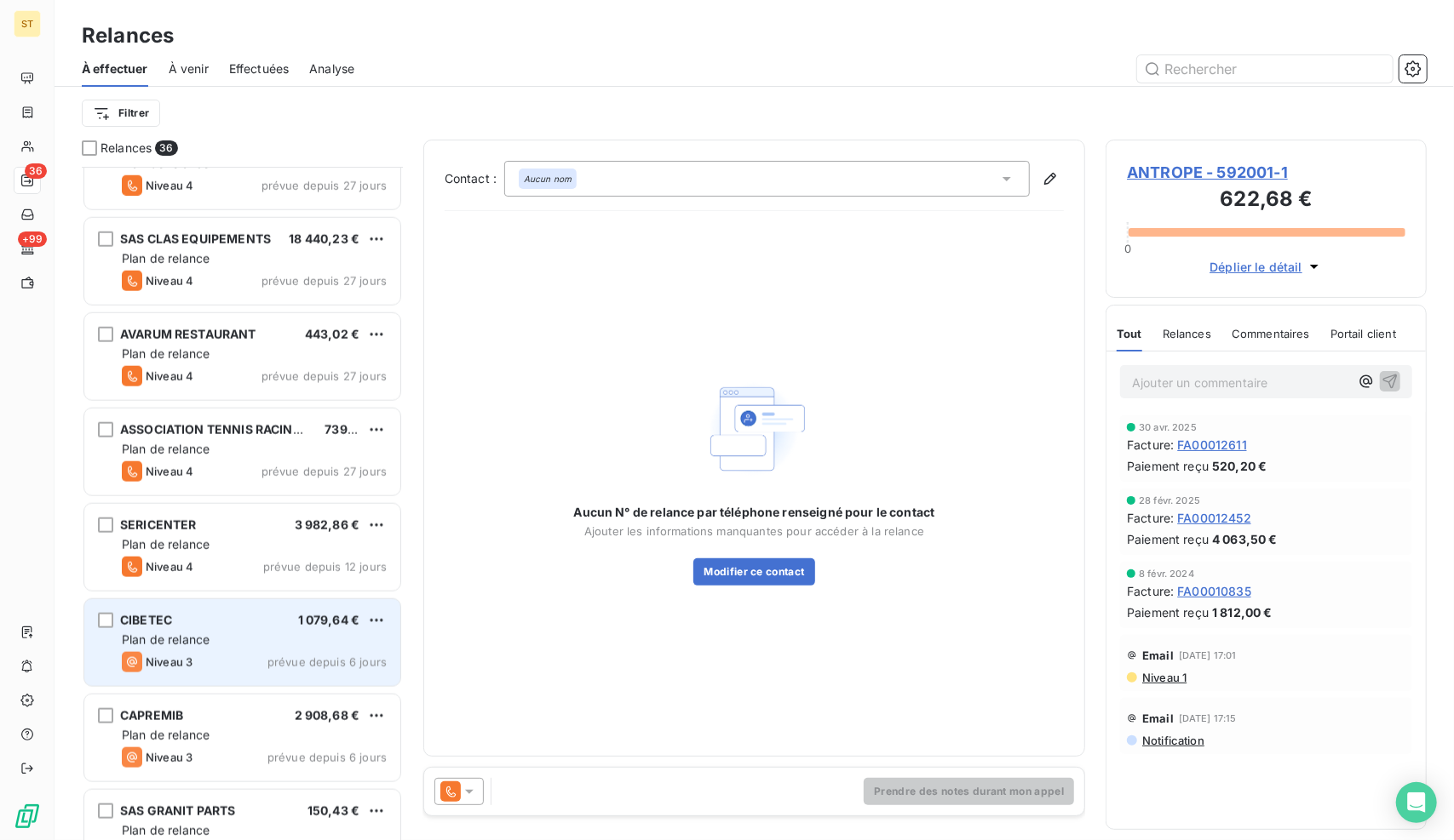
click at [221, 625] on div "CIBETEC 1 079,64 €" at bounding box center [254, 620] width 264 height 15
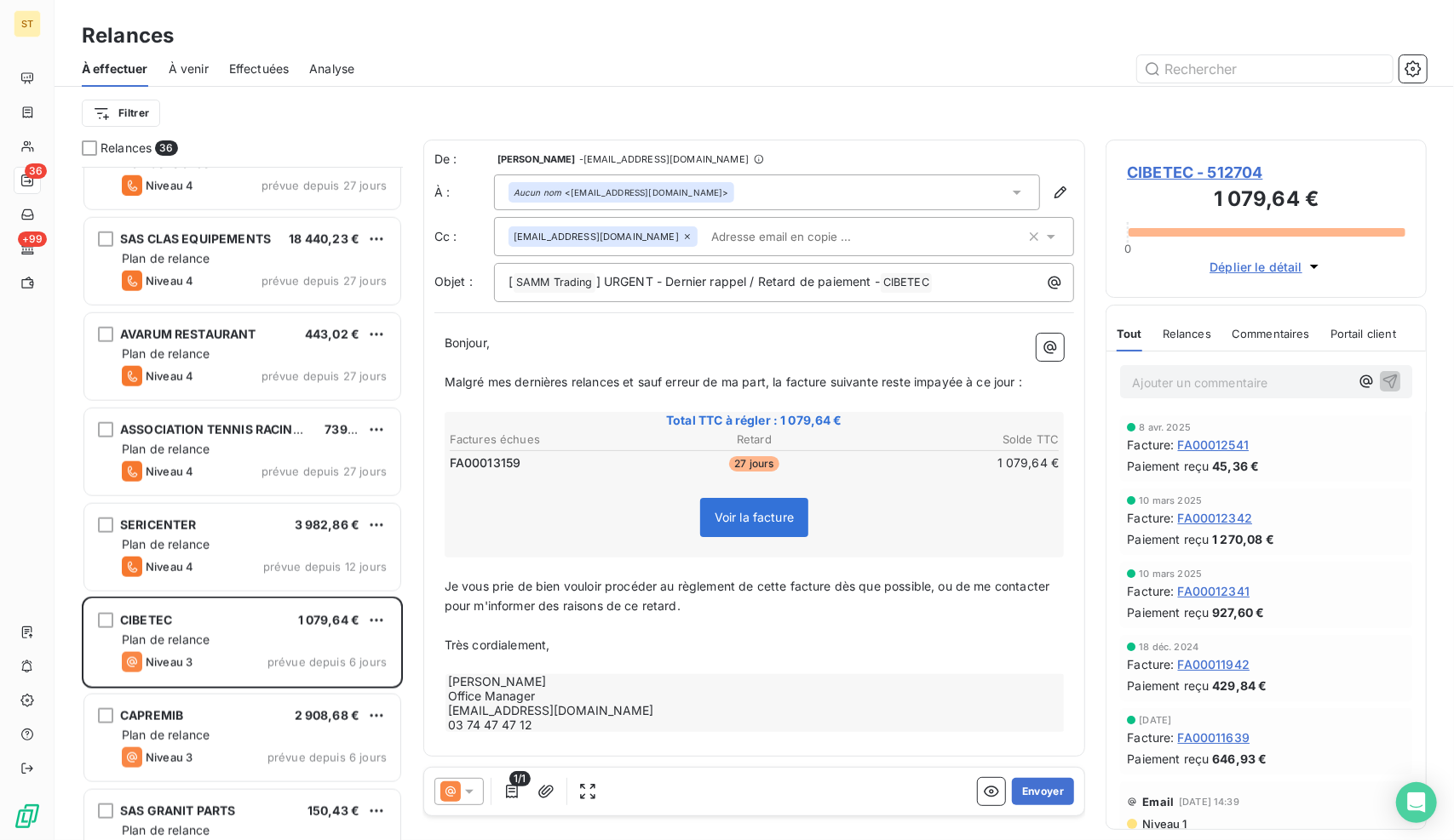
click at [1206, 169] on span "CIBETEC - 512704" at bounding box center [1266, 173] width 279 height 23
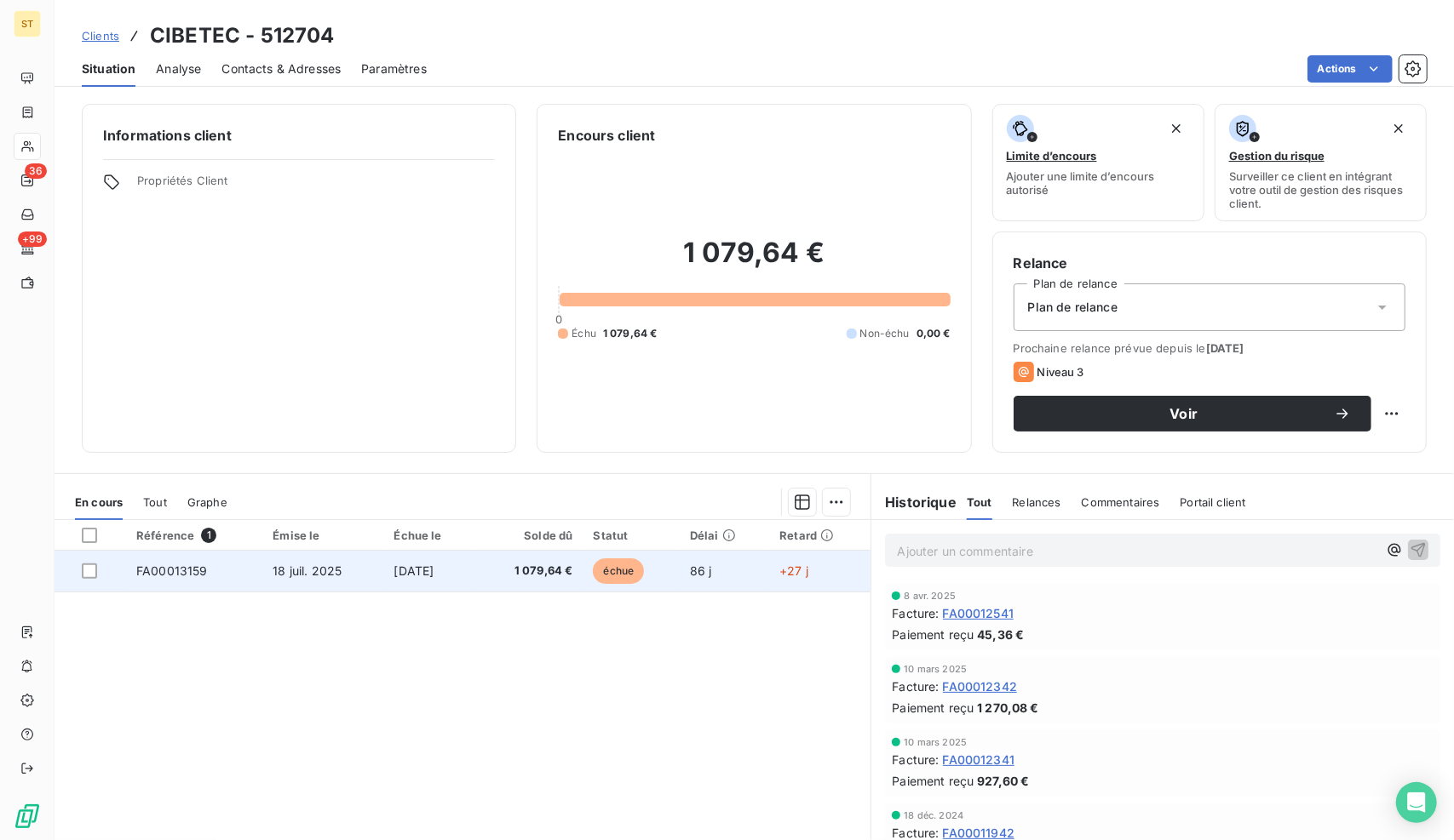
click at [509, 562] on span "1 079,64 €" at bounding box center [529, 571] width 86 height 17
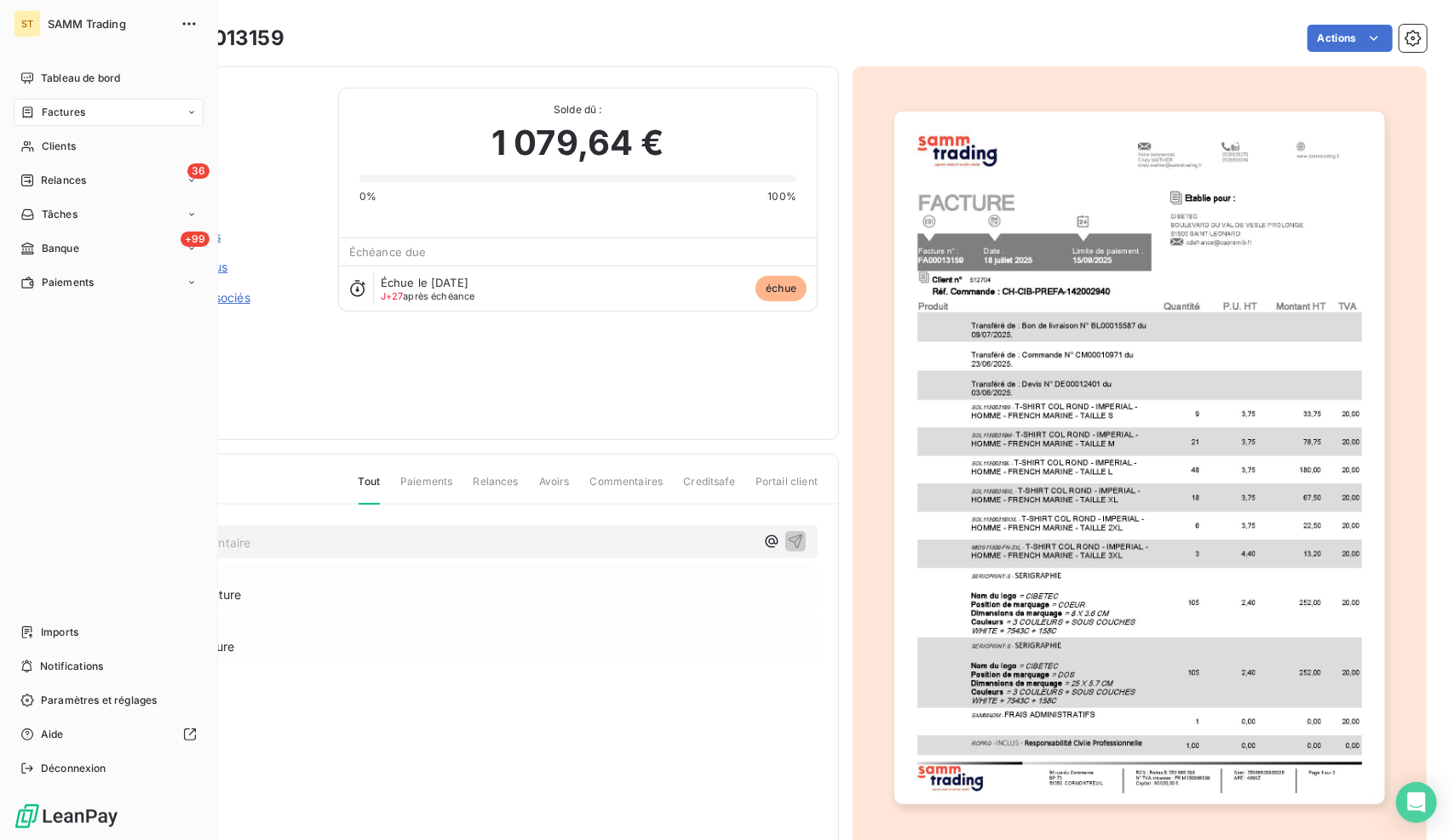
drag, startPoint x: 49, startPoint y: 180, endPoint x: 314, endPoint y: 301, distance: 291.3
click at [49, 180] on span "Relances" at bounding box center [63, 180] width 45 height 15
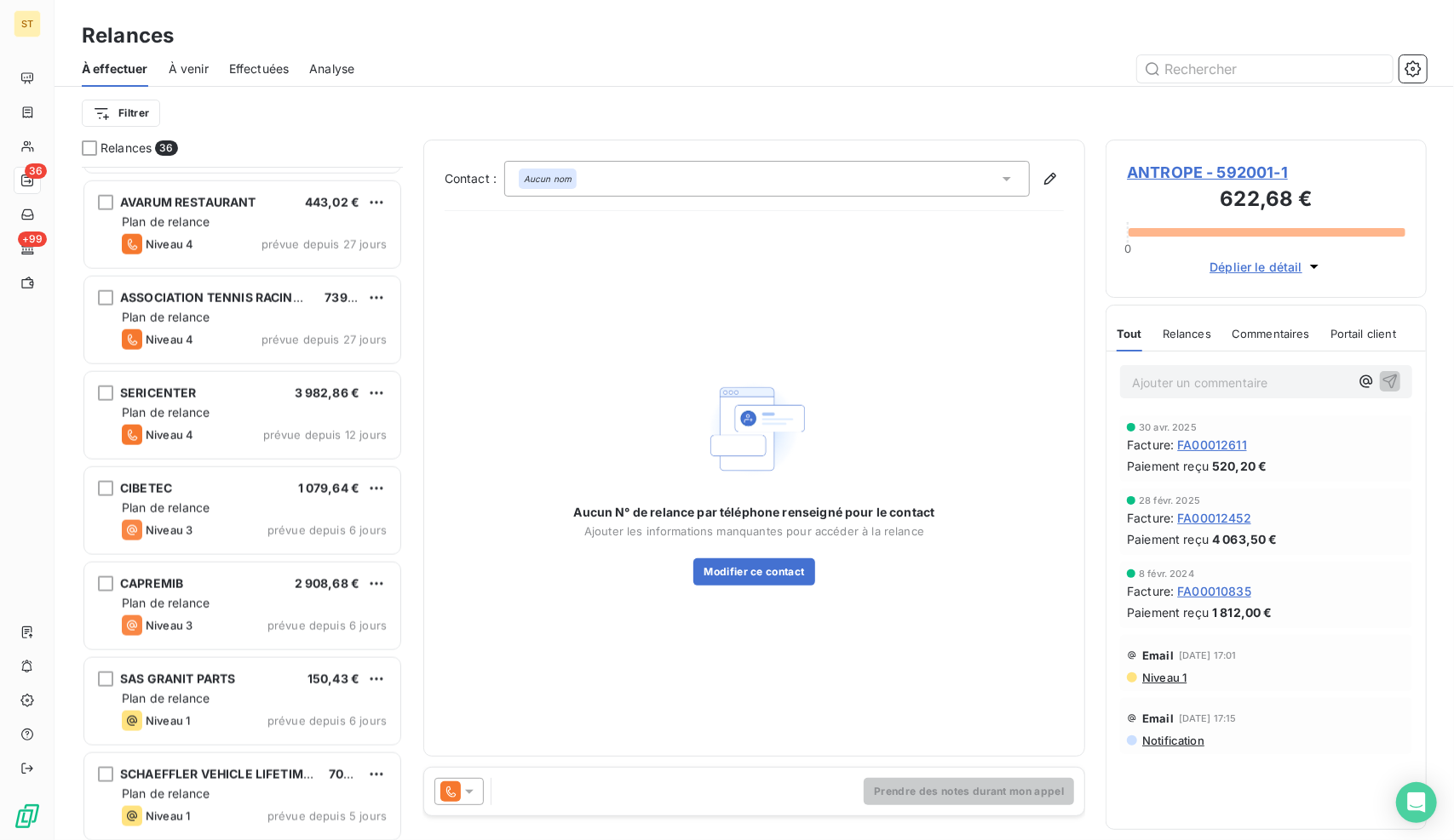
scroll to position [1362, 0]
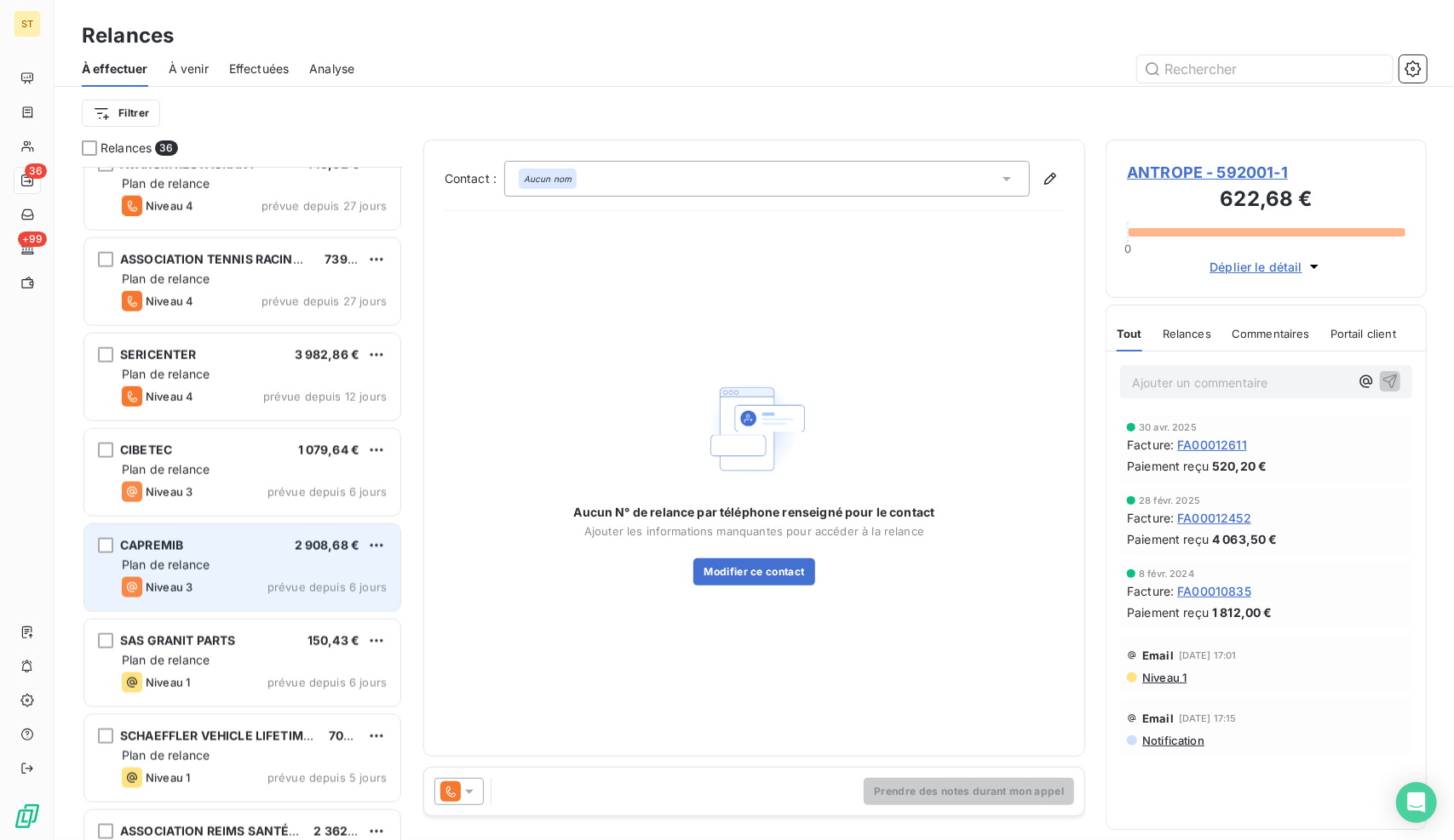
click at [218, 565] on div "Plan de relance" at bounding box center [254, 565] width 264 height 17
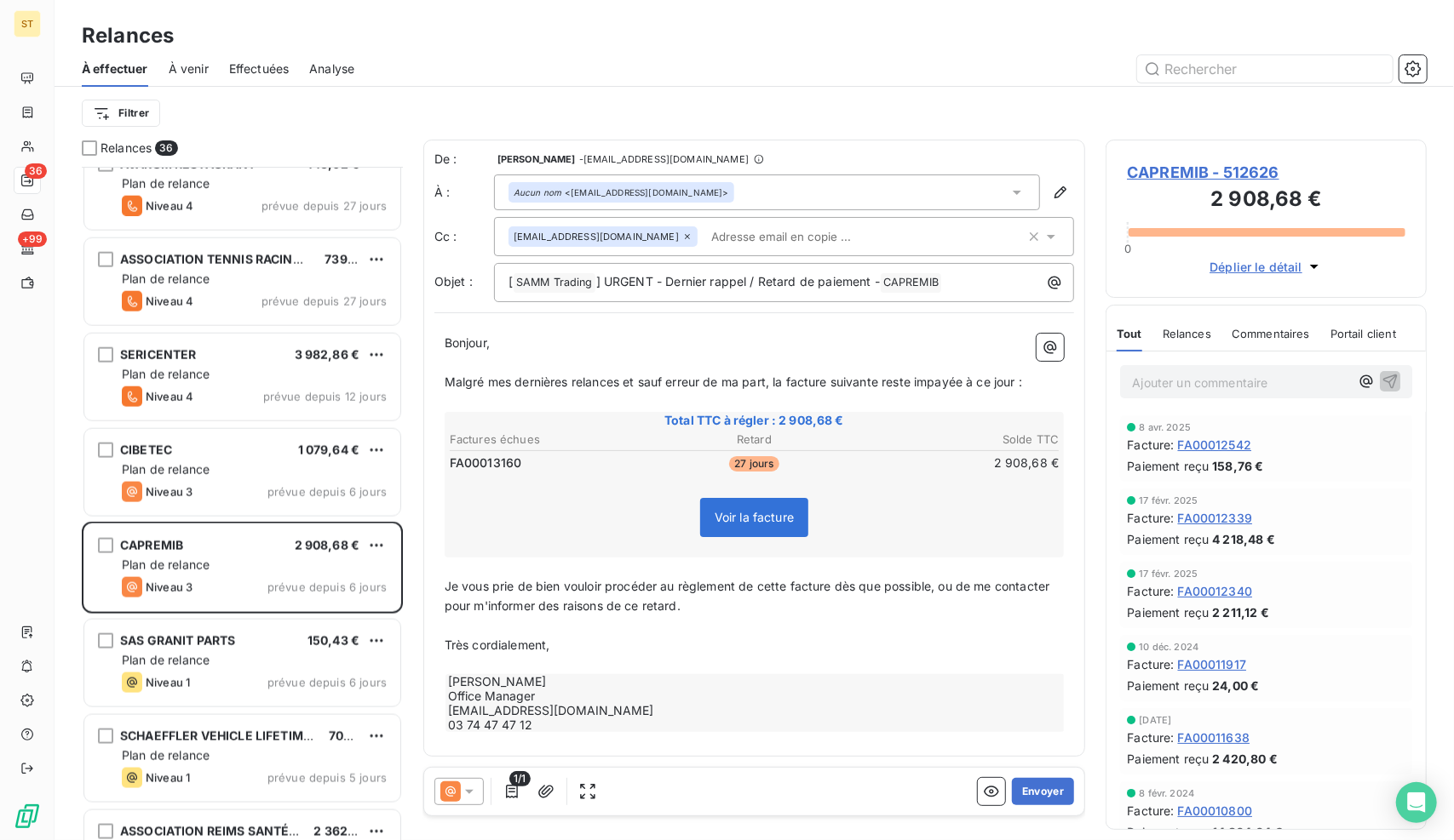
click at [1149, 164] on span "CAPREMIB - 512626" at bounding box center [1266, 173] width 279 height 23
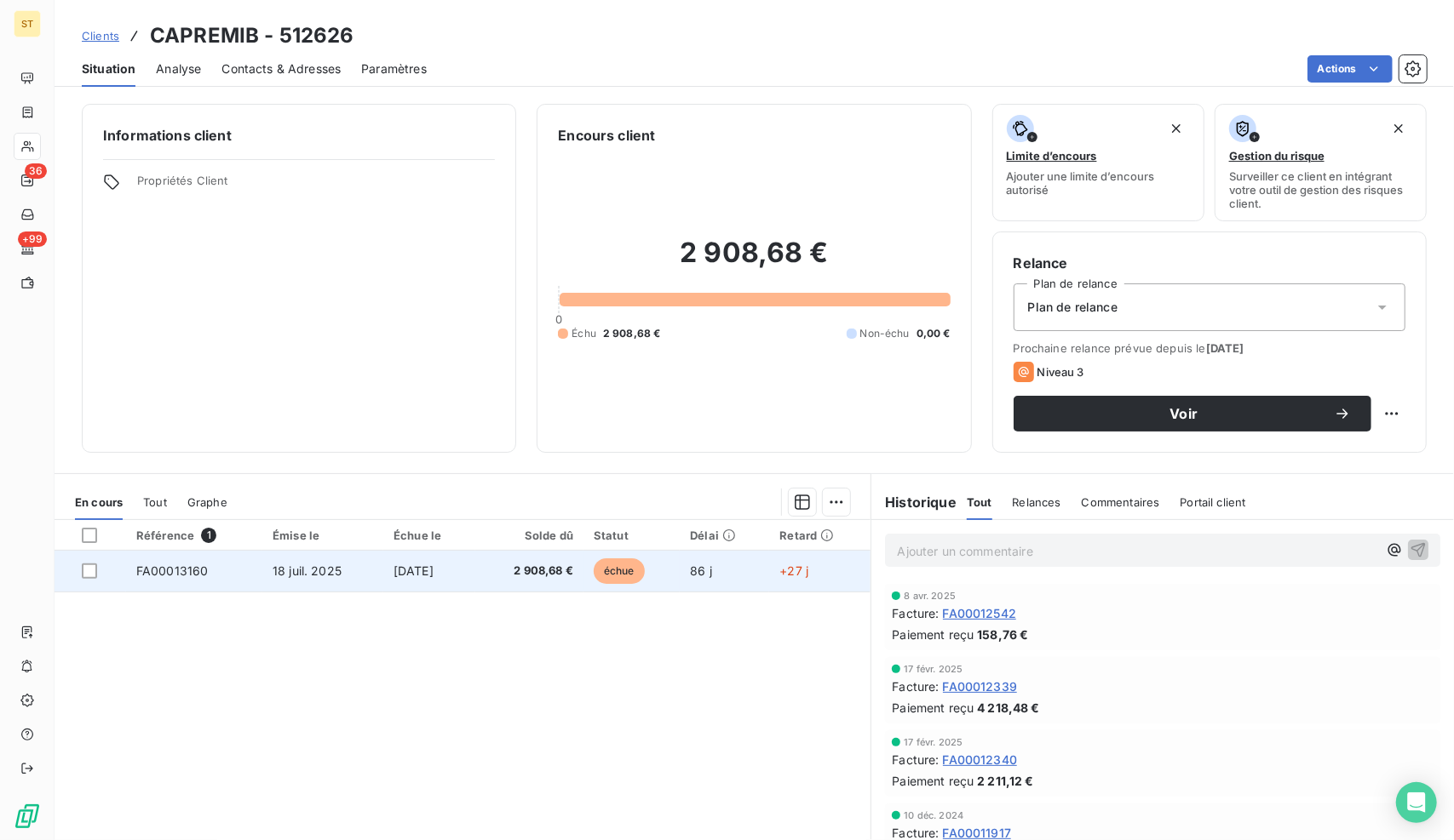
click at [344, 579] on td "18 juil. 2025" at bounding box center [322, 571] width 121 height 41
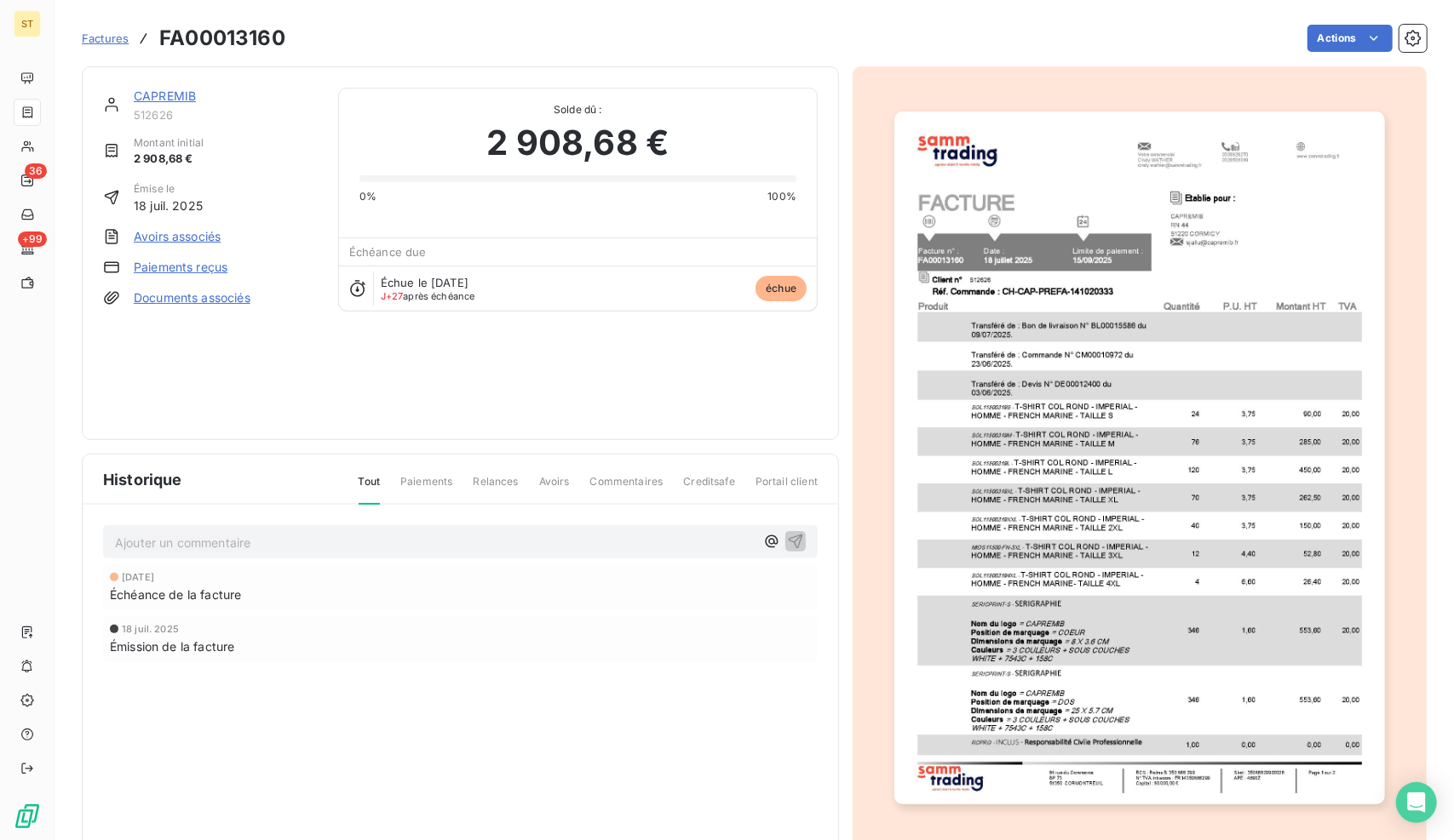
click at [355, 538] on p "Ajouter un commentaire ﻿" at bounding box center [434, 543] width 640 height 21
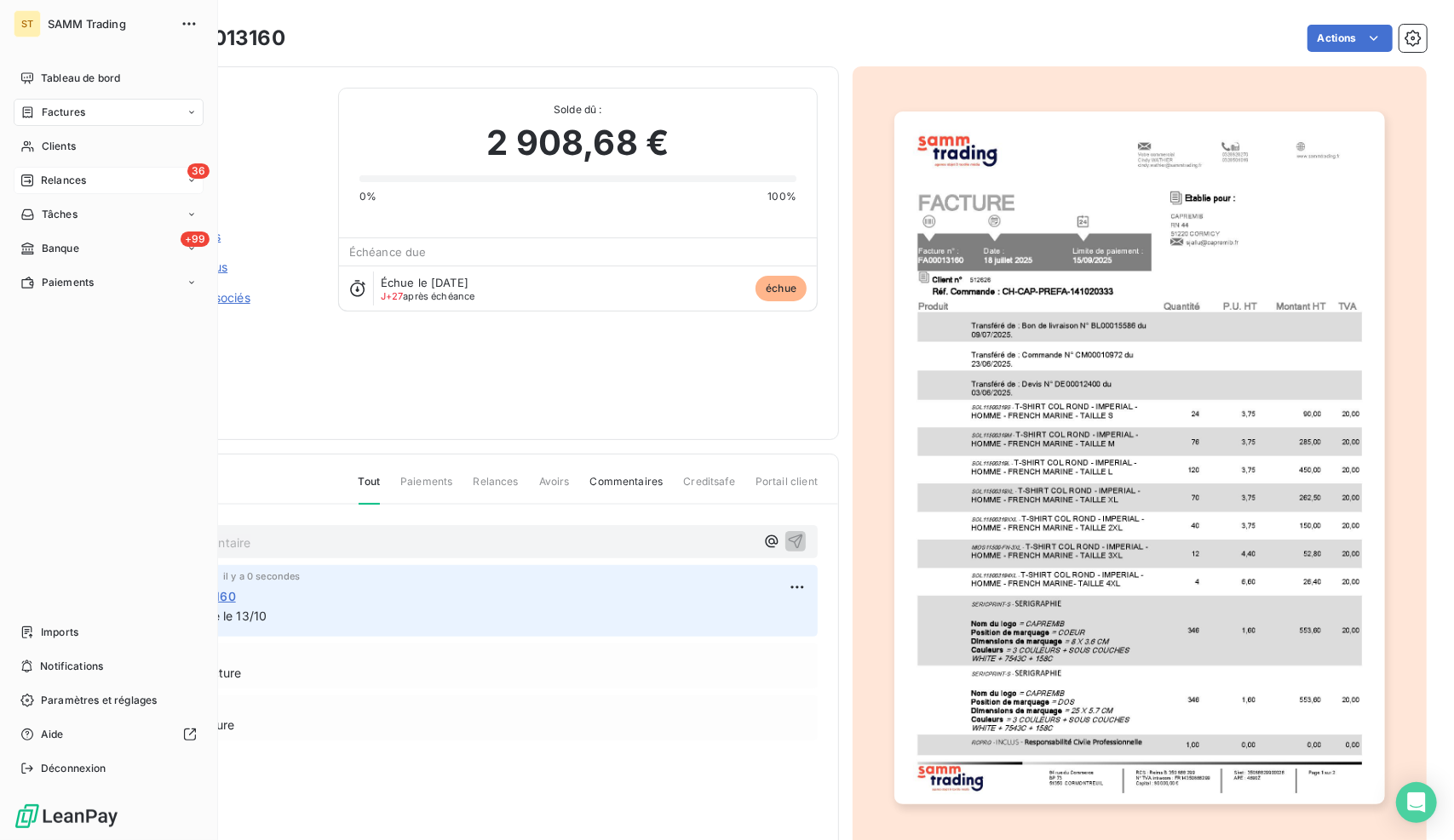
click at [36, 176] on div "Relances" at bounding box center [53, 180] width 66 height 15
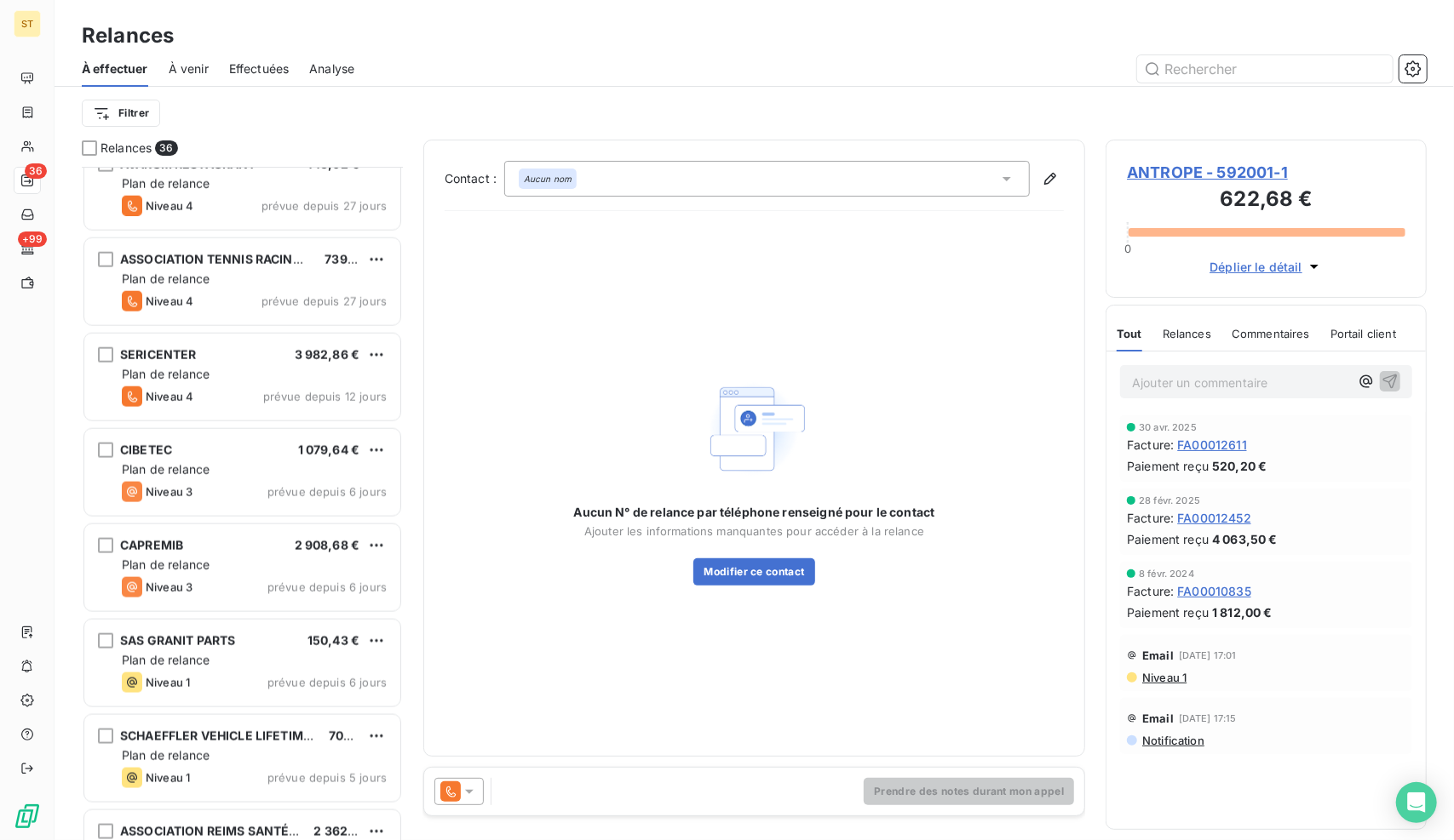
scroll to position [1362, 0]
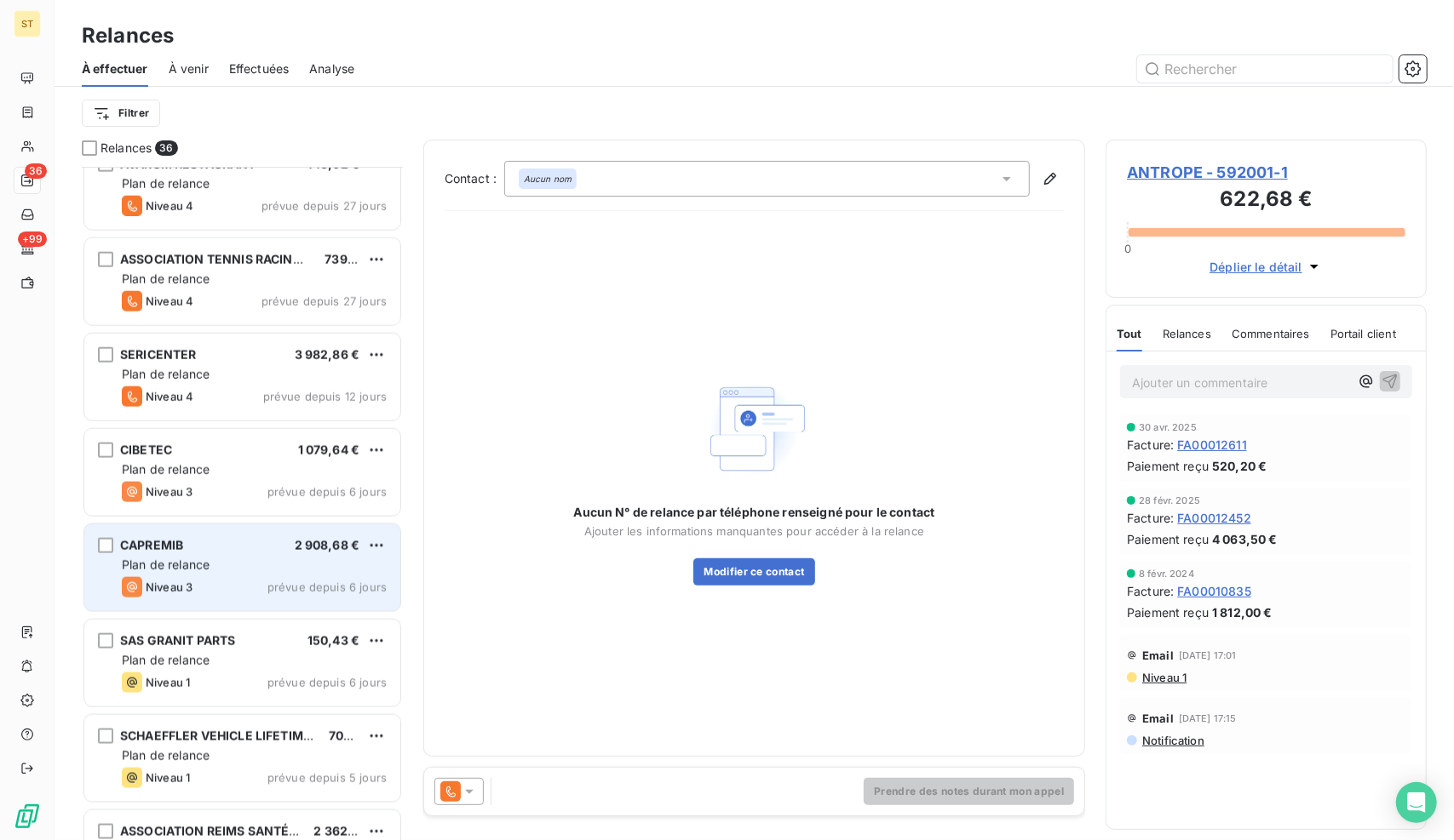
click at [214, 572] on div "Plan de relance" at bounding box center [254, 565] width 264 height 17
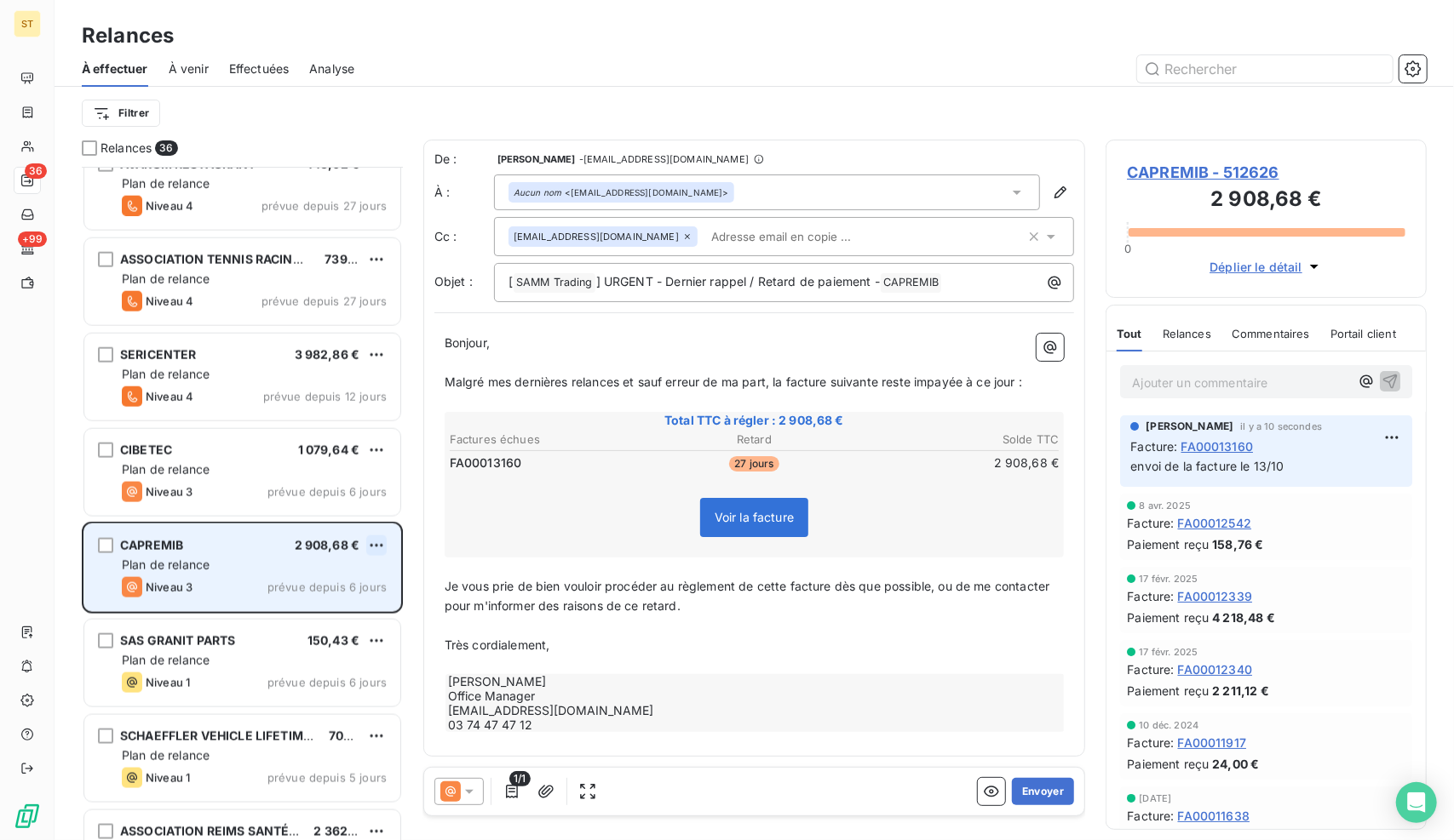
click at [373, 538] on html "ST 36 +99 Relances À effectuer À venir Effectuées Analyse Filtrer Relances 36 S…" at bounding box center [727, 420] width 1454 height 840
click at [351, 571] on div "Replanifier cette action" at bounding box center [304, 579] width 152 height 27
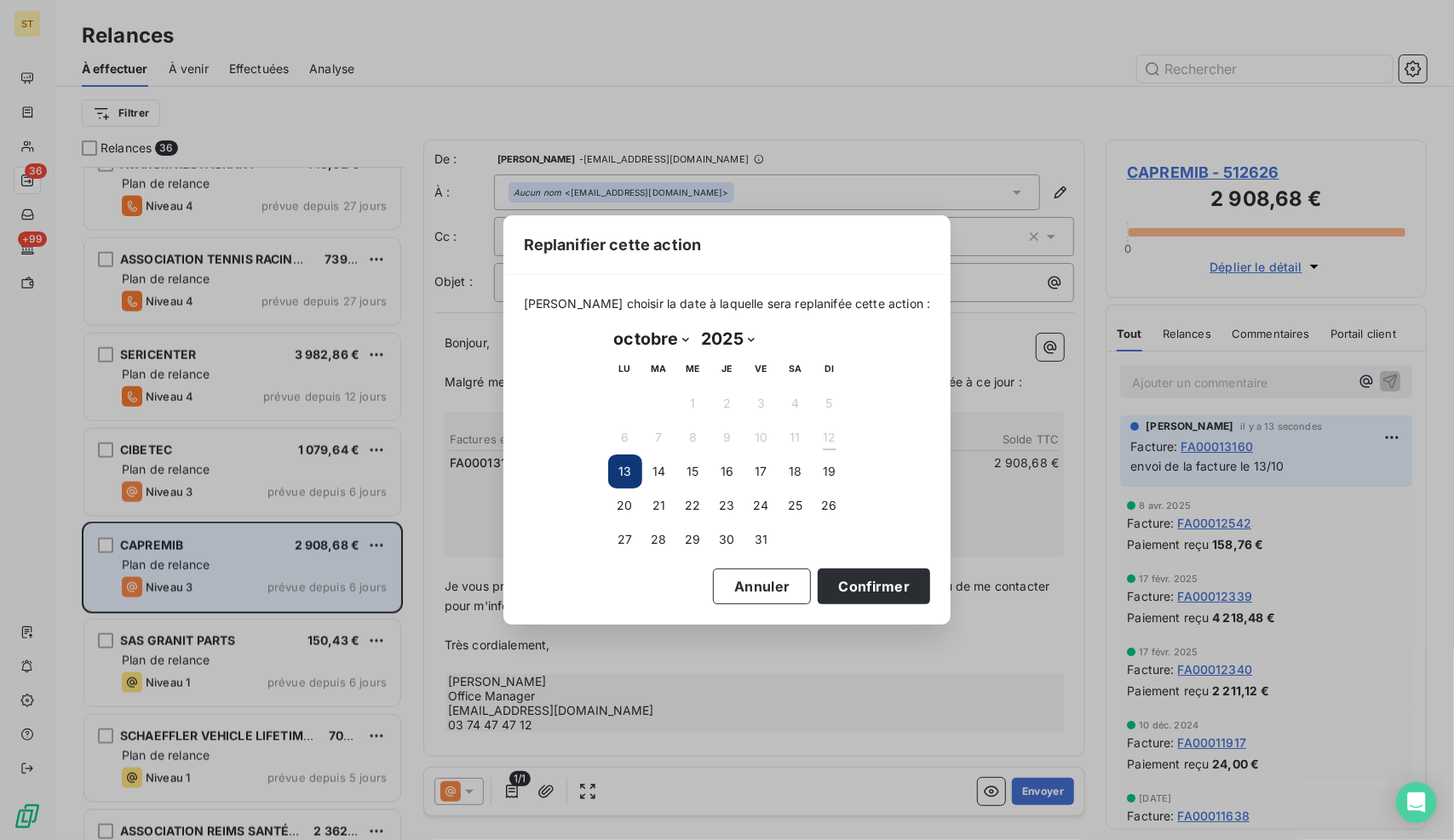
click at [663, 318] on div "[DATE] Month: janvier février mars avril mai juin juillet août septembre octobr…" at bounding box center [727, 441] width 262 height 256
click at [667, 354] on th "MA" at bounding box center [658, 368] width 34 height 34
drag, startPoint x: 681, startPoint y: 338, endPoint x: 674, endPoint y: 354, distance: 17.5
click at [681, 338] on select "janvier février mars avril mai juin juillet août septembre octobre novembre déc…" at bounding box center [651, 339] width 88 height 27
select select "10"
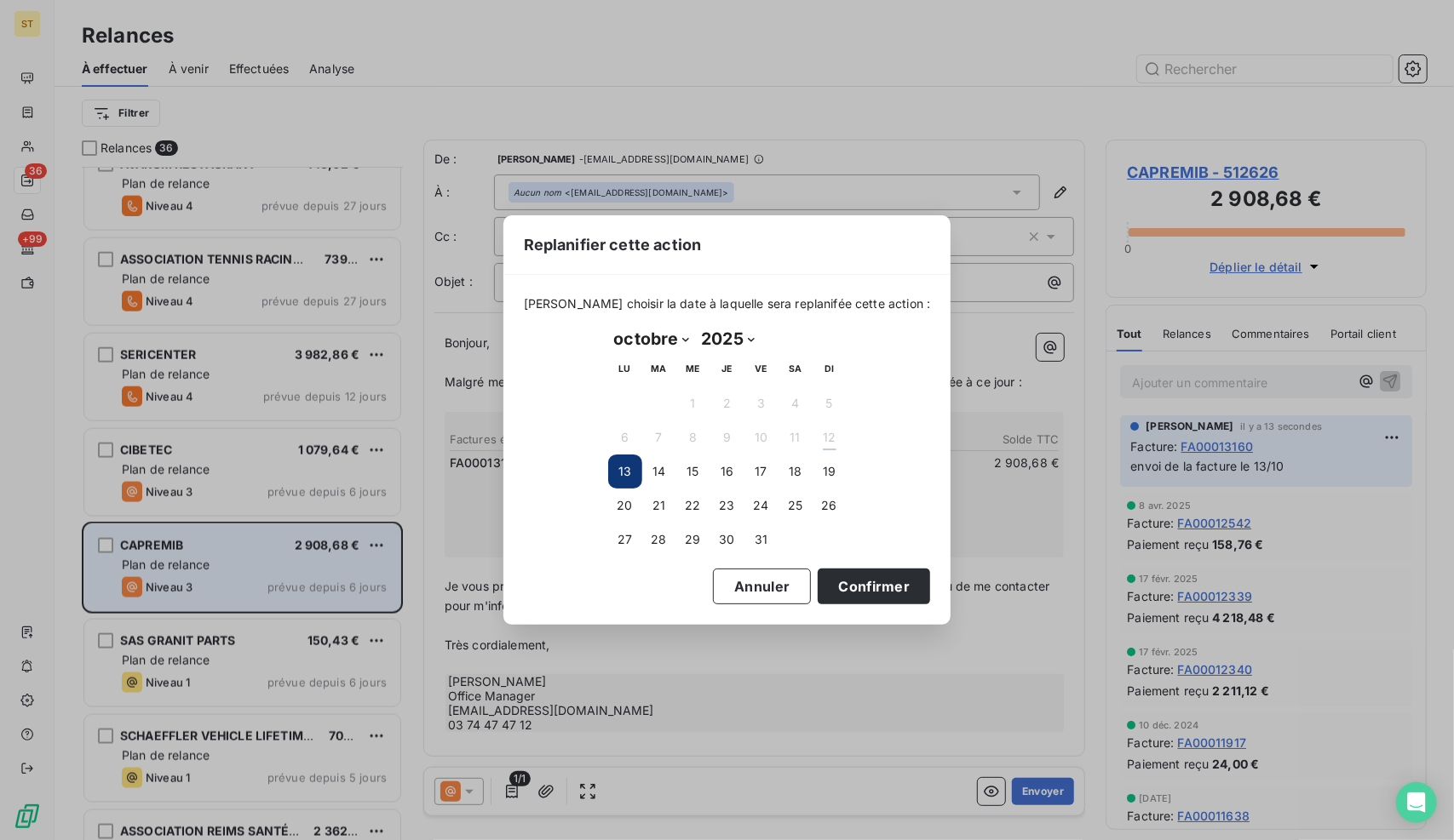
click at [608, 325] on select "janvier février mars avril mai juin juillet août septembre octobre novembre déc…" at bounding box center [651, 339] width 88 height 27
click at [724, 474] on button "13" at bounding box center [727, 471] width 34 height 34
click at [849, 583] on button "Confirmer" at bounding box center [873, 586] width 112 height 36
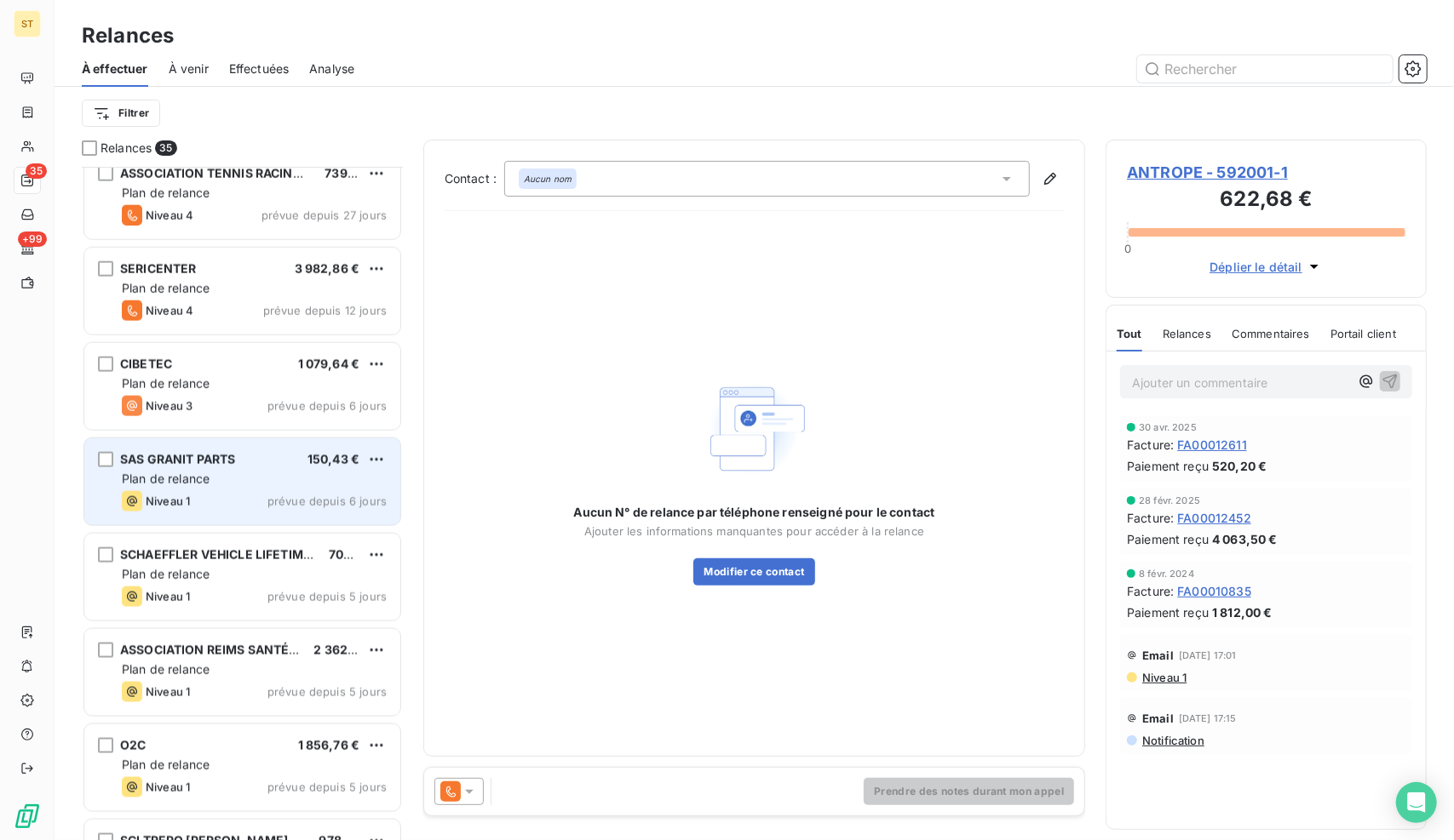
scroll to position [1532, 0]
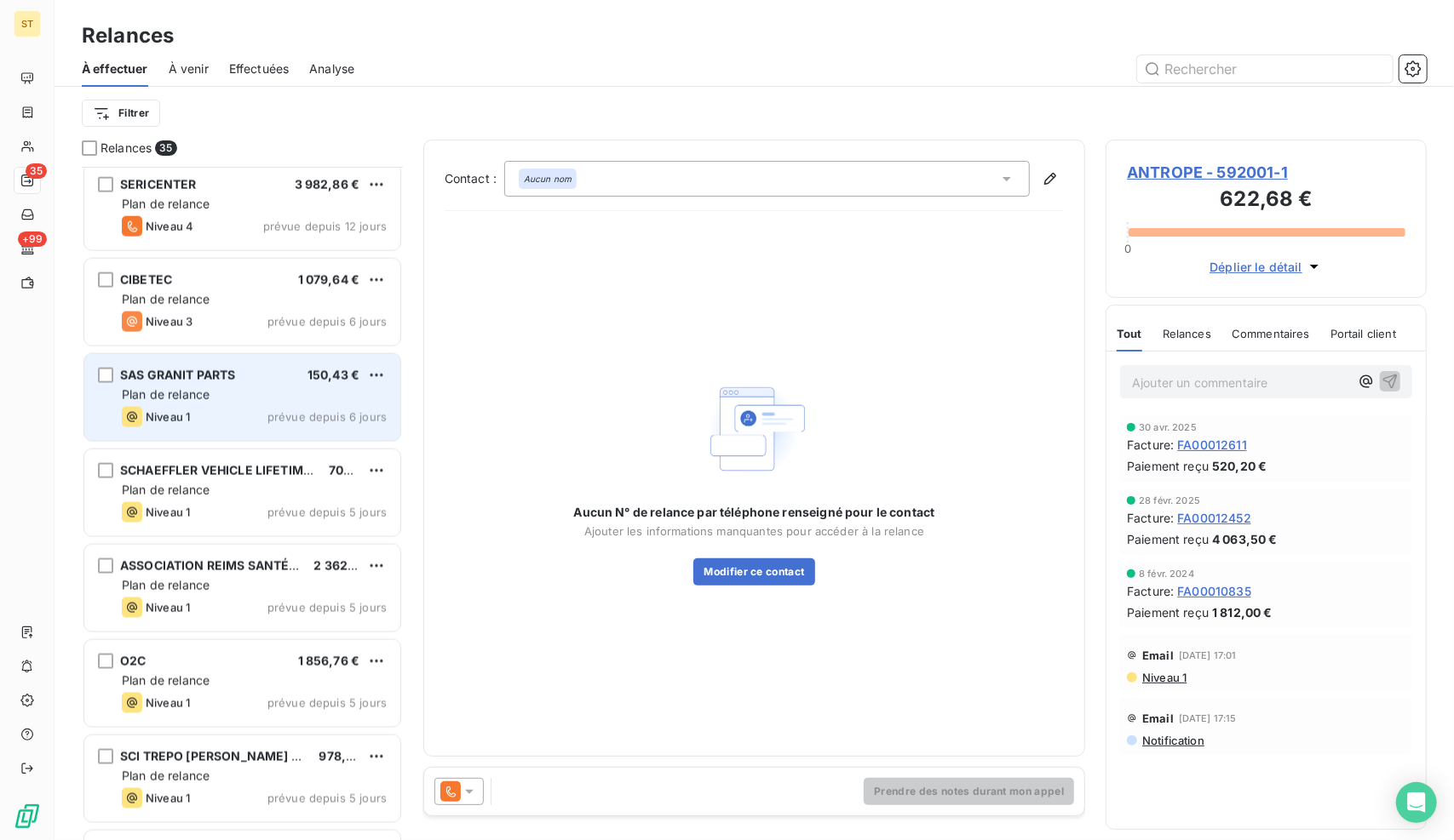
click at [260, 414] on div "Niveau 1 prévue depuis 6 jours" at bounding box center [254, 417] width 264 height 20
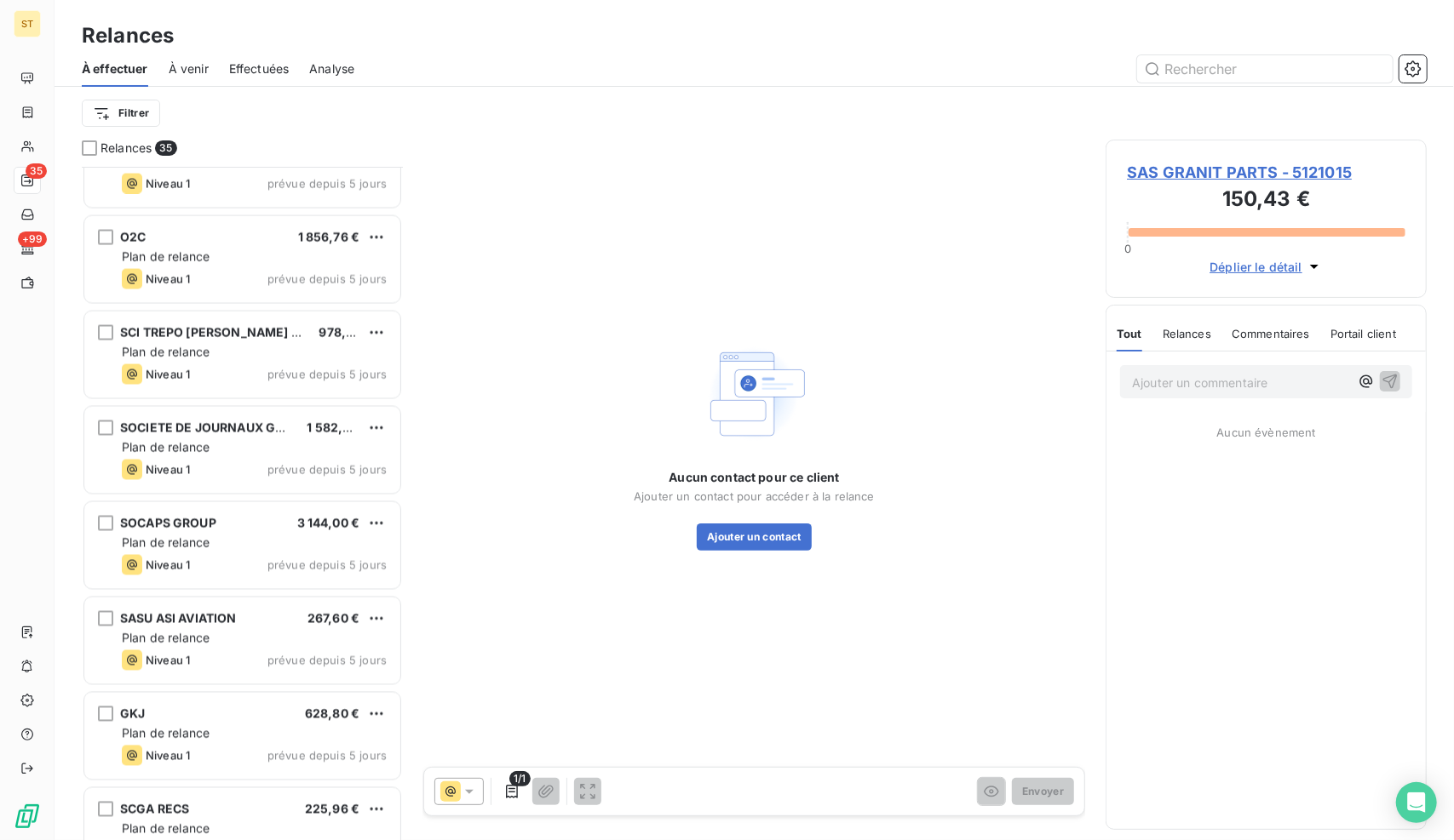
scroll to position [1958, 0]
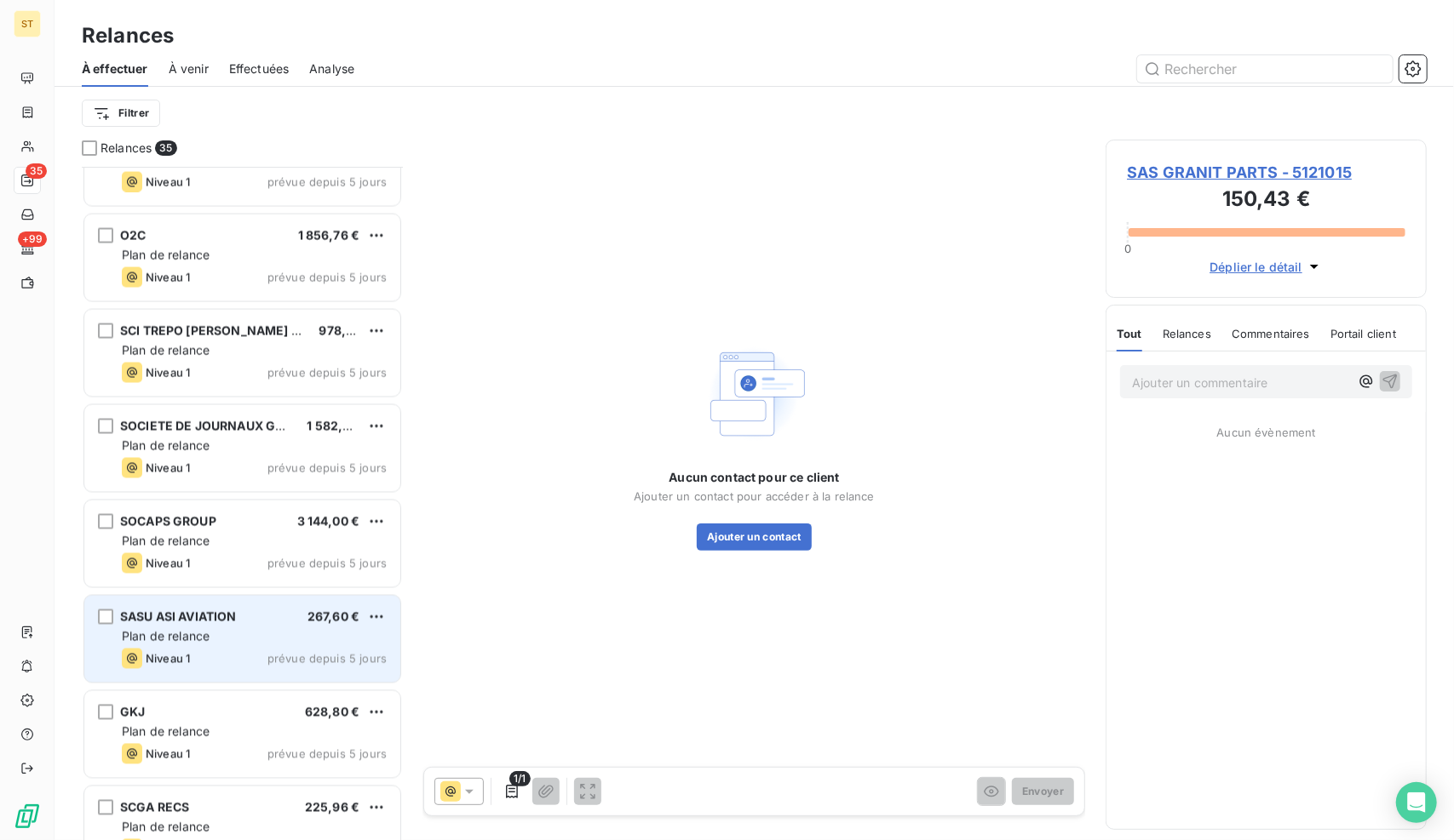
click at [243, 649] on div "Niveau 1 prévue depuis 5 jours" at bounding box center [254, 659] width 264 height 20
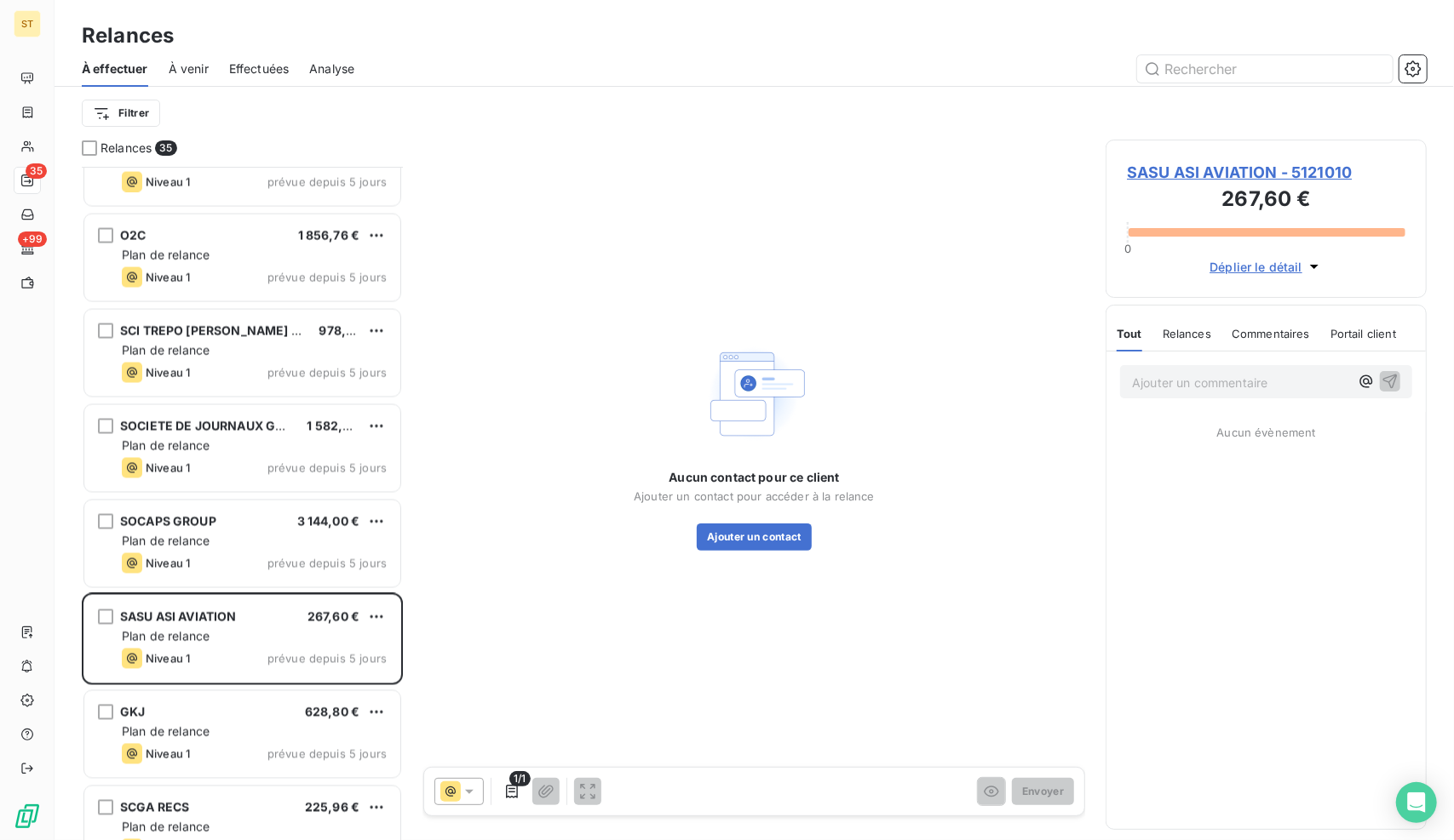
click at [261, 496] on div "SOCIETE DE JOURNAUX GRATUITS 1 582,20 € Plan de relance Niveau 1 prévue depuis …" at bounding box center [242, 449] width 321 height 95
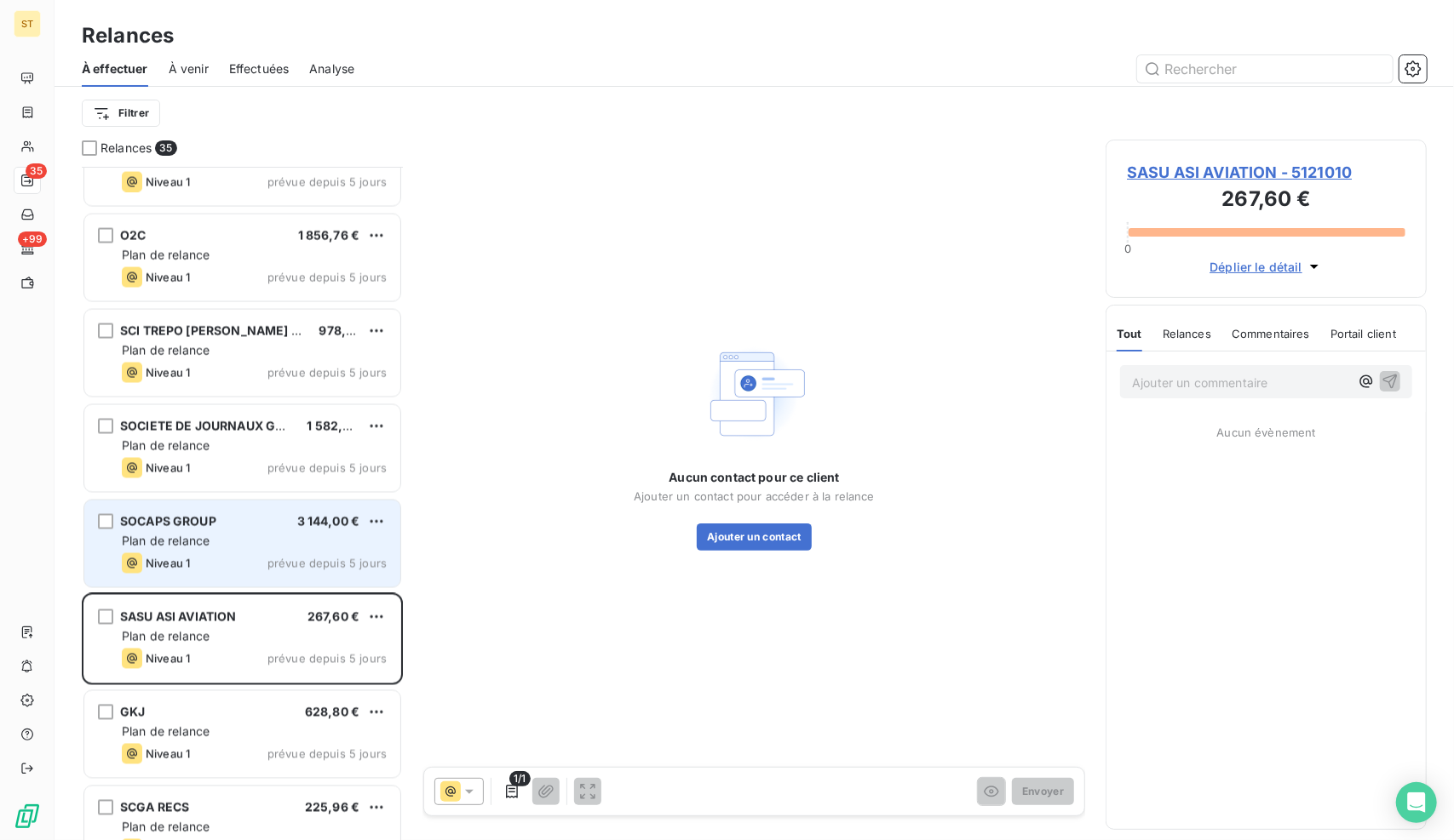
click at [256, 526] on div "SOCAPS GROUP 3 144,00 €" at bounding box center [254, 522] width 264 height 15
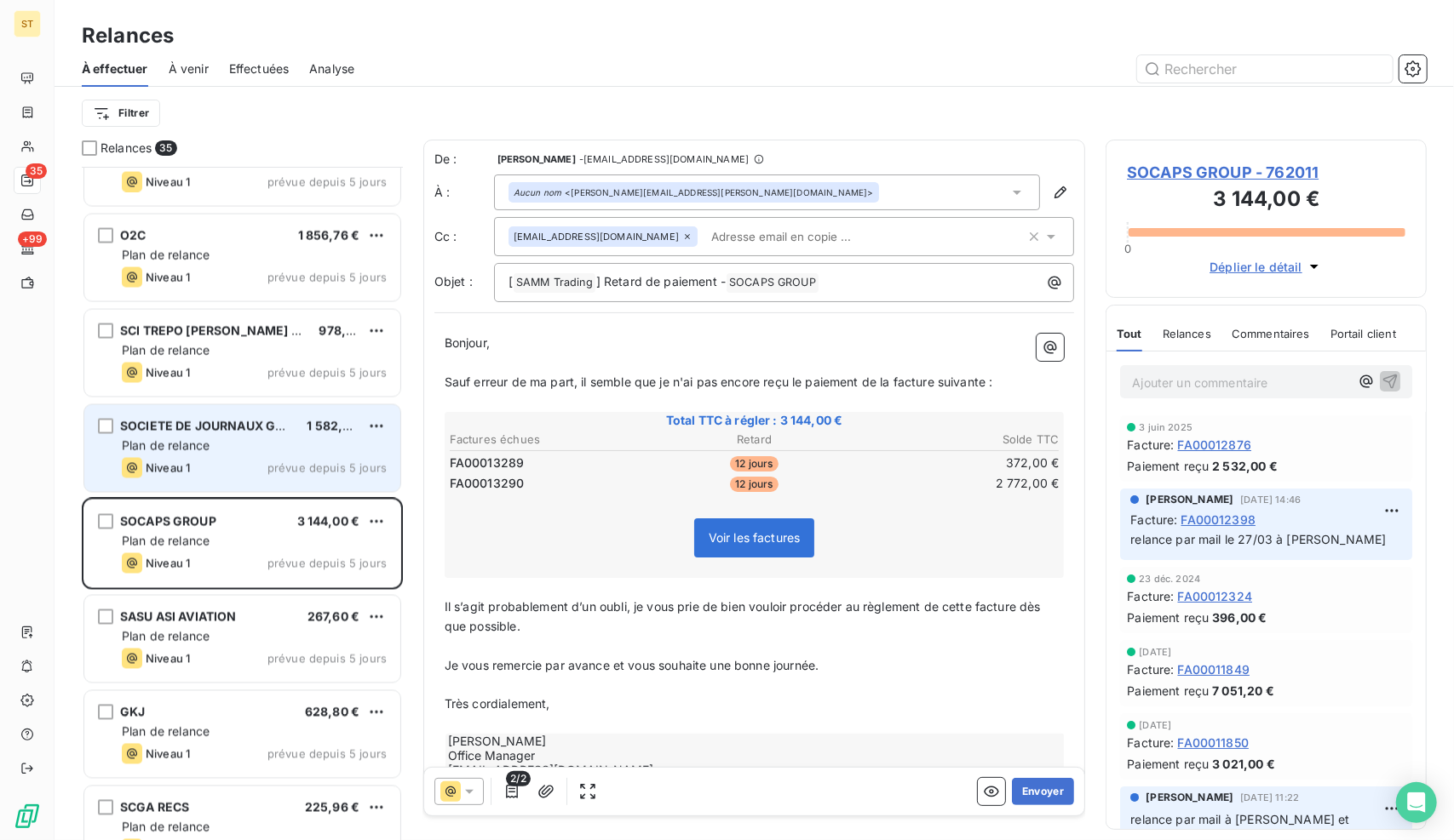
click at [255, 439] on div "Plan de relance" at bounding box center [254, 447] width 264 height 17
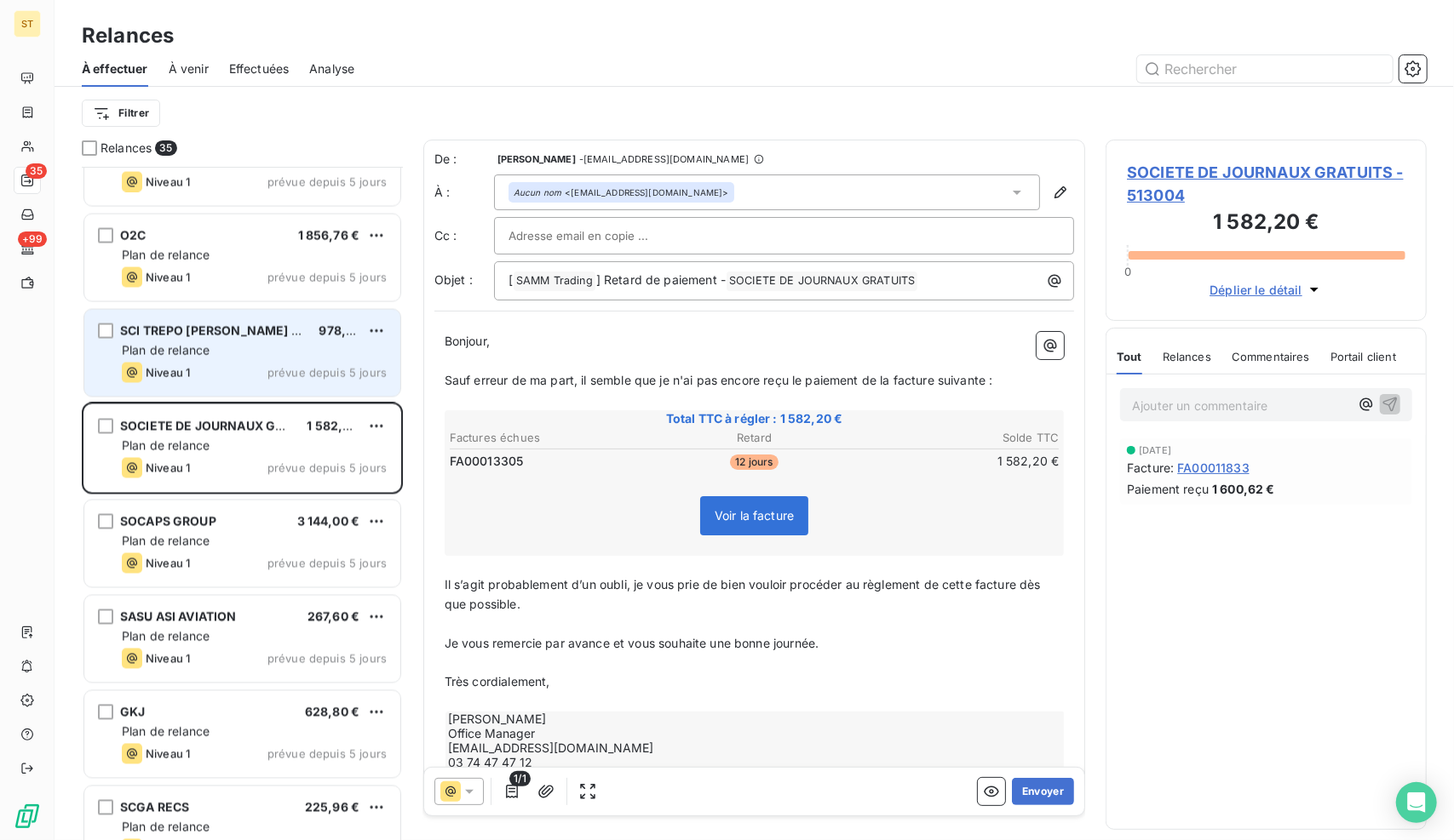
click at [264, 349] on div "Plan de relance" at bounding box center [254, 351] width 264 height 17
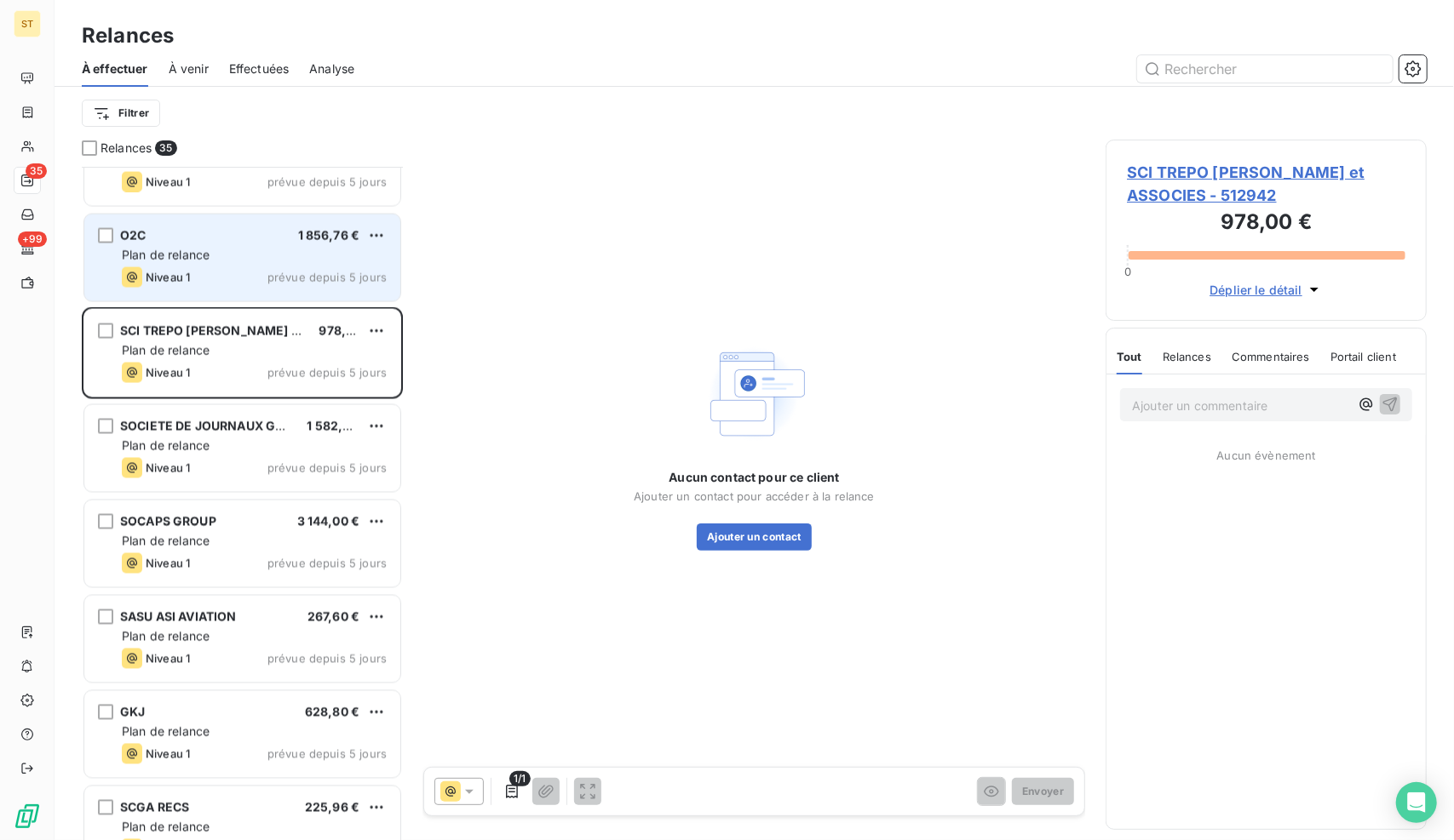
click at [274, 289] on div "O2C 1 856,76 € Plan de relance Niveau 1 prévue depuis 5 jours" at bounding box center [241, 257] width 315 height 87
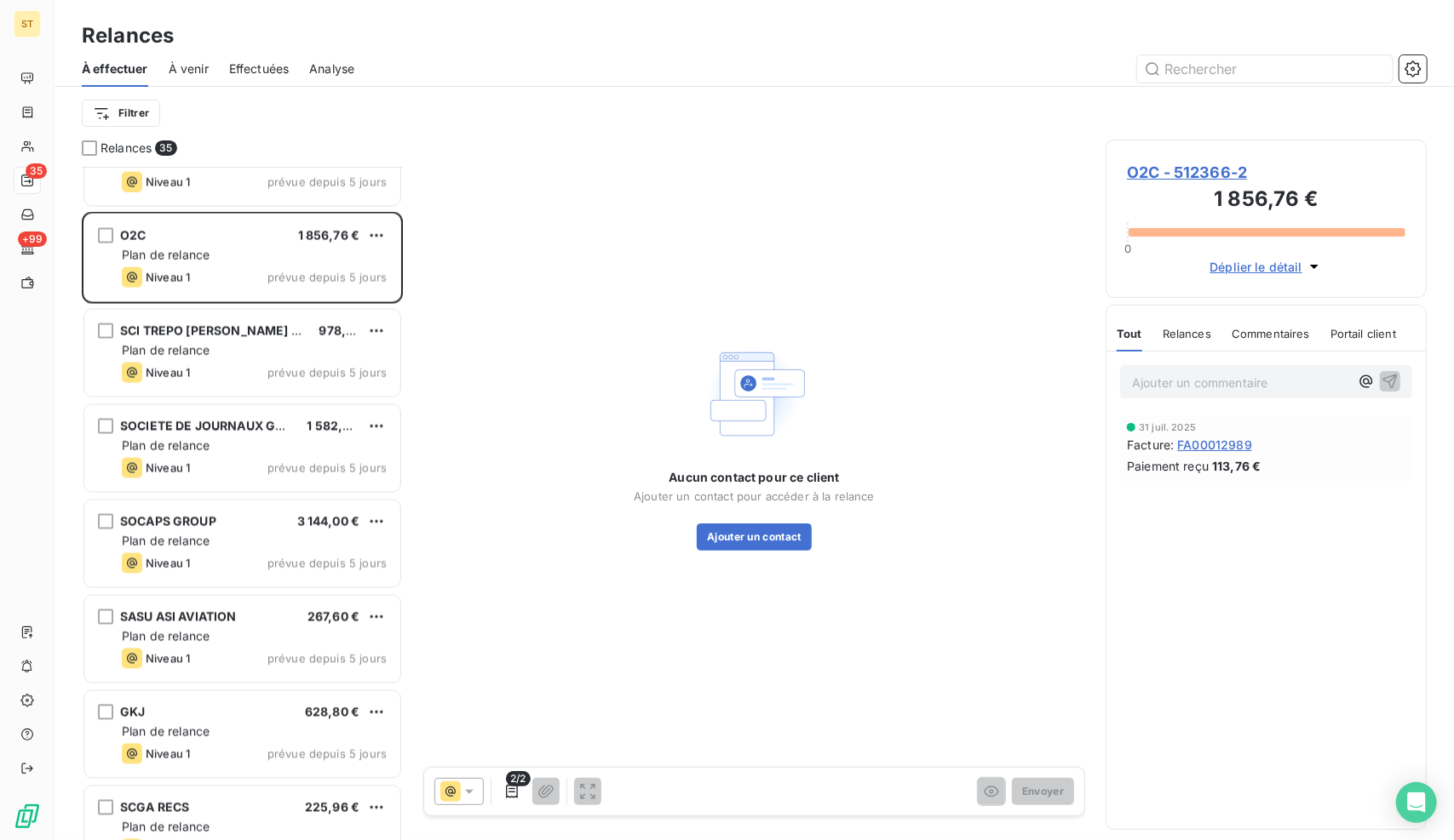
scroll to position [1787, 0]
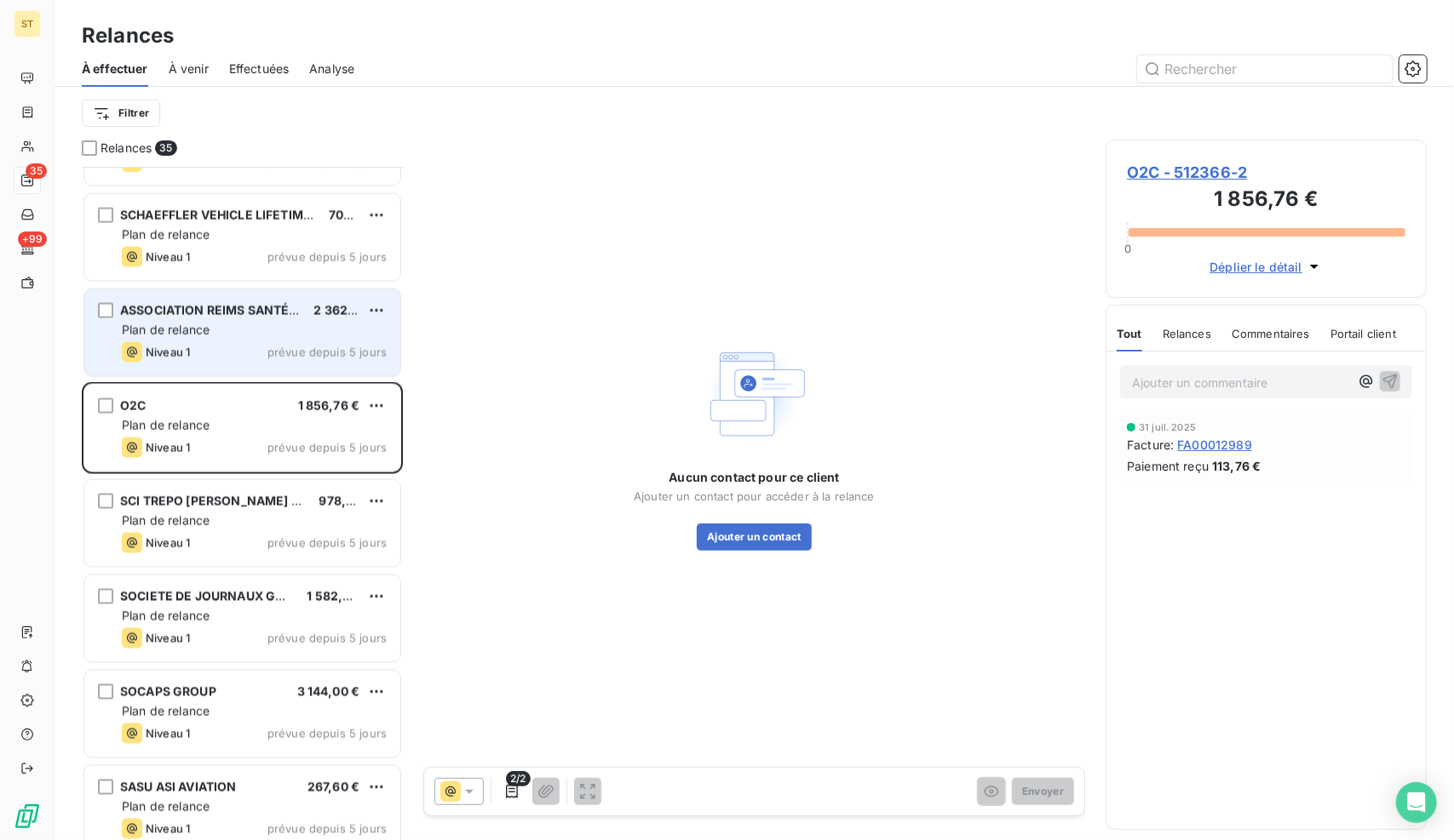
click at [254, 338] on div "ASSOCIATION REIMS SANTÉ TRAVAIL - RST 2 362,80 € Plan de relance Niveau 1 prévu…" at bounding box center [241, 333] width 315 height 87
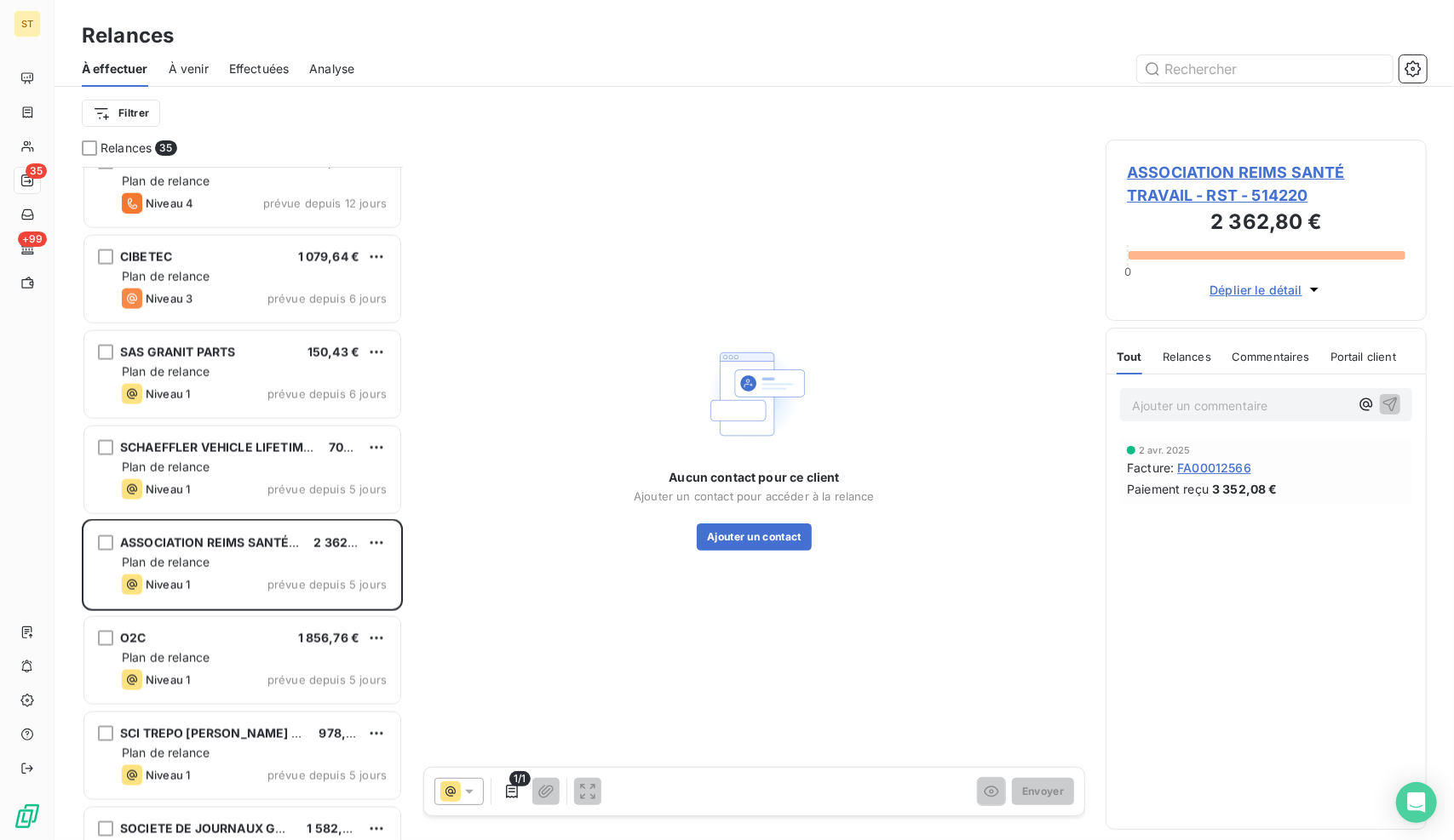
scroll to position [1532, 0]
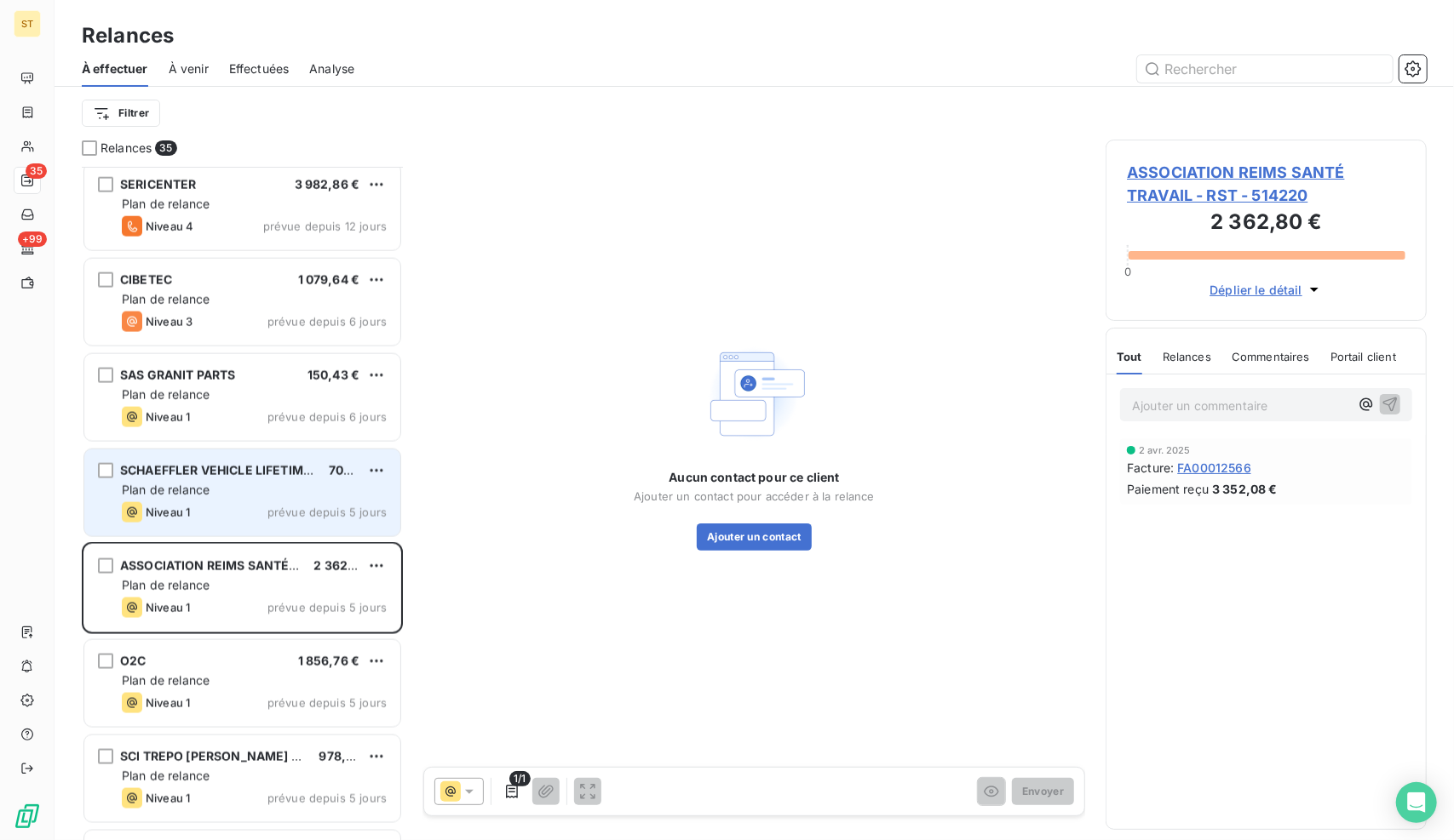
click at [235, 504] on div "Niveau 1 prévue depuis 5 jours" at bounding box center [254, 512] width 264 height 20
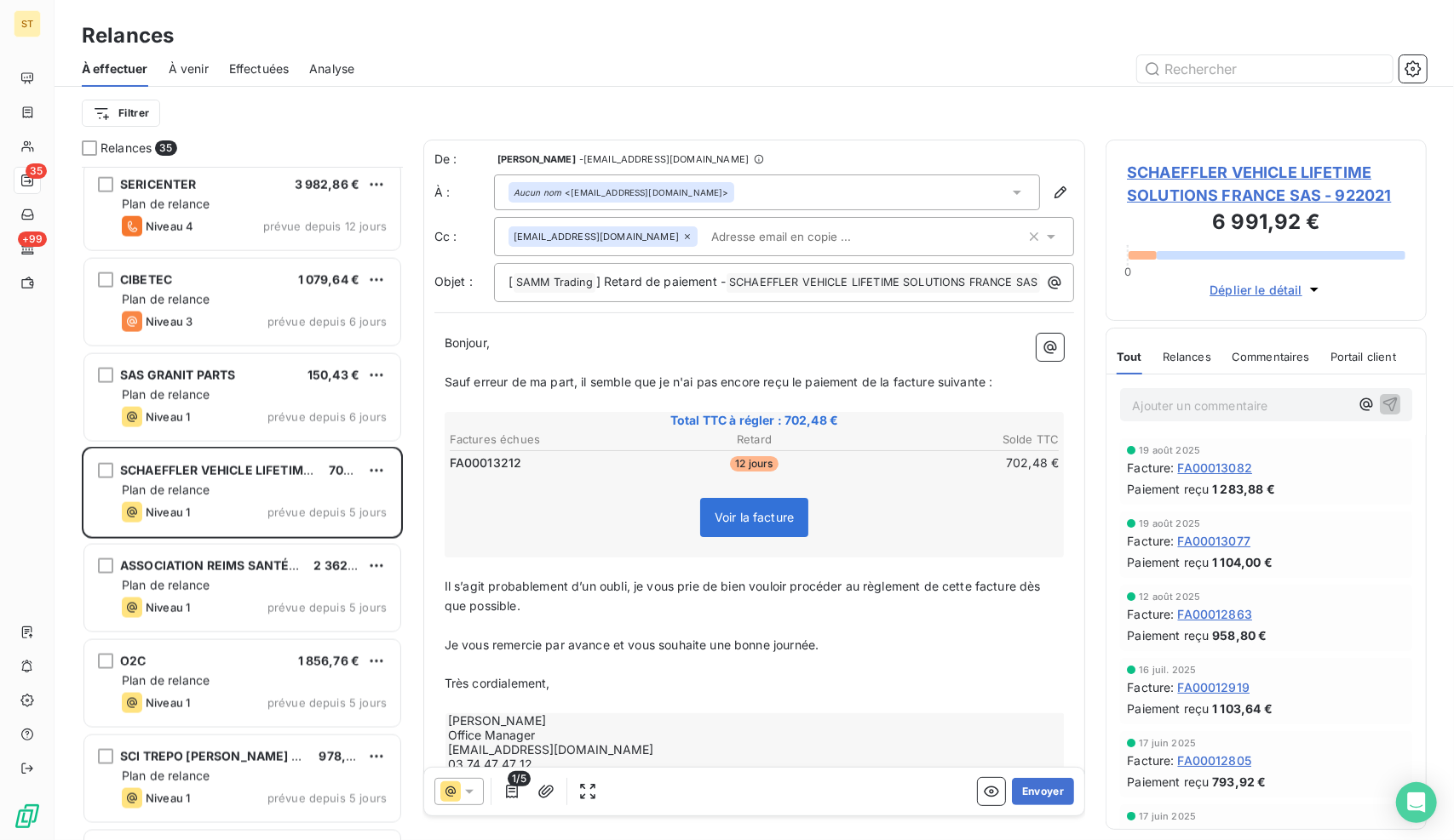
click at [1224, 163] on span "SCHAEFFLER VEHICLE LIFETIME SOLUTIONS FRANCE SAS - 922021" at bounding box center [1266, 184] width 279 height 46
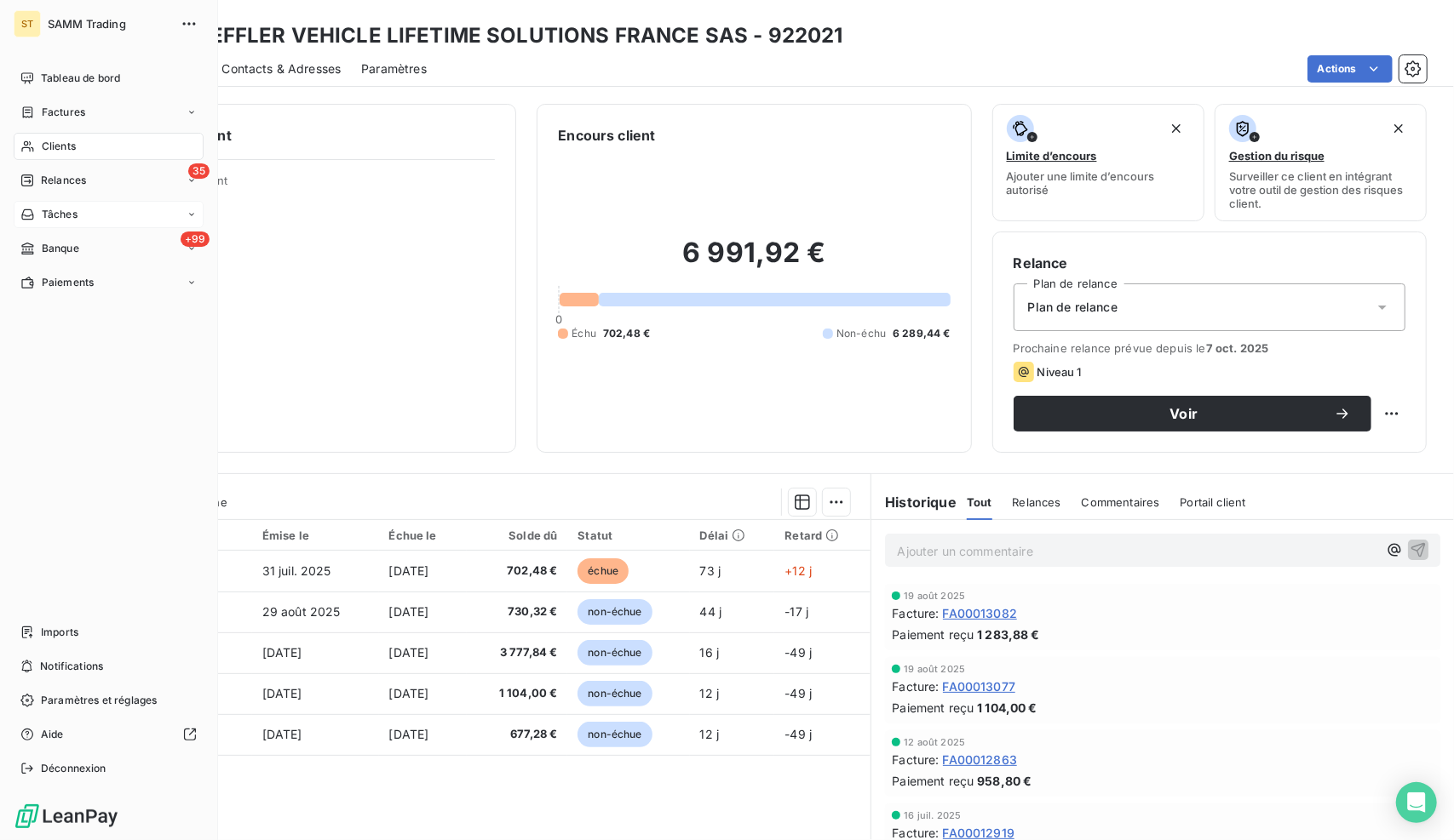
drag, startPoint x: 92, startPoint y: 181, endPoint x: 111, endPoint y: 214, distance: 38.1
click at [92, 181] on div "35 Relances" at bounding box center [108, 180] width 190 height 27
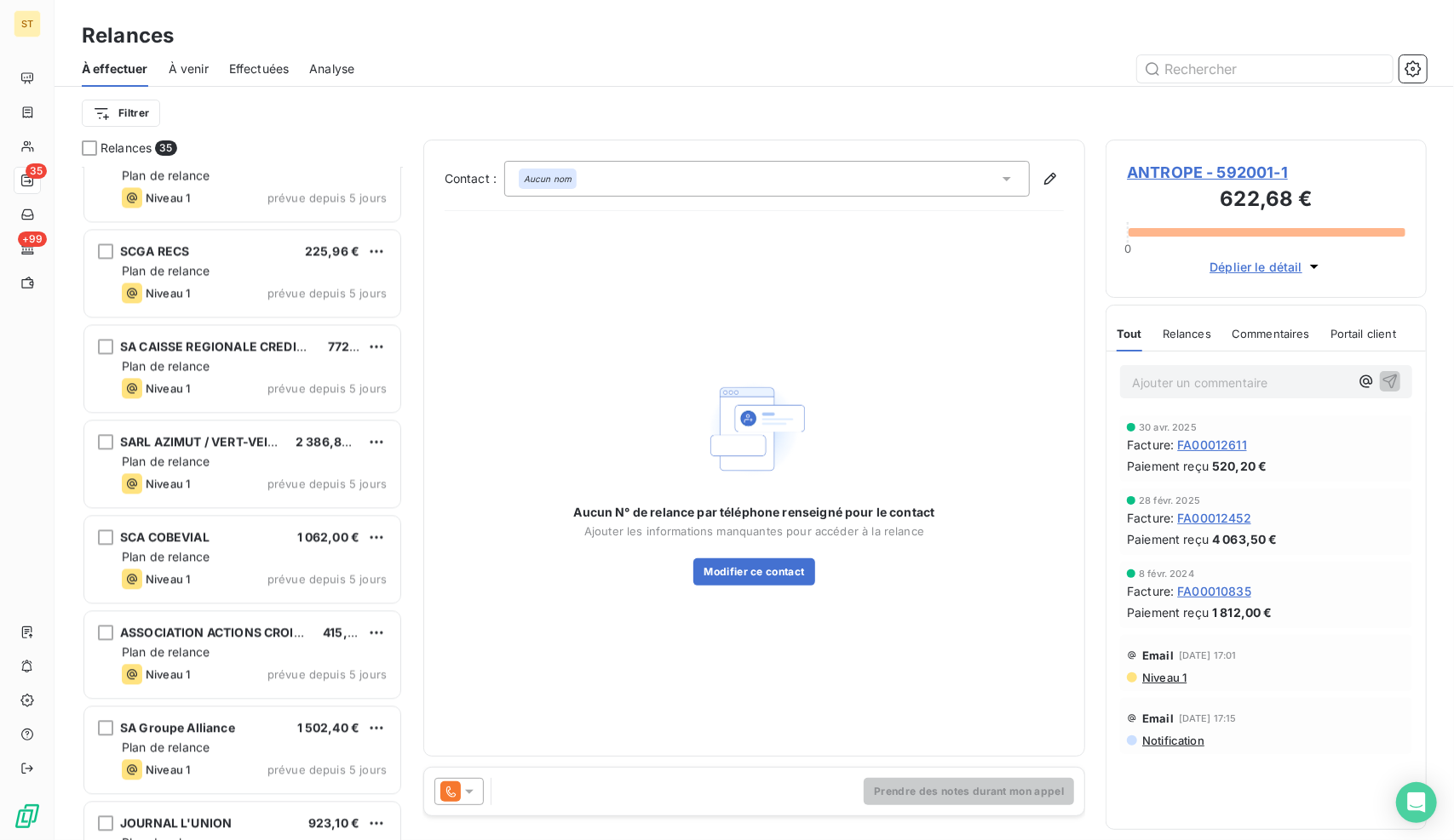
scroll to position [2663, 0]
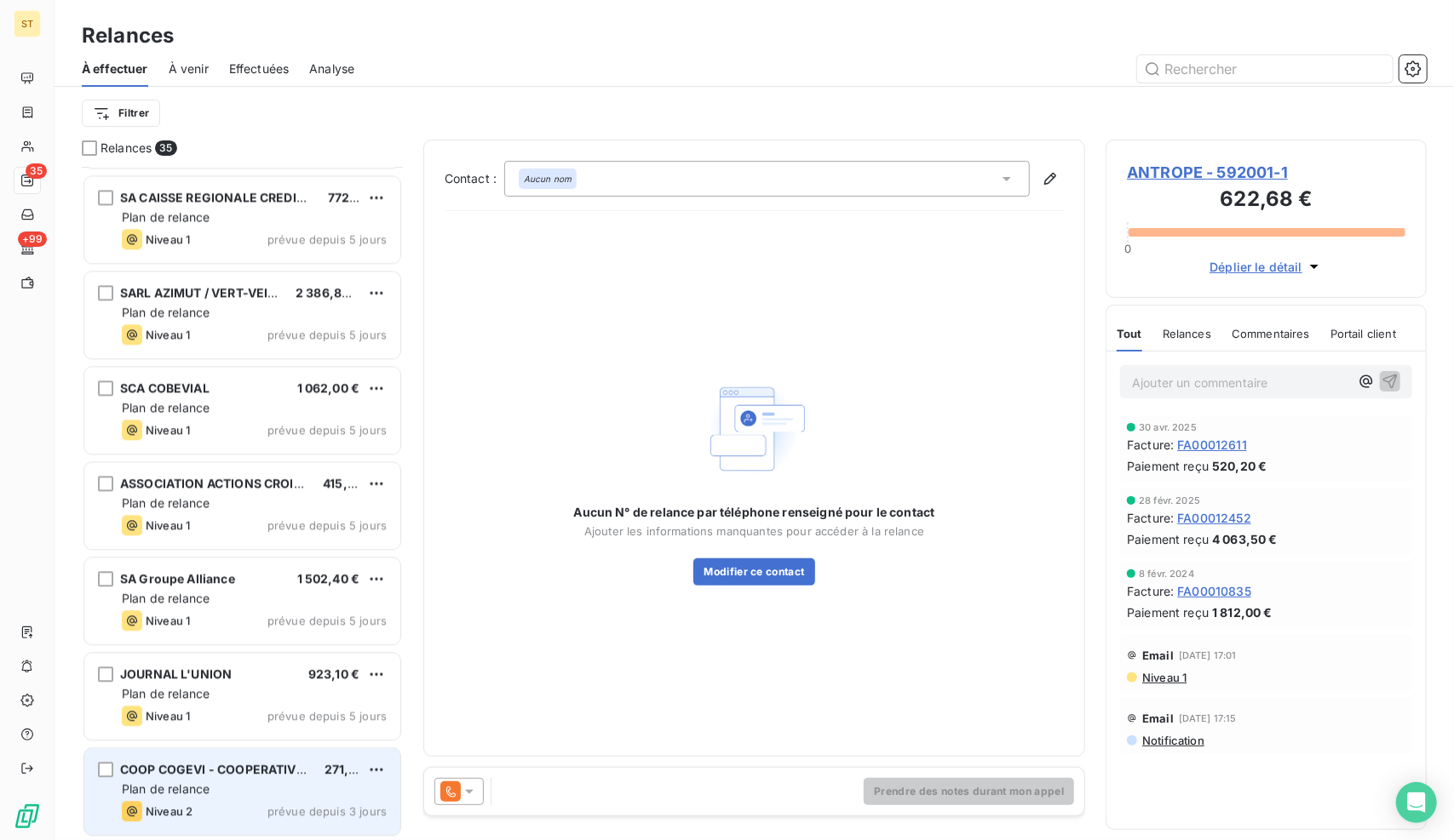
click at [225, 795] on div "Plan de relance" at bounding box center [254, 789] width 264 height 17
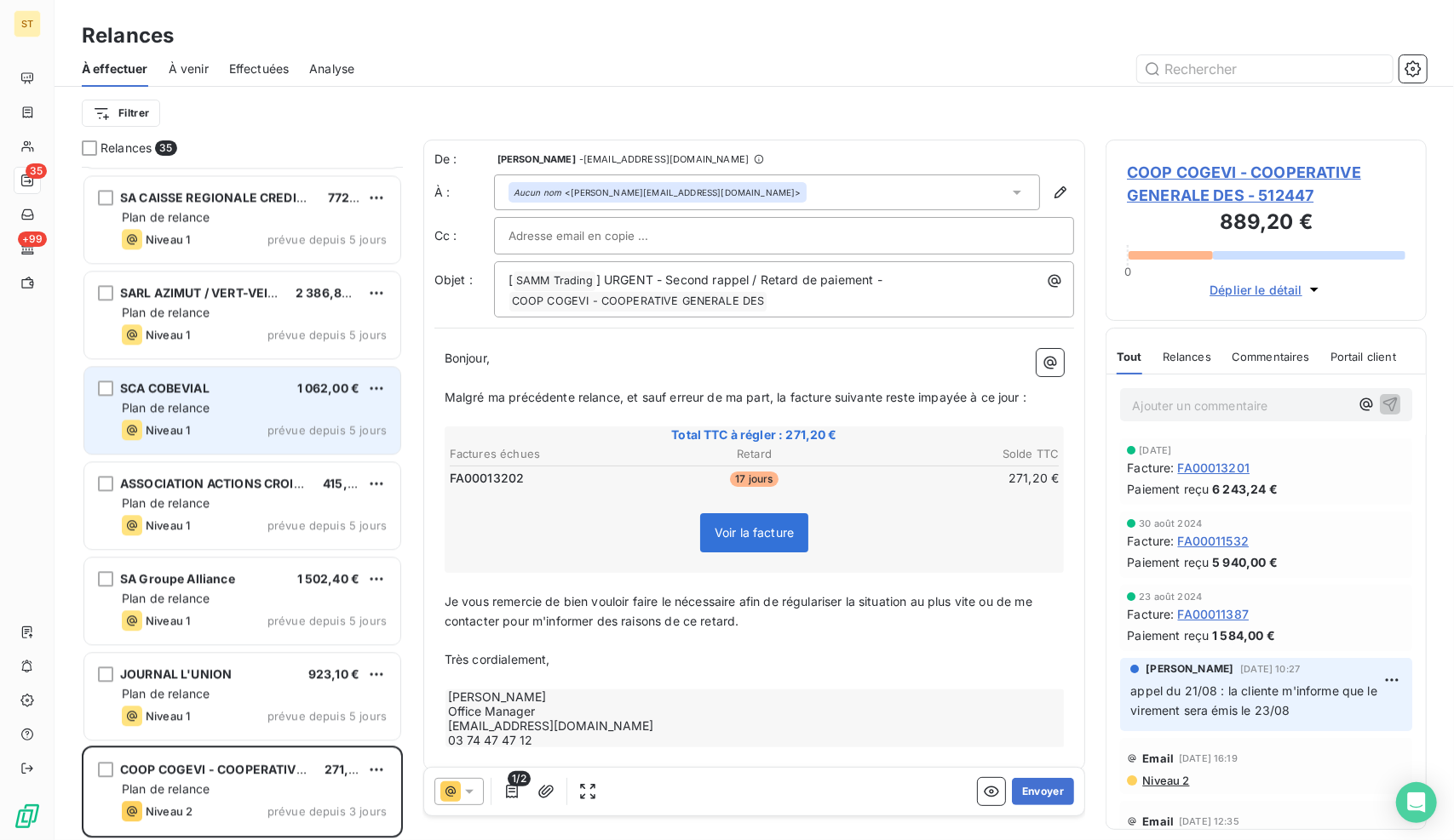
click at [201, 396] on div "SCA COBEVIAL 1 062,00 € Plan de relance Niveau 1 prévue depuis 5 jours" at bounding box center [241, 410] width 315 height 87
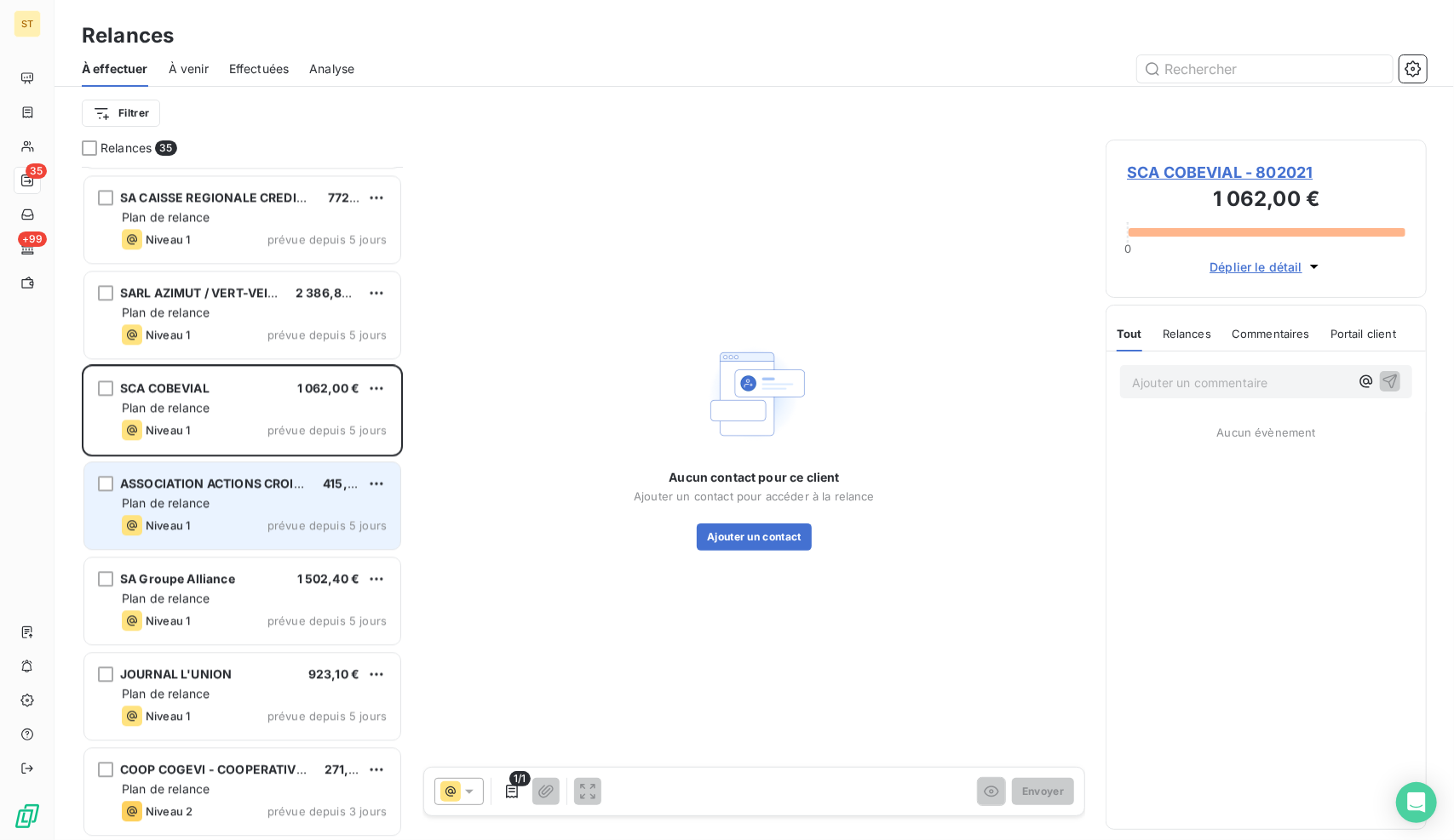
click at [184, 502] on span "Plan de relance" at bounding box center [165, 502] width 88 height 14
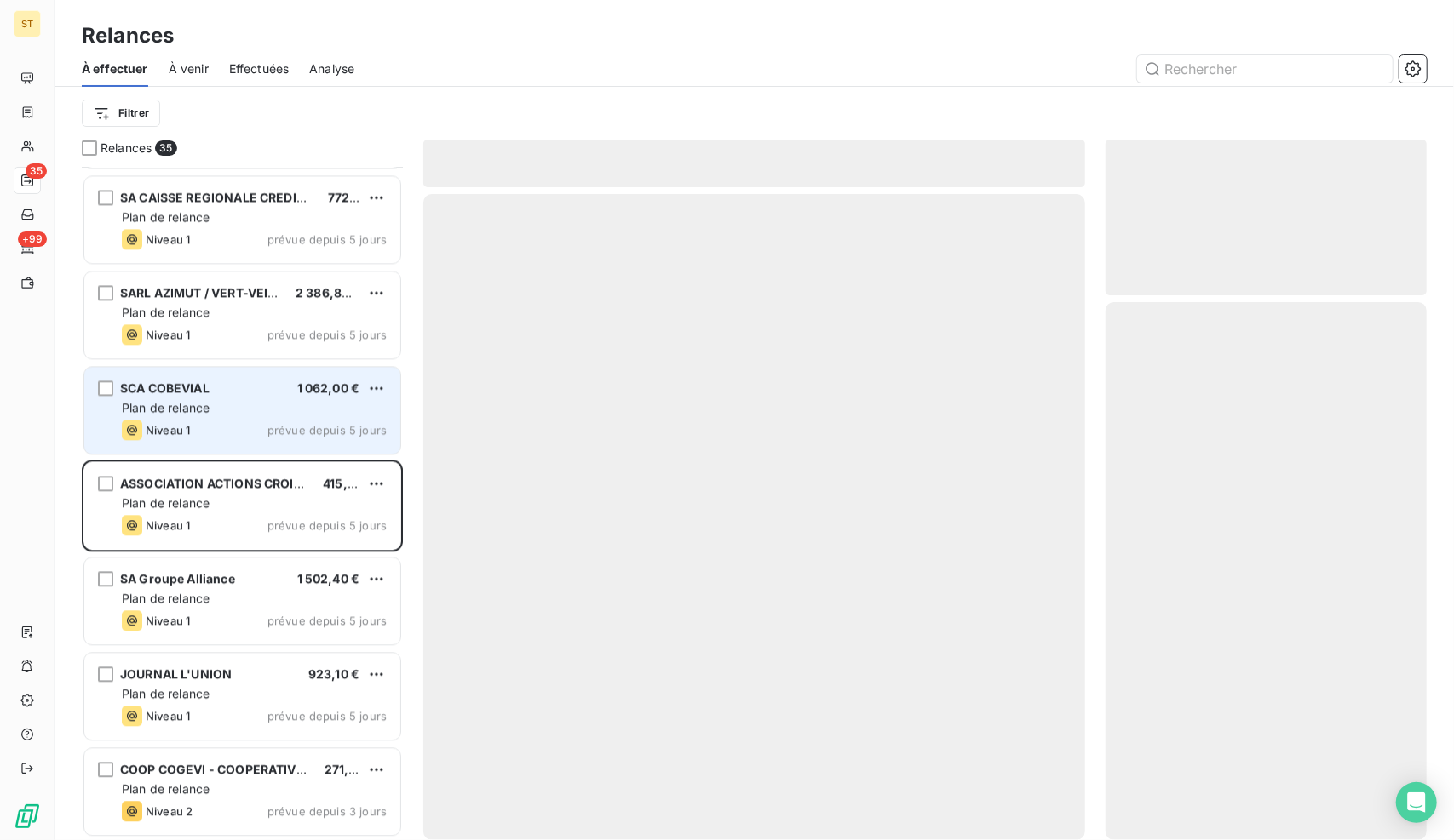
click at [218, 422] on div "Niveau 1 prévue depuis 5 jours" at bounding box center [254, 429] width 264 height 20
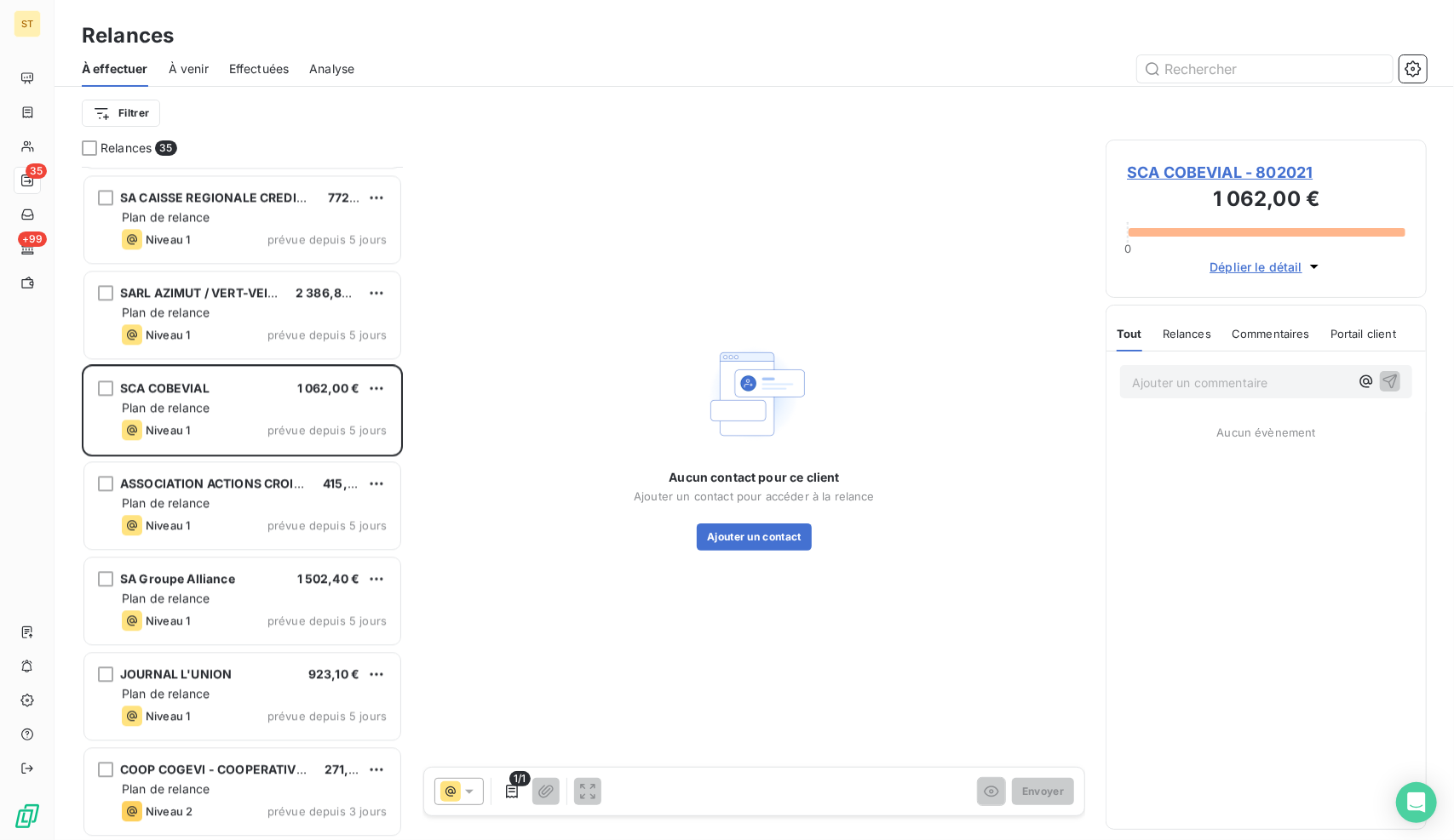
click at [1179, 166] on span "SCA COBEVIAL - 802021" at bounding box center [1266, 173] width 279 height 23
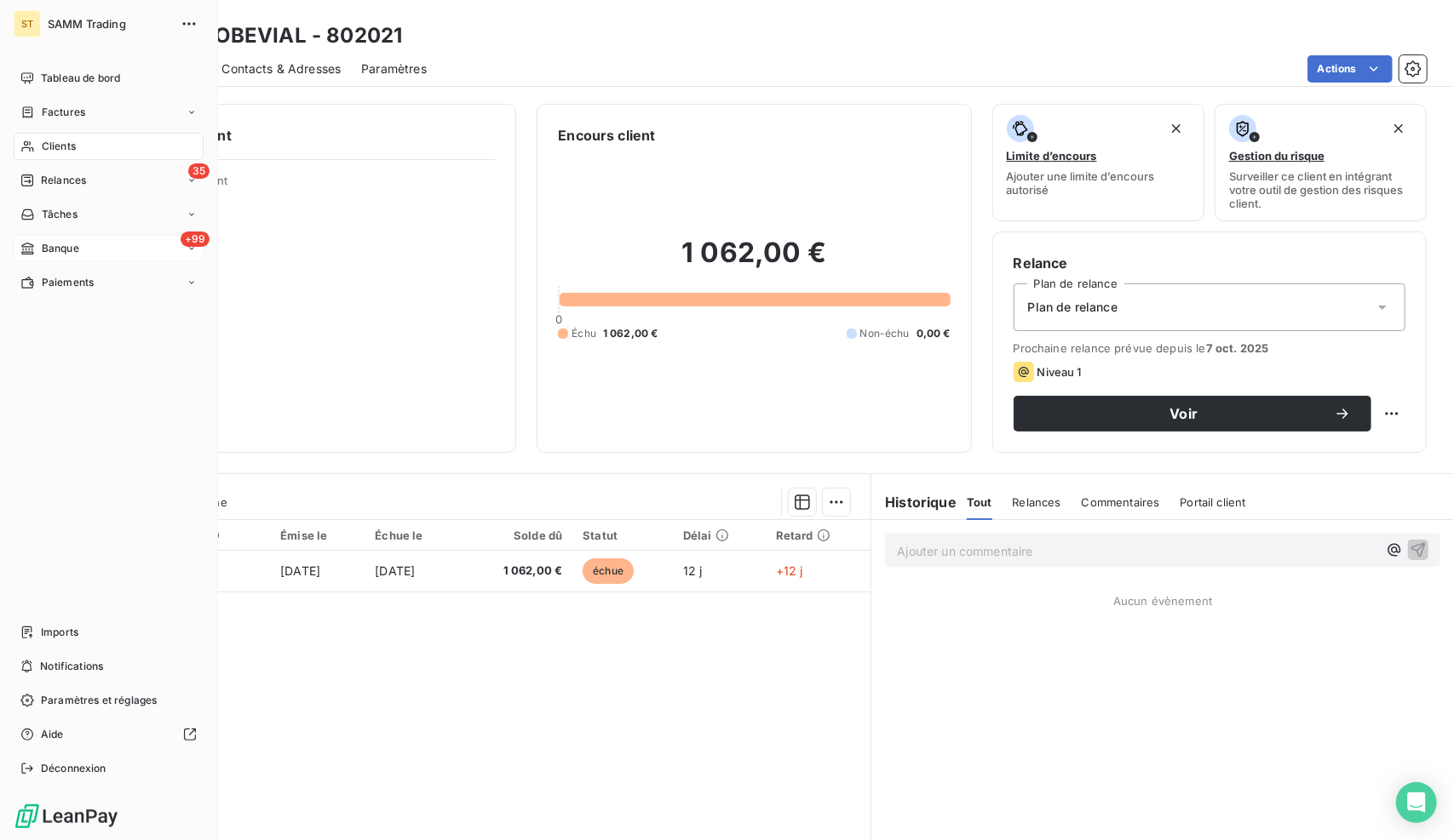
click at [86, 256] on div "+99 Banque" at bounding box center [108, 249] width 190 height 27
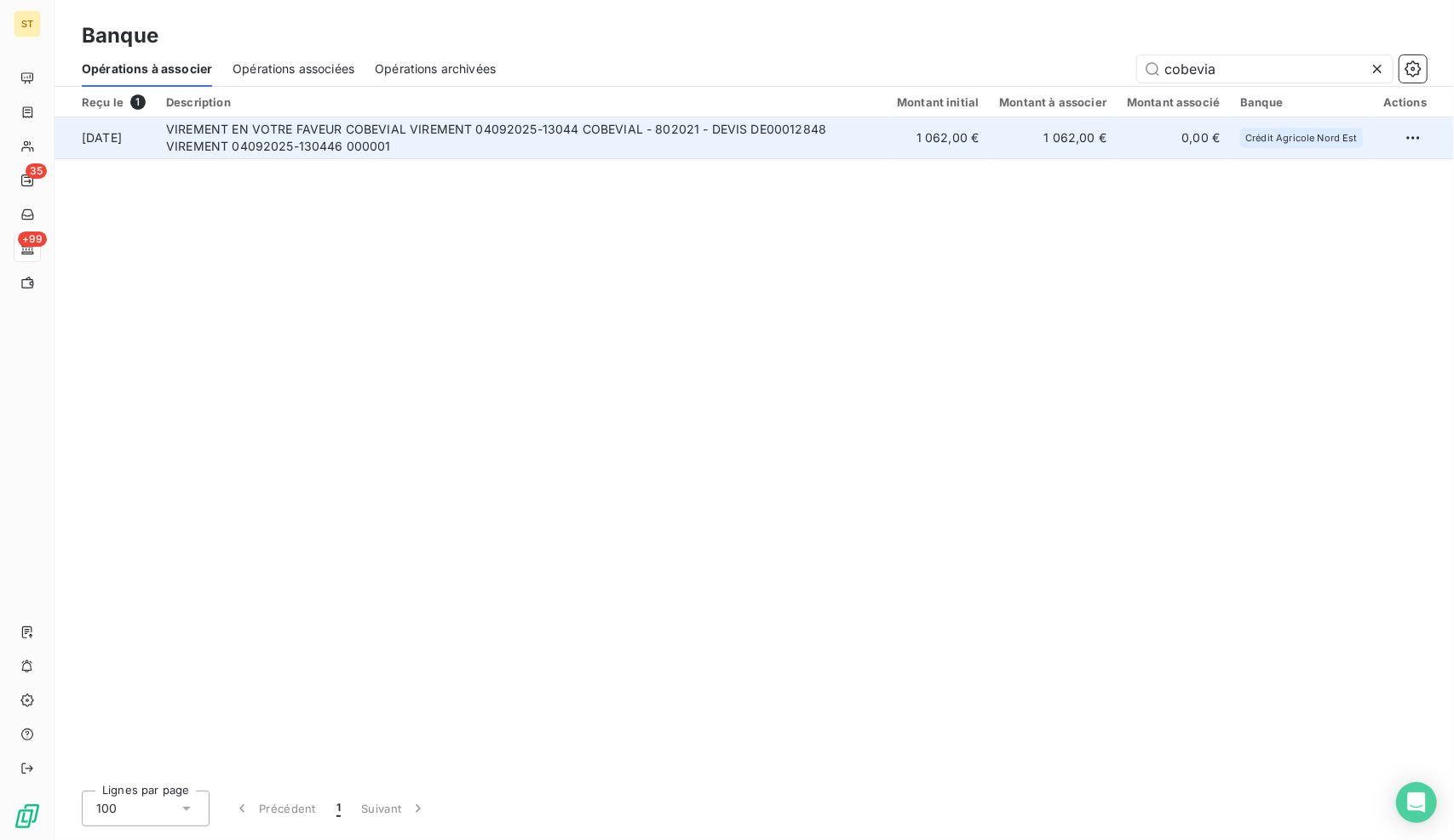
type input "cobevia"
click at [616, 141] on td "VIREMENT EN VOTRE FAVEUR COBEVIAL VIREMENT 04092025-13044 COBEVIAL - 802021 - D…" at bounding box center [521, 138] width 730 height 41
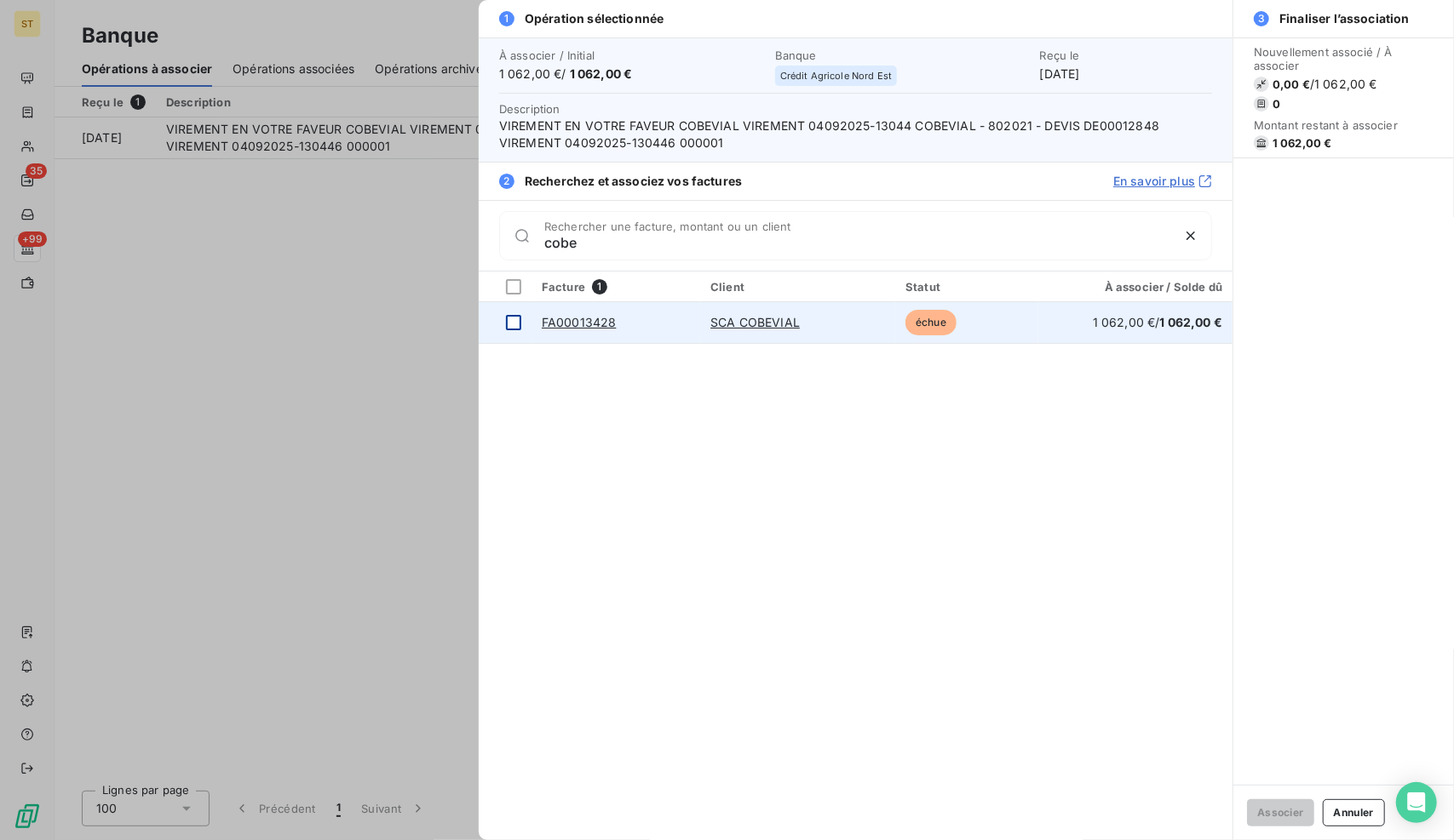
type input "cobe"
click at [513, 315] on div at bounding box center [513, 323] width 15 height 15
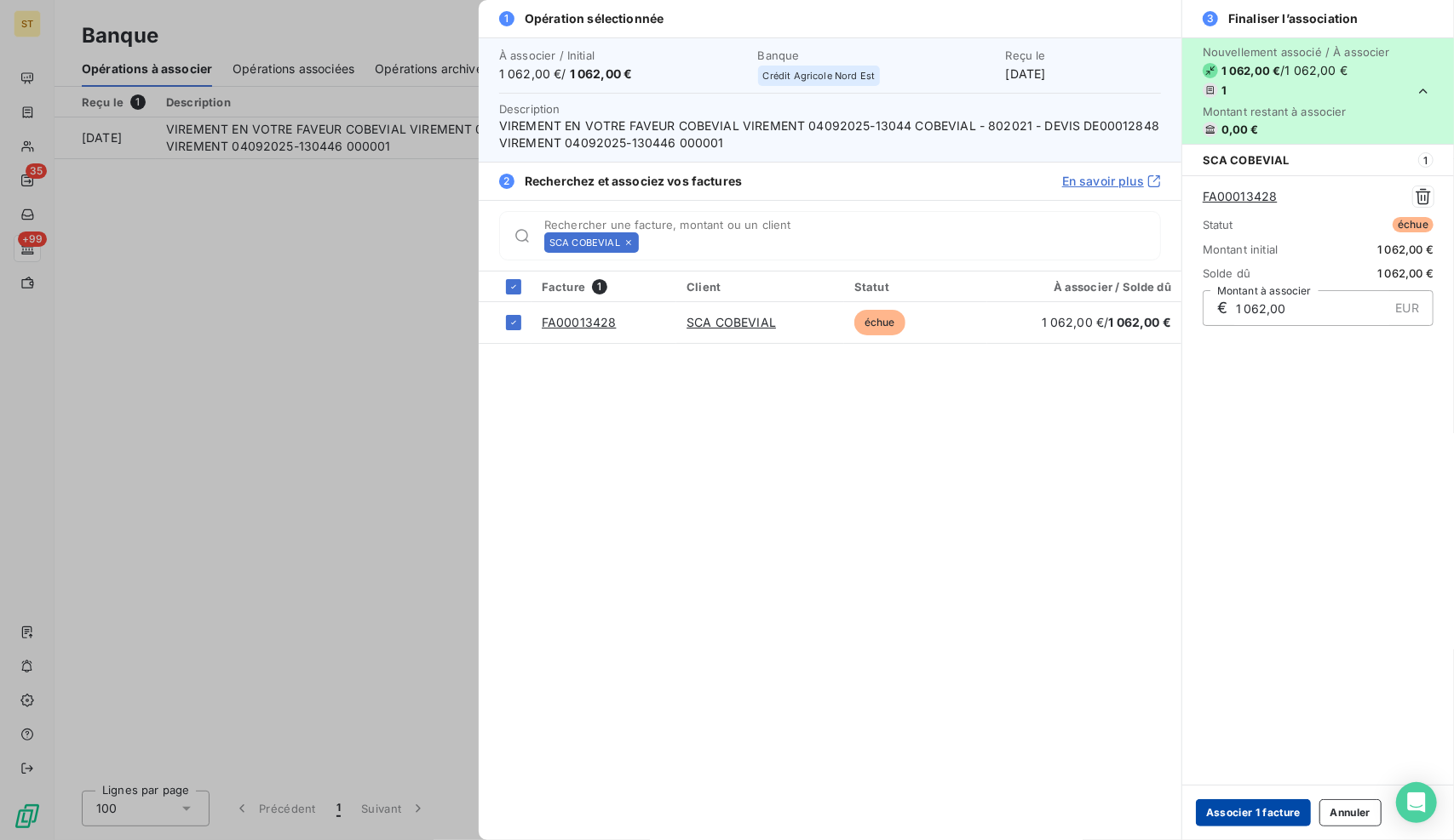
click at [1281, 811] on button "Associer 1 facture" at bounding box center [1252, 813] width 115 height 27
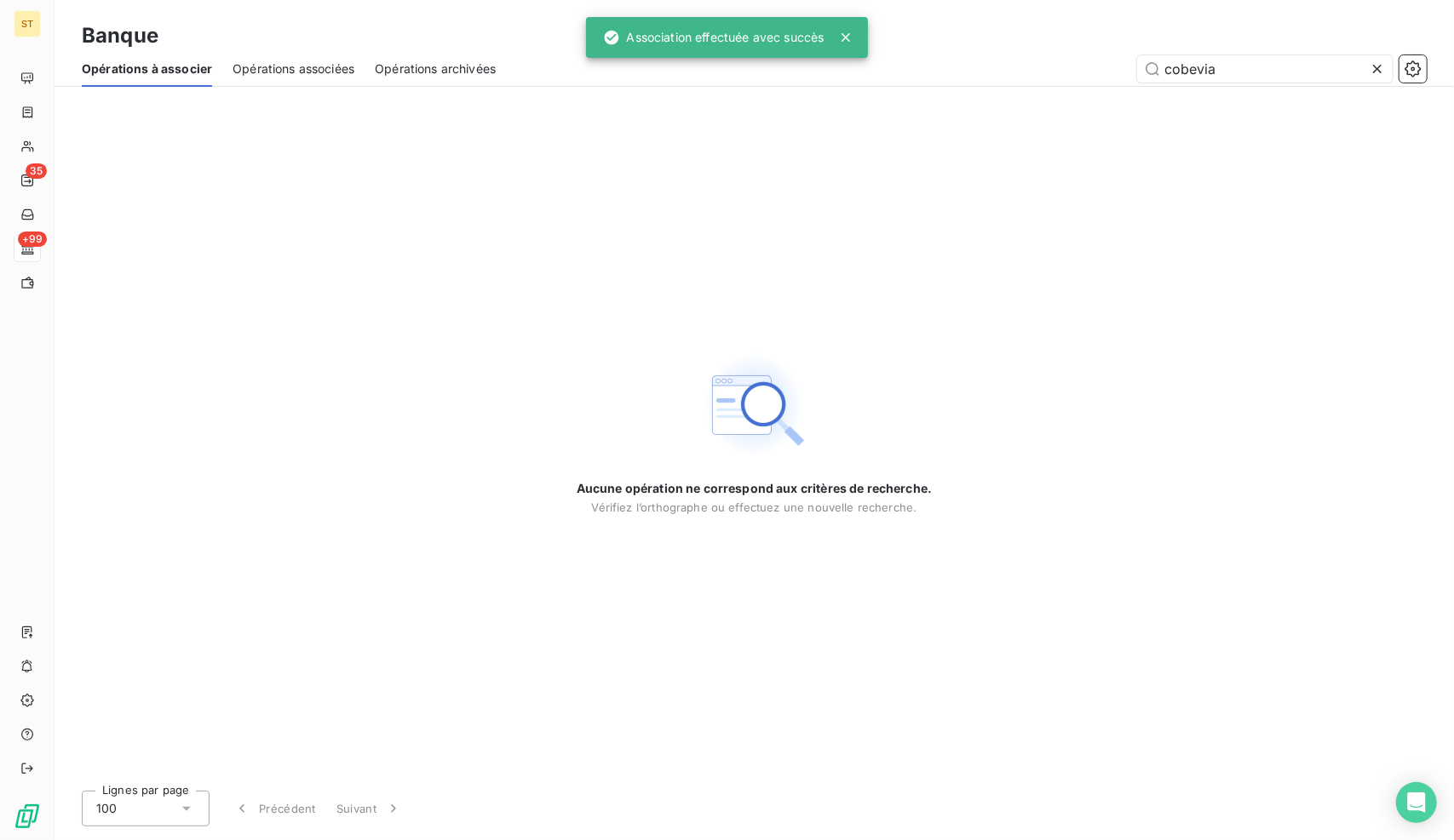
click at [1376, 67] on icon at bounding box center [1377, 69] width 17 height 17
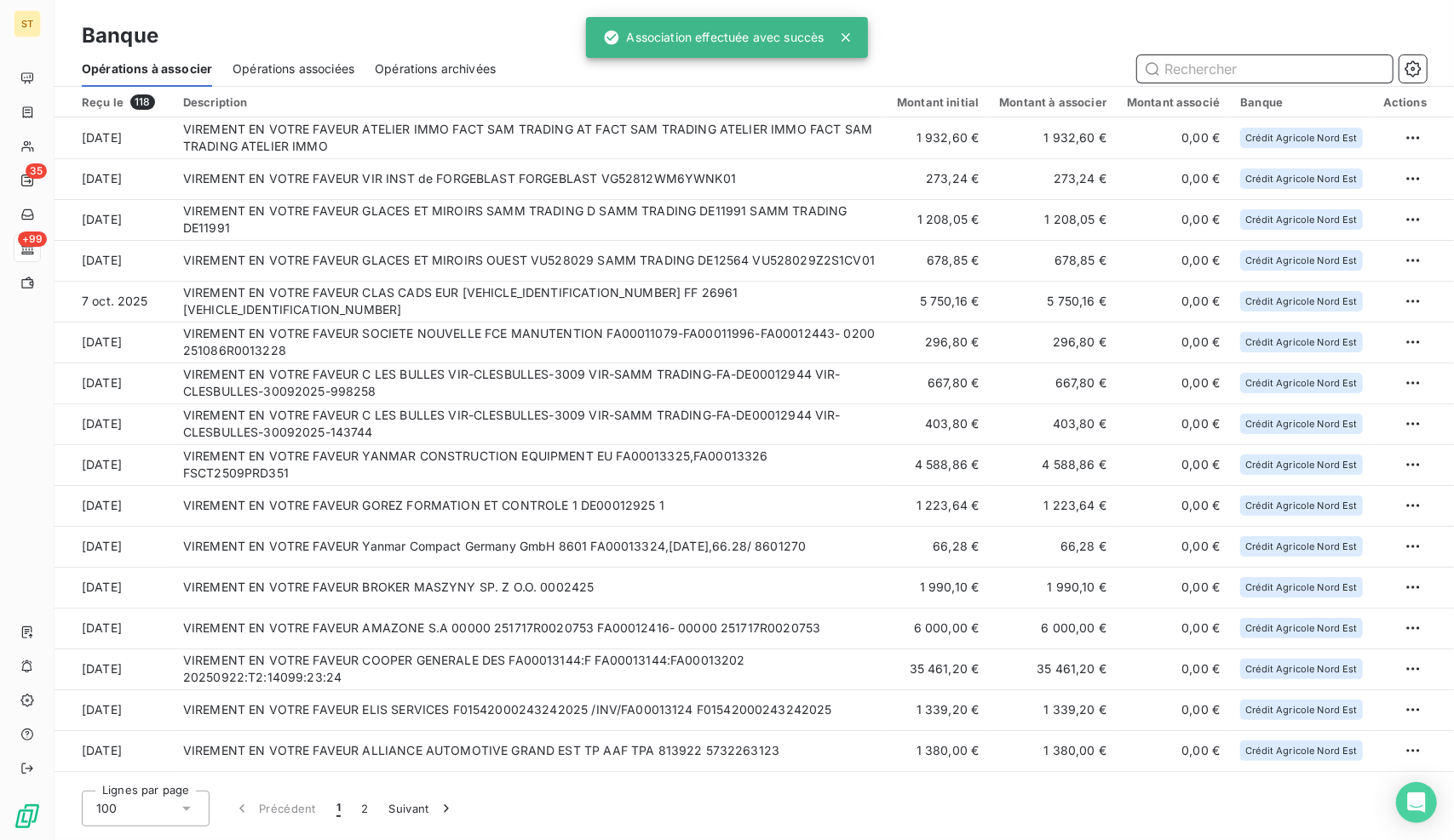
click at [1263, 65] on input "text" at bounding box center [1264, 68] width 256 height 27
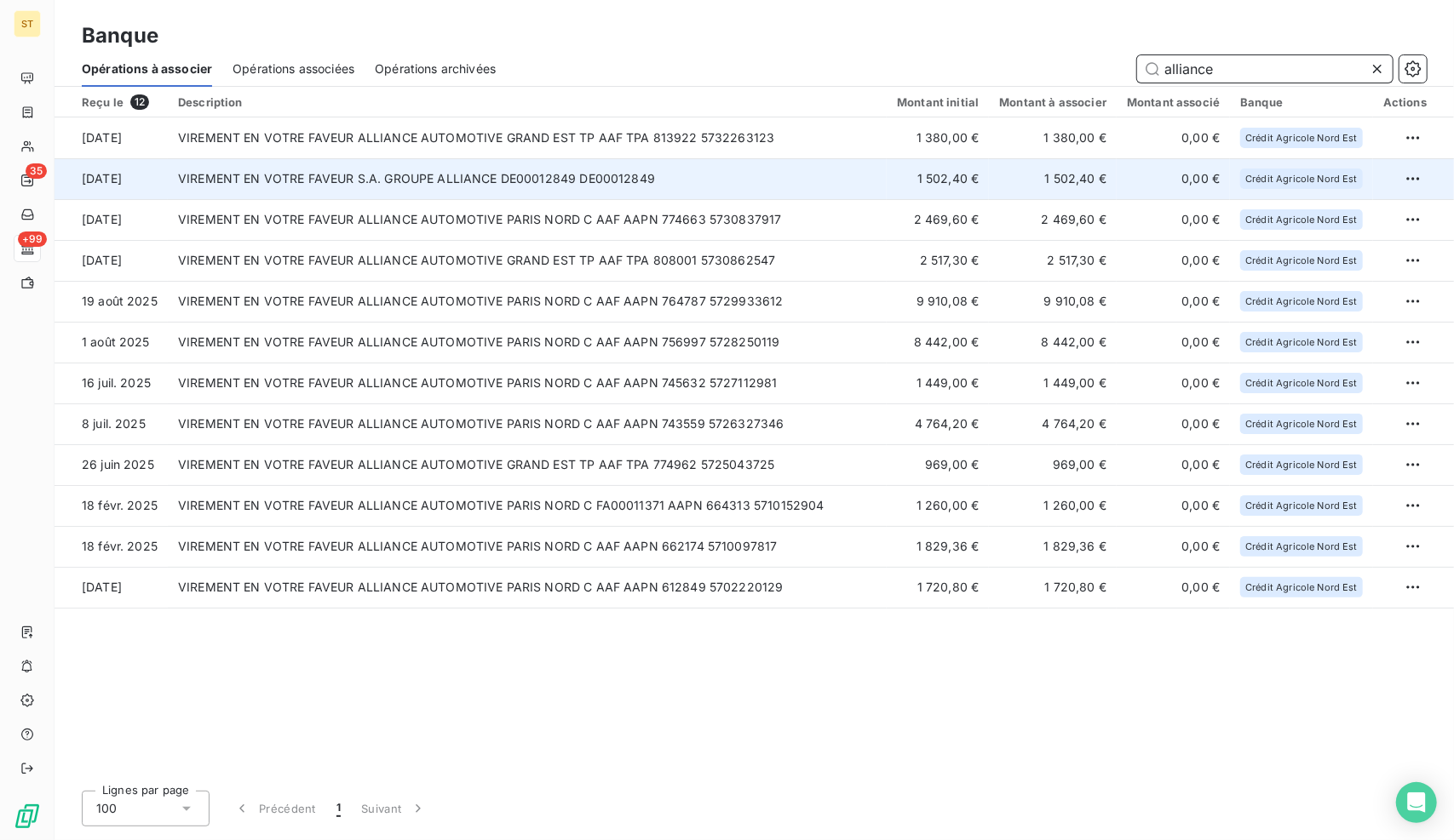
type input "alliance"
click at [613, 171] on td "VIREMENT EN VOTRE FAVEUR S.A. GROUPE ALLIANCE DE00012849 DE00012849" at bounding box center [527, 178] width 719 height 41
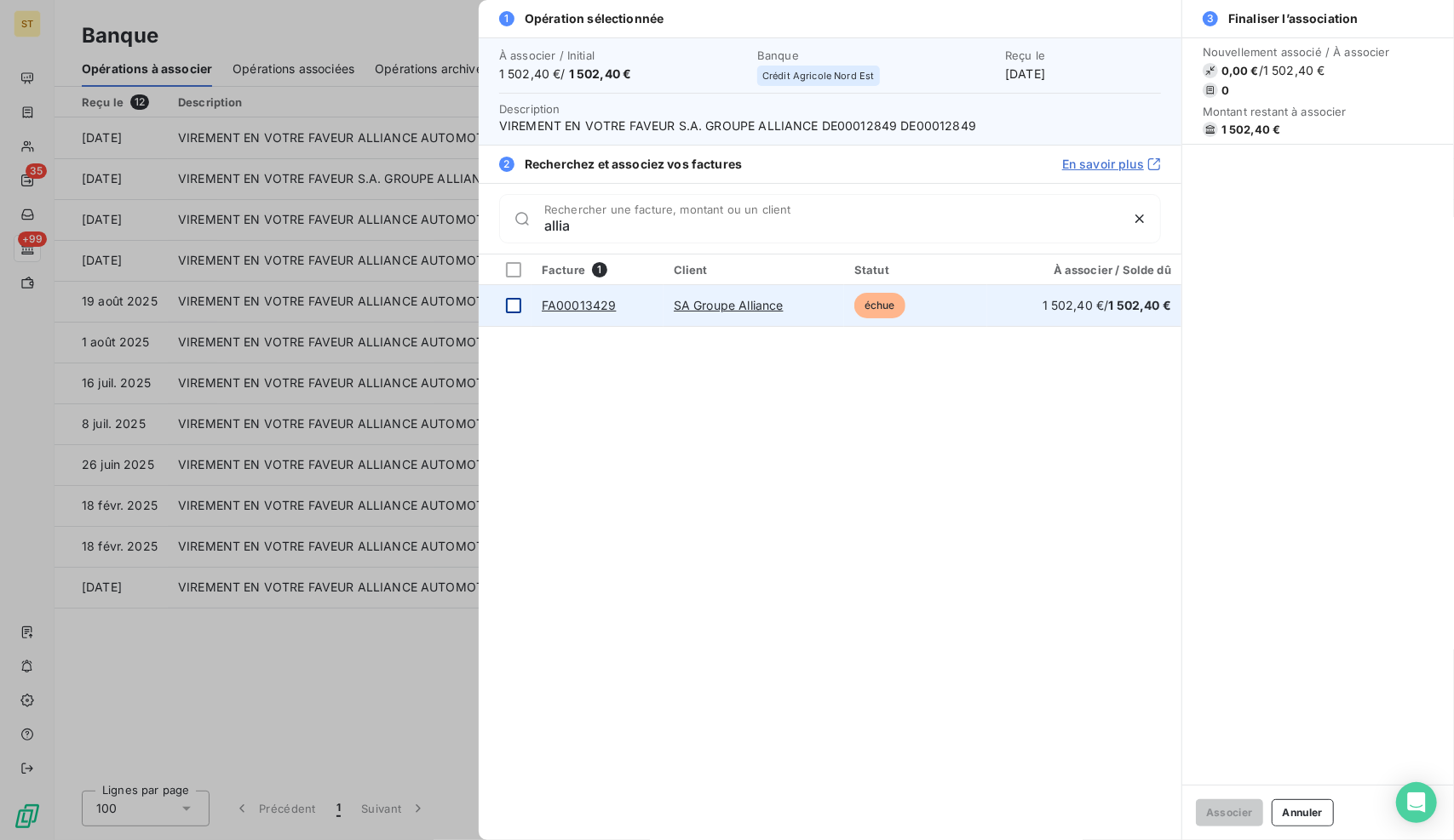
type input "allia"
click at [520, 301] on div at bounding box center [513, 306] width 15 height 15
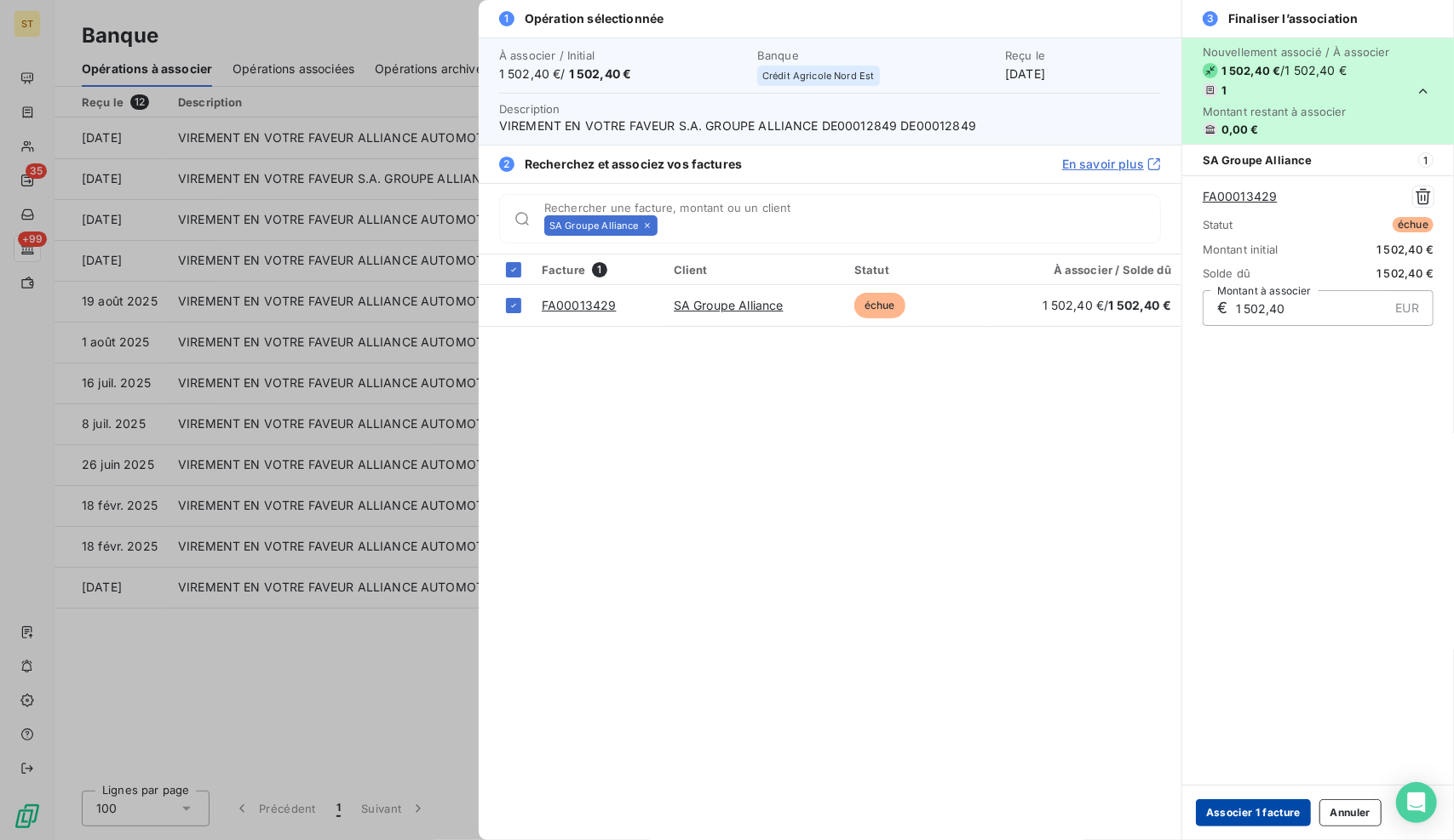
click at [1256, 811] on button "Associer 1 facture" at bounding box center [1252, 813] width 115 height 27
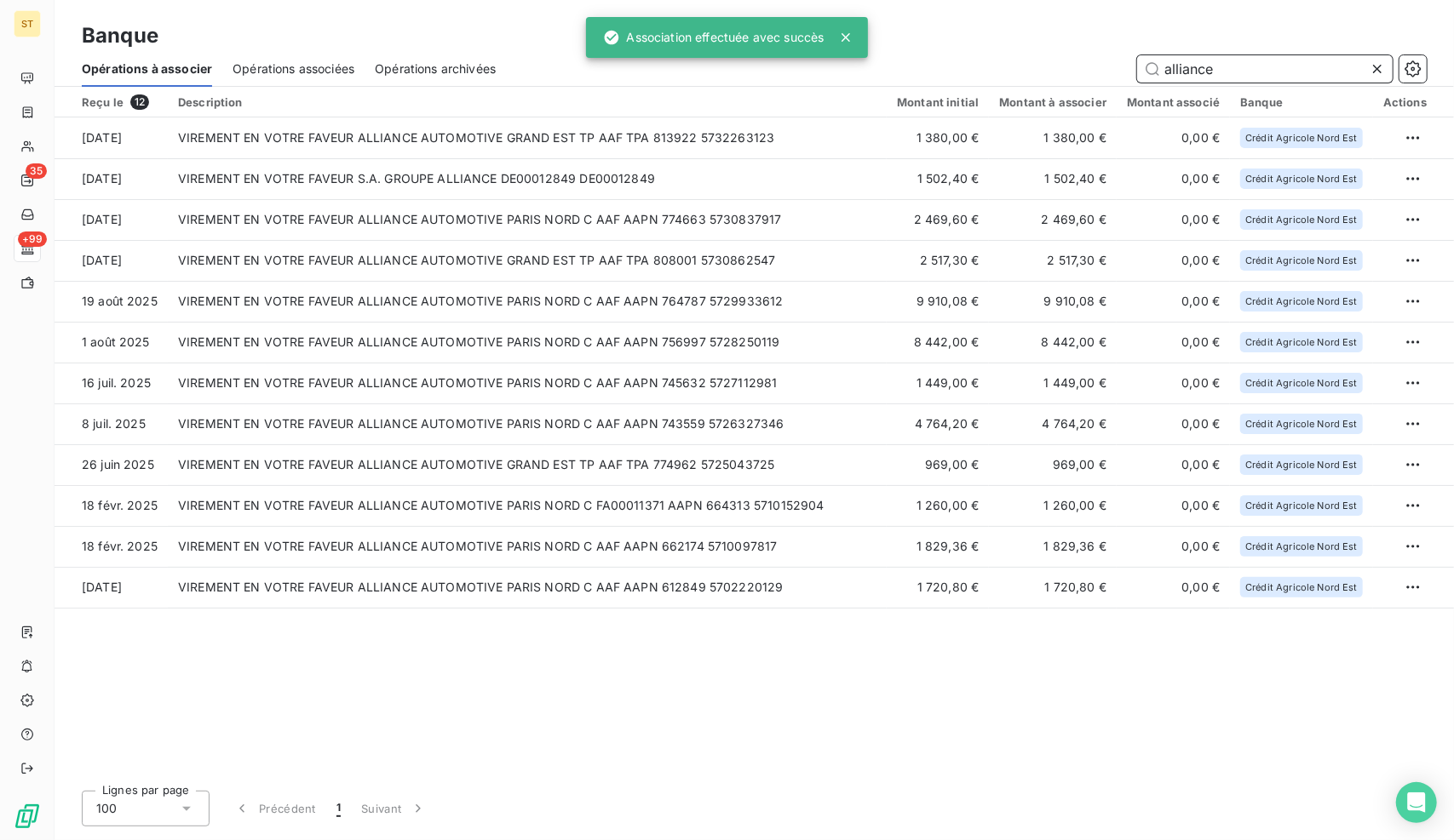
drag, startPoint x: 1222, startPoint y: 68, endPoint x: 1079, endPoint y: 92, distance: 145.0
click at [1079, 92] on section "Banque Opérations à associer Opérations associées Opérations archivées alliance…" at bounding box center [754, 420] width 1399 height 840
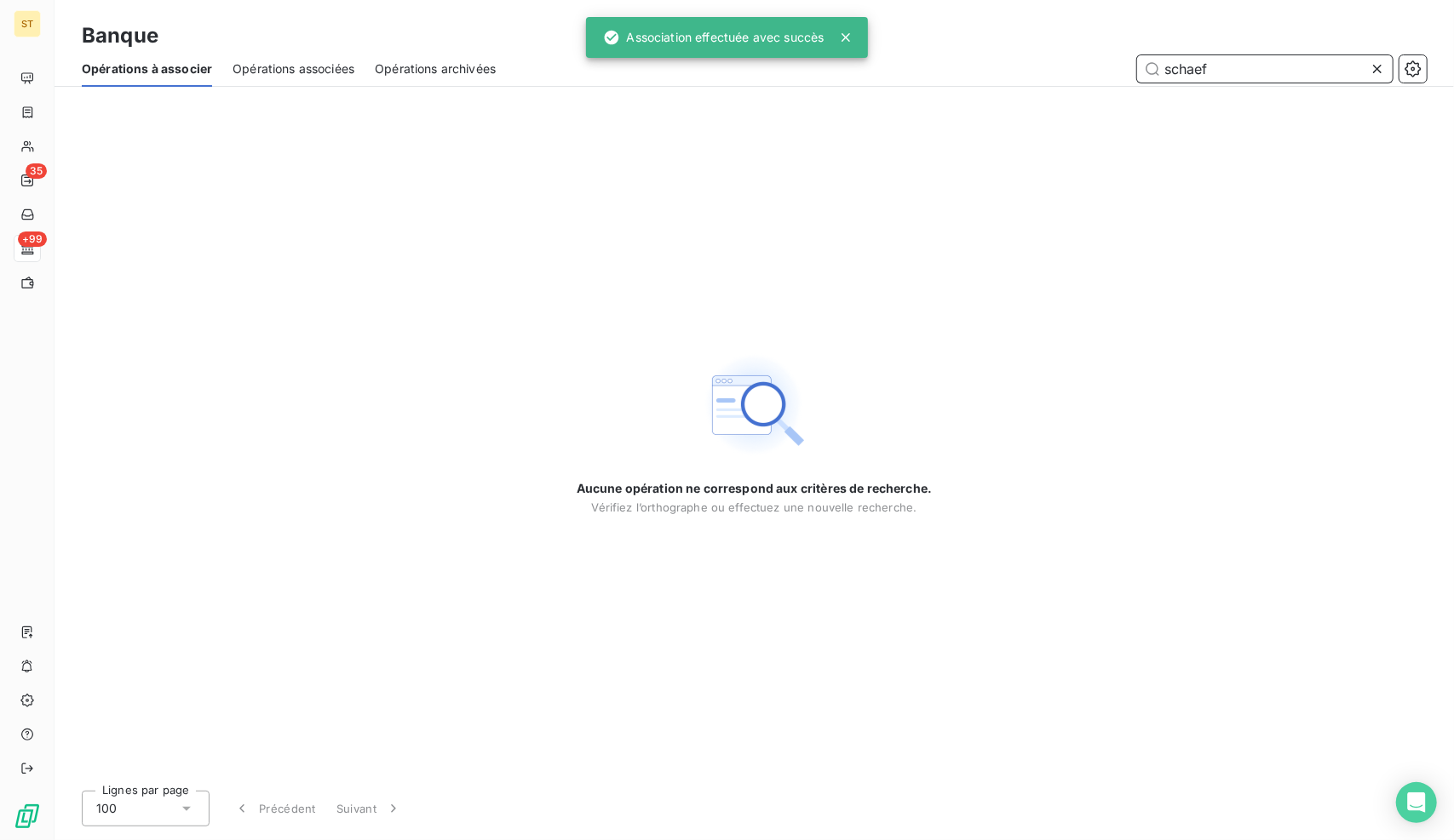
type input "schaef"
click at [1374, 52] on div "Banque Opérations à associer Opérations associées Opérations archivées schaef" at bounding box center [754, 43] width 1399 height 87
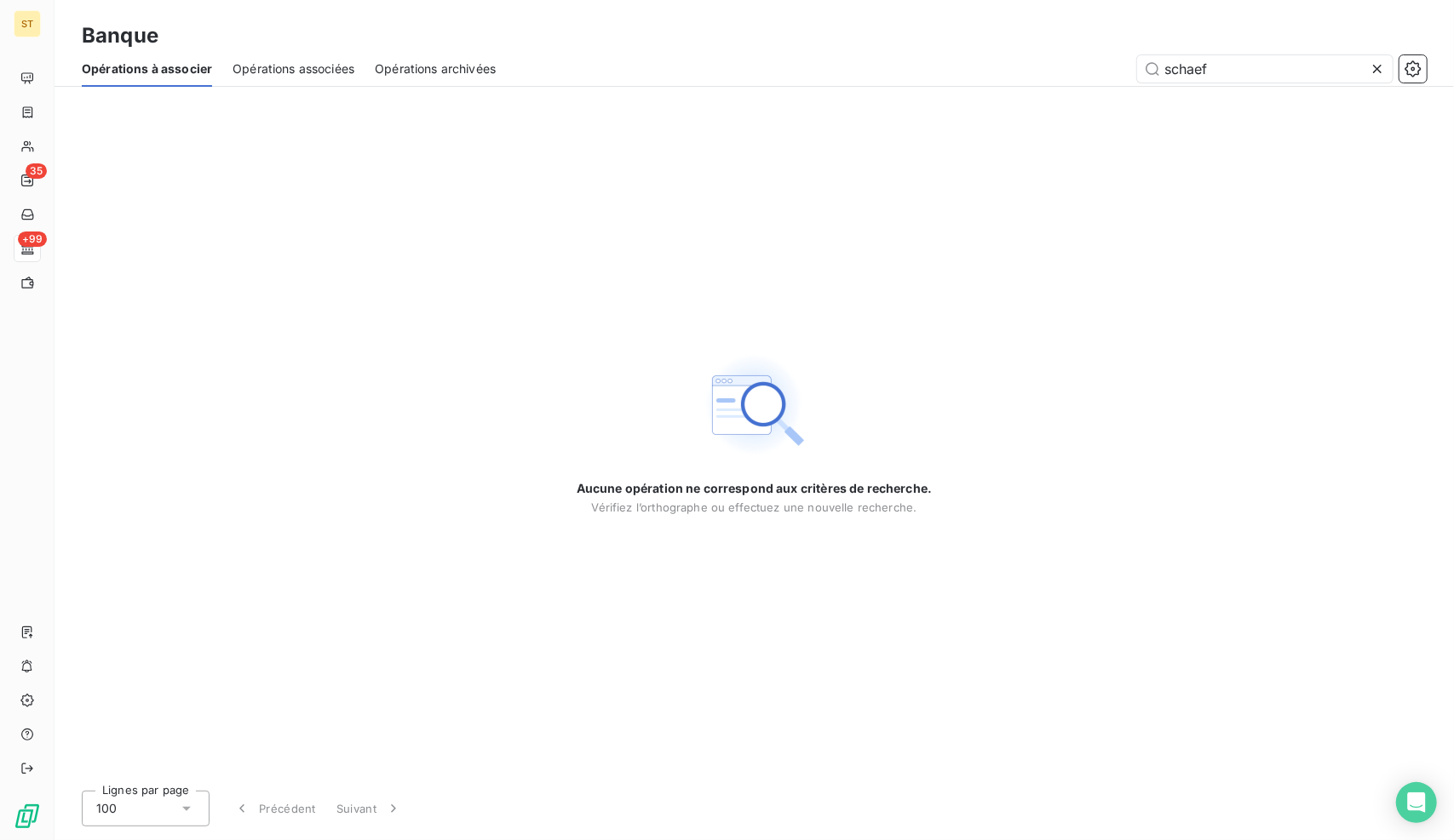
drag, startPoint x: 1374, startPoint y: 52, endPoint x: 1376, endPoint y: 62, distance: 10.2
click at [1376, 62] on icon at bounding box center [1377, 69] width 17 height 17
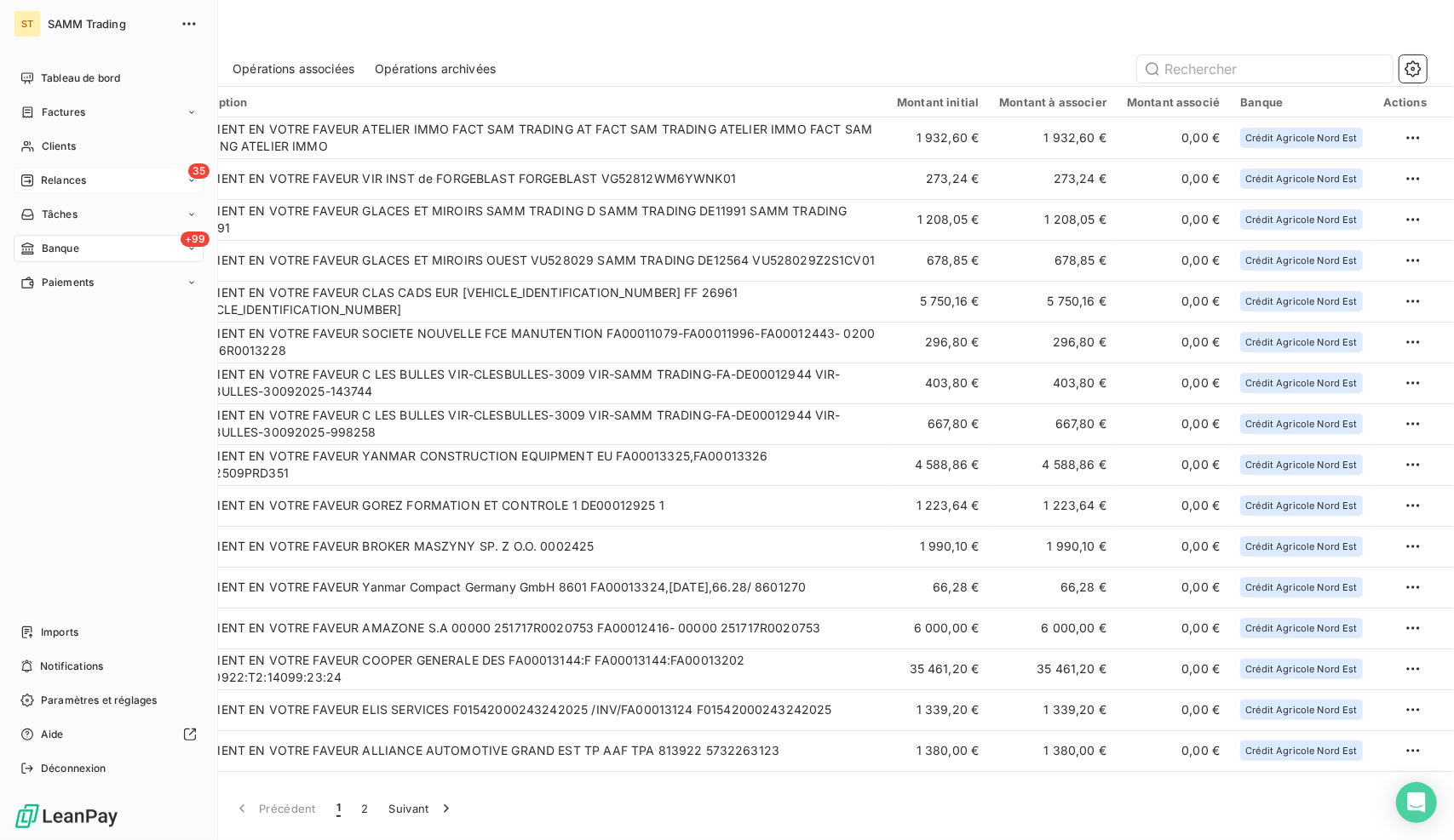
click at [105, 185] on div "35 Relances" at bounding box center [108, 180] width 190 height 27
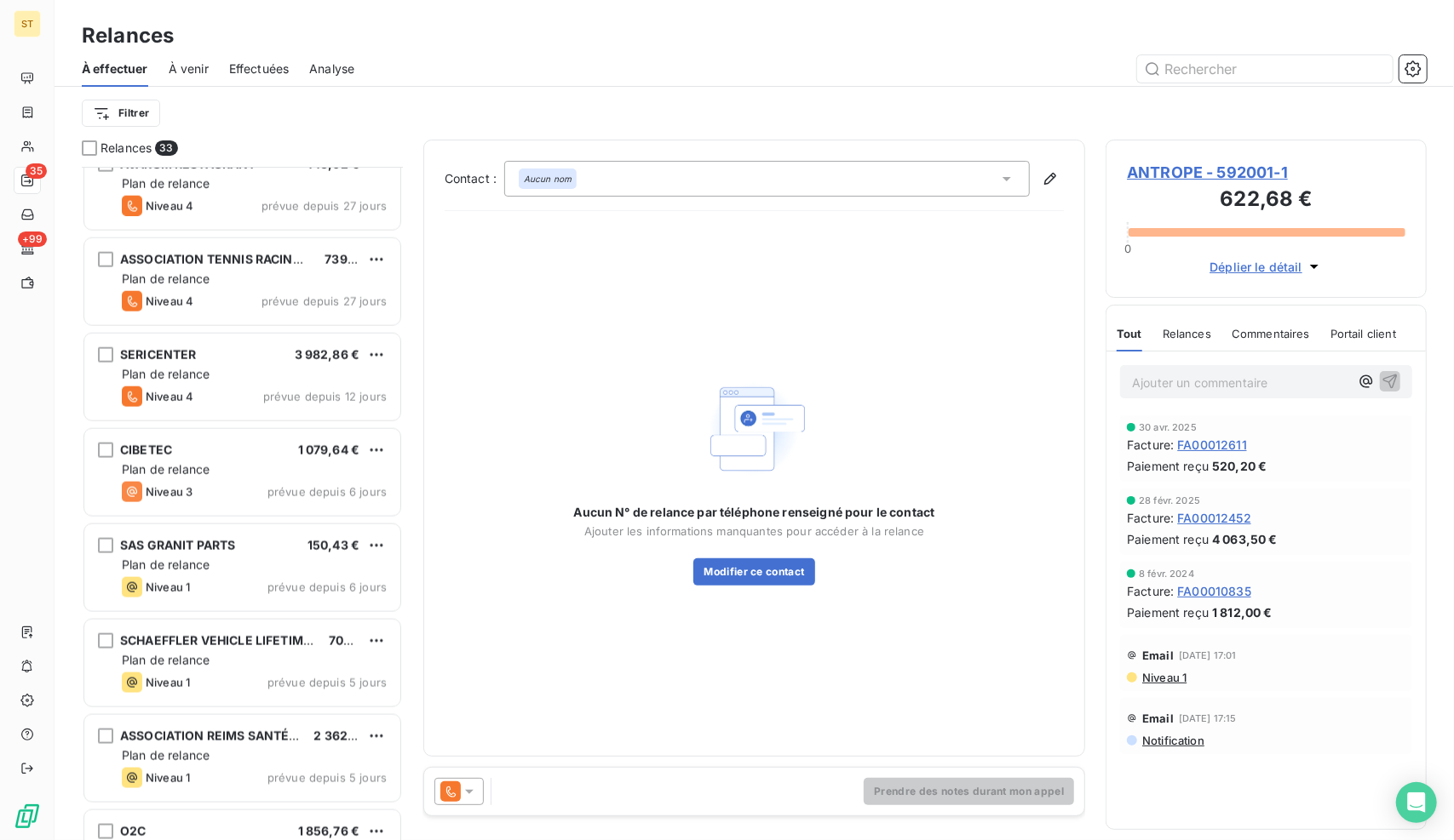
scroll to position [1702, 0]
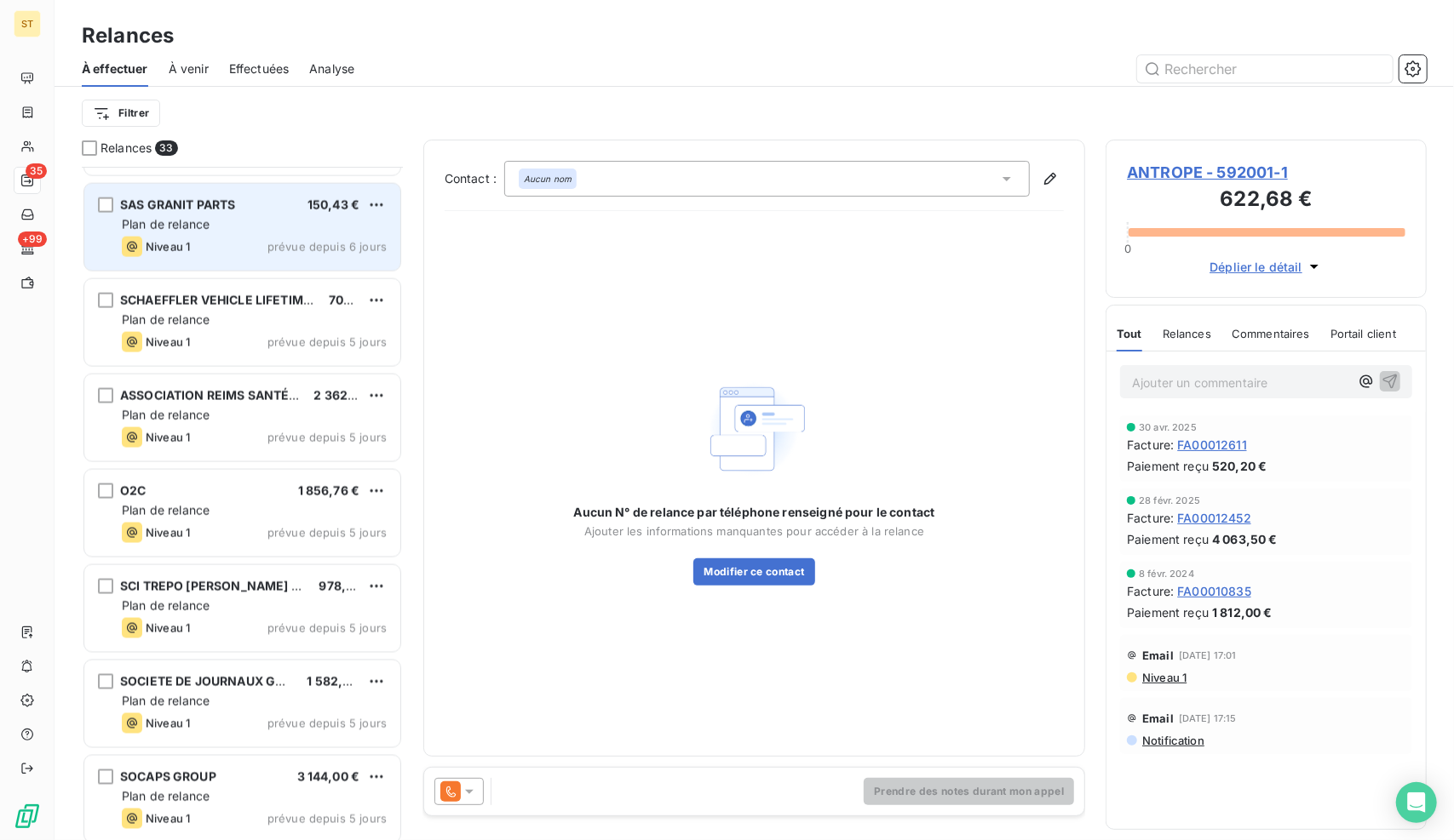
click at [242, 229] on div "Plan de relance" at bounding box center [254, 225] width 264 height 17
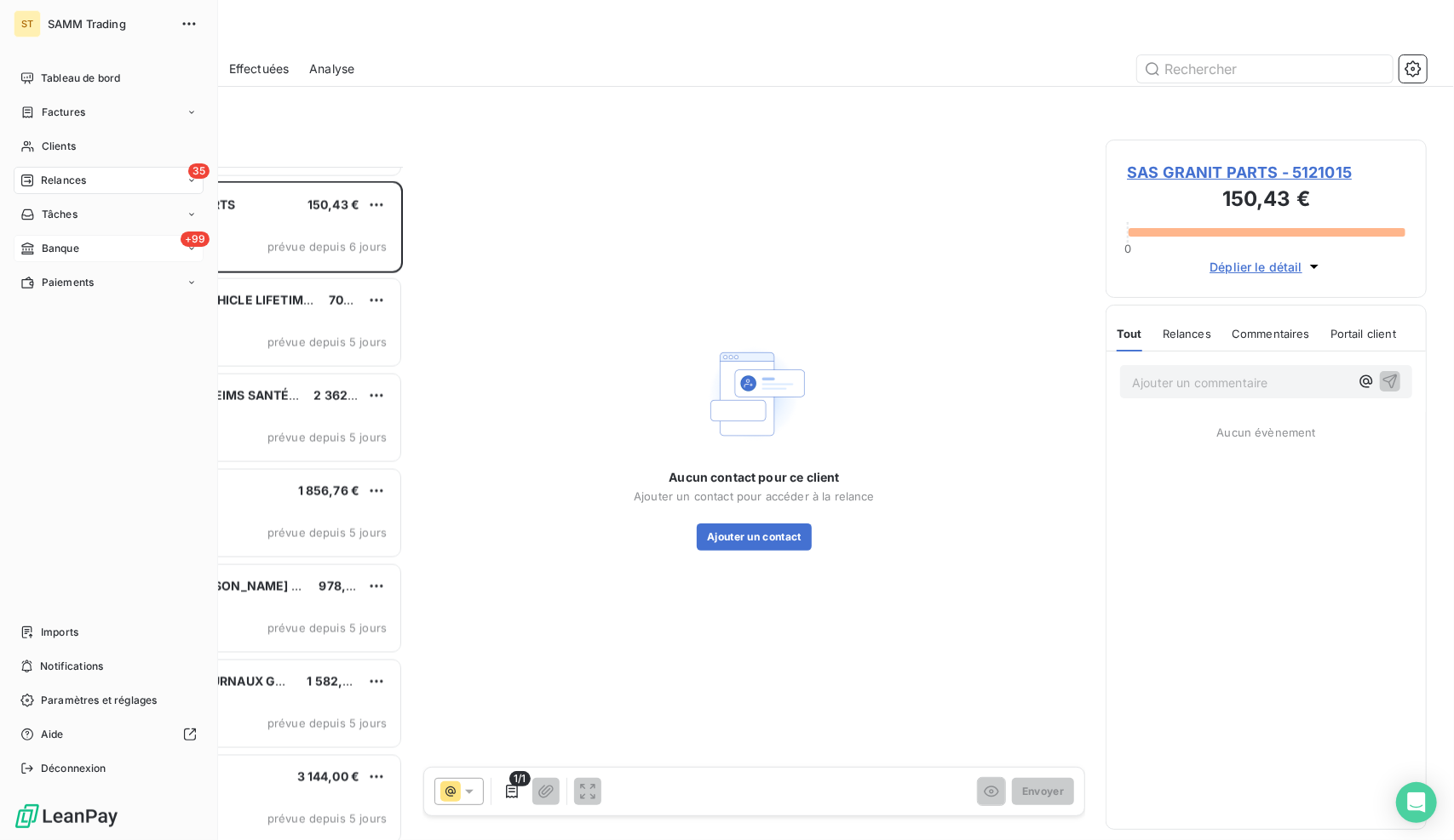
click at [59, 247] on span "Banque" at bounding box center [60, 249] width 38 height 15
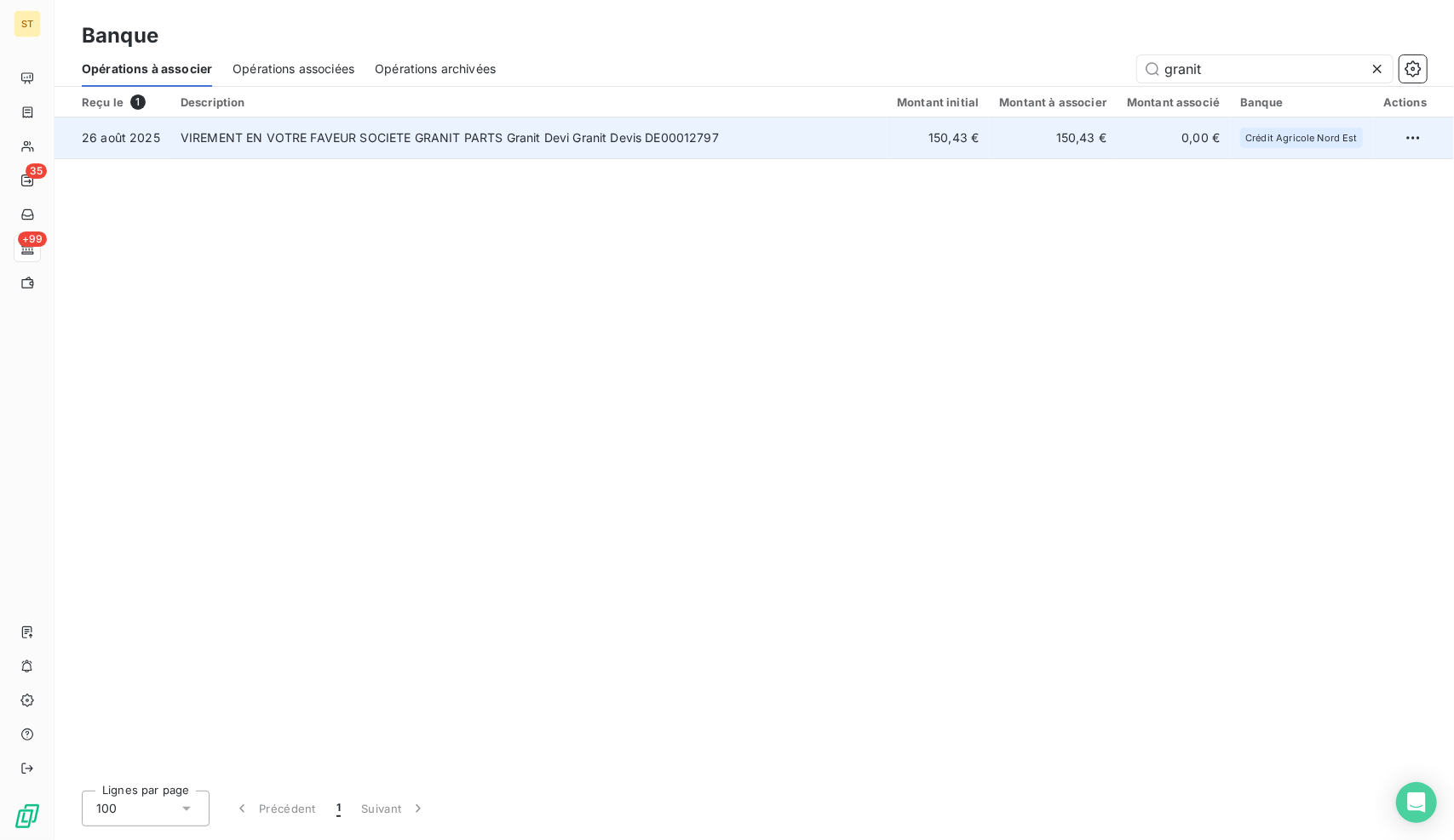
type input "granit"
click at [864, 149] on td "VIREMENT EN VOTRE FAVEUR SOCIETE GRANIT PARTS Granit Devi Granit Devis DE000127…" at bounding box center [529, 138] width 716 height 41
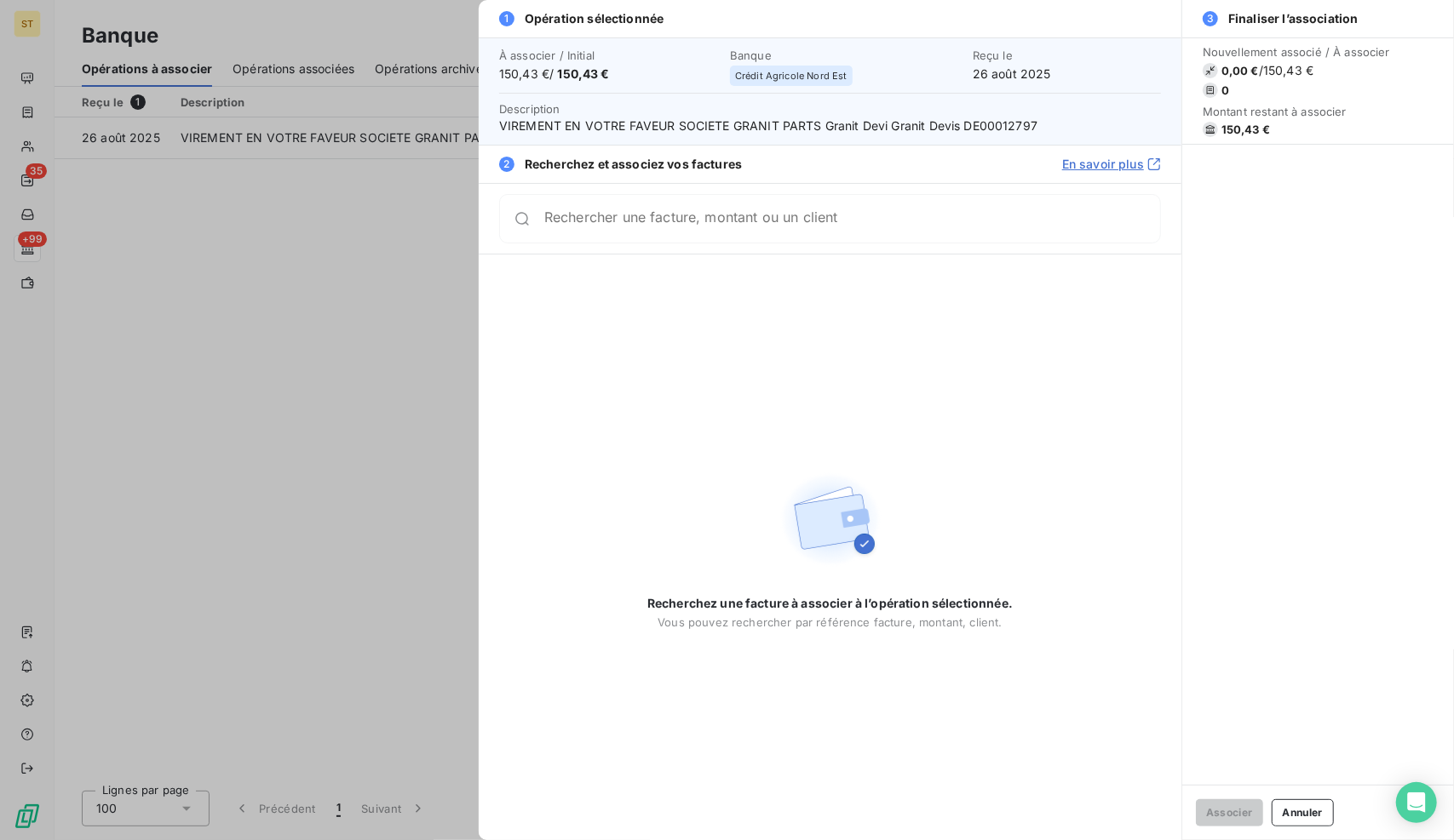
click at [940, 207] on div "Rechercher une facture, montant ou un client" at bounding box center [830, 218] width 662 height 49
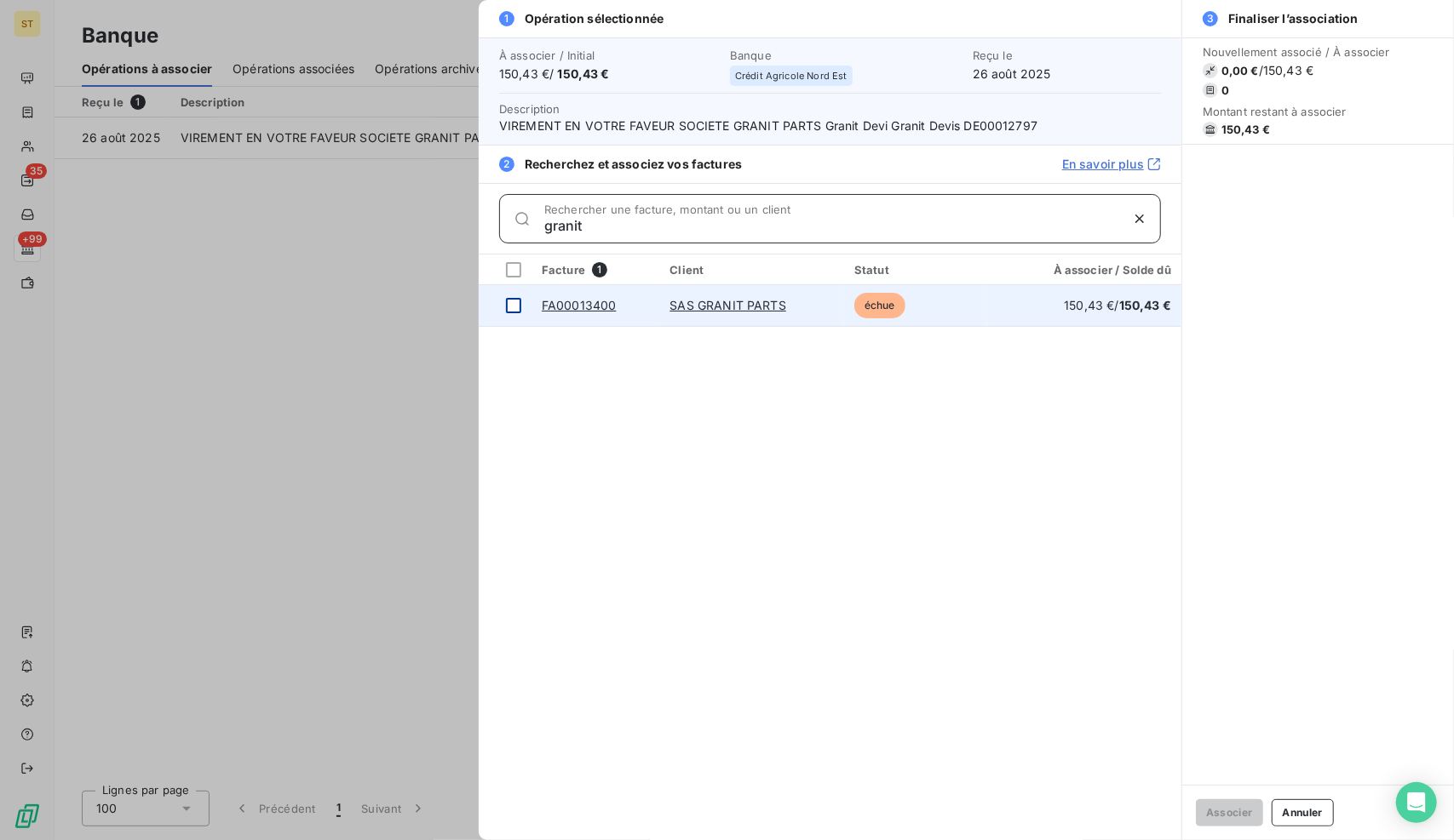
type input "granit"
click at [517, 310] on div at bounding box center [513, 306] width 15 height 15
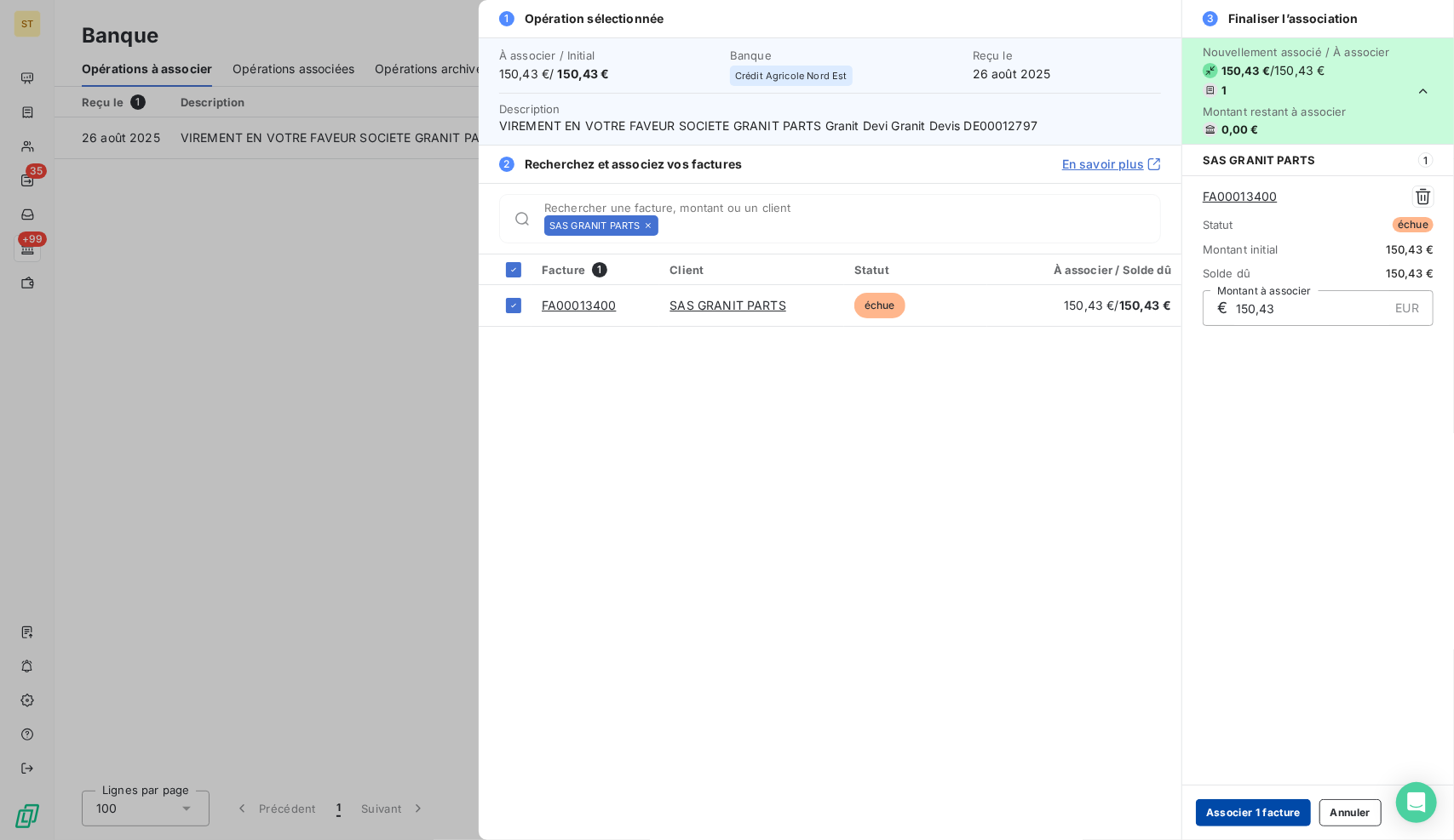
click at [1262, 823] on button "Associer 1 facture" at bounding box center [1252, 813] width 115 height 27
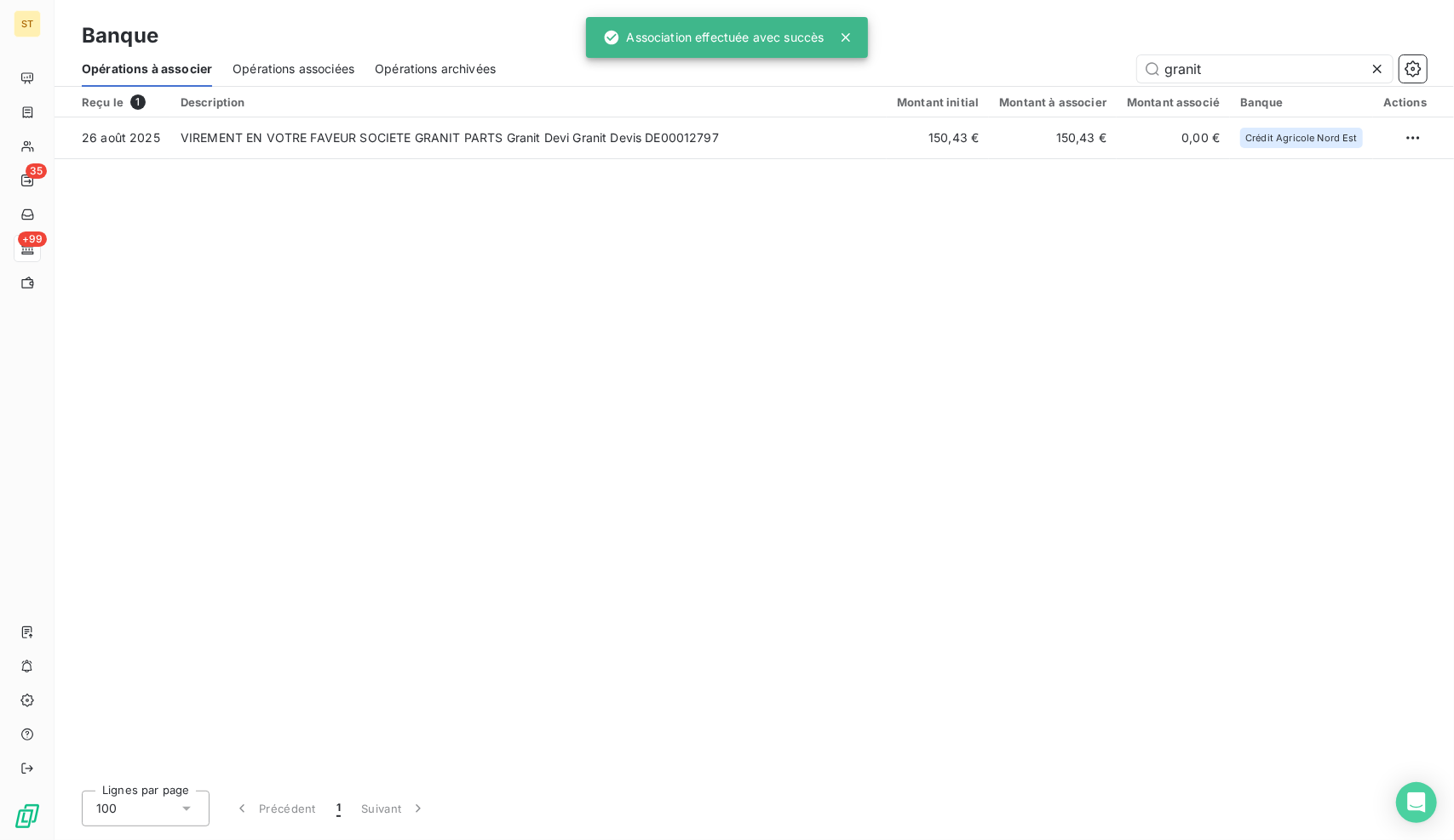
click at [1274, 816] on div "Lignes par page 100 Précédent 1 Suivant" at bounding box center [754, 808] width 1345 height 36
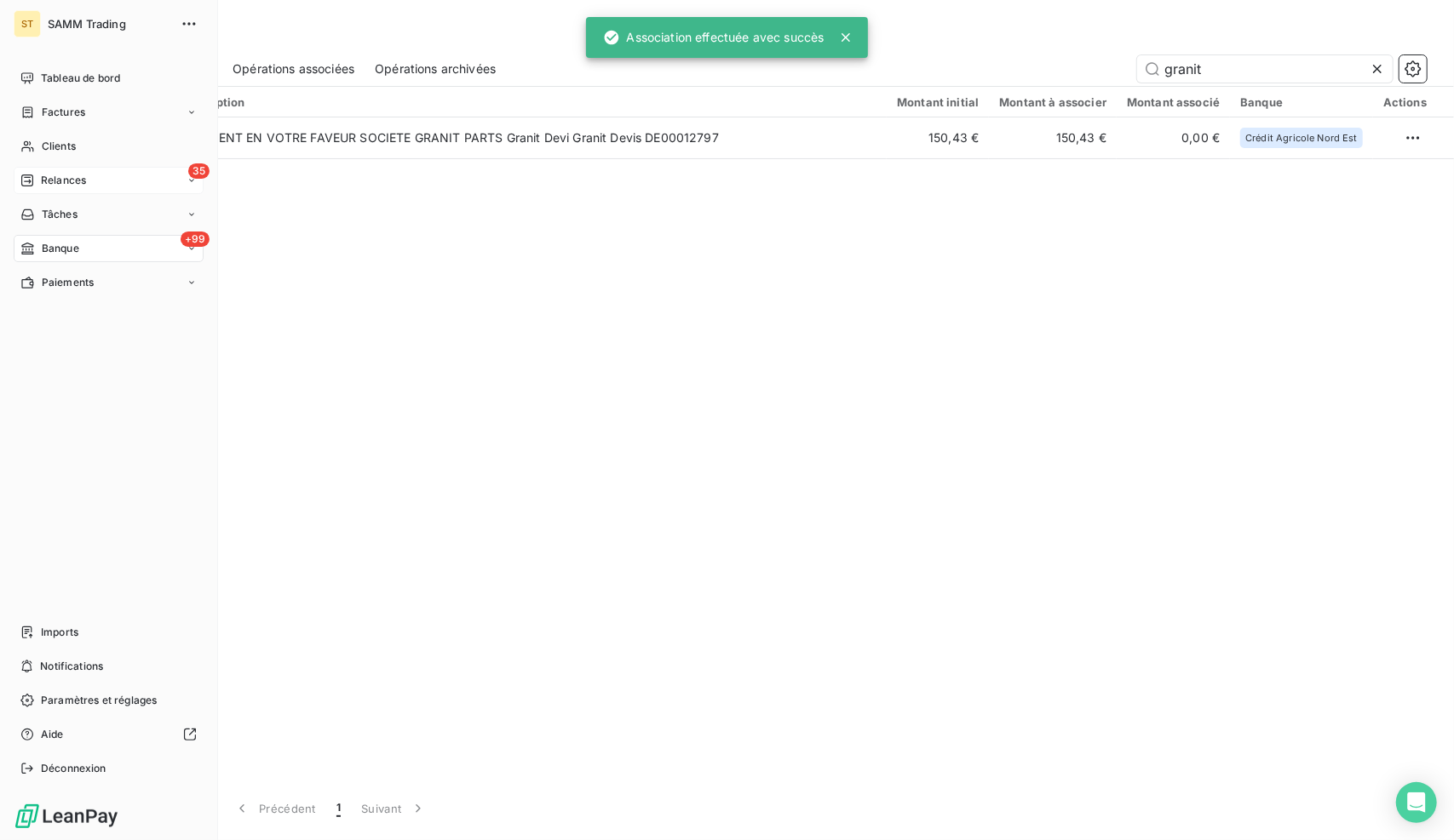
click at [30, 176] on icon at bounding box center [27, 180] width 12 height 12
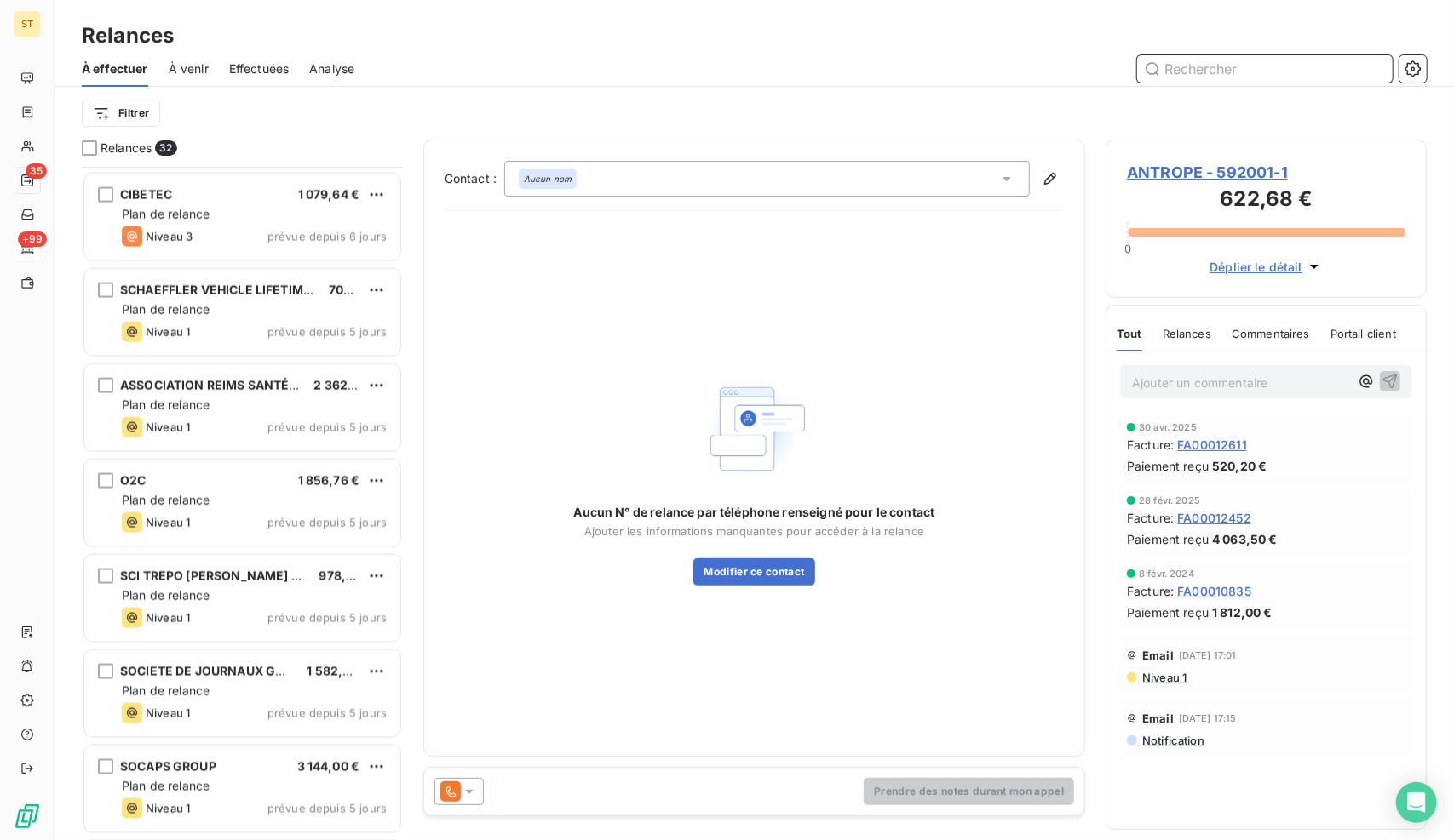
scroll to position [661, 308]
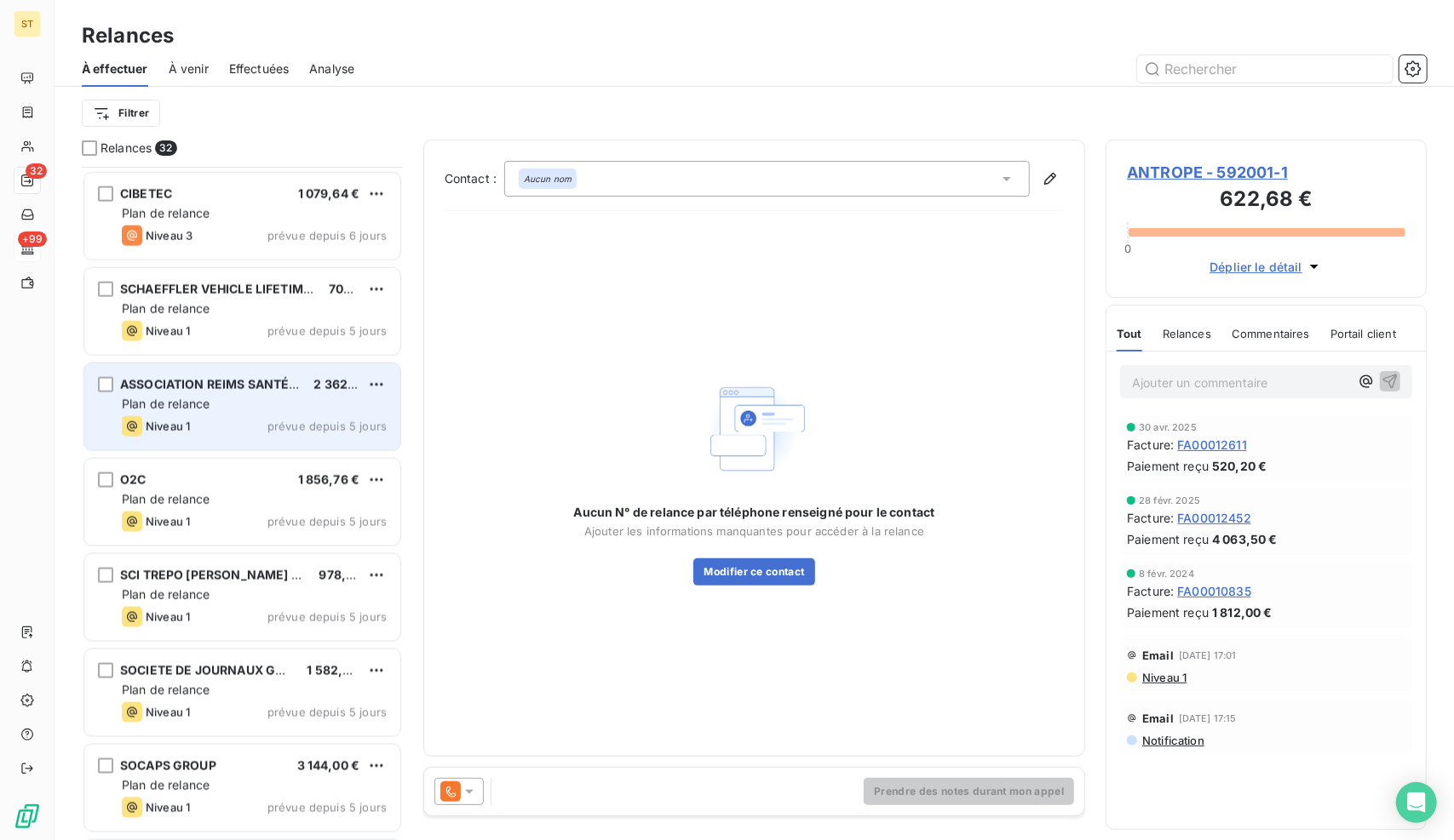
click at [238, 395] on div "Plan de relance" at bounding box center [254, 404] width 264 height 17
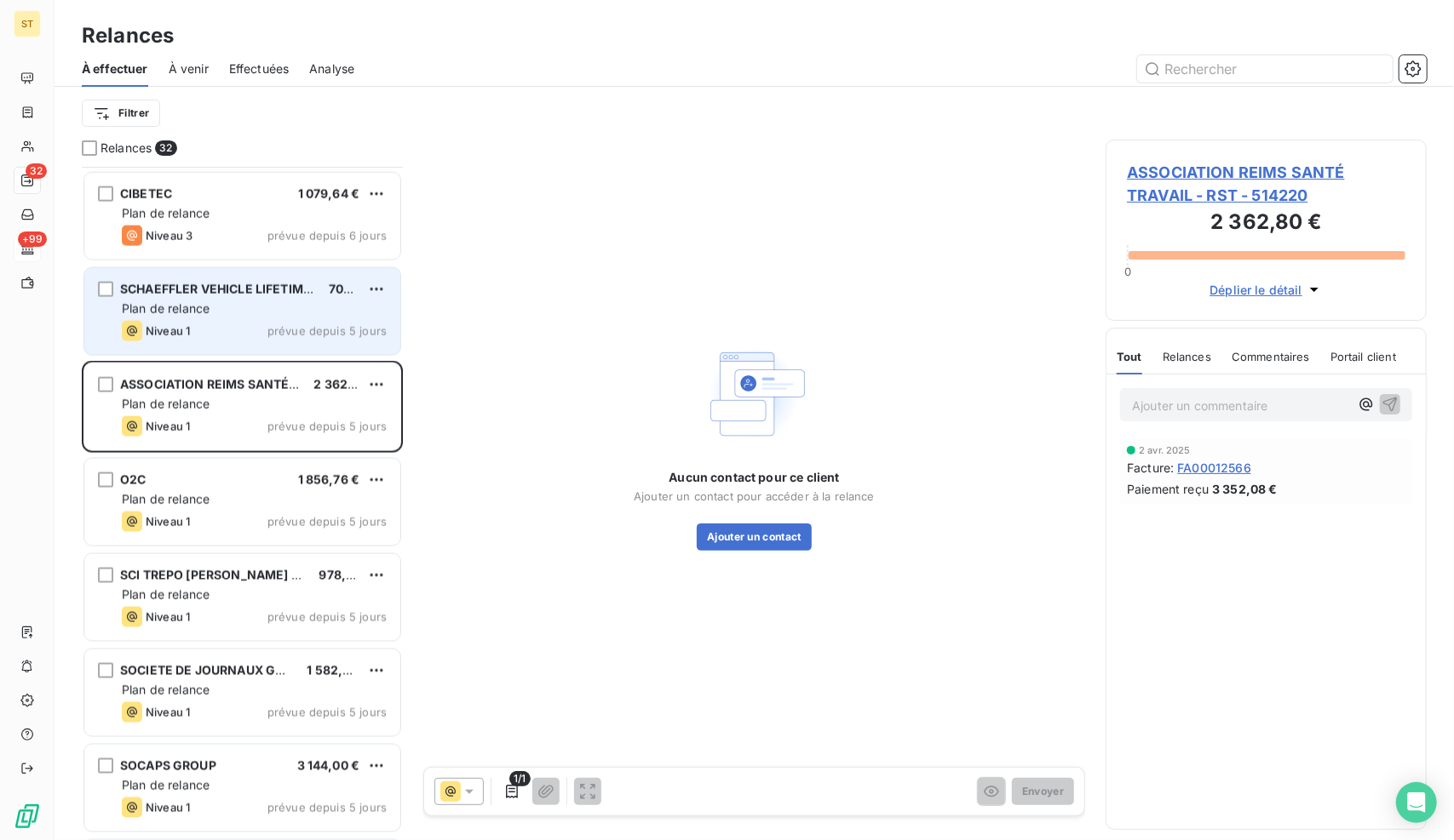
click at [225, 308] on div "Plan de relance" at bounding box center [254, 310] width 264 height 17
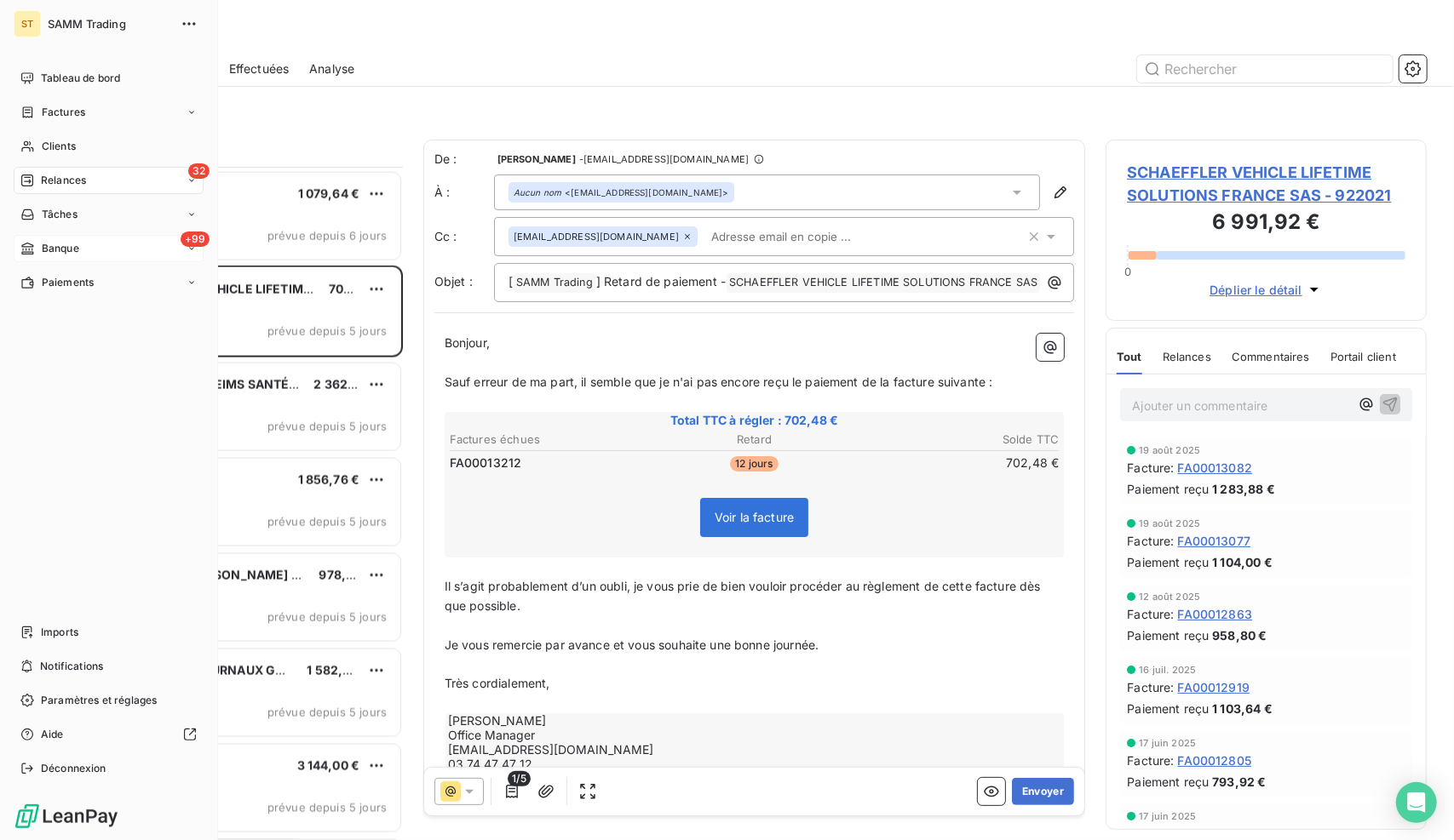
click at [73, 251] on span "Banque" at bounding box center [60, 249] width 38 height 15
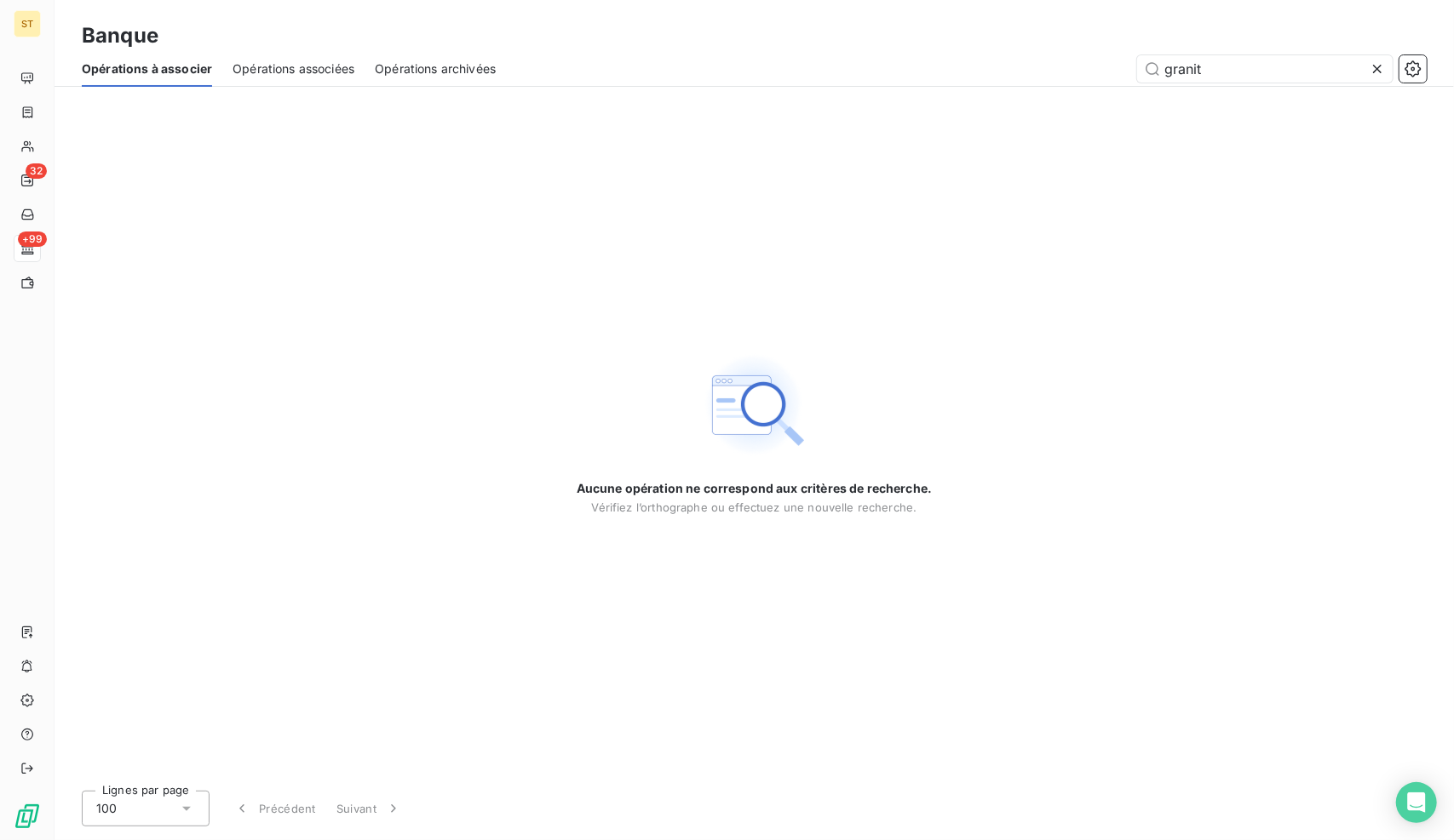
click at [1381, 68] on icon at bounding box center [1377, 69] width 17 height 17
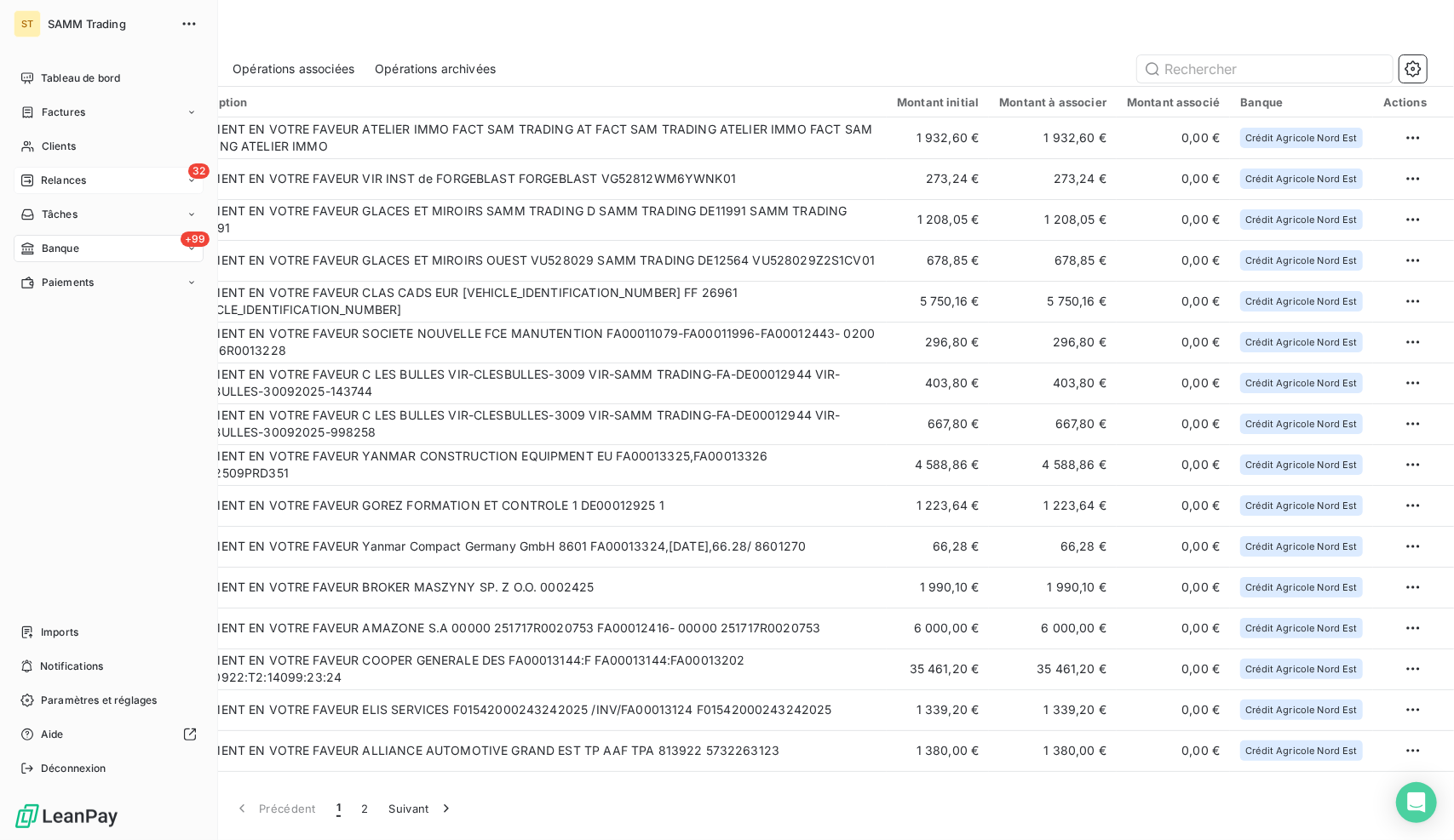
click at [59, 184] on span "Relances" at bounding box center [63, 180] width 45 height 15
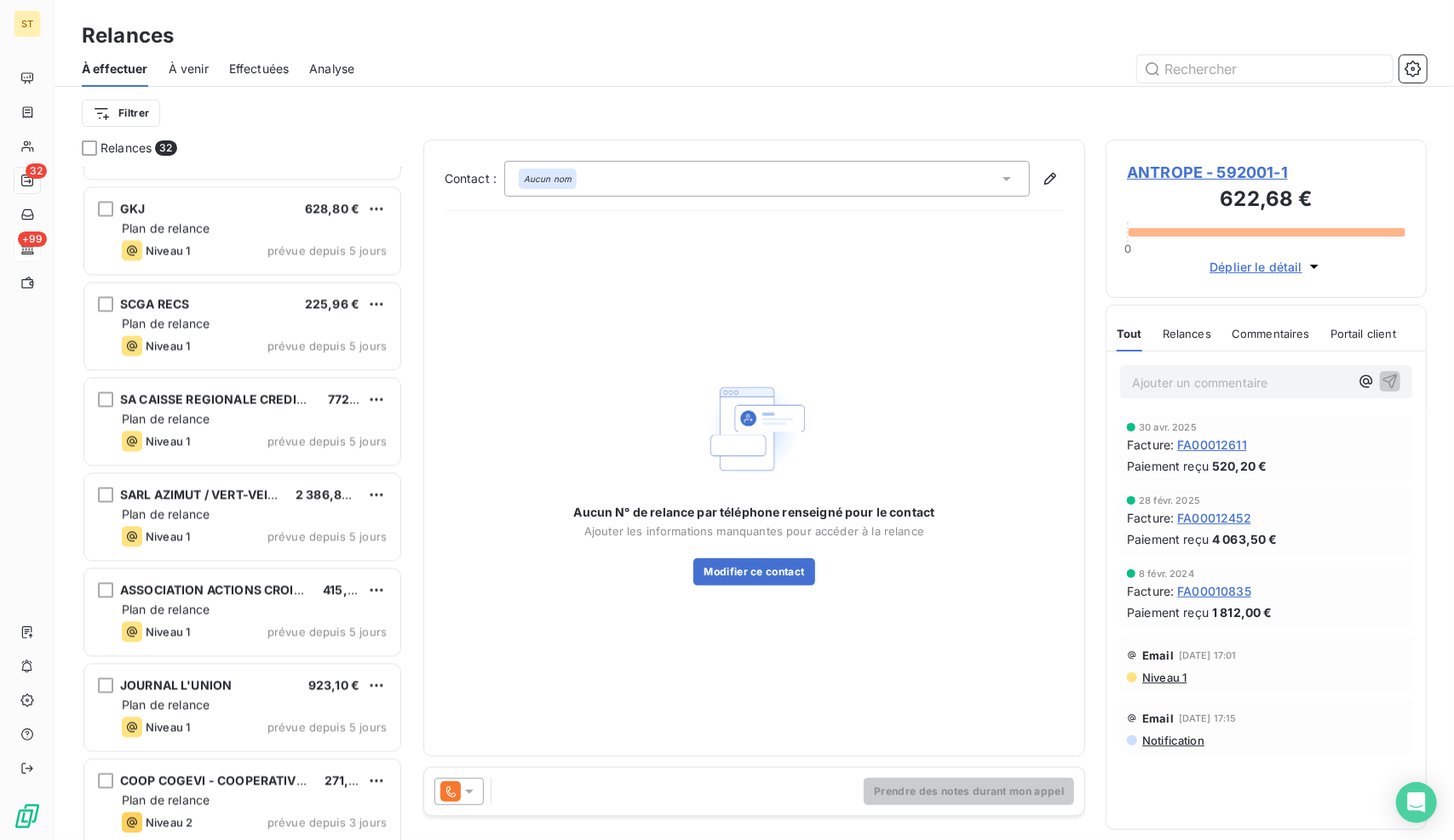
scroll to position [2377, 0]
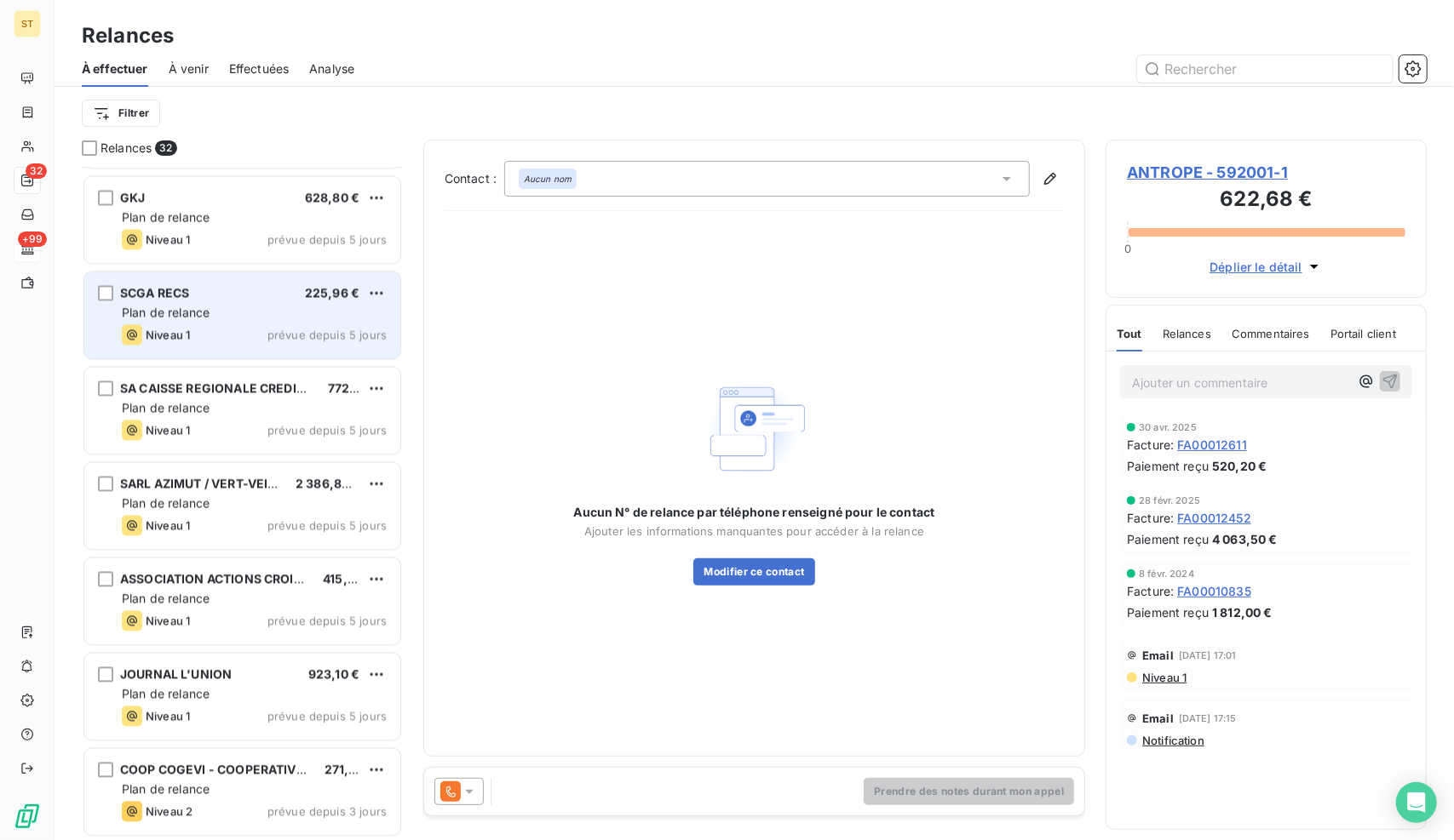
click at [232, 302] on div "SCGA RECS 225,96 € Plan de relance Niveau 1 prévue depuis 5 jours" at bounding box center [241, 315] width 315 height 87
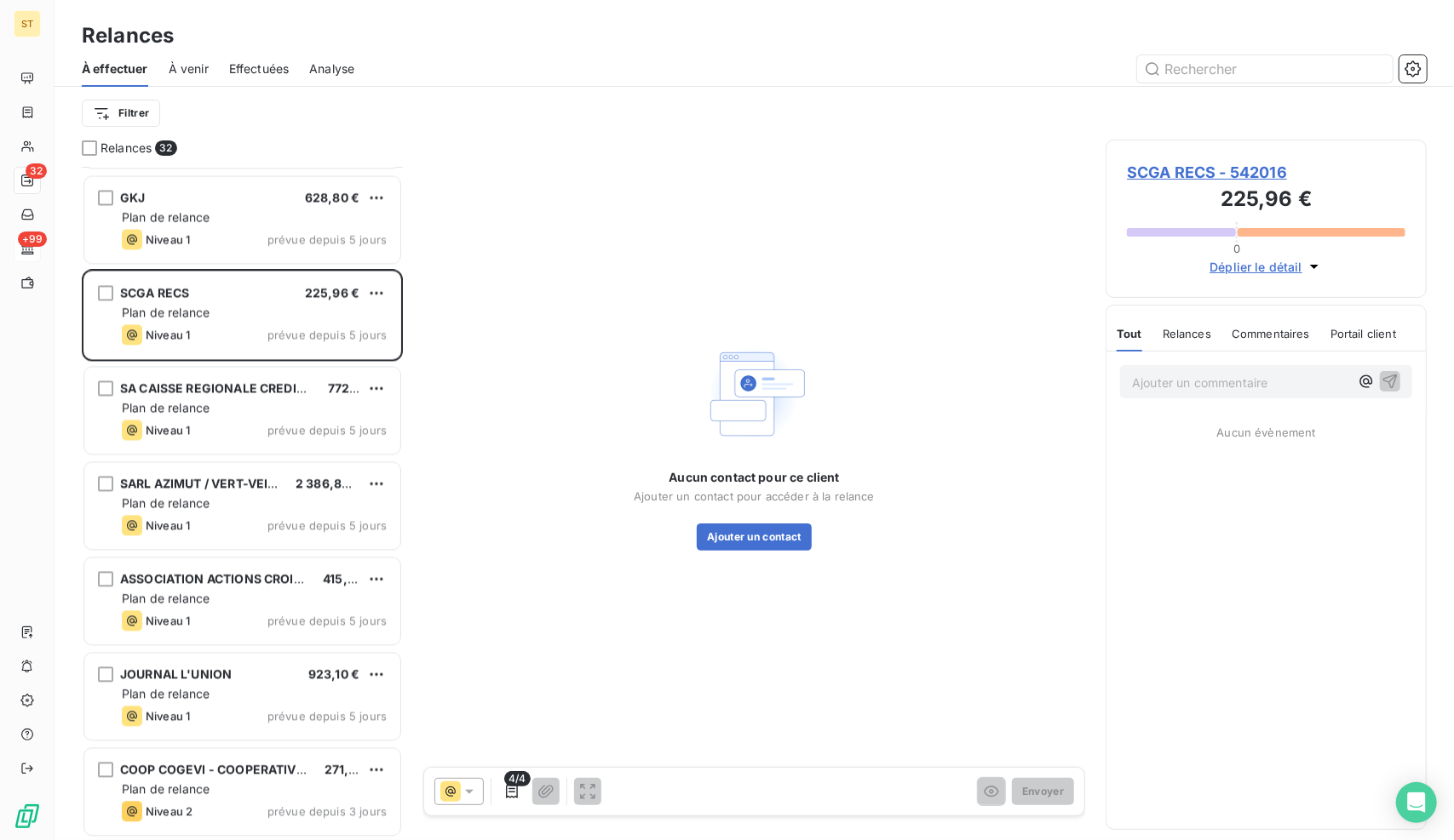
click at [1193, 163] on span "SCGA RECS - 542016" at bounding box center [1266, 173] width 279 height 23
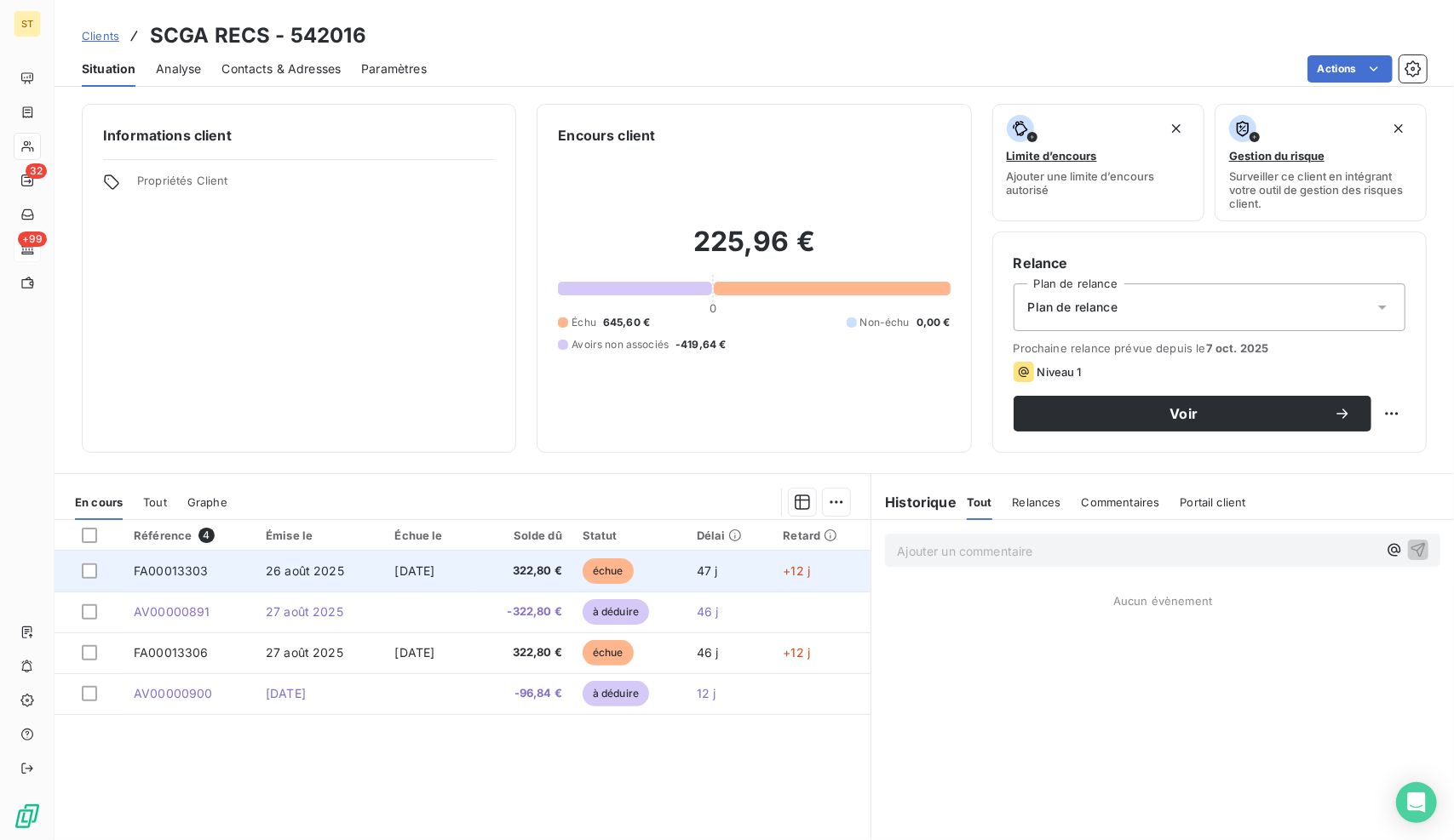
click at [432, 569] on span "[DATE]" at bounding box center [414, 570] width 40 height 14
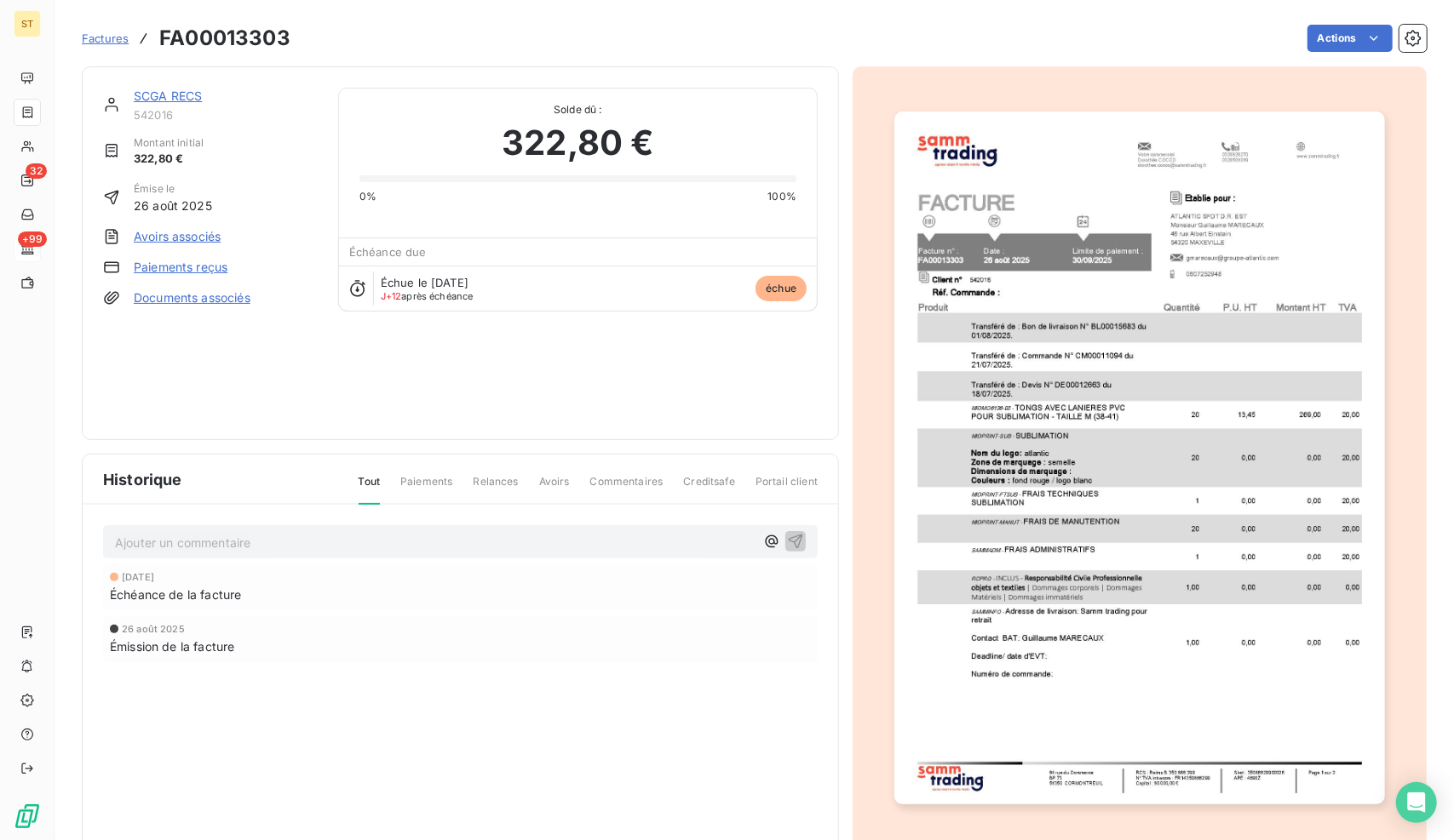
click at [179, 264] on link "Paiements reçus" at bounding box center [180, 267] width 94 height 17
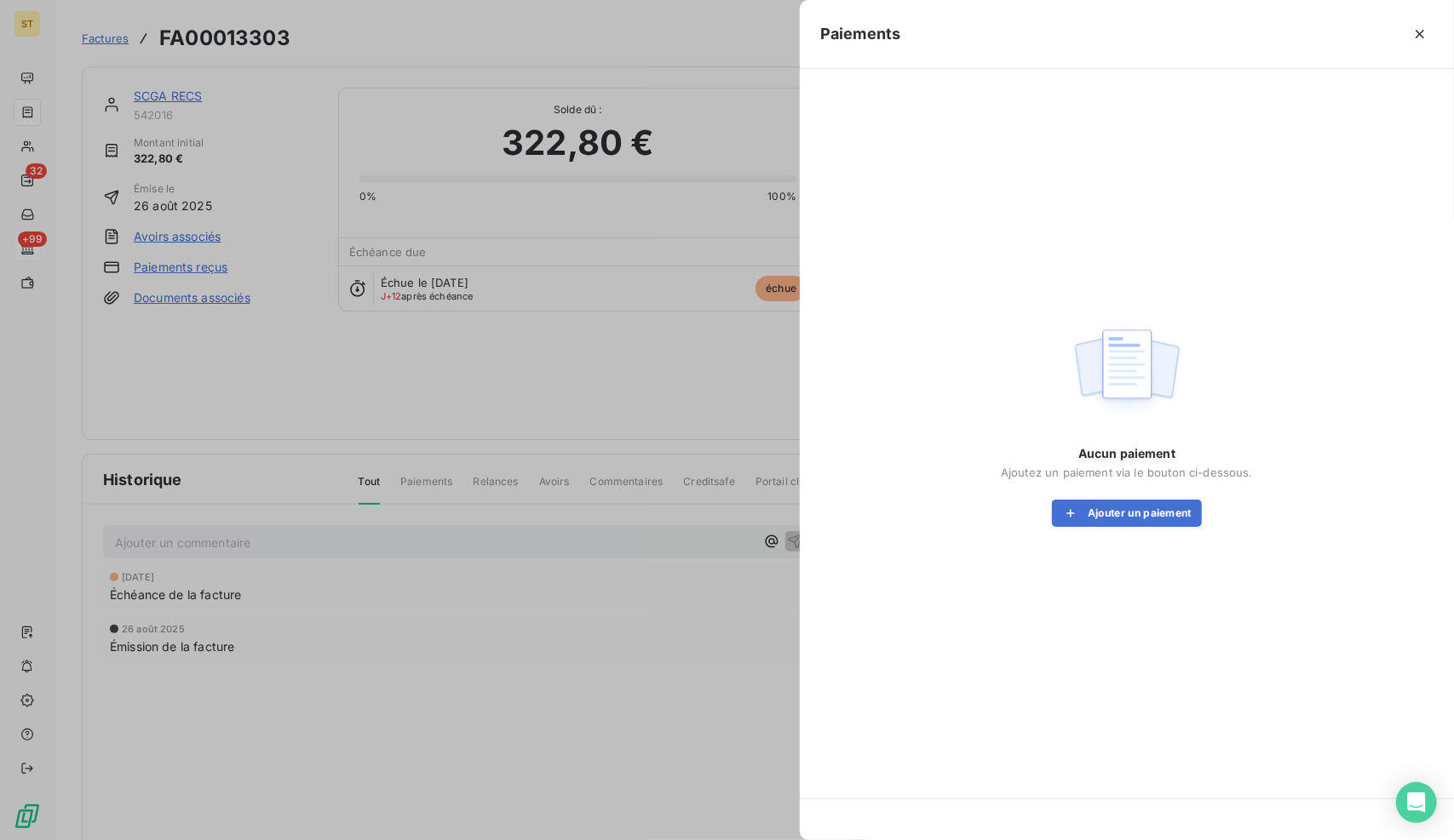
click at [528, 242] on div at bounding box center [727, 420] width 1454 height 840
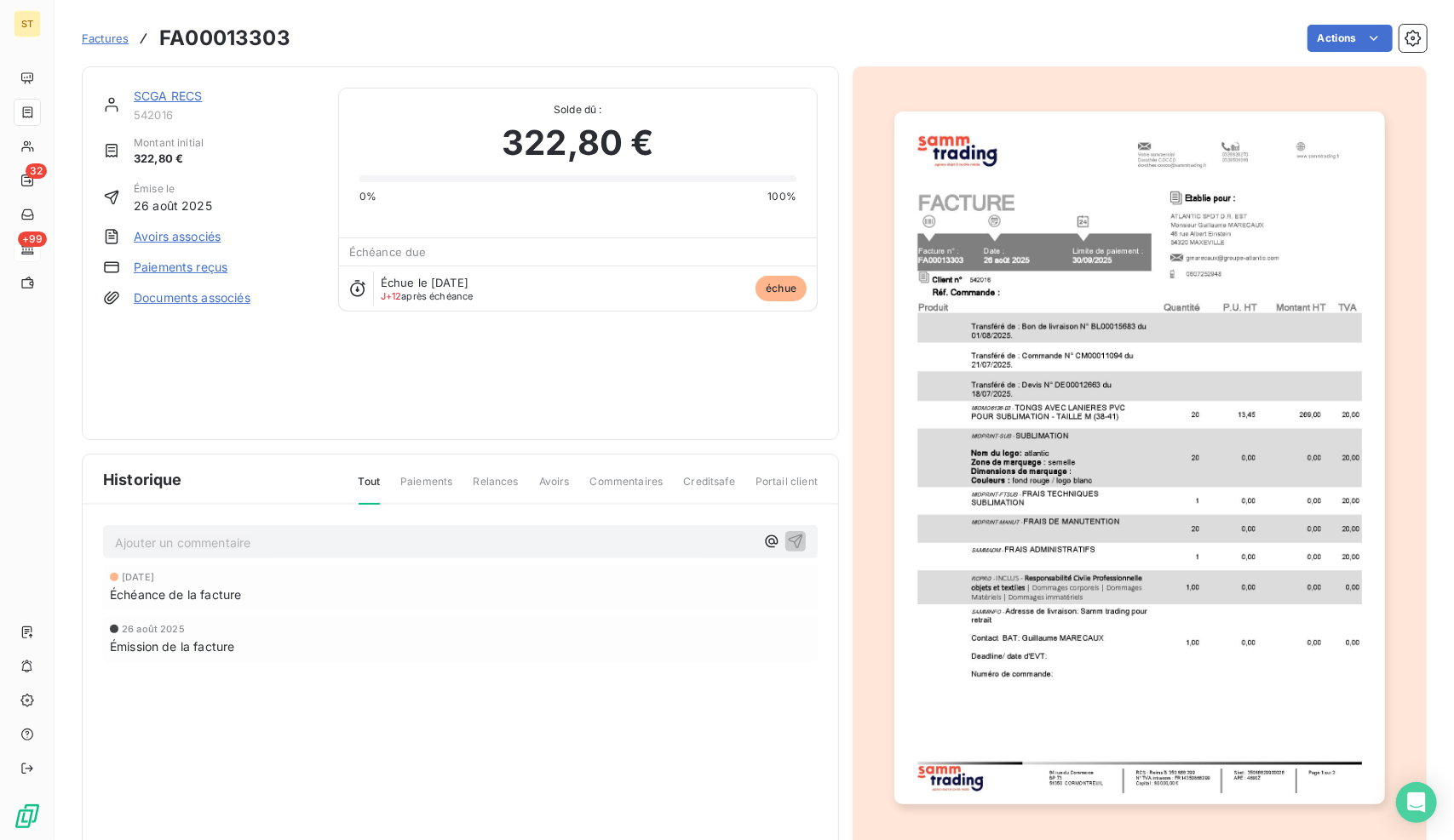
click at [174, 236] on link "Avoirs associés" at bounding box center [178, 237] width 87 height 17
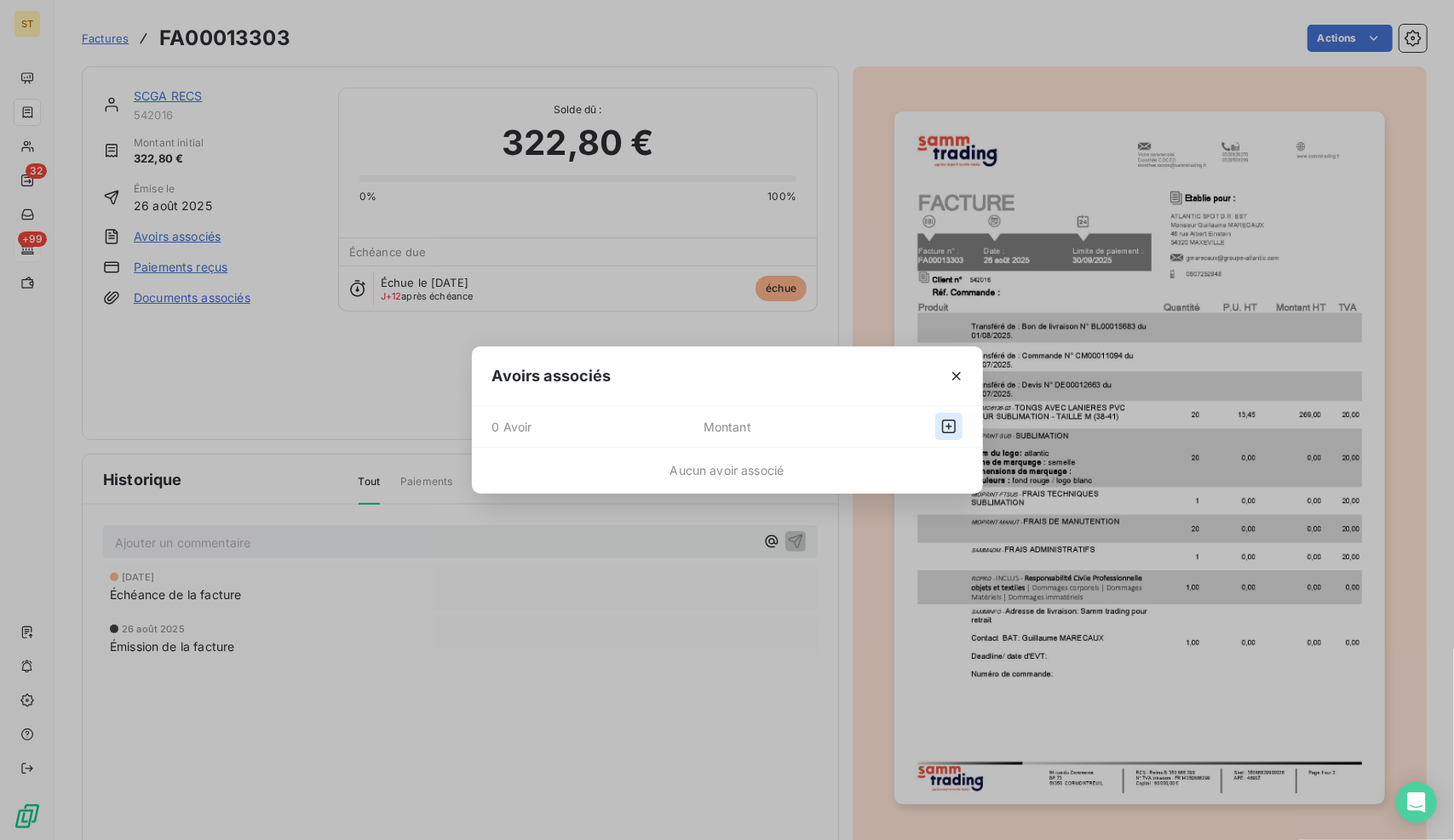
click at [945, 424] on icon "button" at bounding box center [948, 426] width 17 height 17
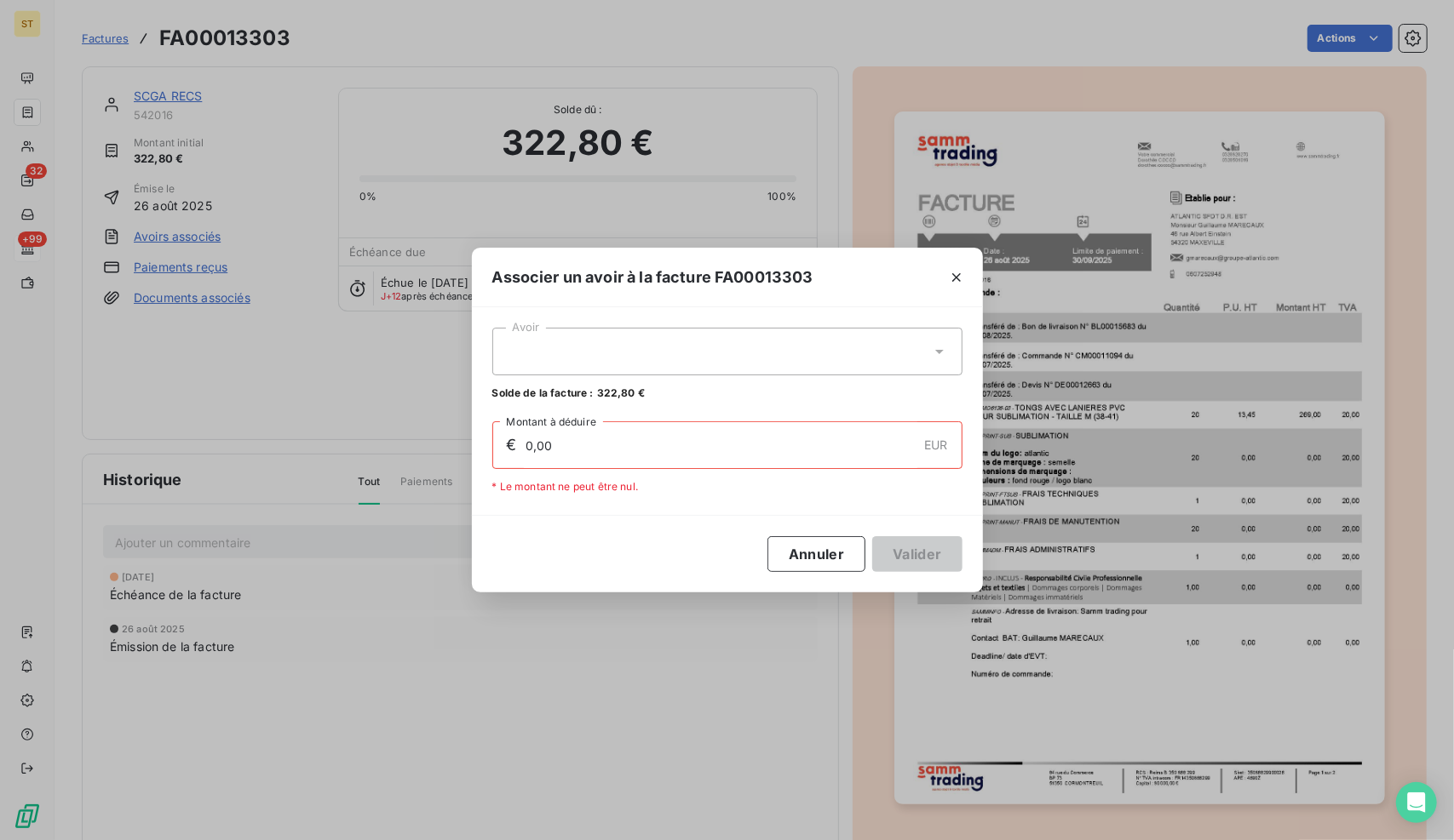
click at [536, 359] on div at bounding box center [727, 351] width 470 height 47
click at [580, 395] on div "AV00000891 322,80 €" at bounding box center [727, 393] width 450 height 16
type input "322,80"
click at [908, 545] on button "Valider" at bounding box center [917, 554] width 90 height 36
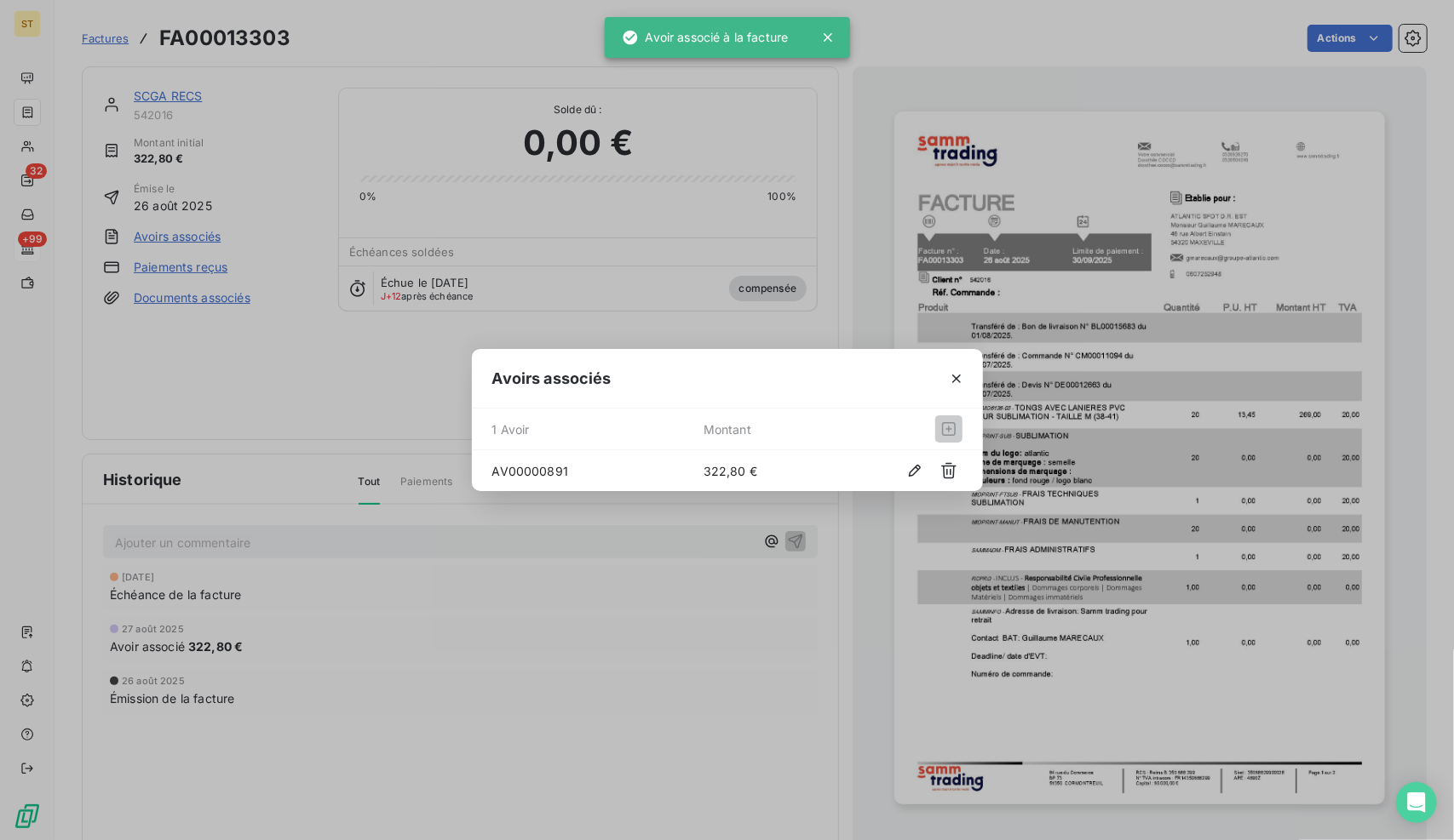
click at [133, 236] on div "Avoirs associés 1 Avoir Montant AV00000891 322,80 €" at bounding box center [727, 420] width 1454 height 840
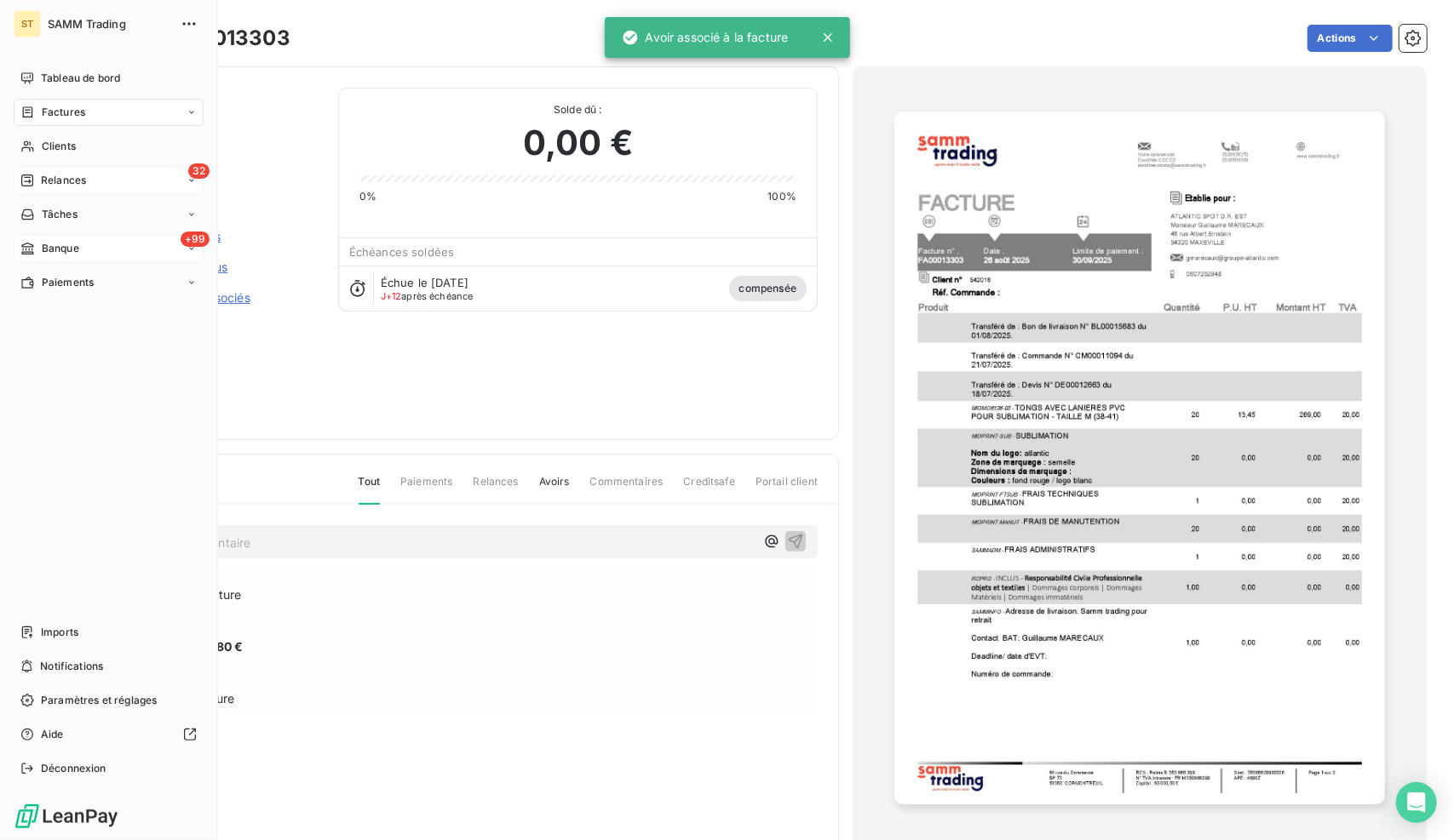
click at [47, 178] on span "Relances" at bounding box center [63, 180] width 45 height 15
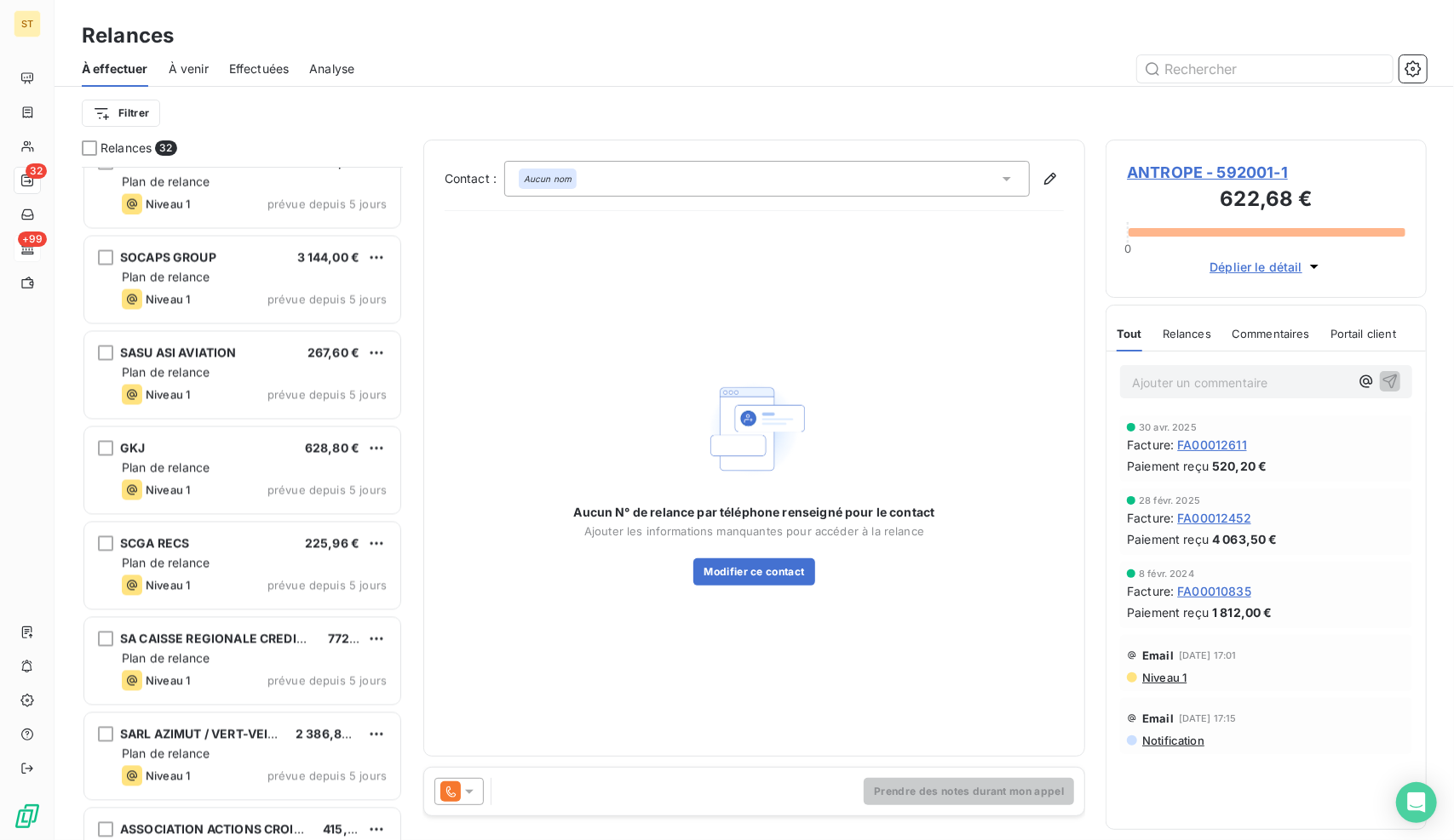
scroll to position [2127, 0]
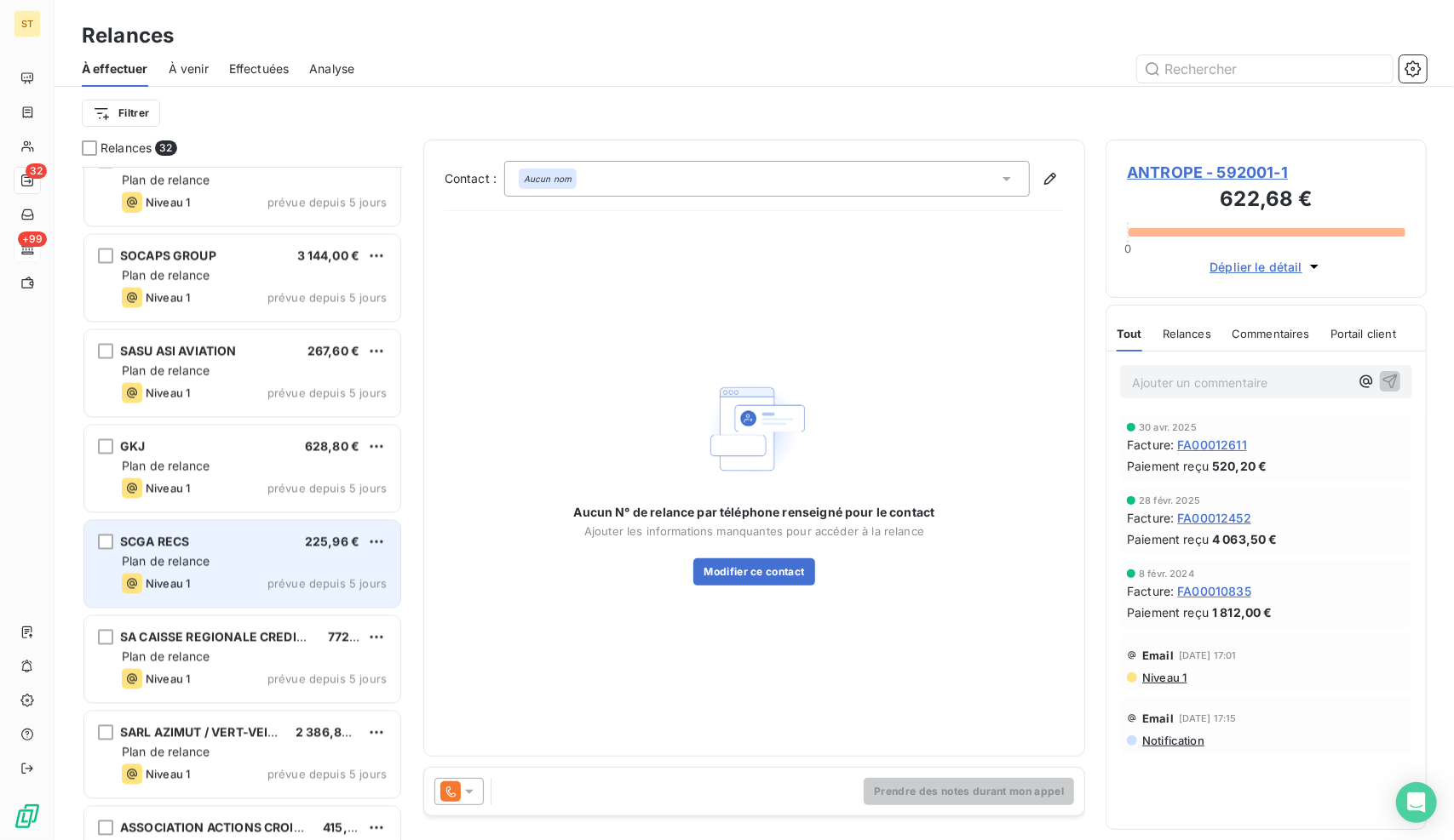
click at [196, 563] on span "Plan de relance" at bounding box center [165, 561] width 88 height 14
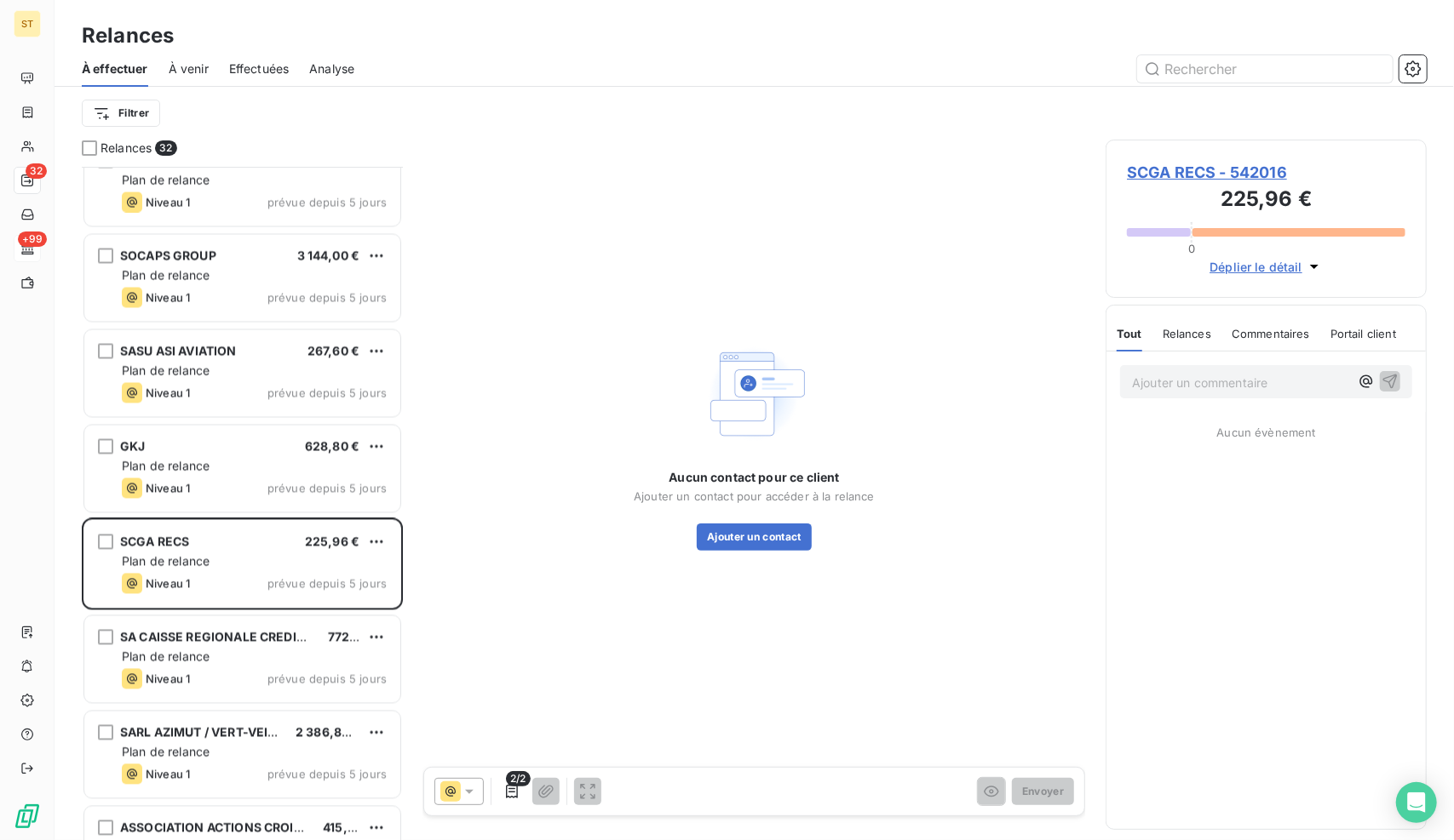
click at [1185, 166] on span "SCGA RECS - 542016" at bounding box center [1266, 173] width 279 height 23
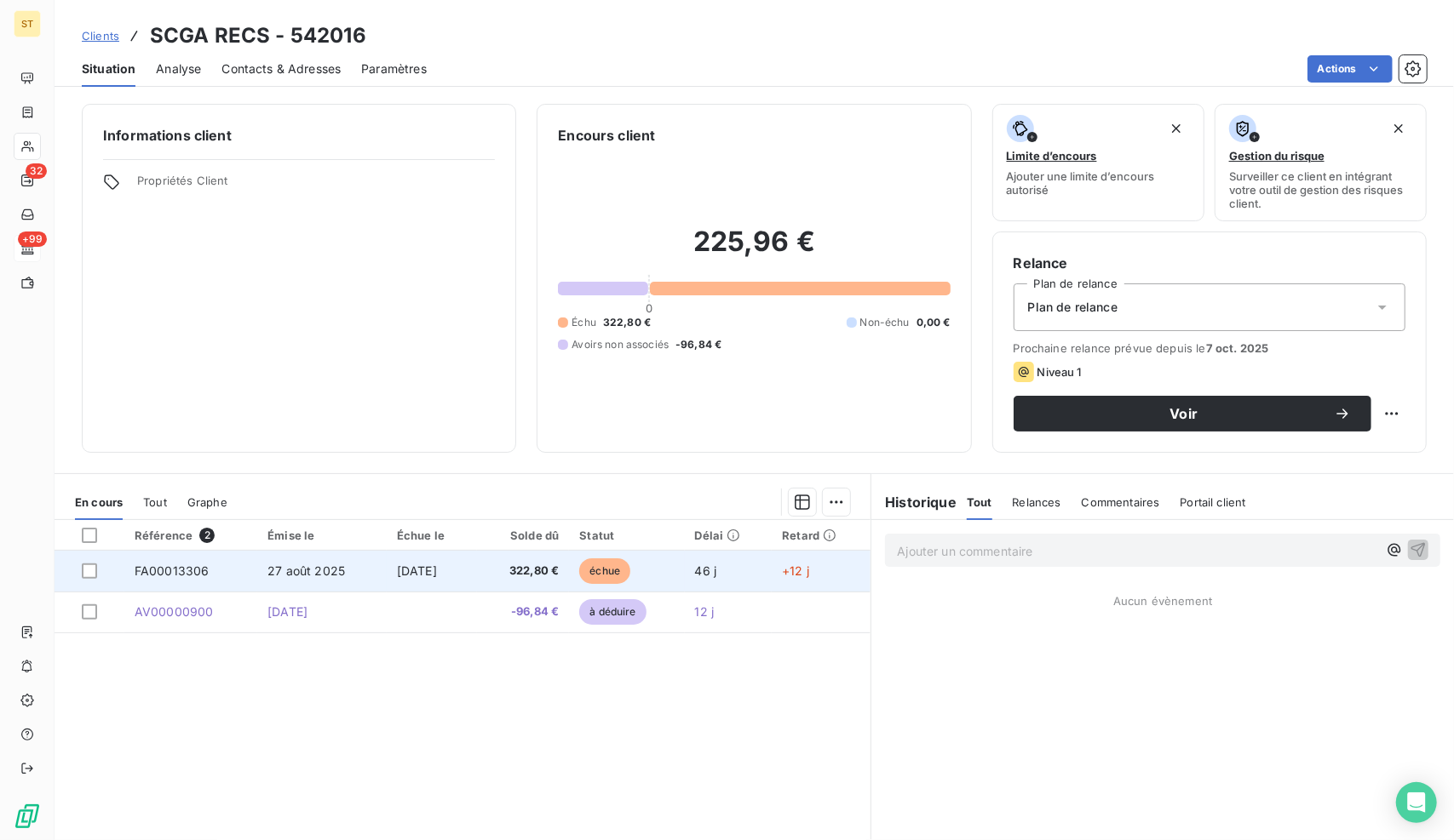
click at [477, 570] on td "[DATE]" at bounding box center [432, 571] width 91 height 41
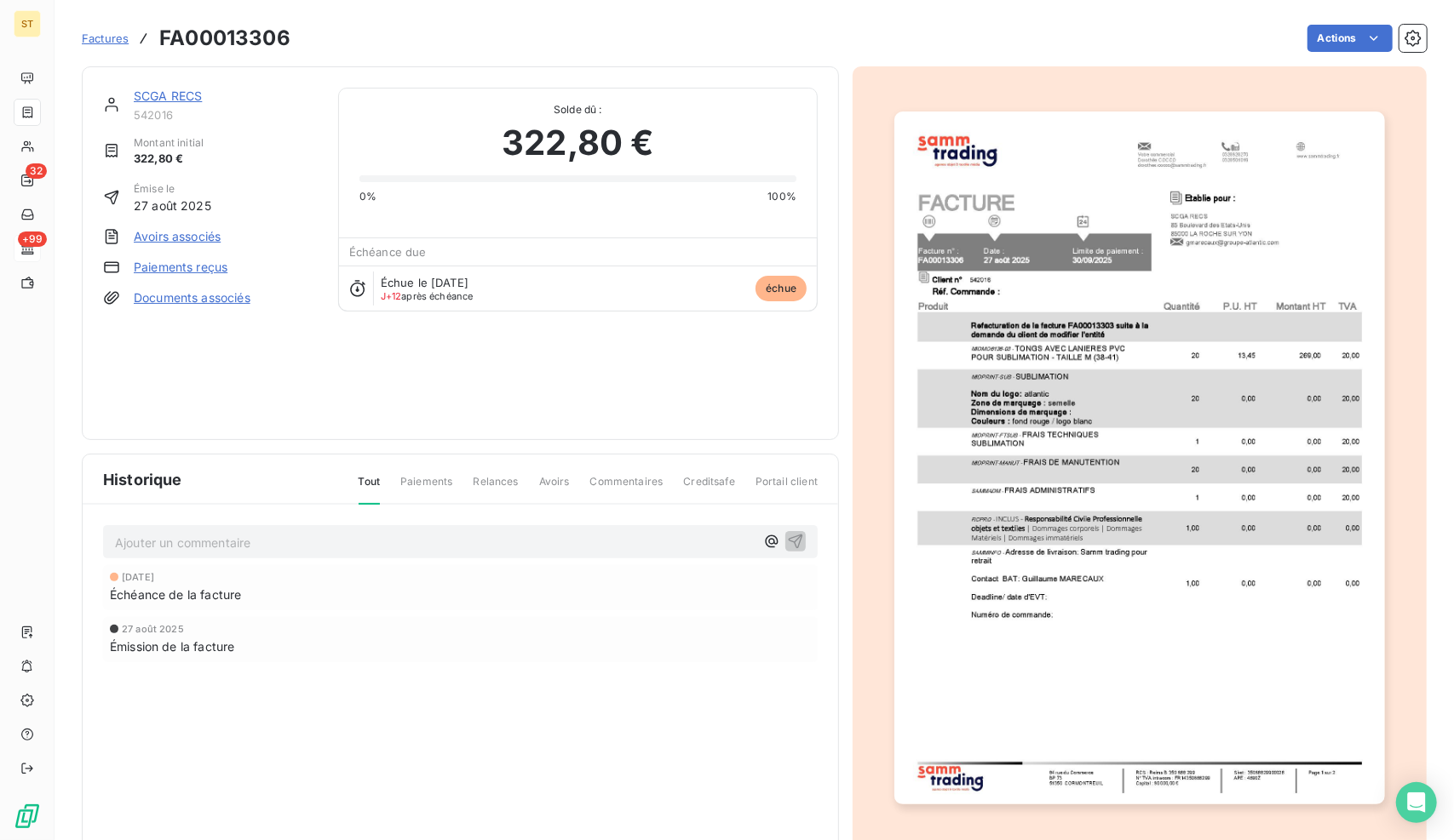
click at [206, 235] on link "Avoirs associés" at bounding box center [178, 237] width 87 height 17
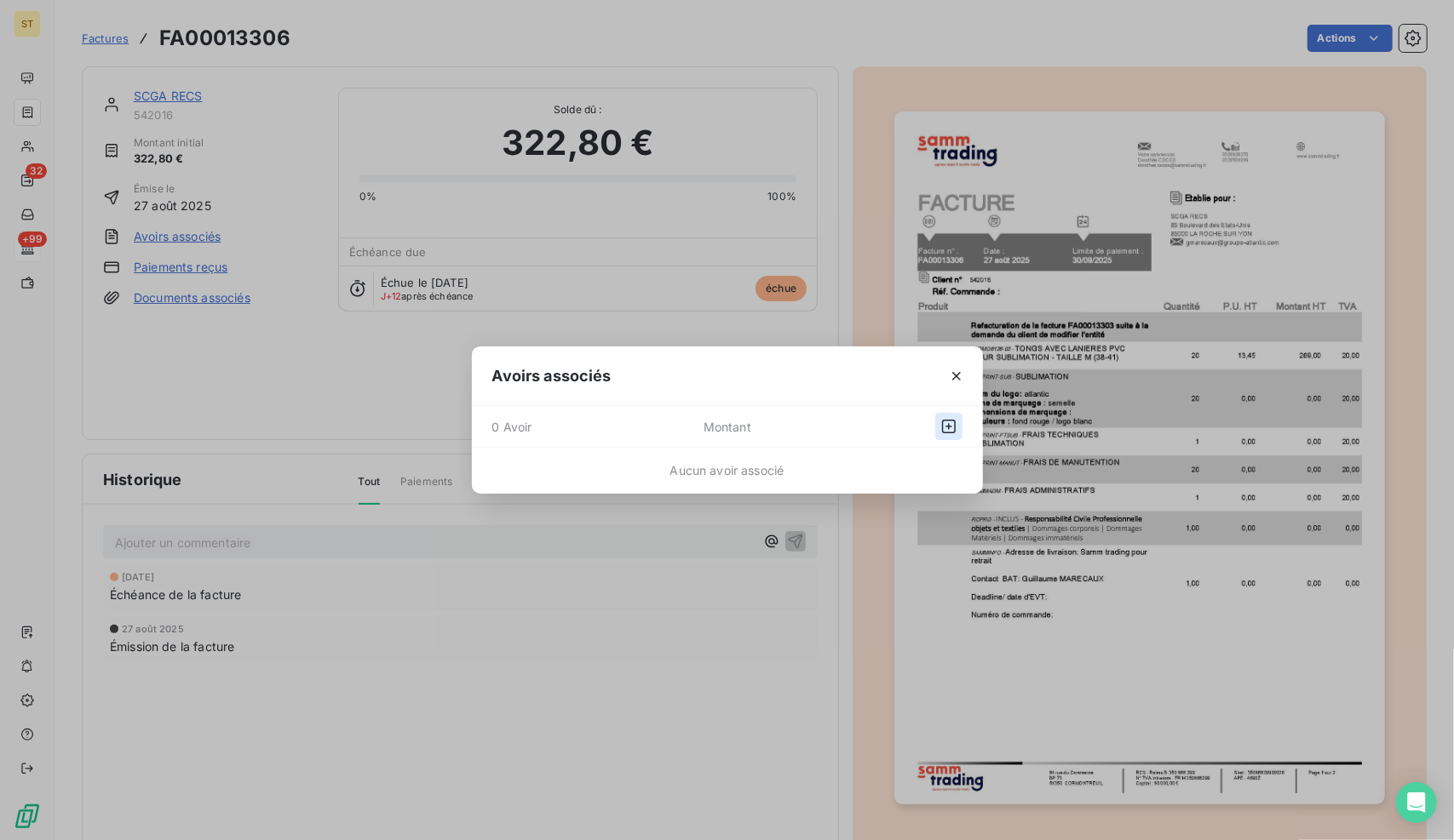
click at [950, 420] on icon "button" at bounding box center [948, 426] width 14 height 14
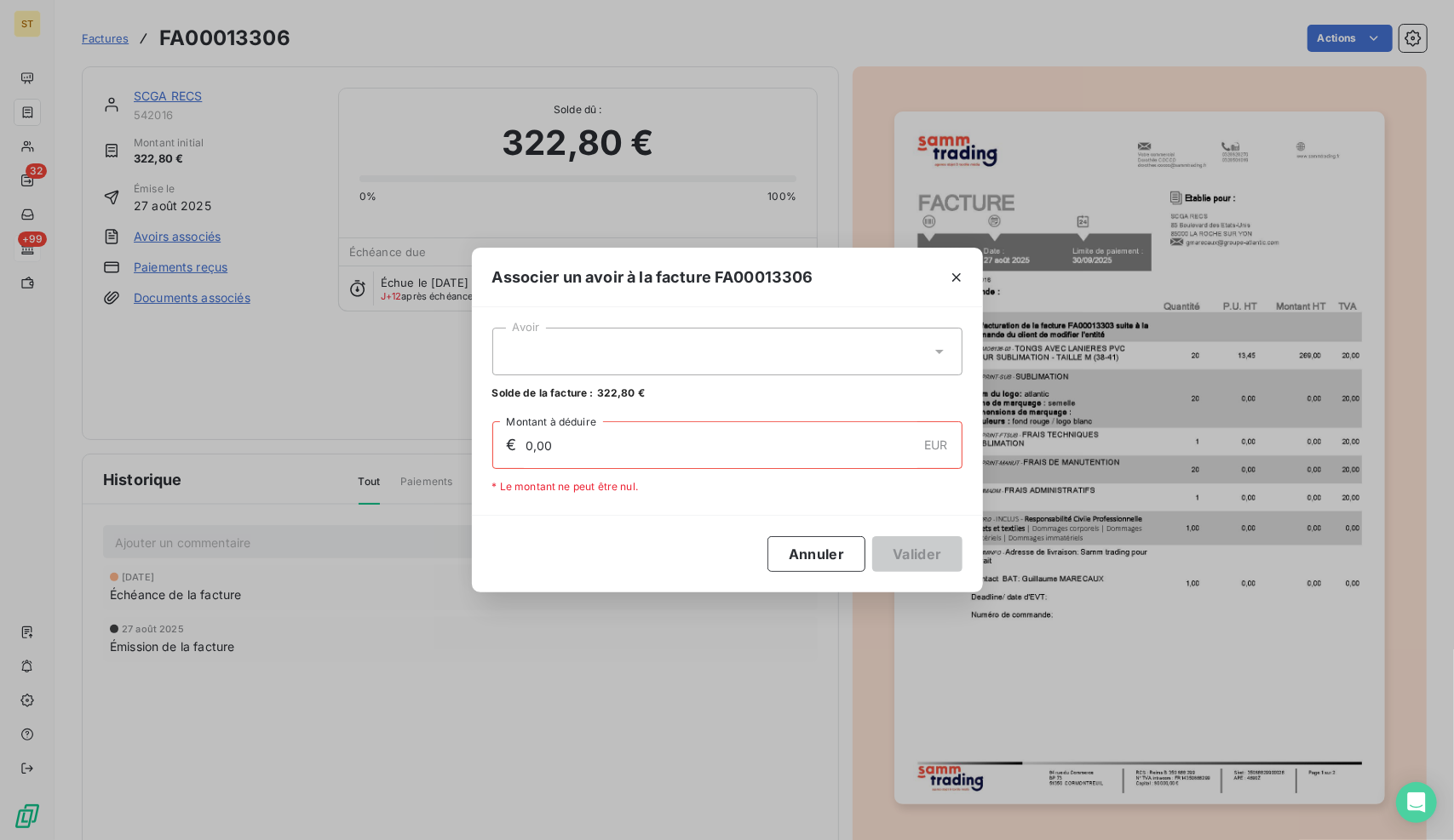
click at [711, 362] on div at bounding box center [727, 351] width 470 height 47
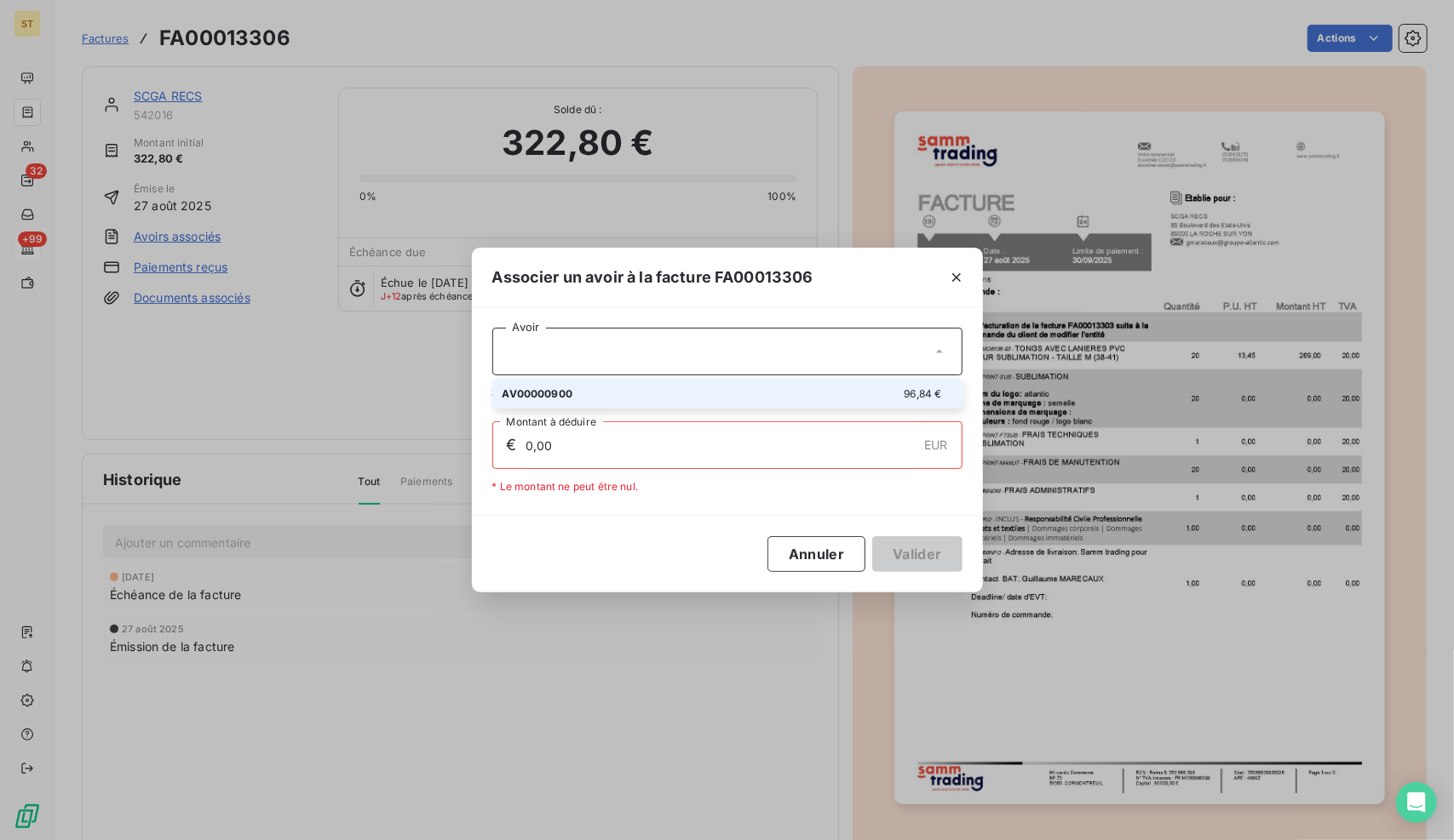
click at [656, 400] on div "AV00000900 96,84 €" at bounding box center [727, 393] width 450 height 16
type input "96,84"
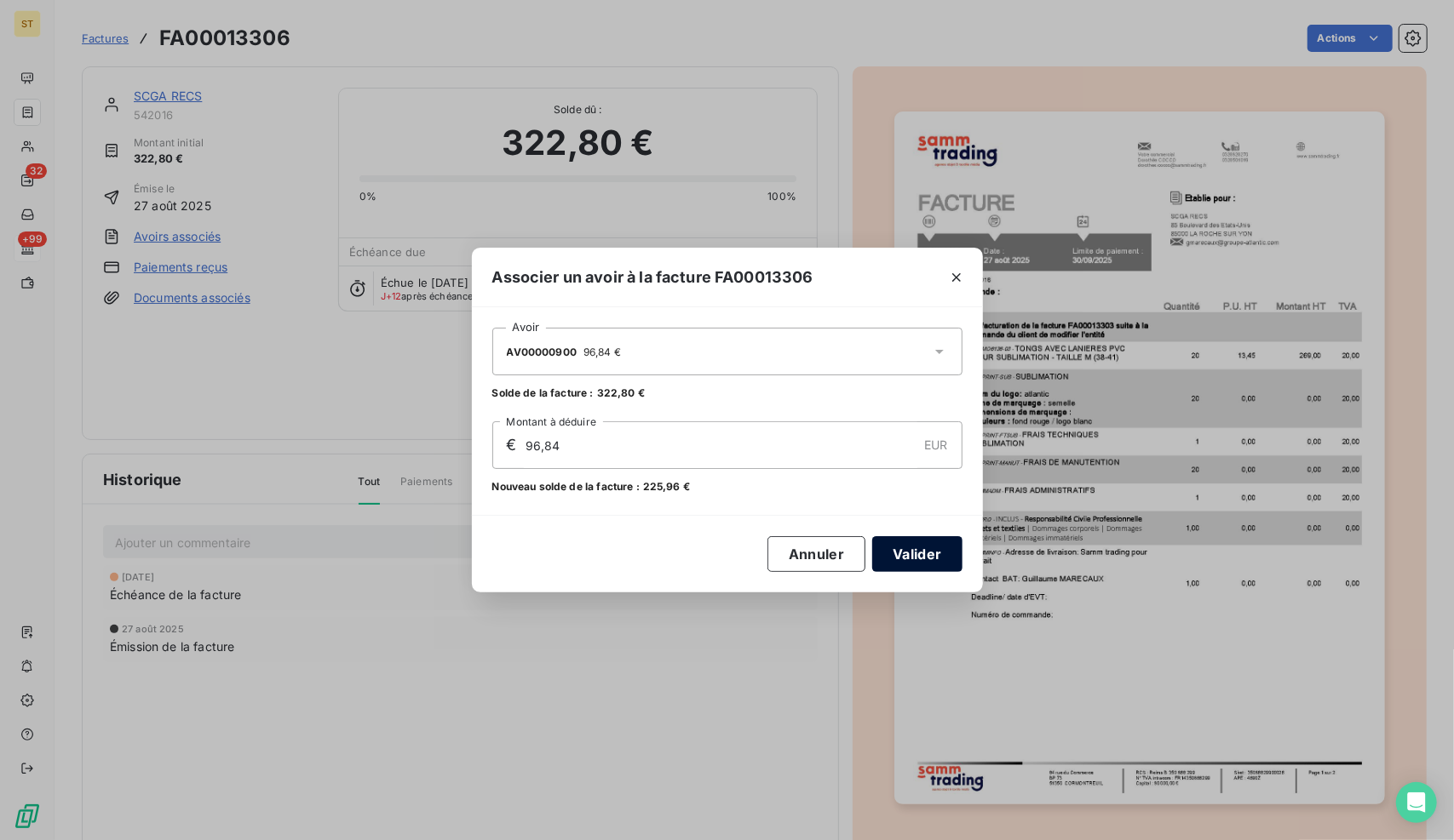
click at [933, 544] on button "Valider" at bounding box center [917, 554] width 90 height 36
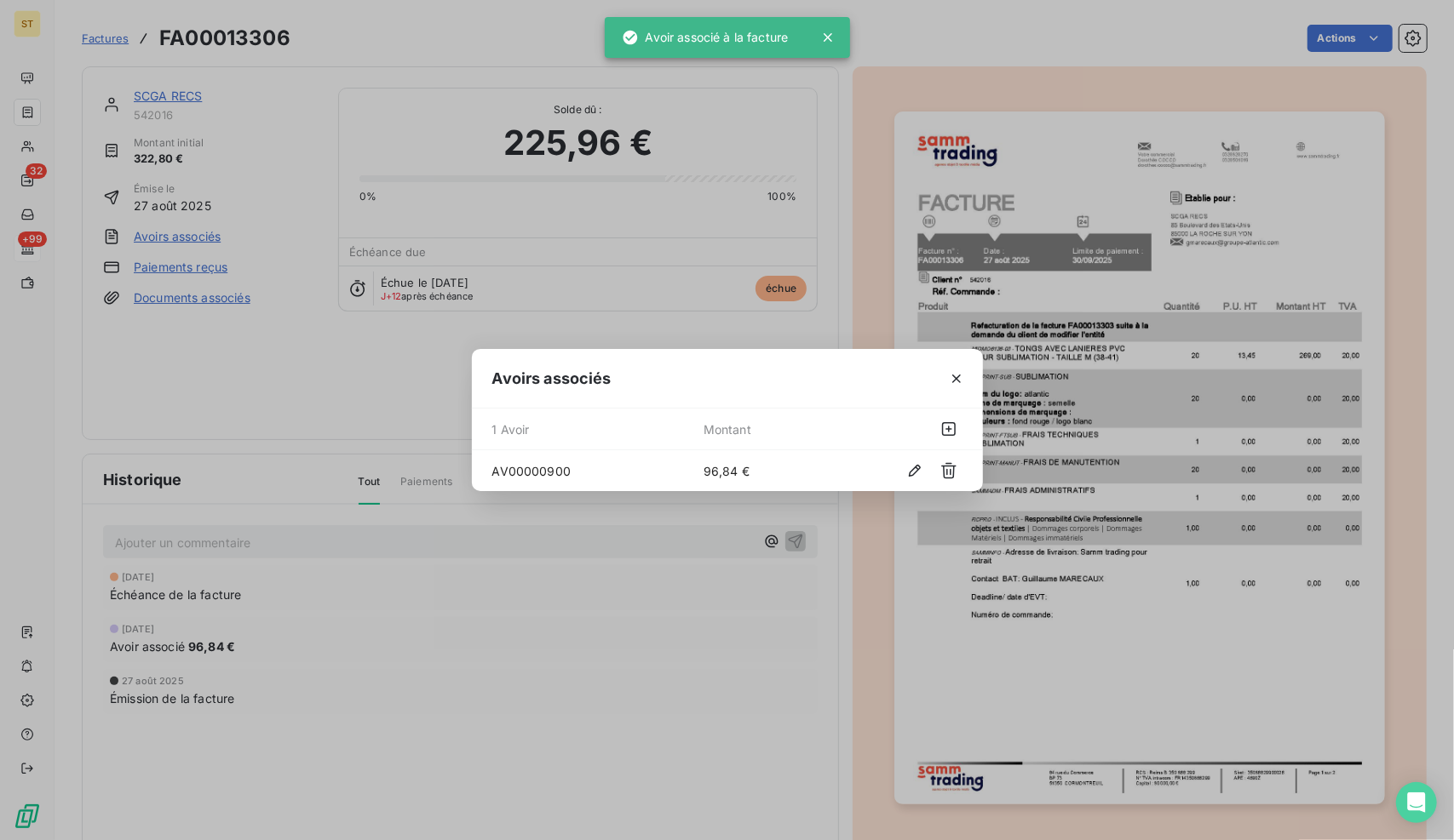
click at [353, 420] on div "Avoirs associés 1 Avoir Montant AV00000900 96,84 €" at bounding box center [727, 420] width 1454 height 840
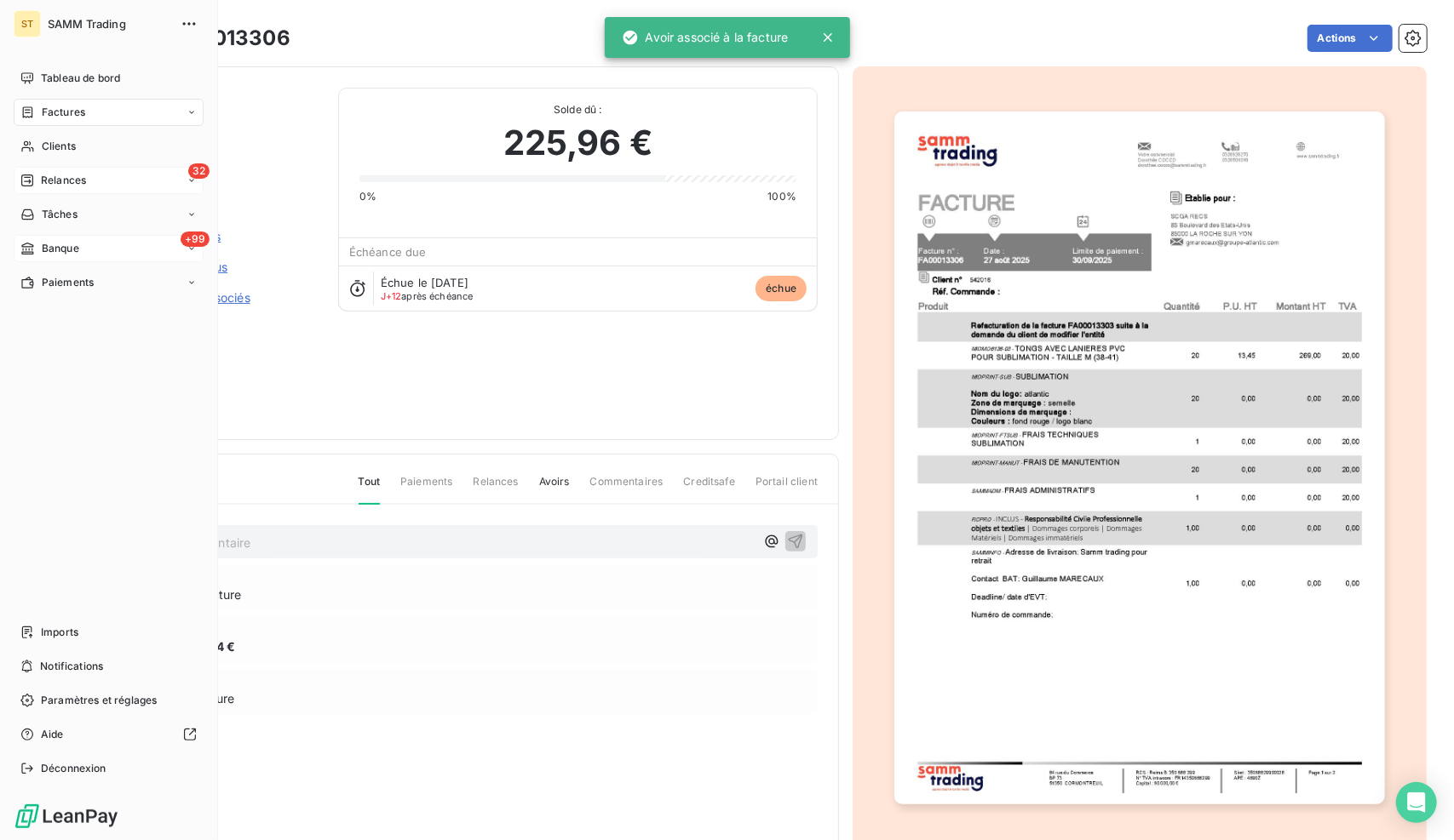
click at [49, 182] on span "Relances" at bounding box center [63, 180] width 45 height 15
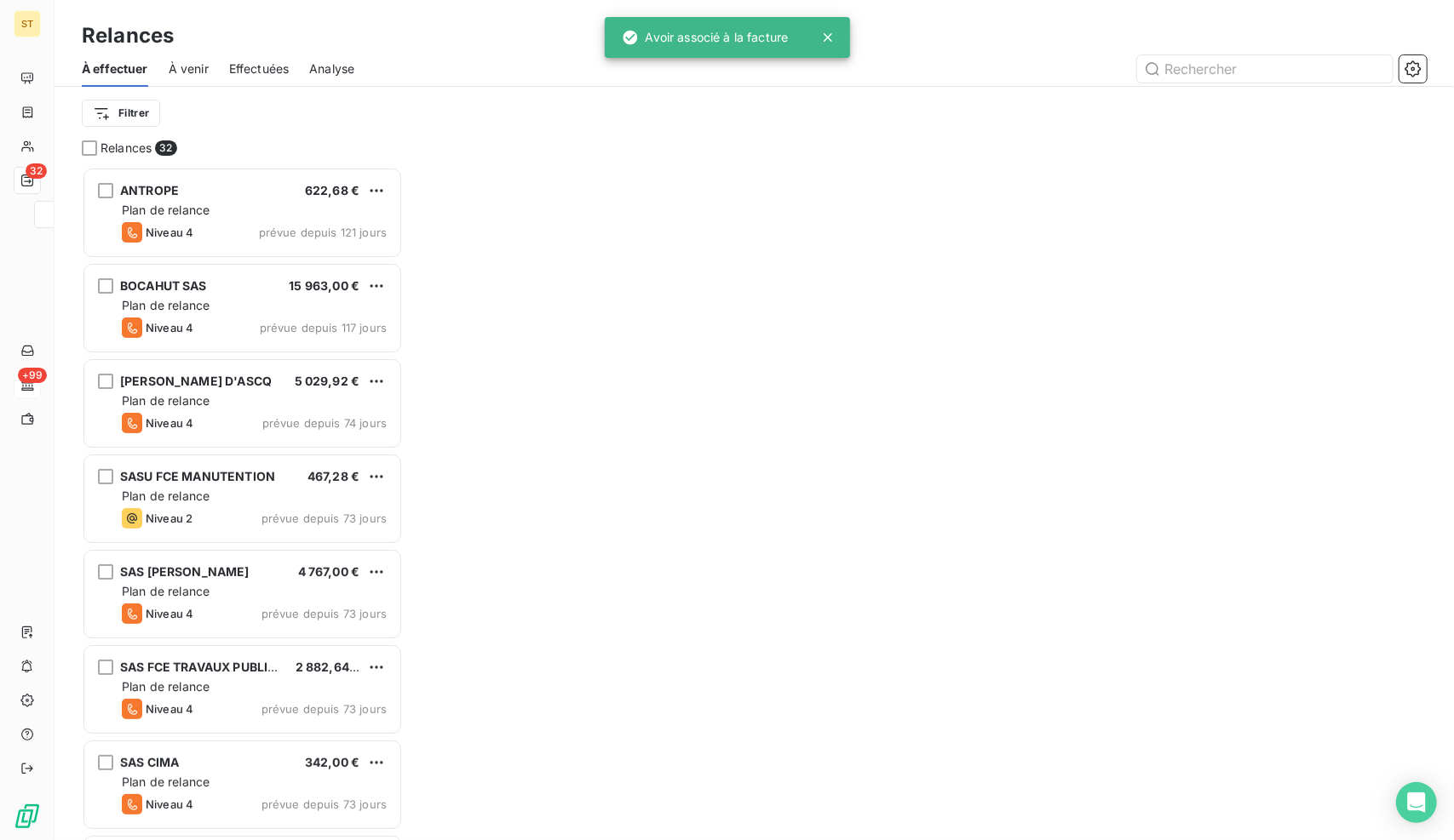
scroll to position [661, 308]
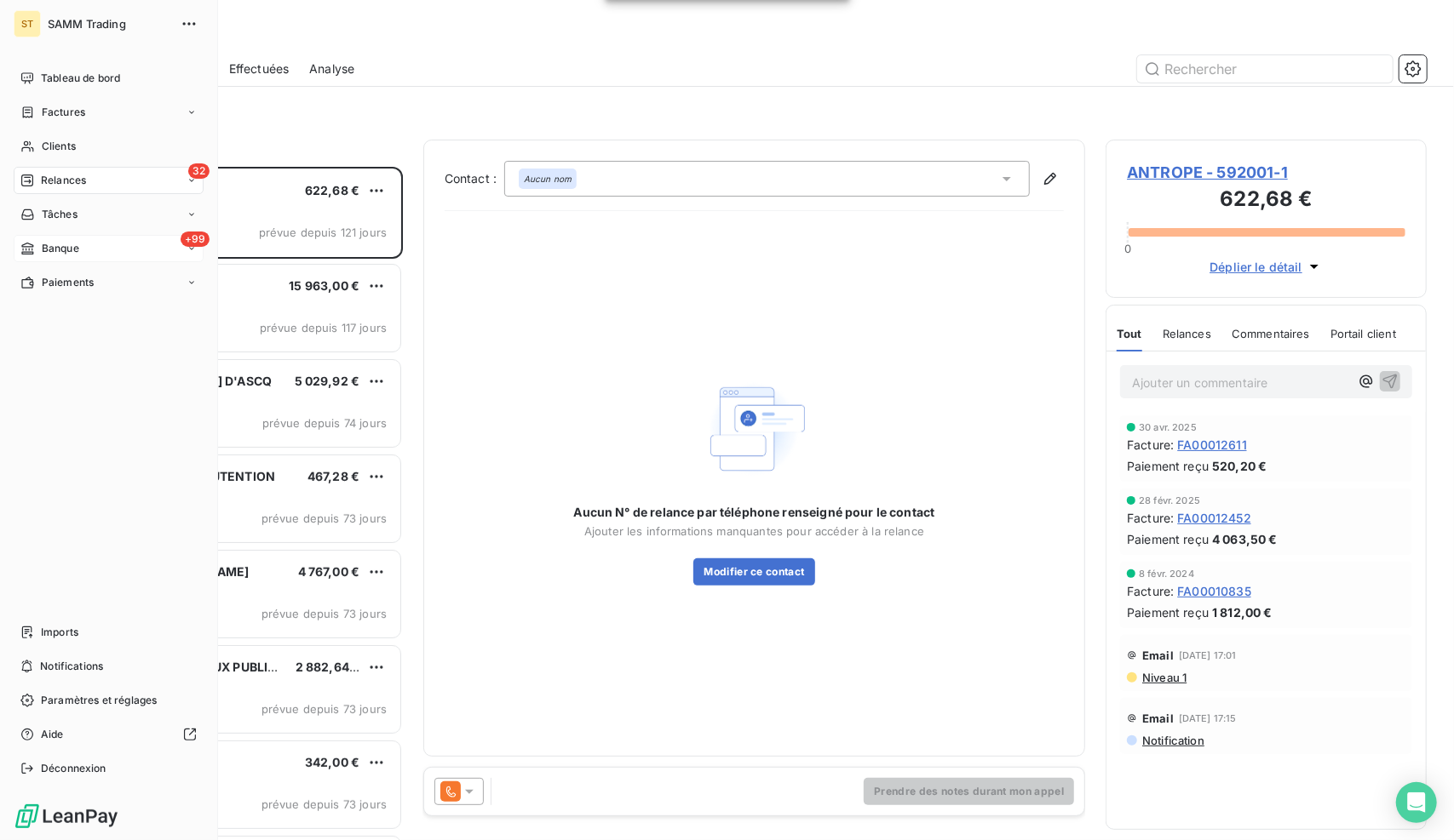
click at [38, 245] on div "Banque" at bounding box center [49, 249] width 59 height 15
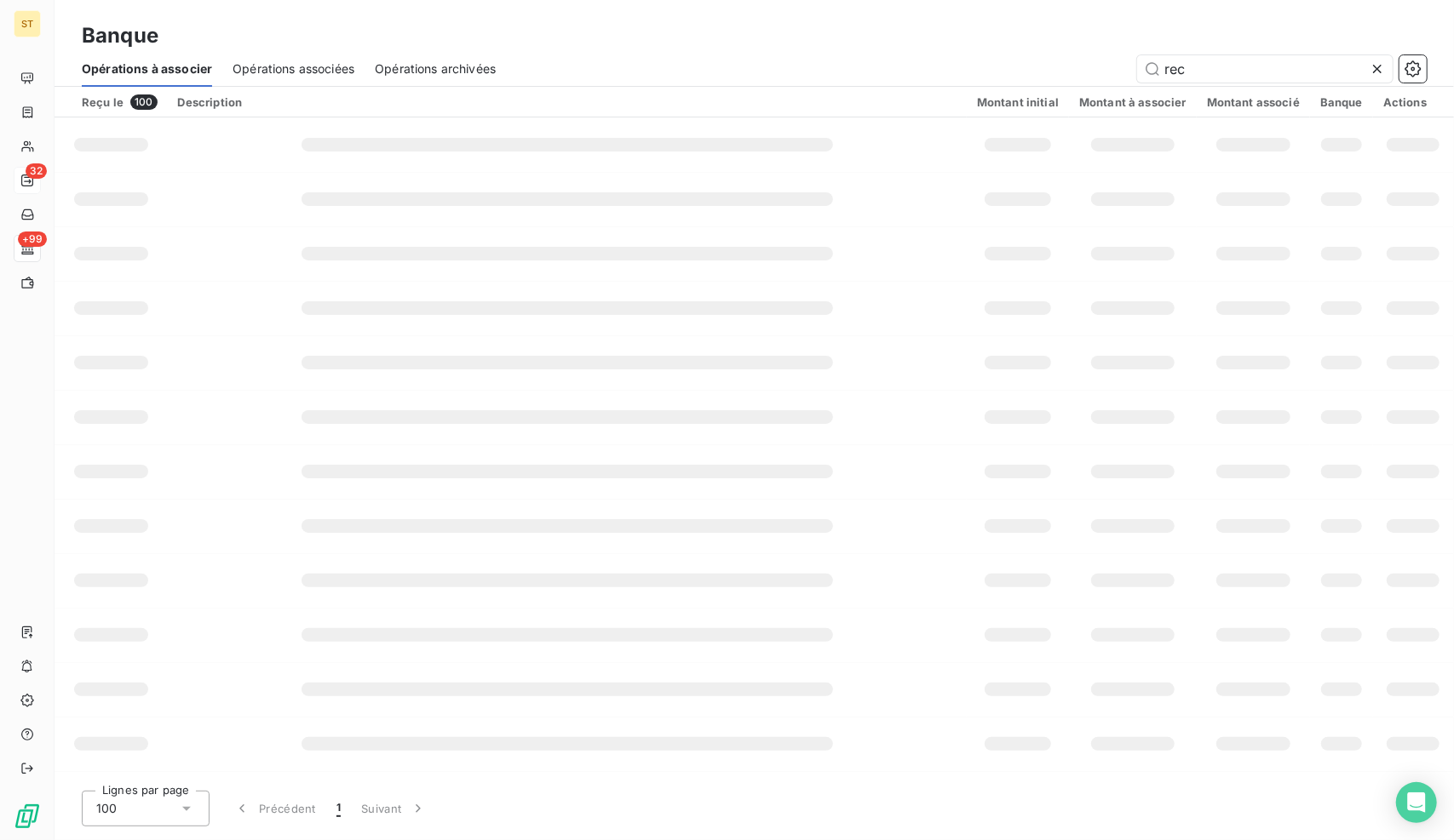
type input "recs"
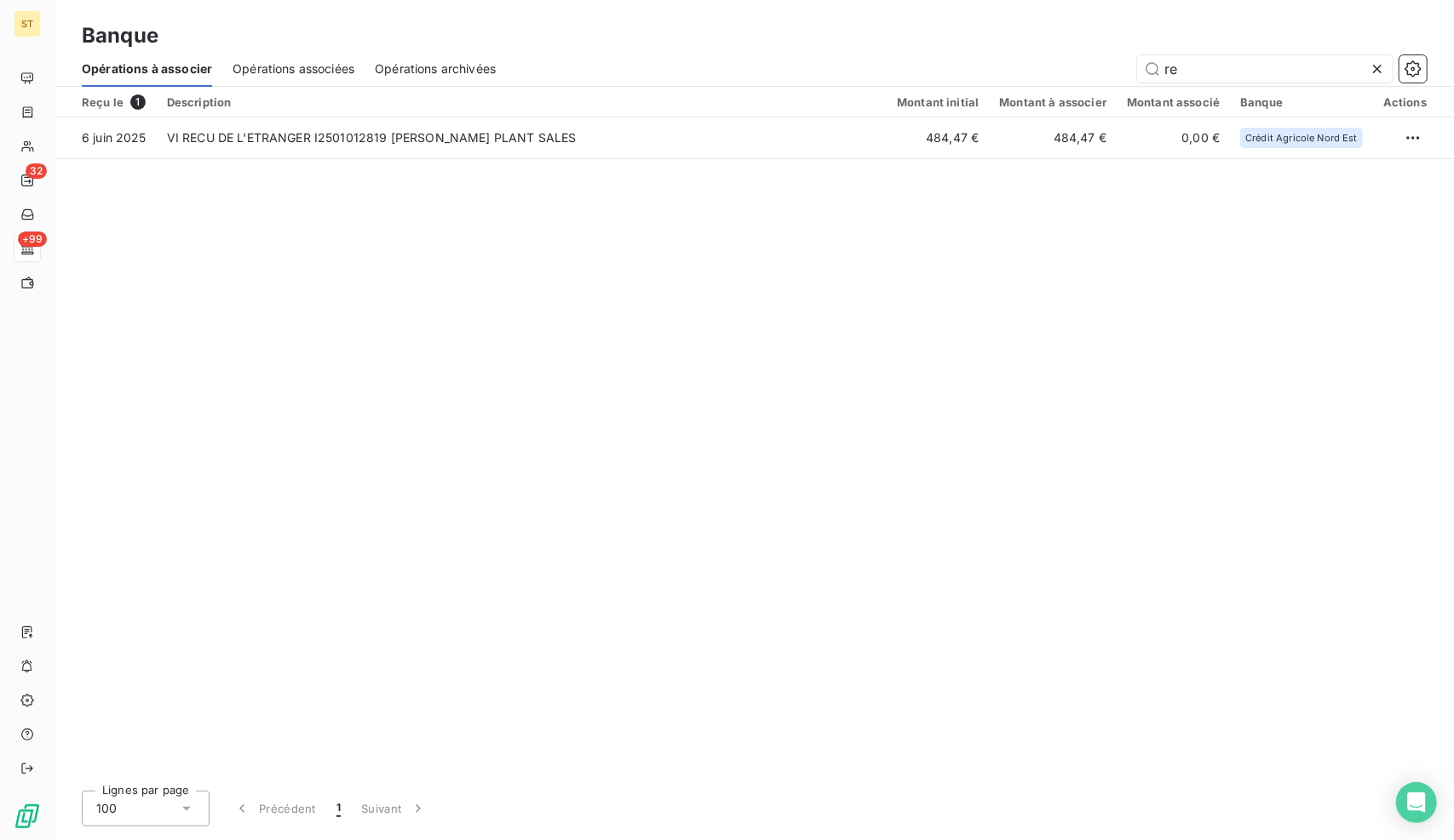
type input "r"
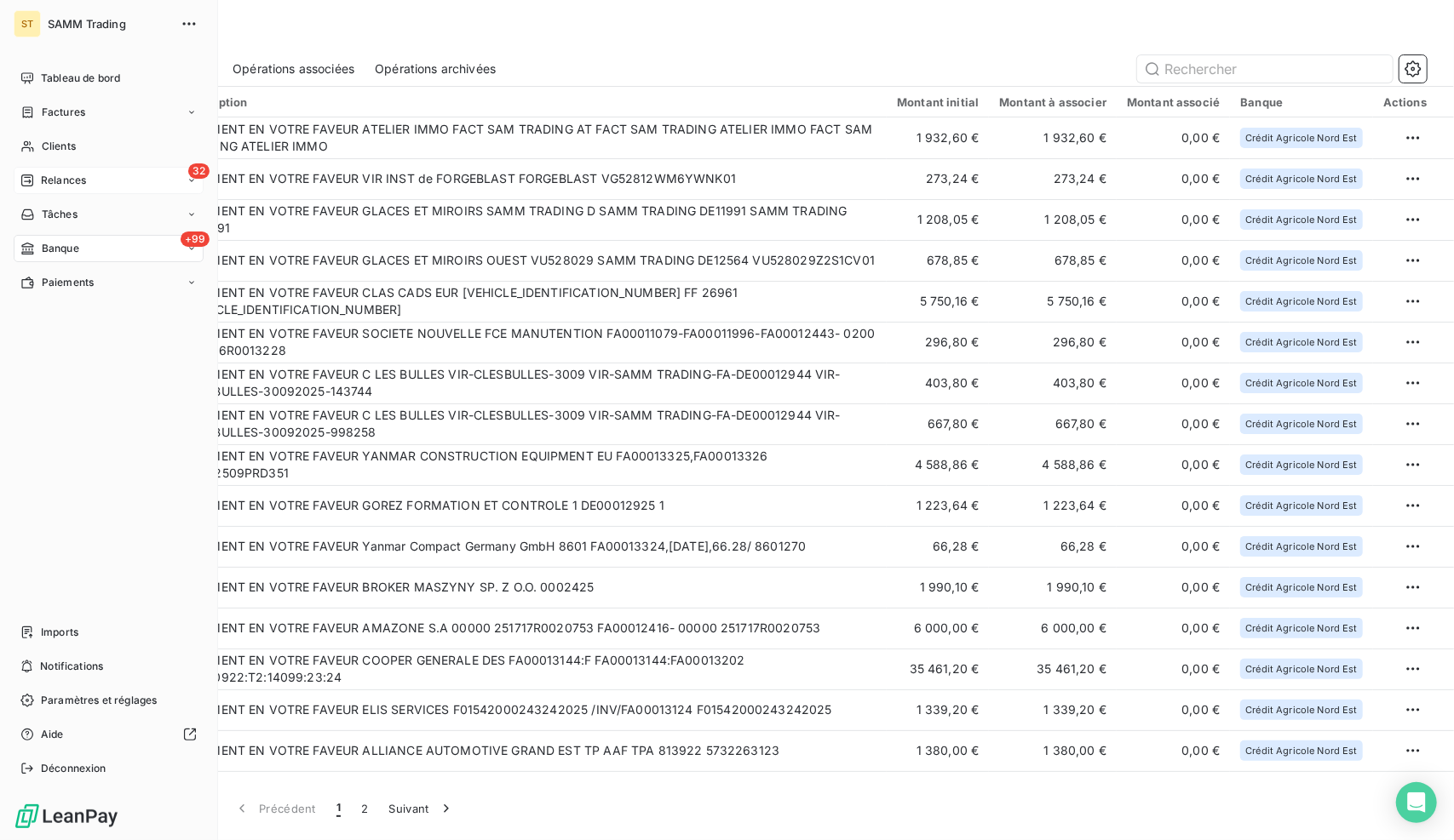
click at [41, 177] on span "Relances" at bounding box center [63, 180] width 45 height 15
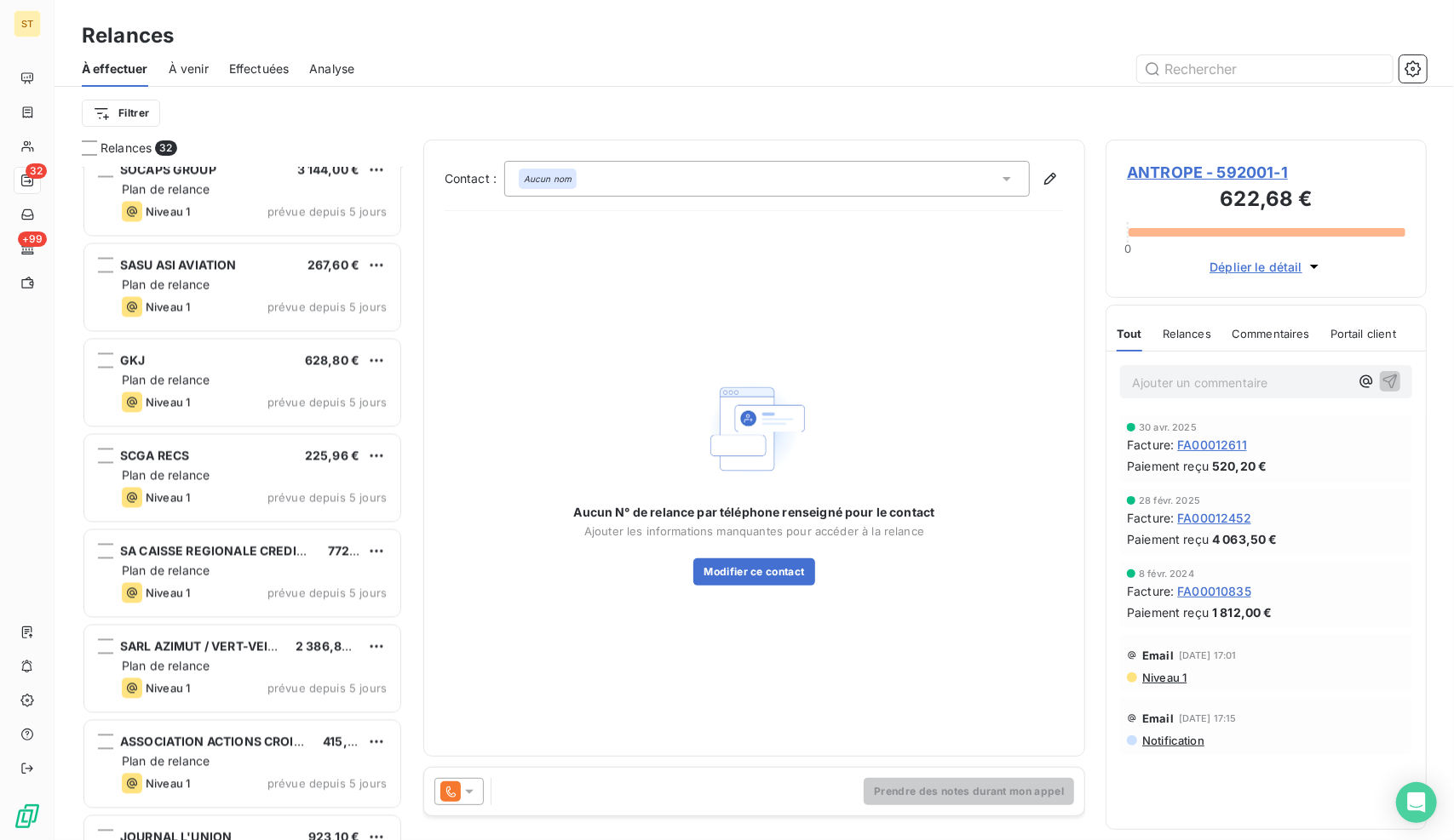
scroll to position [2377, 0]
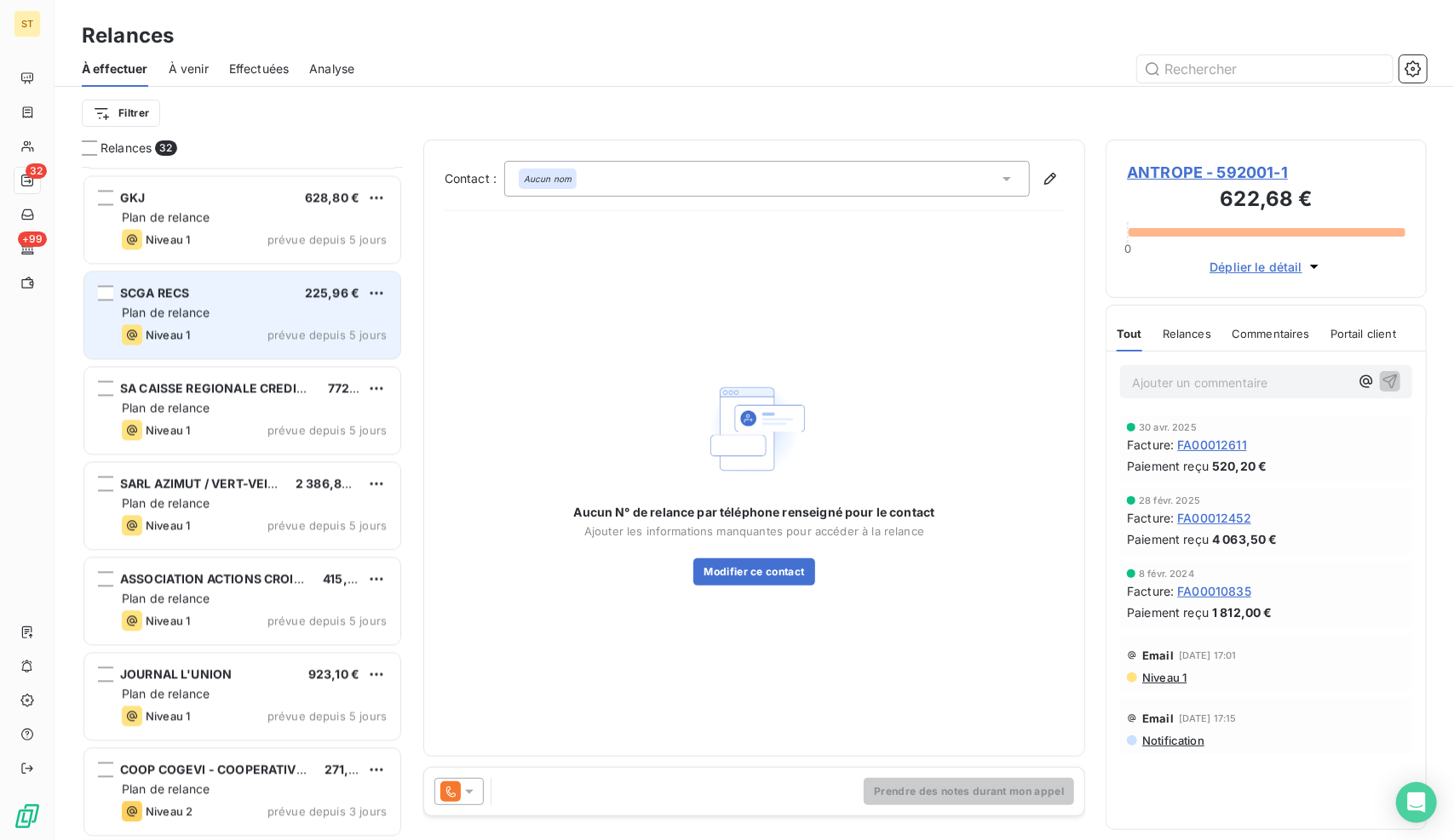
click at [194, 294] on div "SCGA RECS 225,96 €" at bounding box center [254, 293] width 264 height 15
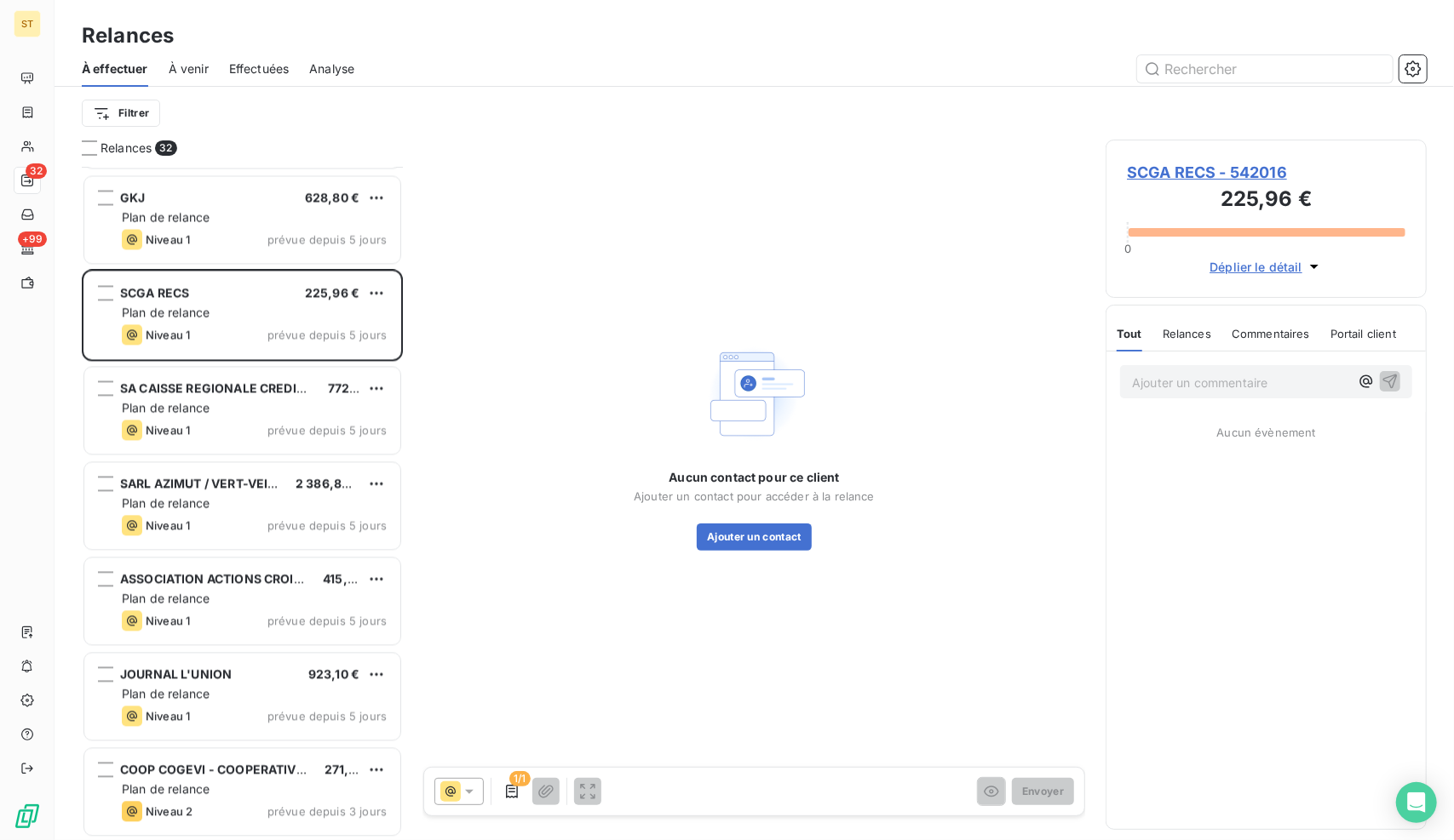
click at [1164, 163] on span "SCGA RECS - 542016" at bounding box center [1266, 173] width 279 height 23
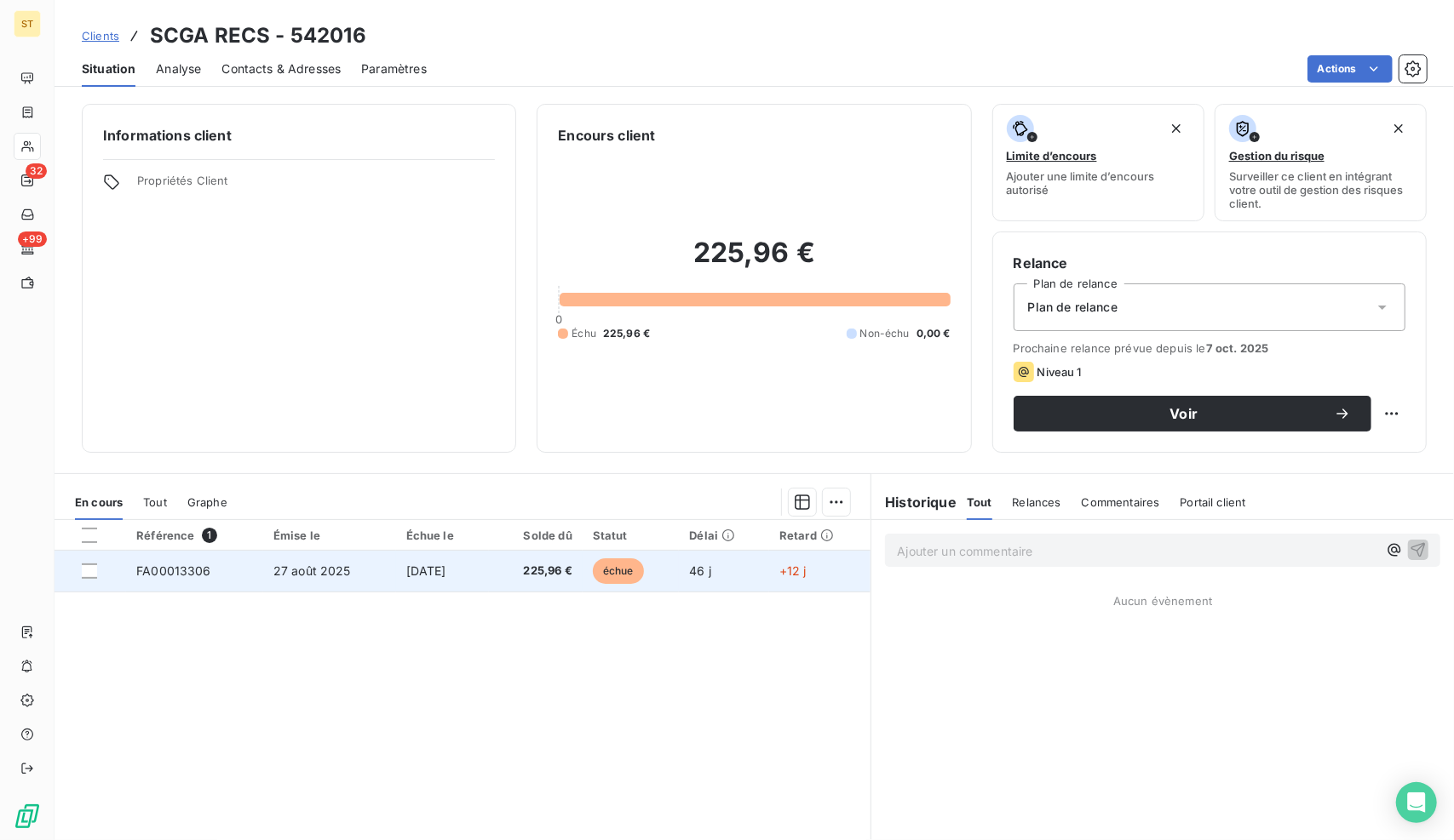
click at [404, 583] on td "[DATE]" at bounding box center [442, 571] width 93 height 41
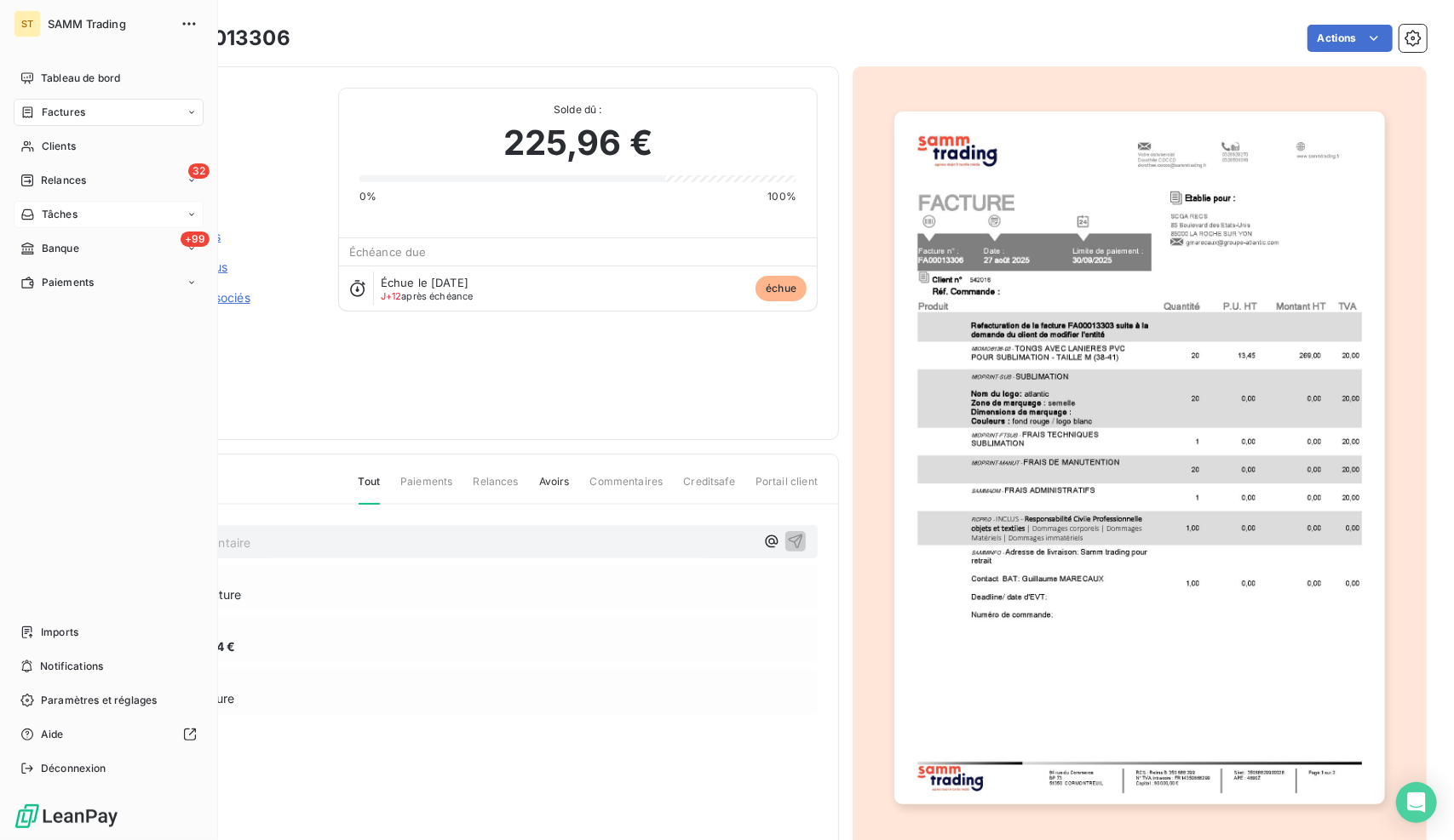
drag, startPoint x: 59, startPoint y: 171, endPoint x: 129, endPoint y: 214, distance: 82.2
click at [59, 171] on div "32 Relances" at bounding box center [108, 180] width 190 height 27
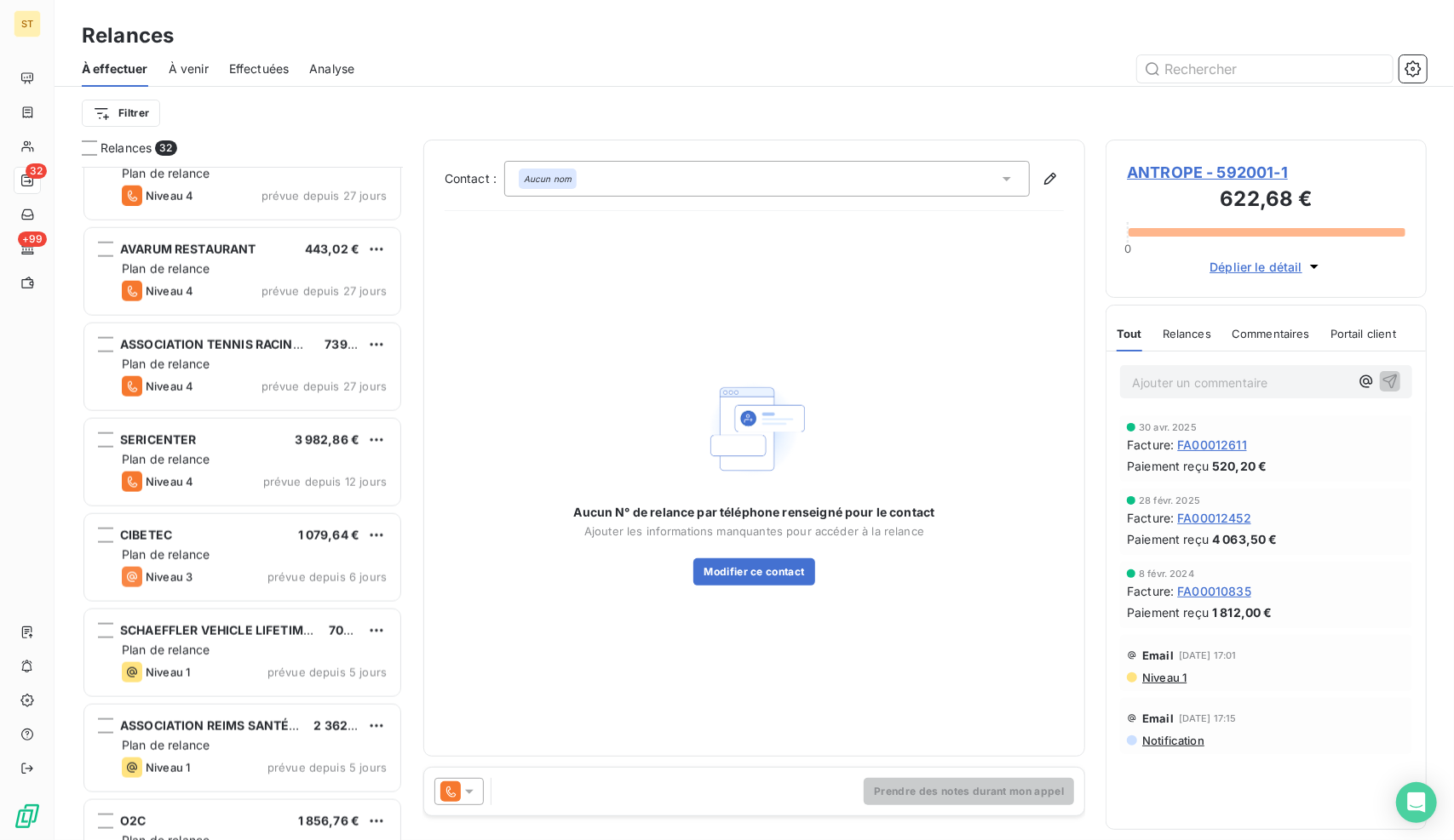
scroll to position [1617, 0]
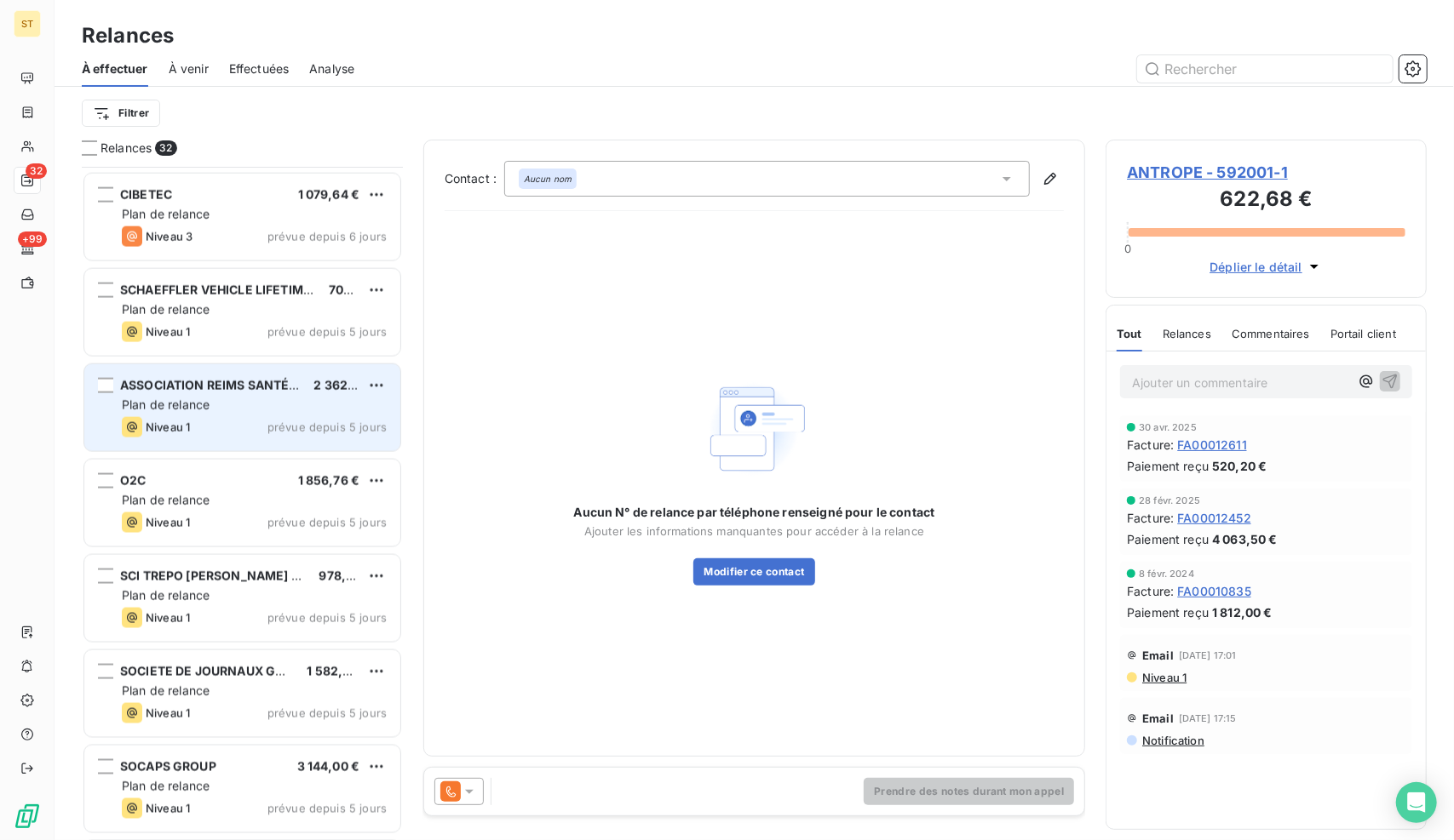
click at [215, 392] on div "ASSOCIATION REIMS SANTÉ TRAVAIL - RST" at bounding box center [209, 386] width 179 height 17
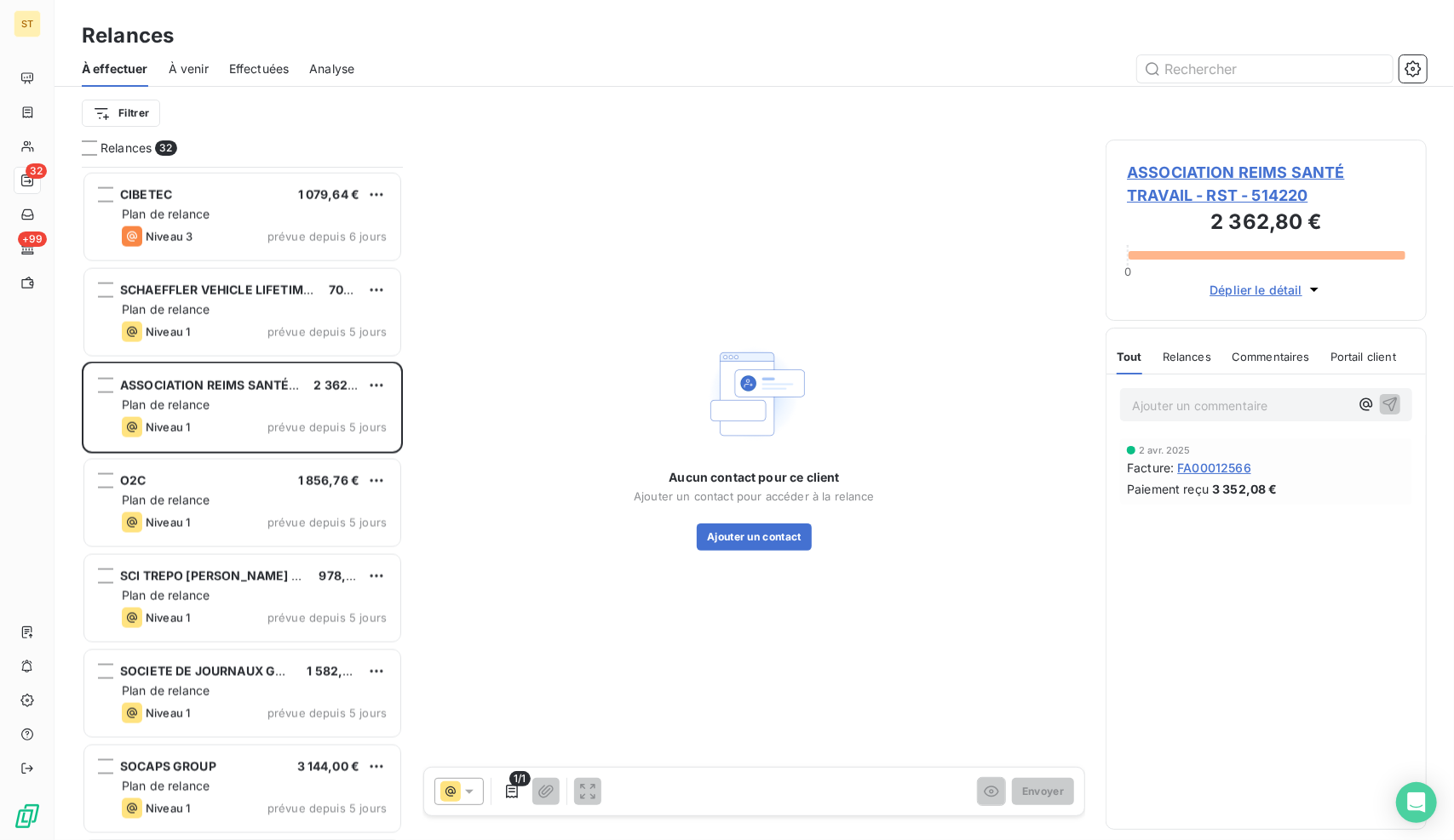
click at [1250, 169] on span "ASSOCIATION REIMS SANTÉ TRAVAIL - RST - 514220" at bounding box center [1266, 184] width 279 height 46
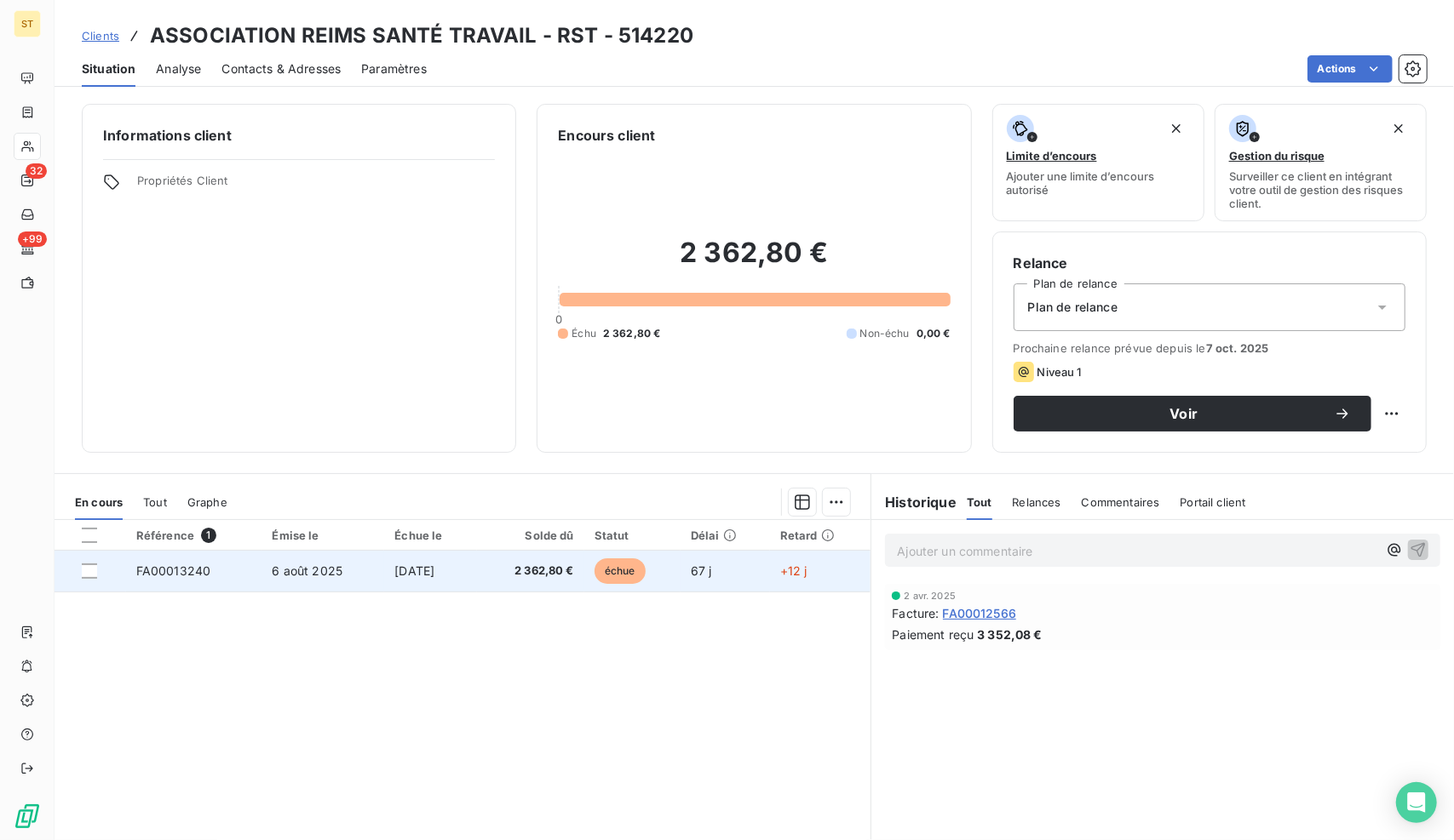
click at [497, 574] on td "2 362,80 €" at bounding box center [530, 571] width 107 height 41
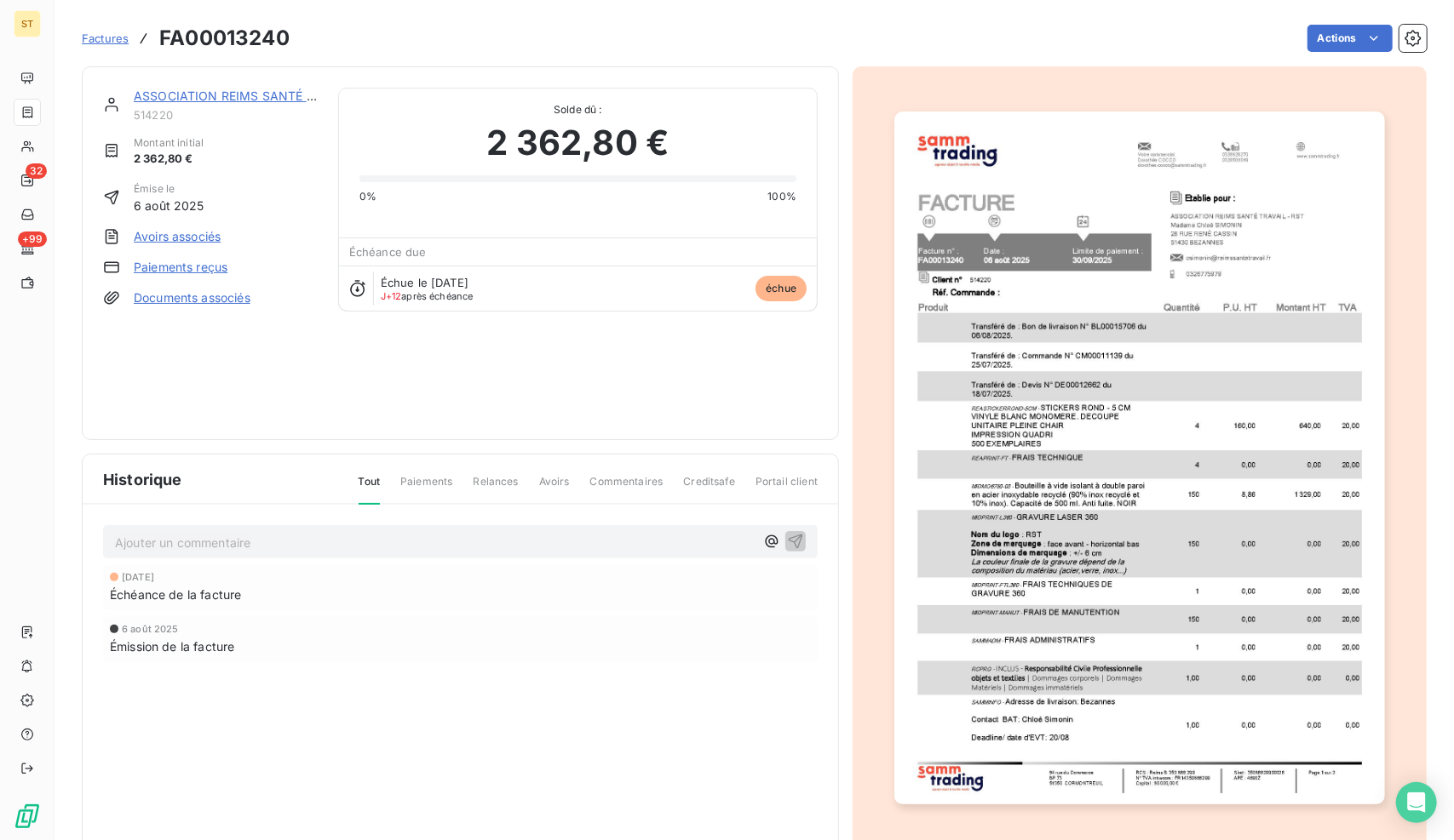
click at [279, 532] on p "Ajouter un commentaire ﻿" at bounding box center [434, 543] width 640 height 21
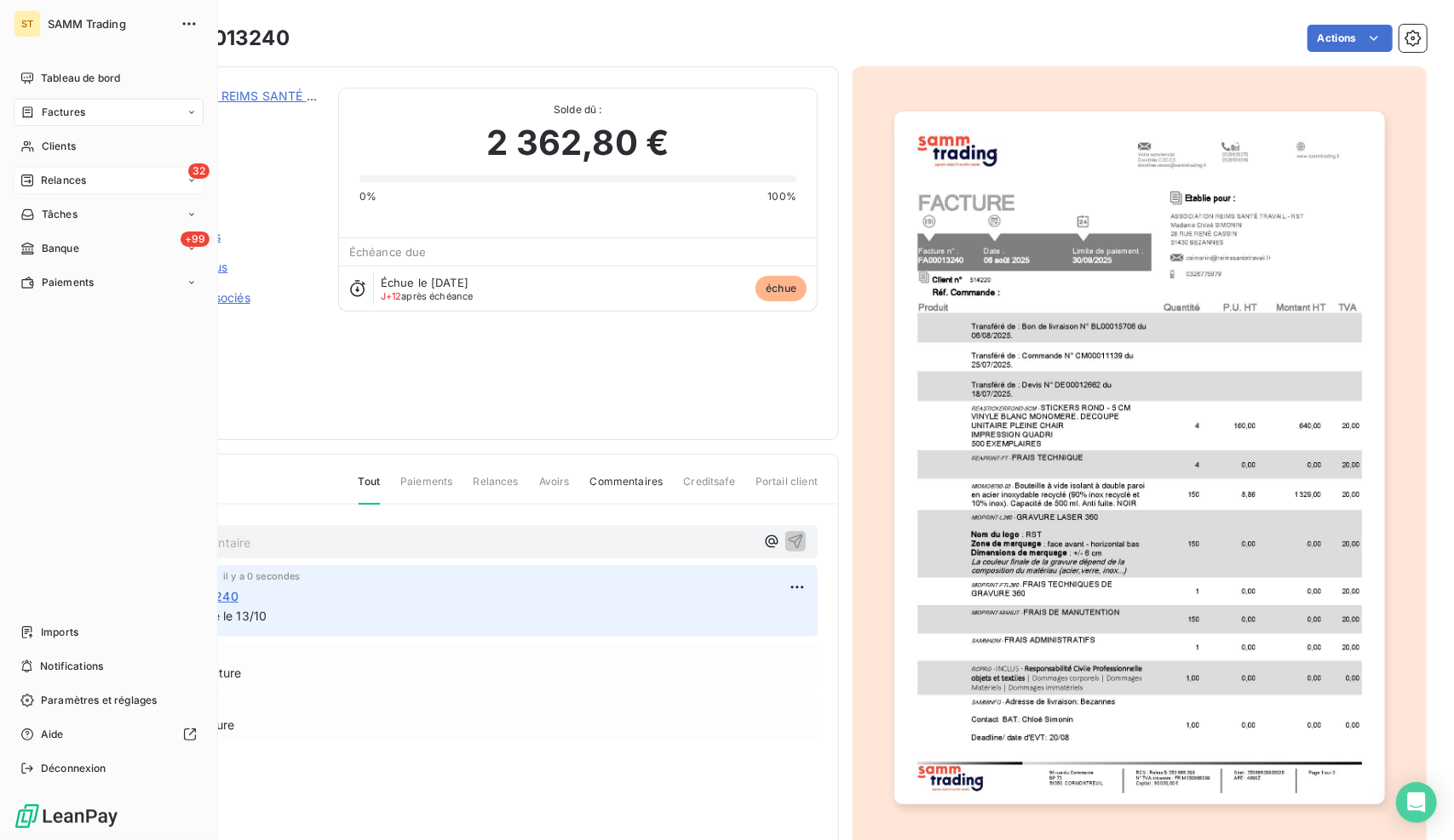
click at [40, 184] on div "Relances" at bounding box center [53, 180] width 66 height 15
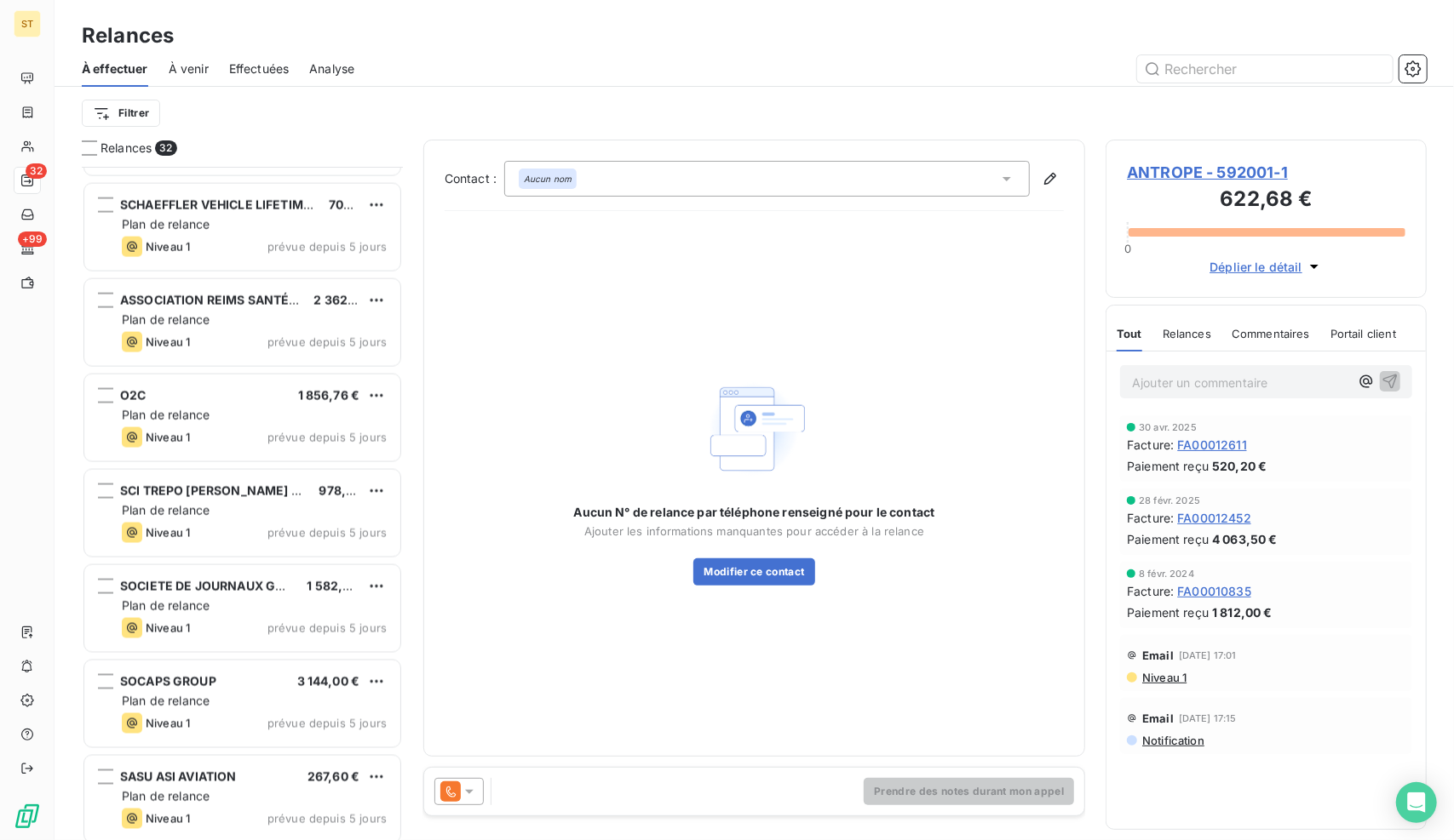
scroll to position [1617, 0]
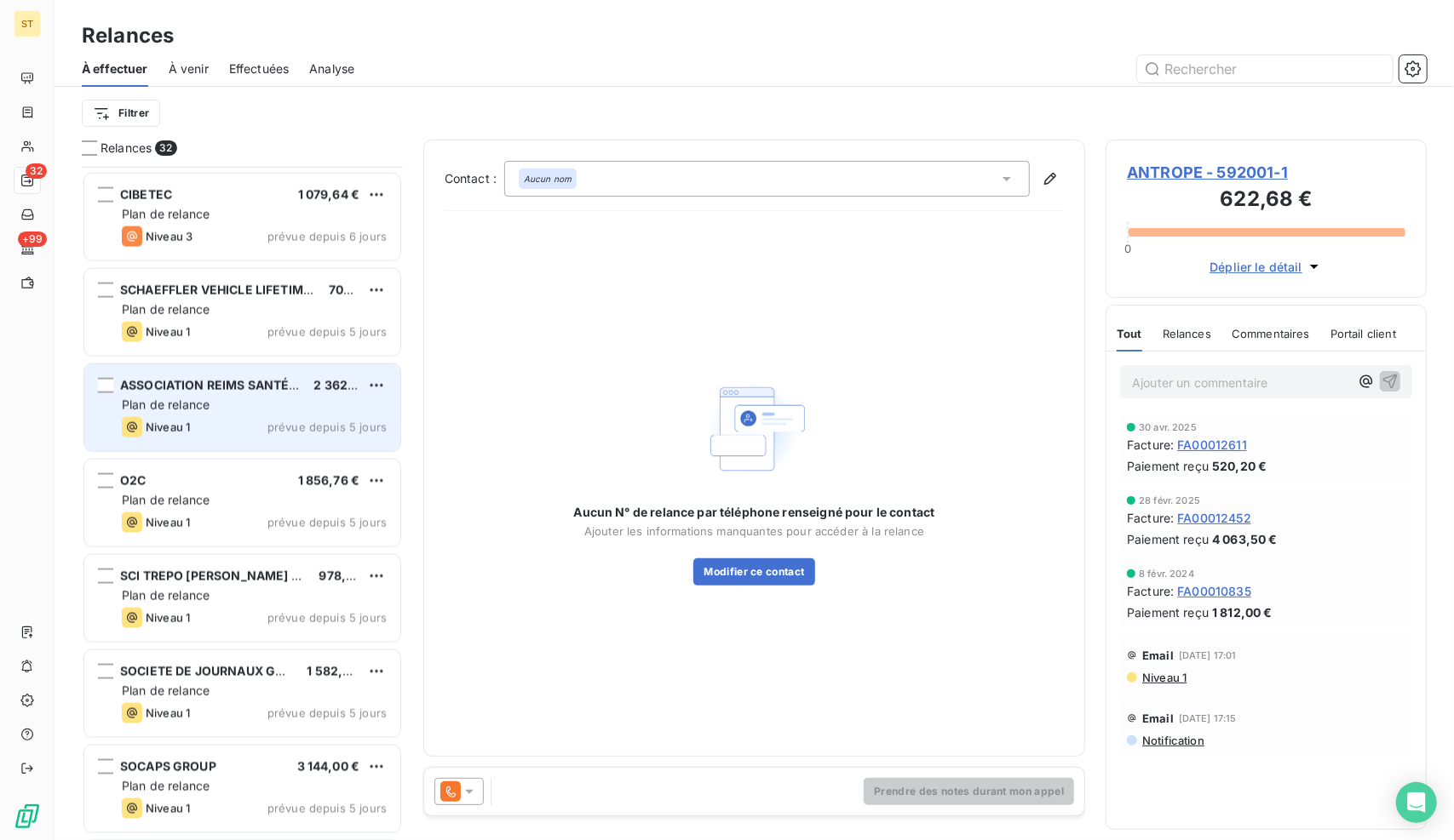
click at [390, 387] on div "ASSOCIATION REIMS SANTÉ TRAVAIL - RST 2 362,80 € Plan de relance Niveau 1 prévu…" at bounding box center [241, 408] width 315 height 87
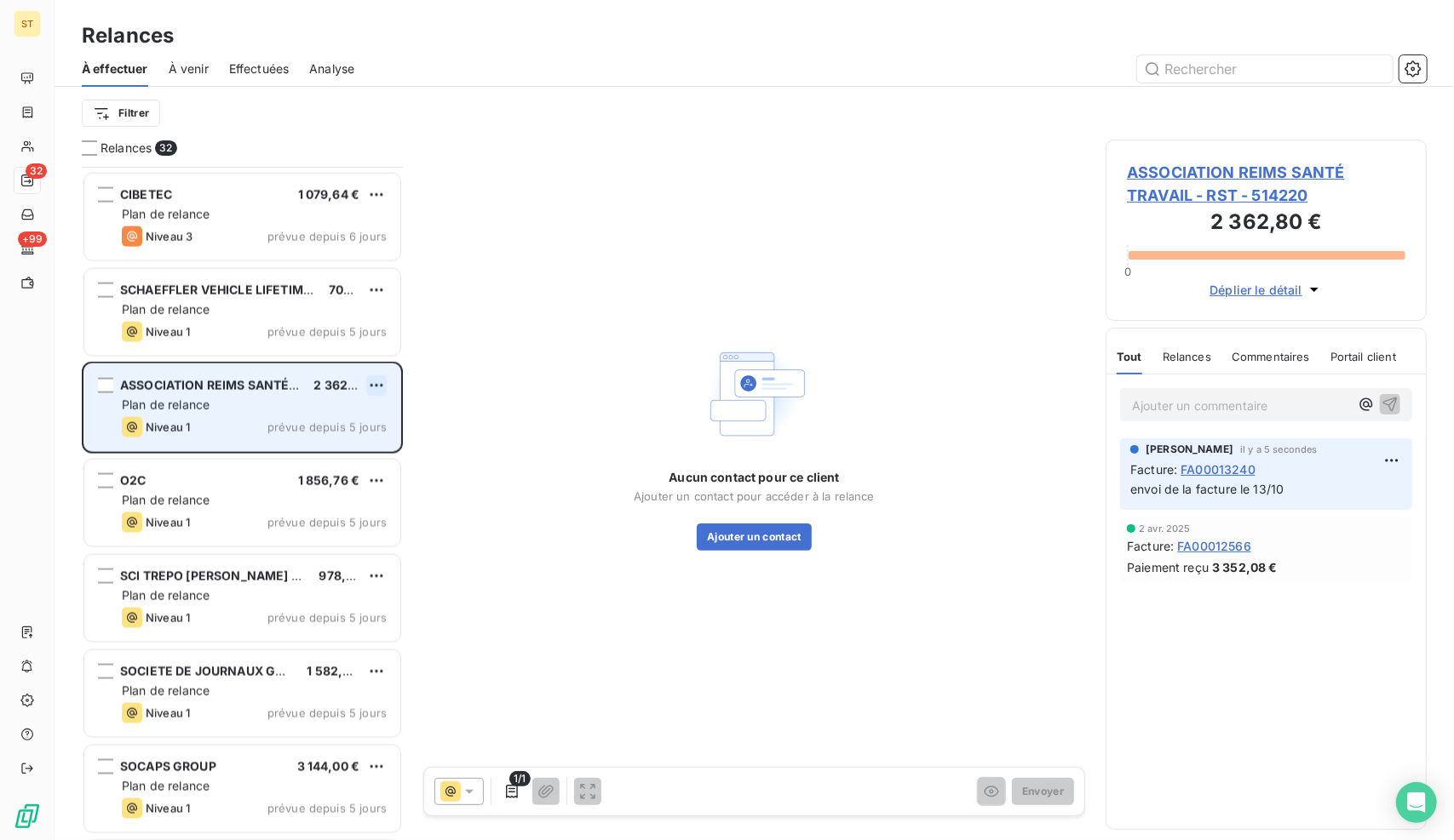
click at [382, 387] on html "ST 32 +99 Relances À effectuer À venir Effectuées Analyse Filtrer Relances 32 S…" at bounding box center [727, 420] width 1454 height 840
click at [348, 415] on div "Replanifier cette action" at bounding box center [304, 419] width 152 height 27
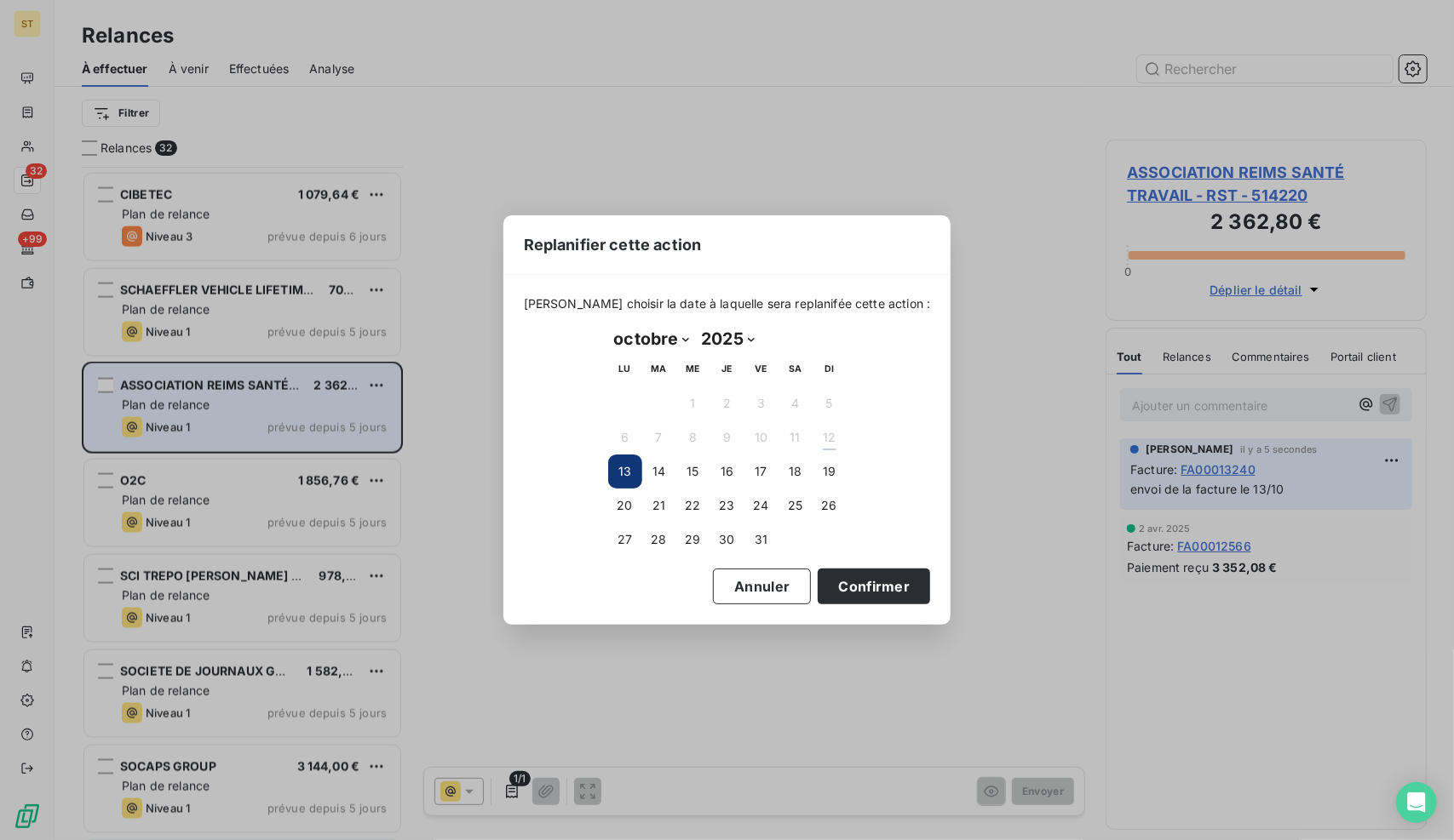
drag, startPoint x: 686, startPoint y: 341, endPoint x: 686, endPoint y: 351, distance: 10.0
click at [686, 341] on select "janvier février mars avril mai juin juillet août septembre octobre novembre déc…" at bounding box center [651, 339] width 88 height 27
select select "10"
click at [608, 325] on select "janvier février mars avril mai juin juillet août septembre octobre novembre déc…" at bounding box center [651, 339] width 88 height 27
click at [714, 472] on button "13" at bounding box center [727, 471] width 34 height 34
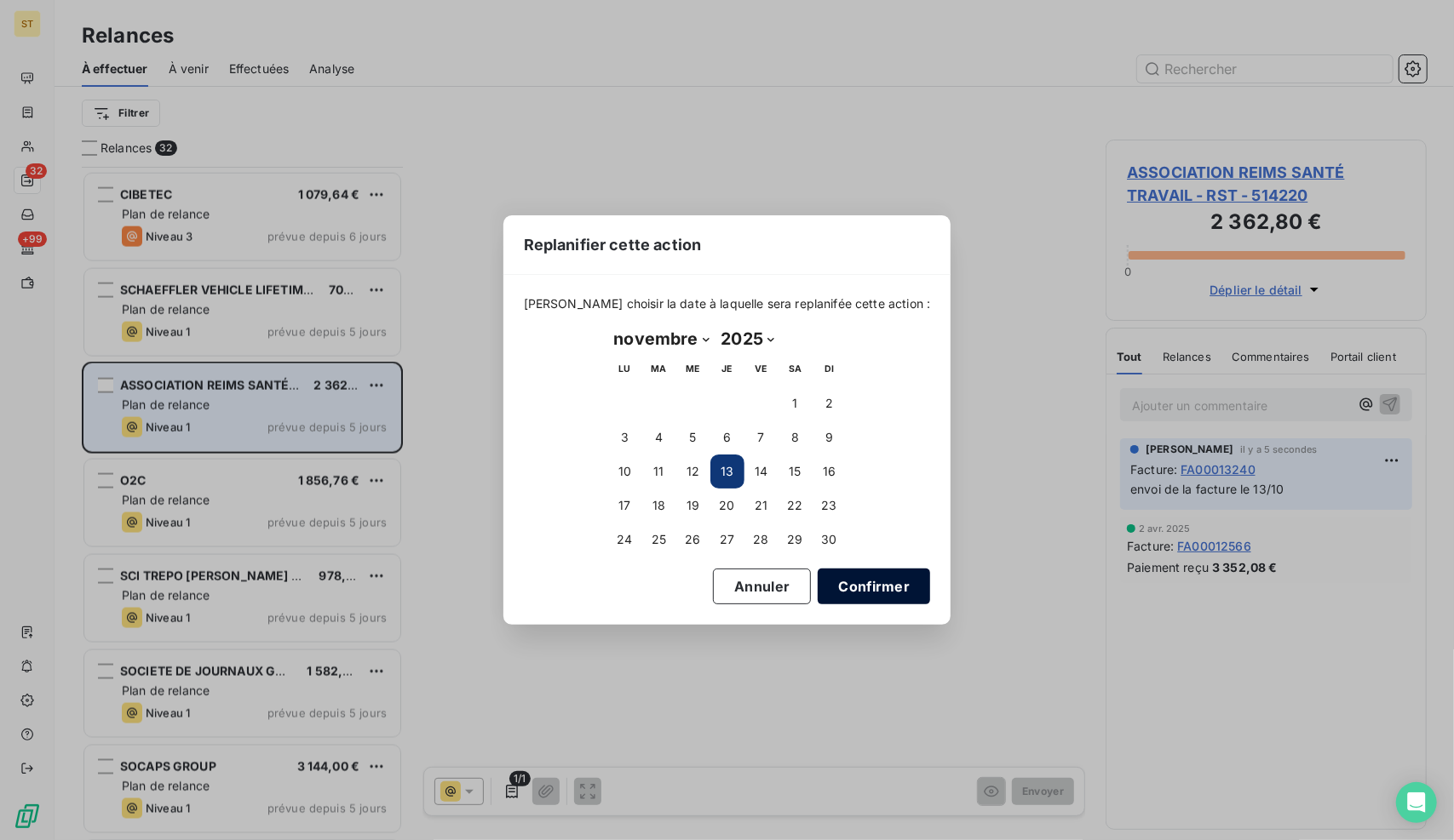
click at [837, 583] on button "Confirmer" at bounding box center [873, 586] width 112 height 36
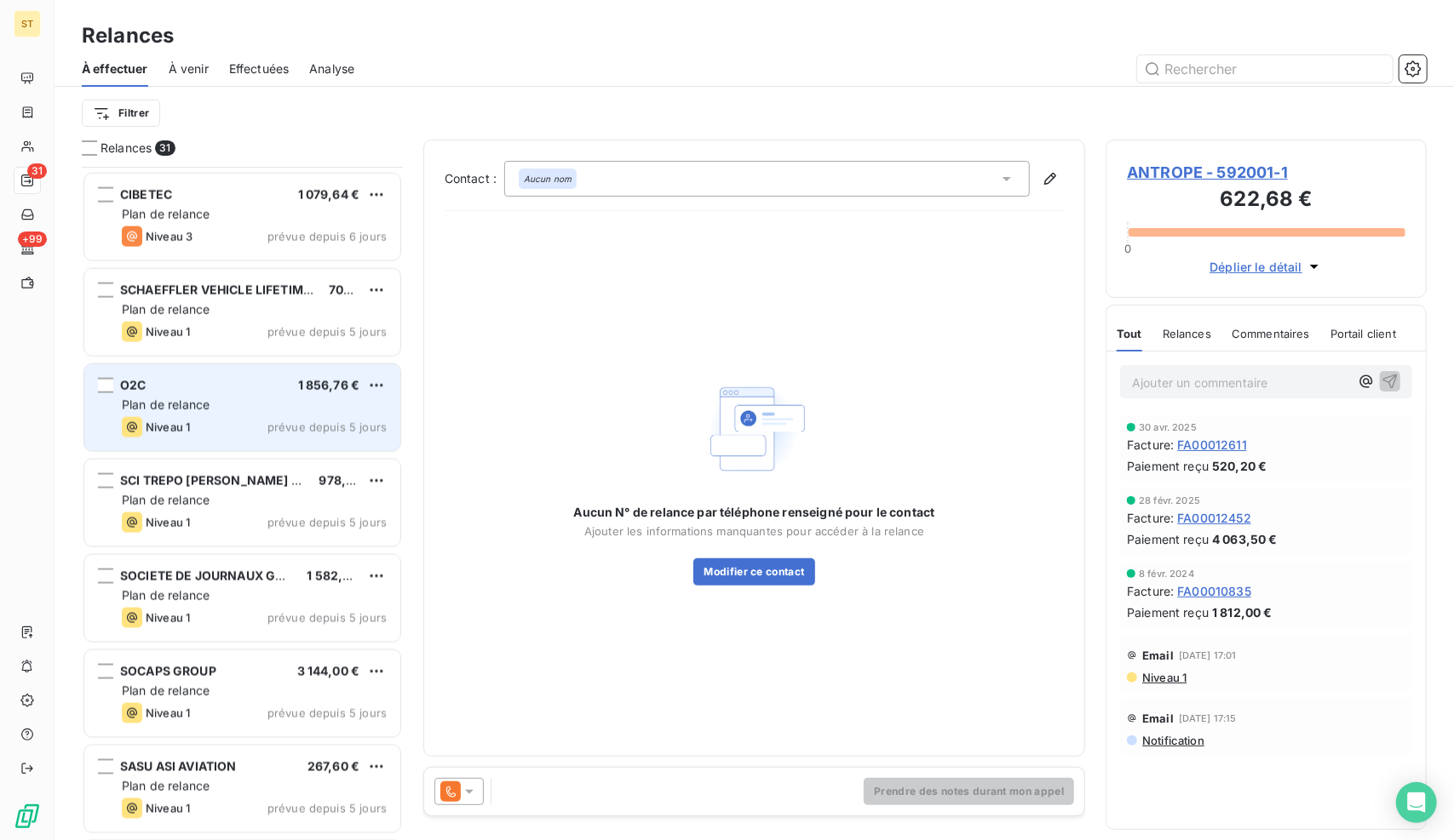
click at [205, 415] on div "O2C 1 856,76 € Plan de relance Niveau 1 prévue depuis 5 jours" at bounding box center [241, 408] width 315 height 87
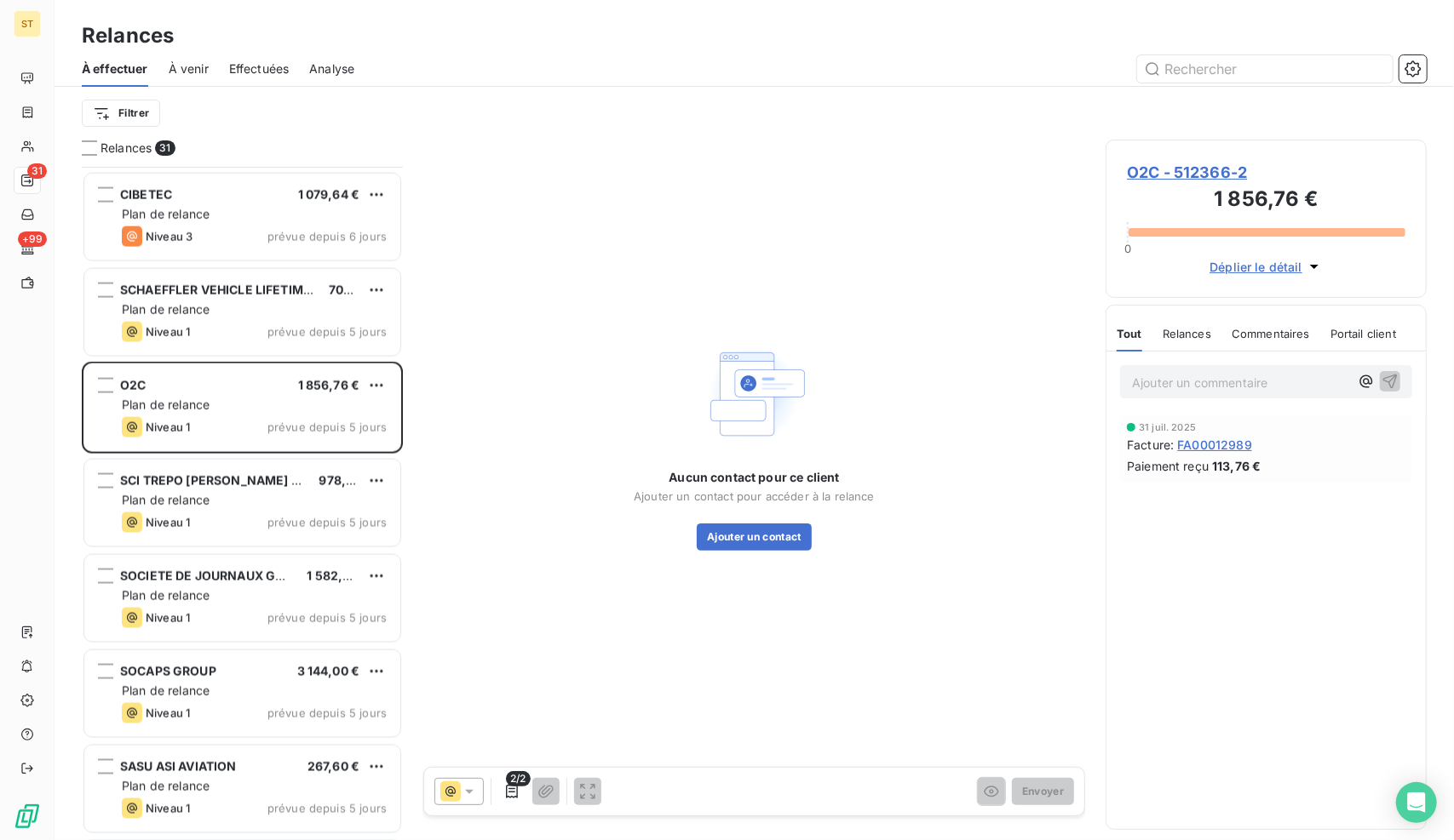
click at [1171, 159] on div "O2C - 512366-2 1 856,76 € 0 Déplier le détail" at bounding box center [1266, 219] width 321 height 158
click at [1179, 171] on span "O2C - 512366-2" at bounding box center [1266, 173] width 279 height 23
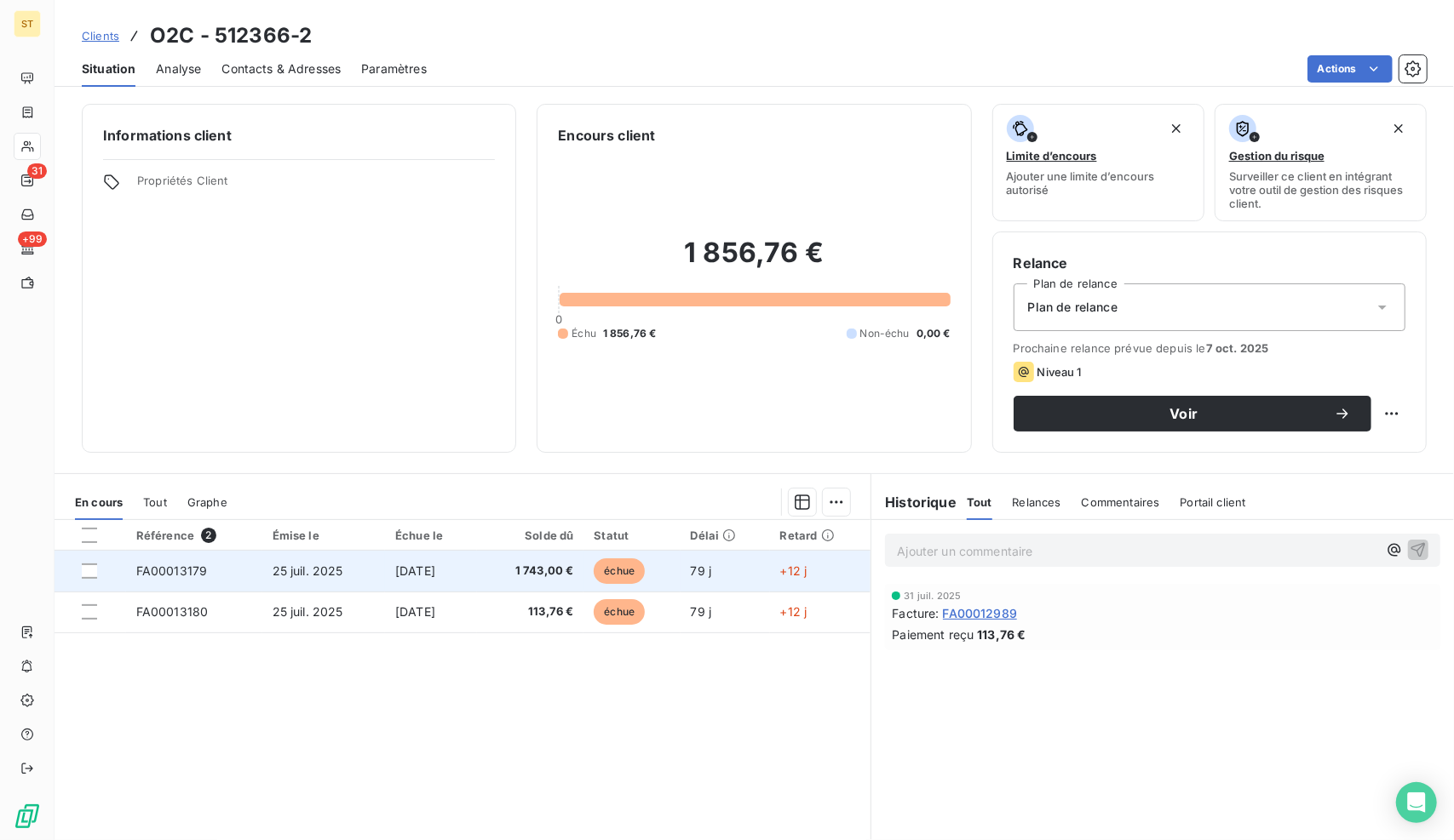
click at [477, 571] on td "[DATE]" at bounding box center [430, 571] width 92 height 41
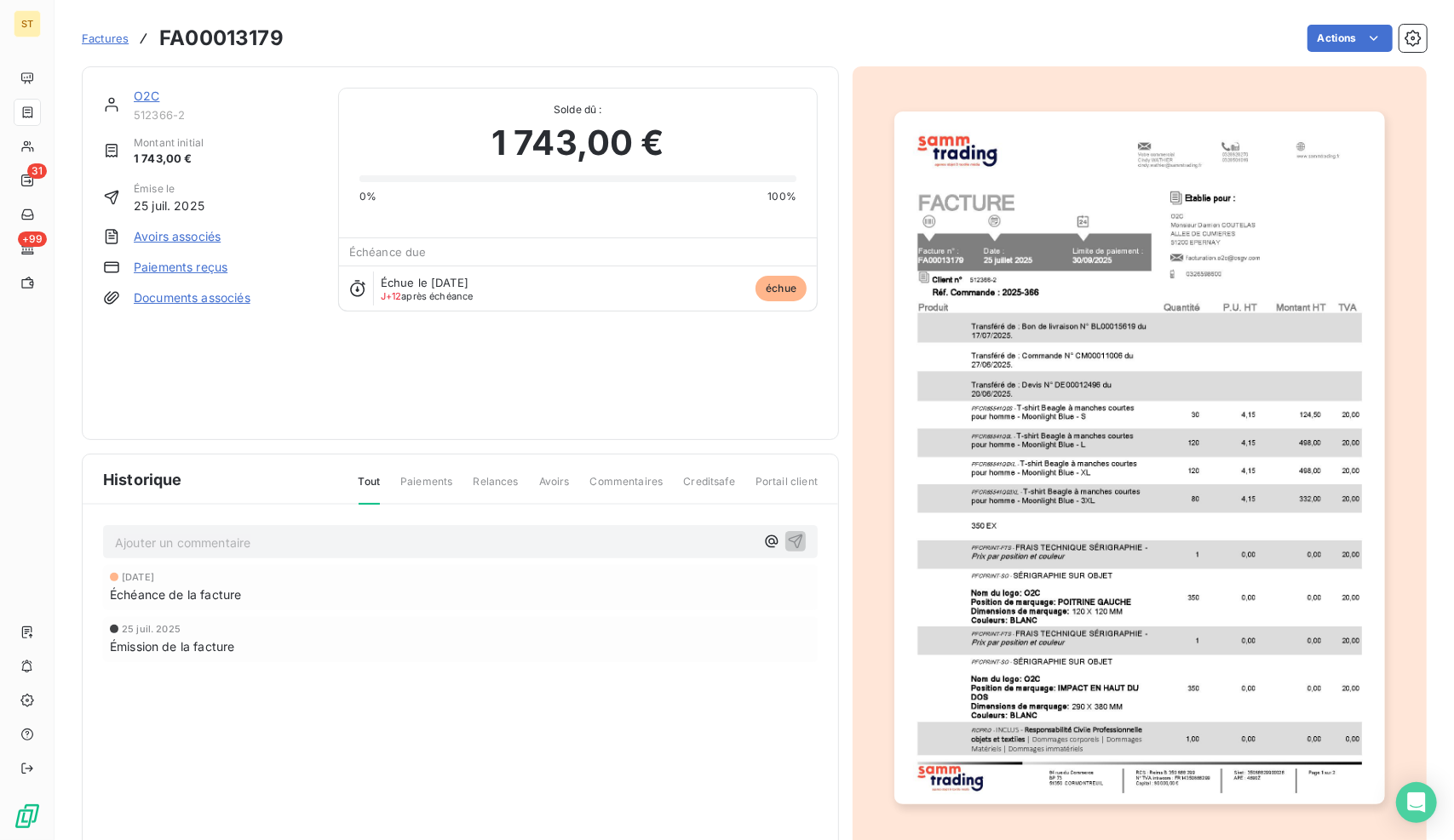
click at [149, 97] on link "O2C" at bounding box center [147, 95] width 25 height 14
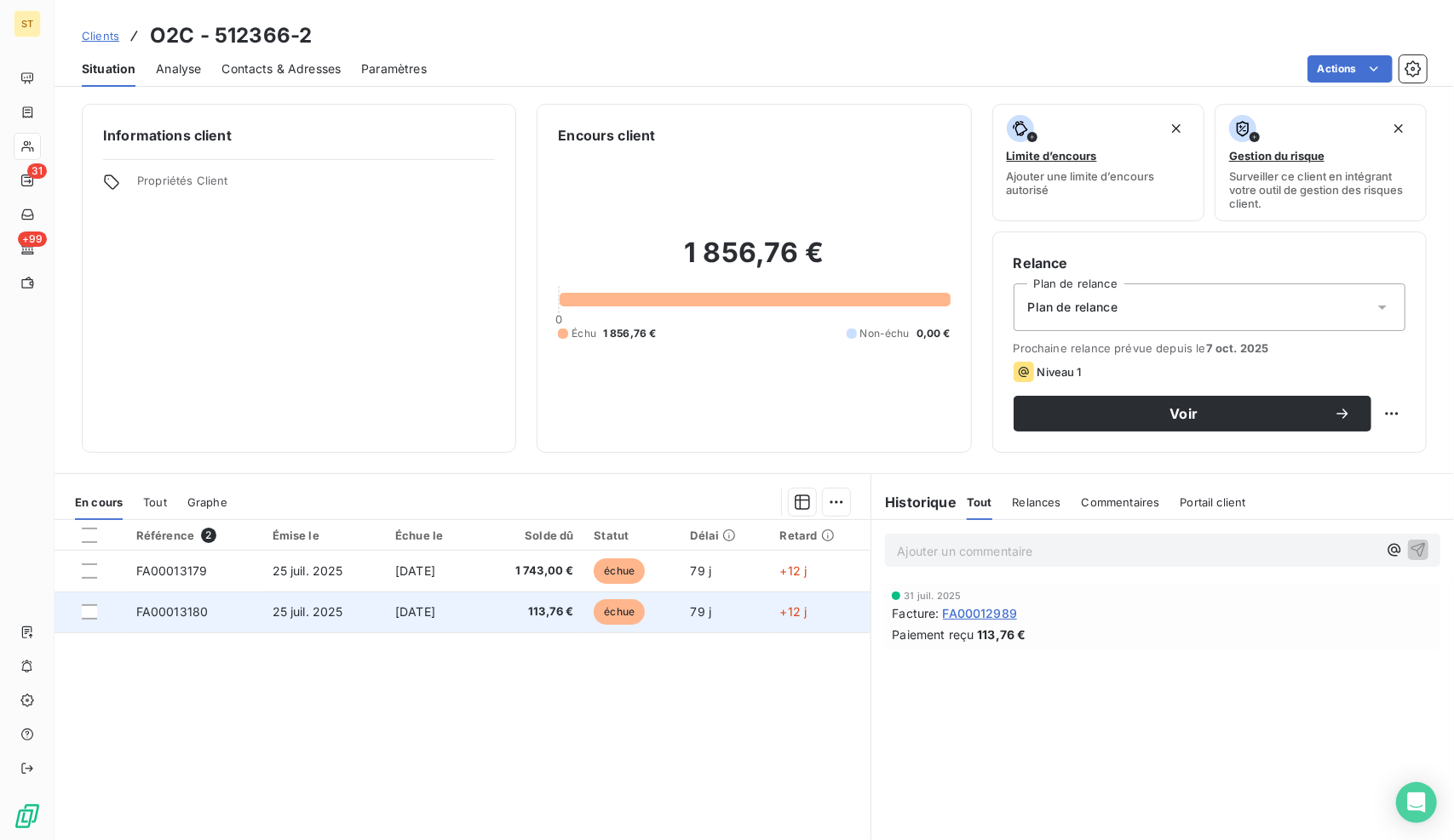
click at [396, 606] on span "[DATE]" at bounding box center [415, 611] width 40 height 14
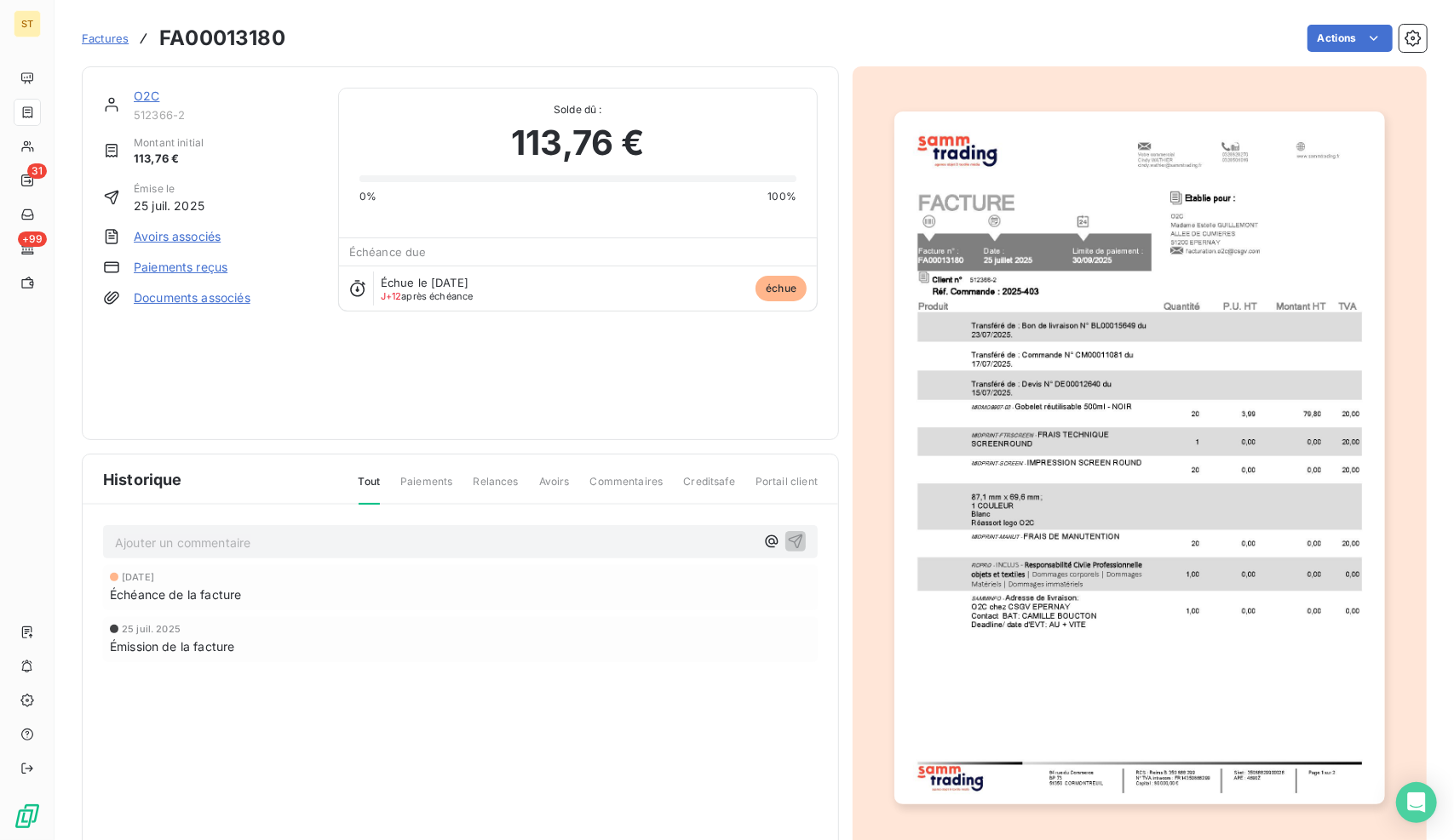
click at [137, 96] on link "O2C" at bounding box center [147, 95] width 25 height 14
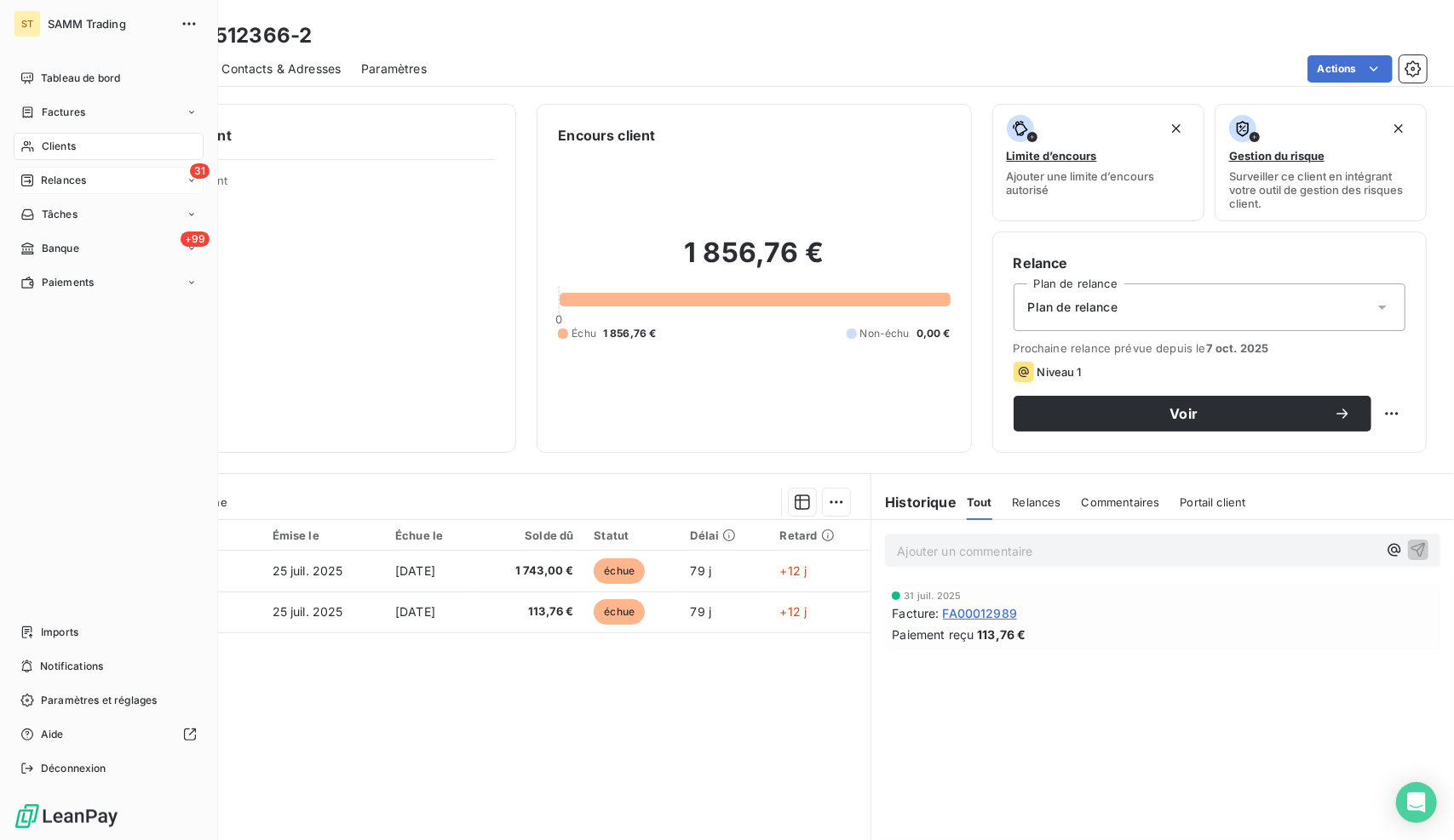
click at [93, 179] on div "31 Relances" at bounding box center [108, 180] width 190 height 27
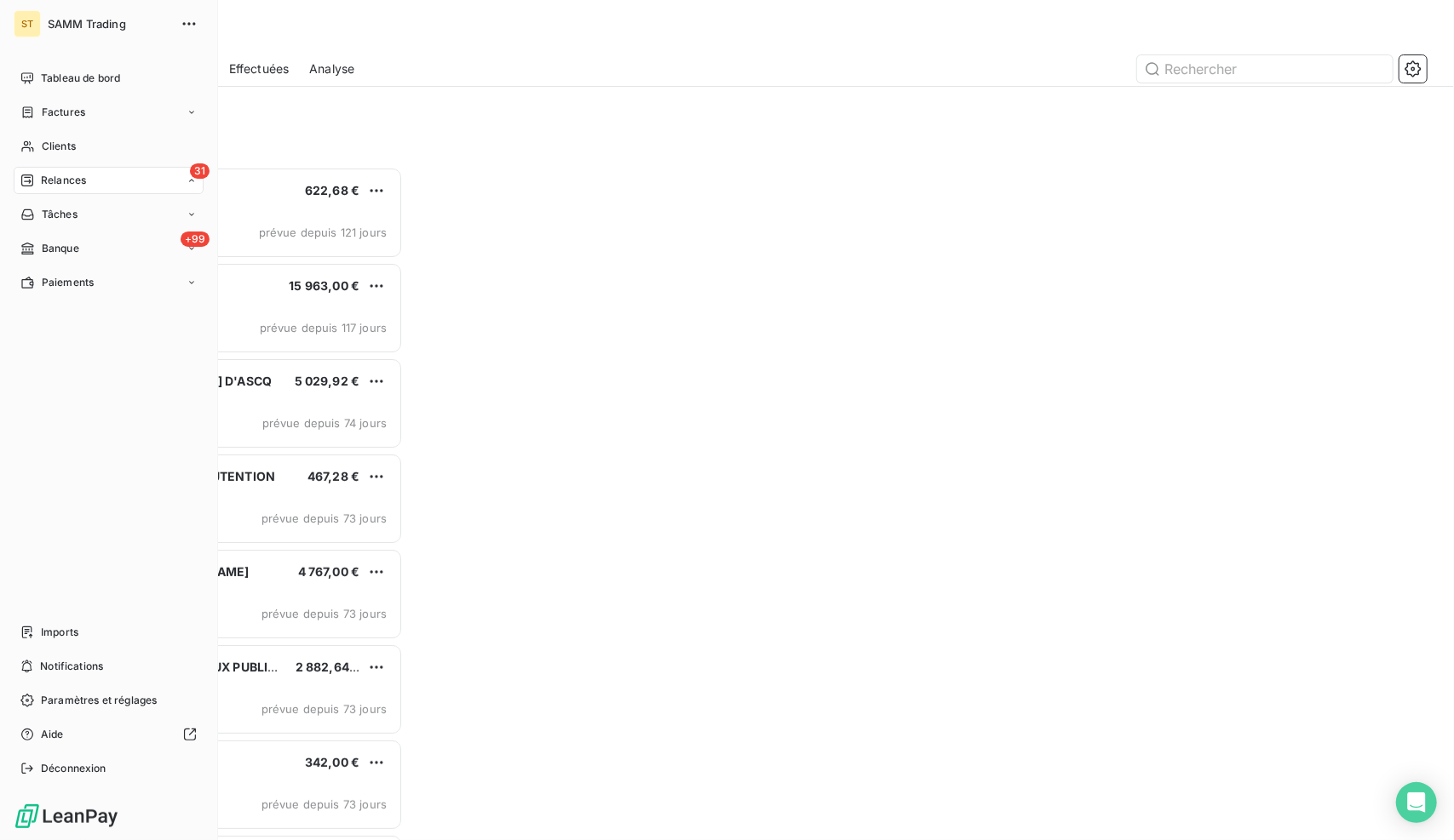
scroll to position [661, 308]
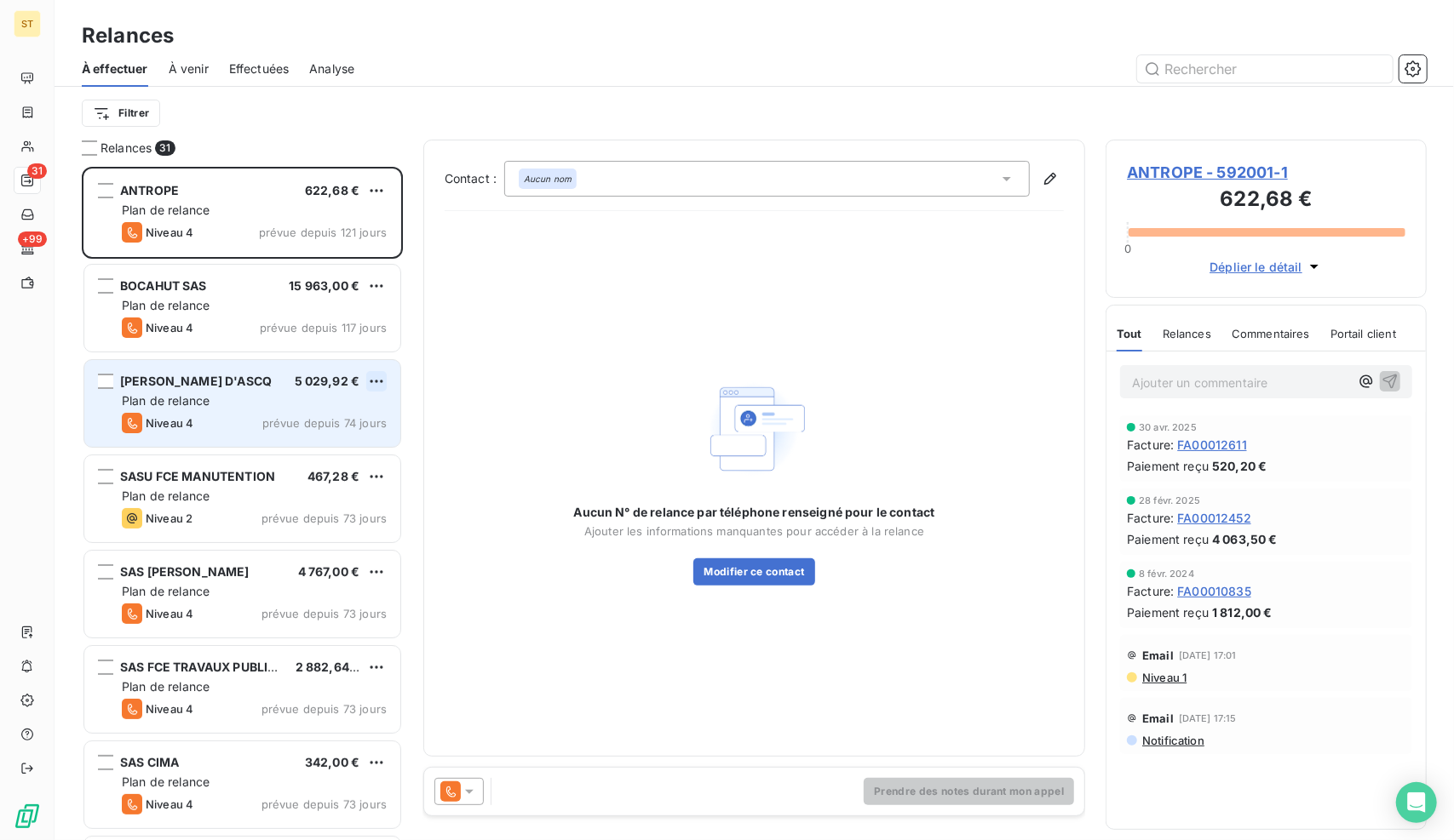
click at [385, 378] on html "ST 31 +99 Relances À effectuer À venir Effectuées Analyse Filtrer Relances 31 A…" at bounding box center [727, 420] width 1454 height 840
click at [338, 449] on div "Passer cette action" at bounding box center [304, 446] width 152 height 27
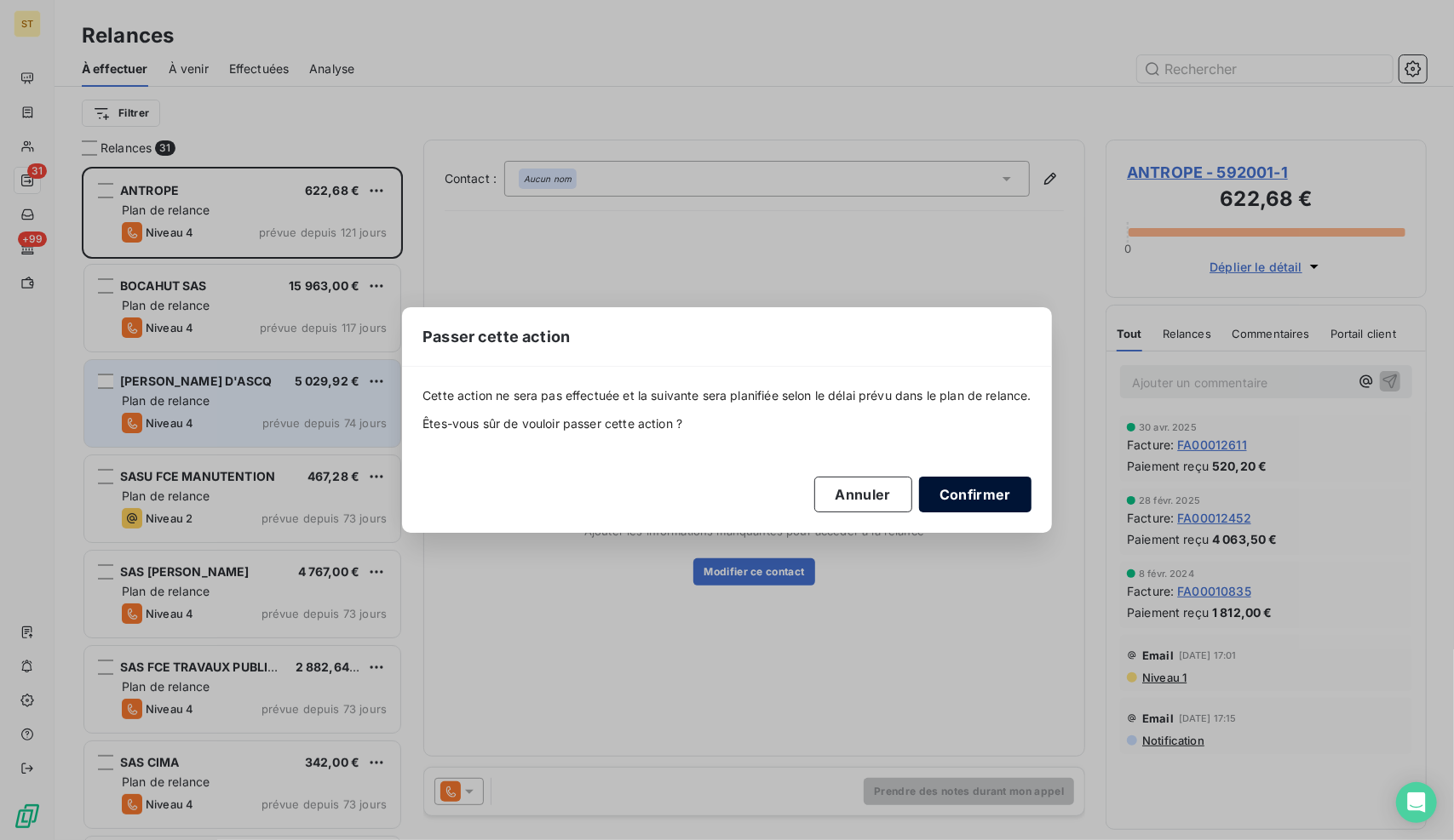
click at [964, 490] on button "Confirmer" at bounding box center [974, 494] width 112 height 36
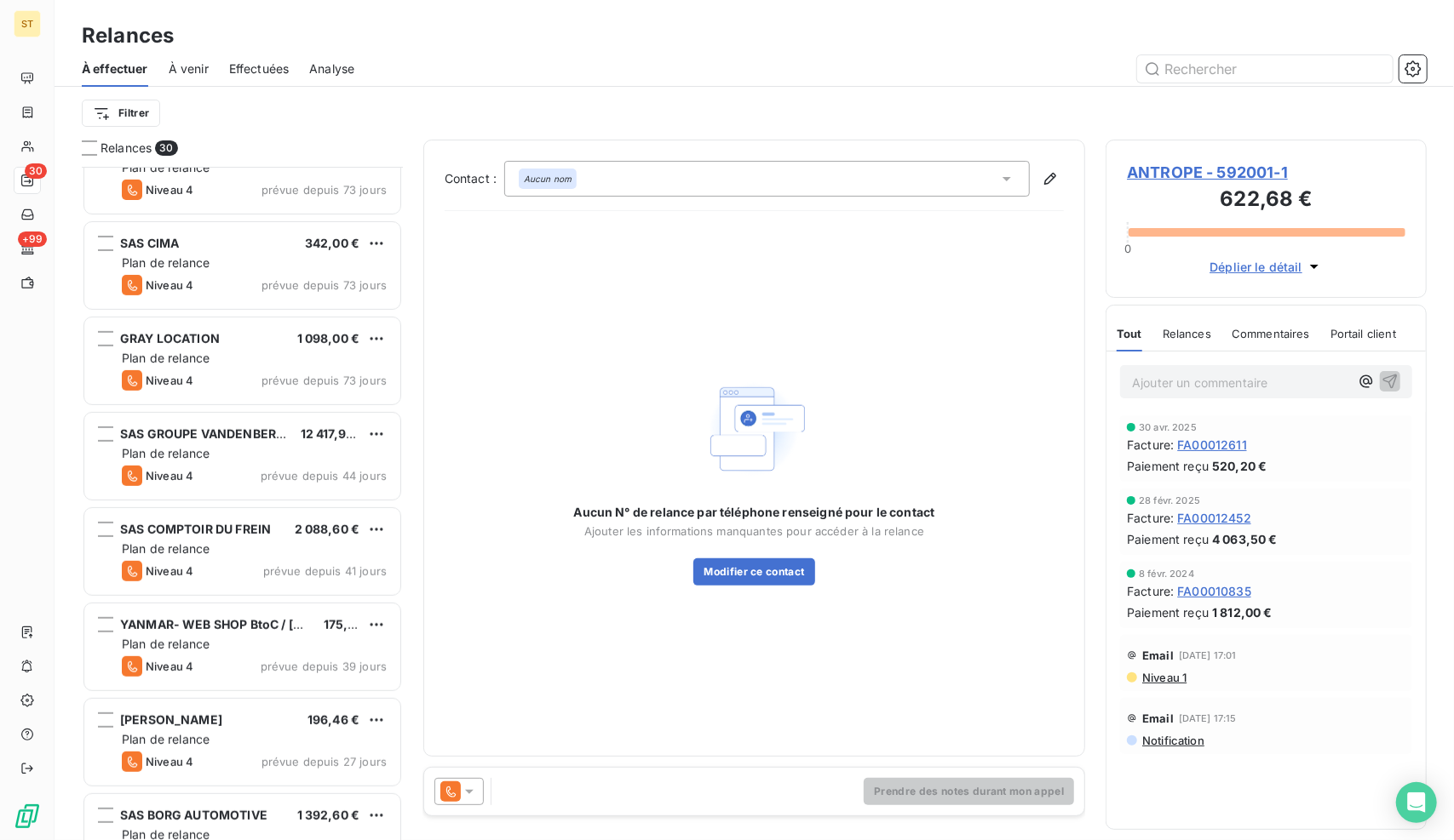
scroll to position [425, 0]
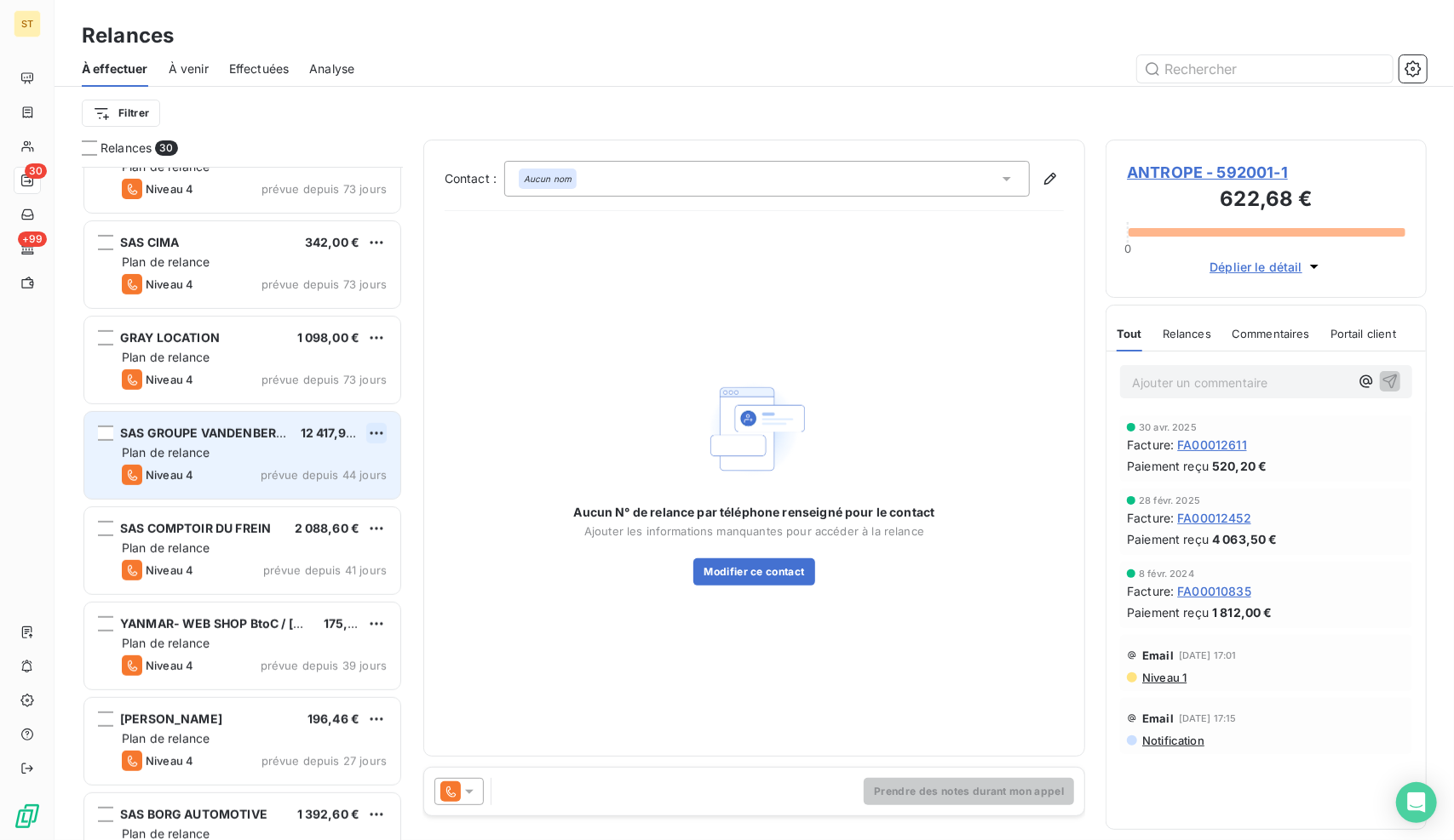
click at [374, 433] on html "ST 30 +99 Relances À effectuer À venir Effectuées Analyse Filtrer Relances 30 S…" at bounding box center [727, 420] width 1454 height 840
click at [332, 492] on div "Passer cette action" at bounding box center [304, 497] width 152 height 27
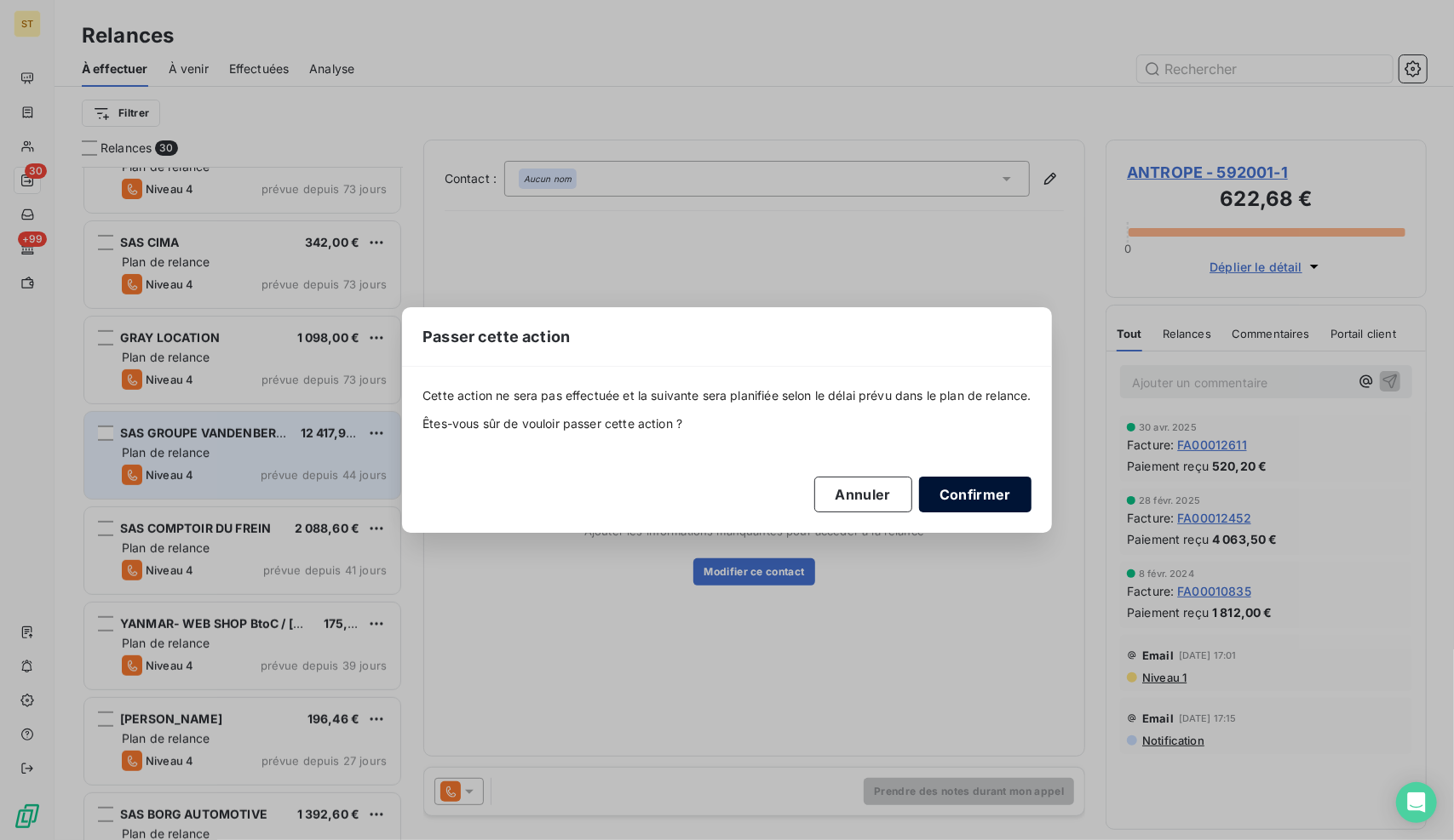
drag, startPoint x: 982, startPoint y: 494, endPoint x: 971, endPoint y: 494, distance: 11.0
click at [982, 494] on button "Confirmer" at bounding box center [974, 494] width 112 height 36
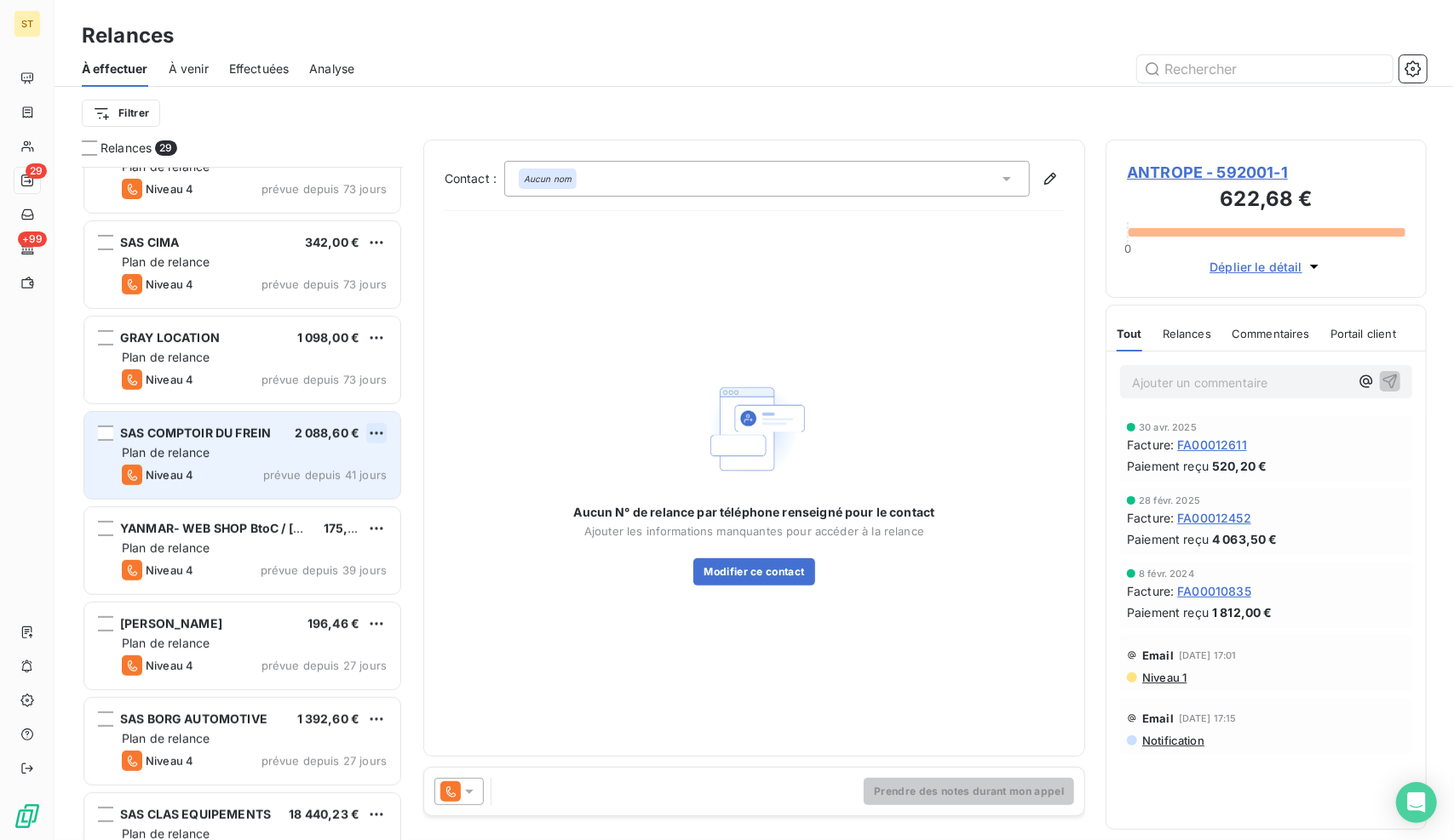
click at [378, 434] on html "ST 29 +99 Relances À effectuer À venir Effectuées Analyse Filtrer Relances 29 S…" at bounding box center [727, 420] width 1454 height 840
click at [307, 495] on div "Passer cette action" at bounding box center [304, 497] width 152 height 27
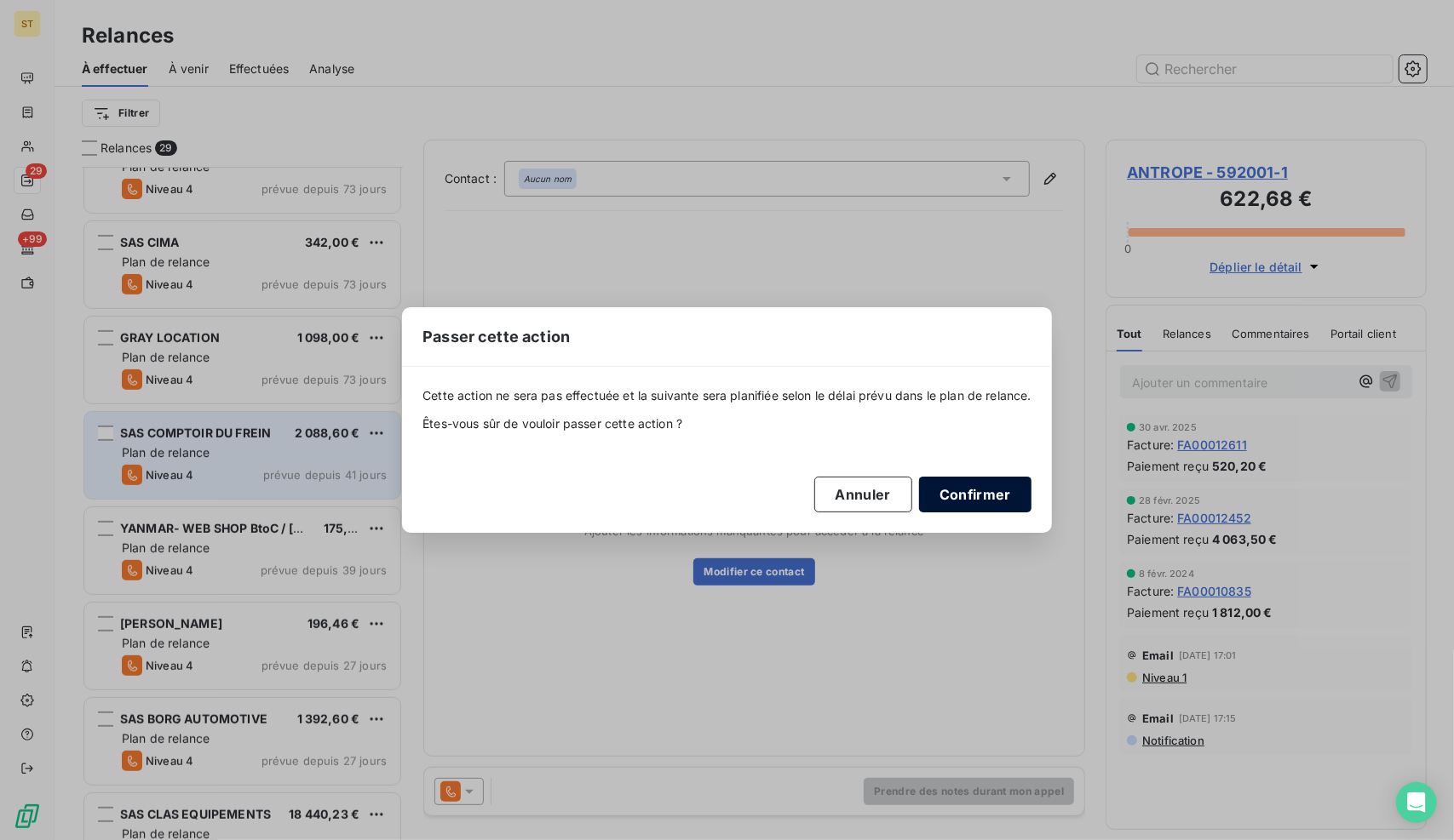
click at [974, 494] on button "Confirmer" at bounding box center [974, 494] width 112 height 36
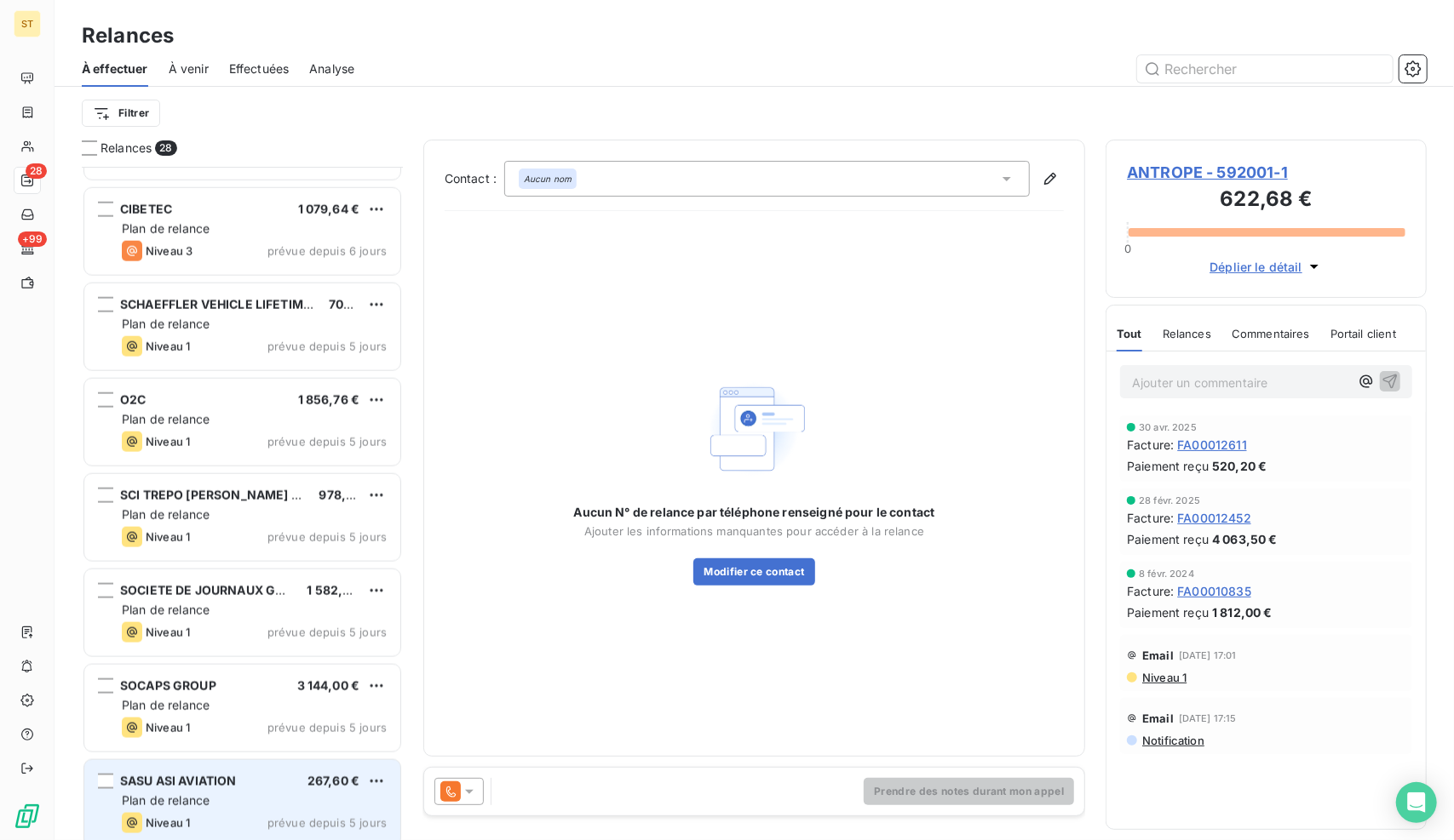
scroll to position [1315, 0]
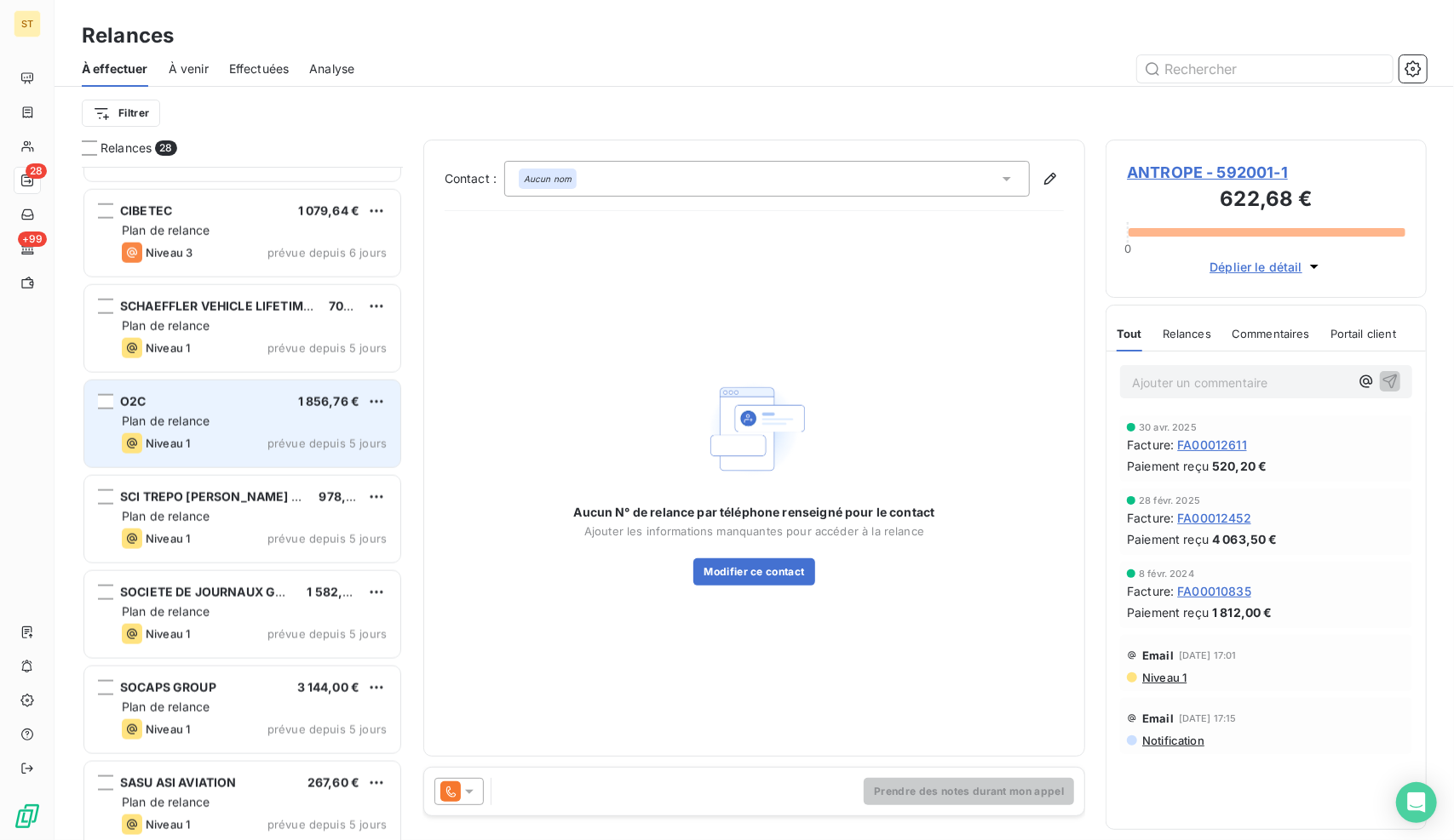
click at [201, 425] on span "Plan de relance" at bounding box center [165, 420] width 88 height 14
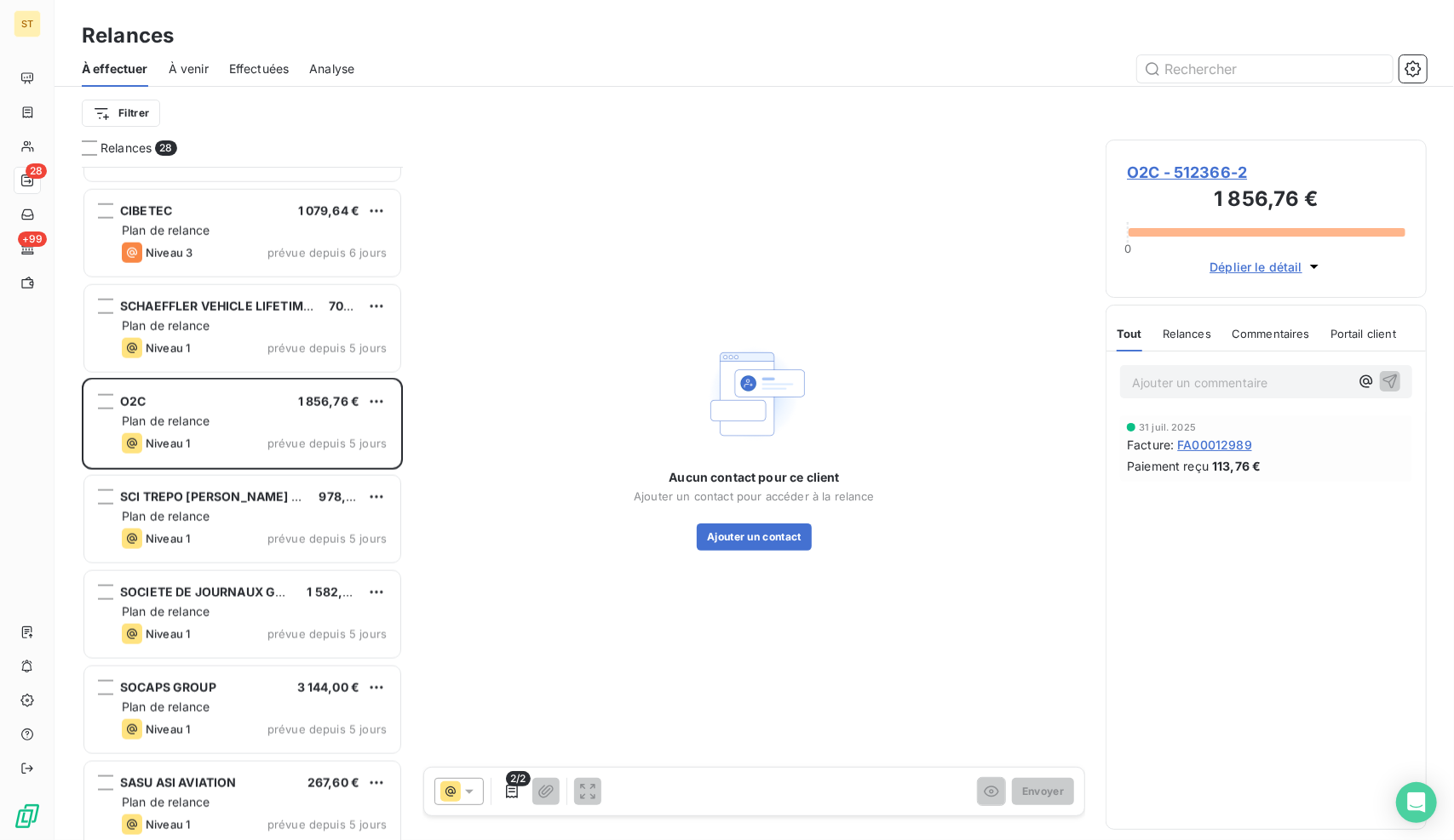
click at [1157, 172] on span "O2C - 512366-2" at bounding box center [1266, 173] width 279 height 23
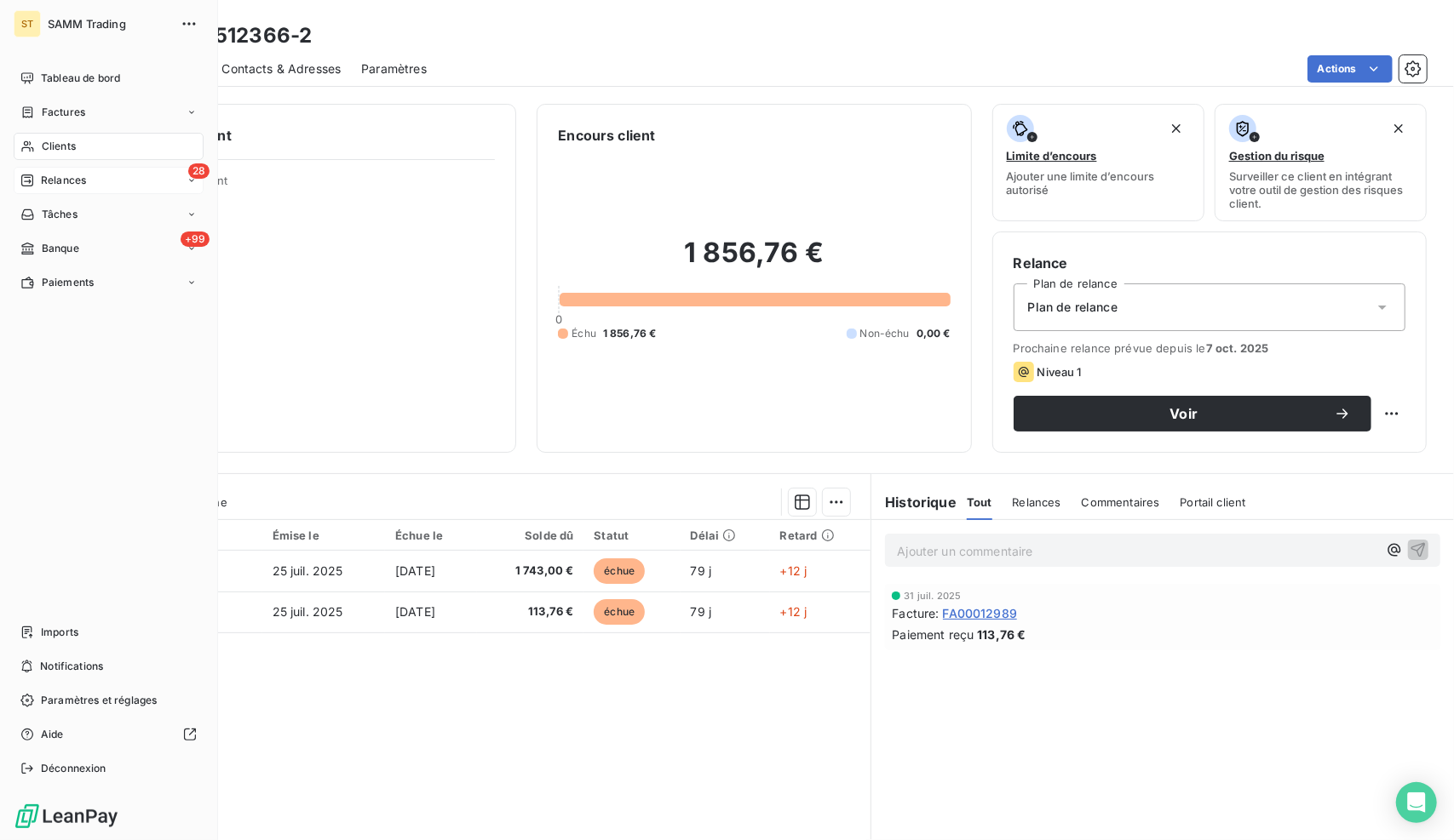
click at [116, 177] on div "28 Relances" at bounding box center [108, 180] width 190 height 27
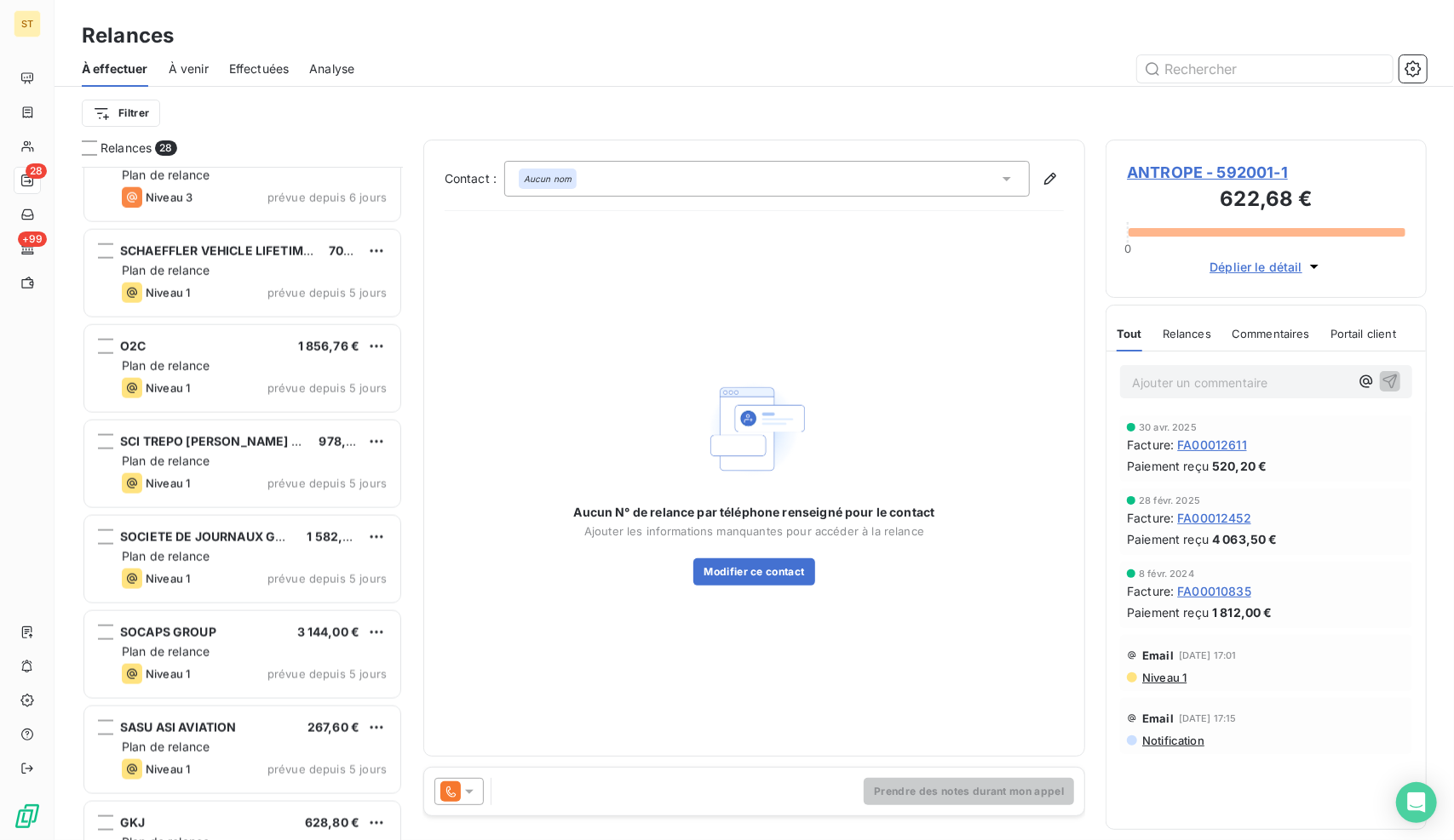
scroll to position [1447, 0]
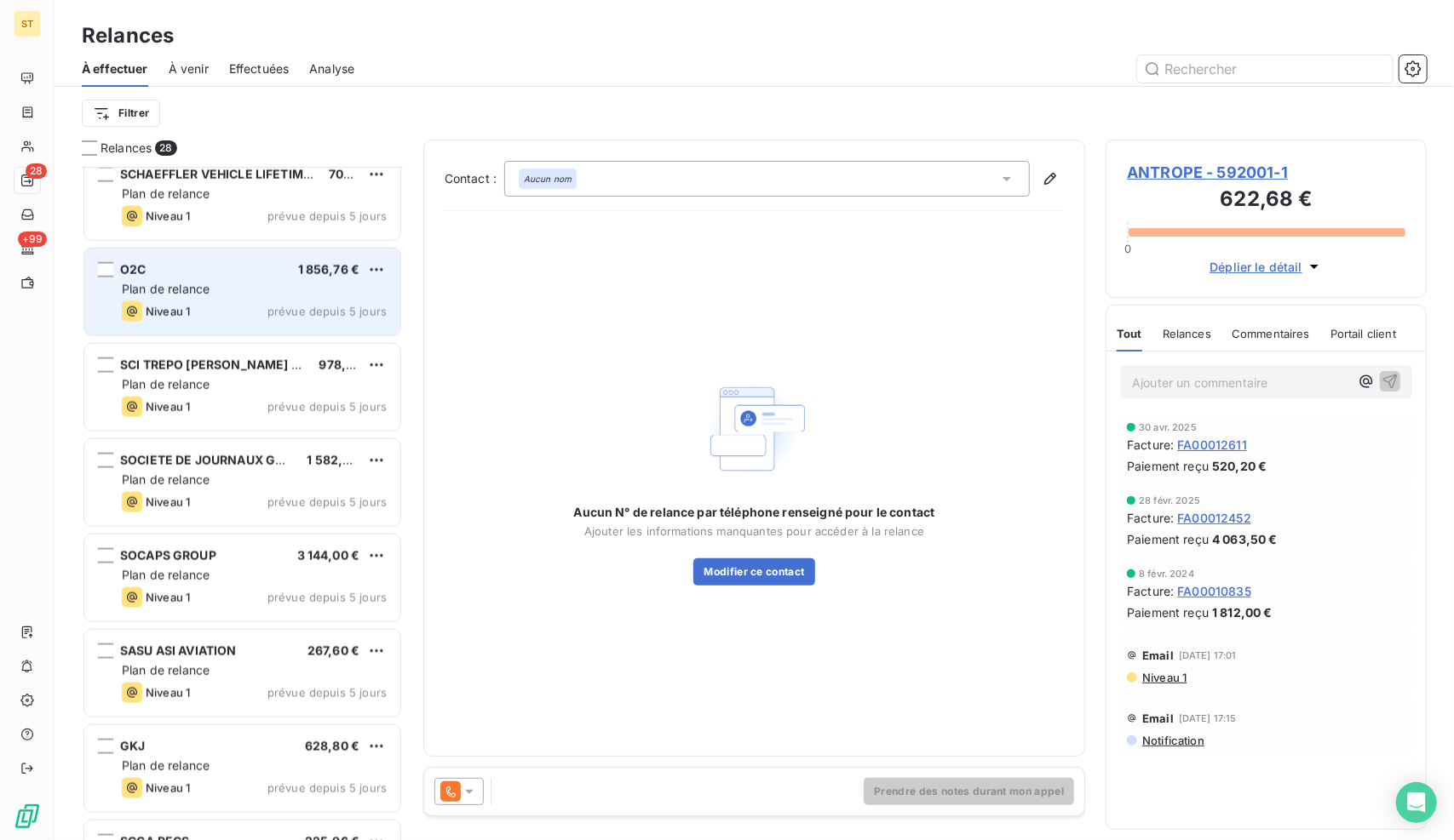
click at [196, 292] on span "Plan de relance" at bounding box center [165, 288] width 88 height 14
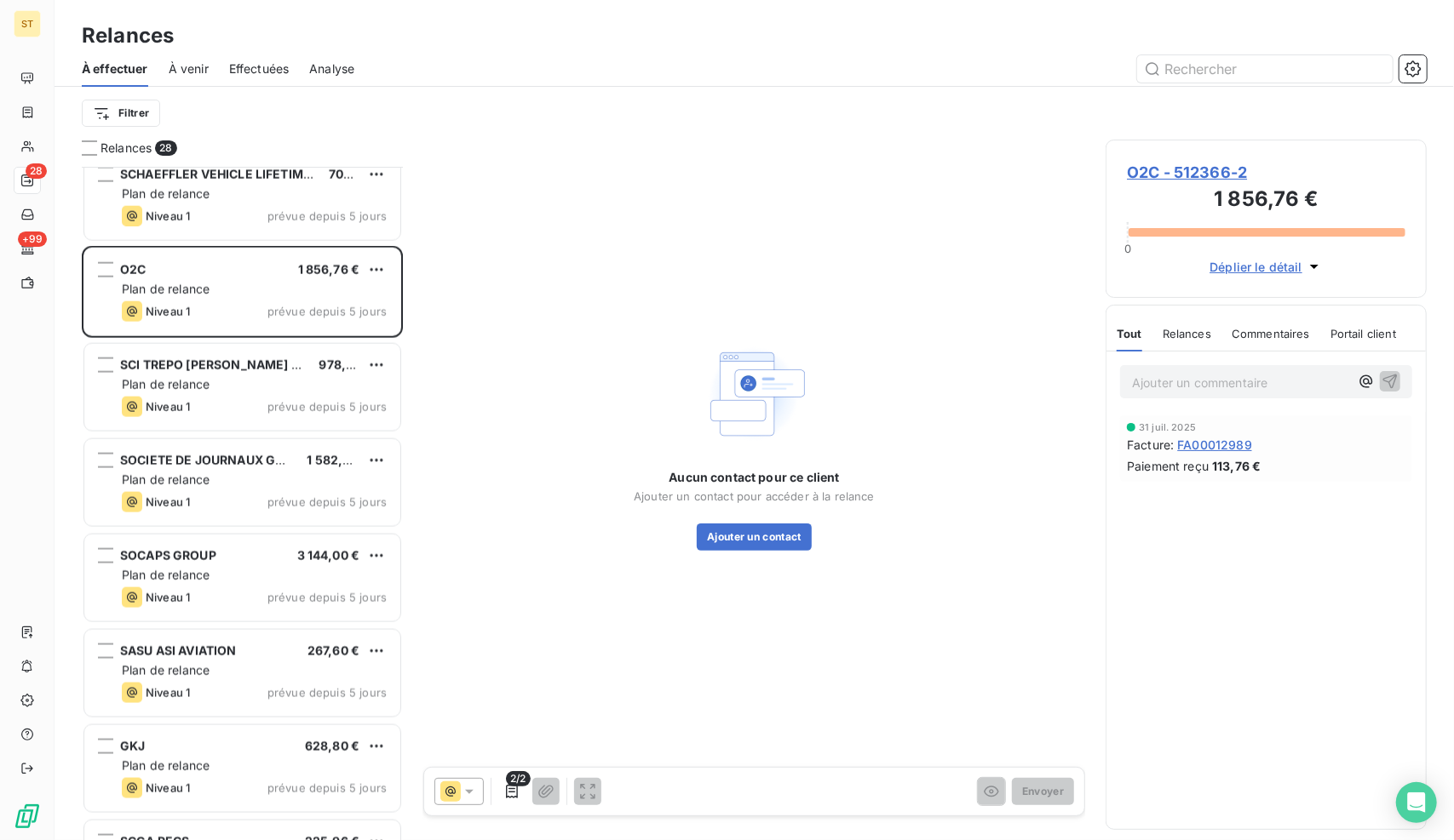
click at [1198, 385] on p "Ajouter un commentaire ﻿" at bounding box center [1240, 383] width 217 height 21
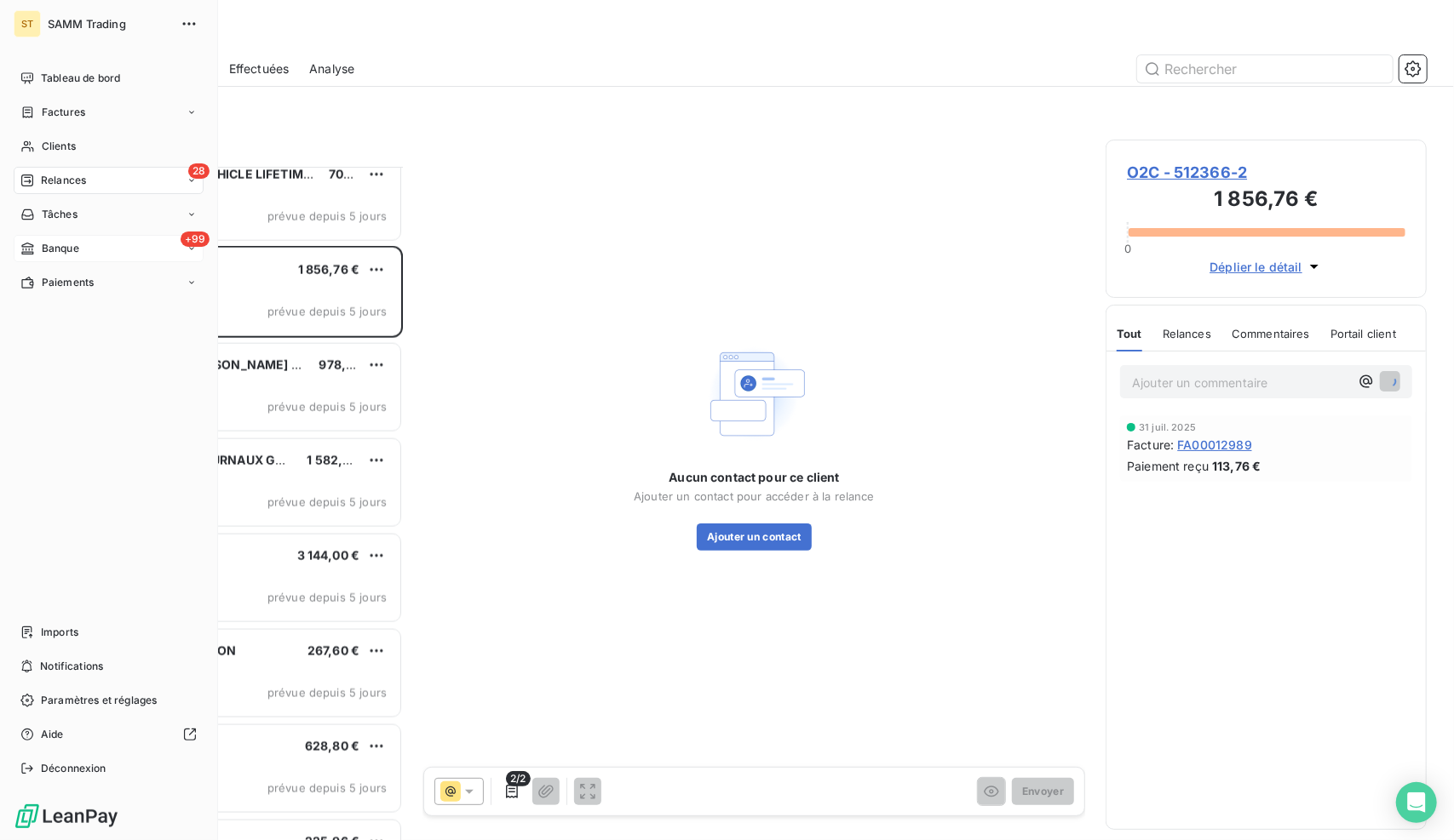
click at [87, 250] on div "+99 Banque" at bounding box center [108, 249] width 190 height 27
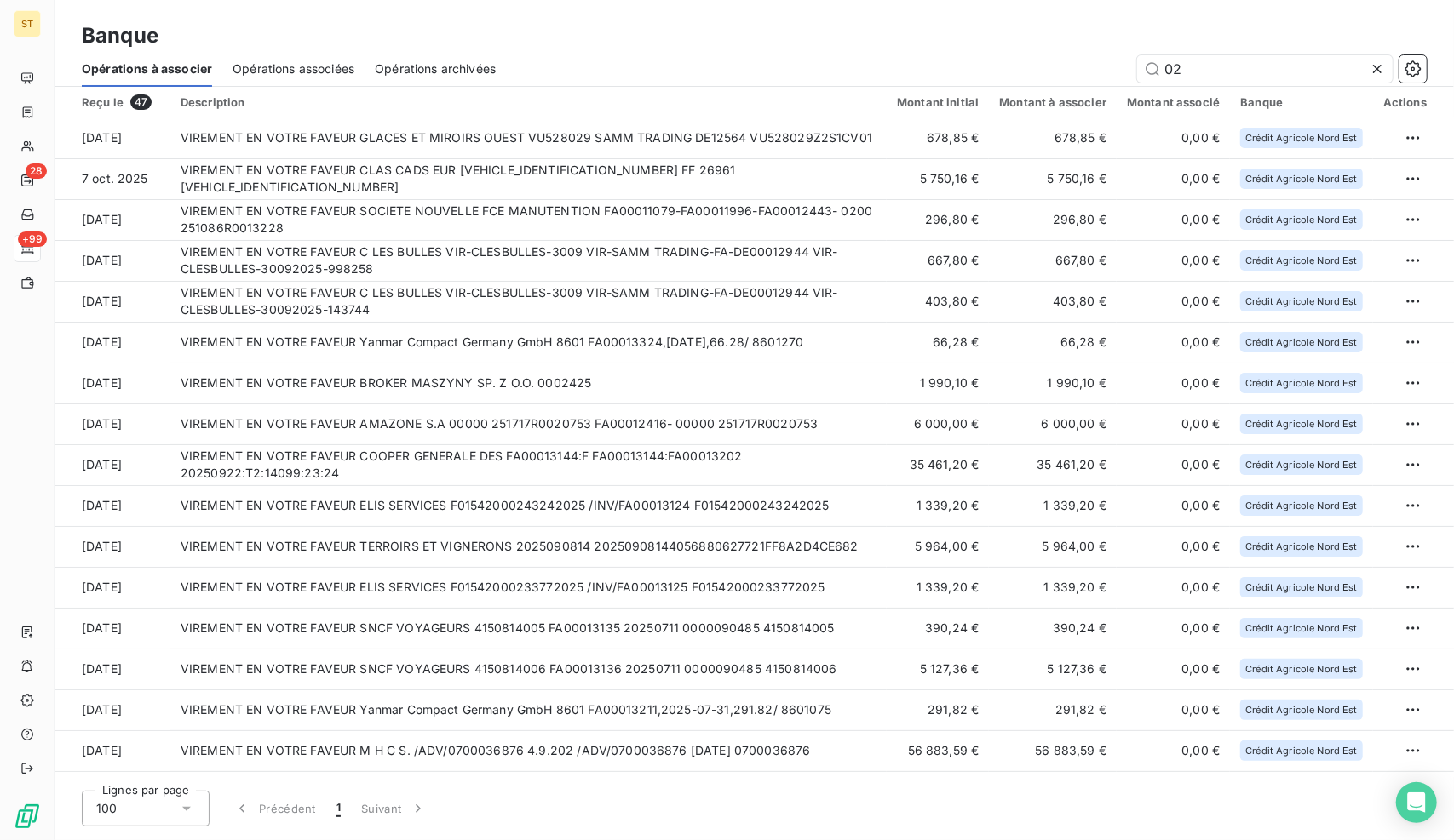
type input "0"
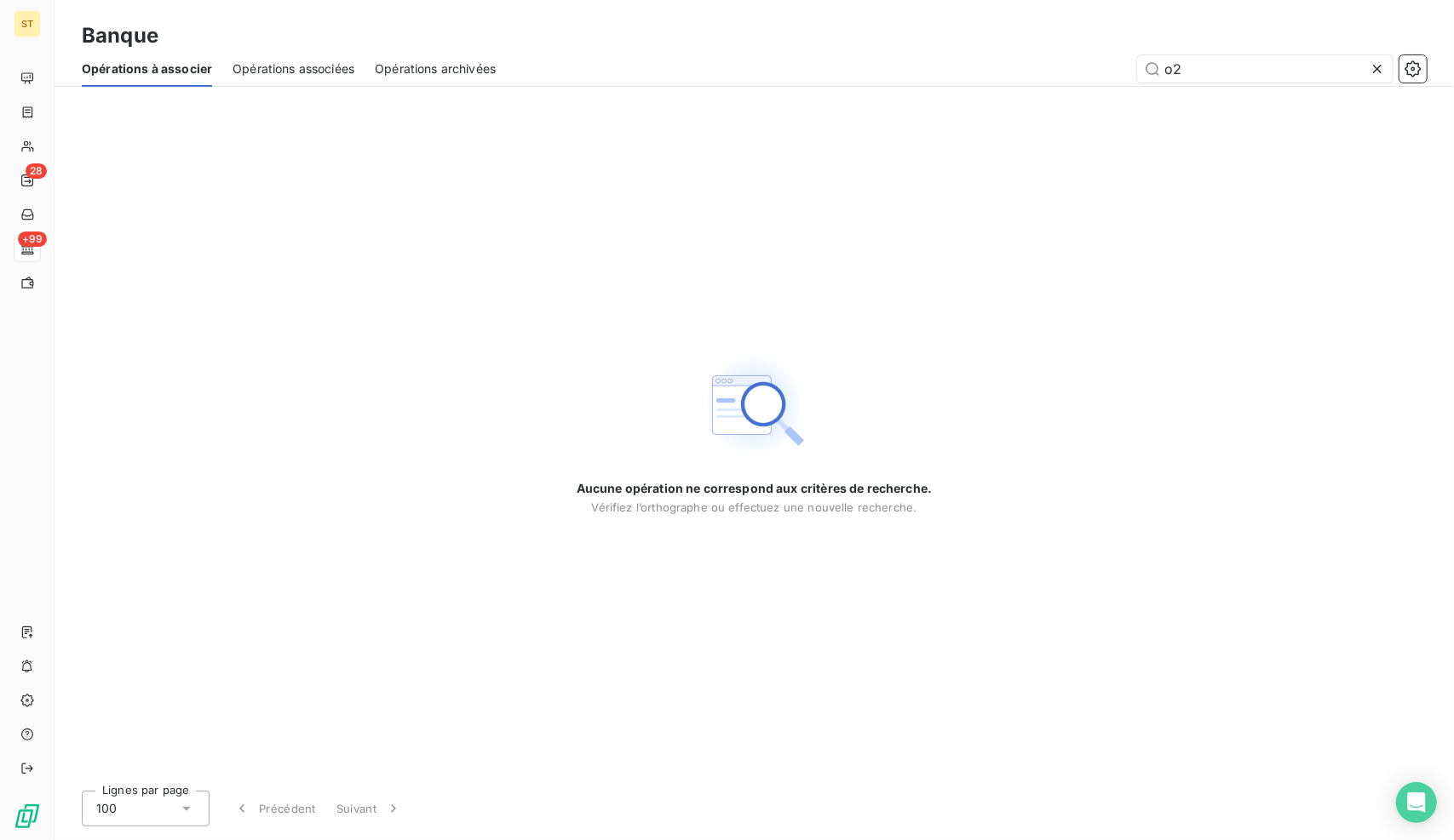
drag, startPoint x: 1255, startPoint y: 68, endPoint x: 881, endPoint y: 107, distance: 376.0
click at [881, 107] on section "Banque Opérations à associer Opérations associées Opérations archivées o2 Aucun…" at bounding box center [754, 420] width 1399 height 840
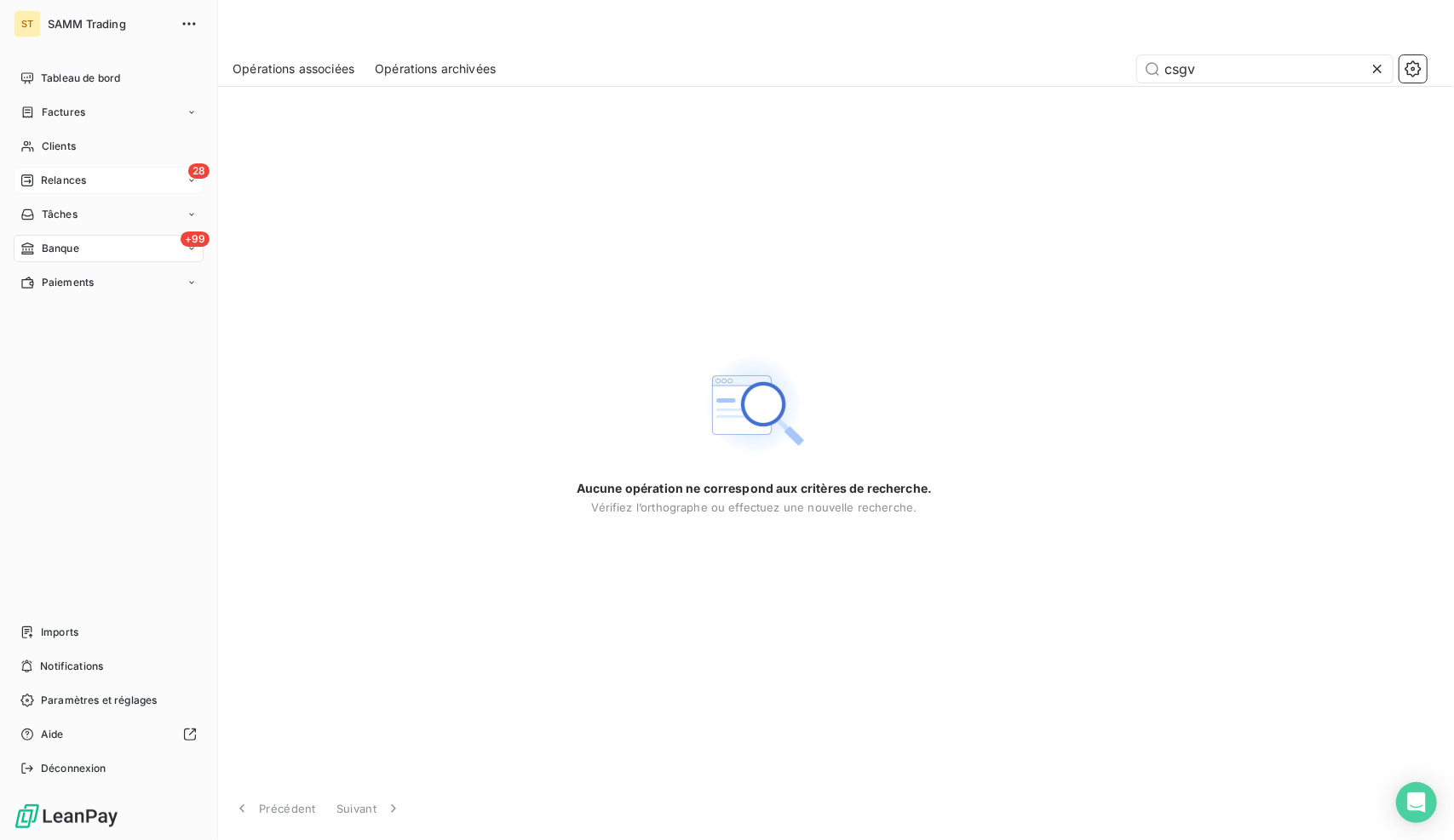
type input "csgv"
click at [91, 189] on div "28 Relances" at bounding box center [108, 180] width 190 height 27
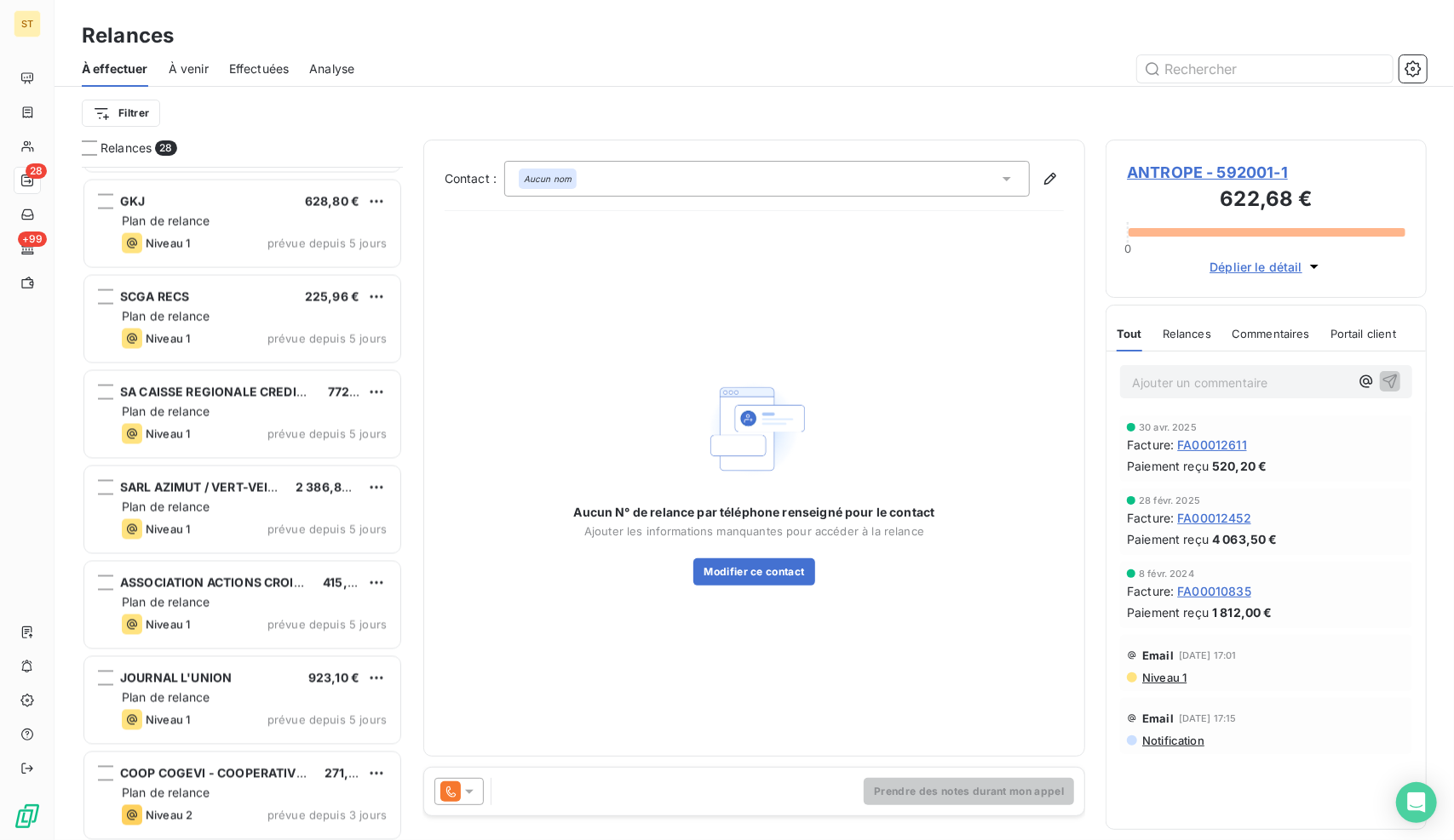
scroll to position [1996, 0]
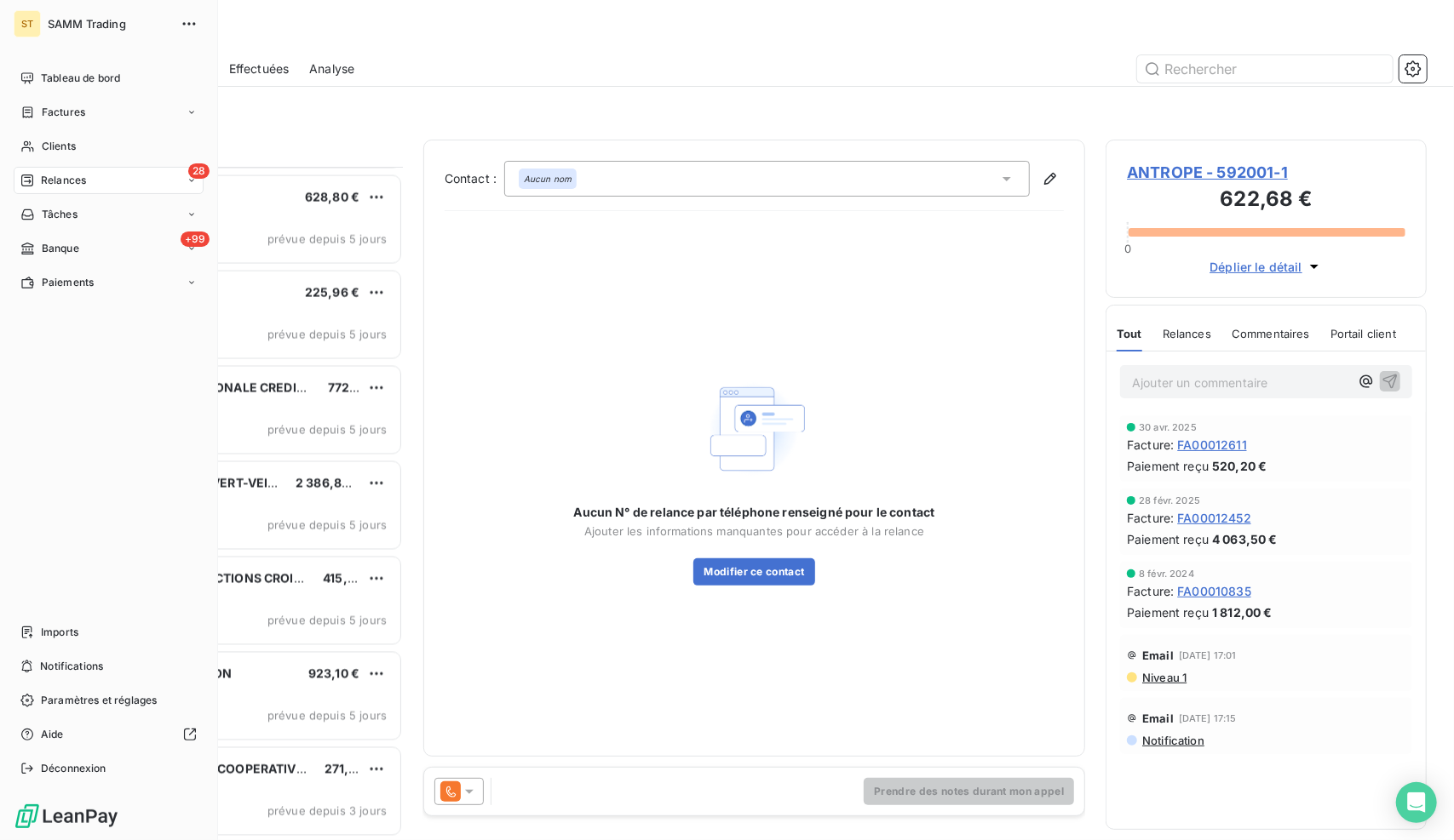
click at [84, 263] on nav "Tableau de bord Factures Clients 28 Relances Tâches +99 Banque Paiements" at bounding box center [108, 180] width 190 height 231
click at [104, 250] on div "+99 Banque" at bounding box center [108, 249] width 190 height 27
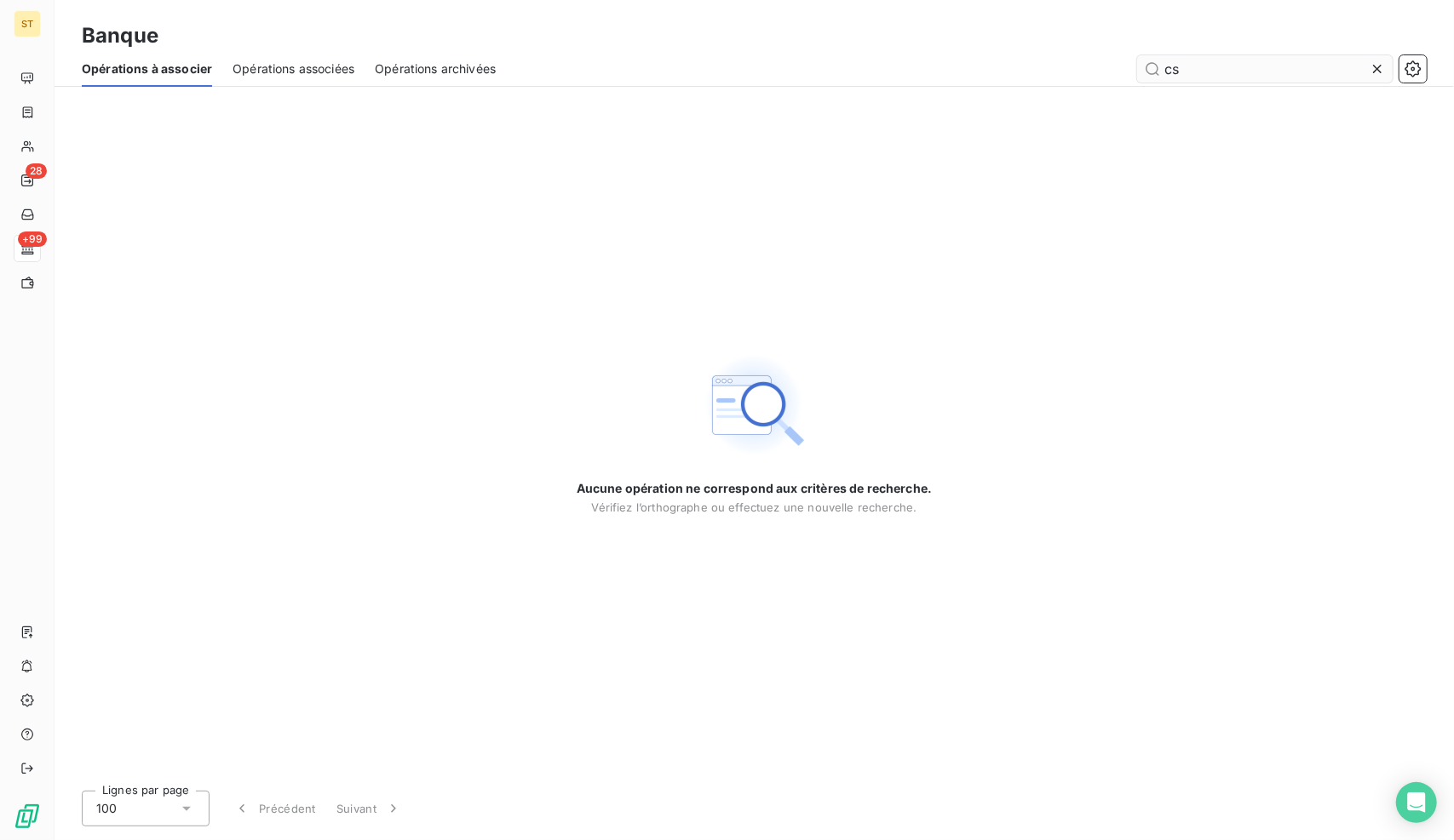
type input "c"
type input "cog"
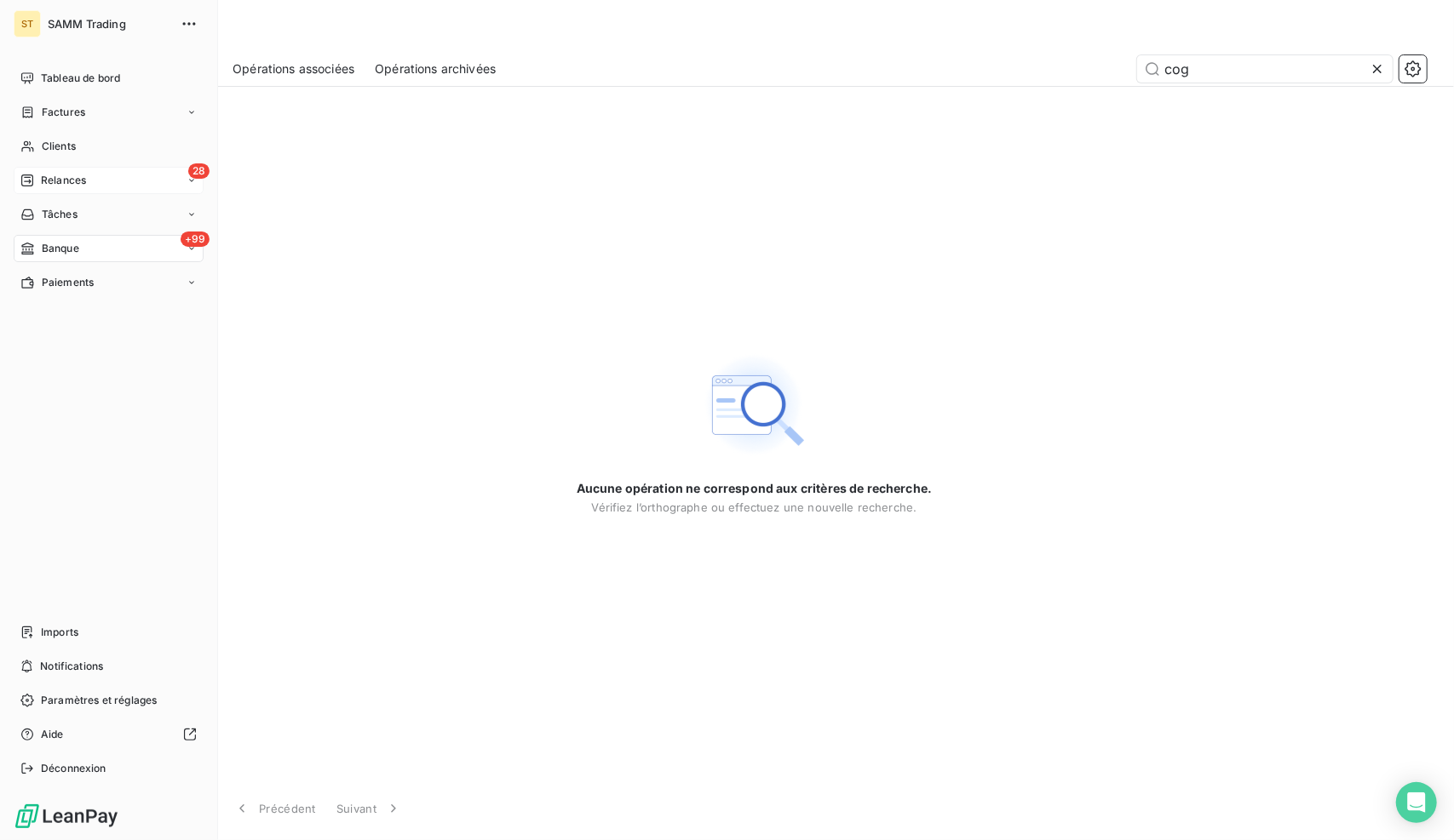
click at [47, 177] on span "Relances" at bounding box center [63, 180] width 45 height 15
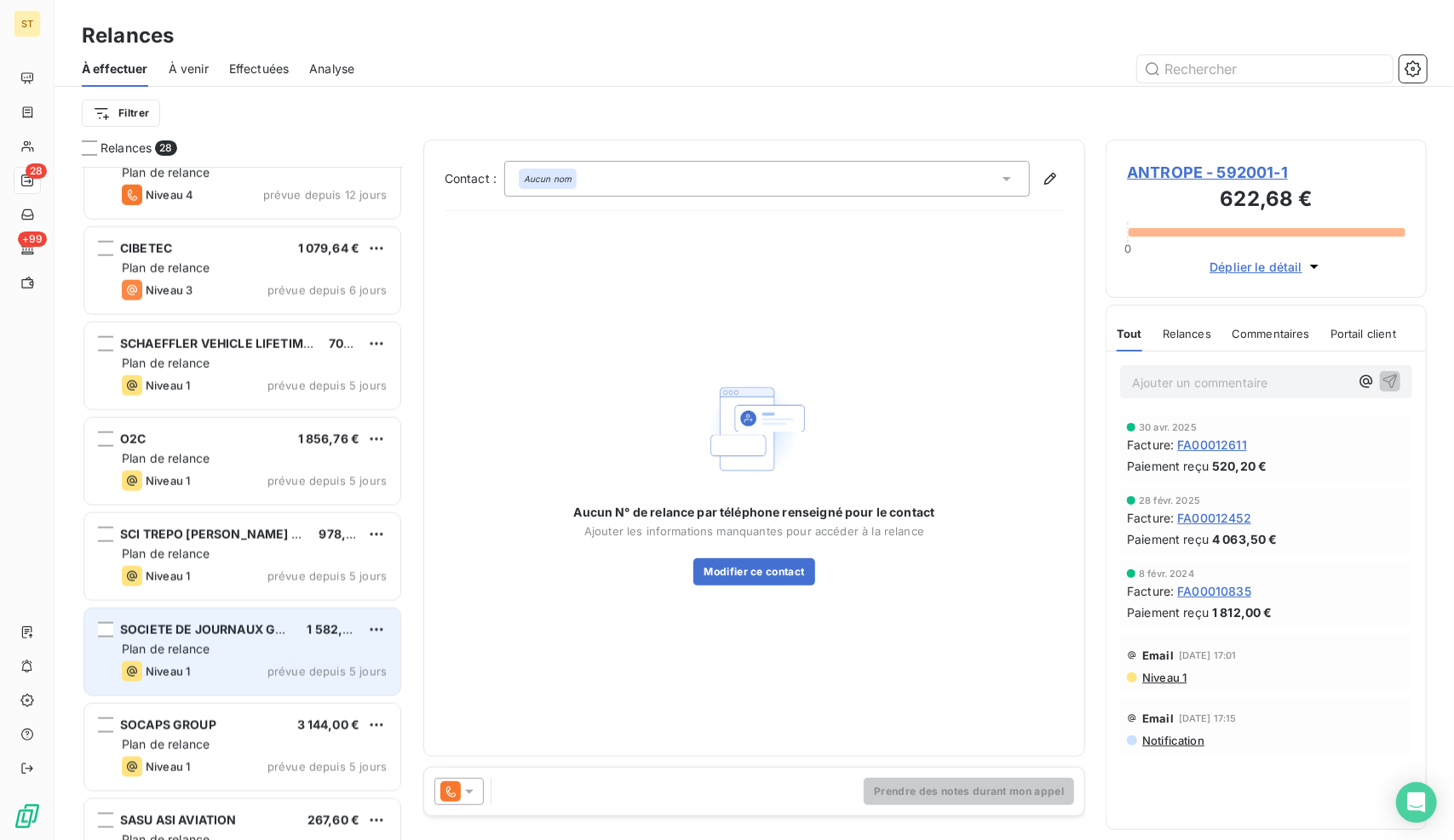
scroll to position [1277, 0]
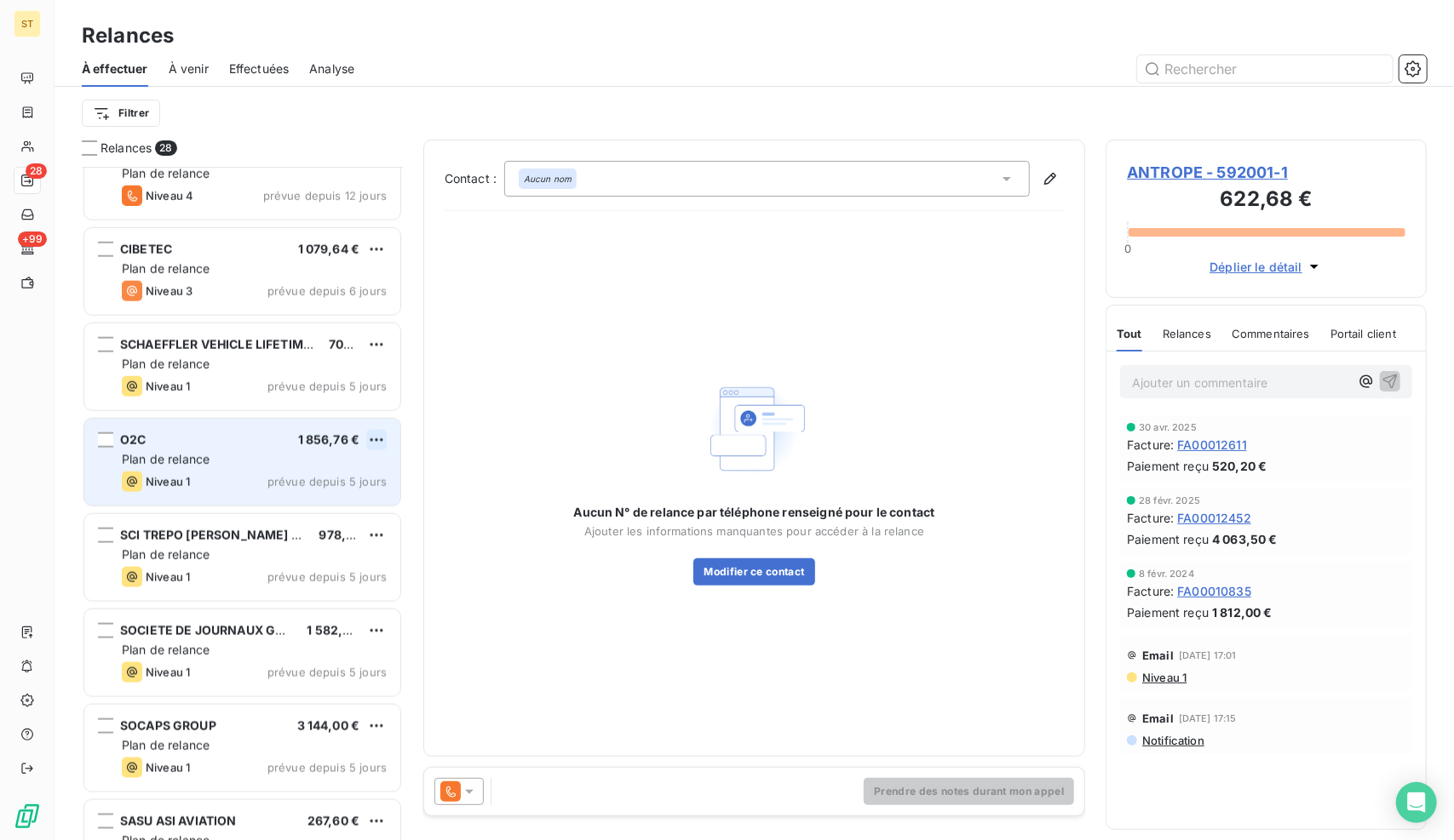
click at [381, 439] on html "ST 28 +99 Relances À effectuer À venir Effectuées Analyse Filtrer Relances 28 S…" at bounding box center [727, 420] width 1454 height 840
click at [337, 481] on div "Replanifier cette action" at bounding box center [304, 474] width 152 height 27
select select "9"
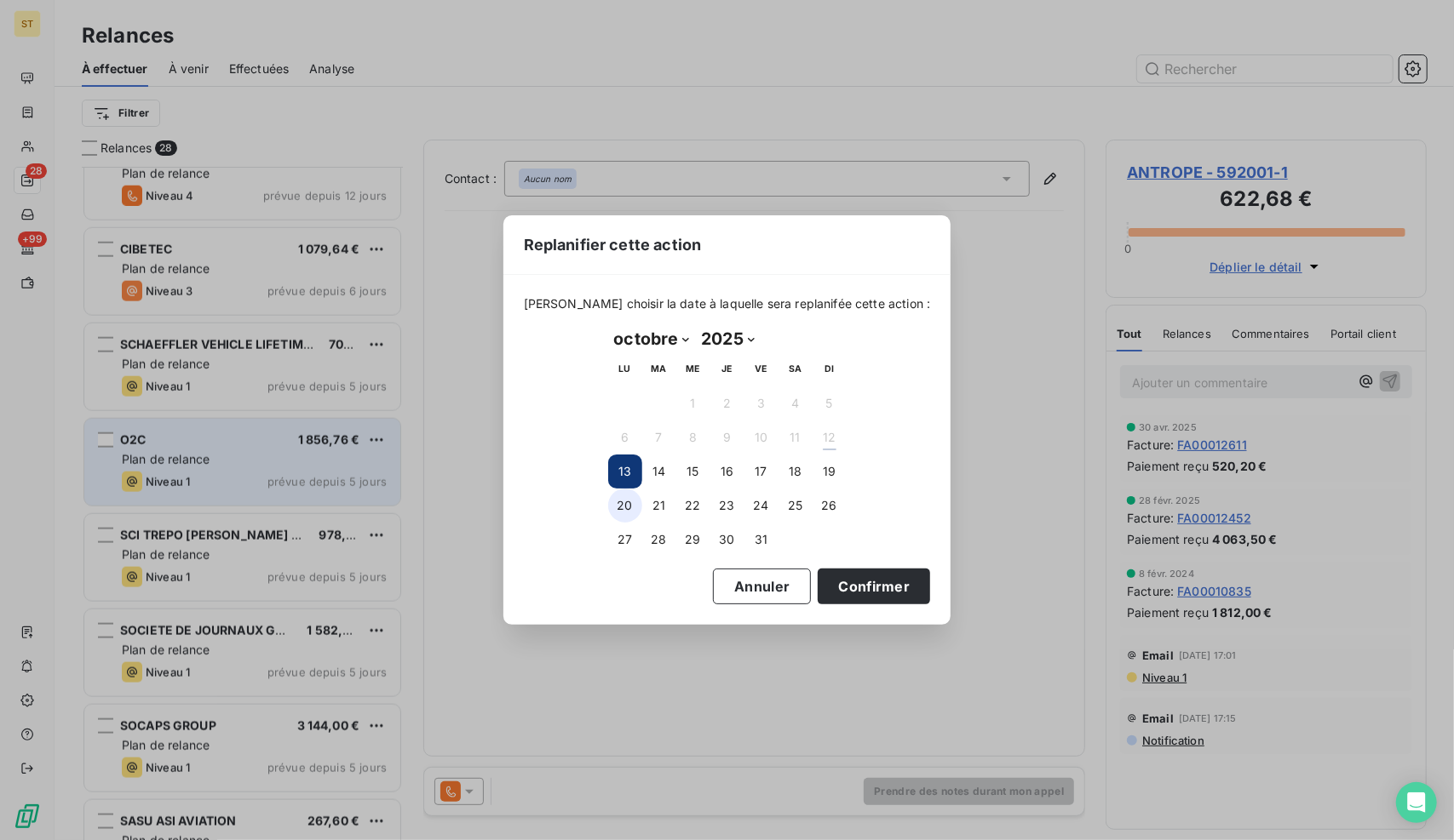
click at [624, 497] on button "20" at bounding box center [624, 505] width 34 height 34
click at [833, 586] on button "Confirmer" at bounding box center [873, 586] width 112 height 36
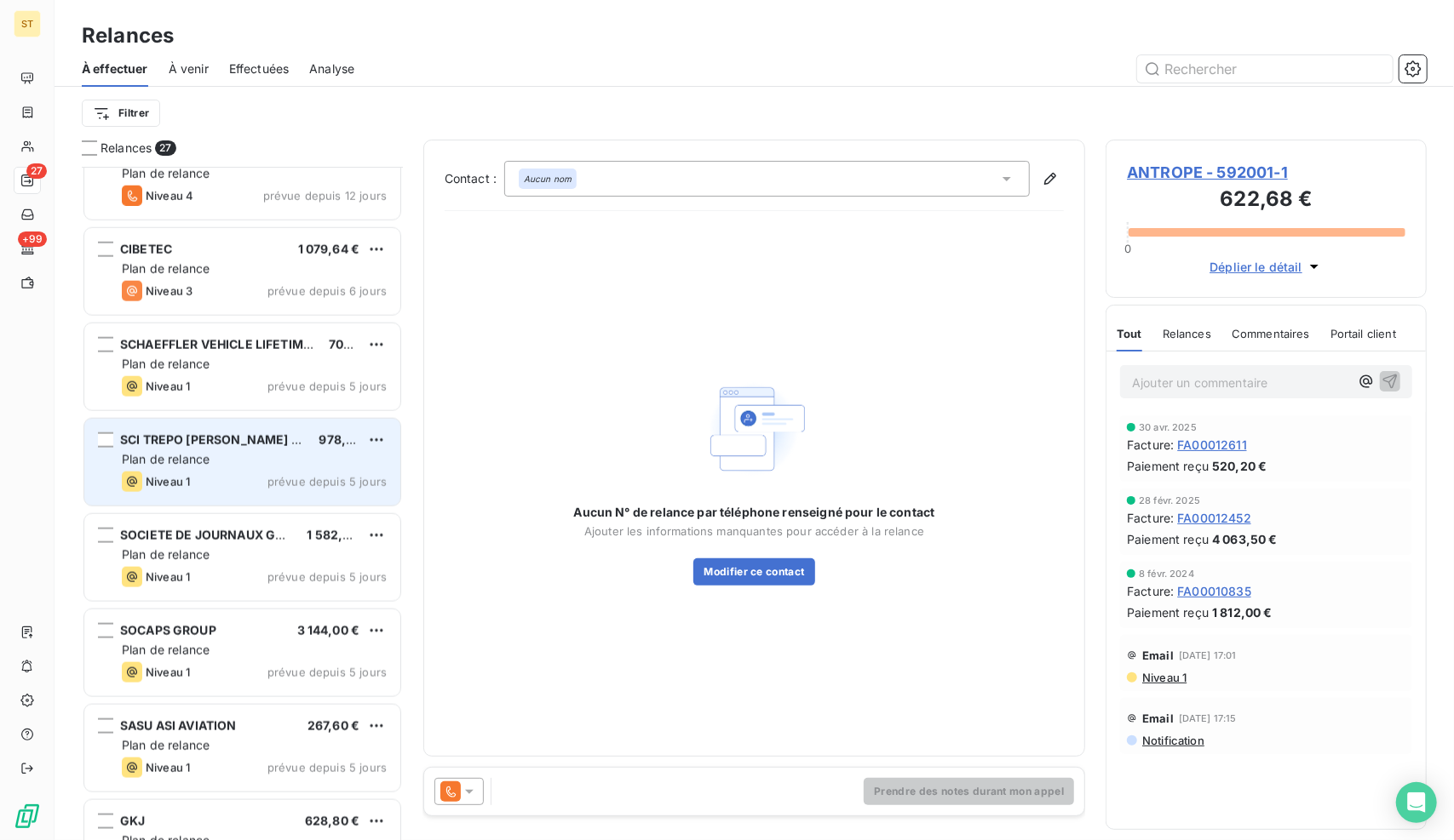
click at [206, 456] on span "Plan de relance" at bounding box center [165, 459] width 88 height 14
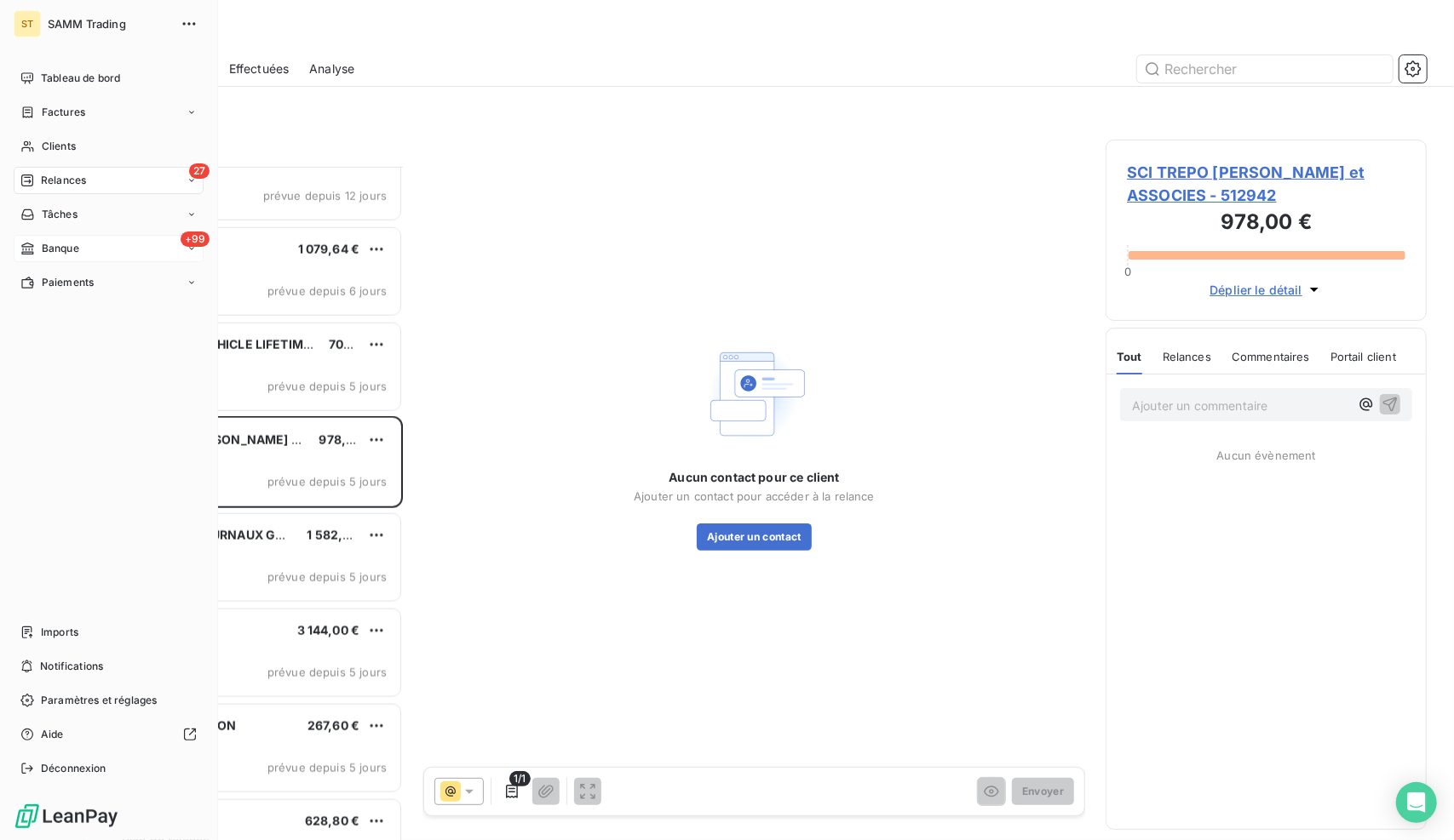
drag, startPoint x: 53, startPoint y: 257, endPoint x: 112, endPoint y: 257, distance: 59.0
click at [52, 253] on span "Banque" at bounding box center [60, 249] width 38 height 15
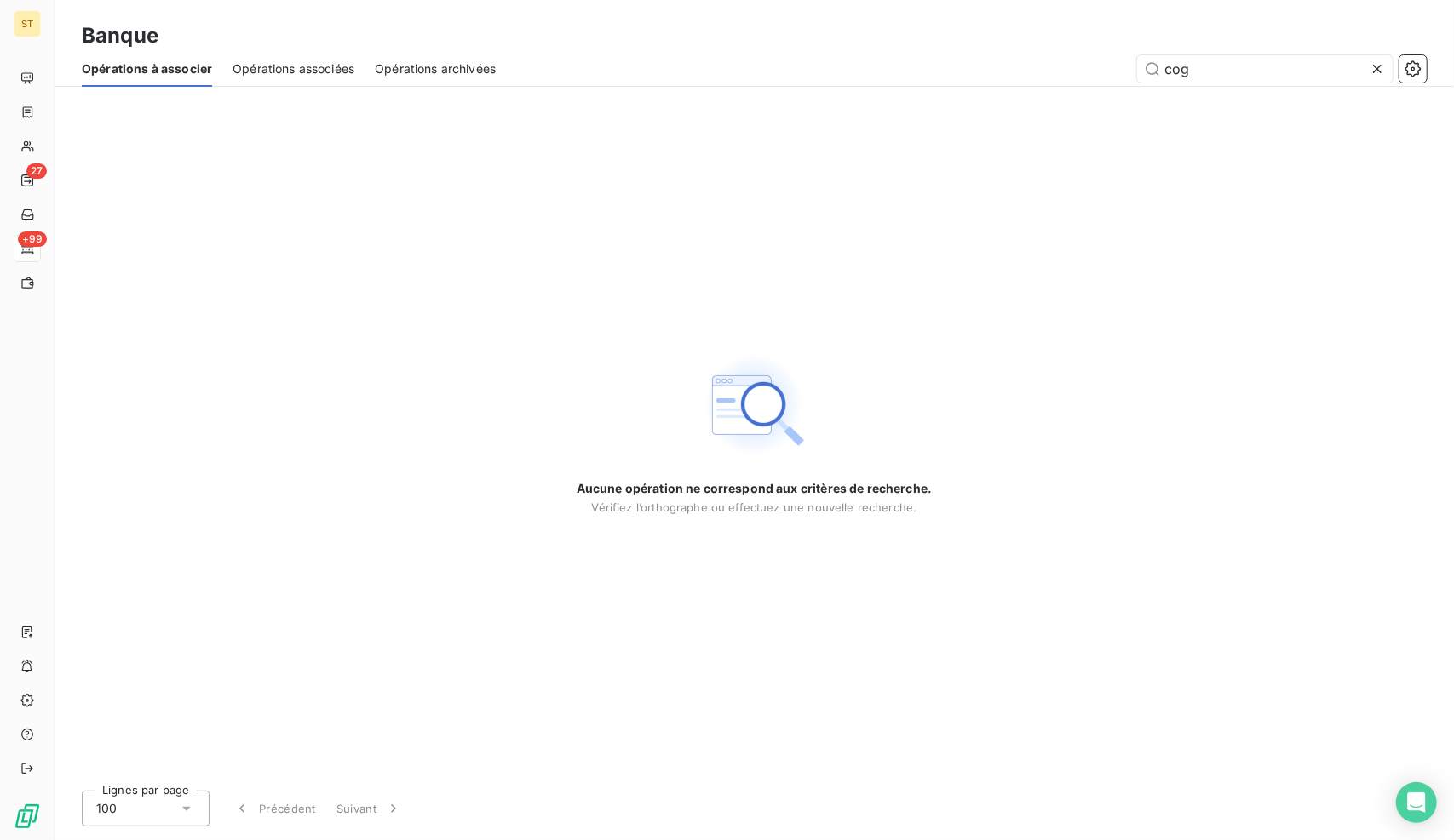
drag, startPoint x: 1190, startPoint y: 71, endPoint x: 994, endPoint y: 91, distance: 197.0
click at [1008, 90] on section "Banque Opérations à associer Opérations associées Opérations archivées cog Aucu…" at bounding box center [754, 420] width 1399 height 840
type input "trepo"
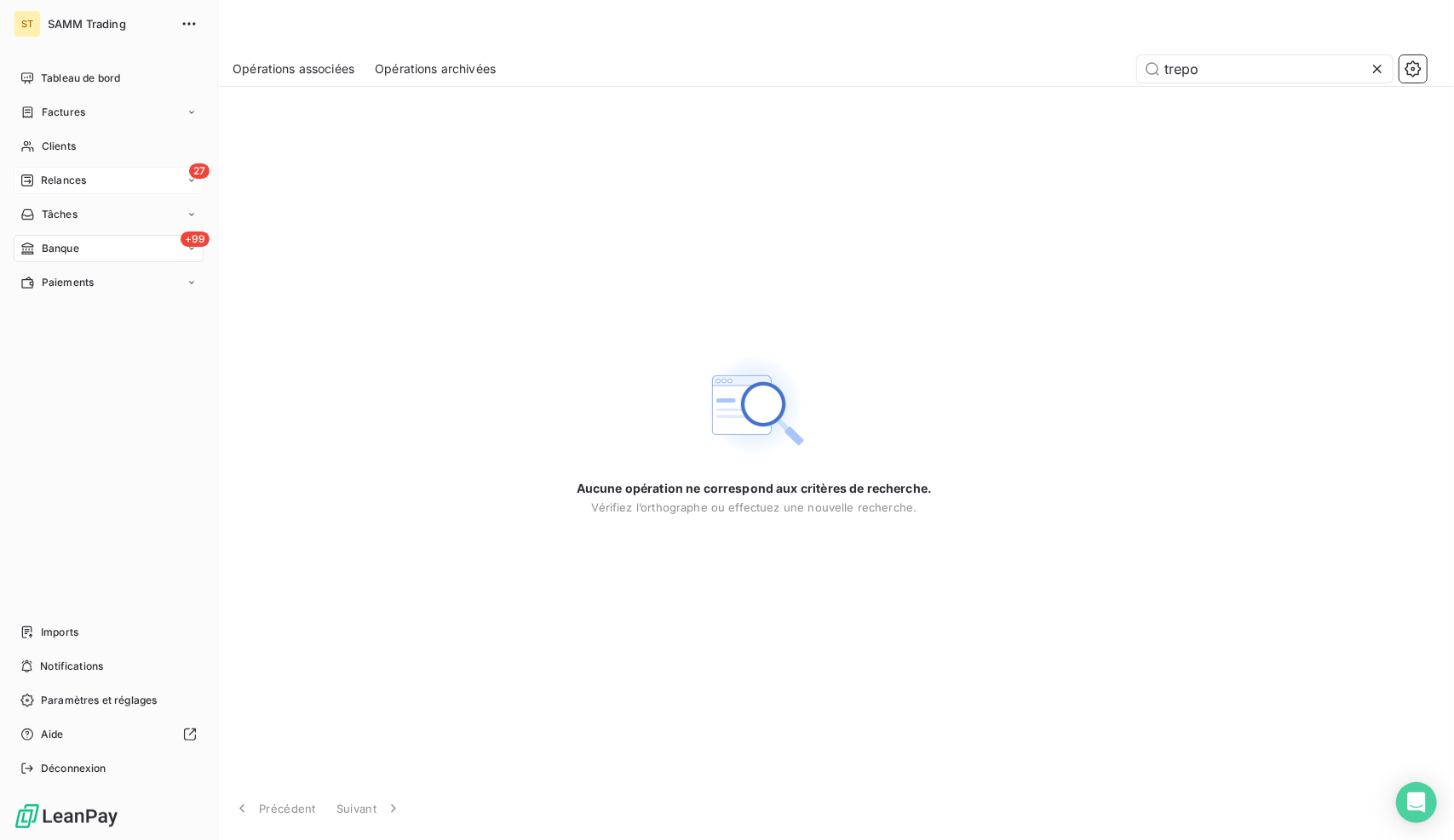
click at [38, 172] on div "27 Relances" at bounding box center [108, 180] width 190 height 27
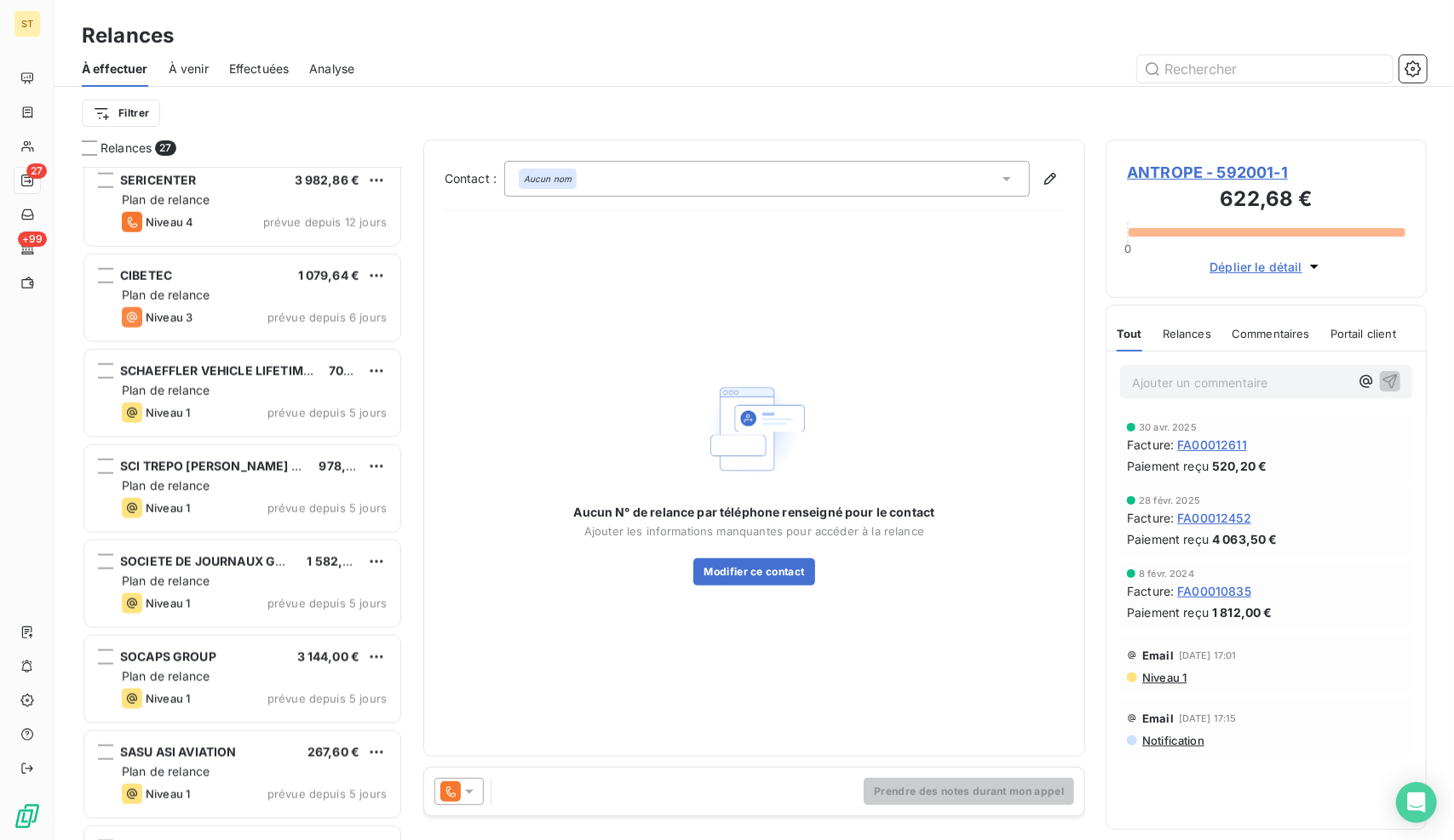
scroll to position [1532, 0]
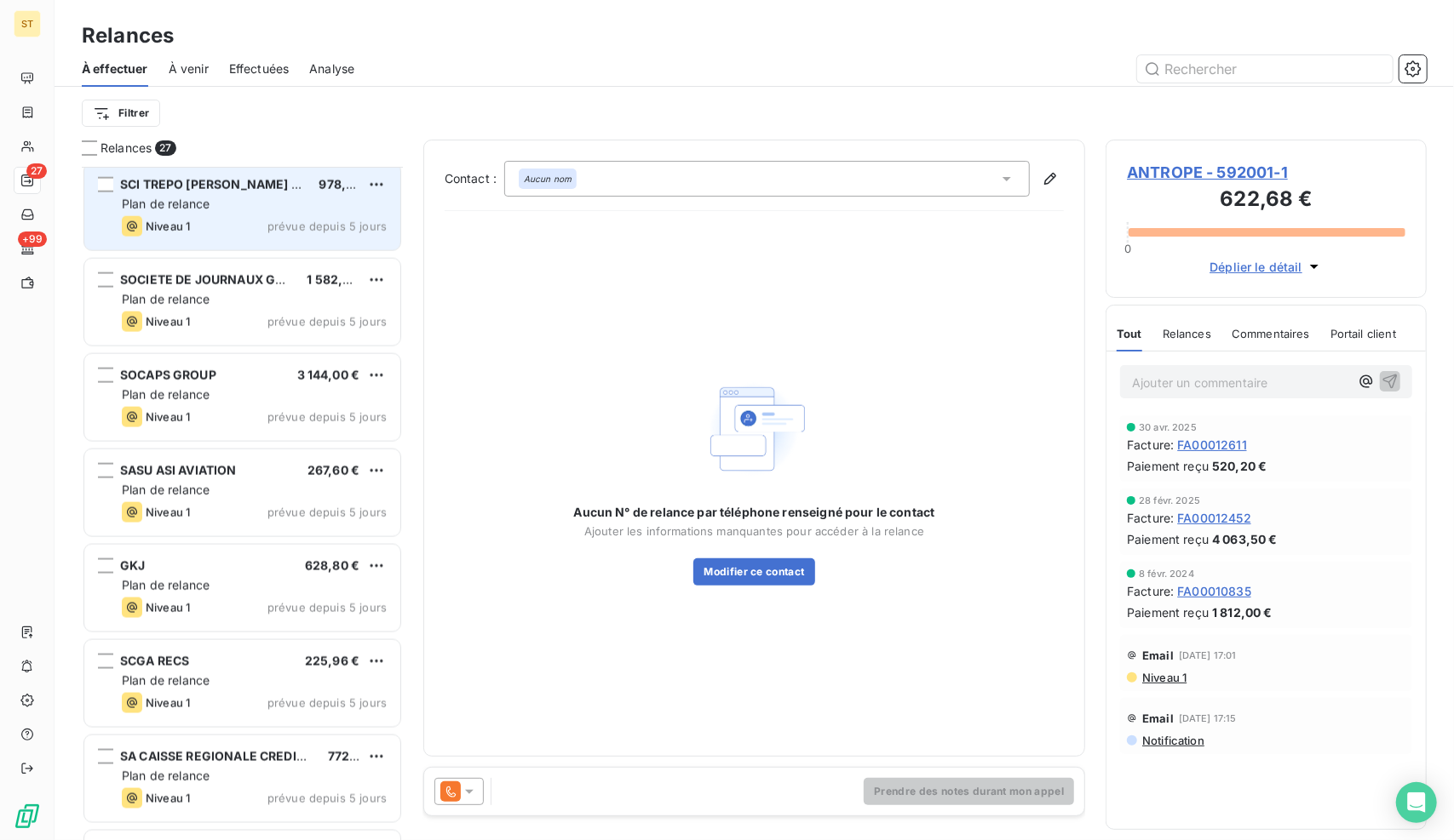
click at [249, 191] on div "SCI TREPO [PERSON_NAME] et ASSOCIES" at bounding box center [212, 185] width 185 height 17
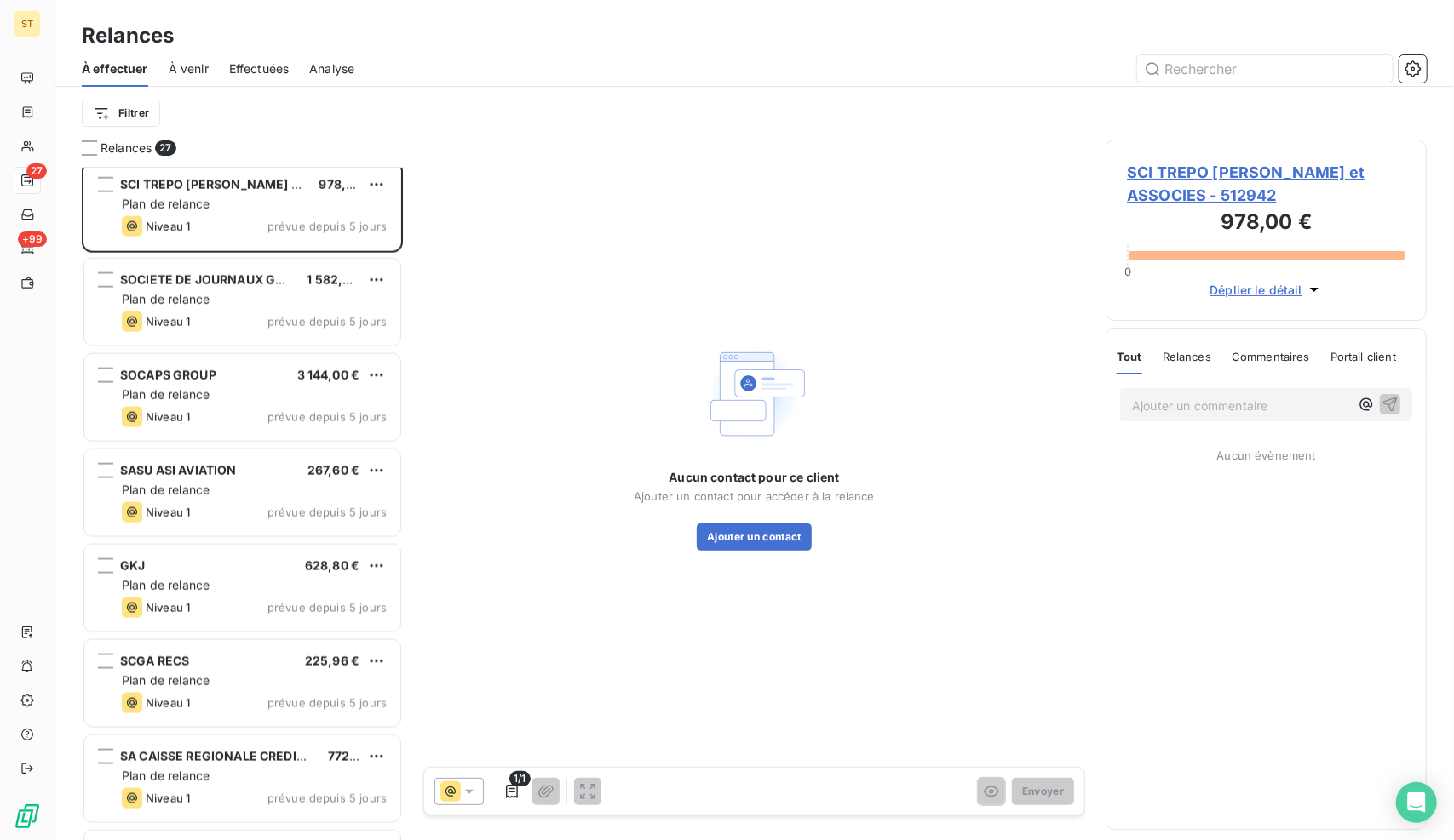
click at [1178, 177] on span "SCI TREPO [PERSON_NAME] et ASSOCIES - 512942" at bounding box center [1266, 184] width 279 height 46
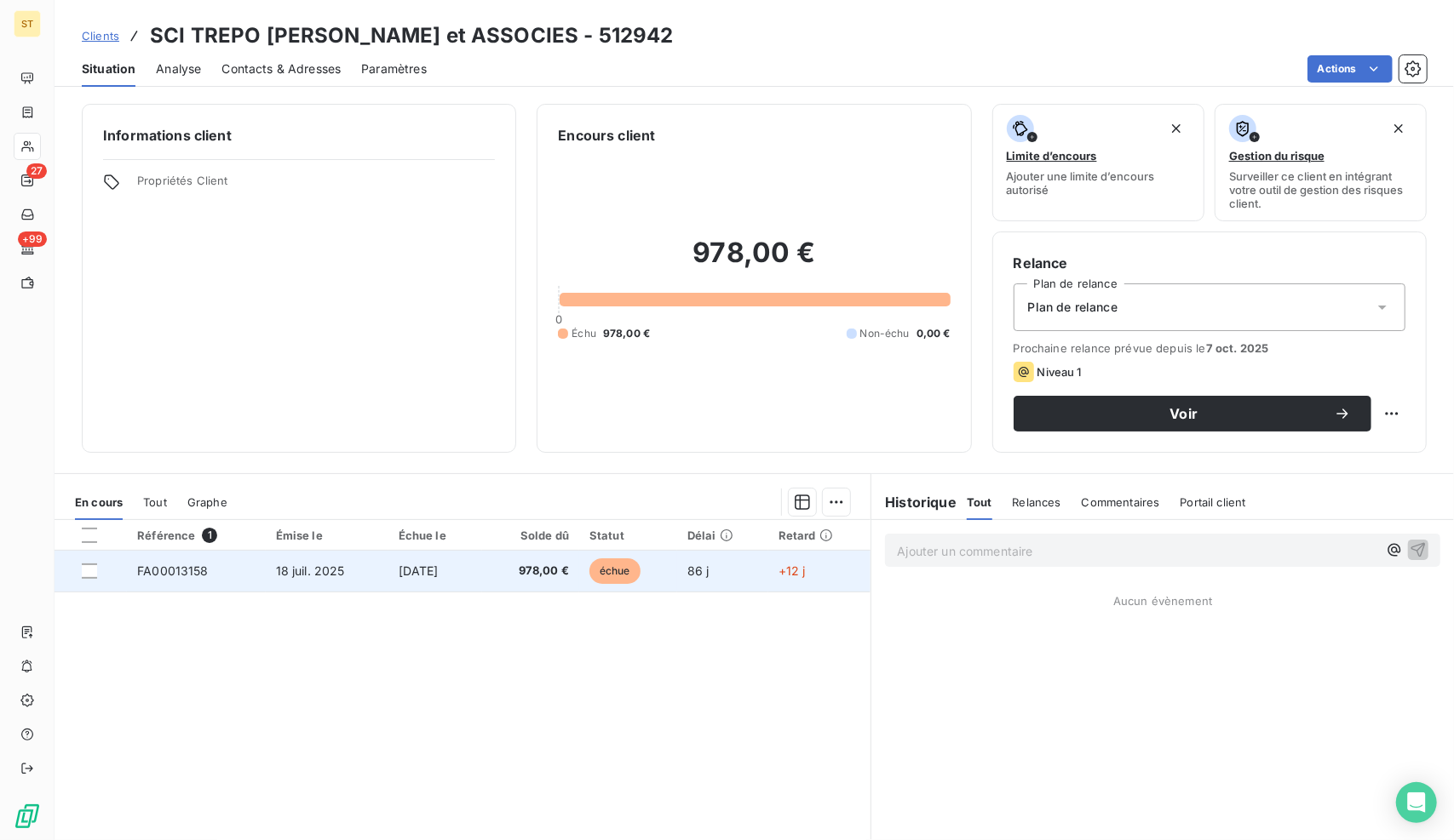
click at [416, 563] on span "[DATE]" at bounding box center [418, 570] width 40 height 14
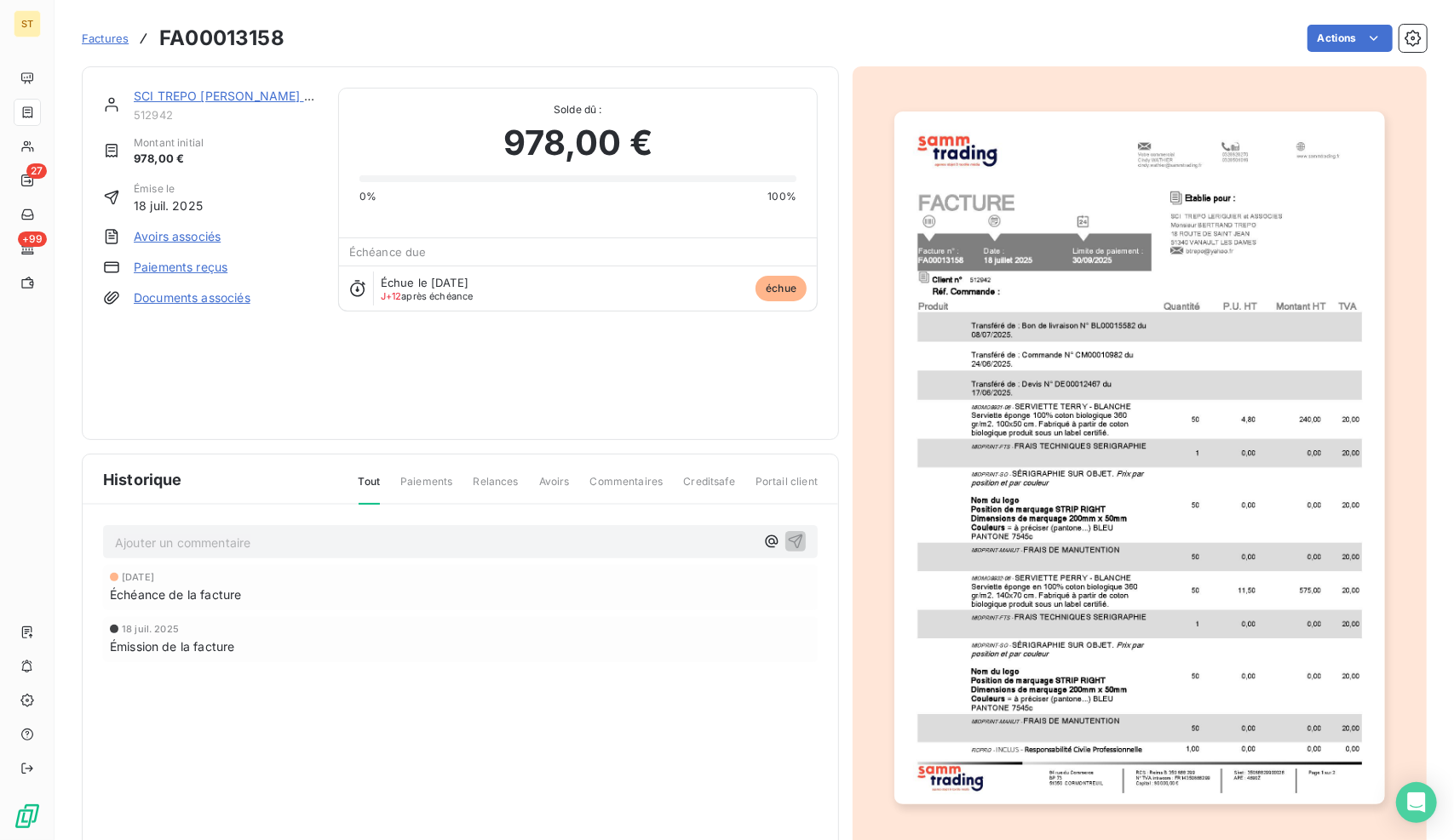
click at [241, 532] on p "Ajouter un commentaire ﻿" at bounding box center [434, 543] width 640 height 21
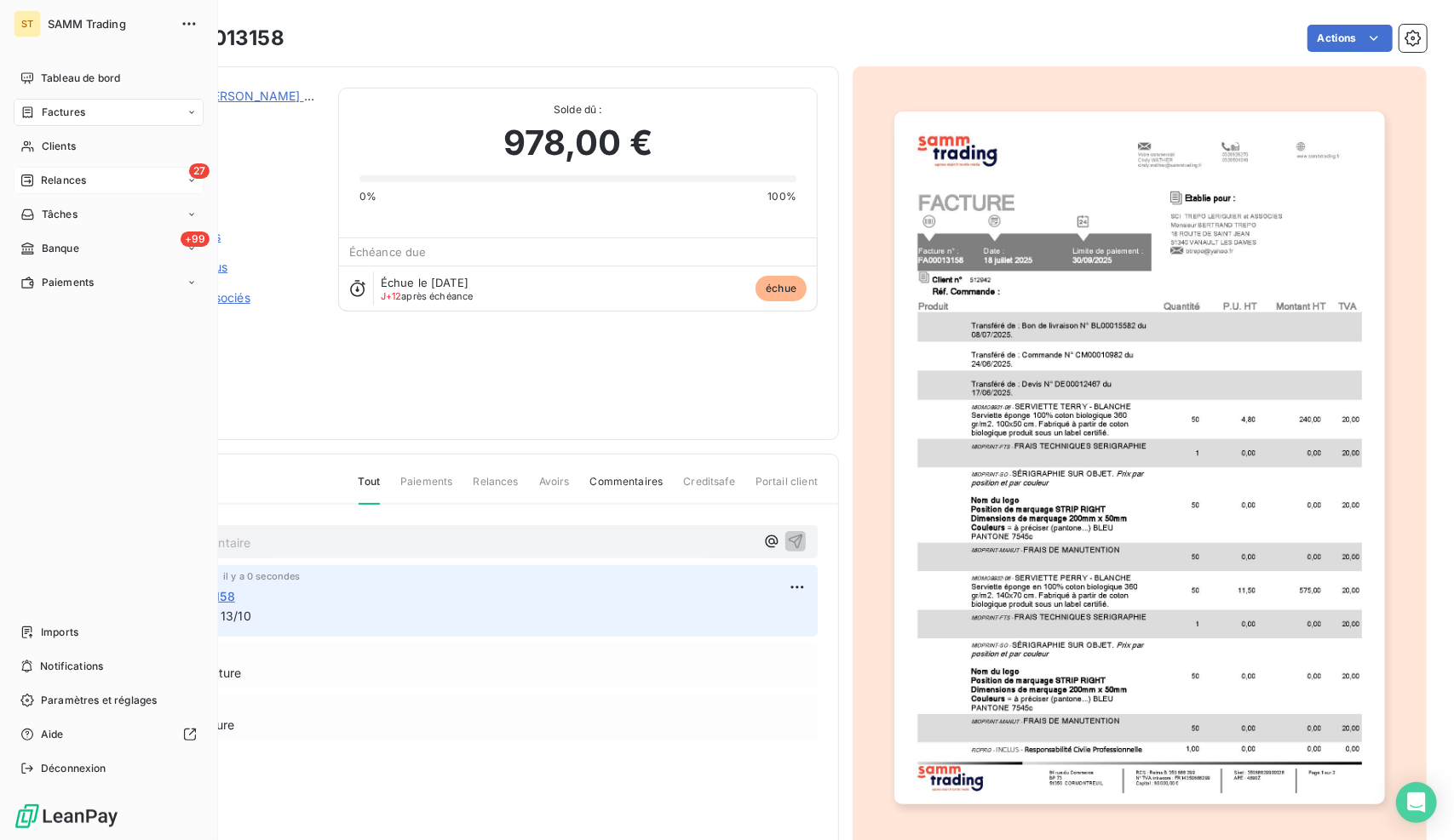
click at [53, 173] on span "Relances" at bounding box center [63, 180] width 45 height 15
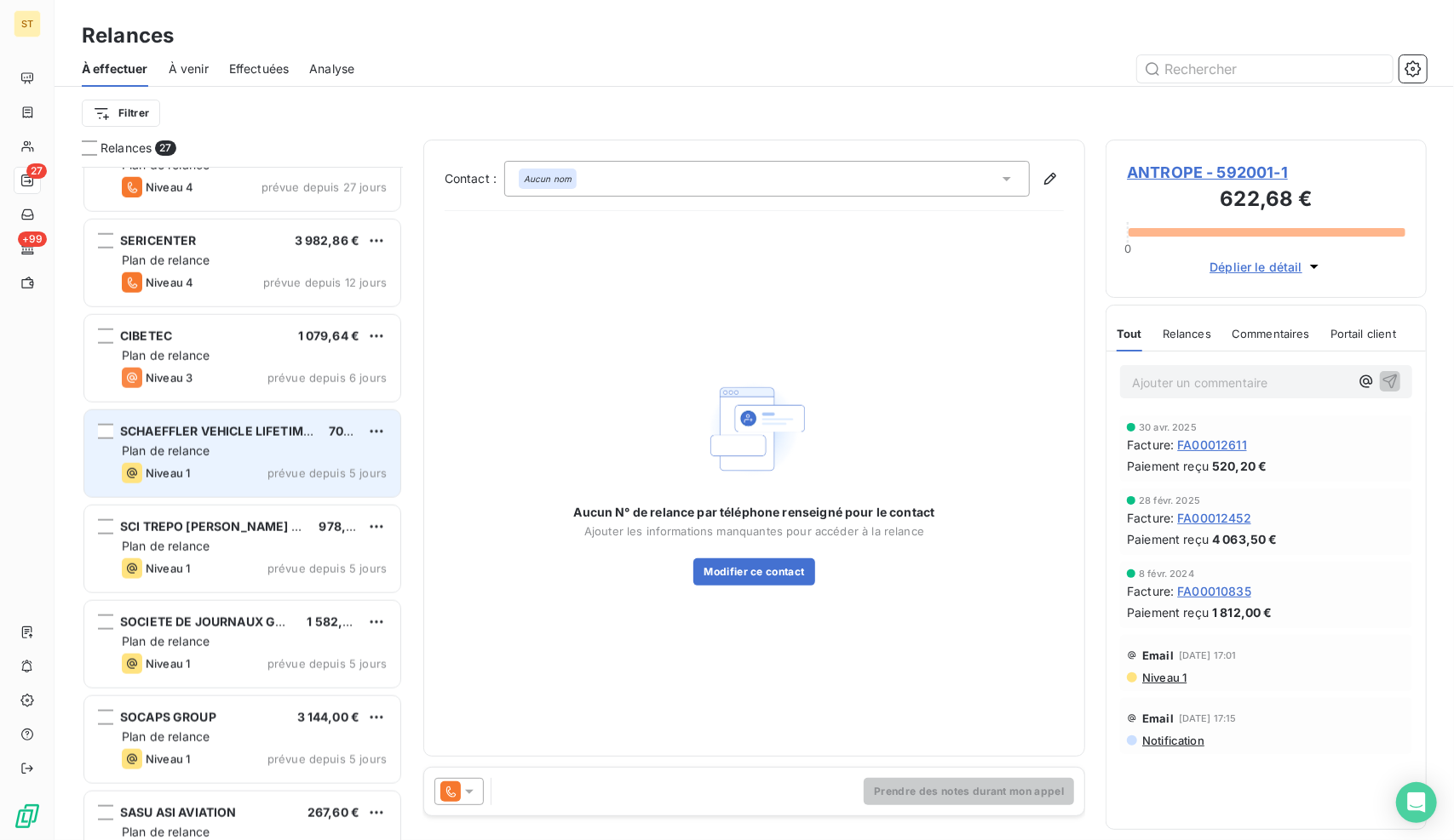
scroll to position [1192, 0]
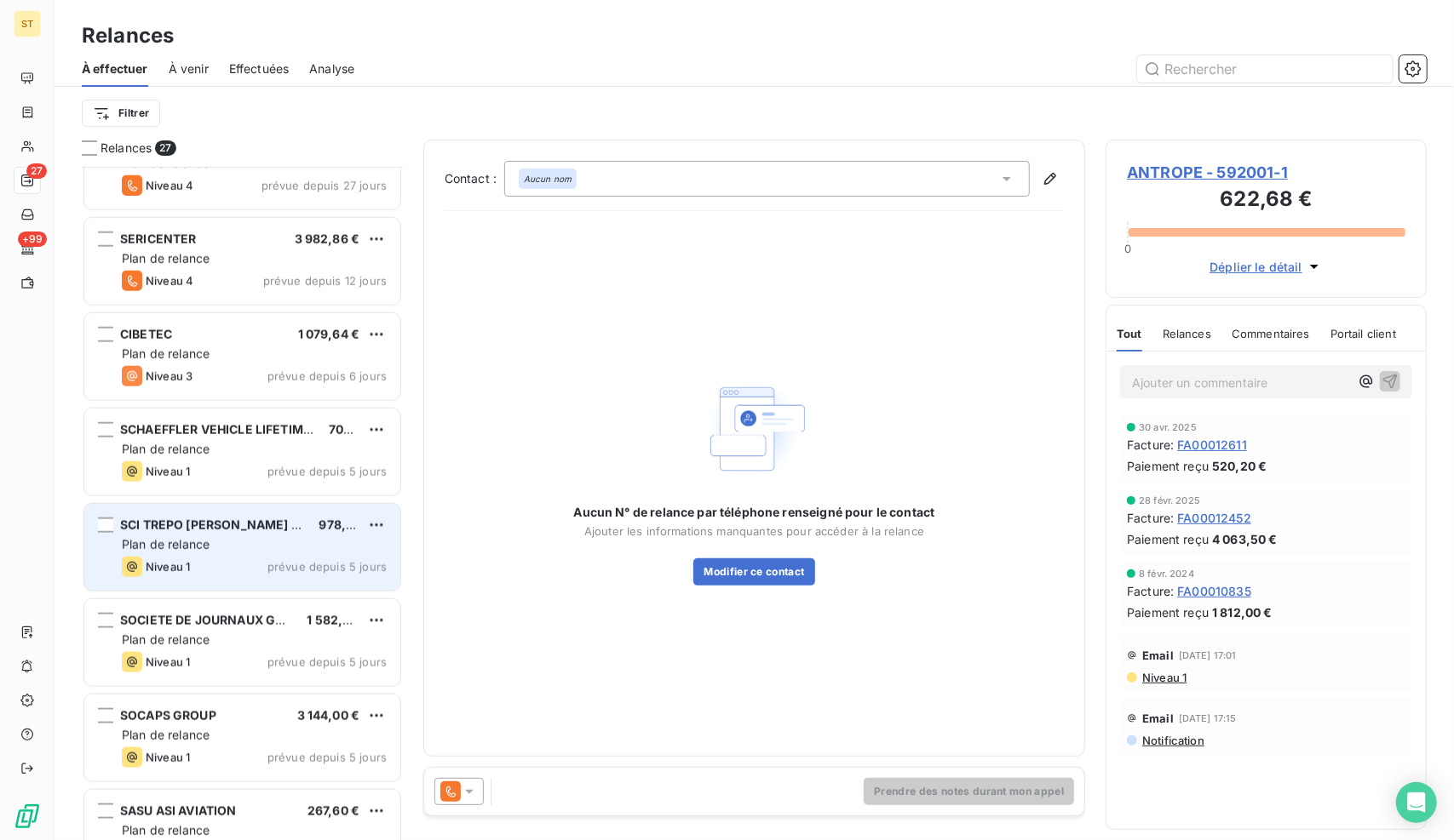
click at [251, 561] on div "Niveau 1 prévue depuis 5 jours" at bounding box center [254, 566] width 264 height 20
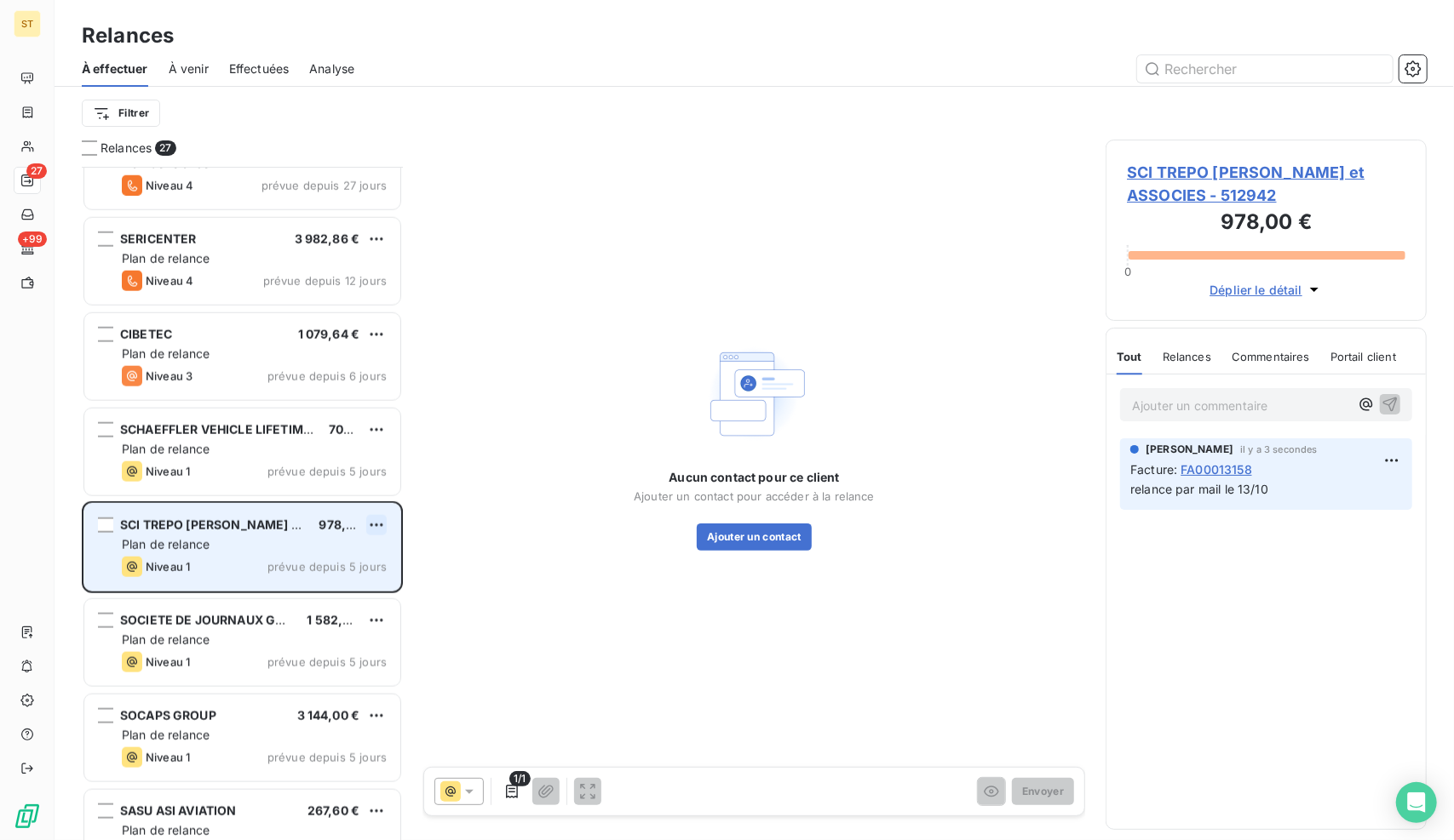
click at [374, 515] on html "ST 27 +99 Relances À effectuer À venir Effectuées Analyse Filtrer Relances 27 A…" at bounding box center [727, 420] width 1454 height 840
click at [341, 545] on div "Replanifier cette action" at bounding box center [304, 558] width 152 height 27
select select "9"
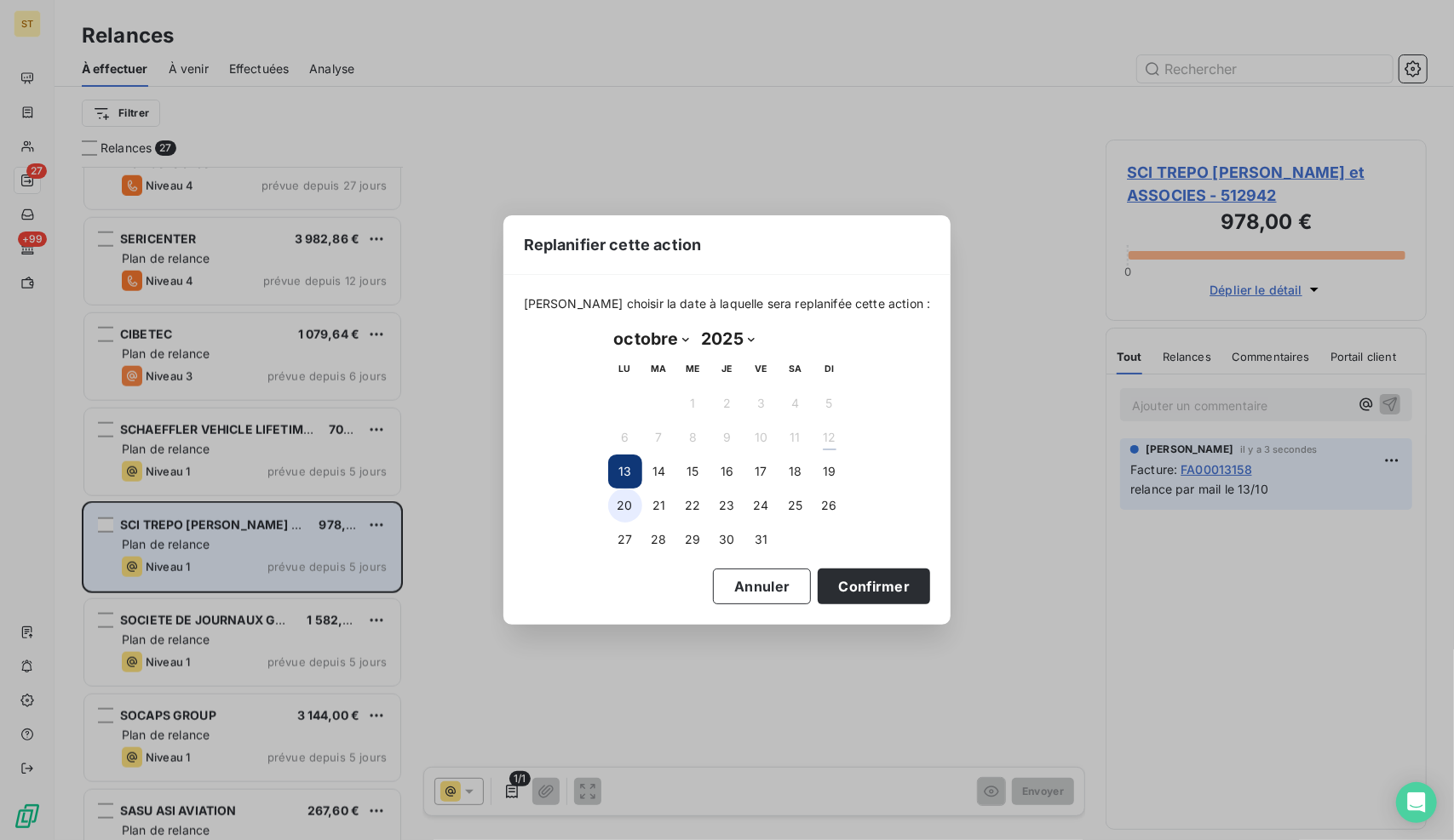
click at [617, 496] on button "20" at bounding box center [624, 505] width 34 height 34
click at [852, 593] on button "Confirmer" at bounding box center [873, 586] width 112 height 36
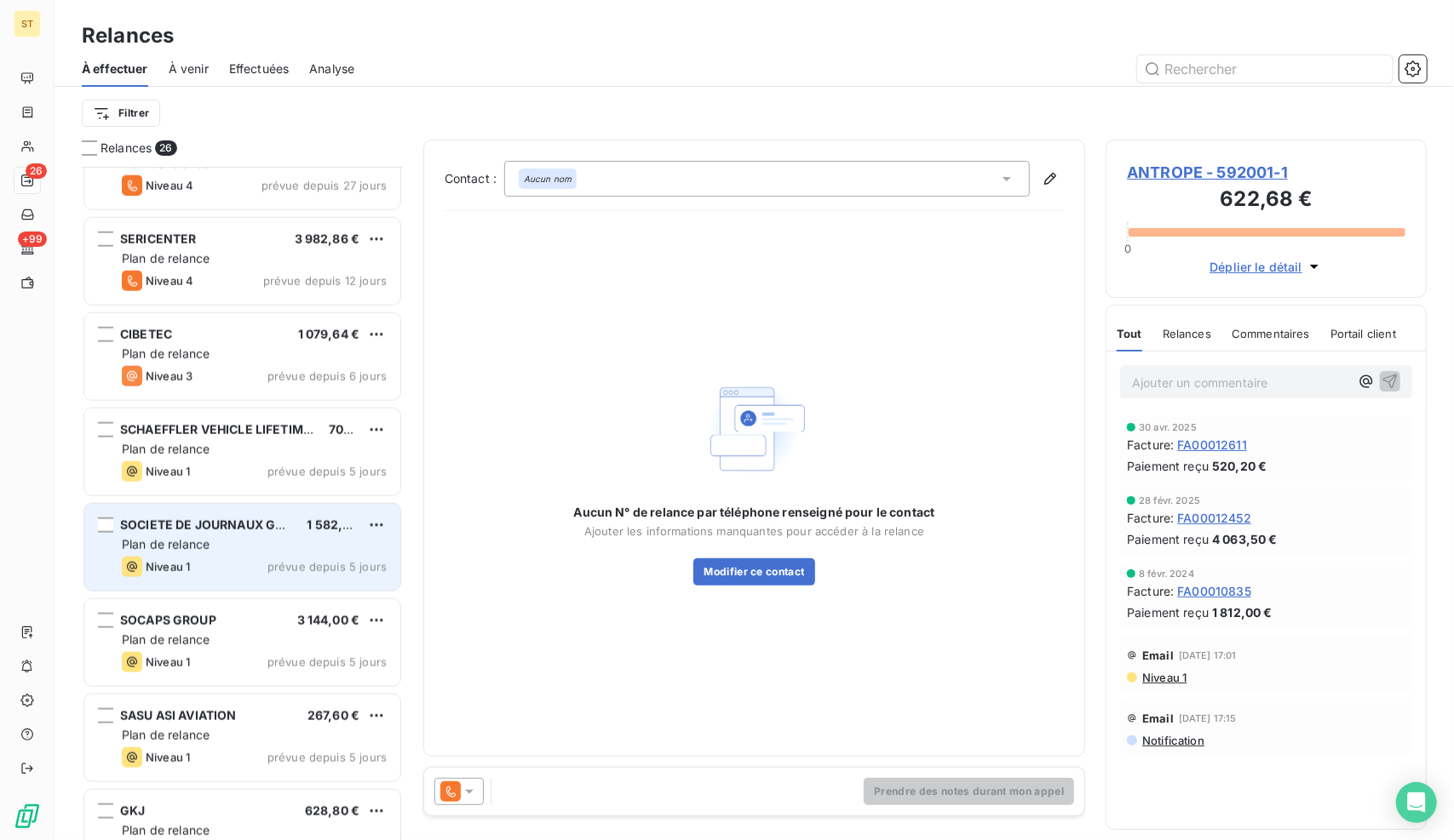
click at [230, 536] on div "Plan de relance" at bounding box center [254, 545] width 264 height 17
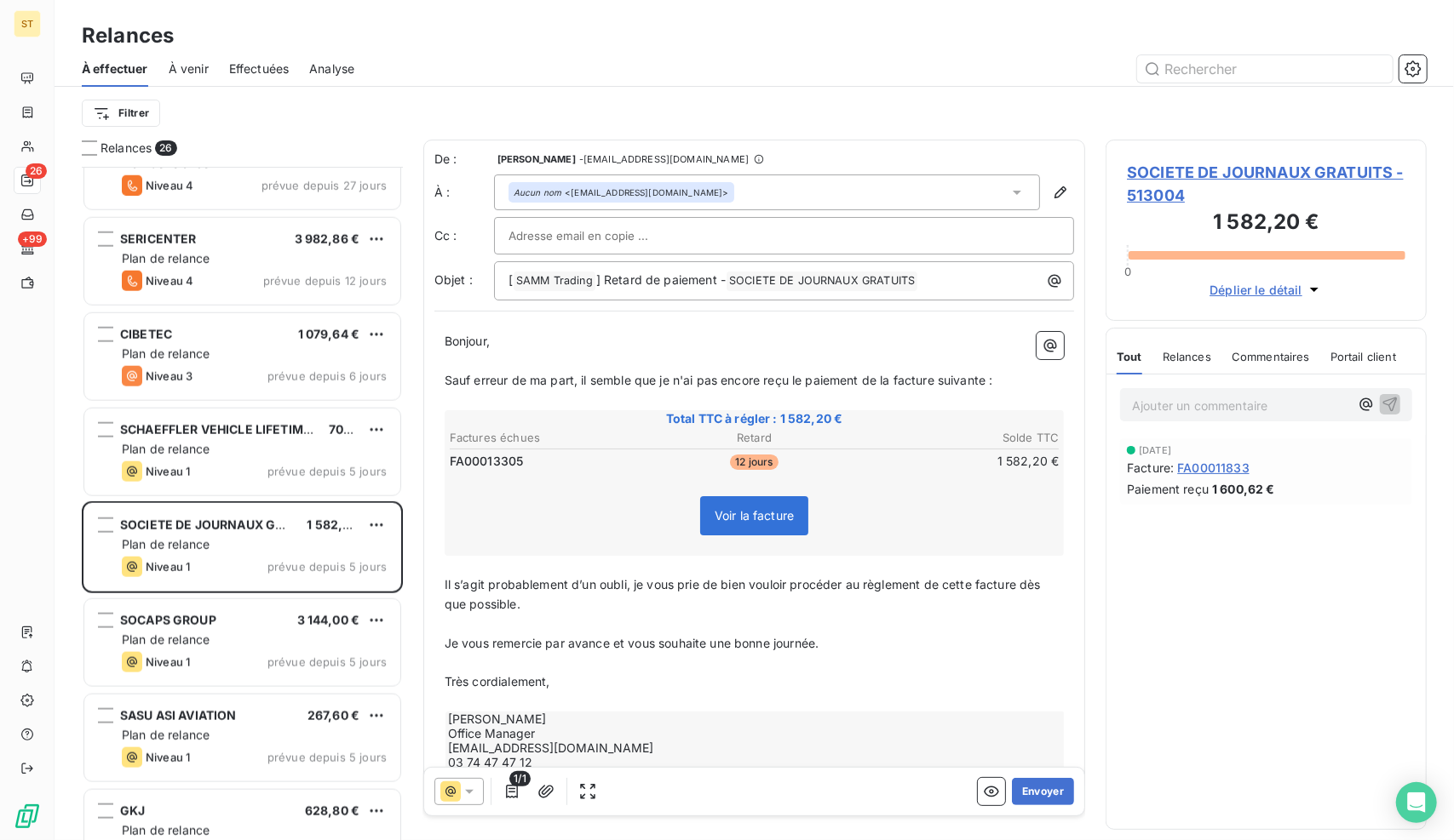
click at [1206, 165] on span "SOCIETE DE JOURNAUX GRATUITS - 513004" at bounding box center [1266, 184] width 279 height 46
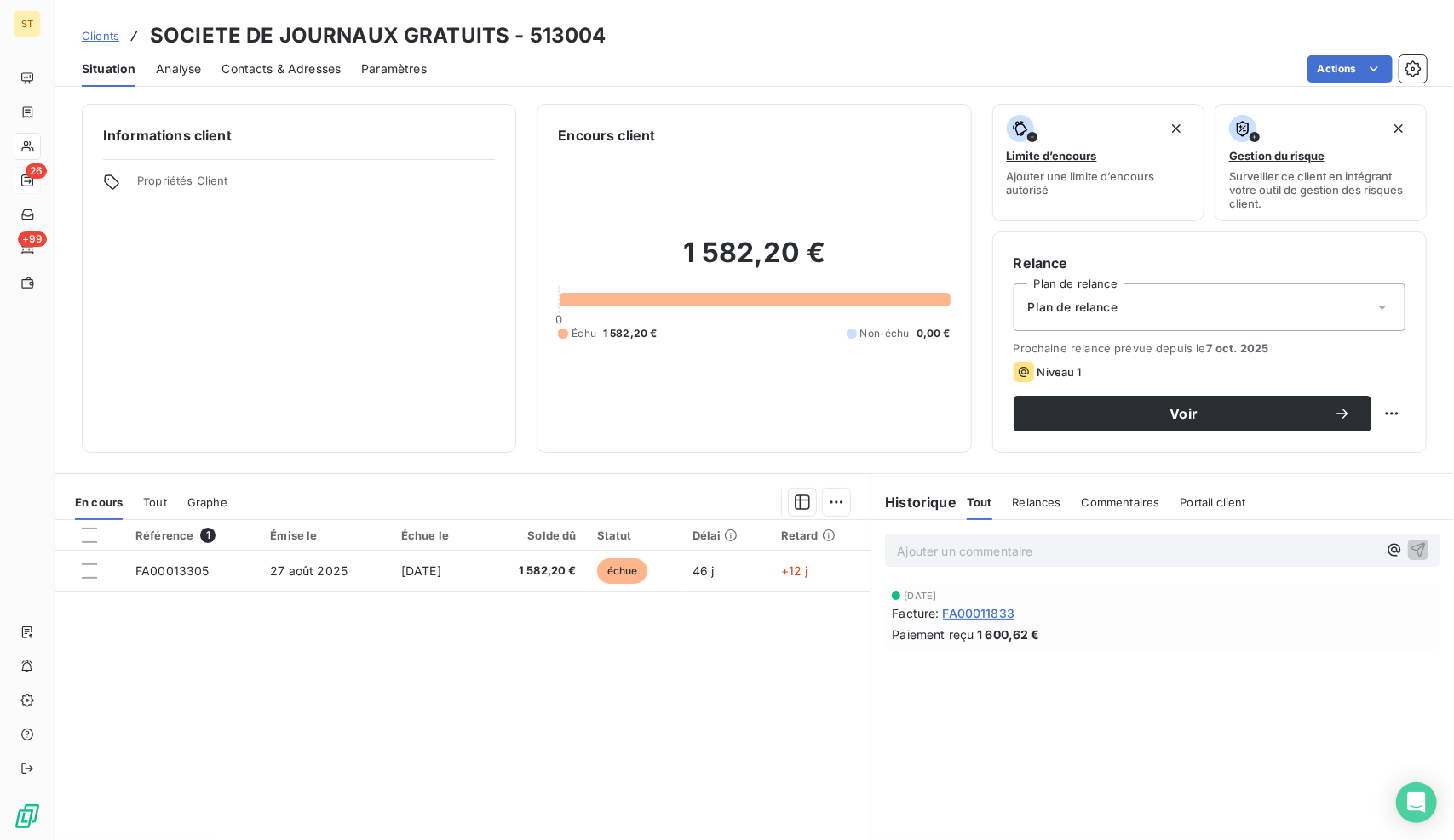
click at [401, 532] on div "Échue le" at bounding box center [436, 535] width 70 height 14
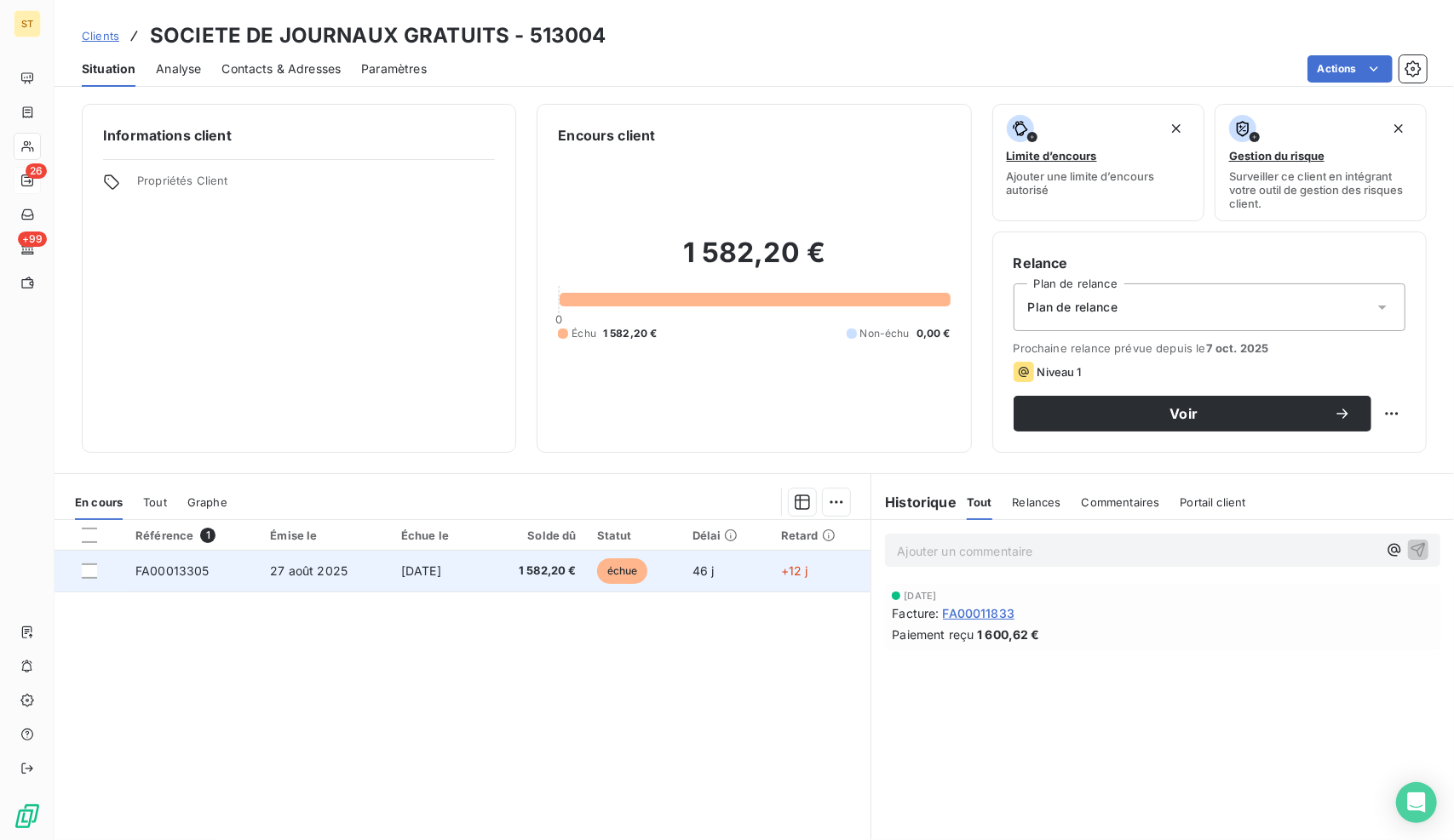
click at [352, 558] on td "27 août 2025" at bounding box center [325, 571] width 131 height 41
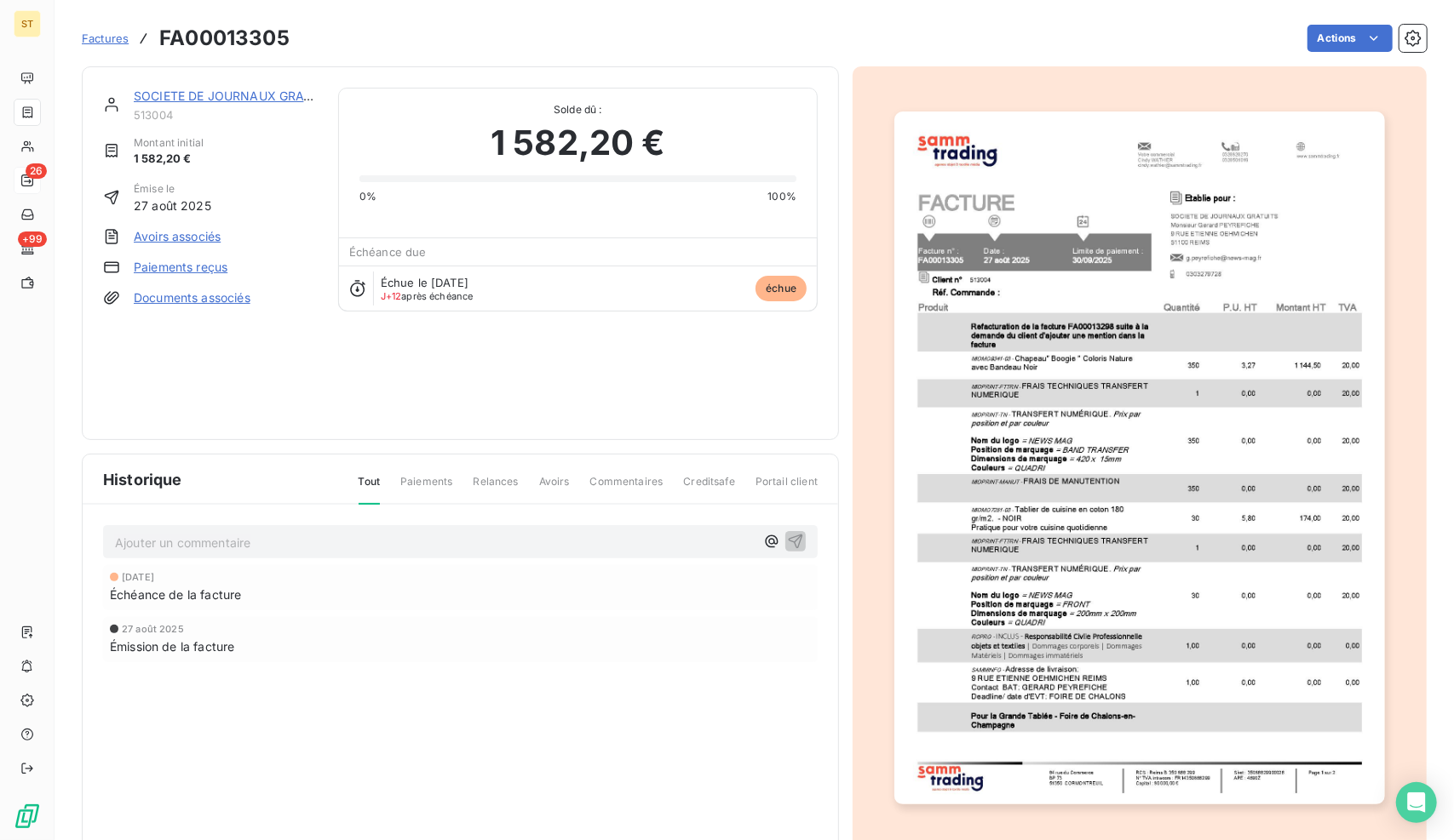
click at [274, 532] on p "Ajouter un commentaire ﻿" at bounding box center [434, 543] width 640 height 21
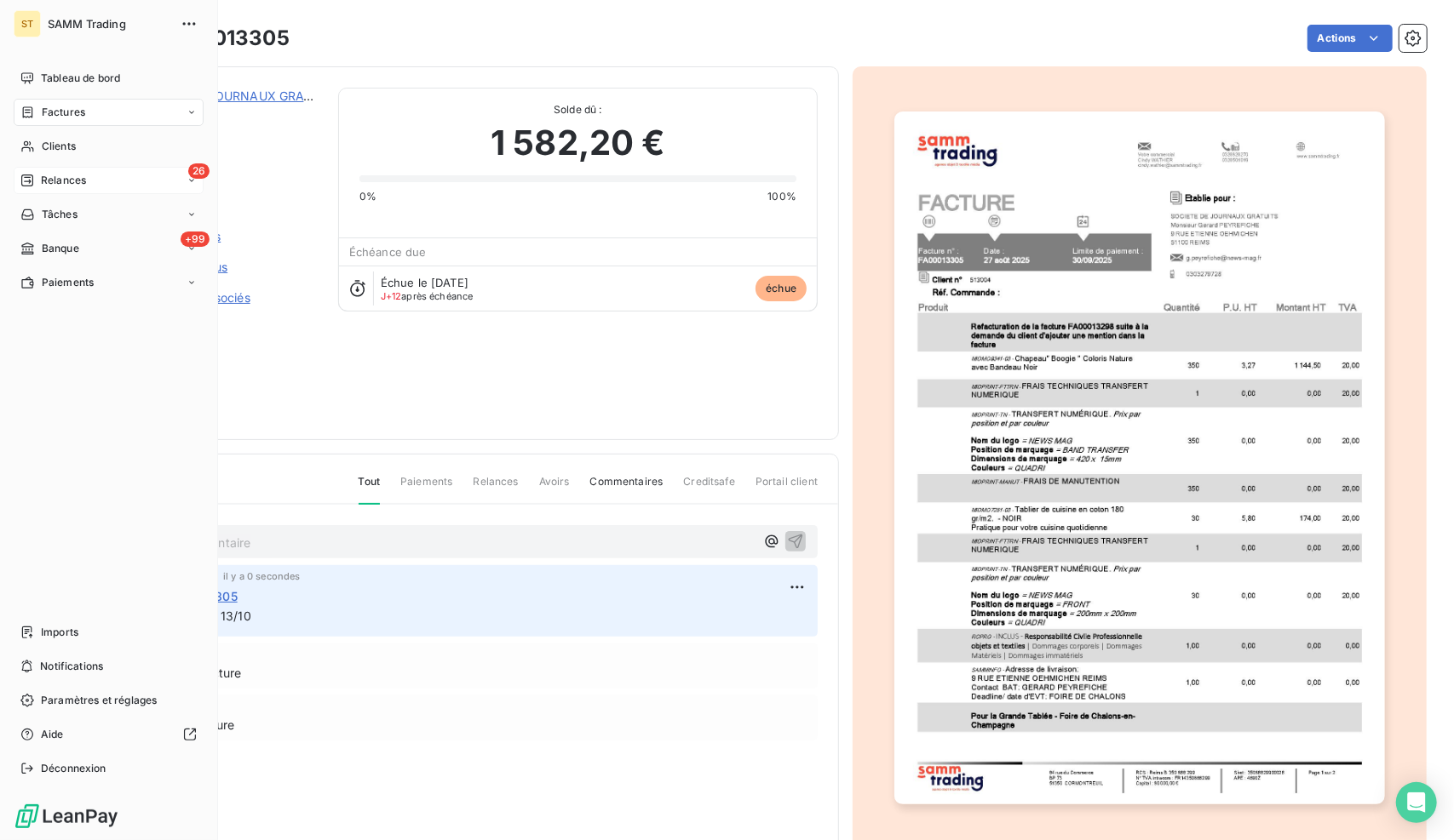
click at [56, 181] on span "Relances" at bounding box center [63, 180] width 45 height 15
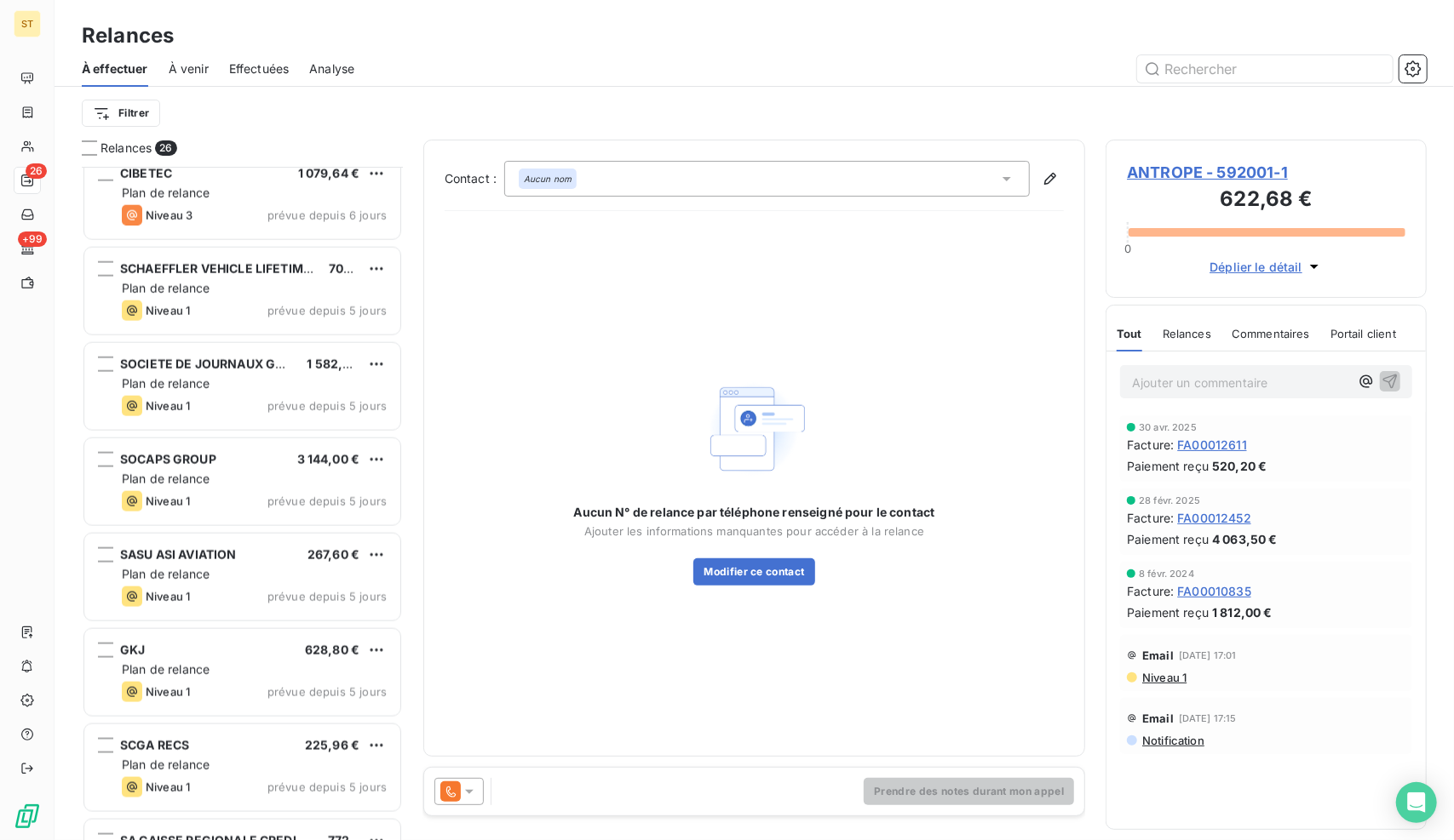
scroll to position [1362, 0]
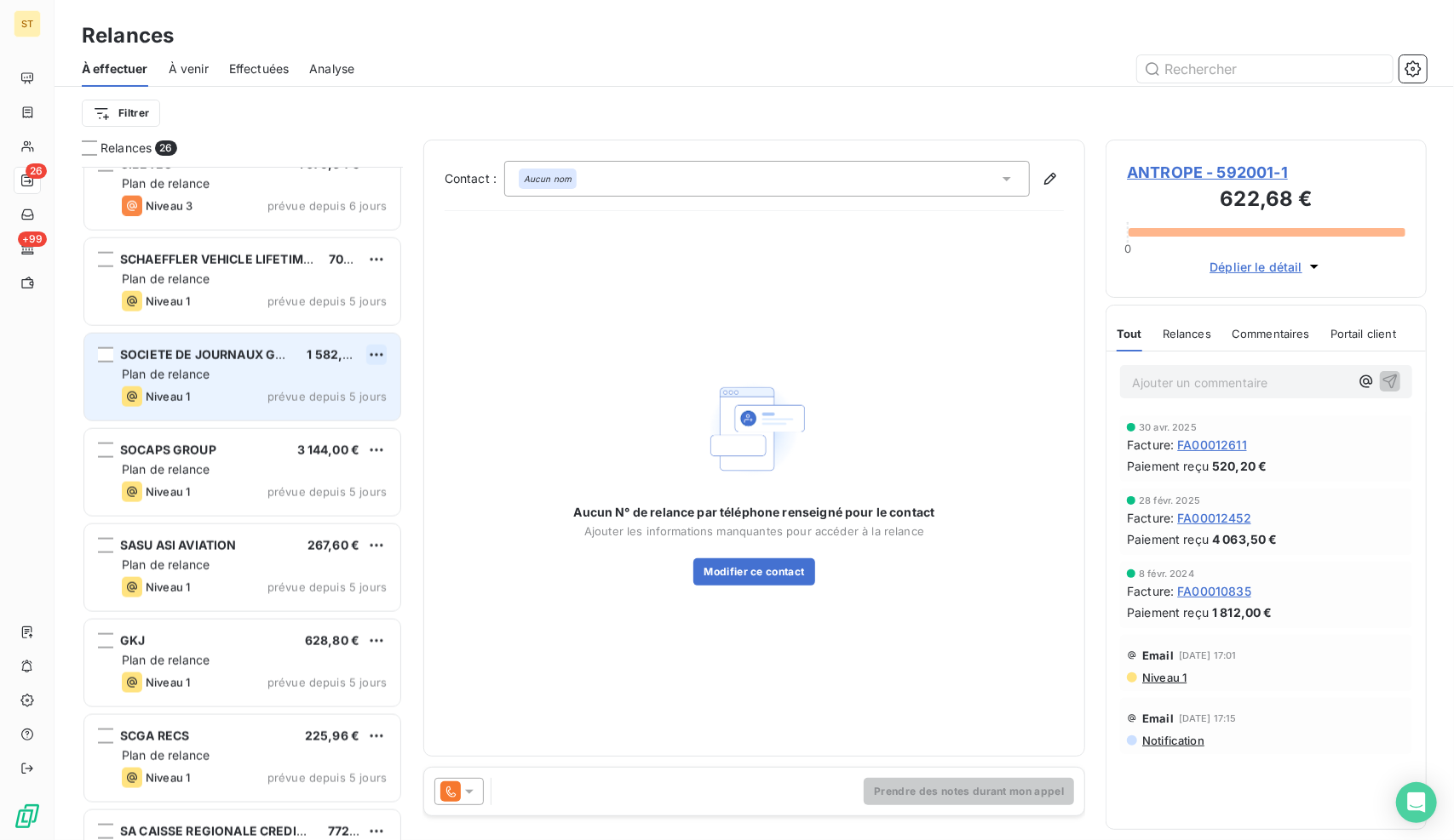
click at [372, 358] on html "ST 26 +99 Relances À effectuer À venir Effectuées Analyse Filtrer Relances 26 S…" at bounding box center [727, 420] width 1454 height 840
click at [326, 416] on div "Passer cette action" at bounding box center [304, 419] width 152 height 27
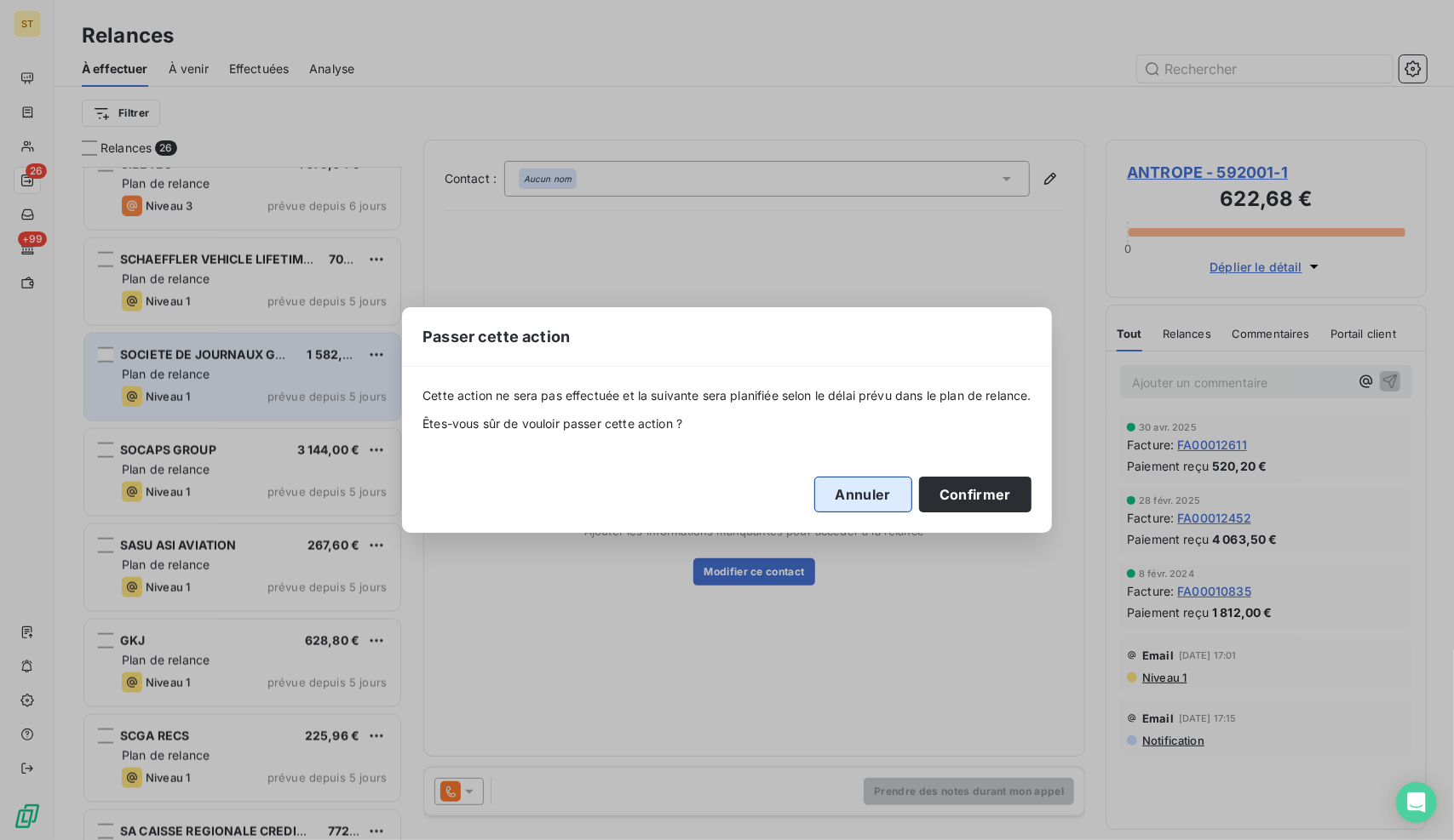
click at [841, 501] on button "Annuler" at bounding box center [863, 494] width 97 height 36
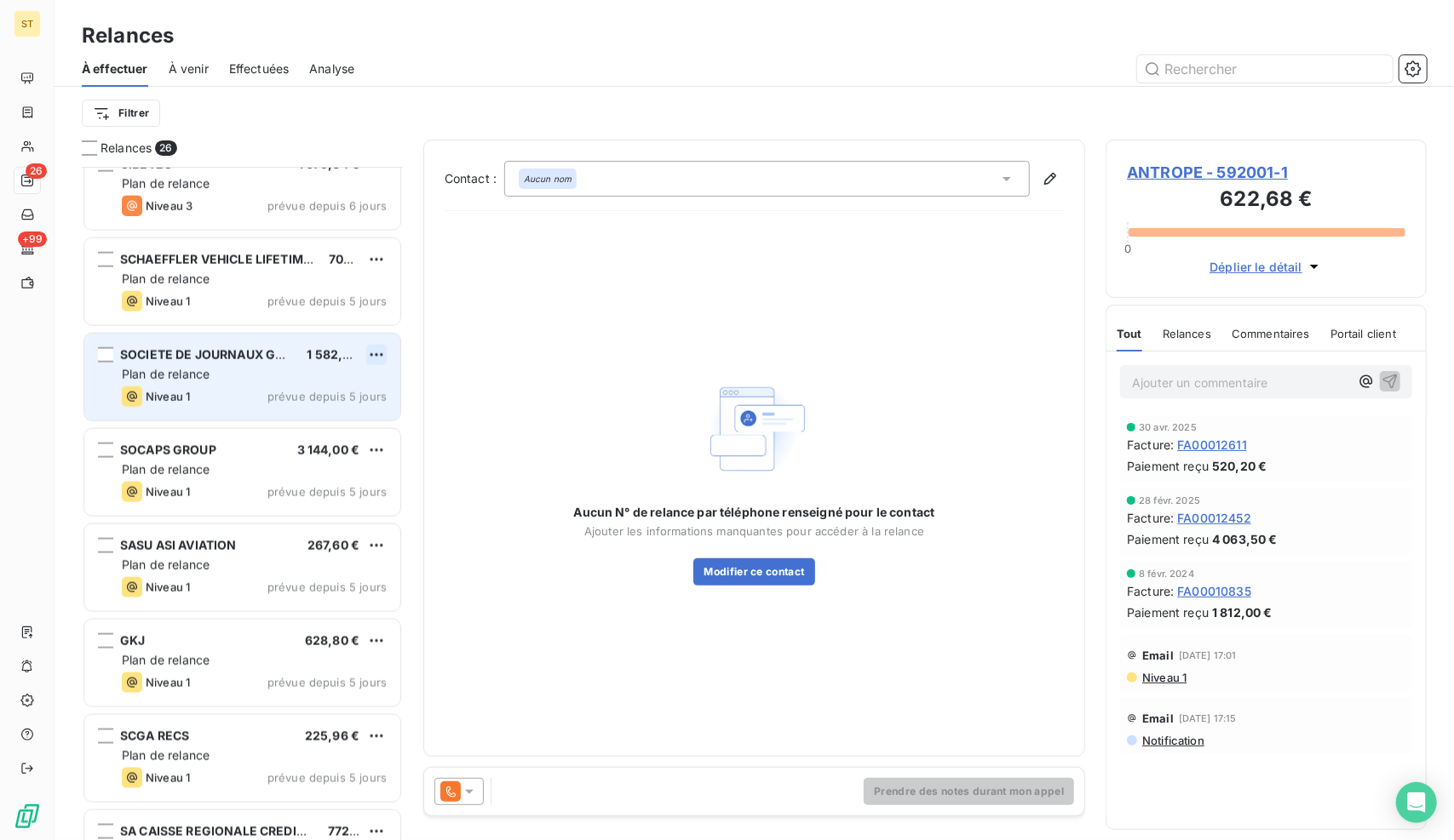
click at [383, 347] on html "ST 26 +99 Relances À effectuer À venir Effectuées Analyse Filtrer Relances 26 S…" at bounding box center [727, 420] width 1454 height 840
click at [341, 391] on div "Replanifier cette action" at bounding box center [304, 388] width 152 height 27
select select "9"
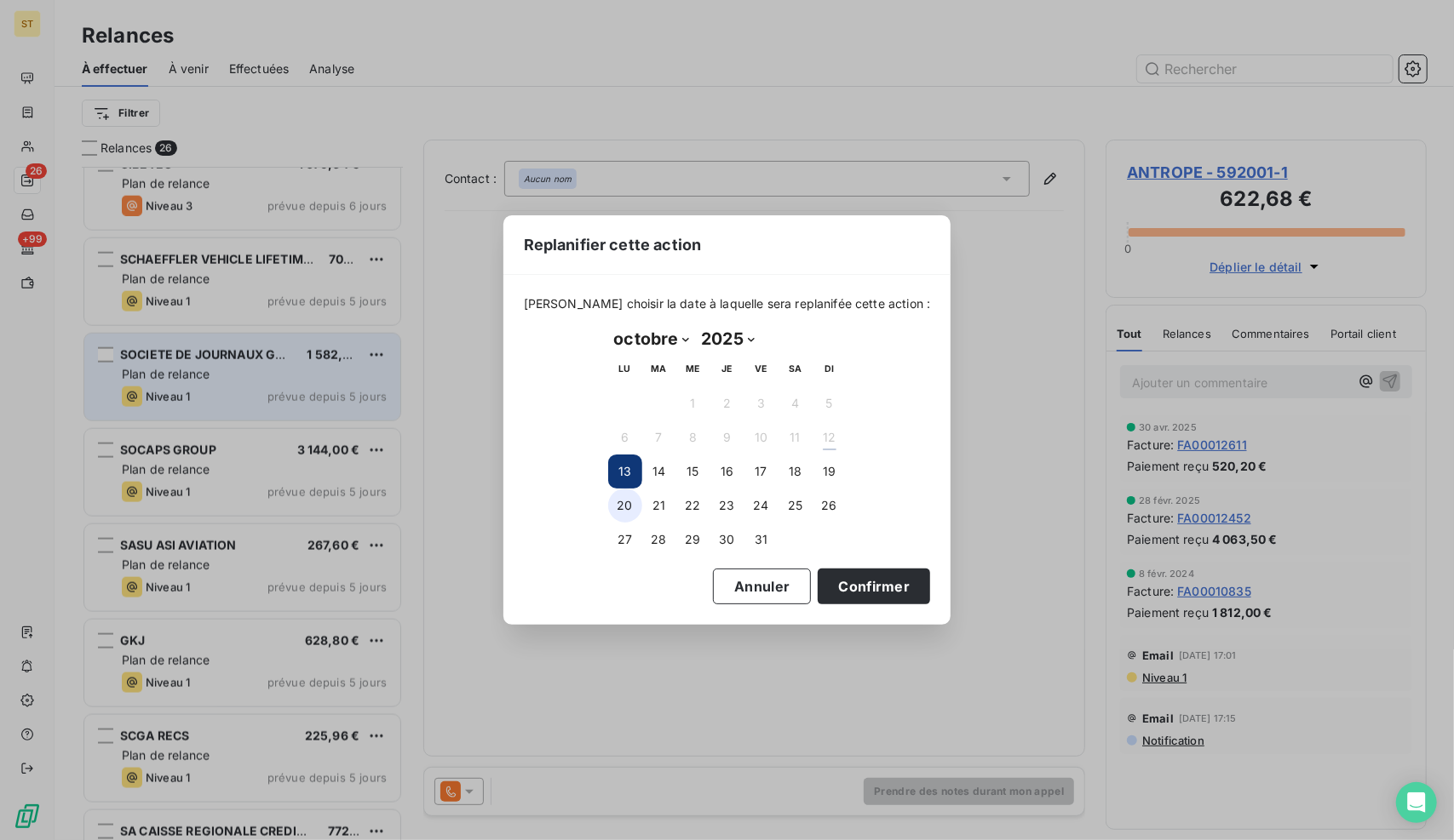
click at [619, 492] on button "20" at bounding box center [624, 505] width 34 height 34
click at [855, 585] on button "Confirmer" at bounding box center [873, 586] width 112 height 36
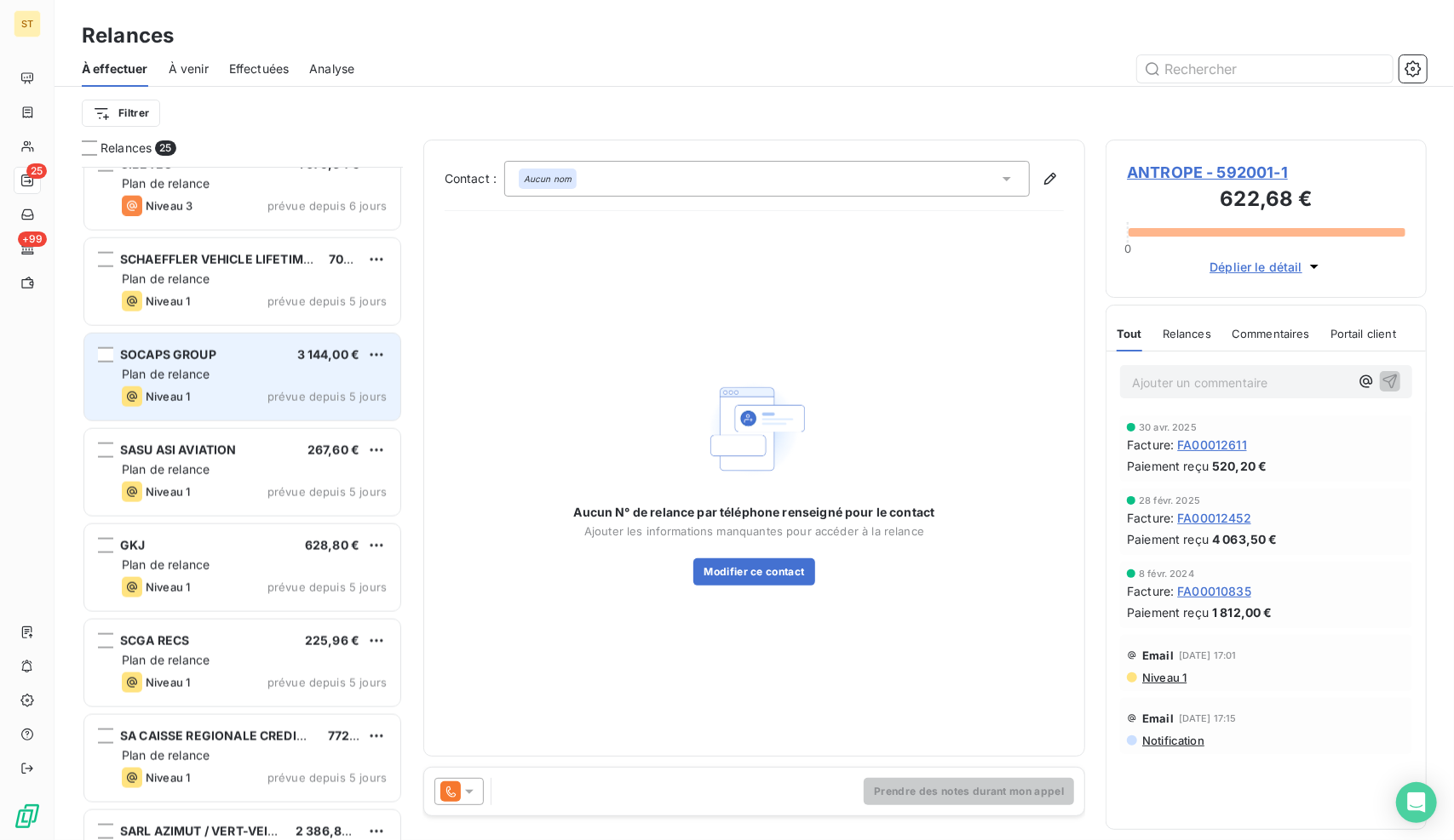
click at [252, 367] on div "Plan de relance" at bounding box center [254, 374] width 264 height 17
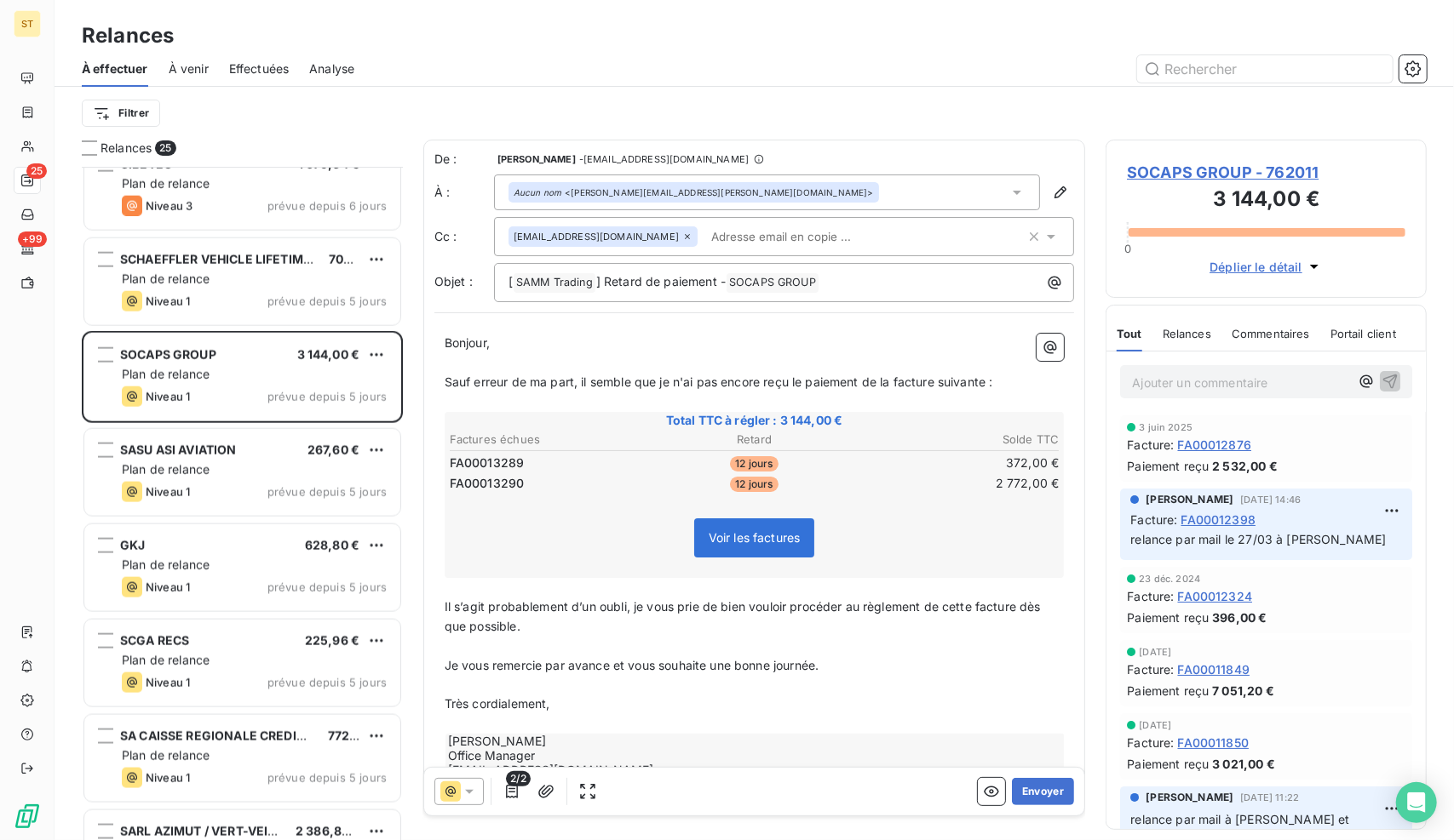
drag, startPoint x: 1245, startPoint y: 361, endPoint x: 1240, endPoint y: 387, distance: 26.5
click at [1246, 361] on div "Ajouter un commentaire ﻿" at bounding box center [1265, 381] width 319 height 61
click at [1239, 389] on p "Ajouter un commentaire ﻿" at bounding box center [1240, 383] width 217 height 21
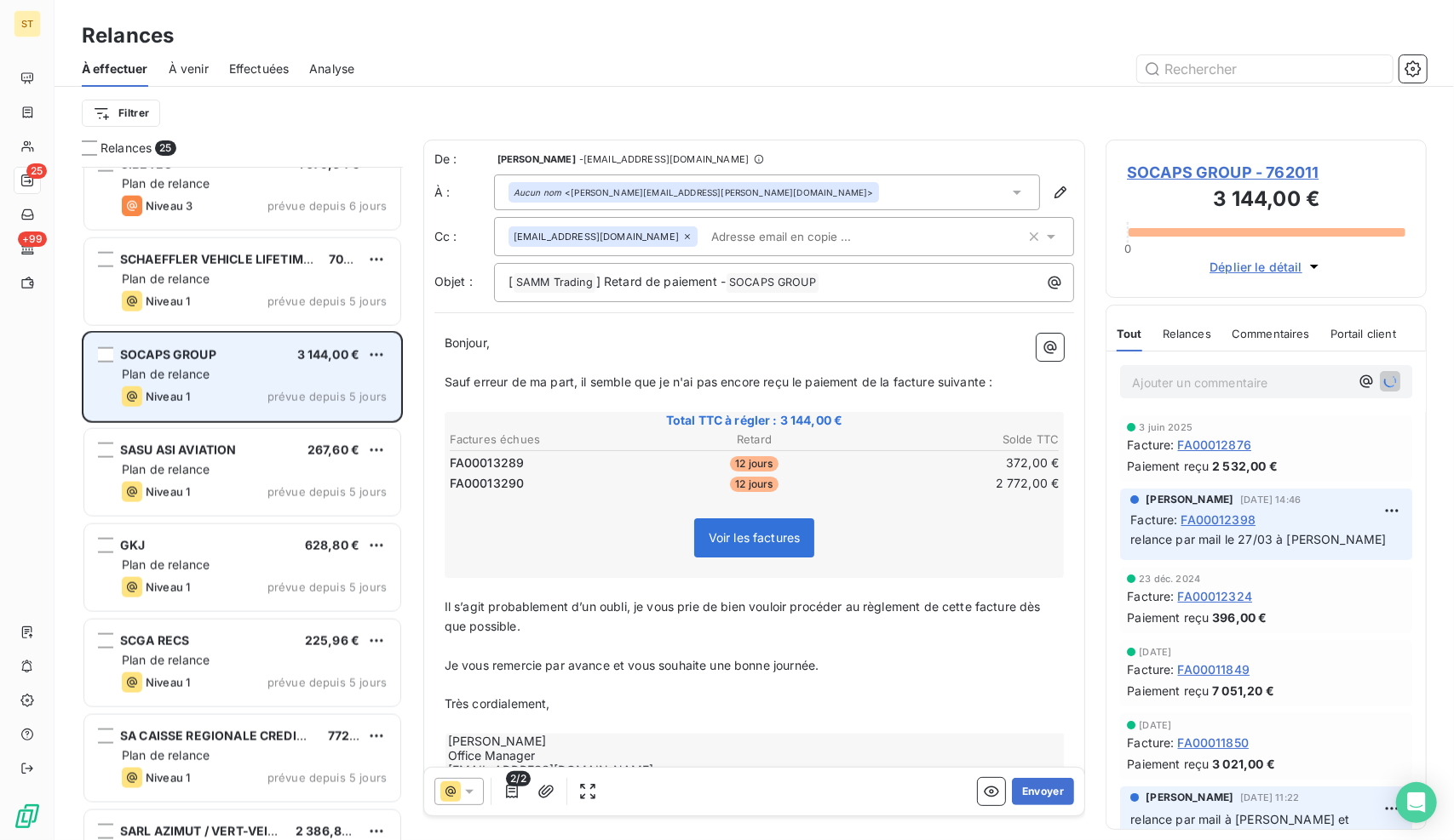
click at [395, 351] on div "SOCAPS GROUP 3 144,00 € Plan de relance Niveau 1 prévue depuis 5 jours" at bounding box center [241, 377] width 315 height 87
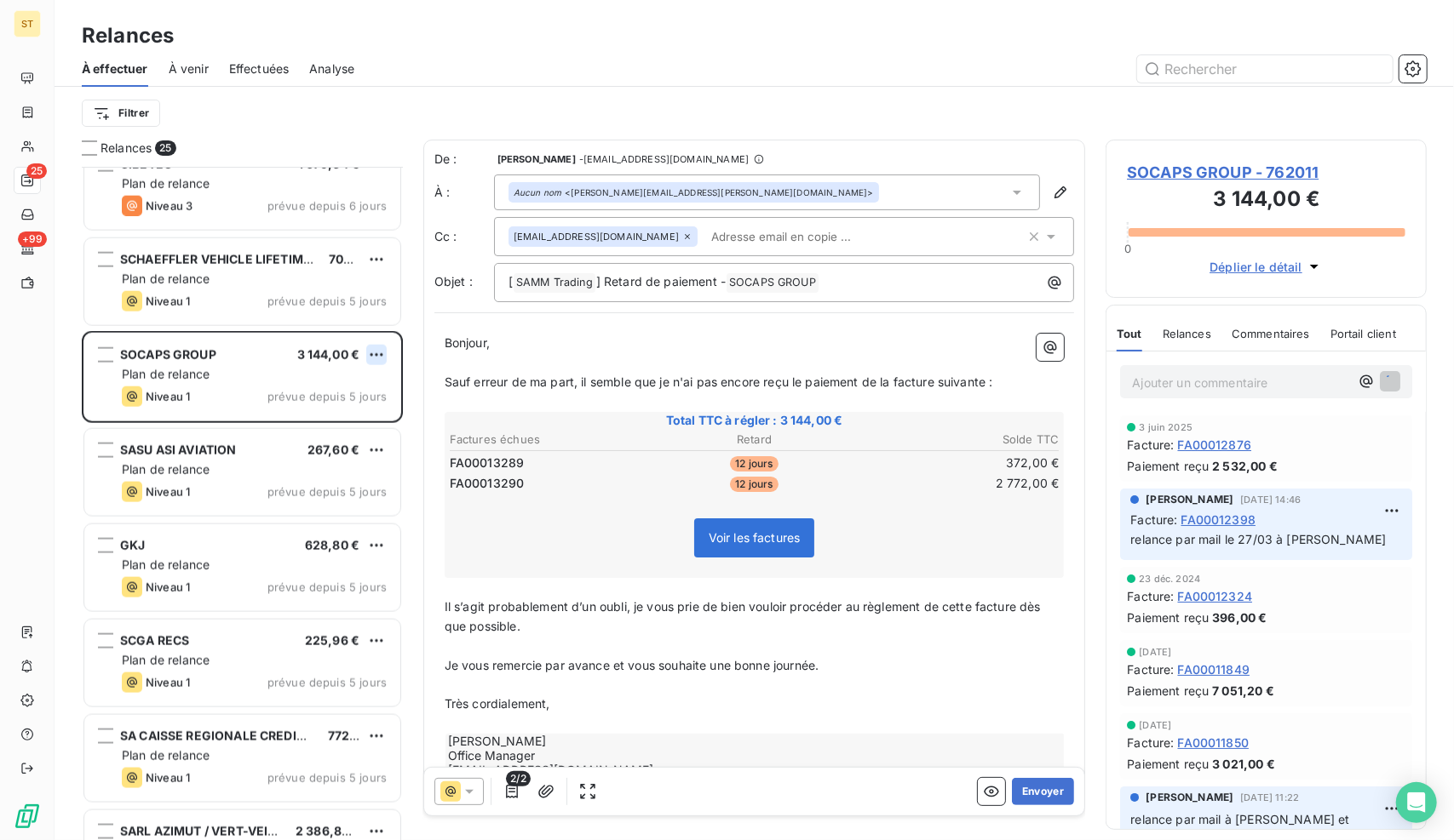
click at [385, 350] on html "ST 25 +99 Relances À effectuer À venir Effectuées Analyse Filtrer Relances 25 S…" at bounding box center [727, 420] width 1454 height 840
click at [352, 387] on div "Replanifier cette action" at bounding box center [304, 388] width 152 height 27
select select "9"
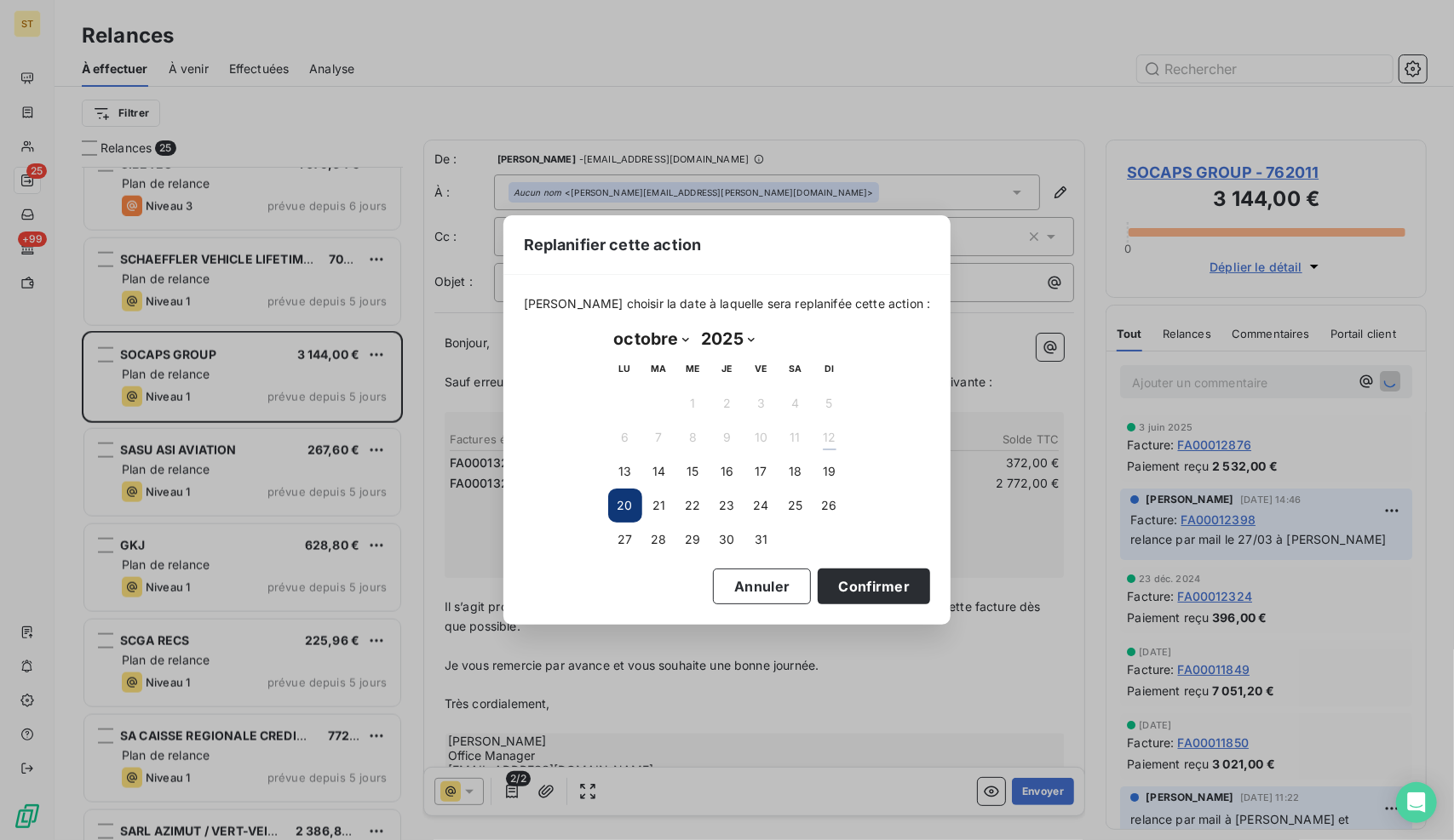
click at [627, 505] on button "20" at bounding box center [624, 505] width 34 height 34
click at [628, 504] on button "20" at bounding box center [624, 505] width 34 height 34
click at [839, 590] on button "Confirmer" at bounding box center [873, 586] width 112 height 36
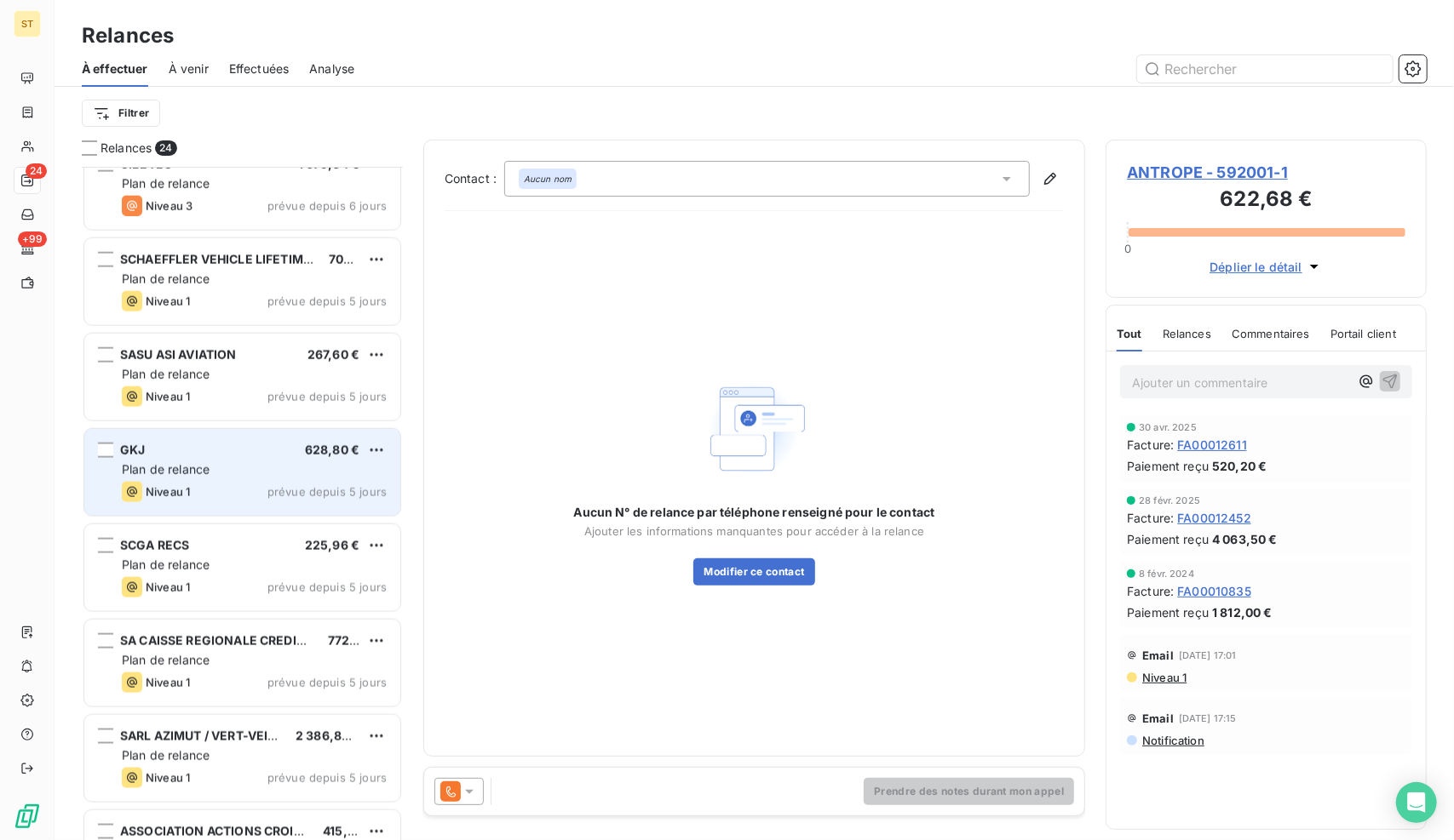
scroll to position [1614, 0]
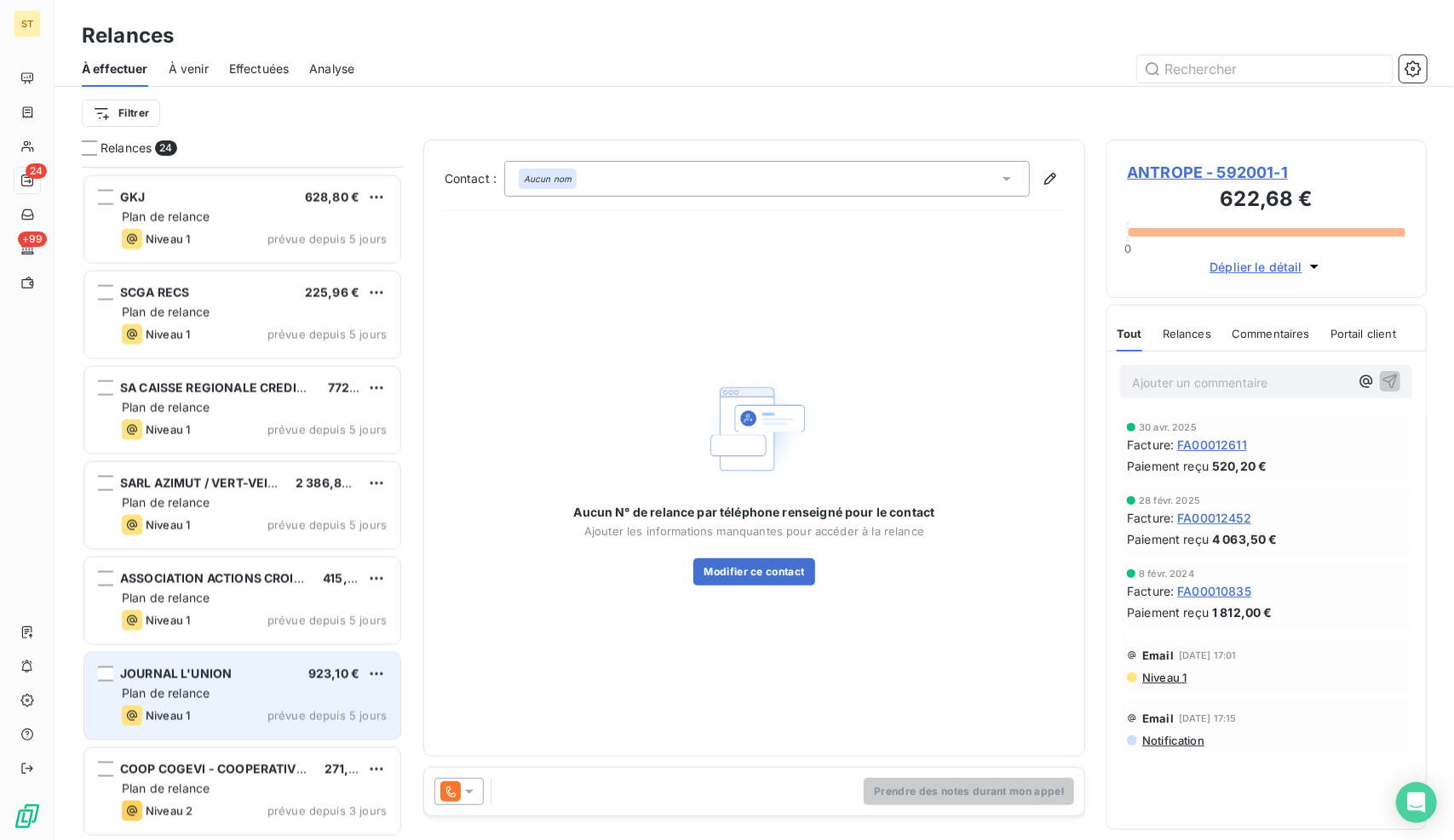
click at [292, 690] on div "Plan de relance" at bounding box center [254, 693] width 264 height 17
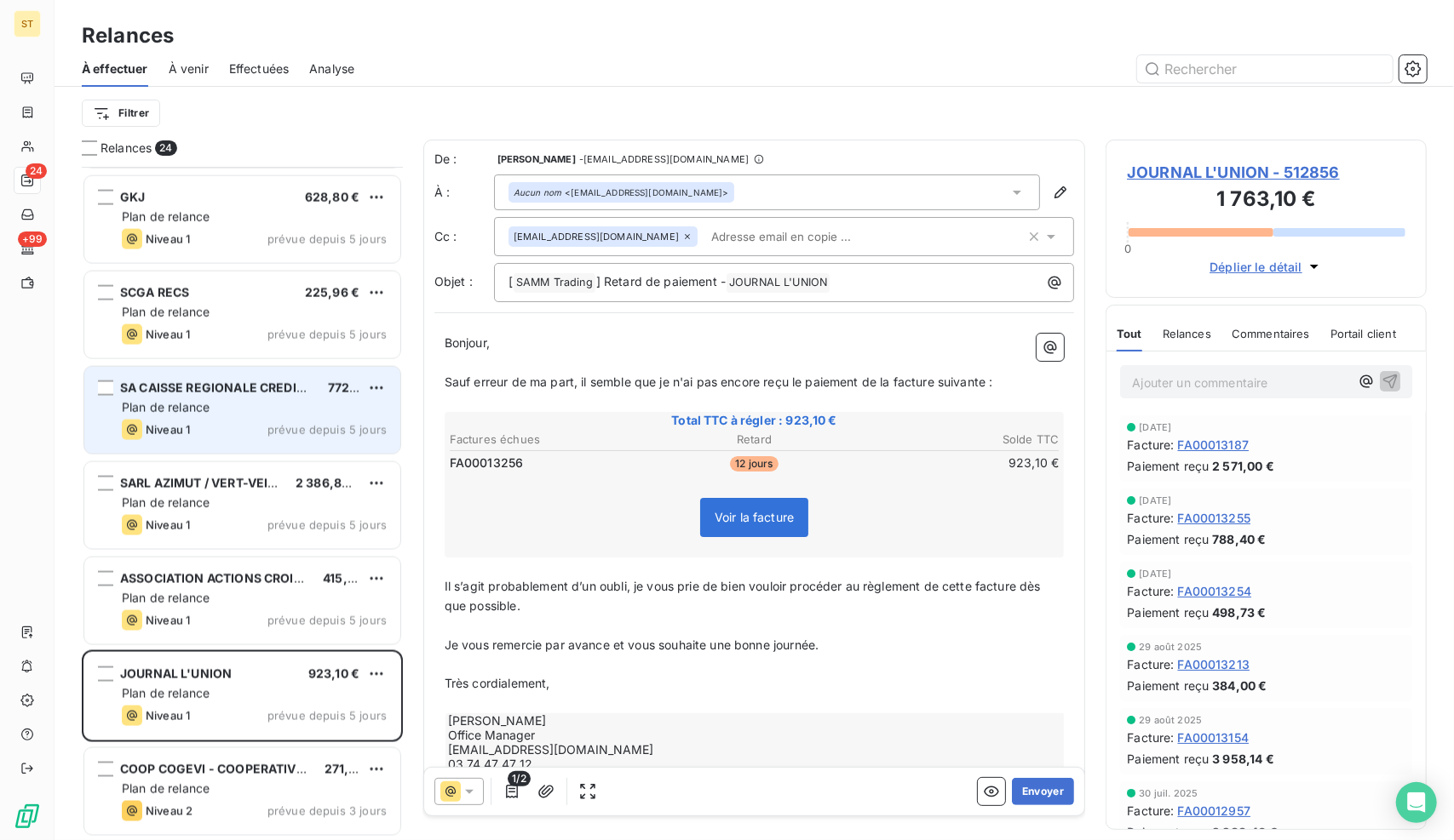
click at [320, 430] on span "prévue depuis 5 jours" at bounding box center [327, 430] width 120 height 14
